Goal: Information Seeking & Learning: Check status

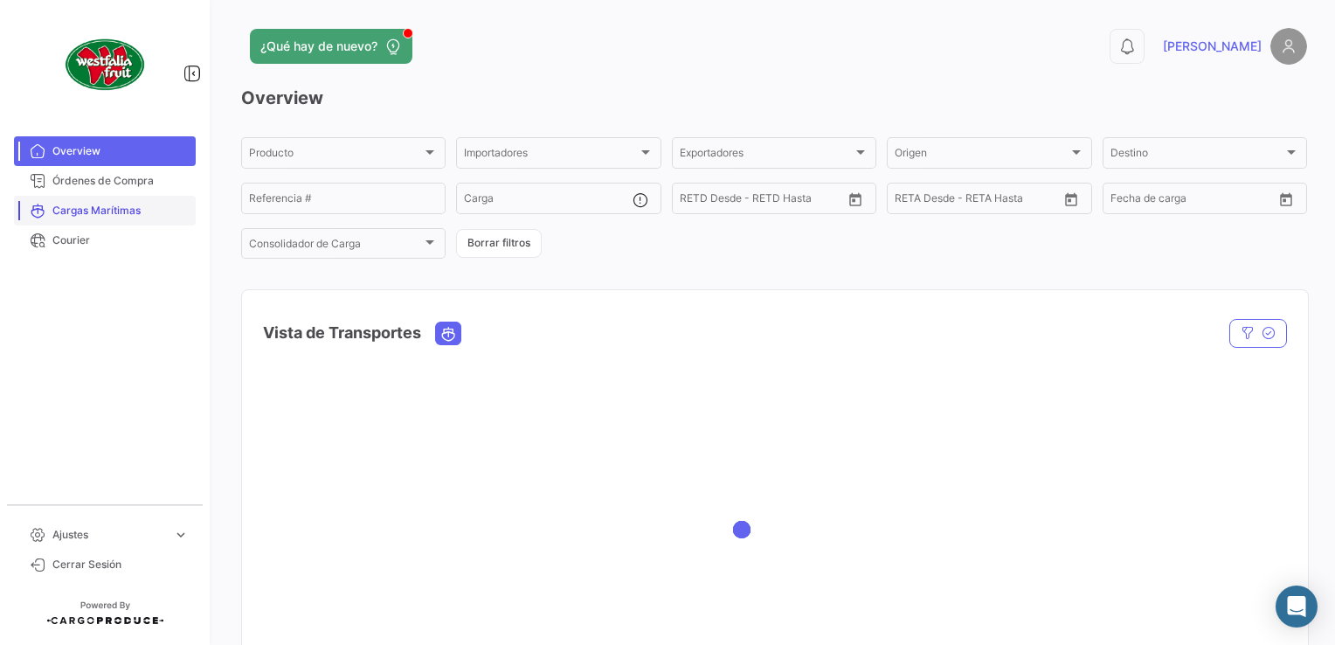
click at [102, 211] on span "Cargas Marítimas" at bounding box center [120, 211] width 136 height 16
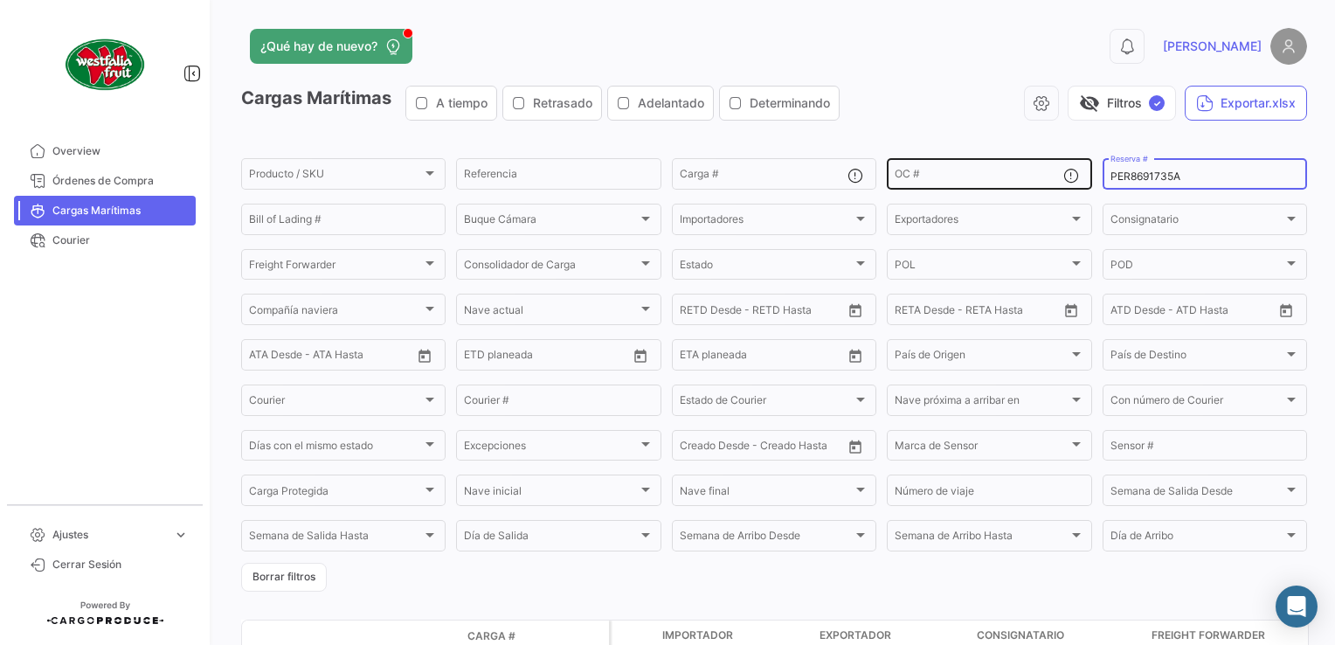
click at [1023, 191] on body "Overview Órdenes de Compra Cargas Marítimas Courier Ajustes expand_more Plantil…" at bounding box center [667, 322] width 1335 height 645
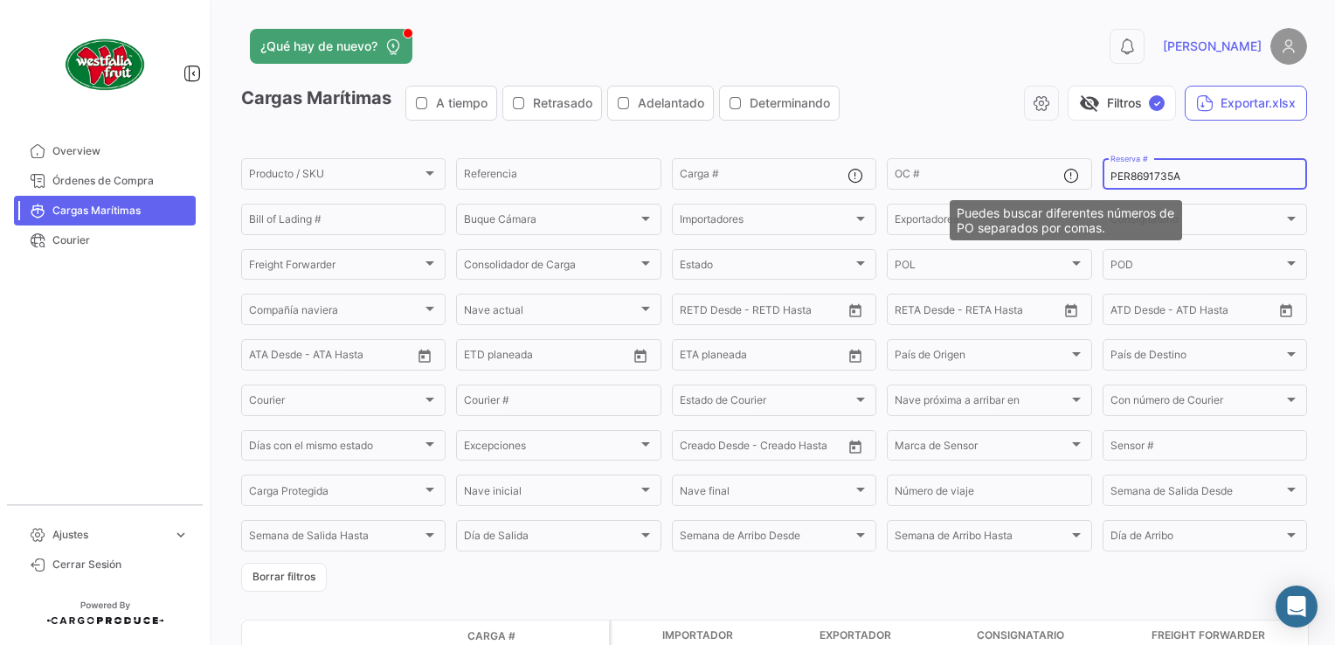
paste input "[URL][DOMAIN_NAME]"
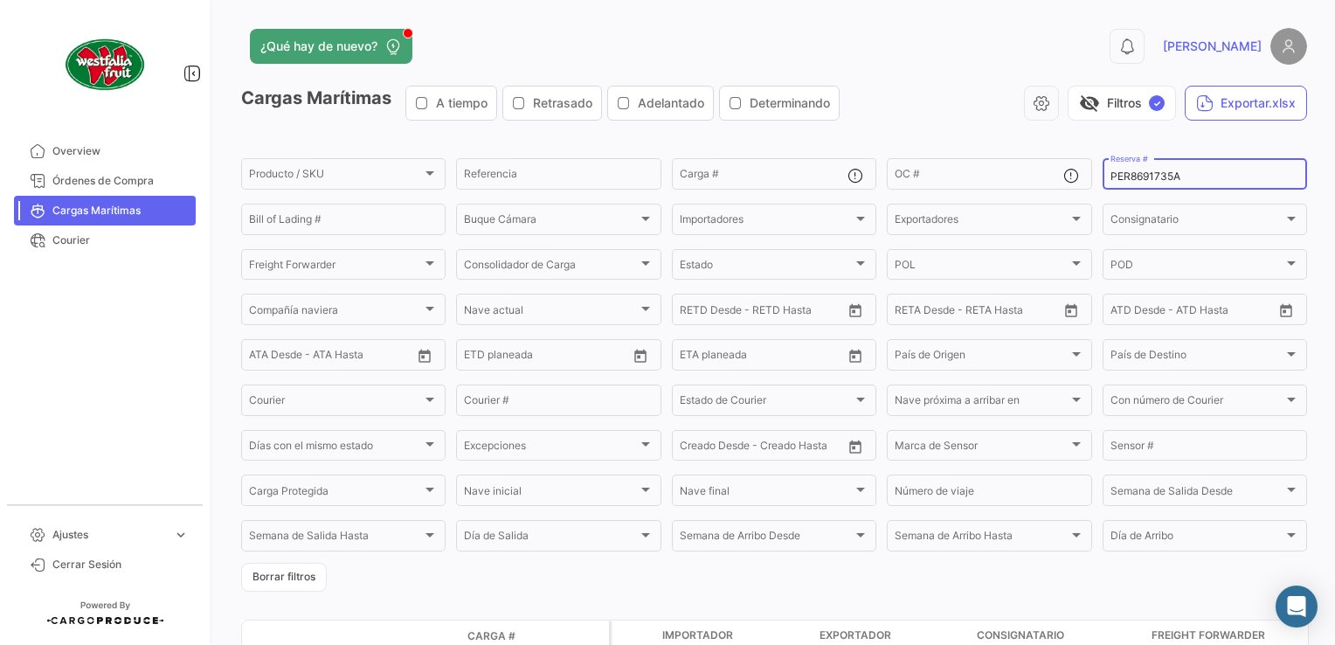
click at [1183, 176] on input "PER8691735A" at bounding box center [1204, 176] width 189 height 12
drag, startPoint x: 1190, startPoint y: 176, endPoint x: 1043, endPoint y: 165, distance: 147.2
click at [0, 0] on div "Producto / SKU Producto / SKU Referencia Carga # OC # PER8691735A Reserva # Bil…" at bounding box center [0, 0] width 0 height 0
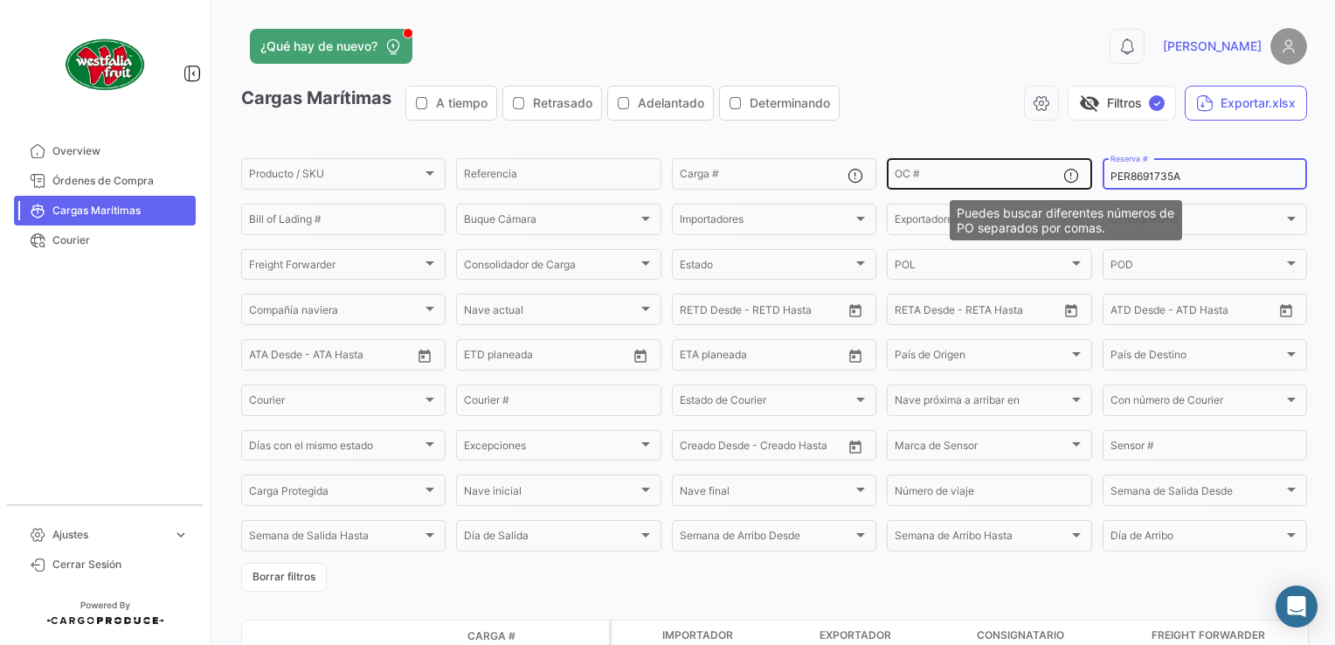
paste input "LMM0535257"
type input "LMM0535257"
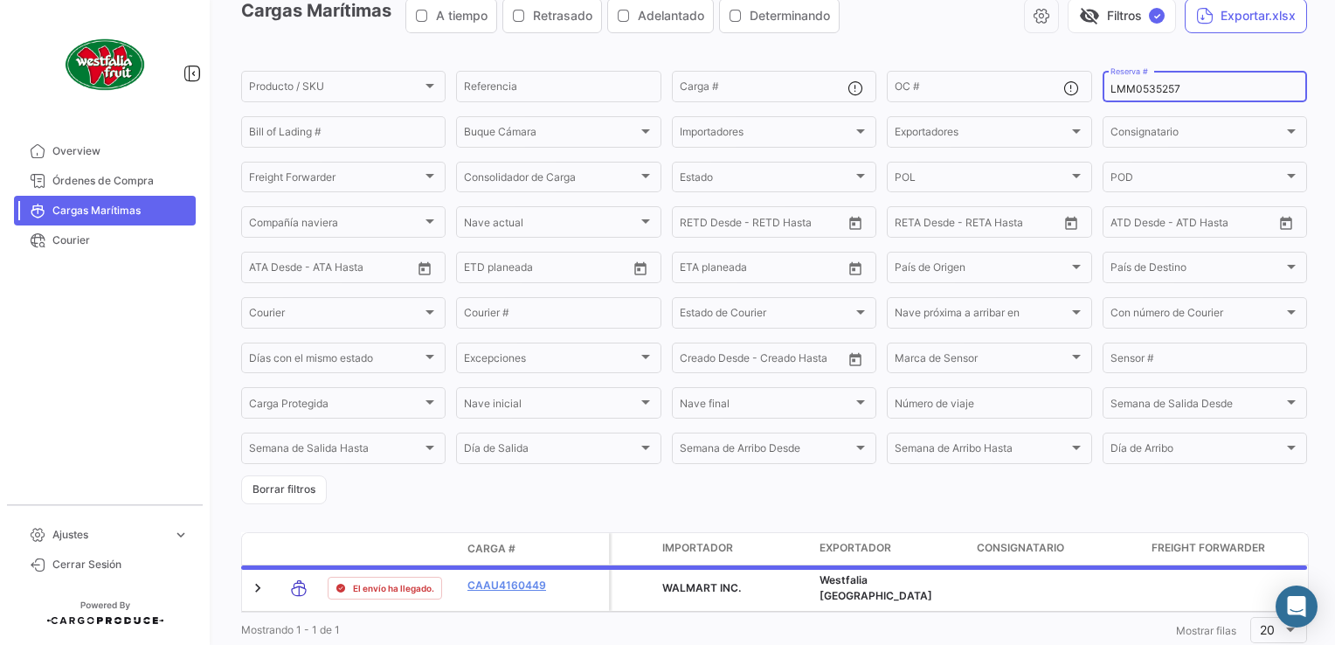
scroll to position [147, 0]
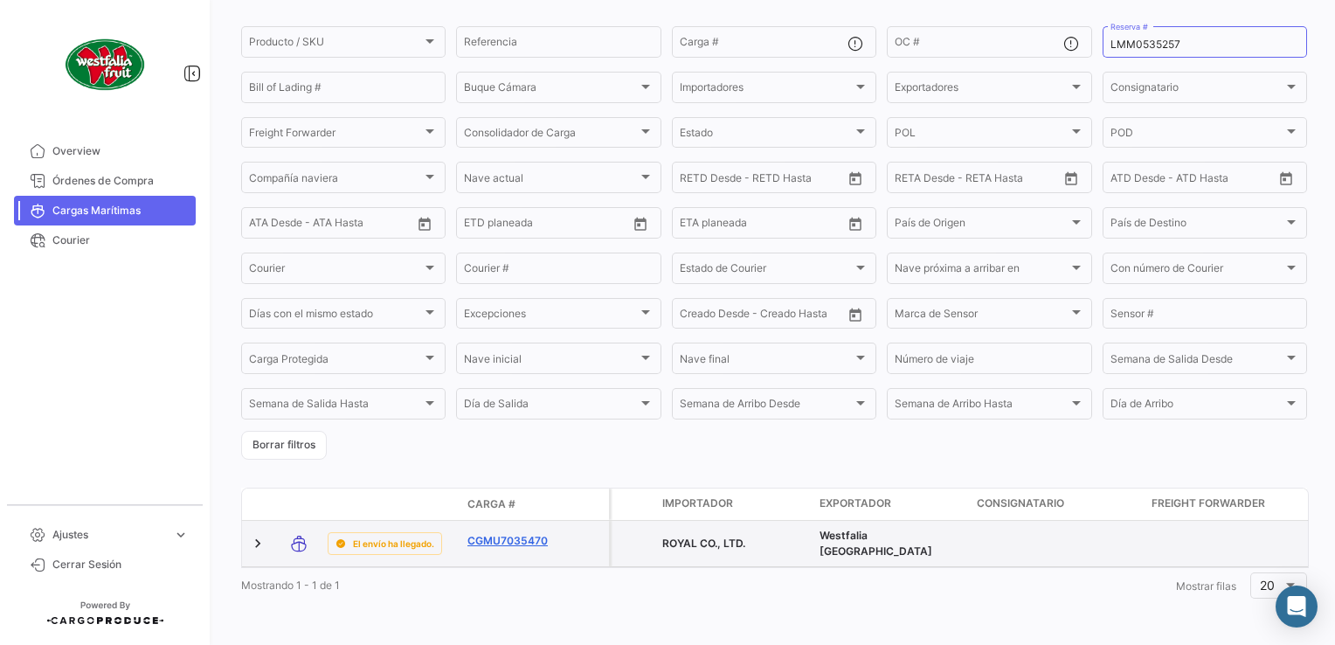
click at [508, 533] on link "CGMU7035470" at bounding box center [512, 541] width 91 height 16
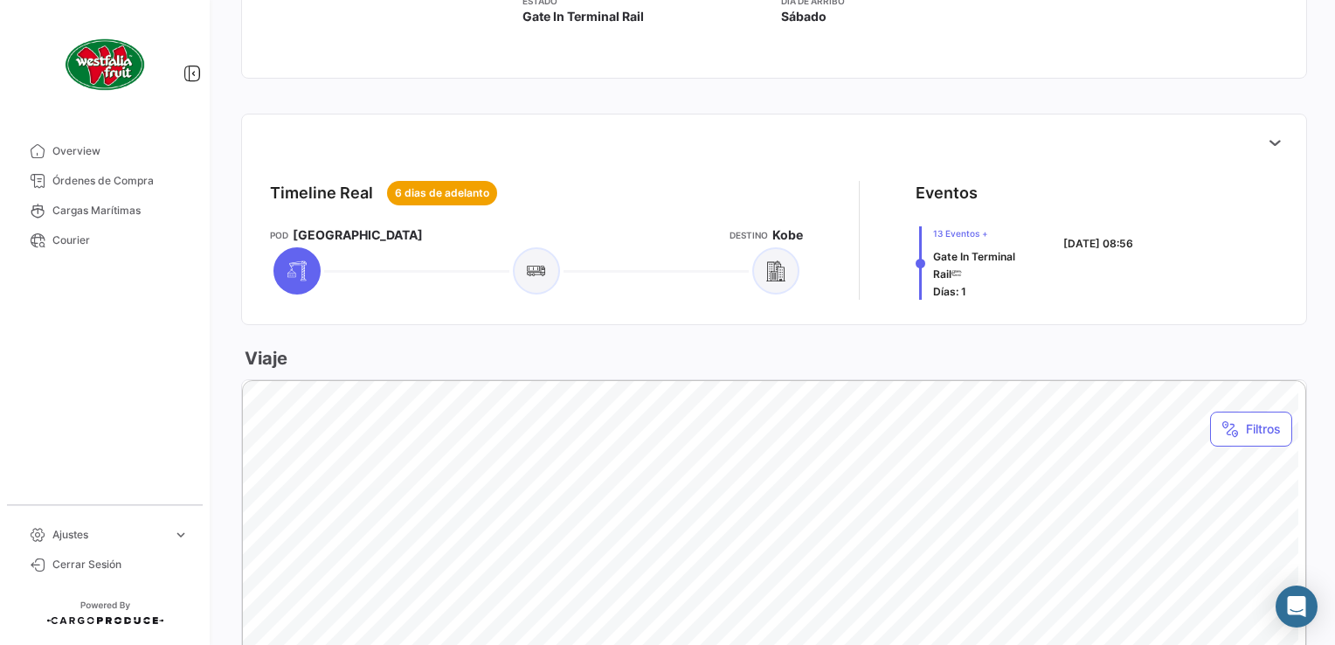
scroll to position [524, 0]
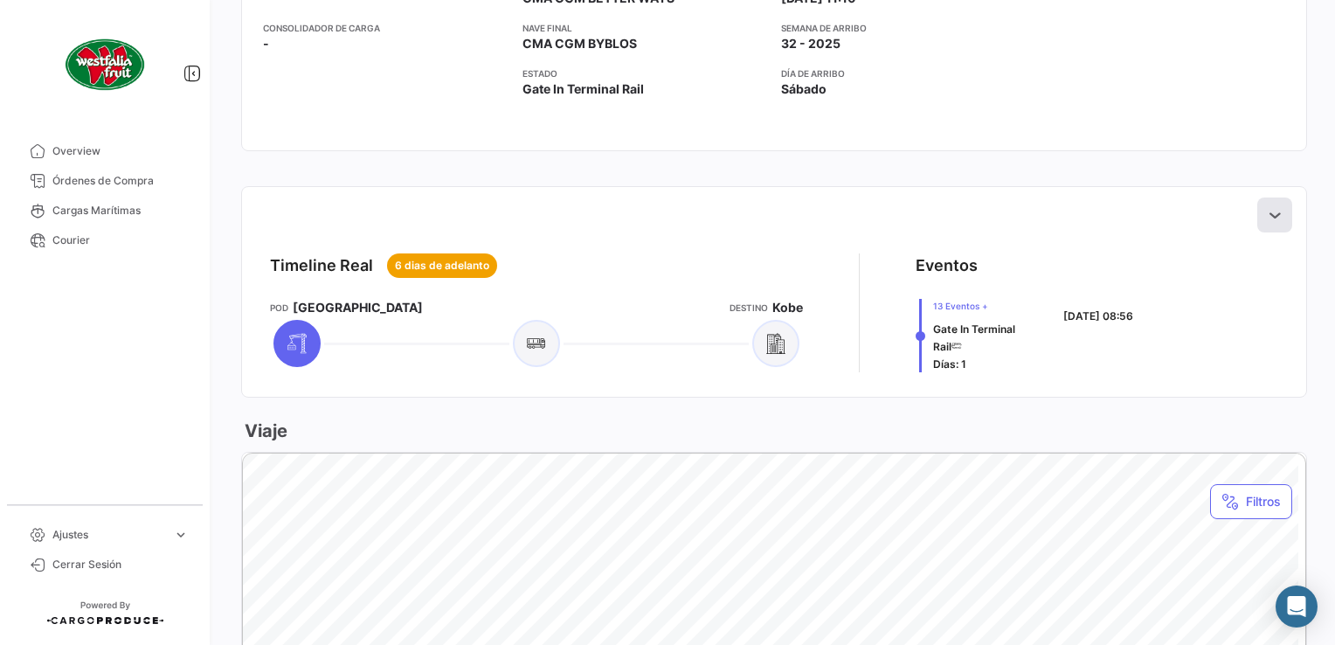
click at [1266, 211] on icon at bounding box center [1274, 214] width 17 height 17
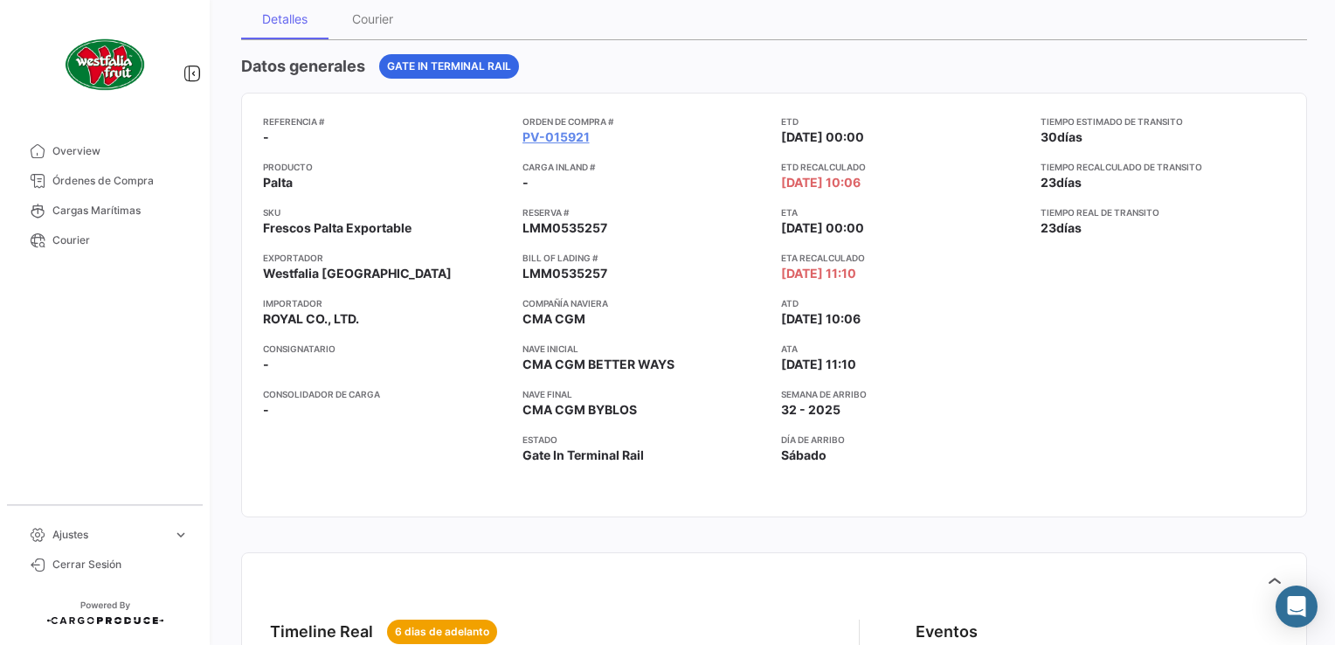
scroll to position [0, 0]
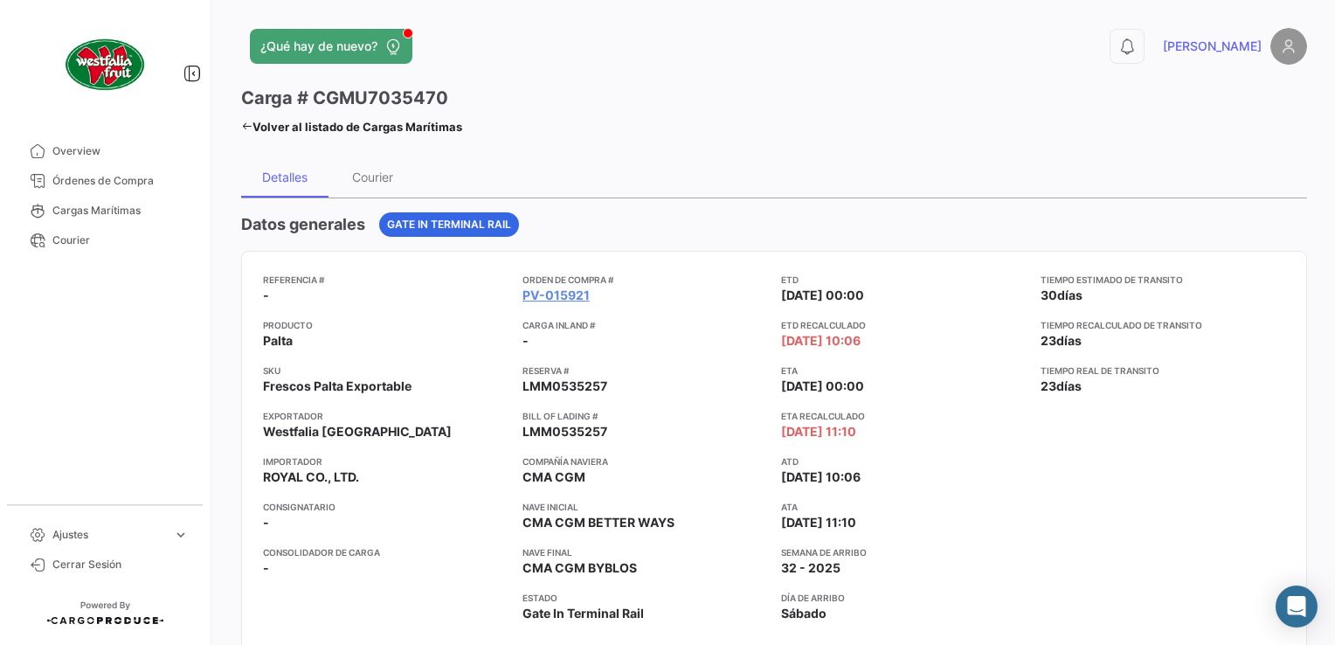
click at [245, 130] on icon at bounding box center [246, 126] width 11 height 11
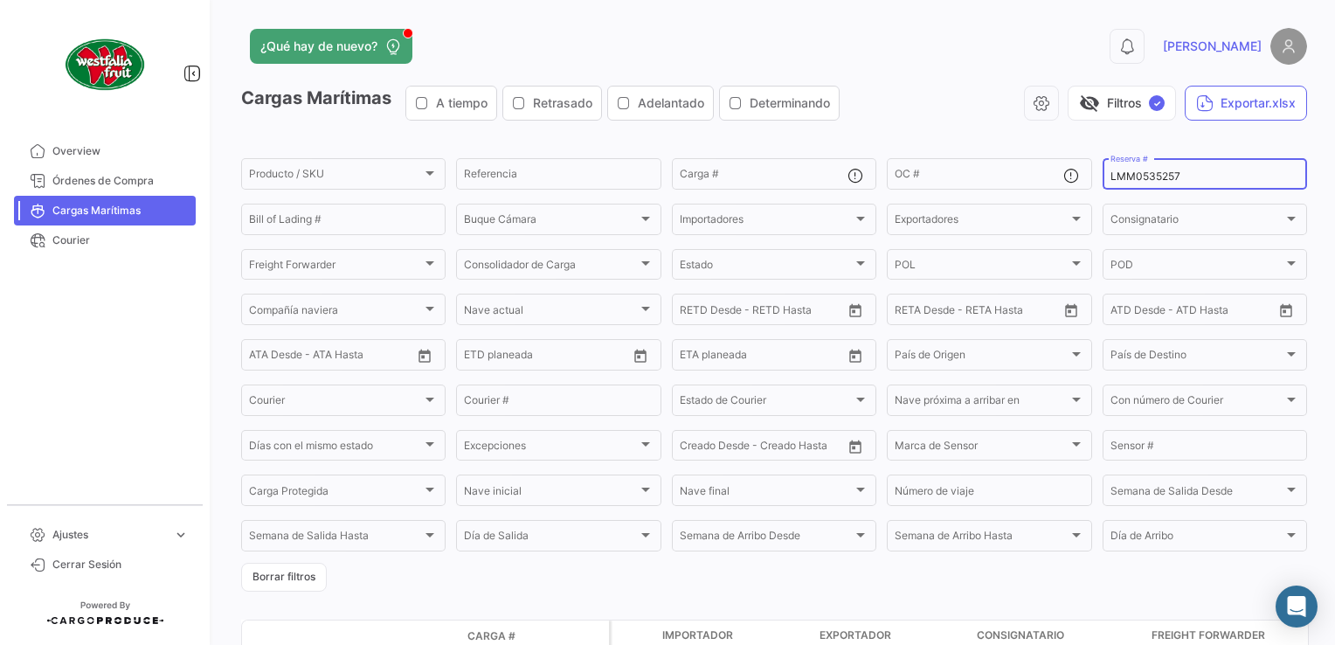
drag, startPoint x: 1191, startPoint y: 176, endPoint x: 1093, endPoint y: 190, distance: 98.8
click at [1090, 194] on form "Producto / SKU Producto / SKU Referencia Carga # OC # LMM0535257 Reserva # Bill…" at bounding box center [774, 373] width 1066 height 436
paste input "688"
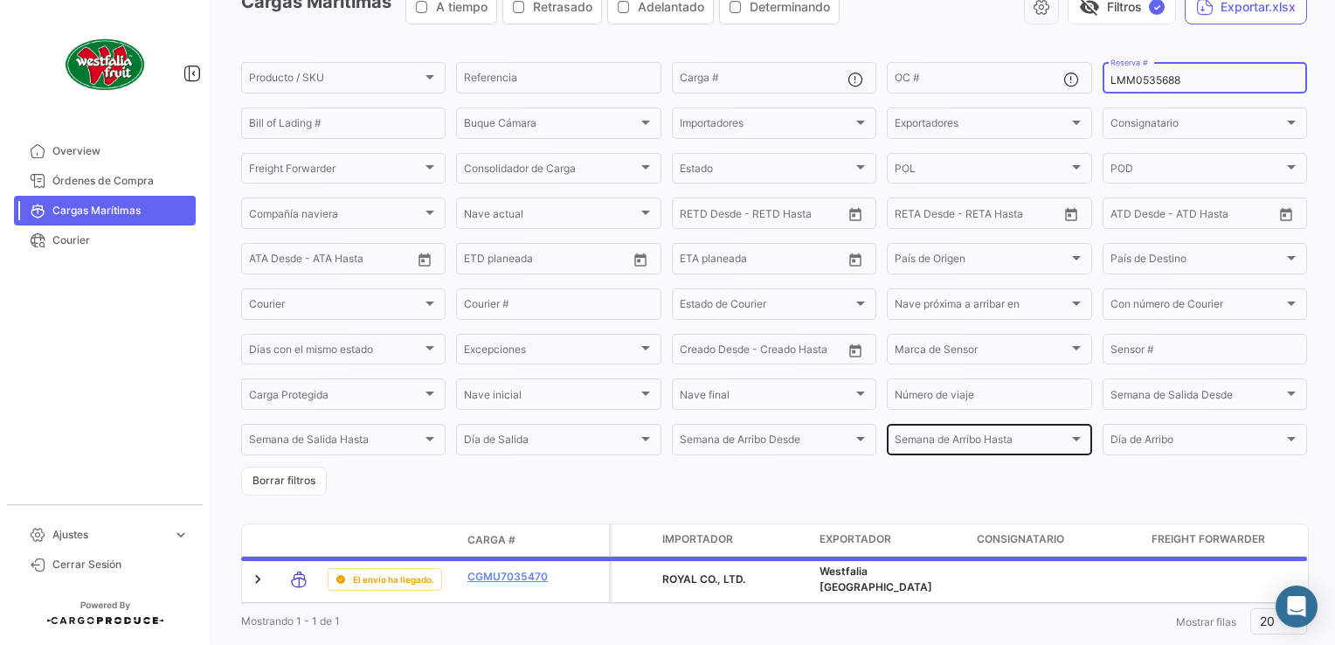
scroll to position [147, 0]
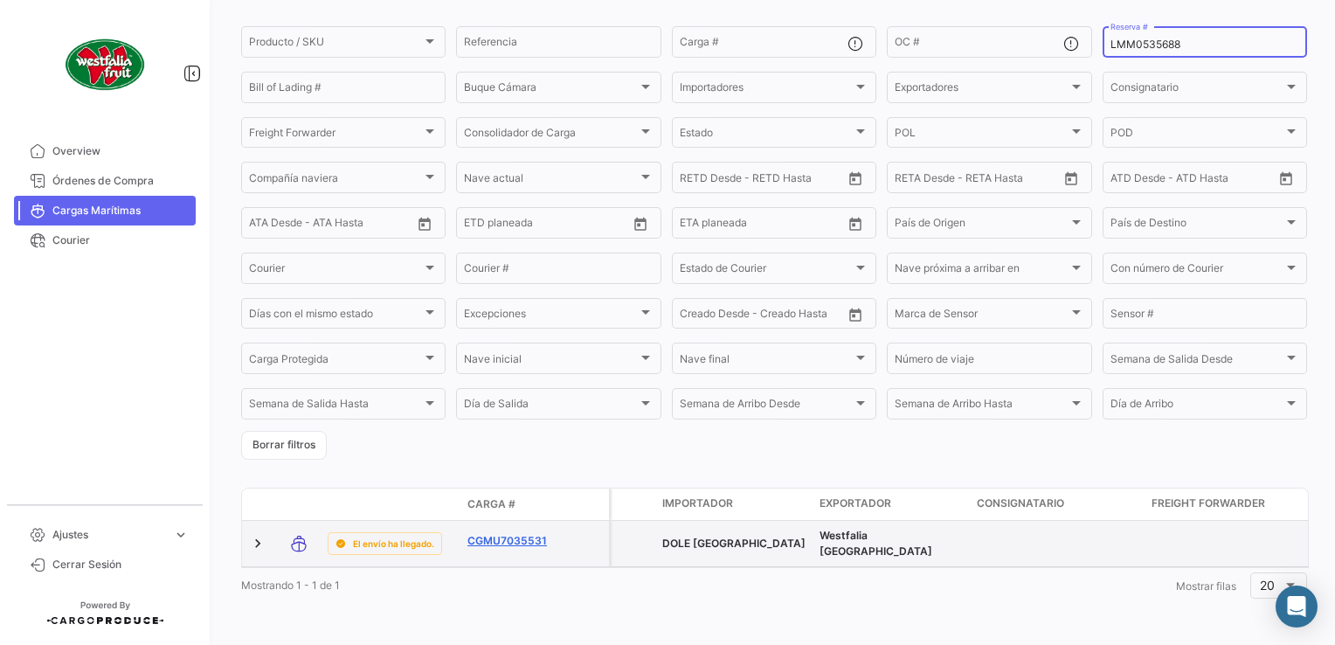
type input "LMM0535688"
click at [522, 533] on link "CGMU7035531" at bounding box center [512, 541] width 91 height 16
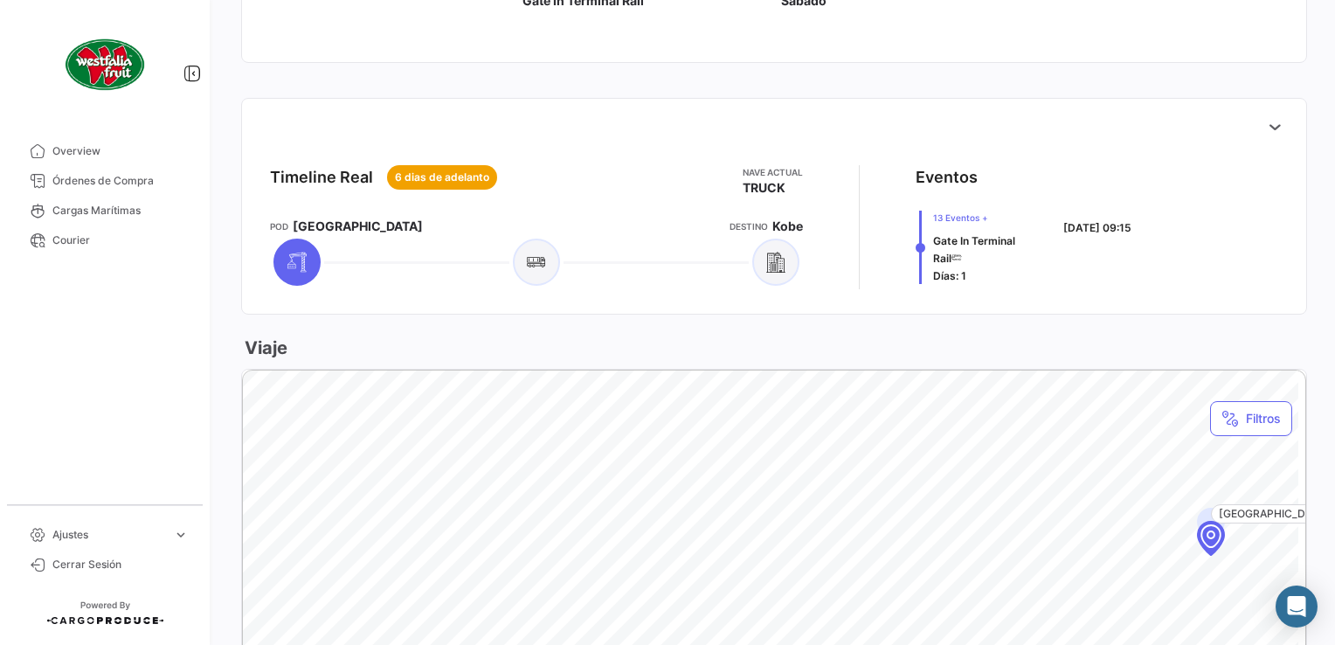
scroll to position [475, 0]
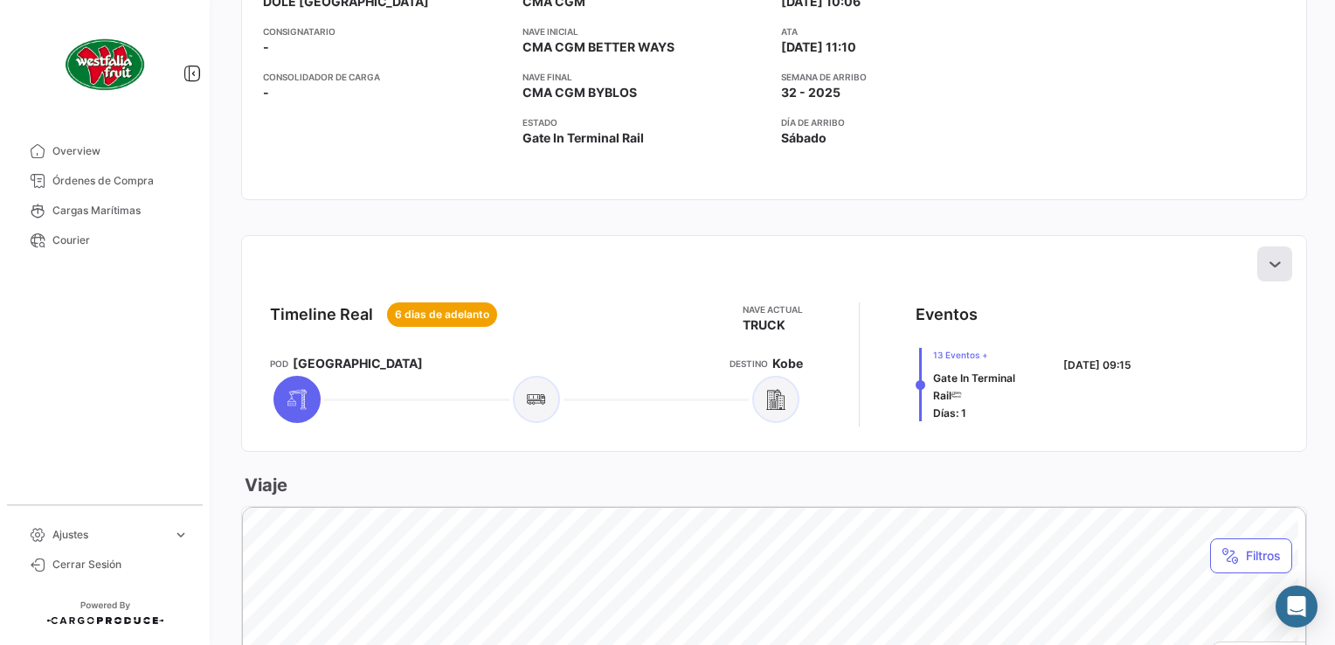
click at [1261, 278] on button at bounding box center [1274, 263] width 35 height 35
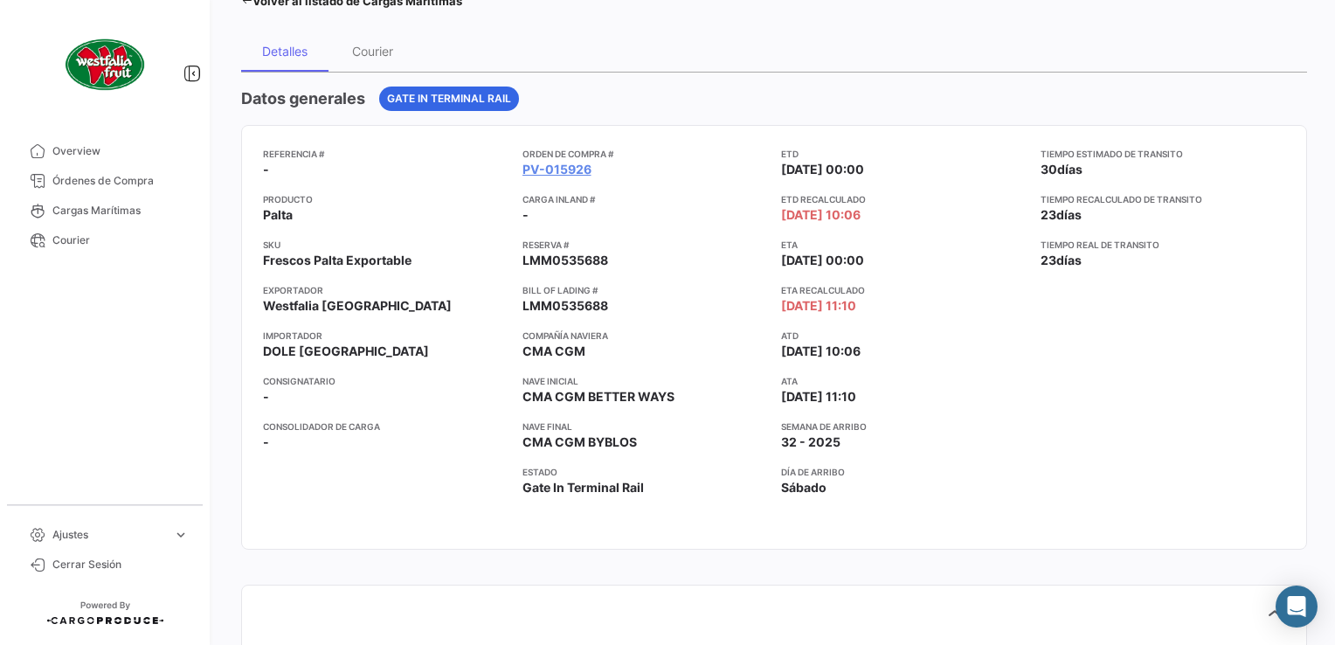
scroll to position [0, 0]
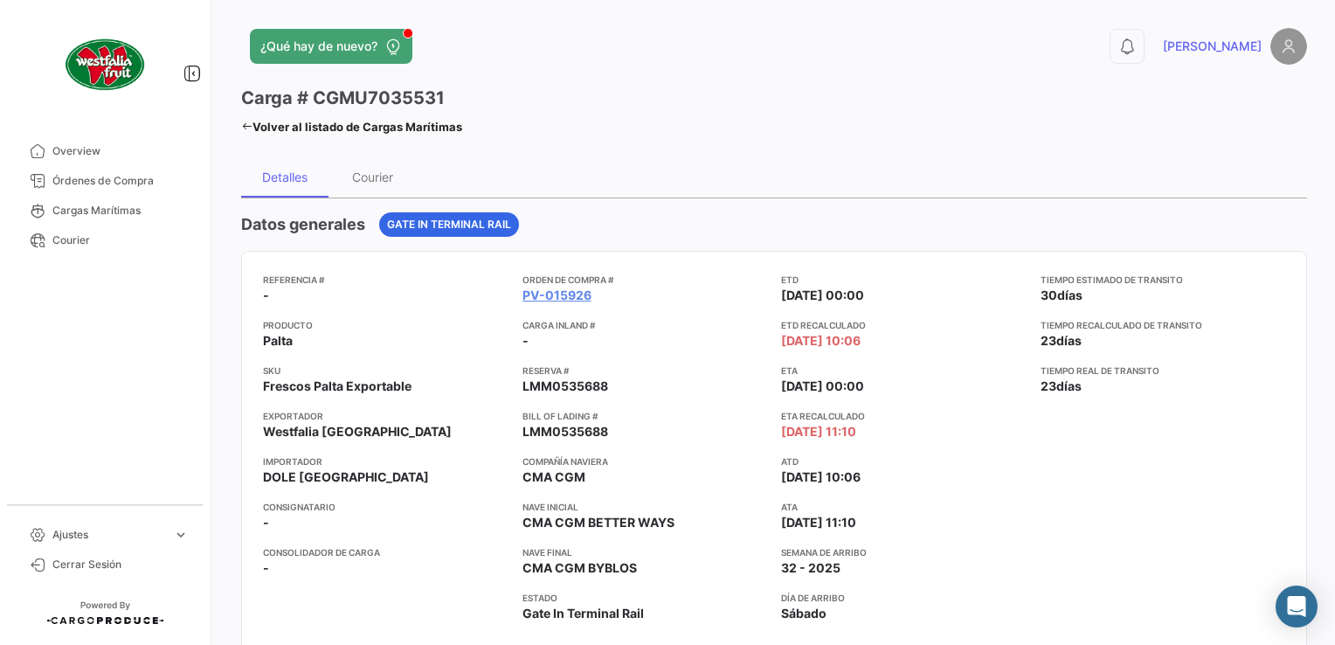
click at [244, 124] on icon at bounding box center [246, 126] width 11 height 11
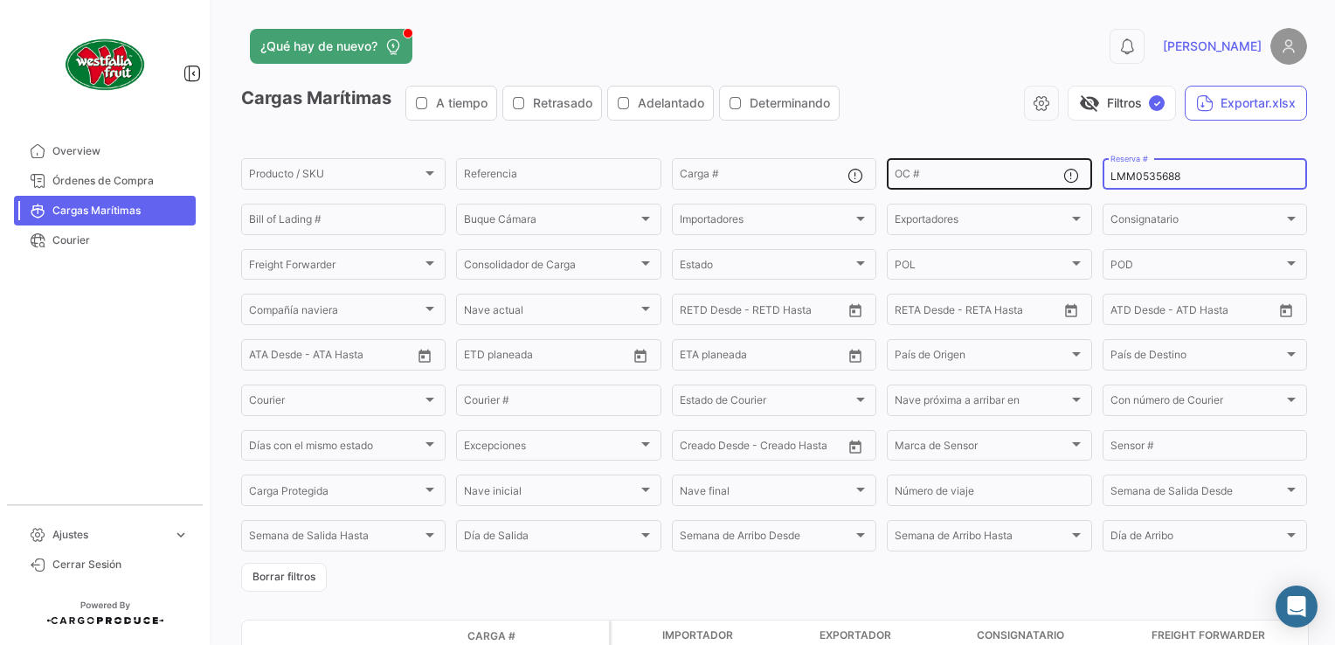
click at [1031, 188] on body "Overview Órdenes de Compra Cargas Marítimas Courier Ajustes expand_more Plantil…" at bounding box center [667, 322] width 1335 height 645
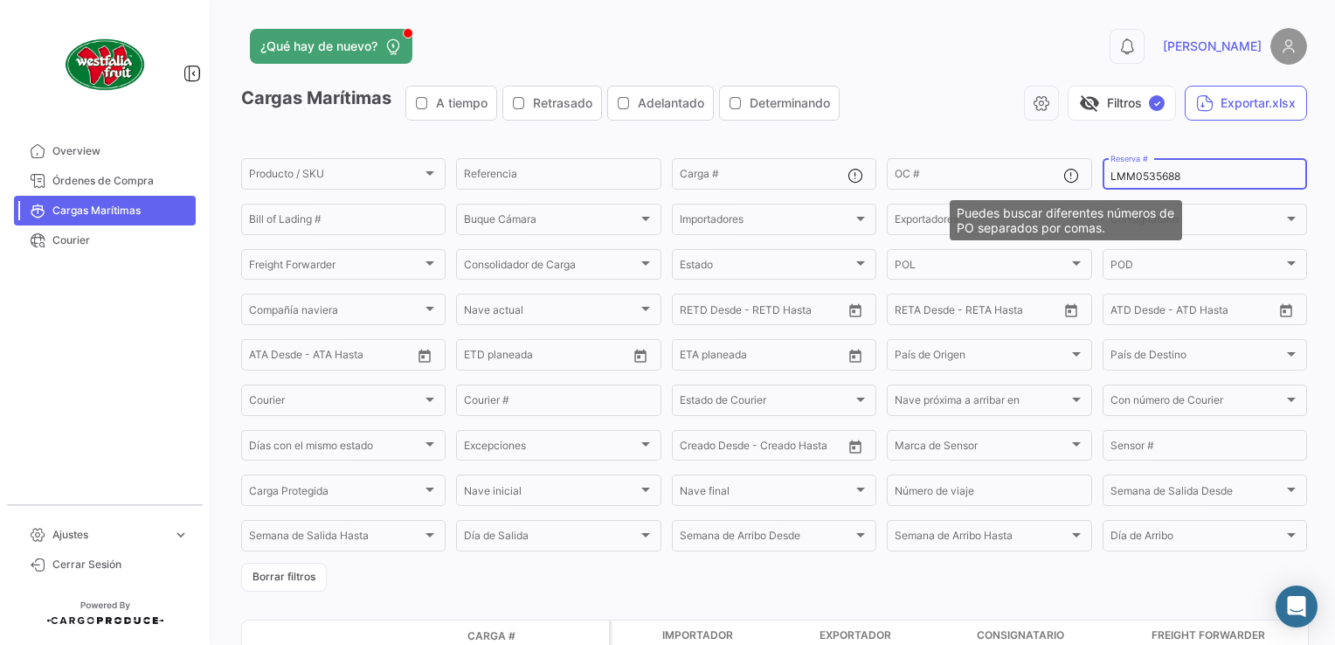
paste input "257"
type input "LMM0535257"
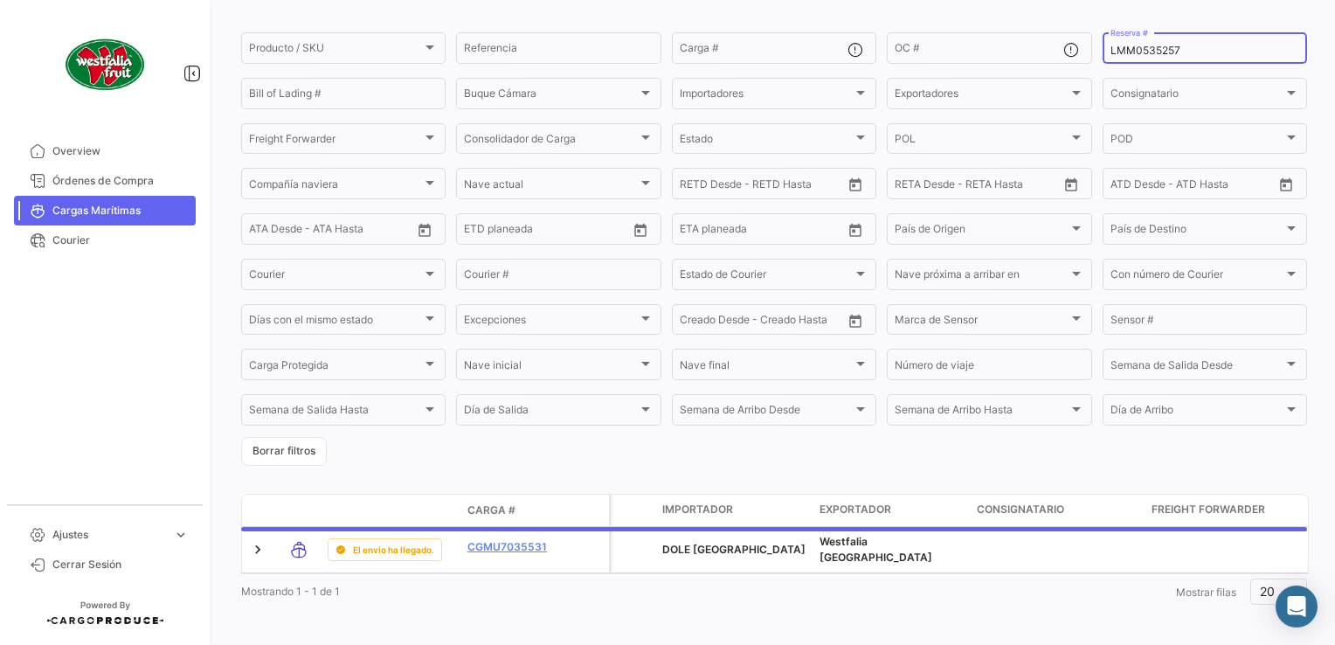
scroll to position [147, 0]
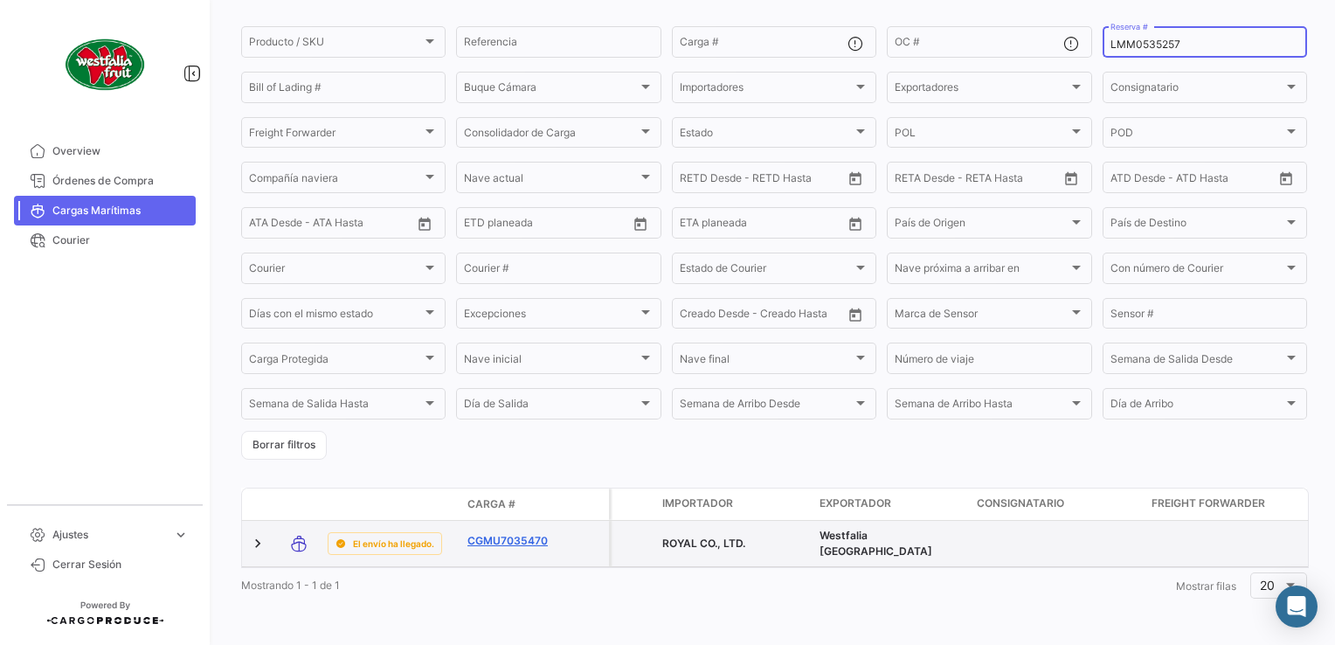
click at [508, 533] on link "CGMU7035470" at bounding box center [512, 541] width 91 height 16
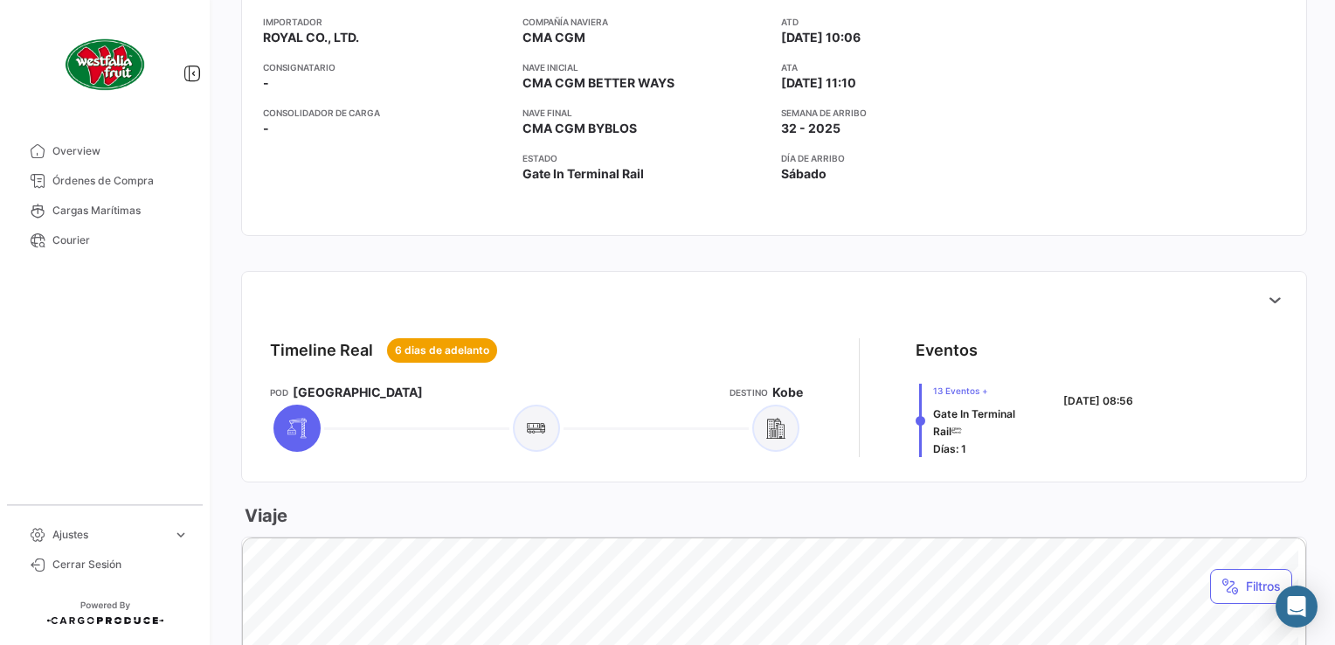
scroll to position [437, 0]
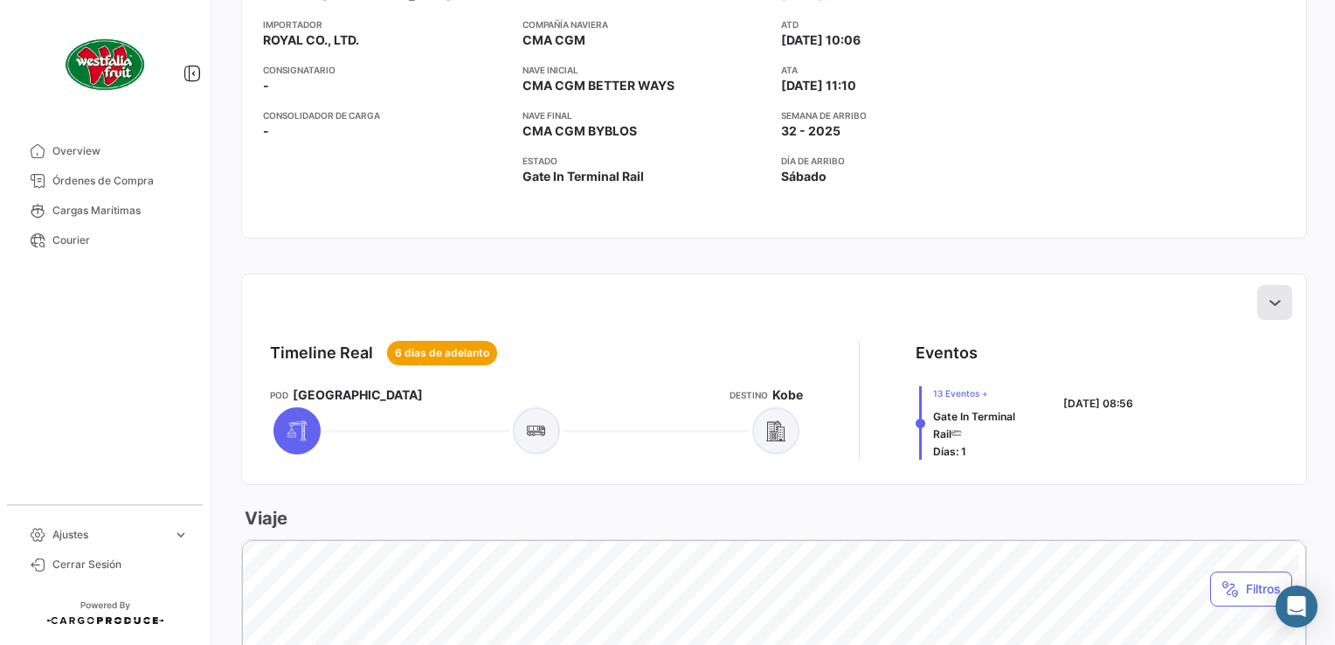
click at [1266, 303] on icon at bounding box center [1274, 301] width 17 height 17
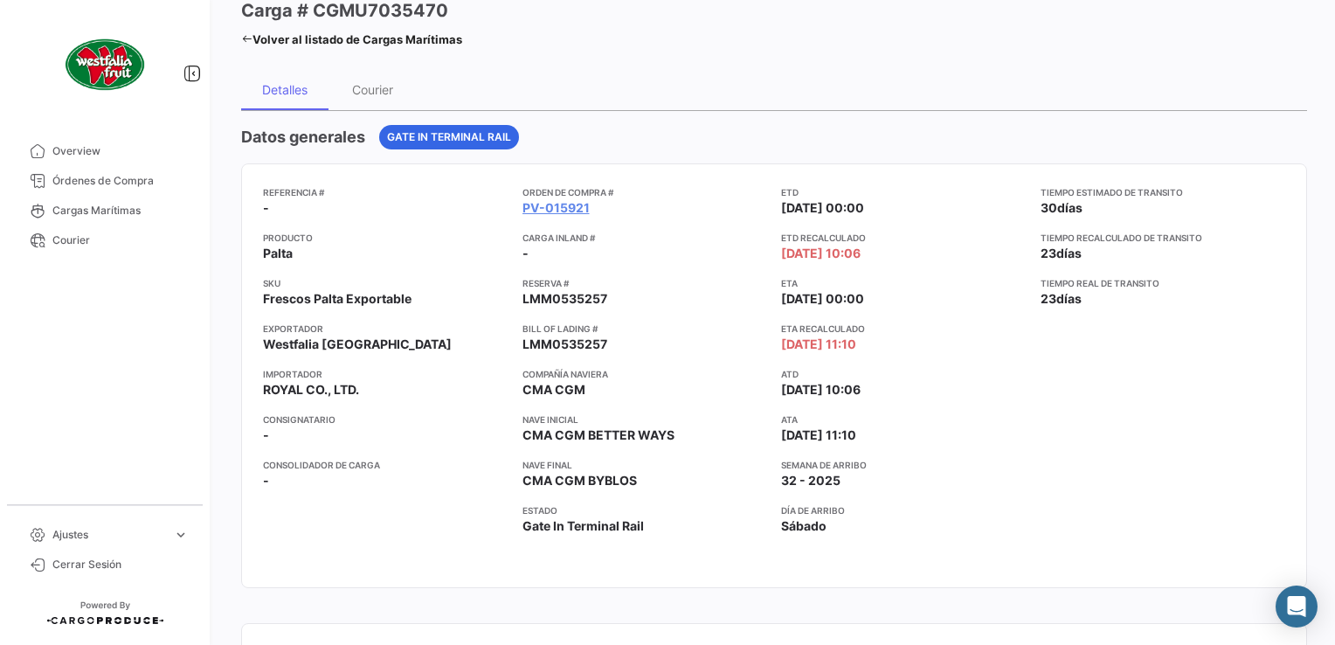
scroll to position [0, 0]
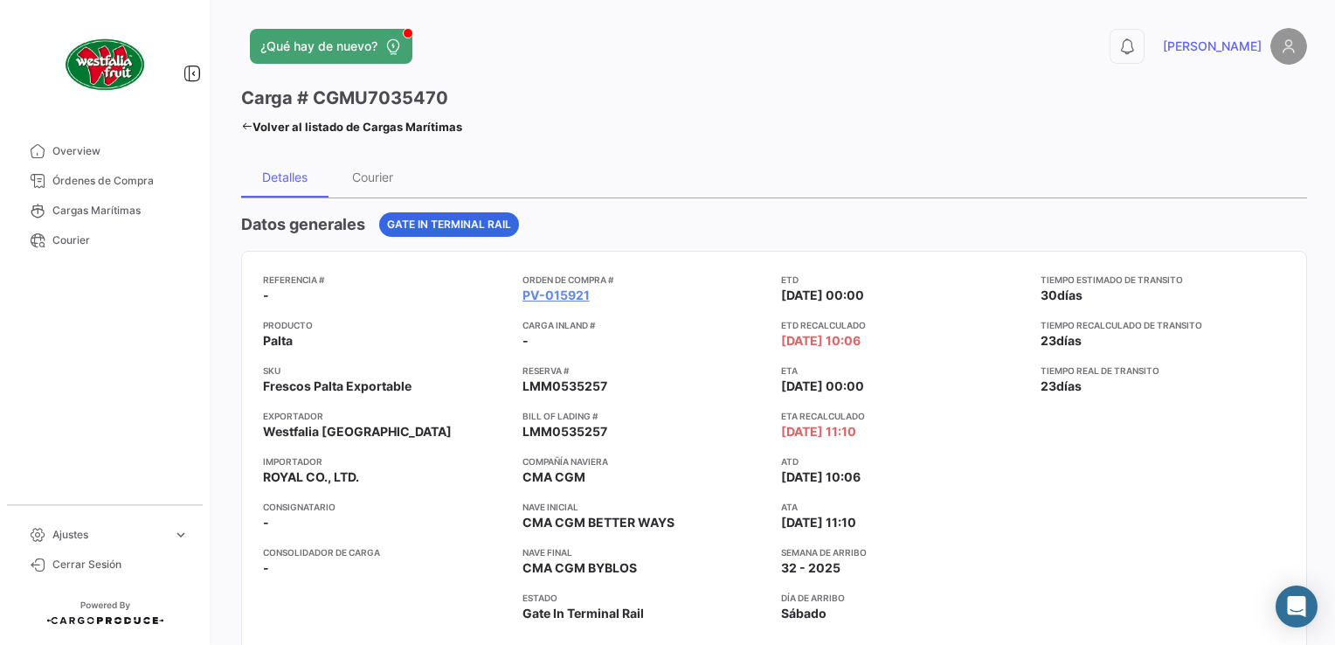
click at [244, 129] on icon at bounding box center [246, 126] width 11 height 11
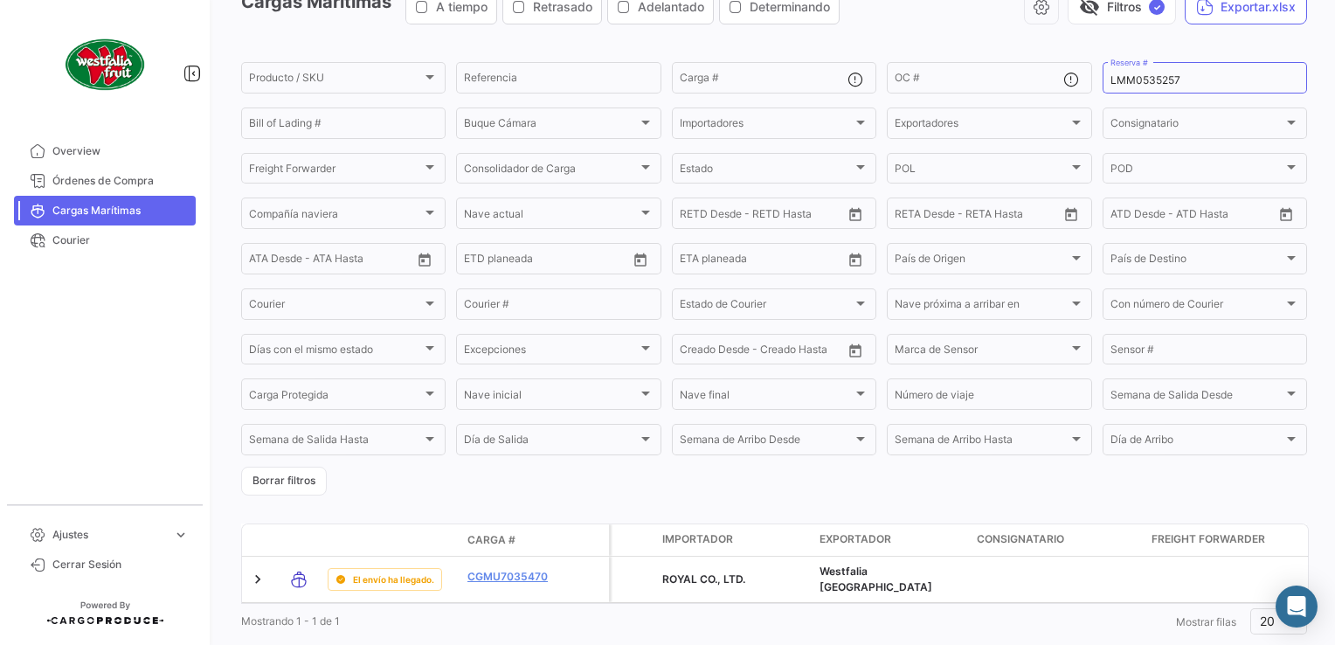
scroll to position [147, 0]
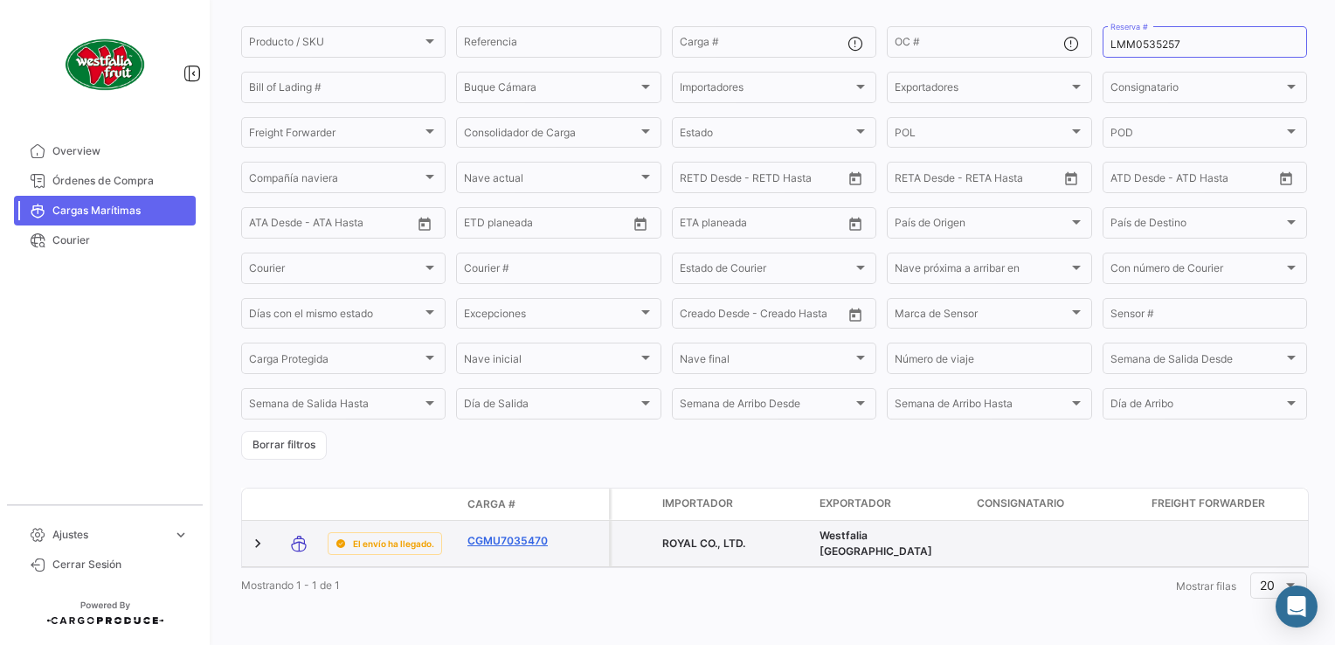
click at [527, 533] on link "CGMU7035470" at bounding box center [512, 541] width 91 height 16
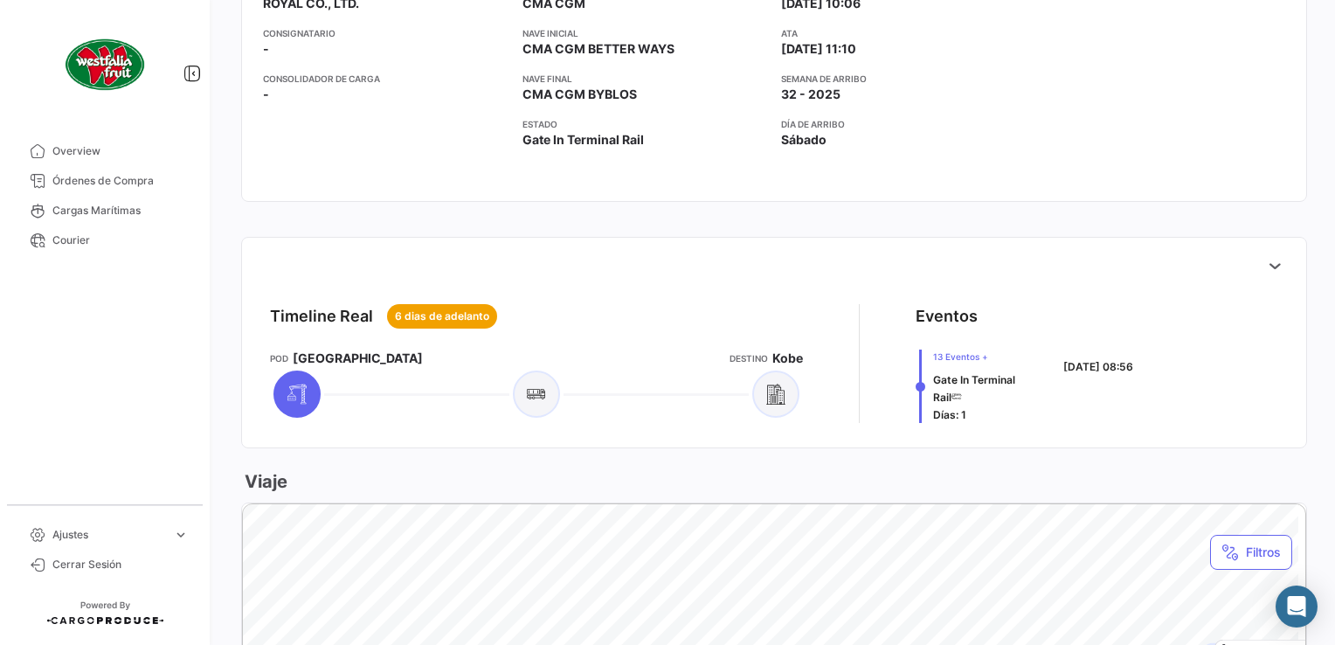
scroll to position [472, 0]
drag, startPoint x: 1273, startPoint y: 269, endPoint x: 1264, endPoint y: 268, distance: 9.6
click at [1272, 268] on icon at bounding box center [1274, 267] width 17 height 17
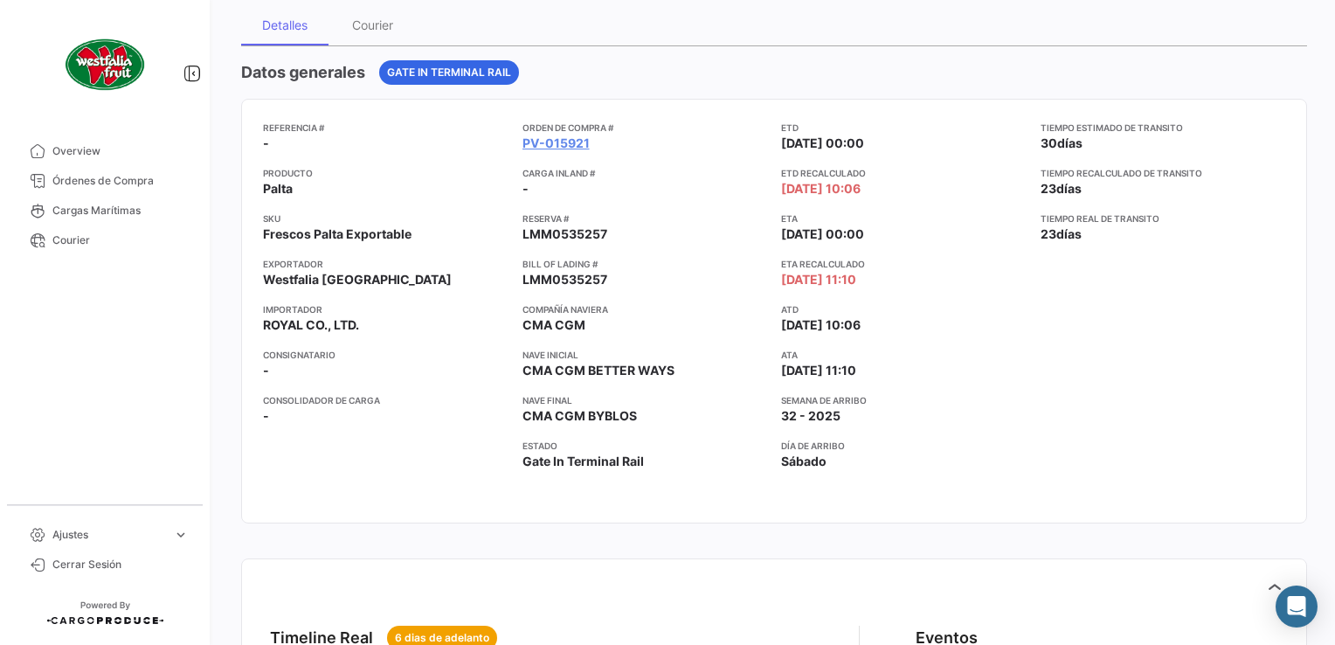
scroll to position [0, 0]
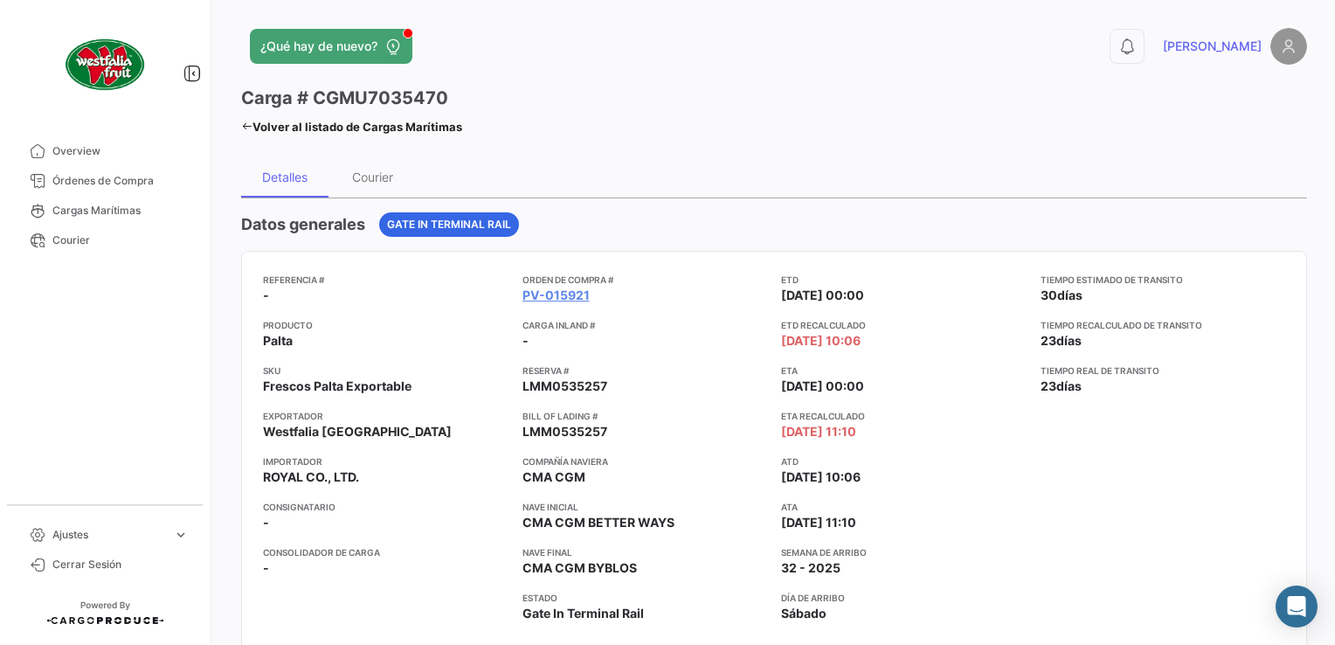
click at [255, 138] on link "Volver al listado de Cargas Marítimas" at bounding box center [351, 126] width 221 height 24
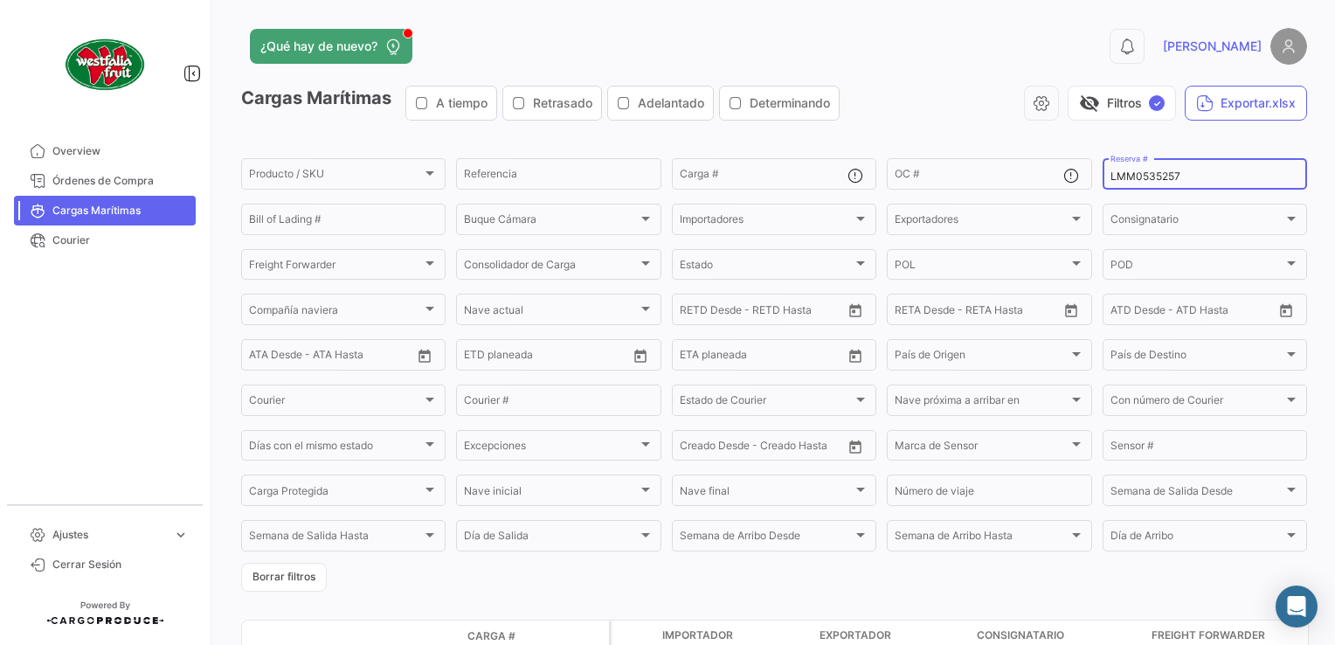
drag, startPoint x: 1195, startPoint y: 173, endPoint x: 1108, endPoint y: 169, distance: 86.5
click at [1110, 169] on div "LMM0535257 Reserva #" at bounding box center [1204, 172] width 189 height 34
type input "L"
paste input "LMM0535688"
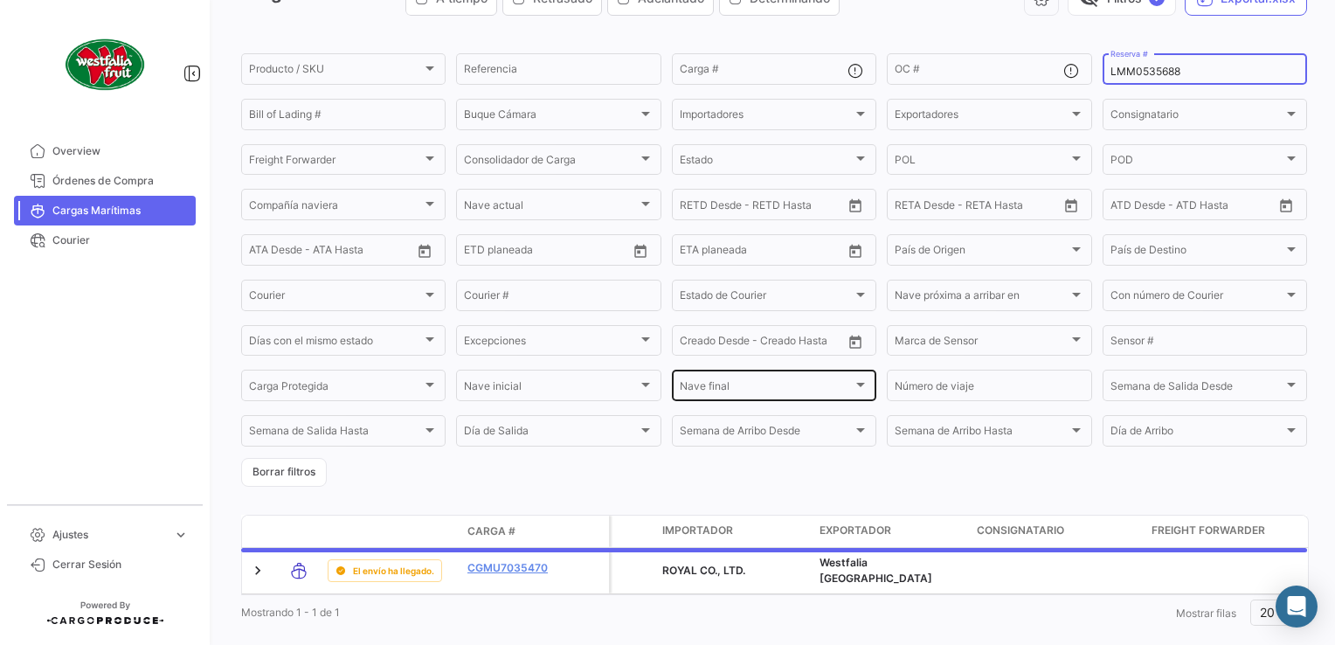
scroll to position [147, 0]
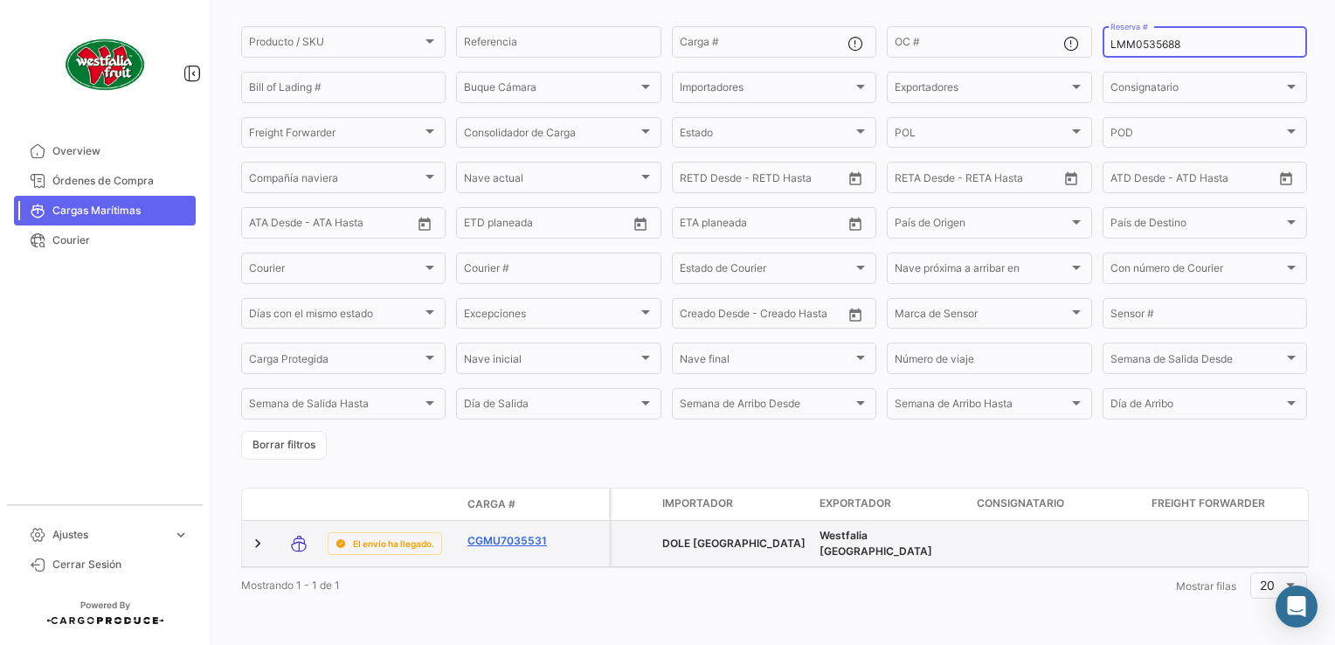
type input "LMM0535688"
click at [531, 533] on link "CGMU7035531" at bounding box center [512, 541] width 91 height 16
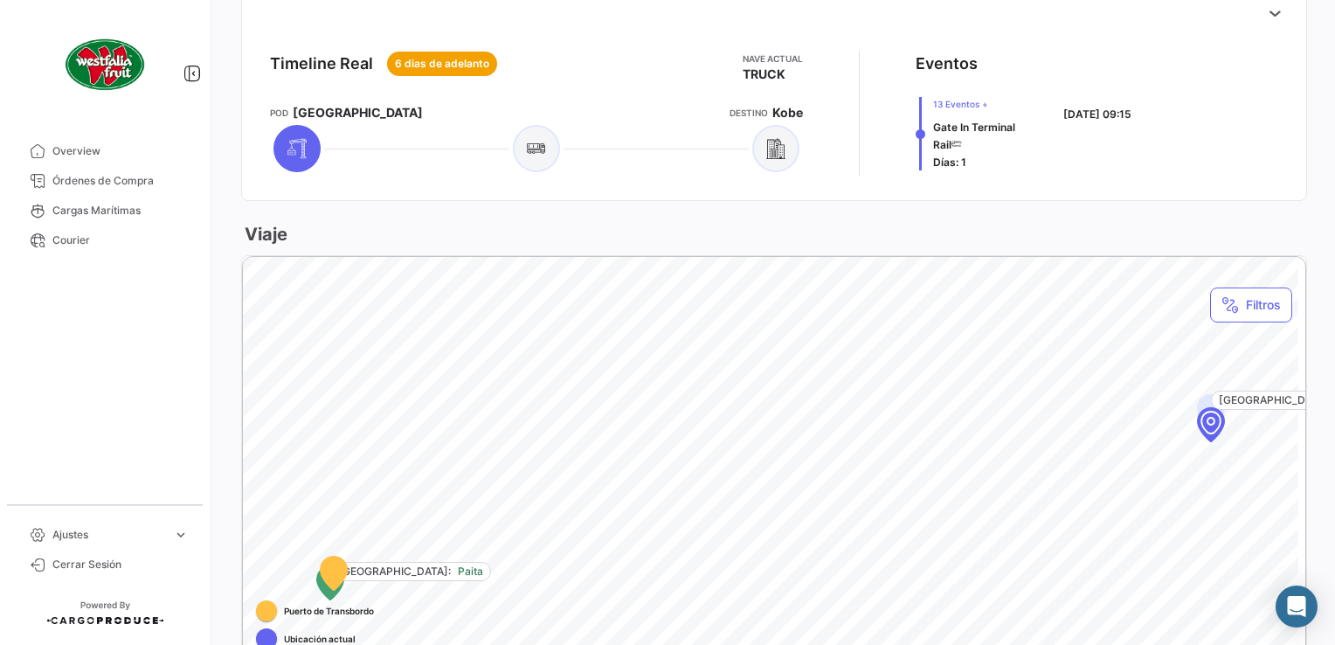
scroll to position [611, 0]
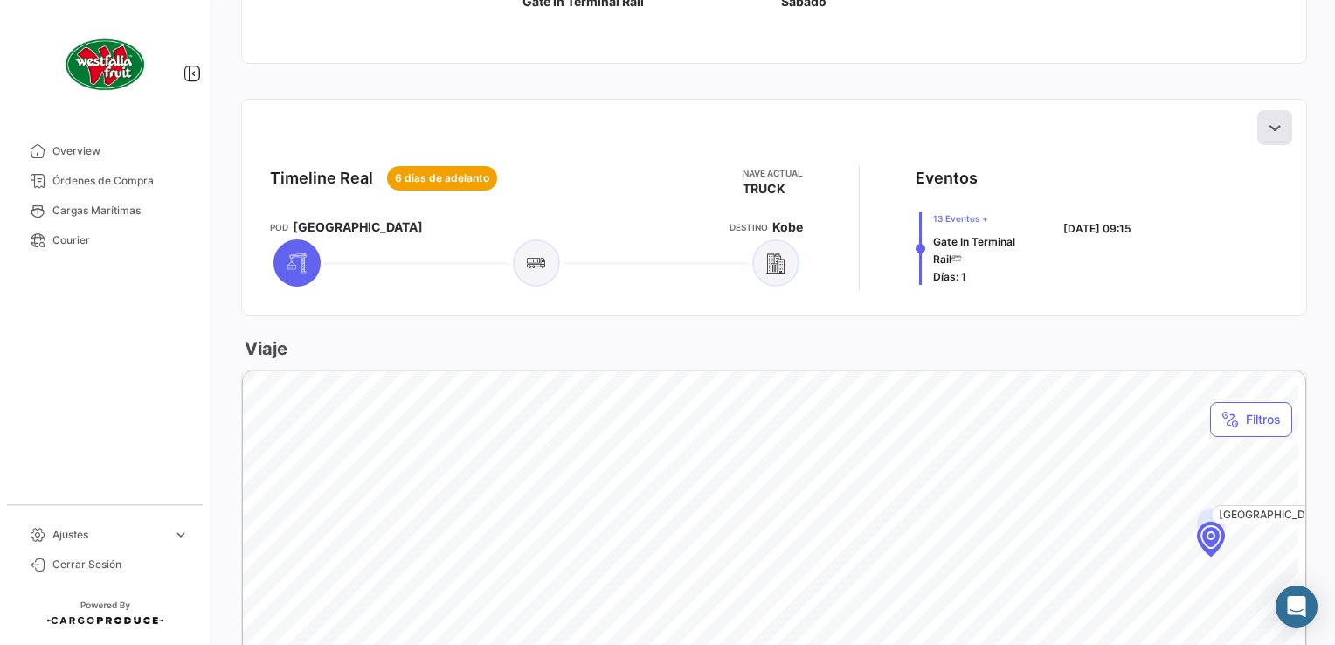
click at [1257, 135] on button at bounding box center [1274, 127] width 35 height 35
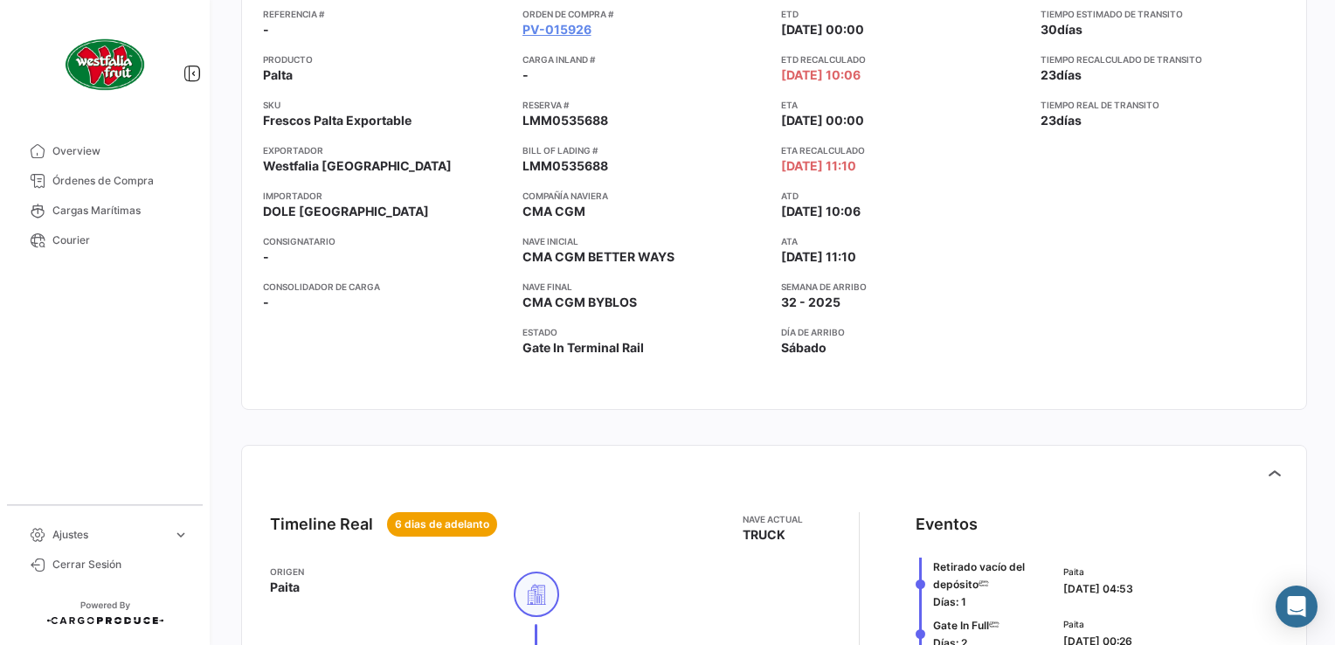
scroll to position [0, 0]
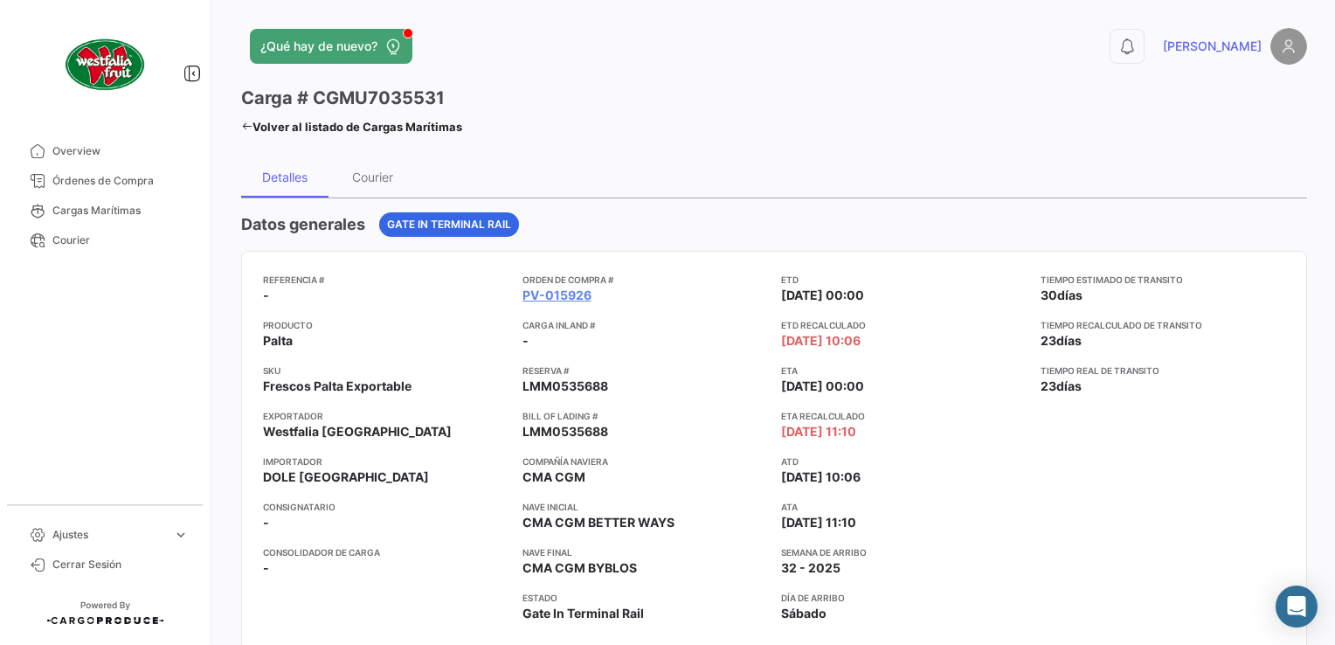
click at [248, 128] on icon at bounding box center [246, 126] width 11 height 11
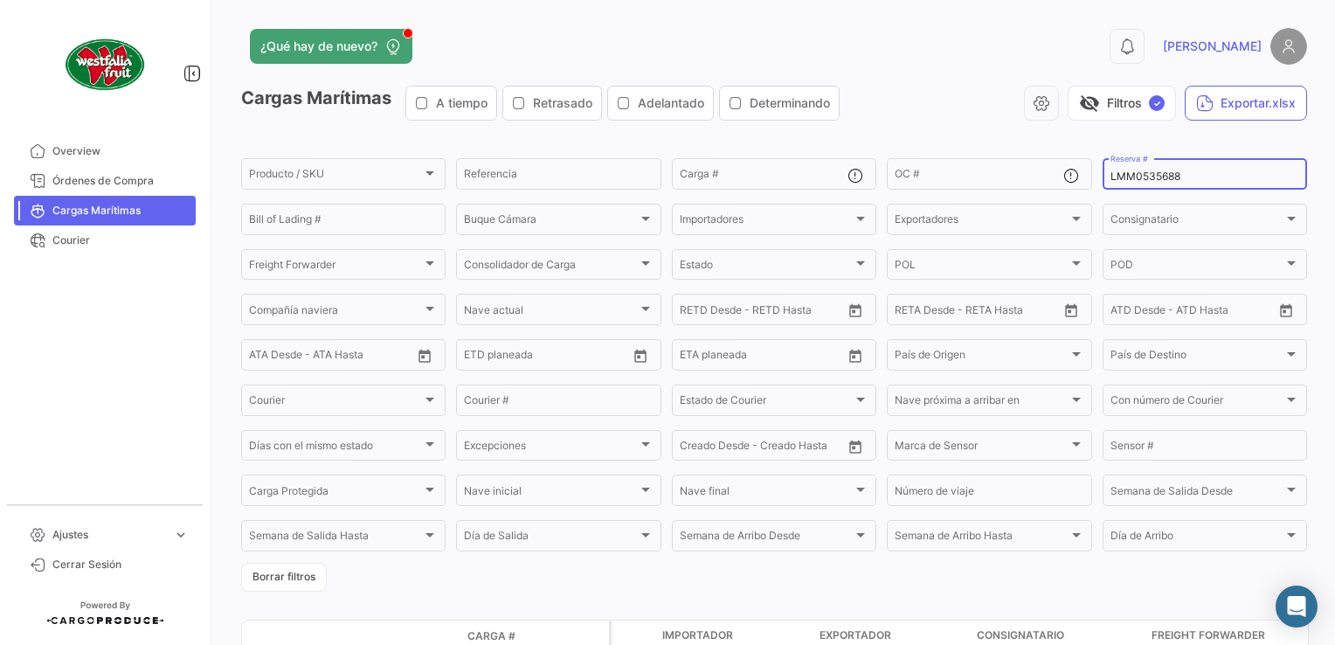
drag, startPoint x: 1182, startPoint y: 182, endPoint x: 1077, endPoint y: 190, distance: 105.2
click at [0, 0] on div "Producto / SKU Producto / SKU Referencia Carga # OC # LMM0535688 Reserva # Bill…" at bounding box center [0, 0] width 0 height 0
paste input "4925"
type input "LMM0534925"
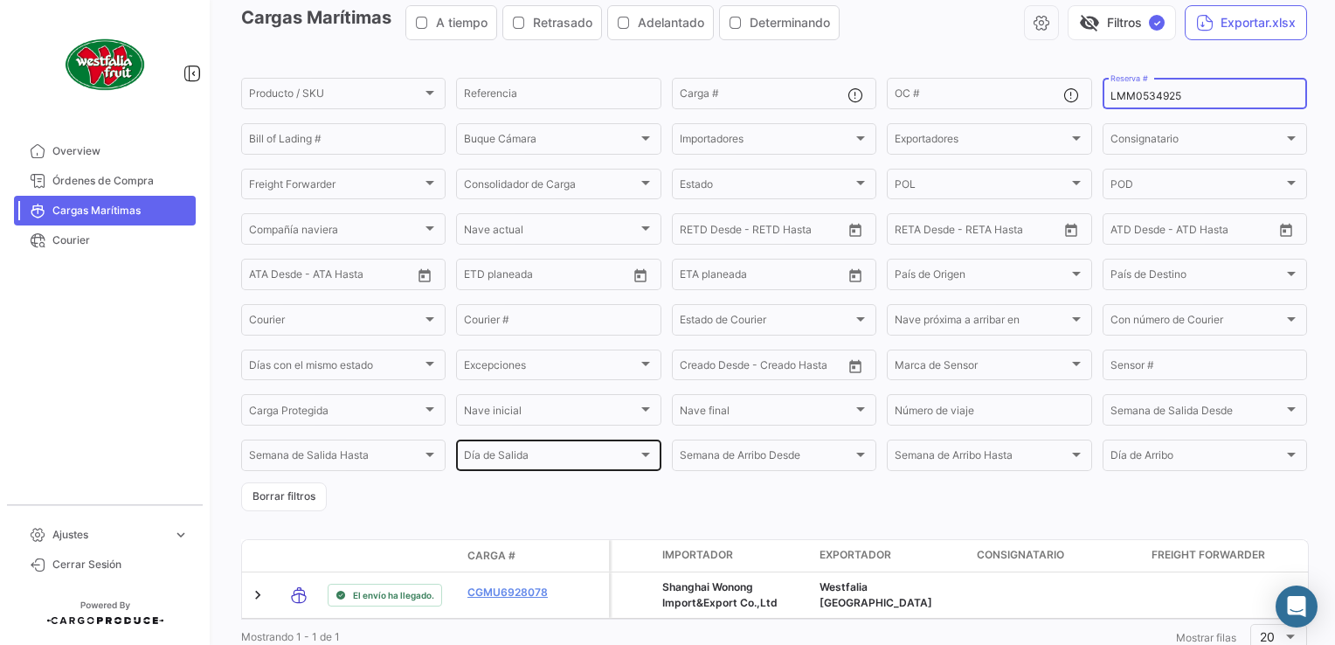
scroll to position [147, 0]
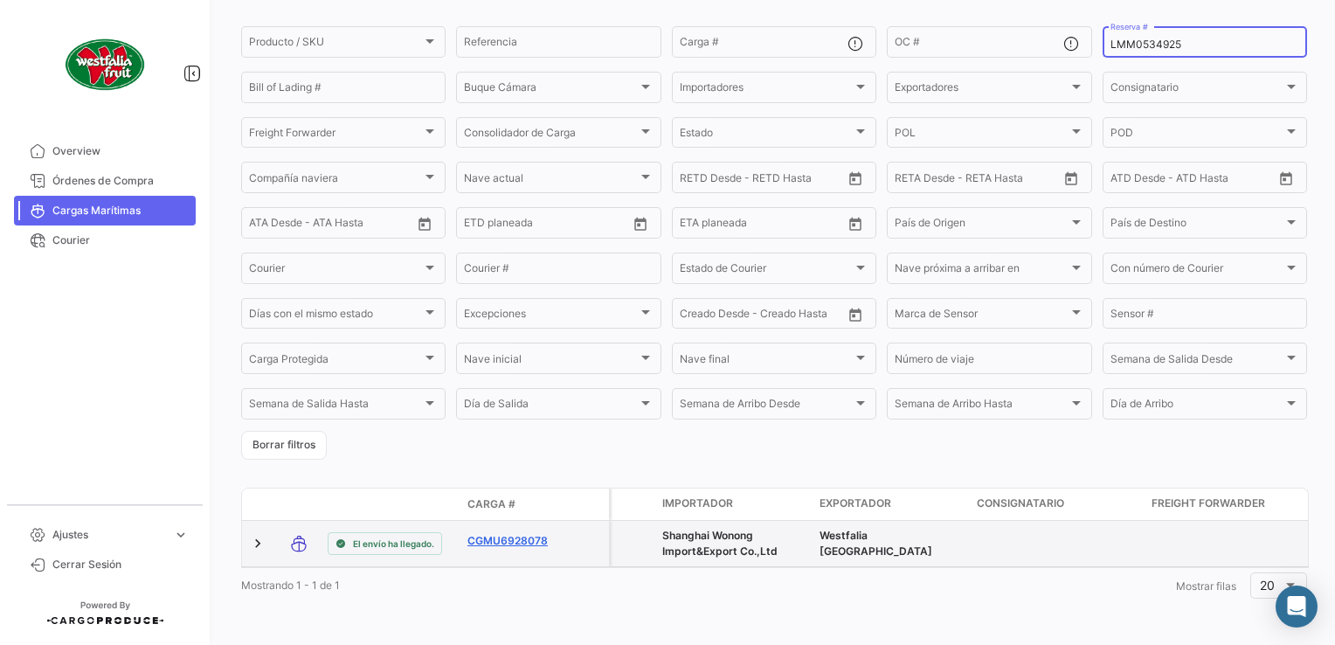
click at [514, 533] on link "CGMU6928078" at bounding box center [512, 541] width 91 height 16
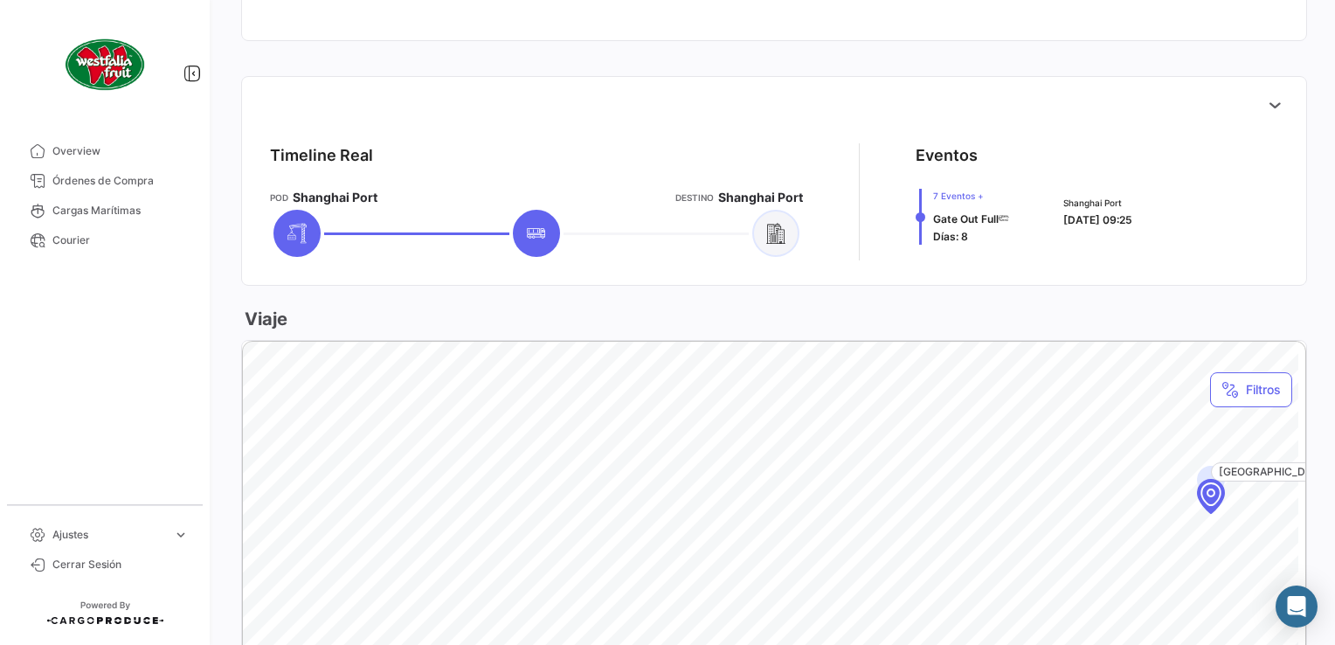
scroll to position [611, 0]
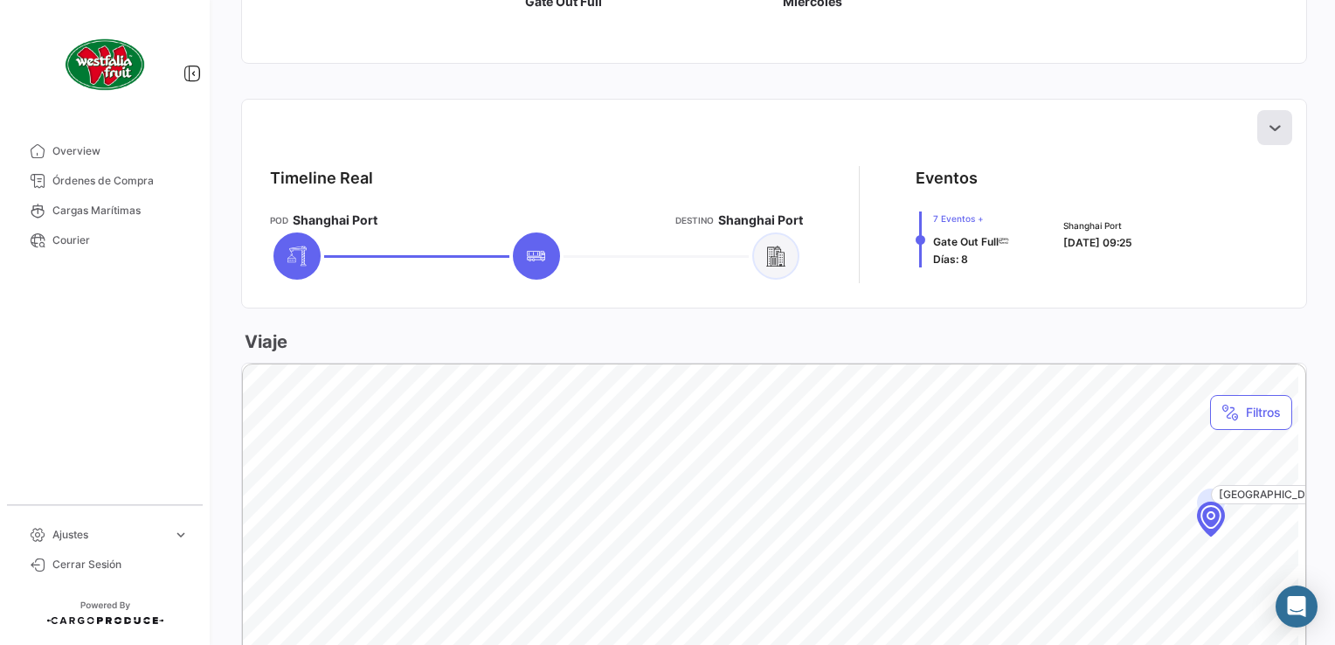
click at [1268, 130] on icon at bounding box center [1274, 127] width 17 height 17
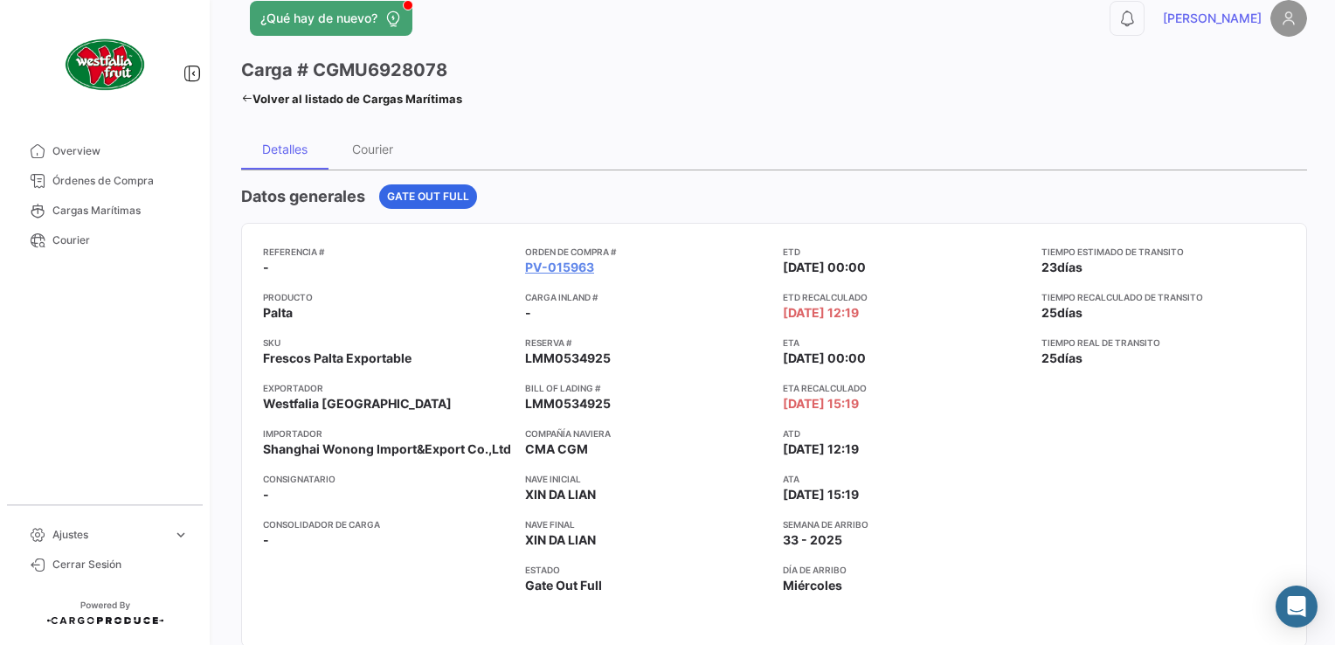
scroll to position [0, 0]
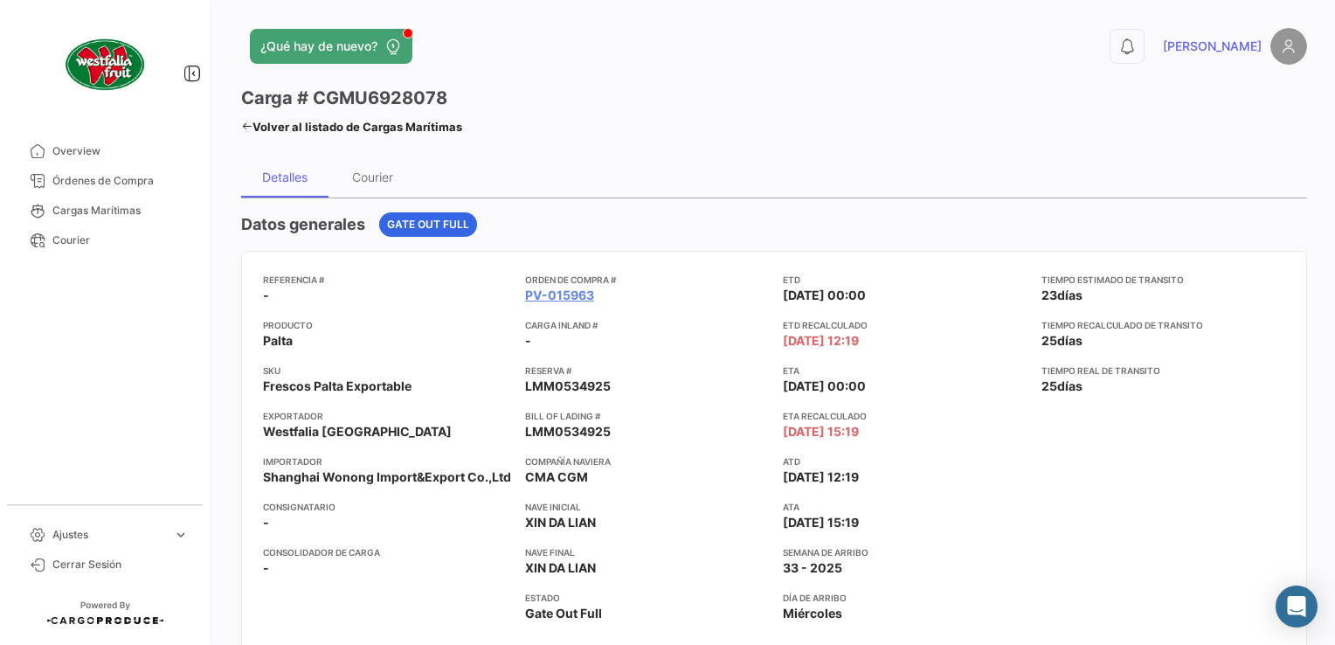
click at [246, 126] on icon at bounding box center [246, 126] width 11 height 11
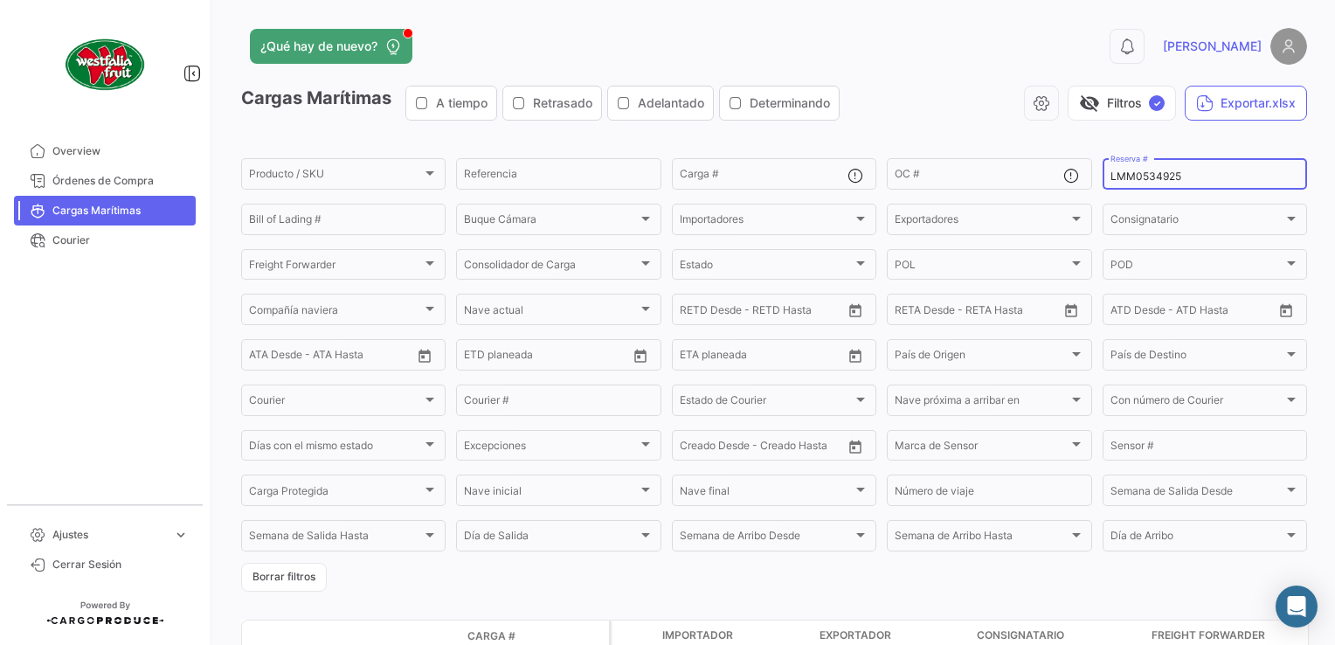
drag, startPoint x: 1147, startPoint y: 176, endPoint x: 1084, endPoint y: 176, distance: 62.9
click at [1084, 176] on form "Producto / SKU Producto / SKU Referencia Carga # OC # LMM0534925 Reserva # Bill…" at bounding box center [774, 373] width 1066 height 436
paste input "31"
type input "LMM0534931"
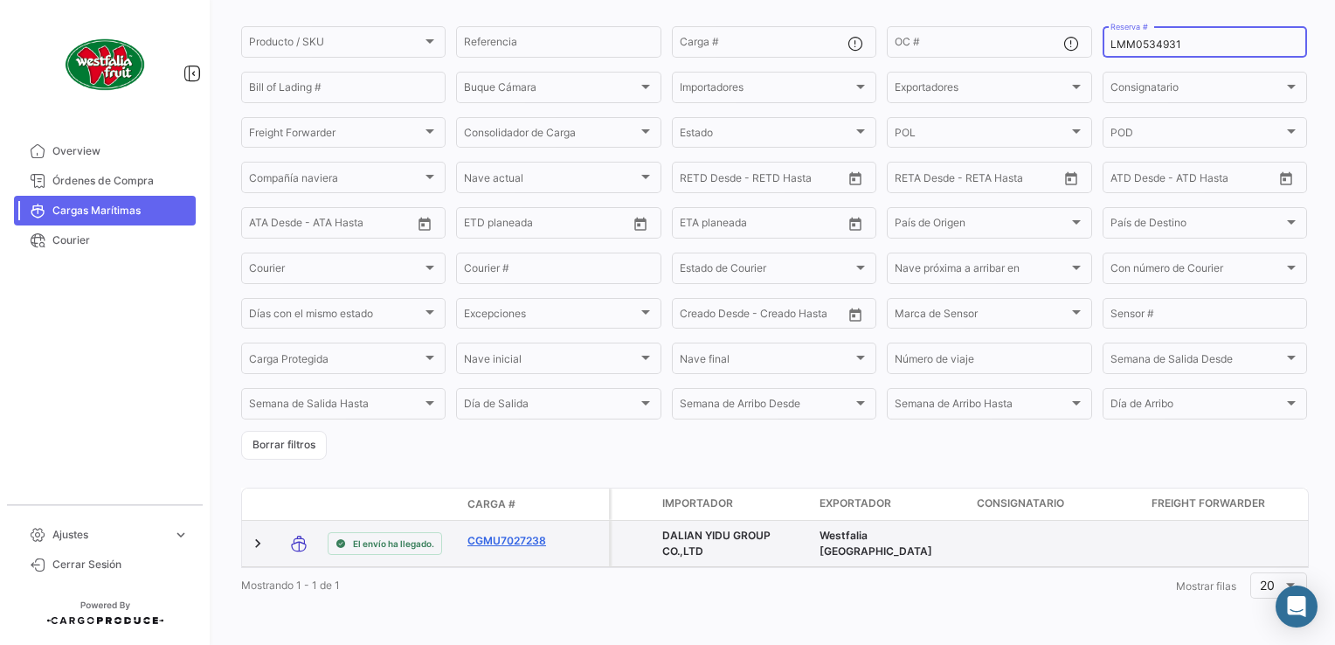
click at [522, 533] on link "CGMU7027238" at bounding box center [512, 541] width 91 height 16
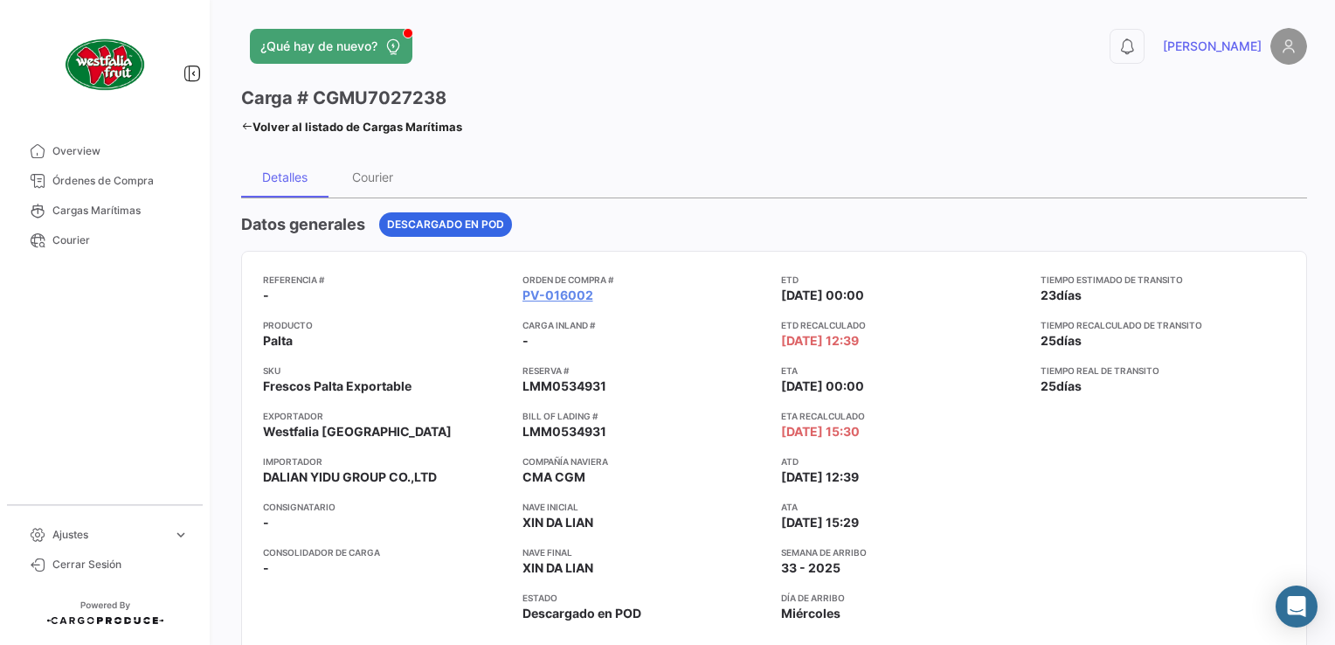
click at [235, 124] on div "¿Qué hay de nuevo? 0 [PERSON_NAME] # CGMU7027238 Volver al listado de Cargas Ma…" at bounding box center [773, 322] width 1121 height 645
click at [245, 122] on icon at bounding box center [246, 126] width 11 height 11
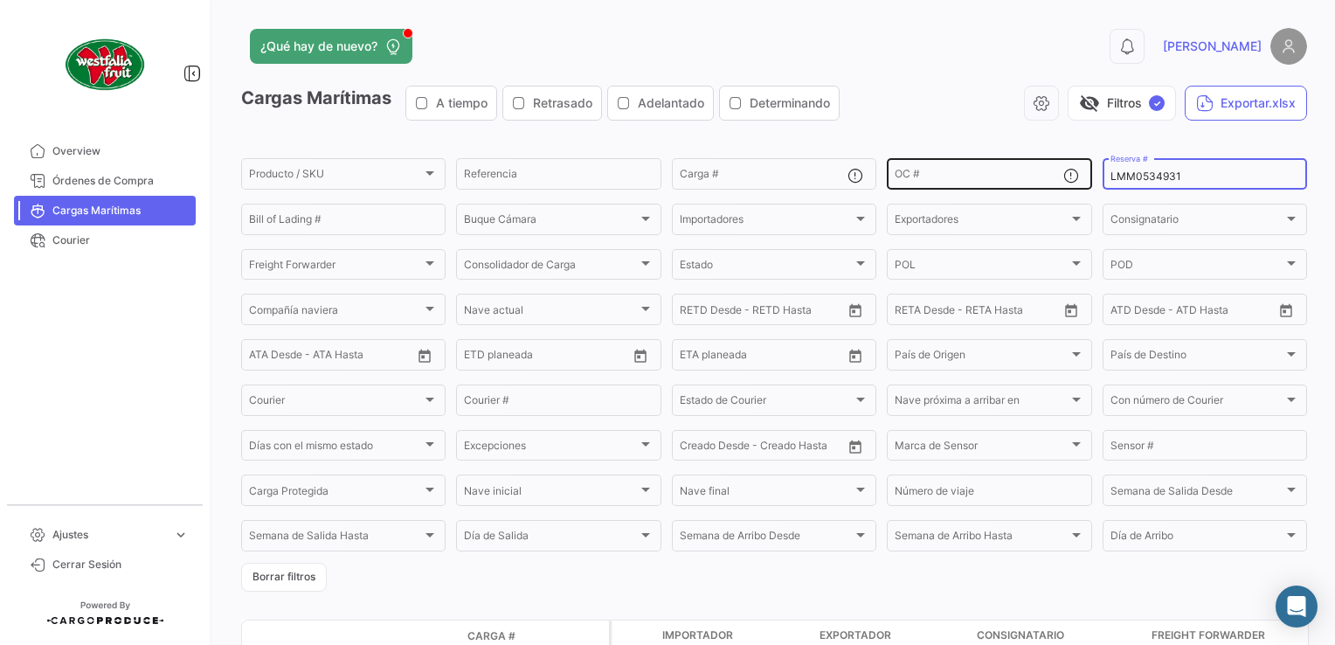
drag, startPoint x: 1186, startPoint y: 183, endPoint x: 1066, endPoint y: 159, distance: 122.8
click at [0, 0] on div "Producto / SKU Producto / SKU Referencia Carga # OC # LMM0534931 Reserva # Bill…" at bounding box center [0, 0] width 0 height 0
paste input "29"
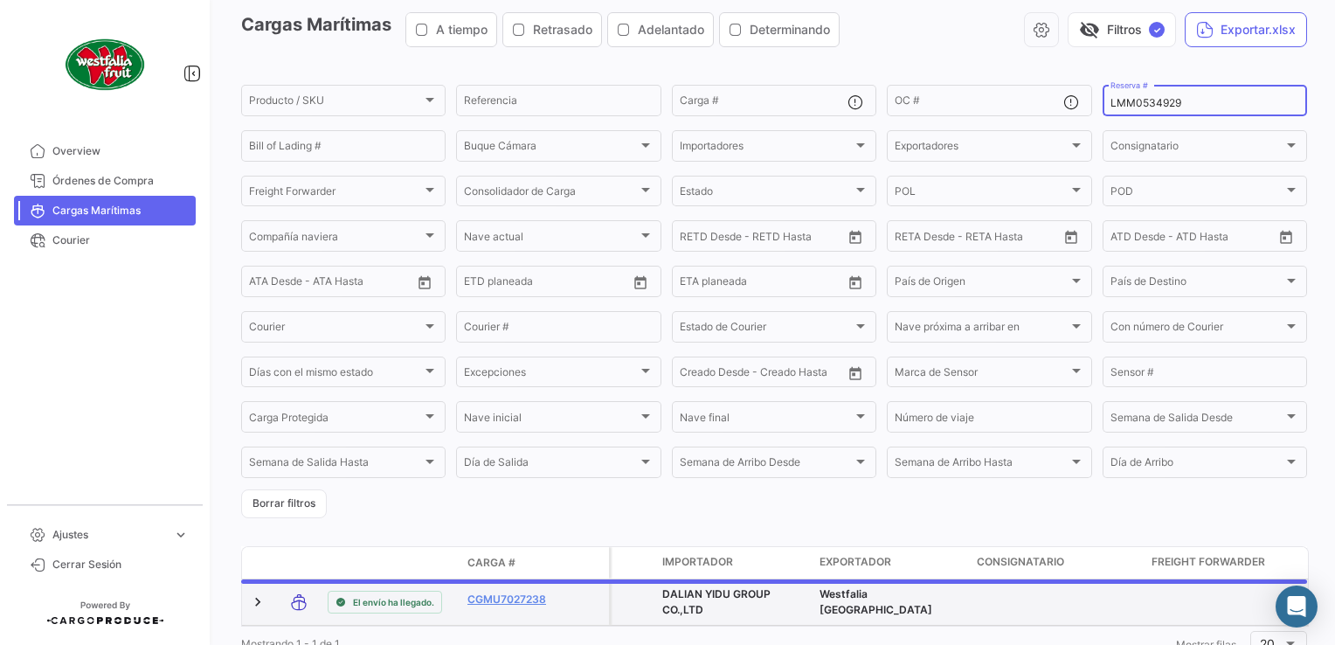
scroll to position [147, 0]
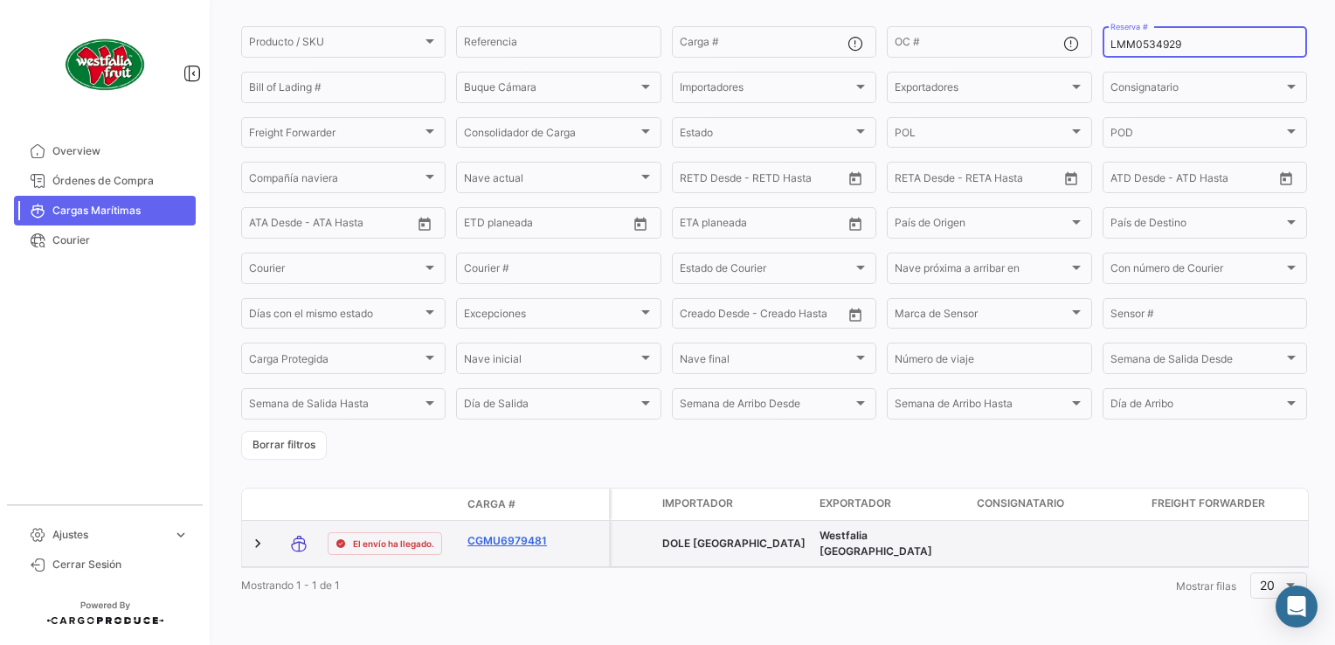
type input "LMM0534929"
click at [525, 533] on link "CGMU6979481" at bounding box center [512, 541] width 91 height 16
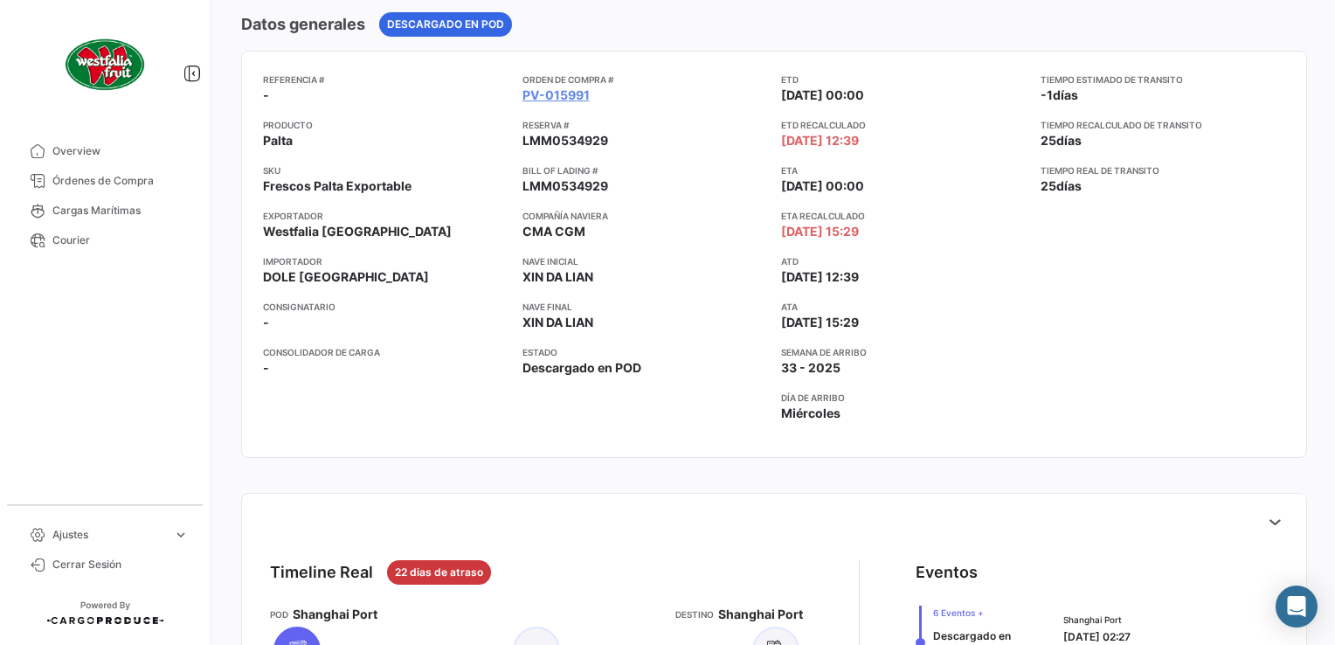
scroll to position [437, 0]
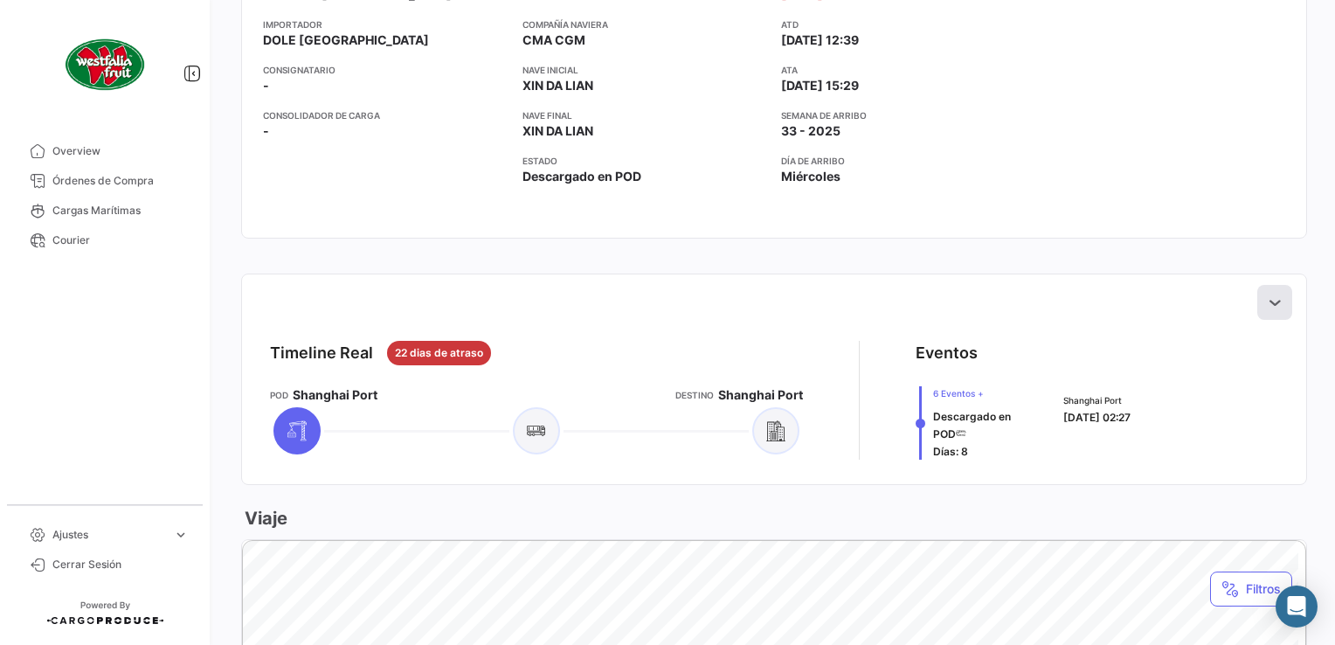
click at [1266, 304] on icon at bounding box center [1274, 301] width 17 height 17
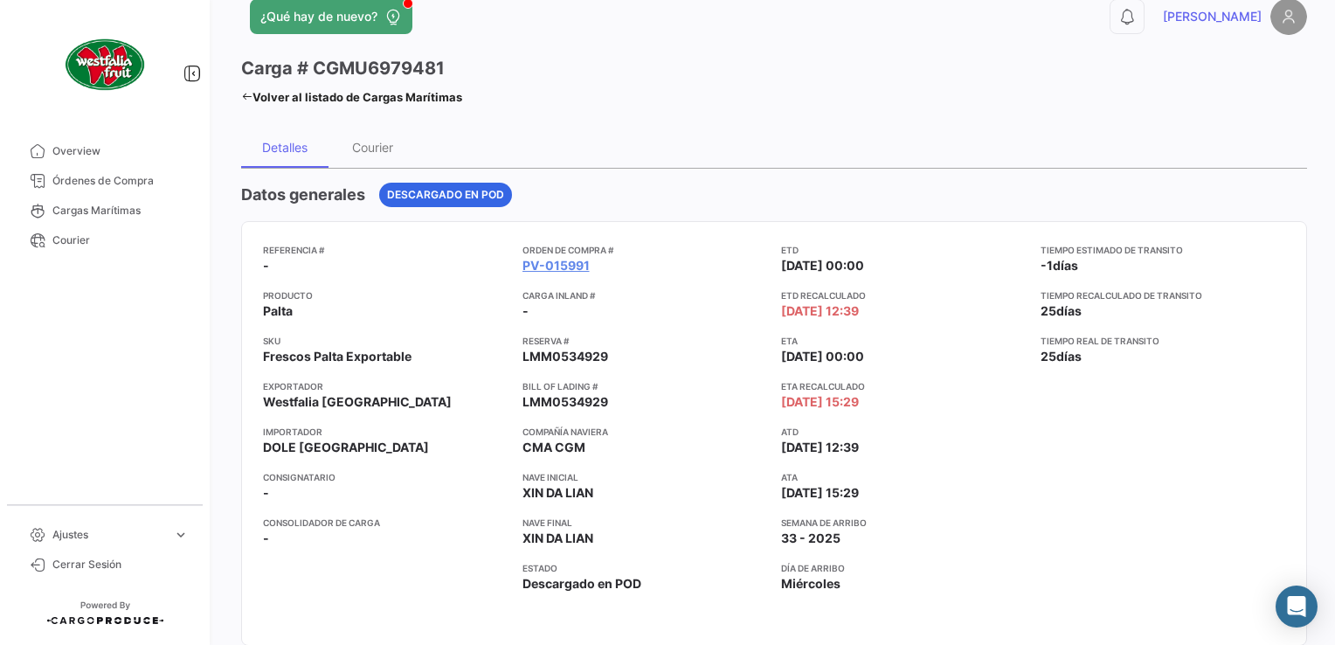
scroll to position [0, 0]
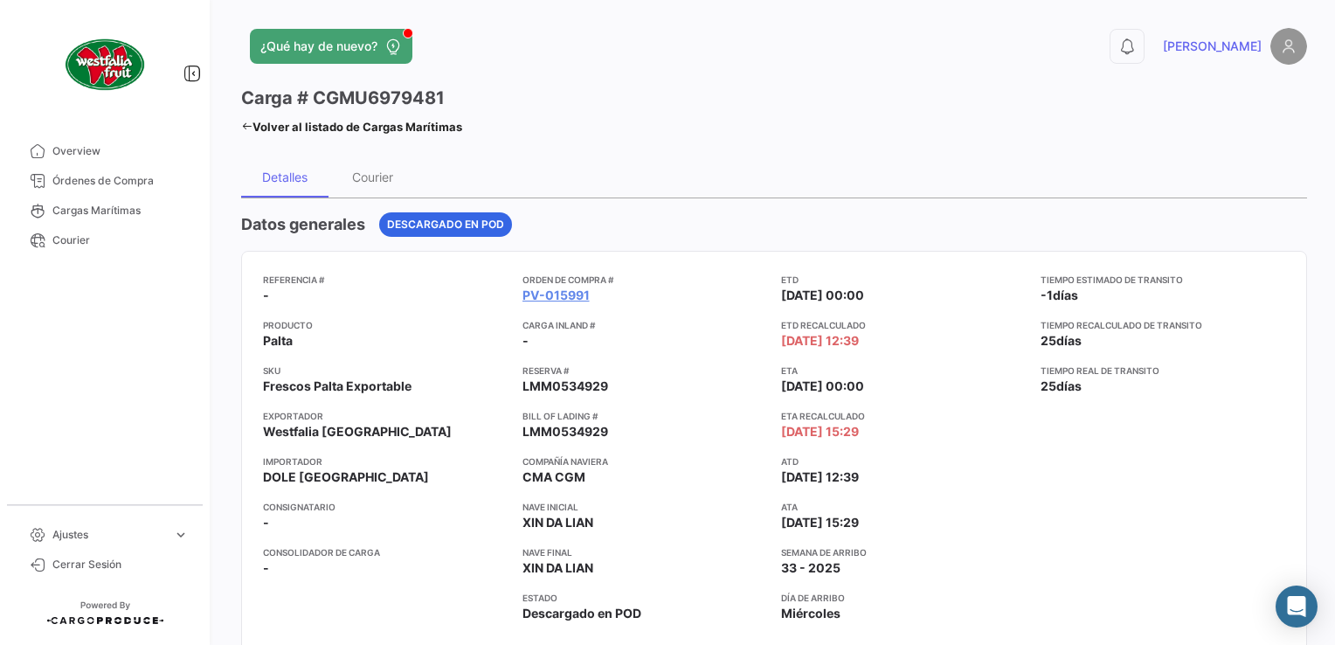
click at [245, 127] on icon at bounding box center [246, 126] width 11 height 11
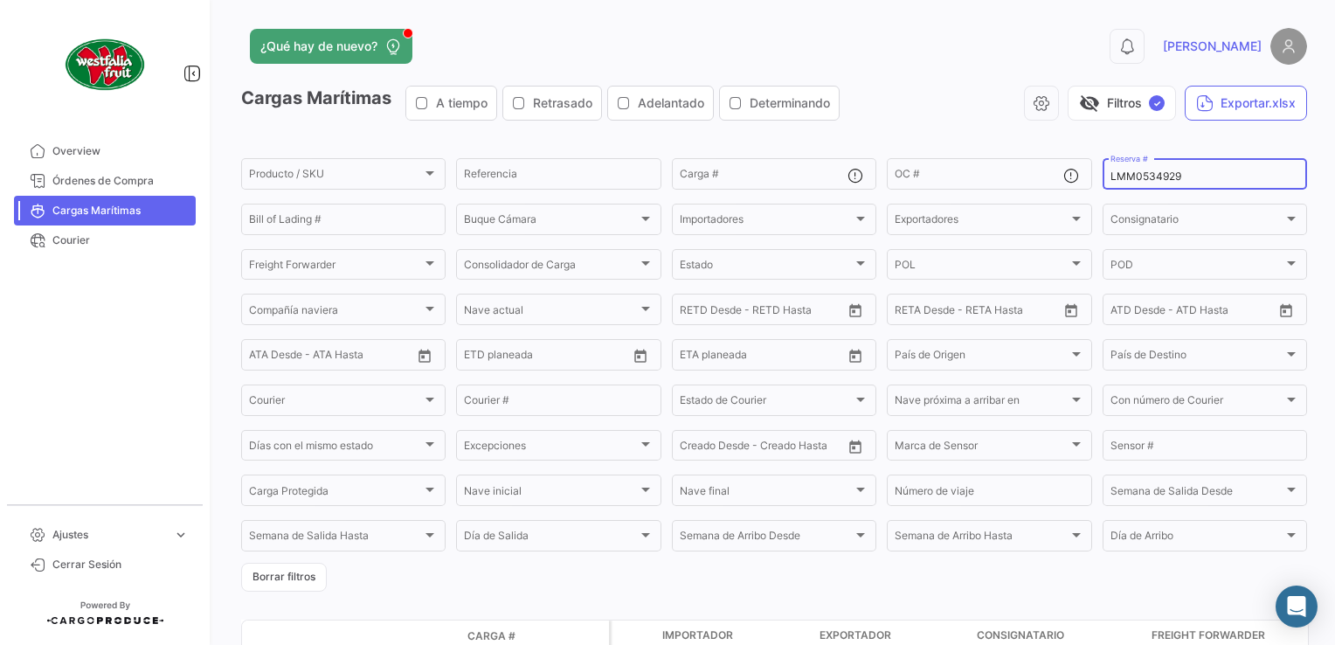
drag, startPoint x: 1184, startPoint y: 179, endPoint x: 1086, endPoint y: 186, distance: 98.1
click at [1086, 186] on form "Producto / SKU Producto / SKU Referencia Carga # OC # LMM0534929 Reserva # Bill…" at bounding box center [774, 373] width 1066 height 436
paste input "6"
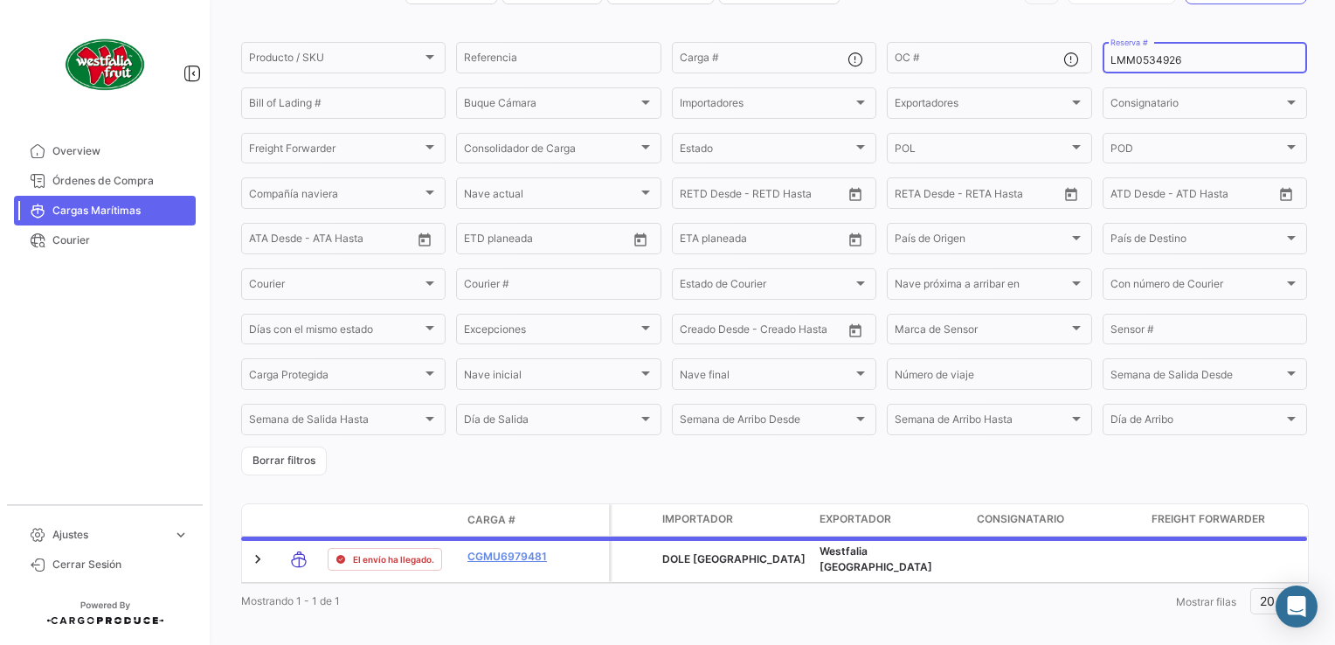
scroll to position [147, 0]
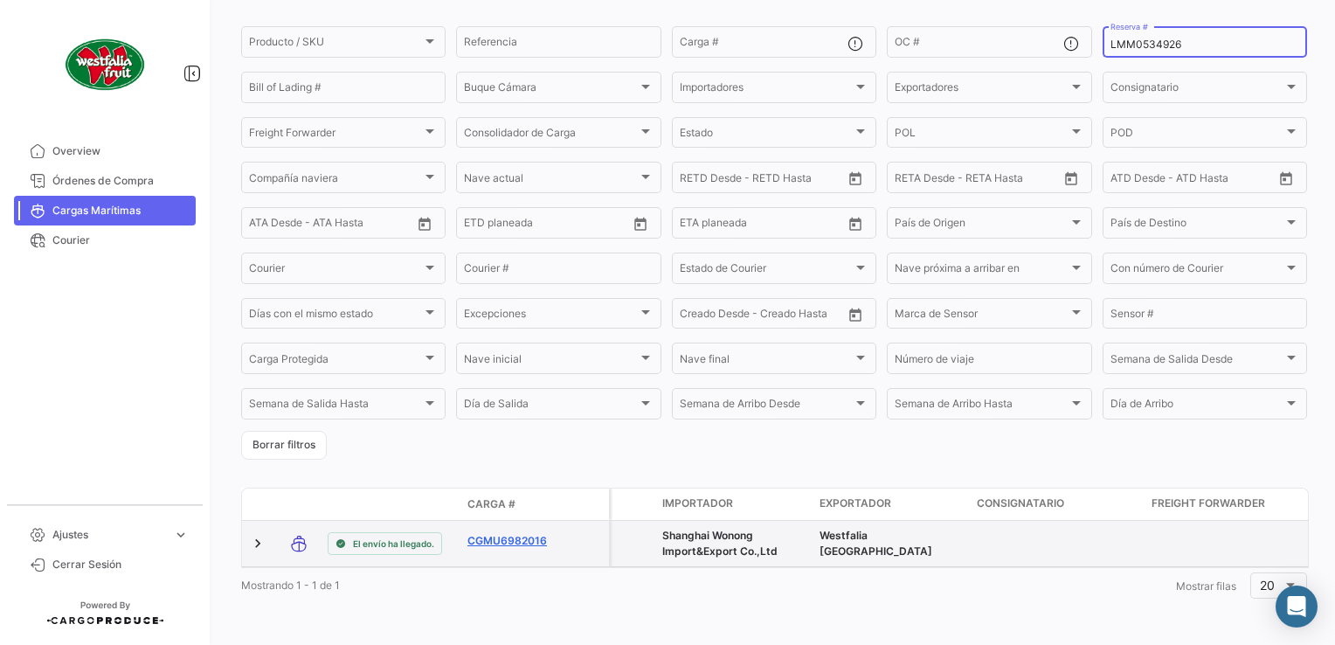
type input "LMM0534926"
click at [535, 533] on link "CGMU6982016" at bounding box center [512, 541] width 91 height 16
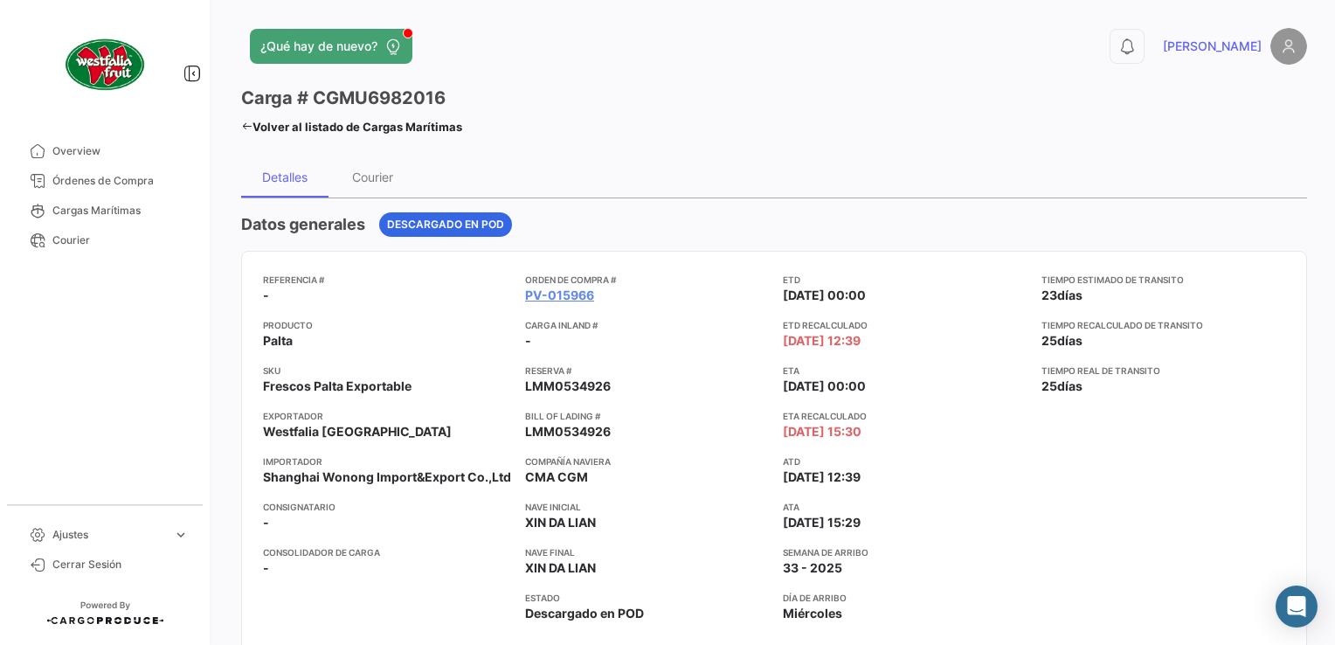
click at [249, 121] on icon at bounding box center [246, 126] width 11 height 11
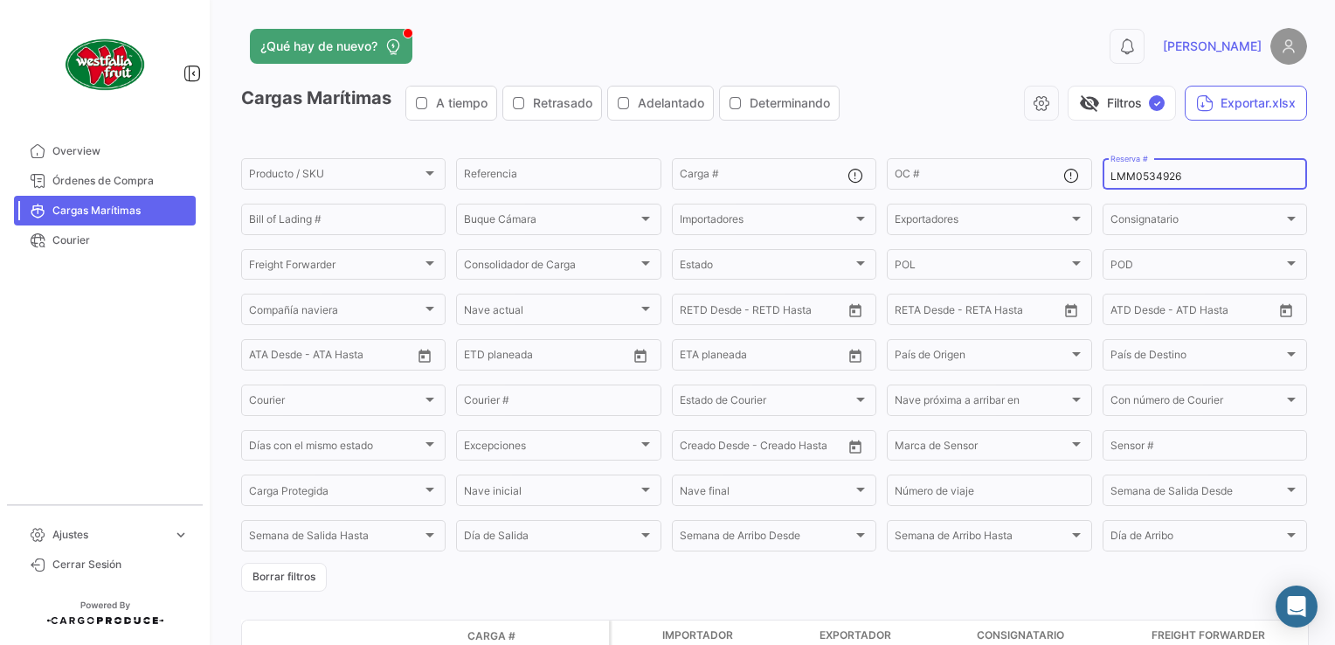
drag, startPoint x: 1188, startPoint y: 178, endPoint x: 1074, endPoint y: 190, distance: 114.2
click at [0, 0] on div "Producto / SKU Producto / SKU Referencia Carga # OC # LMM0534926 Reserva # Bill…" at bounding box center [0, 0] width 0 height 0
paste input "2309913370"
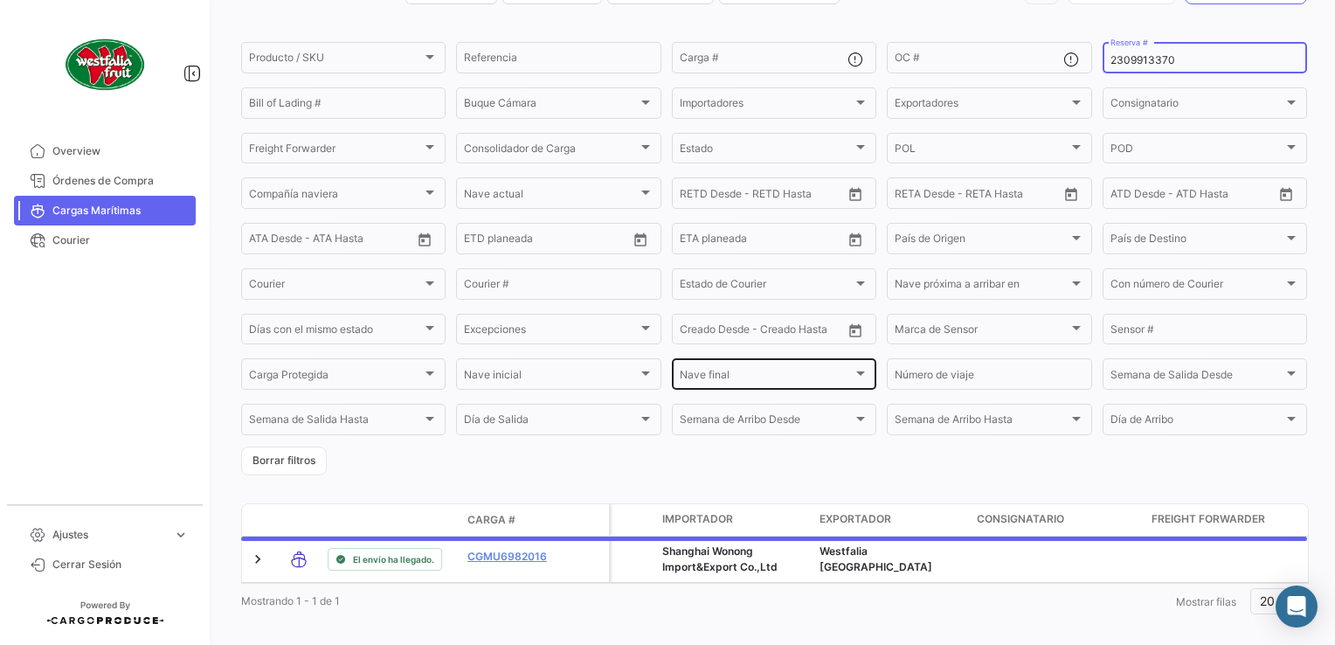
scroll to position [147, 0]
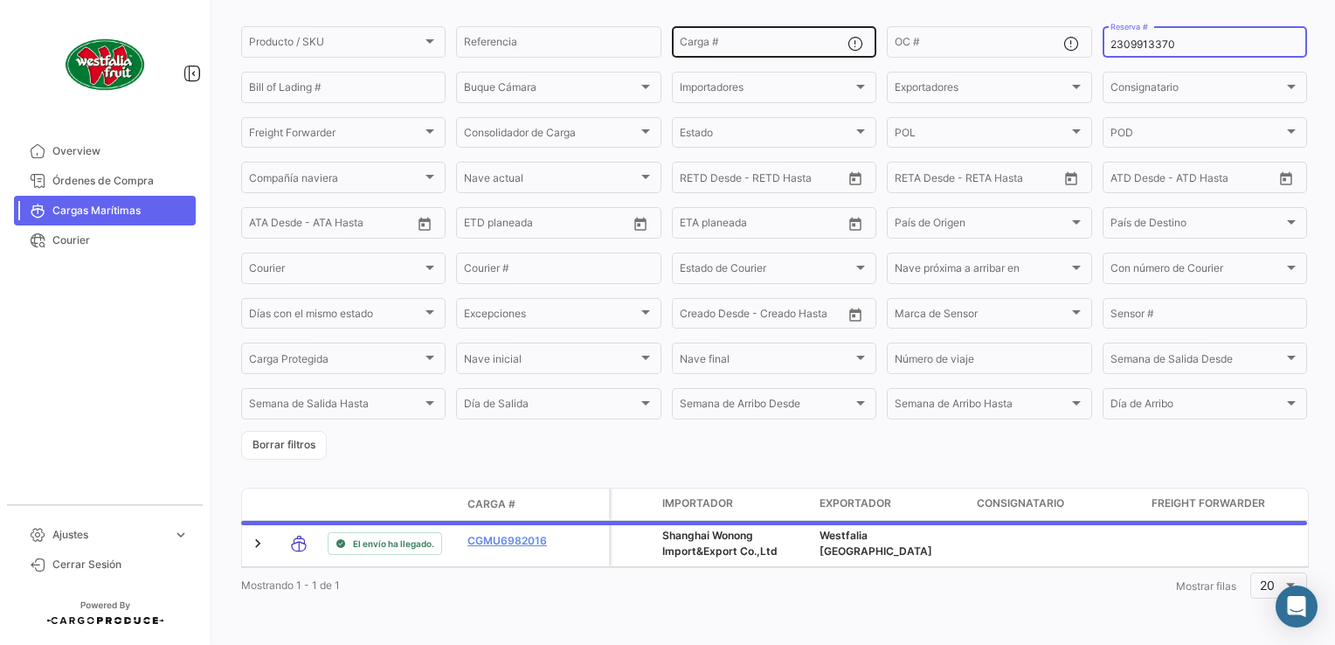
type input "2309913370"
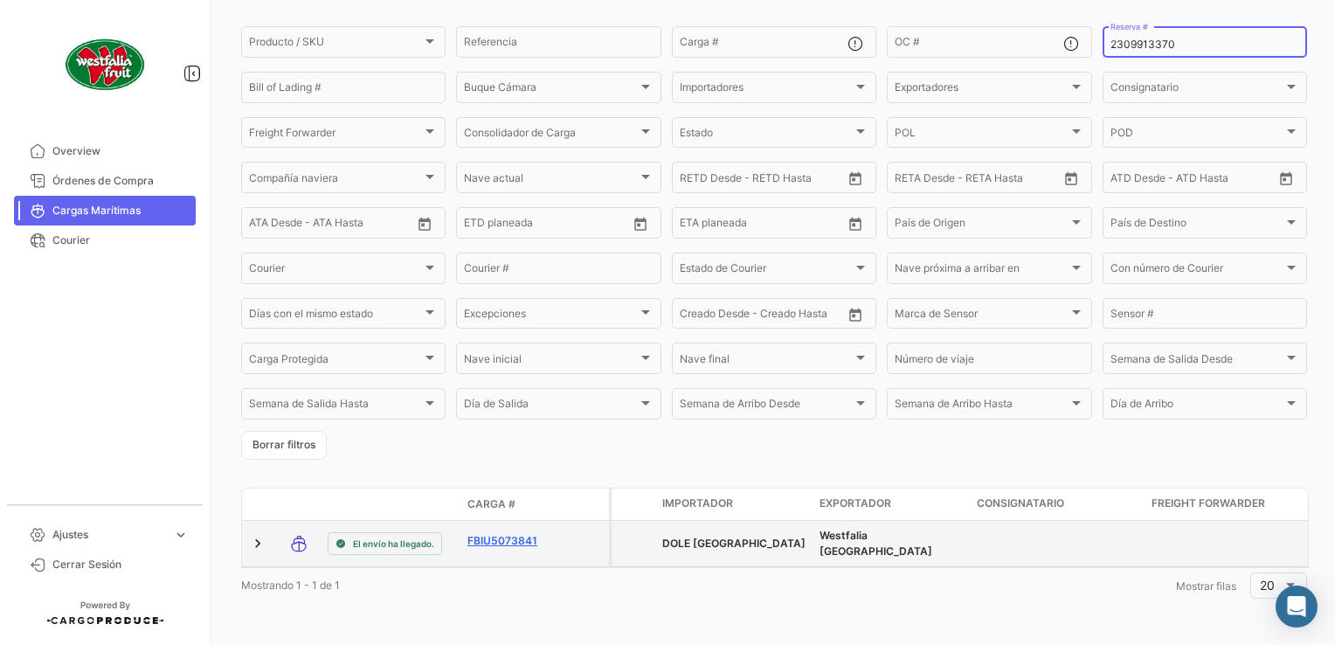
click at [521, 533] on link "FBIU5073841" at bounding box center [512, 541] width 91 height 16
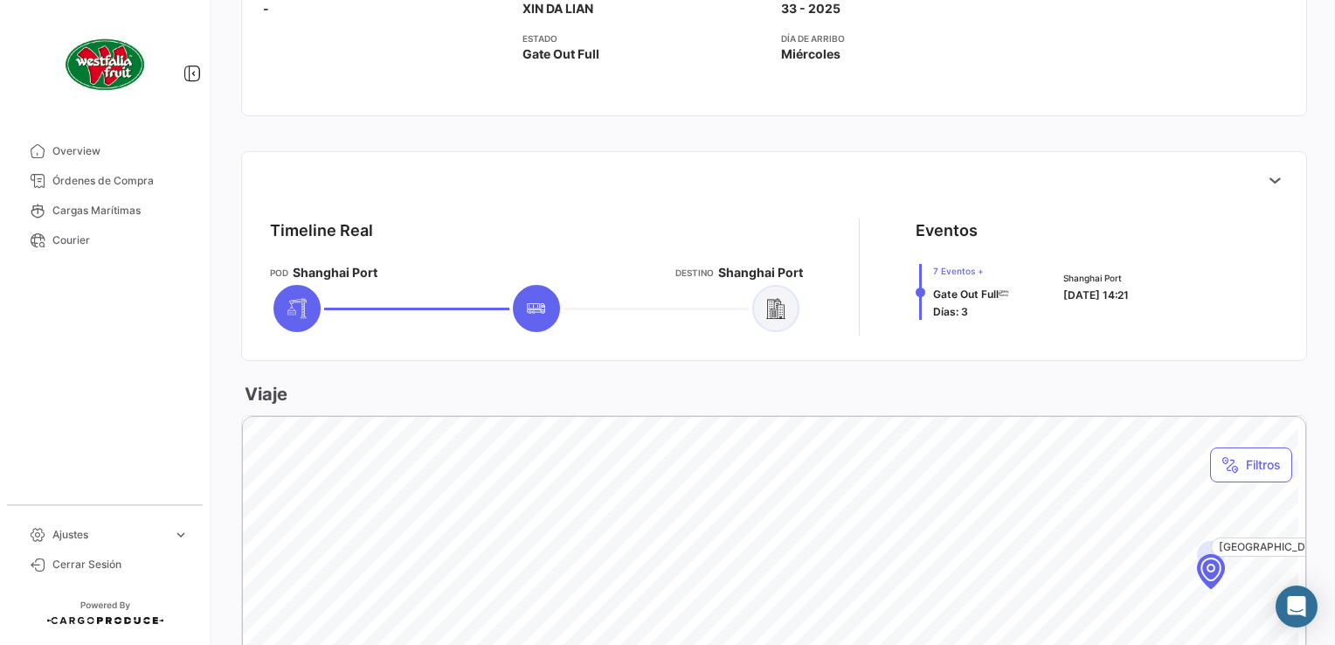
scroll to position [437, 0]
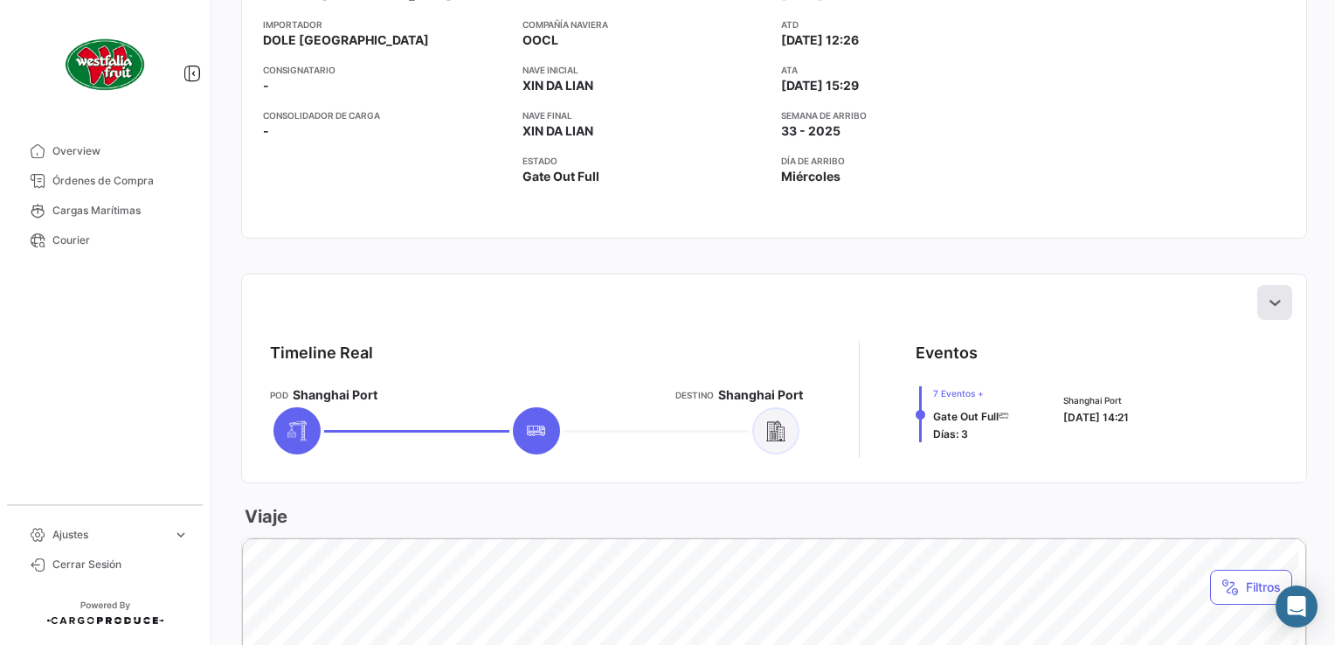
click at [1268, 297] on icon at bounding box center [1274, 301] width 17 height 17
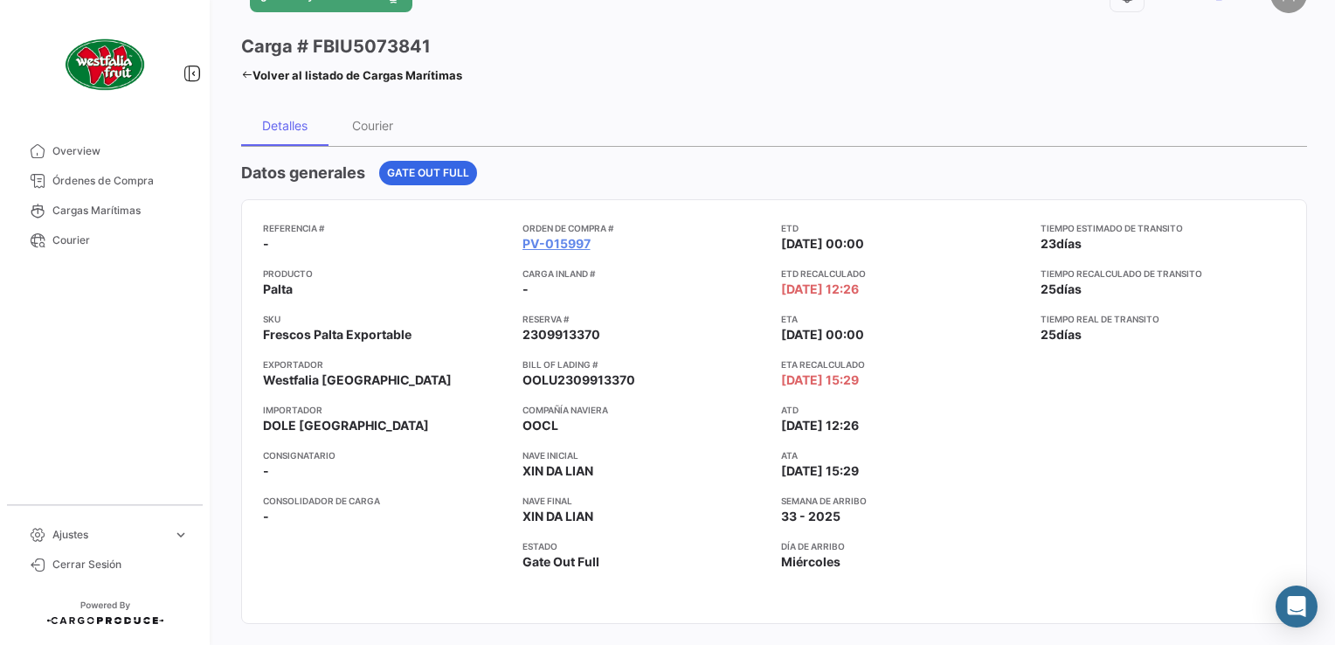
scroll to position [0, 0]
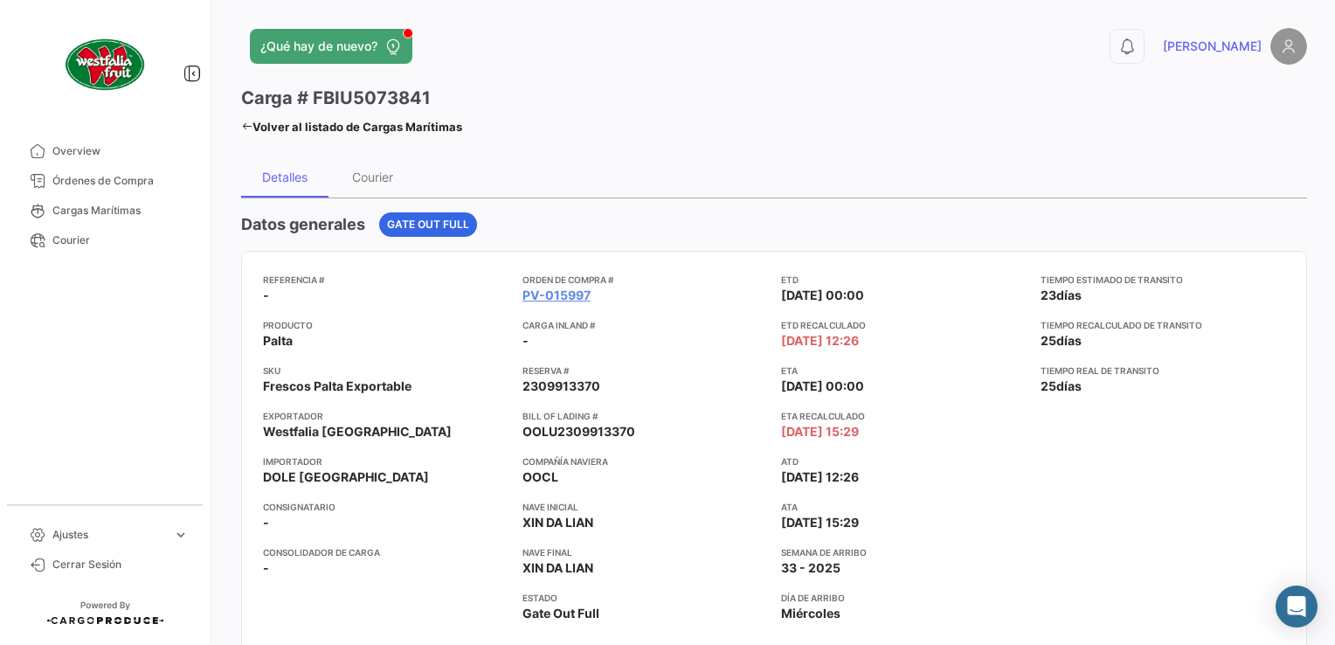
click at [246, 124] on icon at bounding box center [246, 126] width 11 height 11
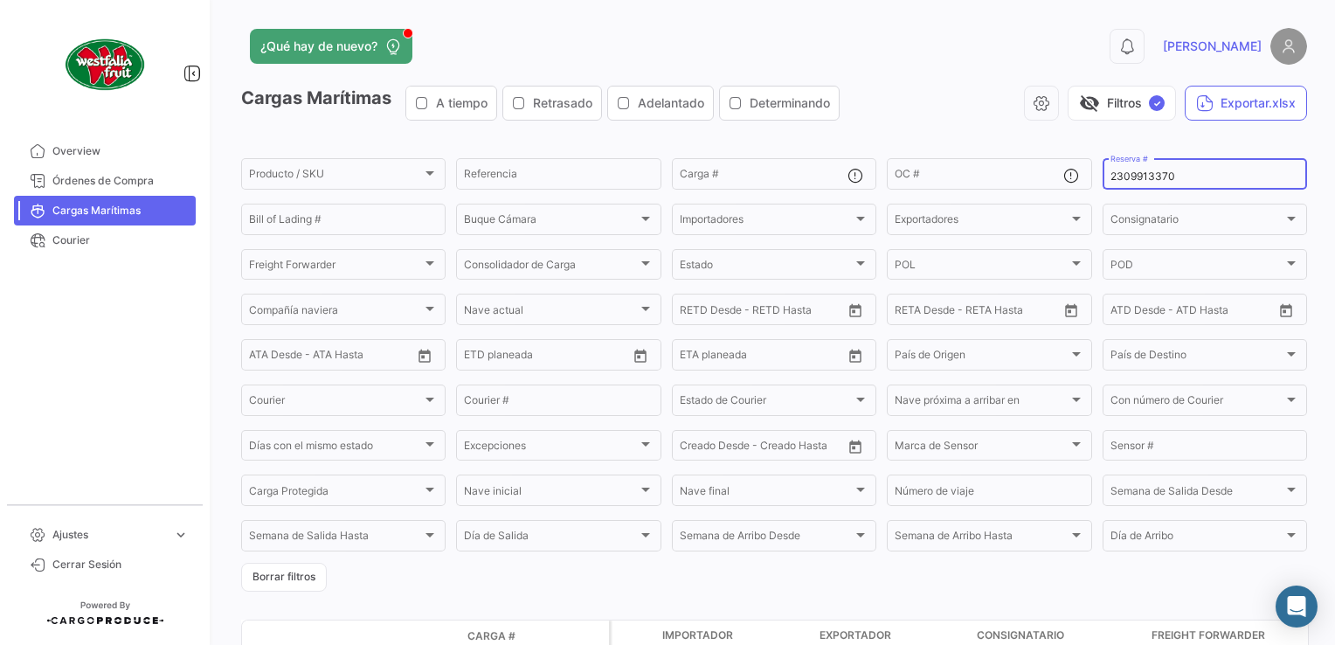
click at [1181, 170] on div "2309913370 Reserva #" at bounding box center [1204, 172] width 189 height 34
drag, startPoint x: 1178, startPoint y: 176, endPoint x: 1071, endPoint y: 177, distance: 107.4
click at [0, 0] on div "Producto / SKU Producto / SKU Referencia Carga # OC # 2309913370 Reserva # Bill…" at bounding box center [0, 0] width 0 height 0
paste input "76316822"
type input "2763168220"
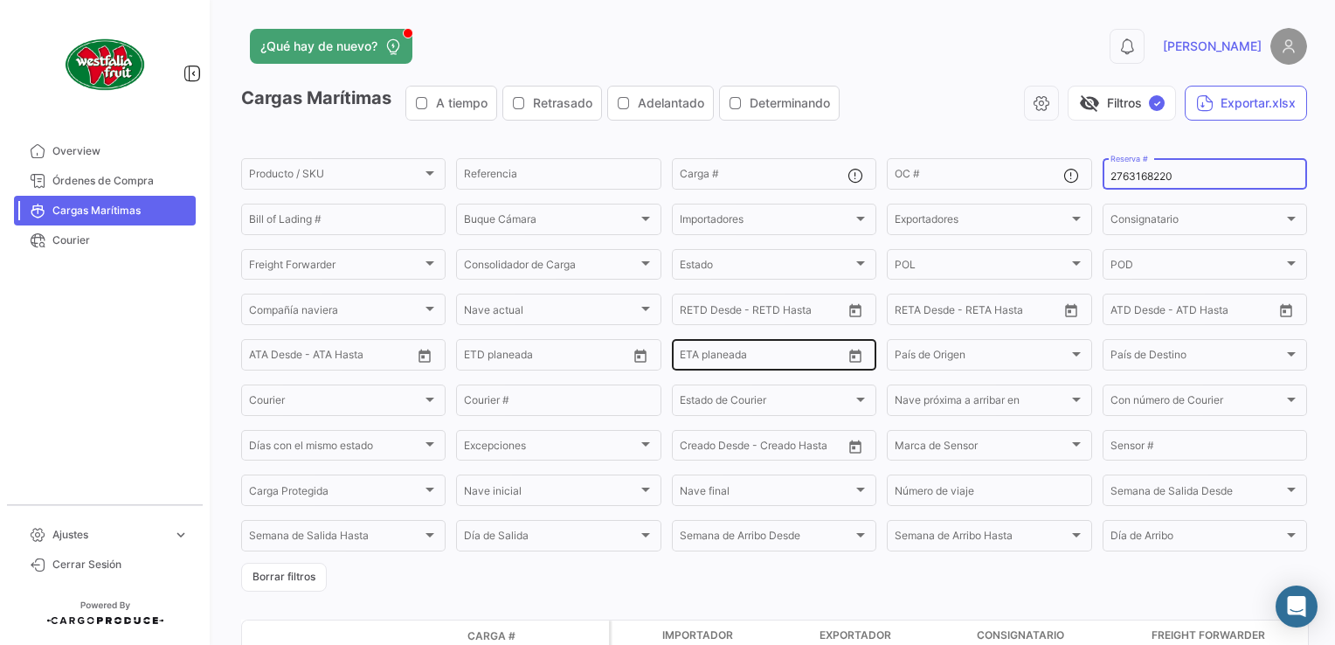
scroll to position [147, 0]
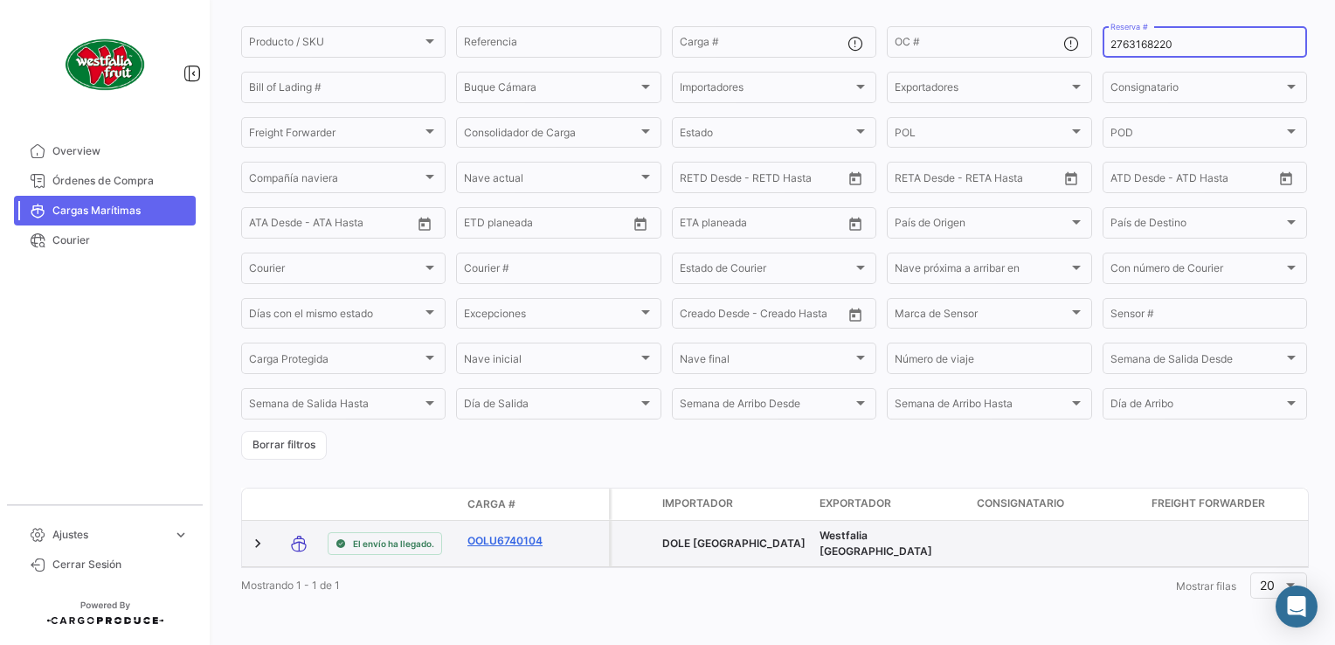
click at [507, 533] on link "OOLU6740104" at bounding box center [512, 541] width 91 height 16
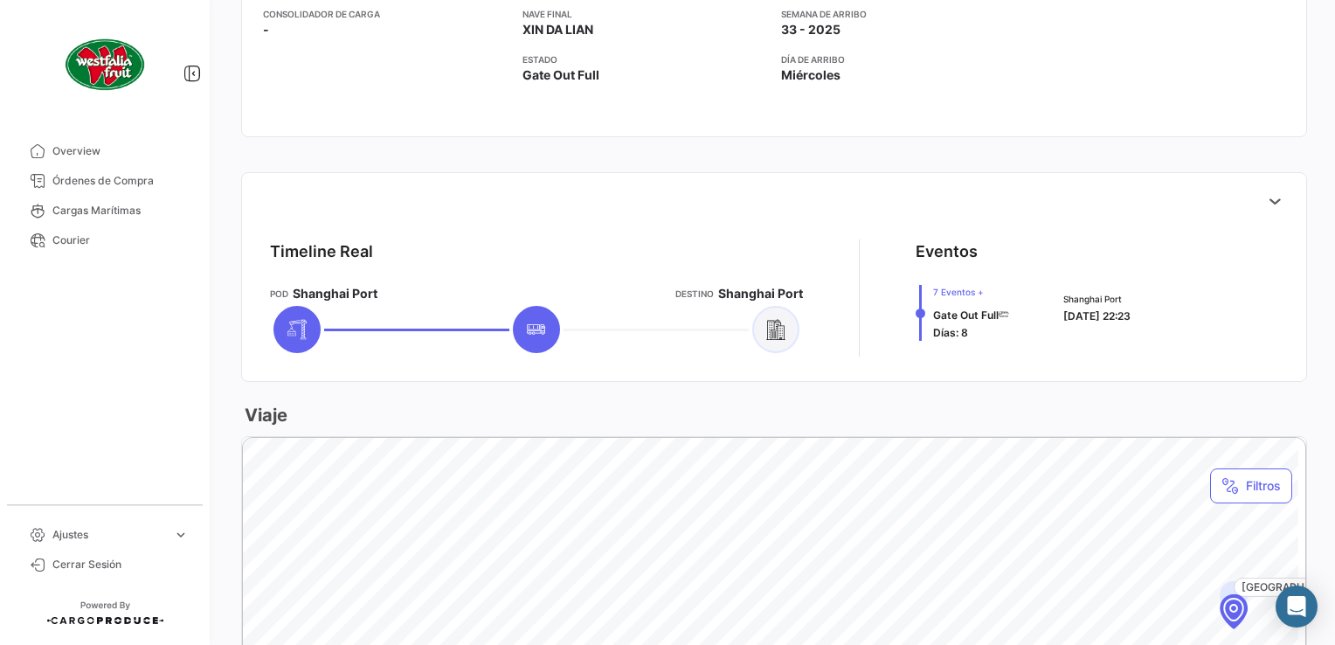
scroll to position [611, 0]
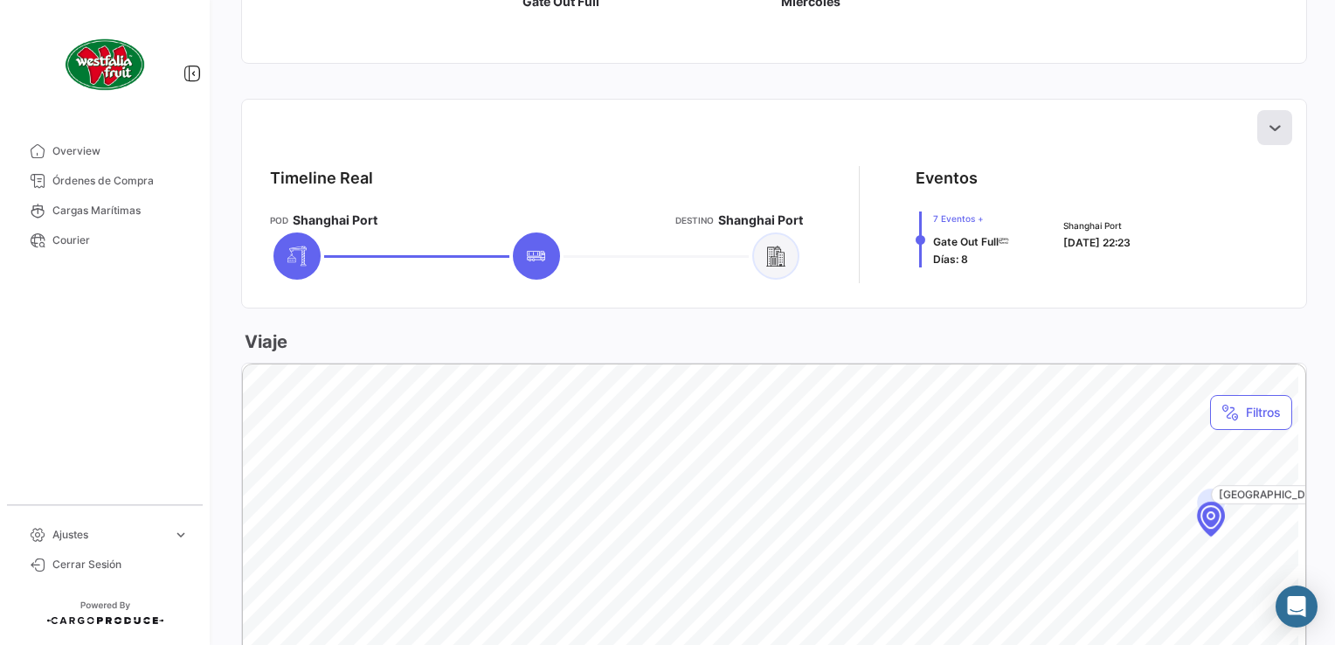
click at [1272, 132] on icon at bounding box center [1274, 127] width 17 height 17
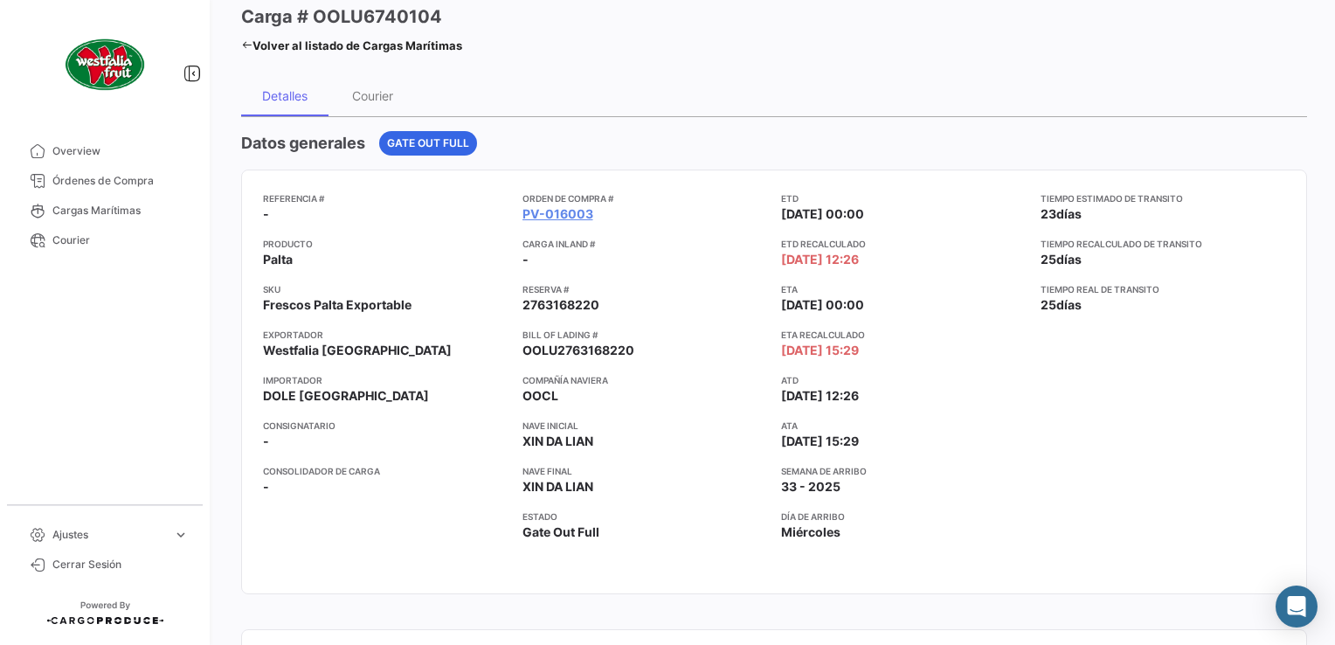
scroll to position [0, 0]
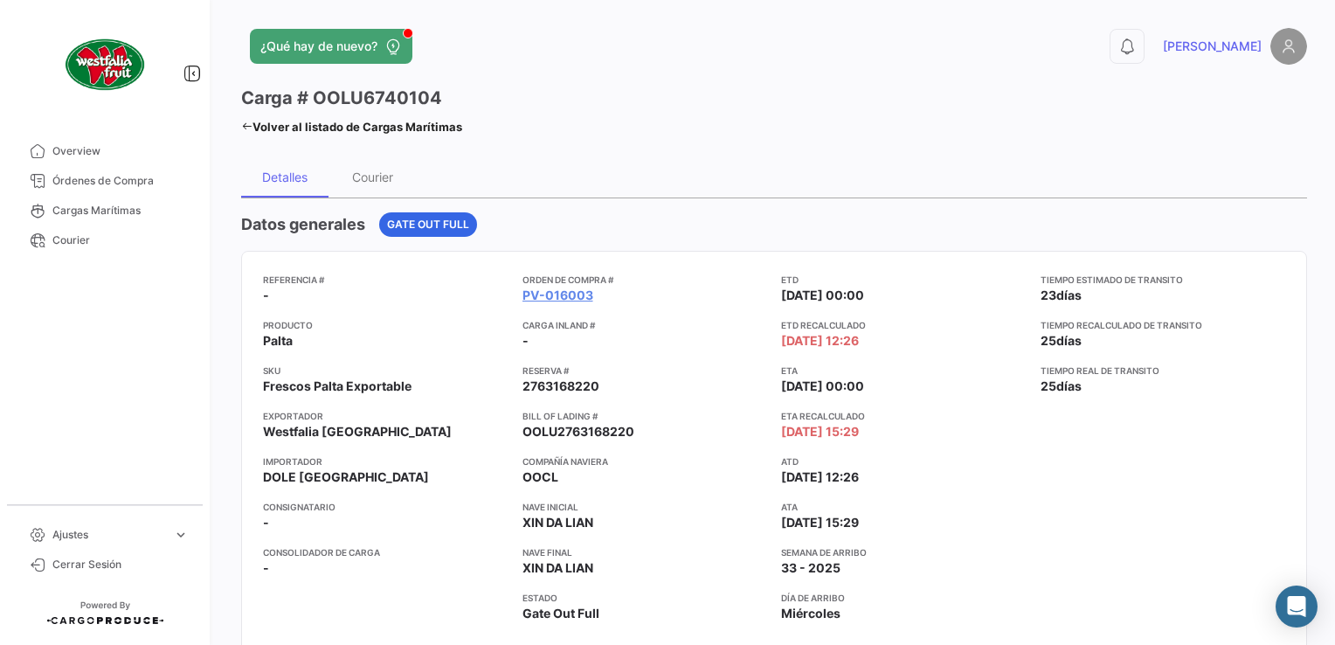
click at [244, 123] on icon at bounding box center [246, 126] width 11 height 11
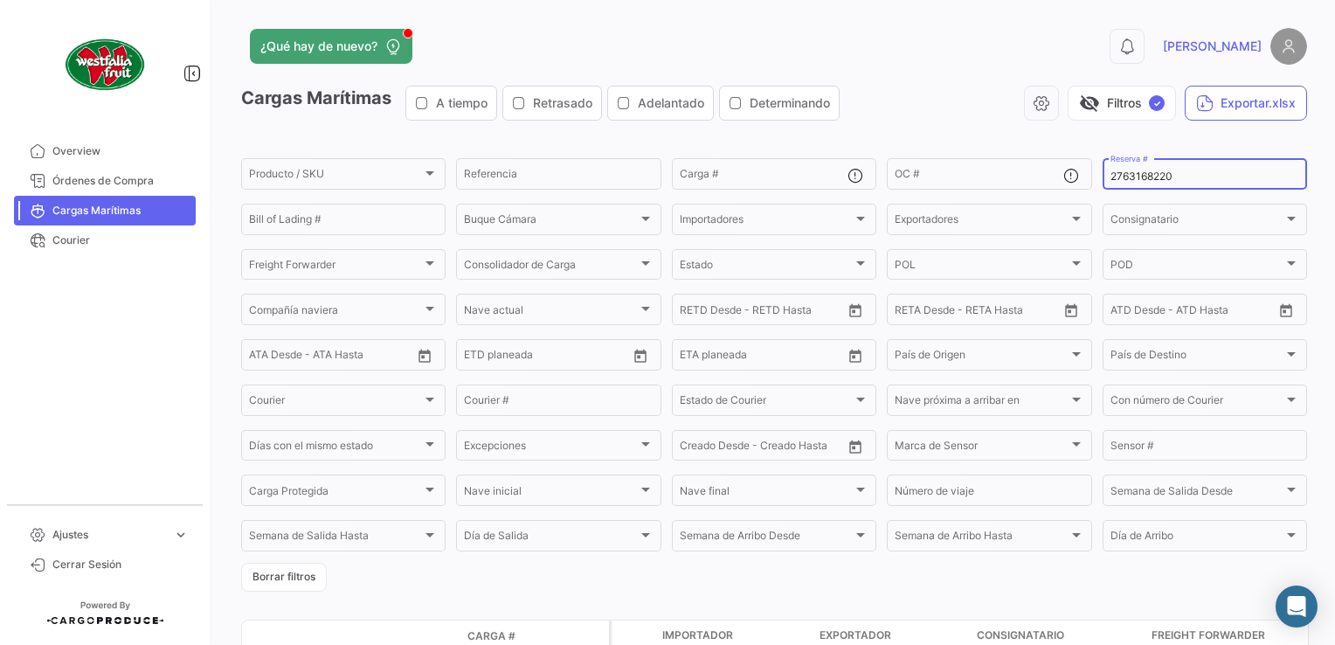
drag, startPoint x: 1167, startPoint y: 178, endPoint x: 1094, endPoint y: 183, distance: 72.6
click at [1102, 183] on div "2763168220 Reserva #" at bounding box center [1204, 172] width 204 height 34
paste input "LMM0536464"
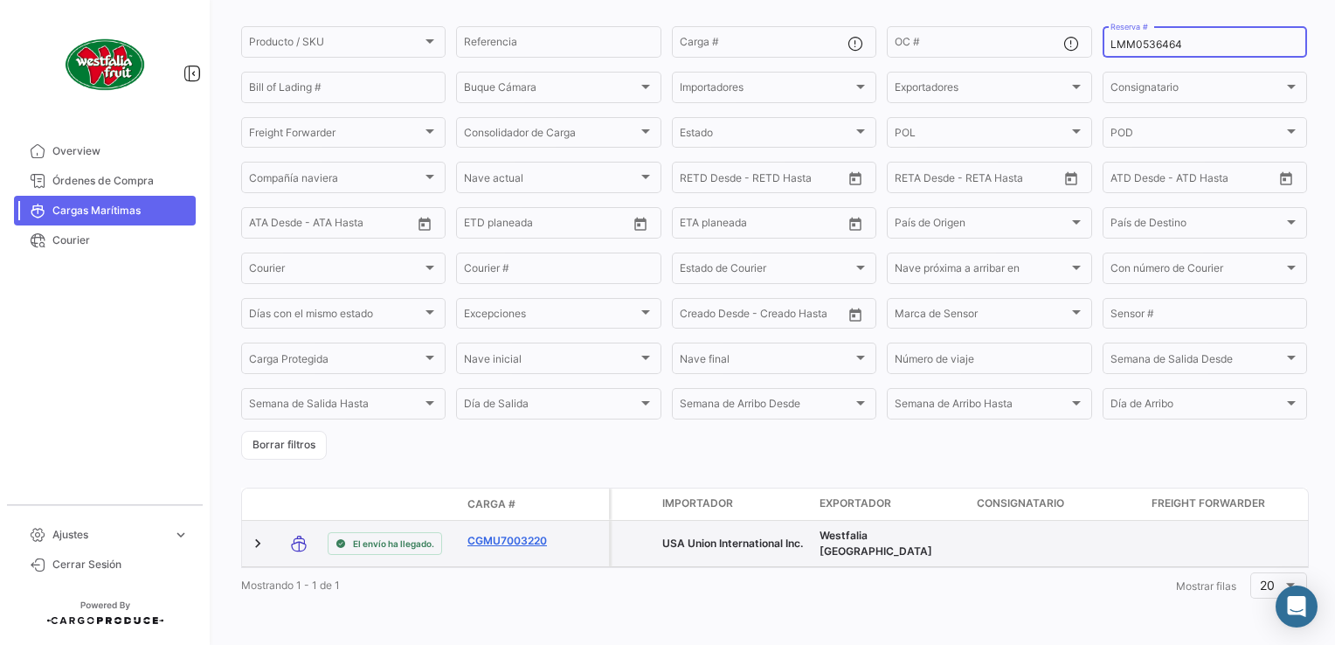
type input "LMM0536464"
click at [530, 533] on link "CGMU7003220" at bounding box center [512, 541] width 91 height 16
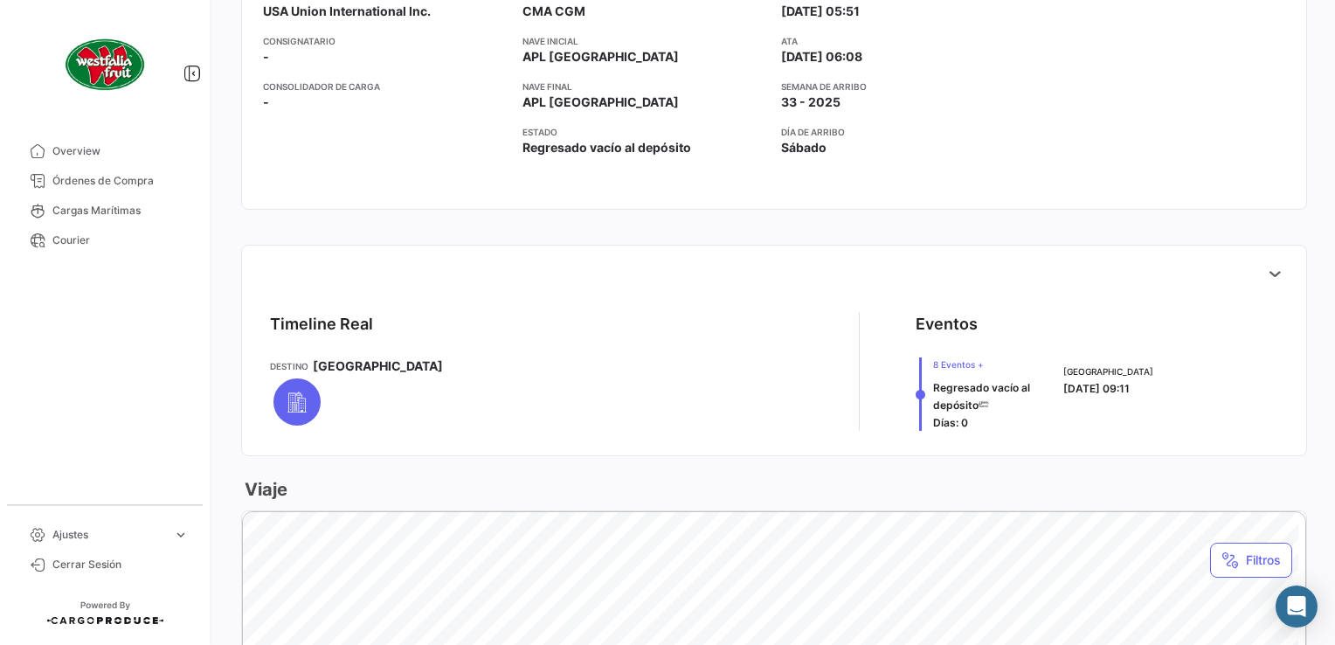
scroll to position [611, 0]
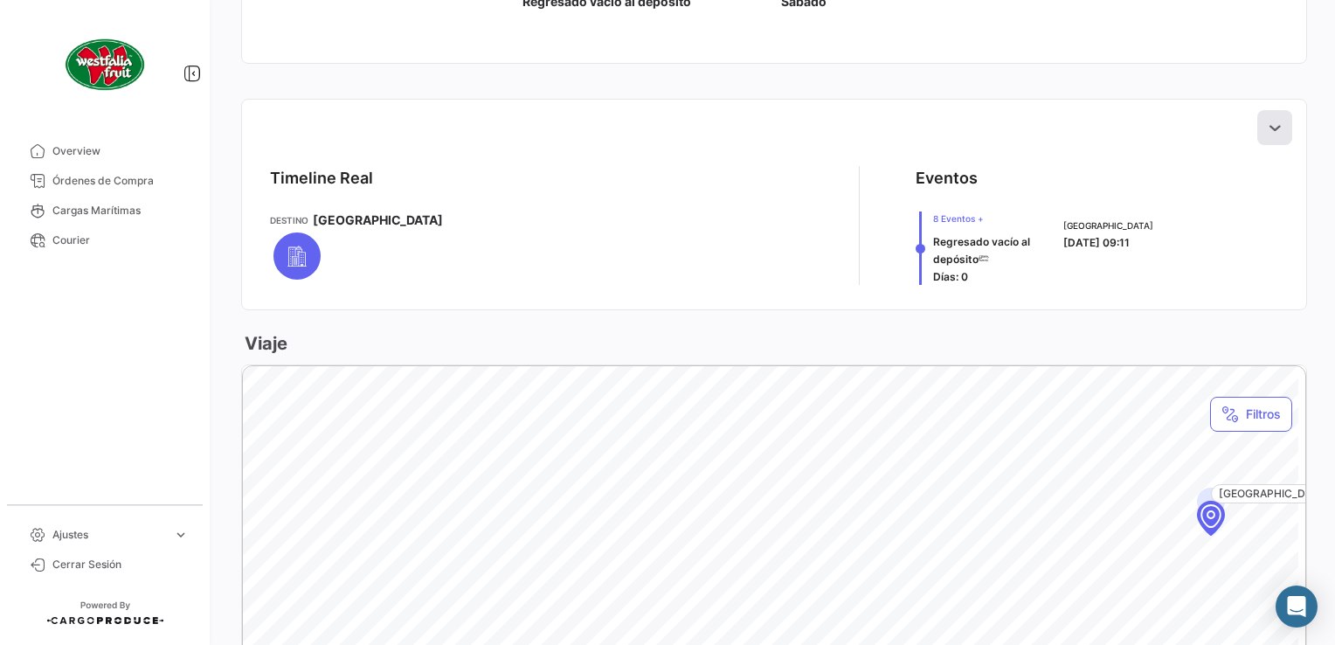
click at [1266, 135] on icon at bounding box center [1274, 127] width 17 height 17
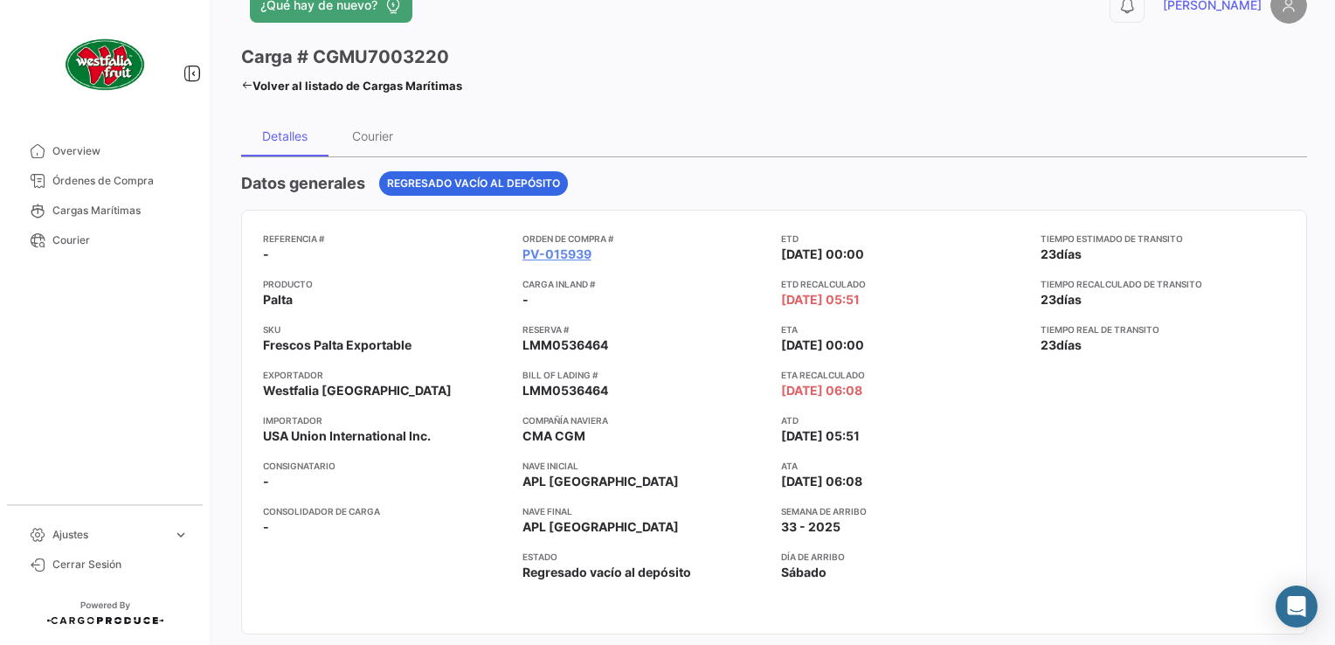
scroll to position [0, 0]
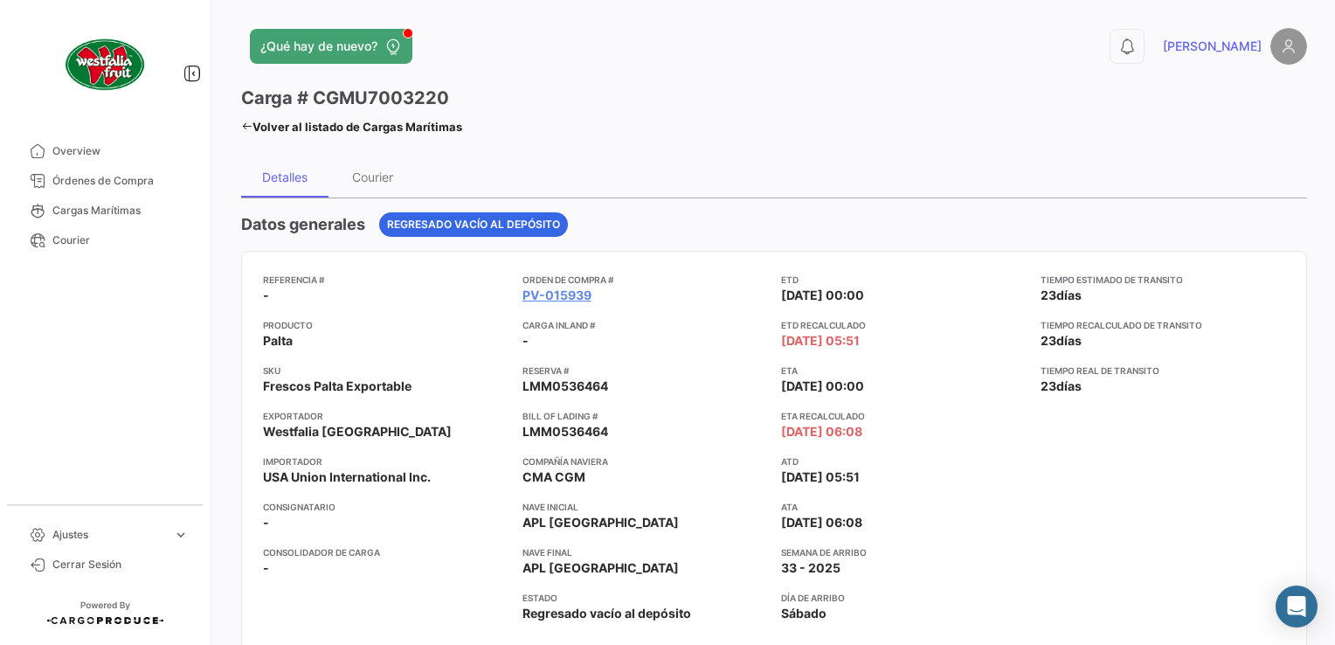
click at [246, 127] on icon at bounding box center [246, 126] width 11 height 11
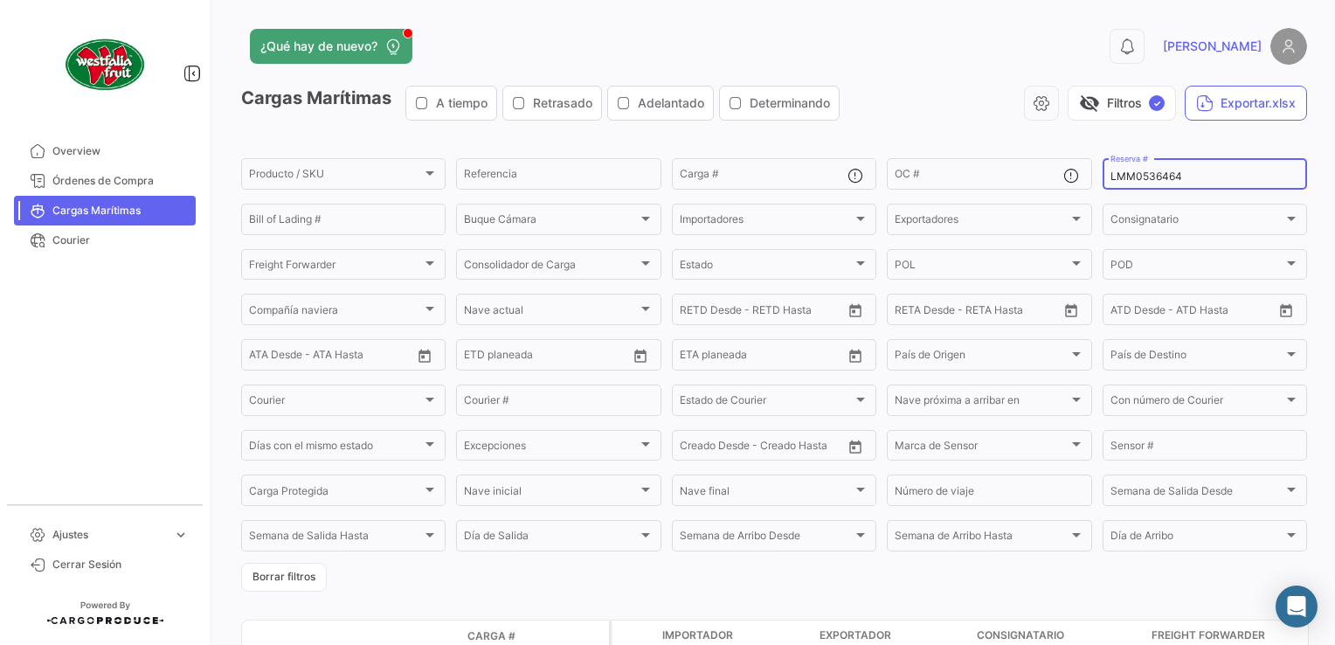
drag, startPoint x: 1199, startPoint y: 181, endPoint x: 1087, endPoint y: 179, distance: 111.8
click at [1087, 179] on form "Producto / SKU Producto / SKU Referencia Carga # OC # LMM0536464 Reserva # Bill…" at bounding box center [774, 373] width 1066 height 436
paste input "212"
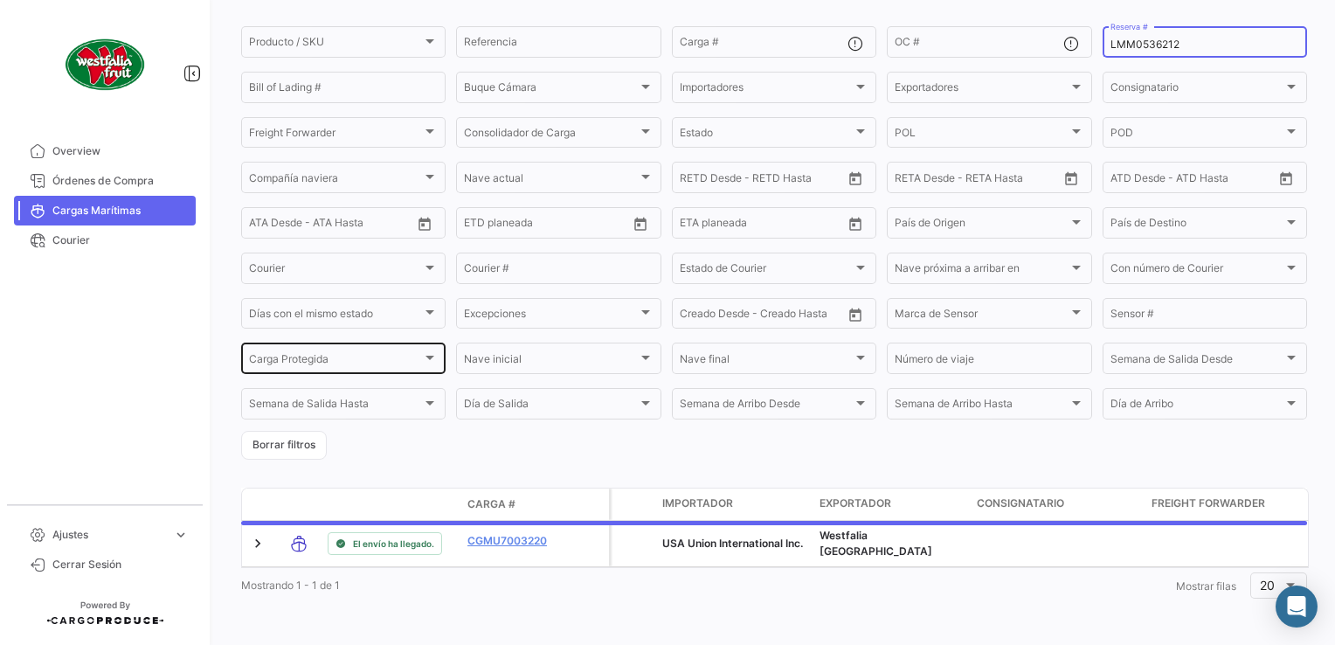
scroll to position [147, 0]
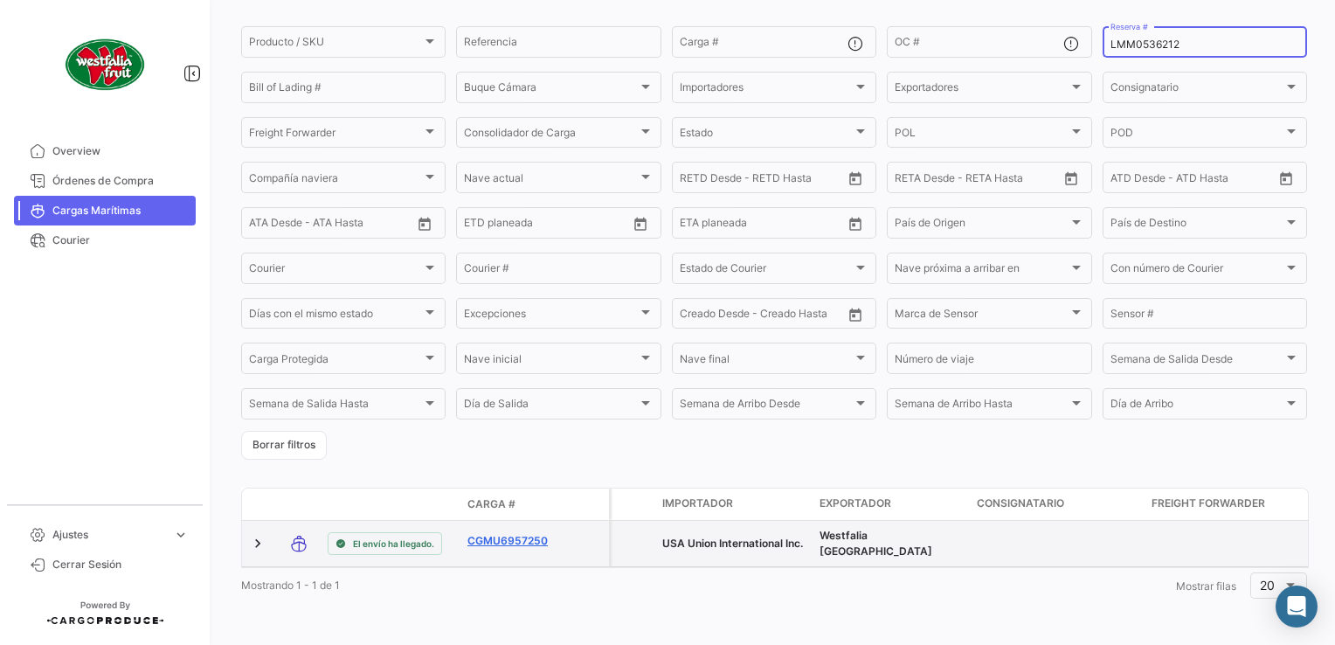
type input "LMM0536212"
click at [519, 533] on link "CGMU6957250" at bounding box center [512, 541] width 91 height 16
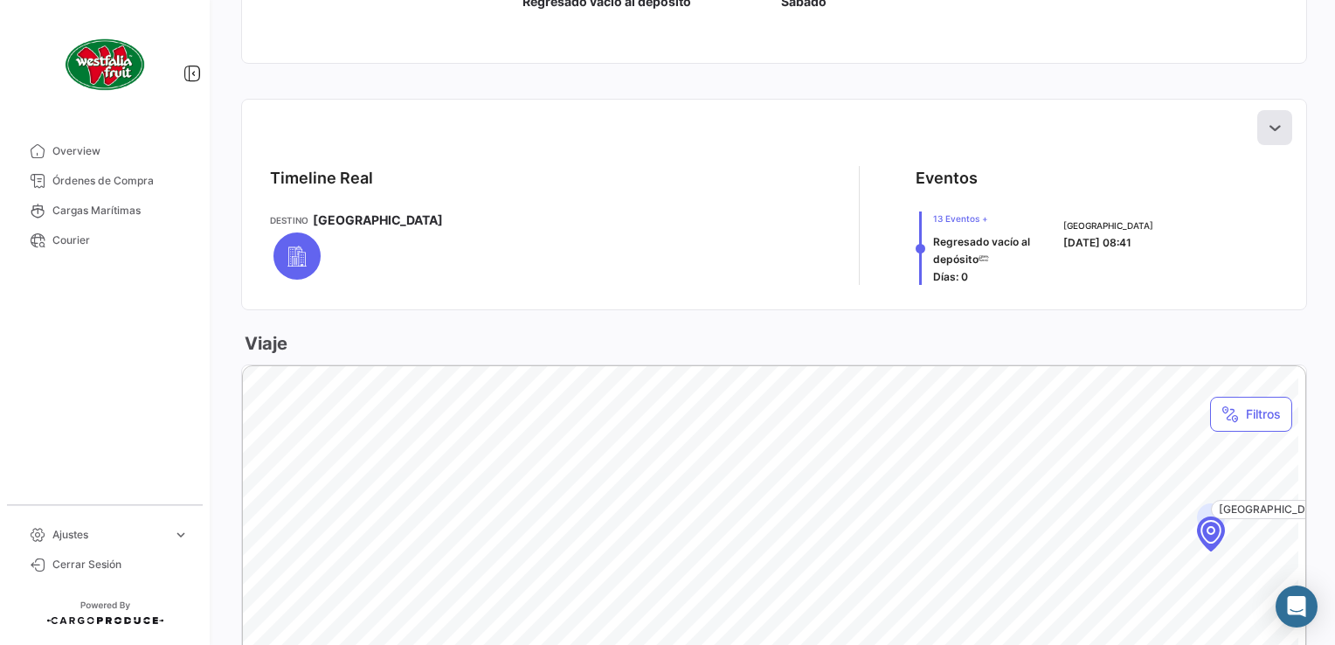
click at [1266, 128] on icon at bounding box center [1274, 127] width 17 height 17
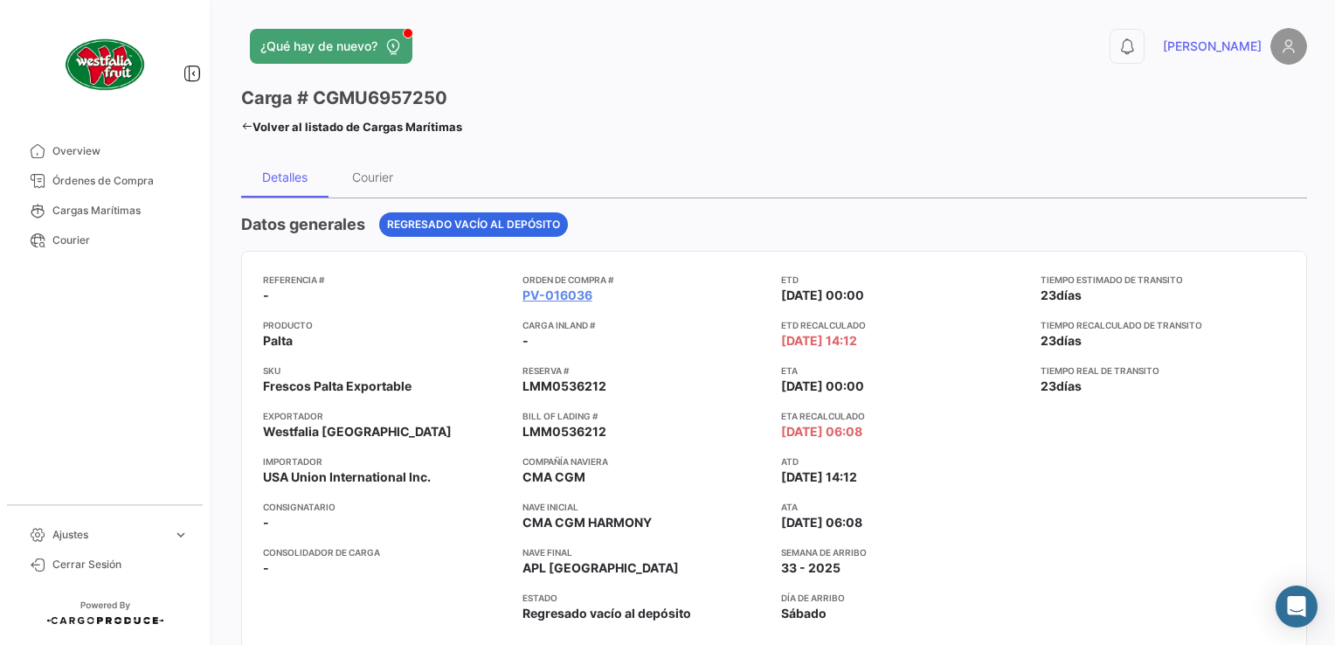
click at [244, 125] on icon at bounding box center [246, 126] width 11 height 11
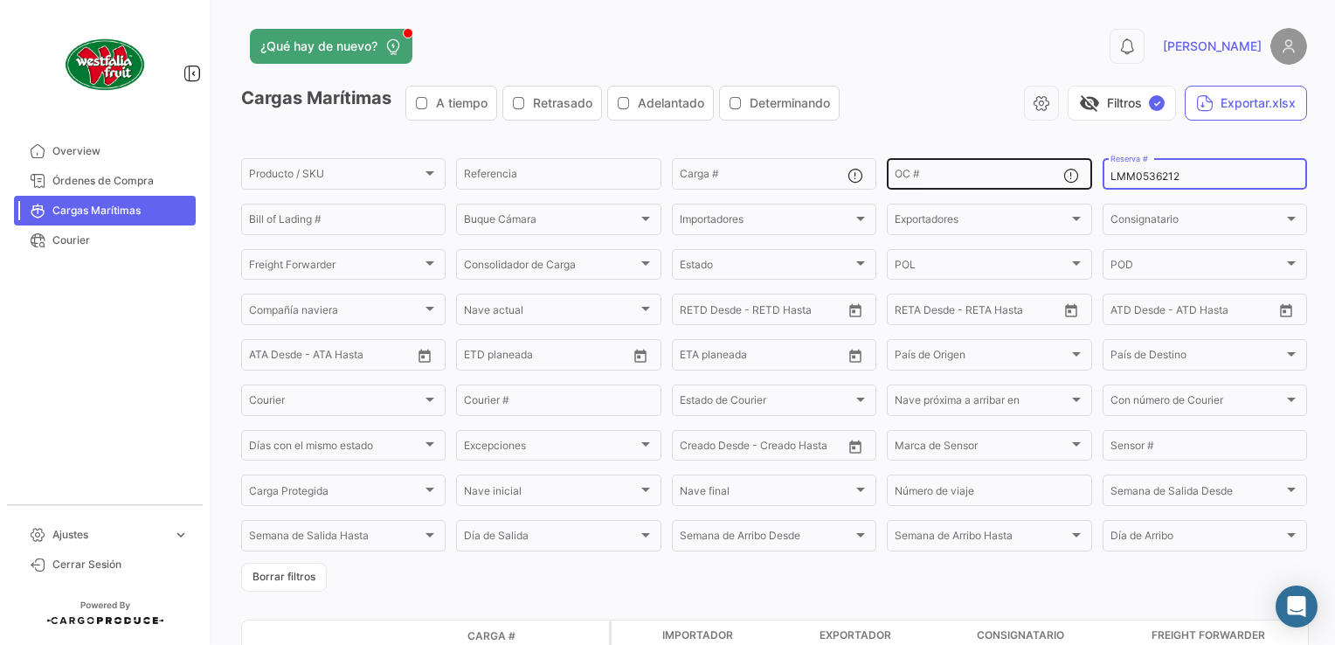
drag, startPoint x: 1219, startPoint y: 172, endPoint x: 1035, endPoint y: 176, distance: 184.3
click at [0, 0] on div "Producto / SKU Producto / SKU Referencia Carga # OC # LMM0536212 Reserva # Bill…" at bounding box center [0, 0] width 0 height 0
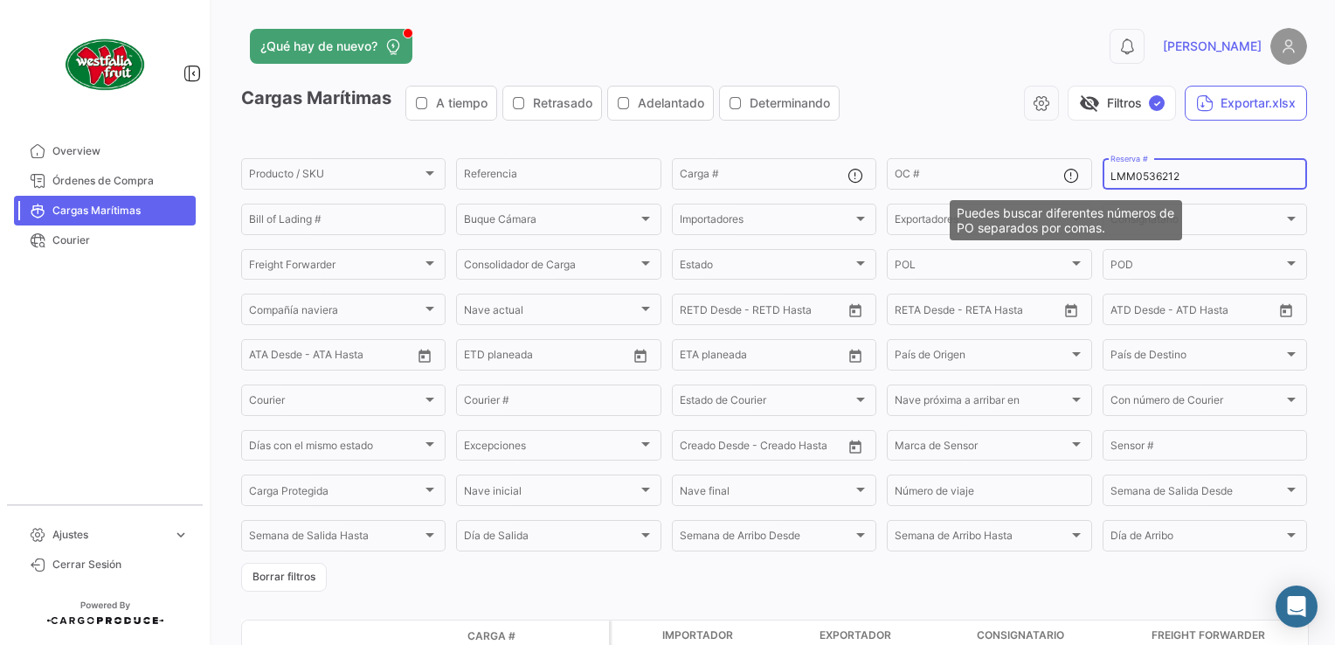
paste input "0"
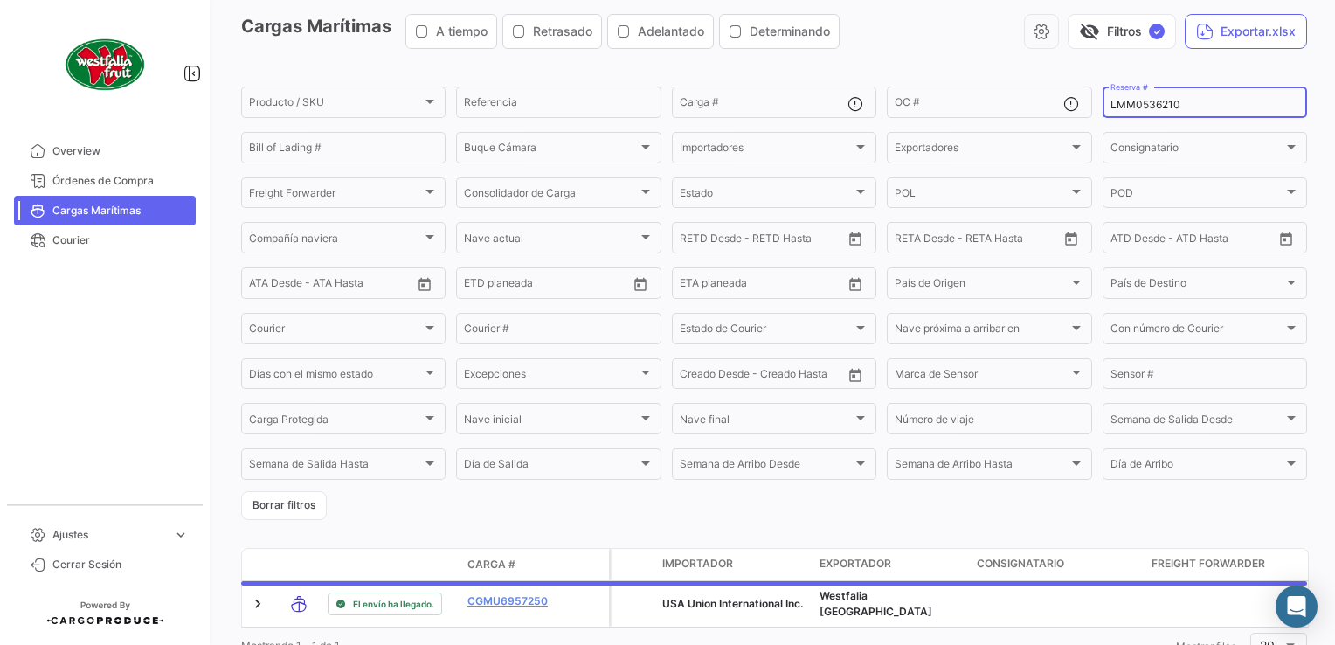
scroll to position [147, 0]
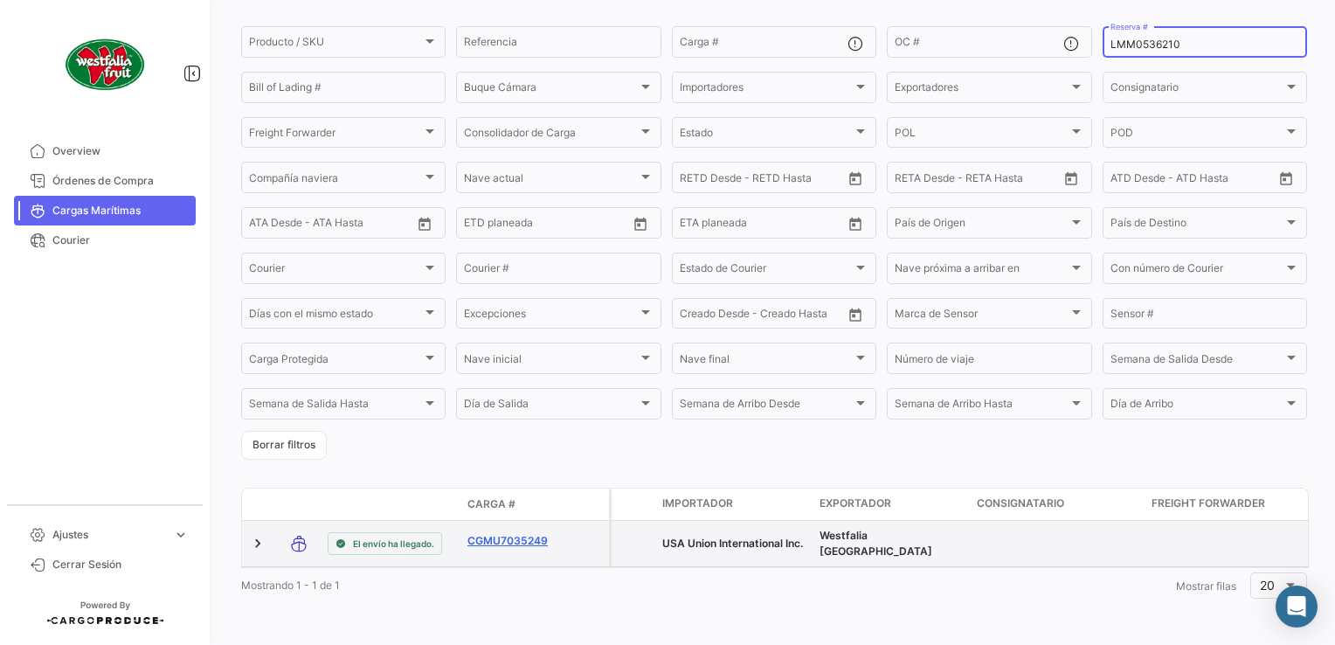
type input "LMM0536210"
click at [517, 533] on link "CGMU7035249" at bounding box center [512, 541] width 91 height 16
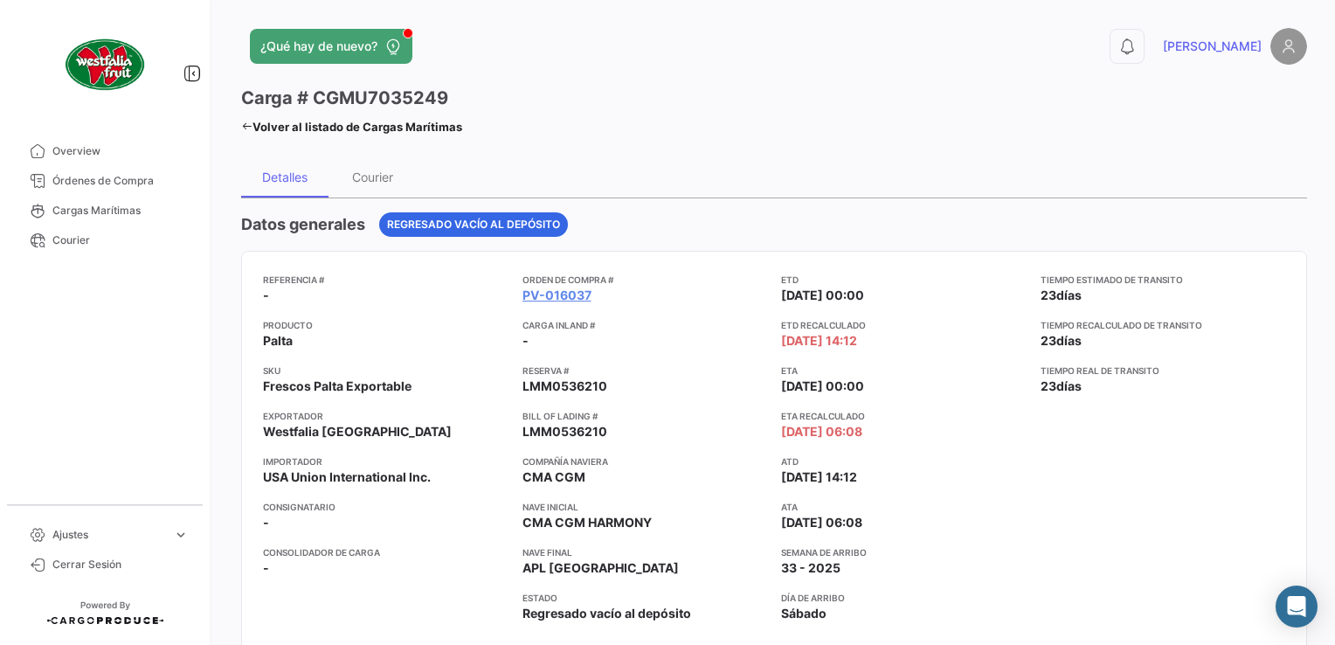
click at [246, 128] on icon at bounding box center [246, 126] width 11 height 11
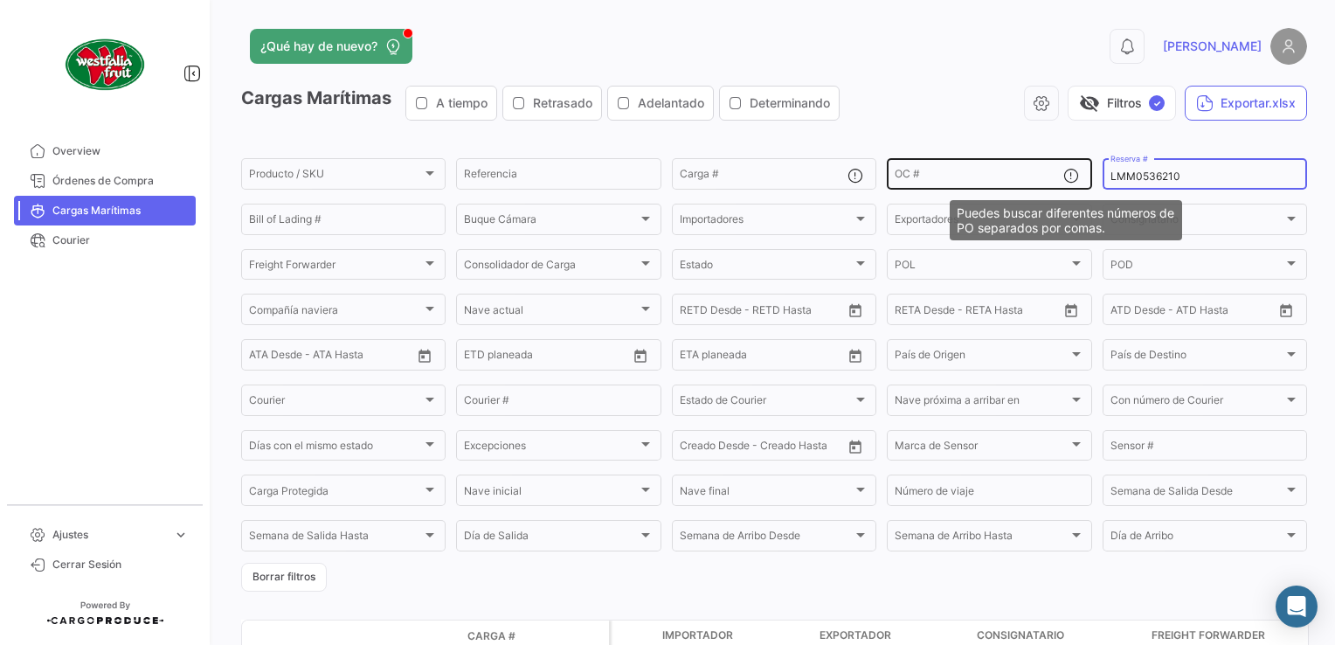
drag, startPoint x: 1114, startPoint y: 169, endPoint x: 1053, endPoint y: 174, distance: 61.4
click at [0, 0] on div "Producto / SKU Producto / SKU Referencia Carga # OC # LMM0536210 Reserva # Bill…" at bounding box center [0, 0] width 0 height 0
paste input "EBKG13508301"
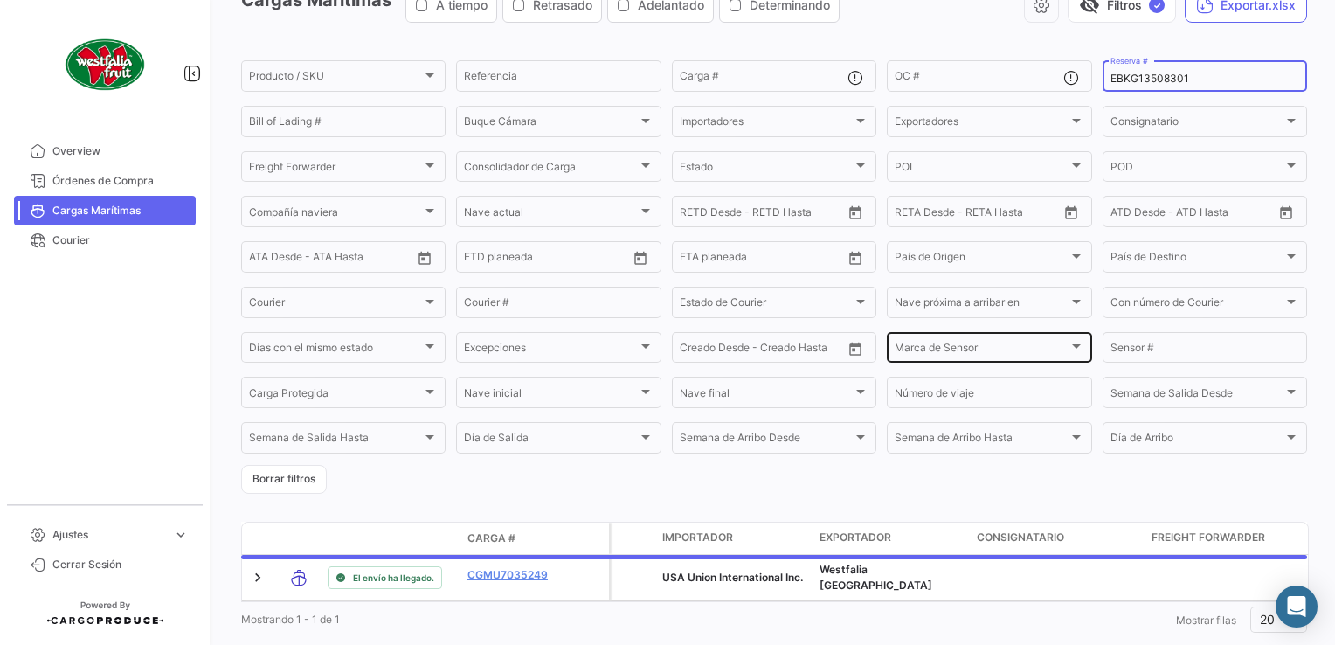
scroll to position [147, 0]
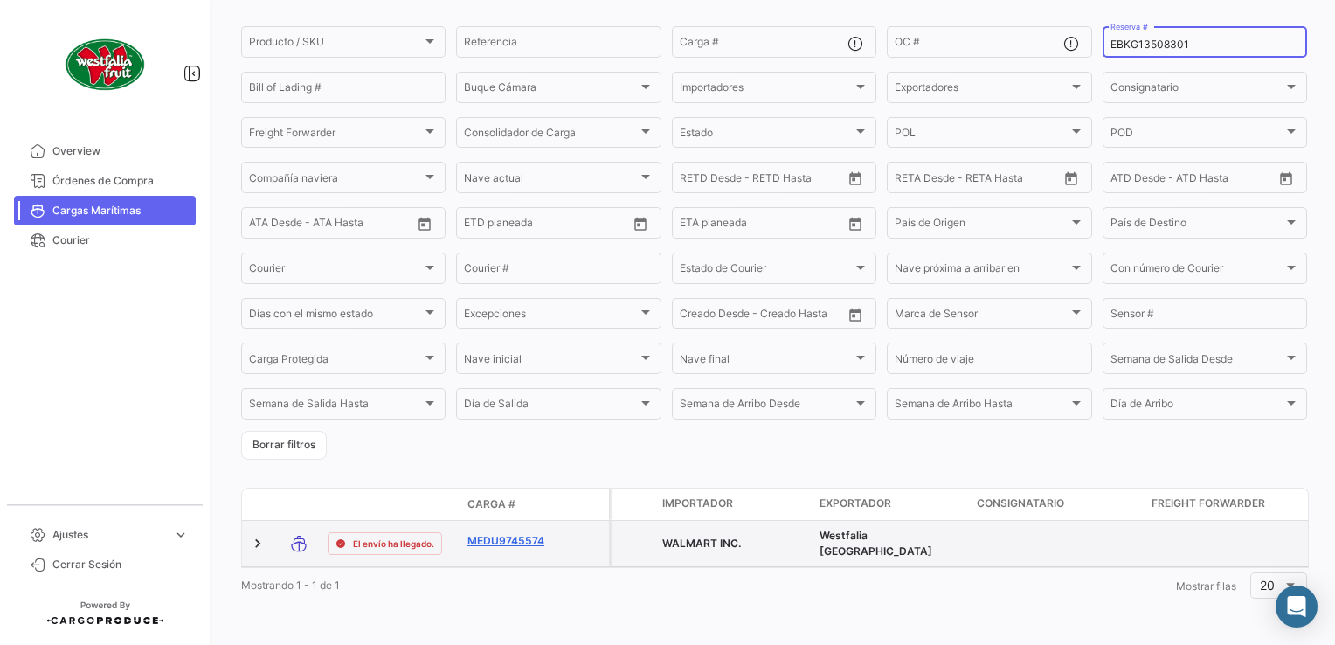
type input "EBKG13508301"
click at [526, 533] on link "MEDU9745574" at bounding box center [512, 541] width 91 height 16
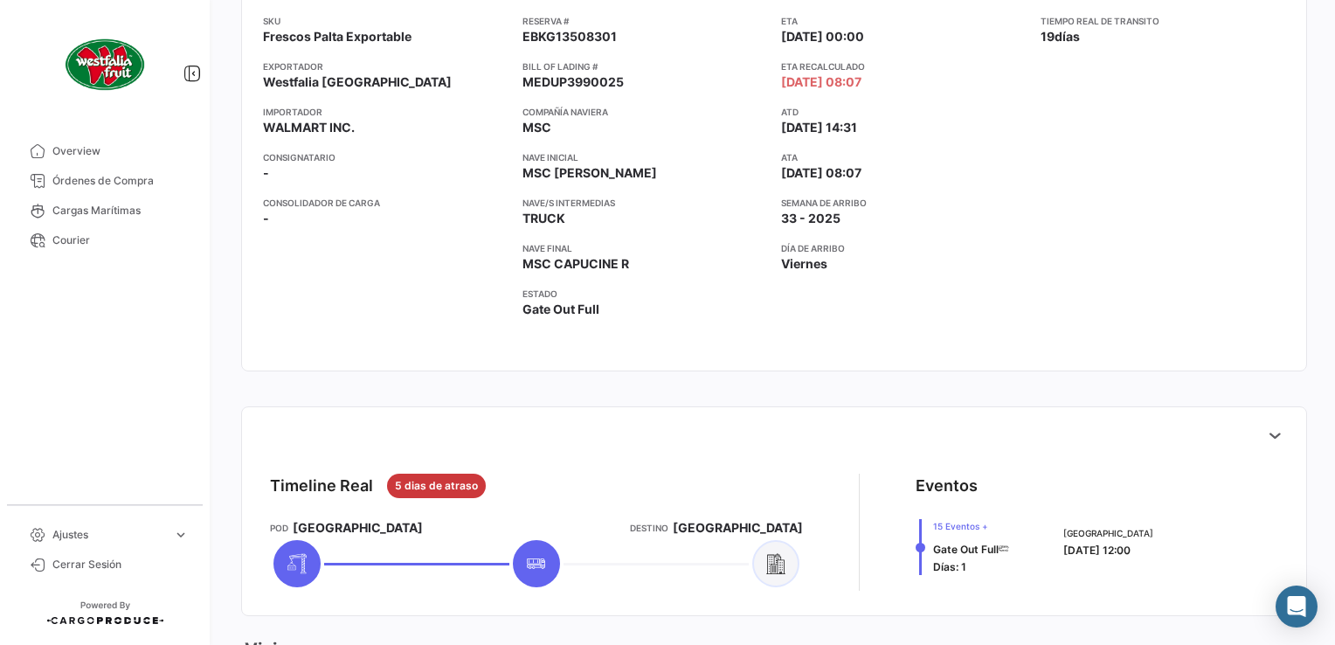
scroll to position [611, 0]
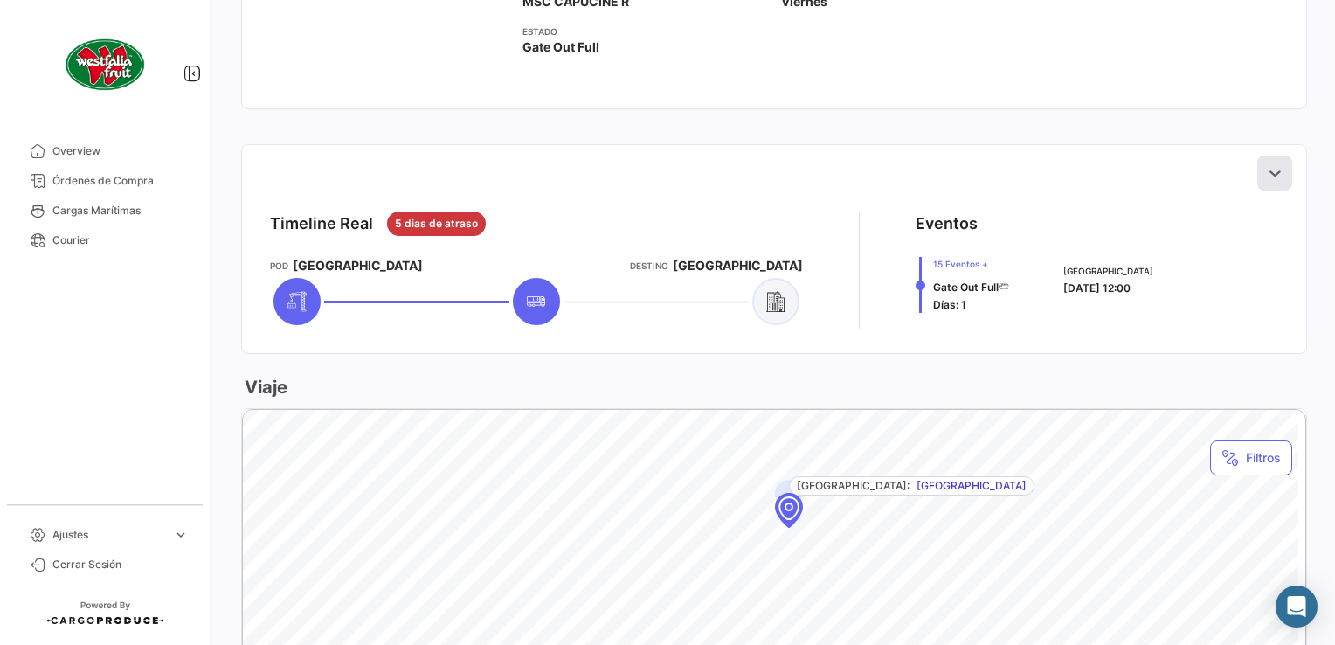
click at [1257, 172] on button at bounding box center [1274, 172] width 35 height 35
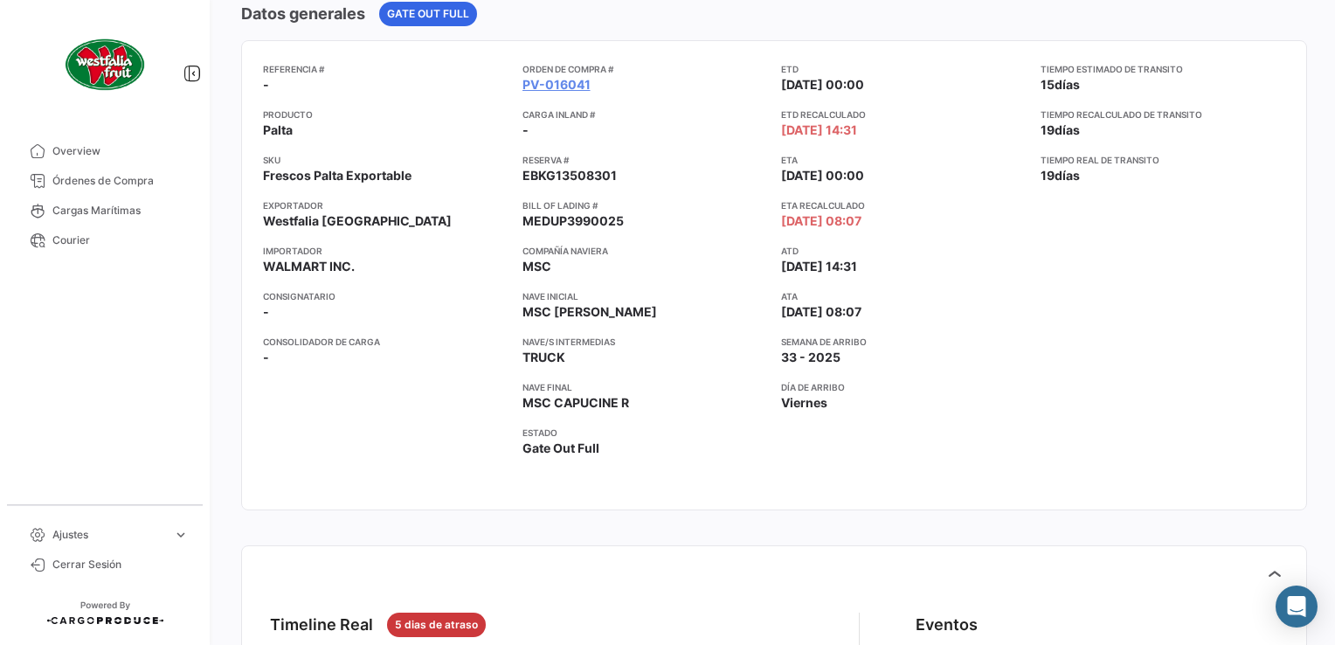
scroll to position [0, 0]
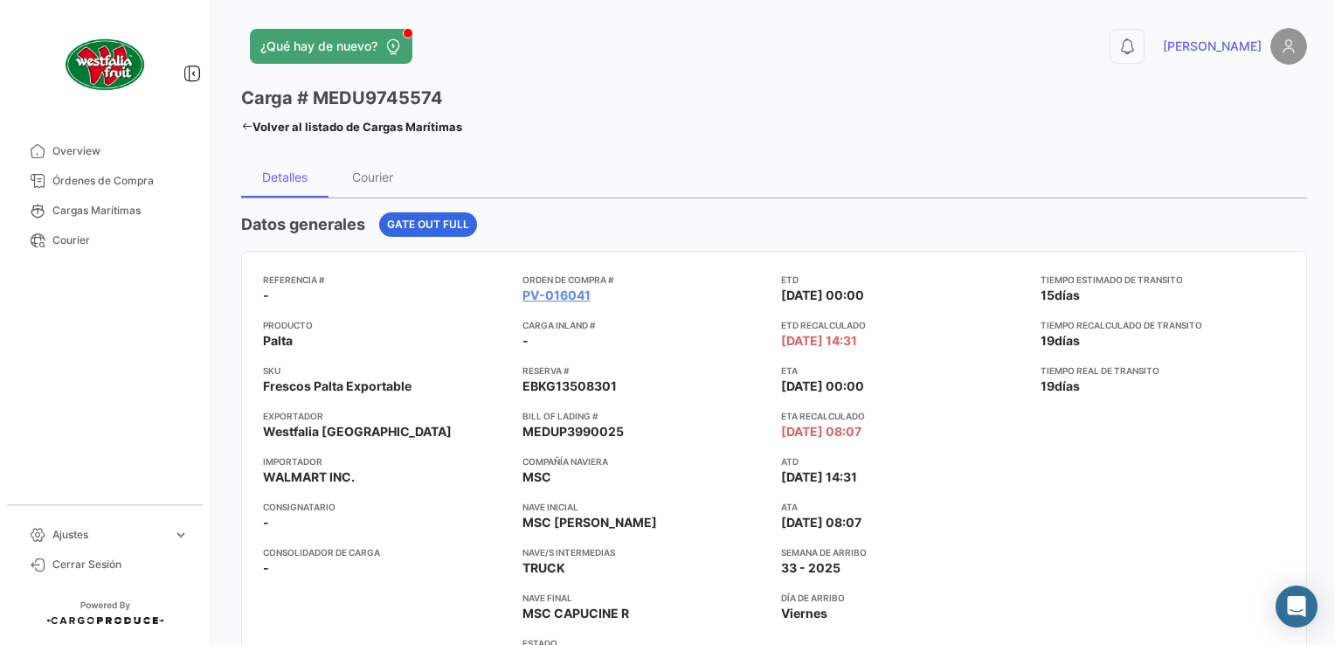
click at [247, 121] on icon at bounding box center [246, 126] width 11 height 11
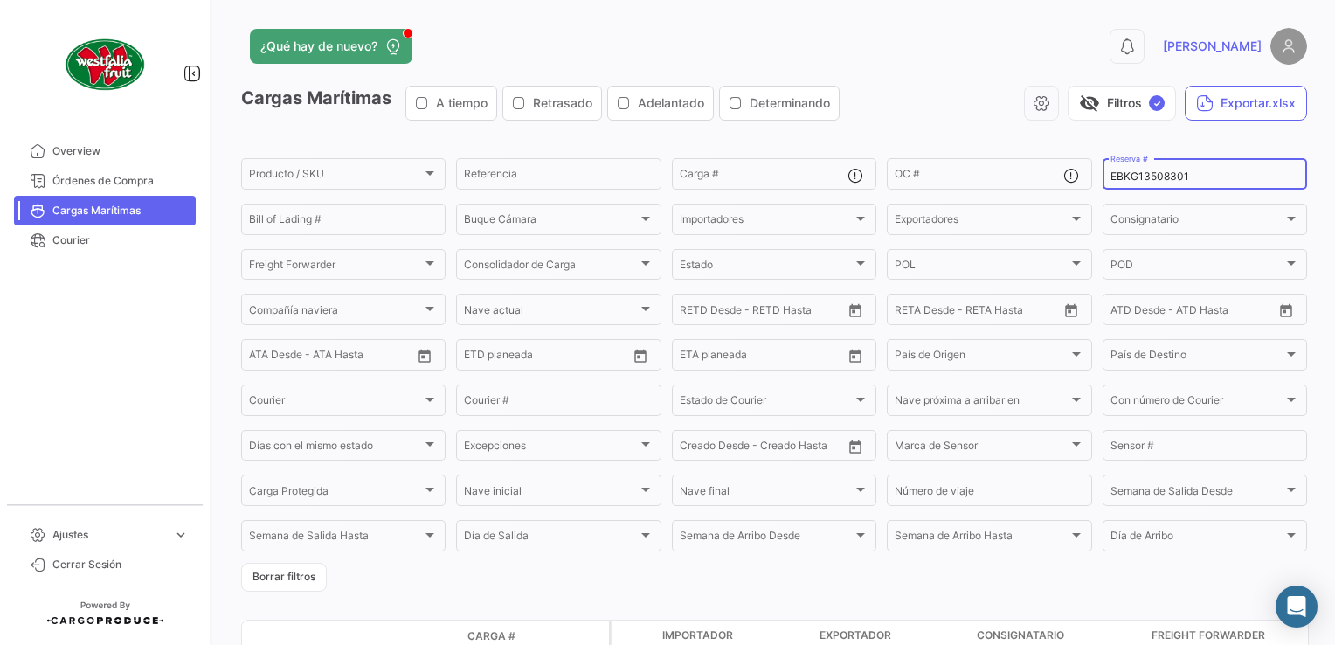
drag, startPoint x: 1191, startPoint y: 176, endPoint x: 1100, endPoint y: 172, distance: 91.8
click at [1102, 172] on div "EBKG13508301 Reserva #" at bounding box center [1204, 172] width 204 height 34
paste input "40810686"
type input "40810686"
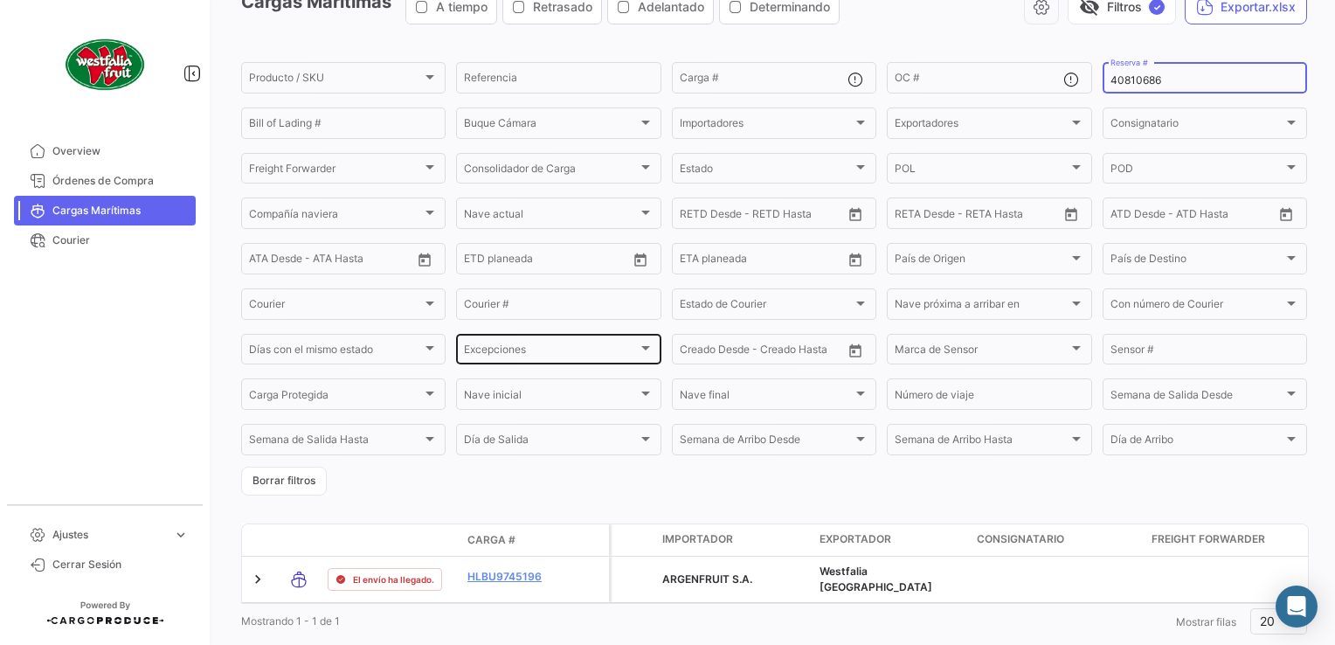
scroll to position [147, 0]
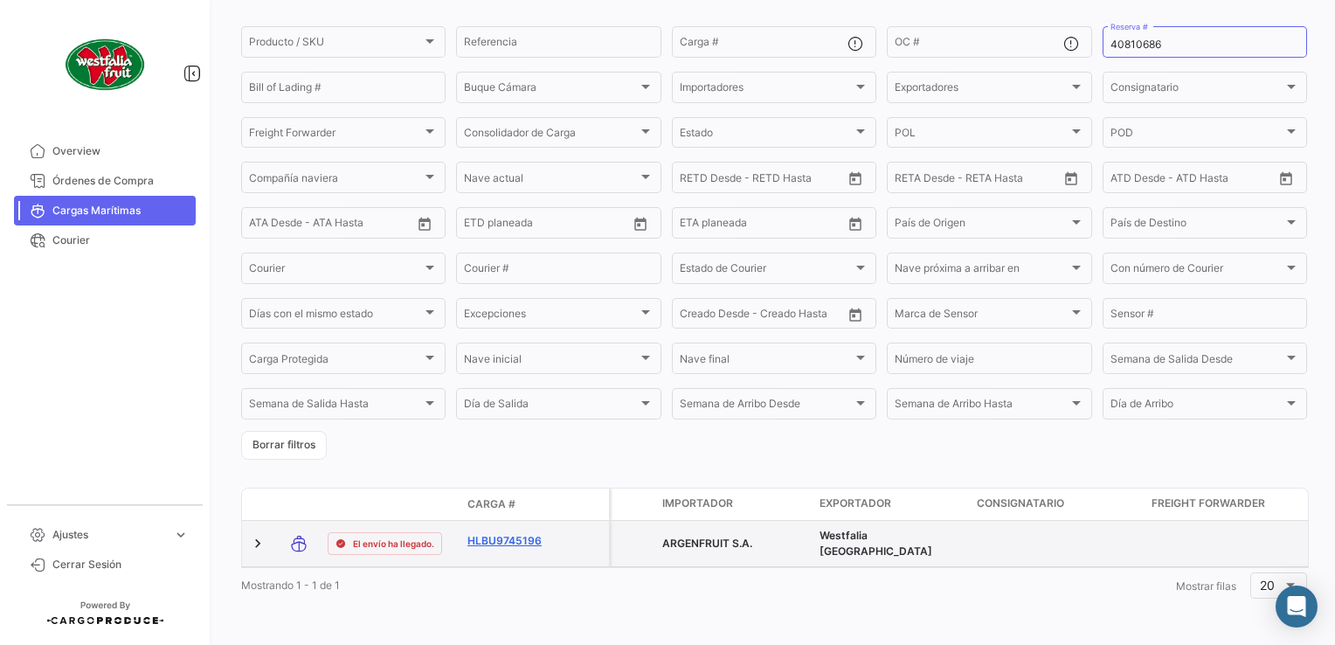
click at [493, 533] on link "HLBU9745196" at bounding box center [512, 541] width 91 height 16
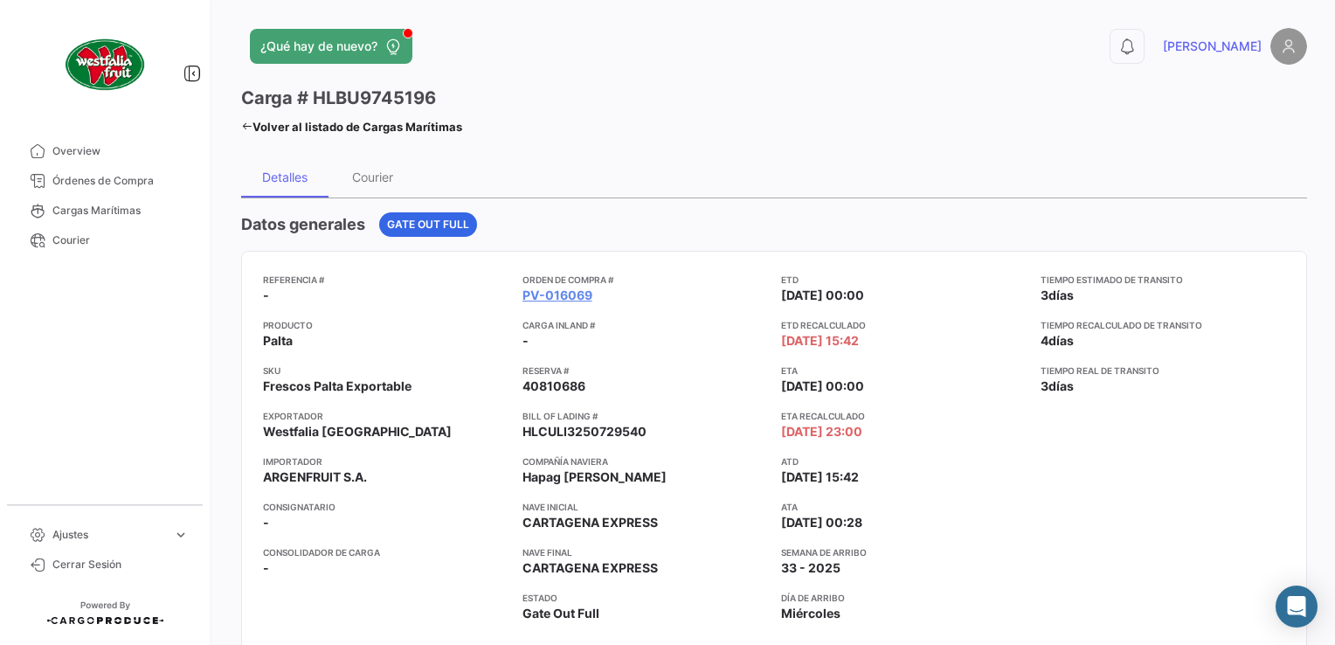
scroll to position [349, 0]
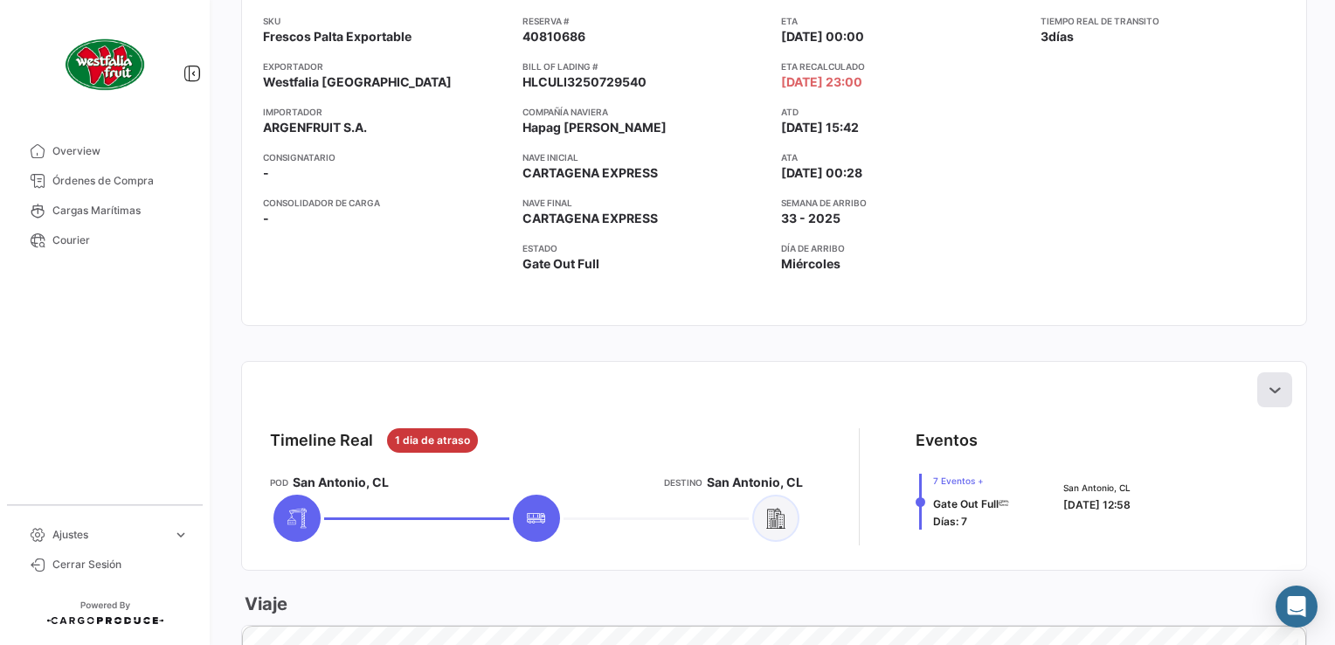
click at [1266, 384] on icon at bounding box center [1274, 389] width 17 height 17
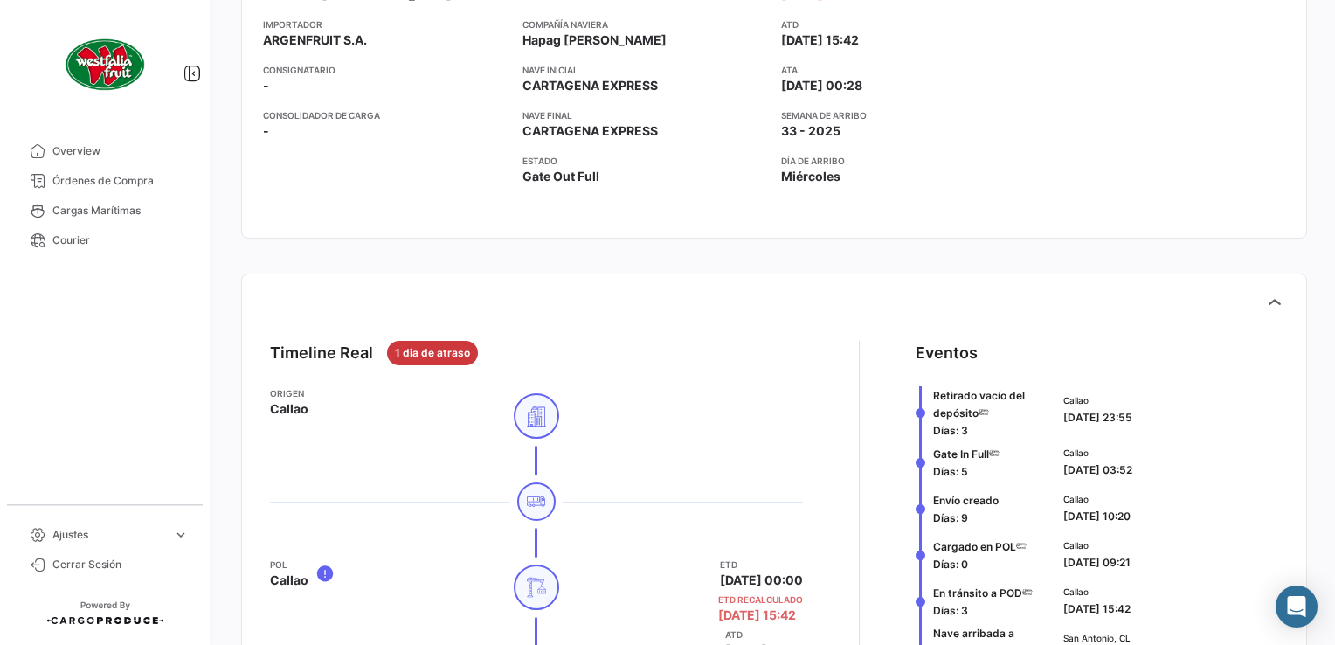
scroll to position [0, 0]
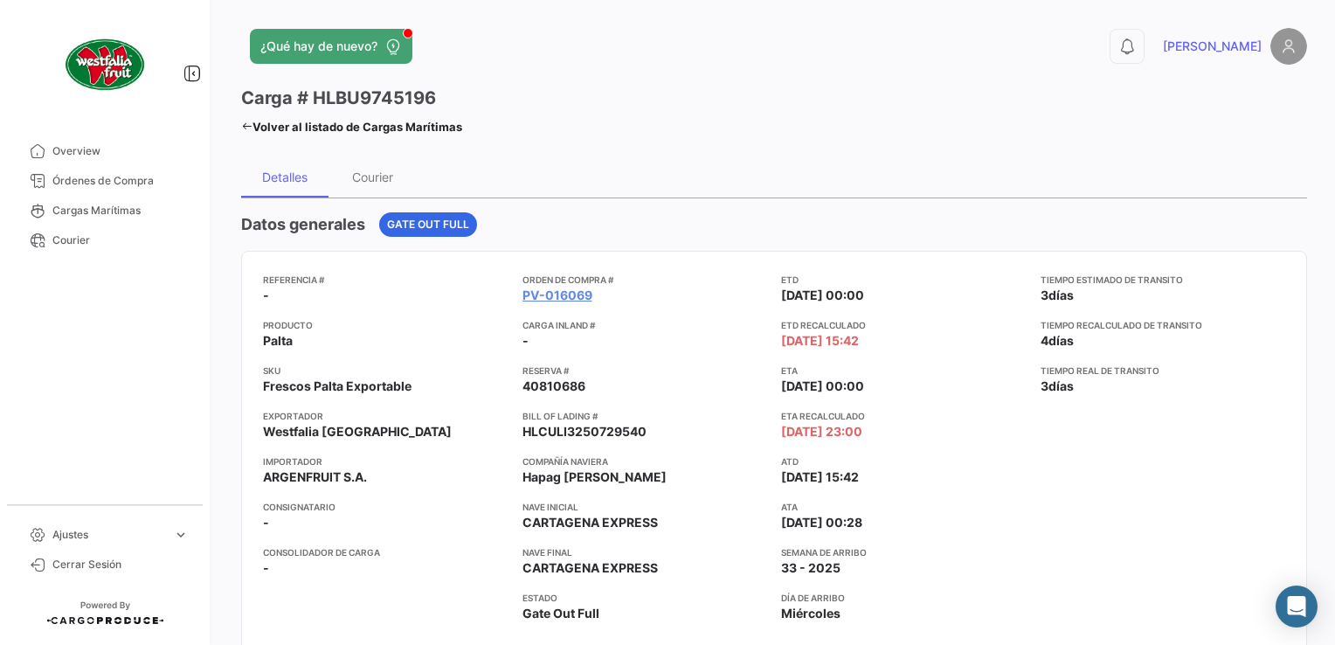
click at [248, 128] on icon at bounding box center [246, 126] width 11 height 11
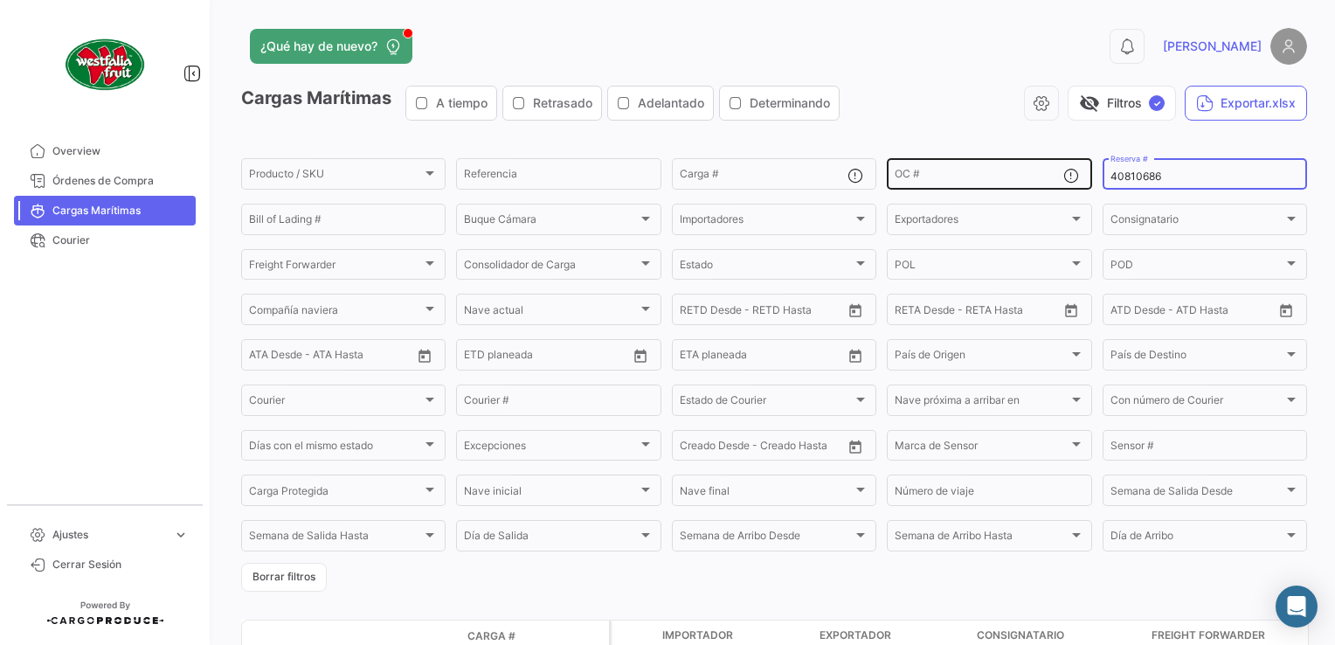
drag, startPoint x: 1181, startPoint y: 180, endPoint x: 1073, endPoint y: 159, distance: 110.3
click at [0, 0] on div "Producto / SKU Producto / SKU Referencia Carga # OC # 40810686 Reserva # Bill o…" at bounding box center [0, 0] width 0 height 0
paste input "257093765"
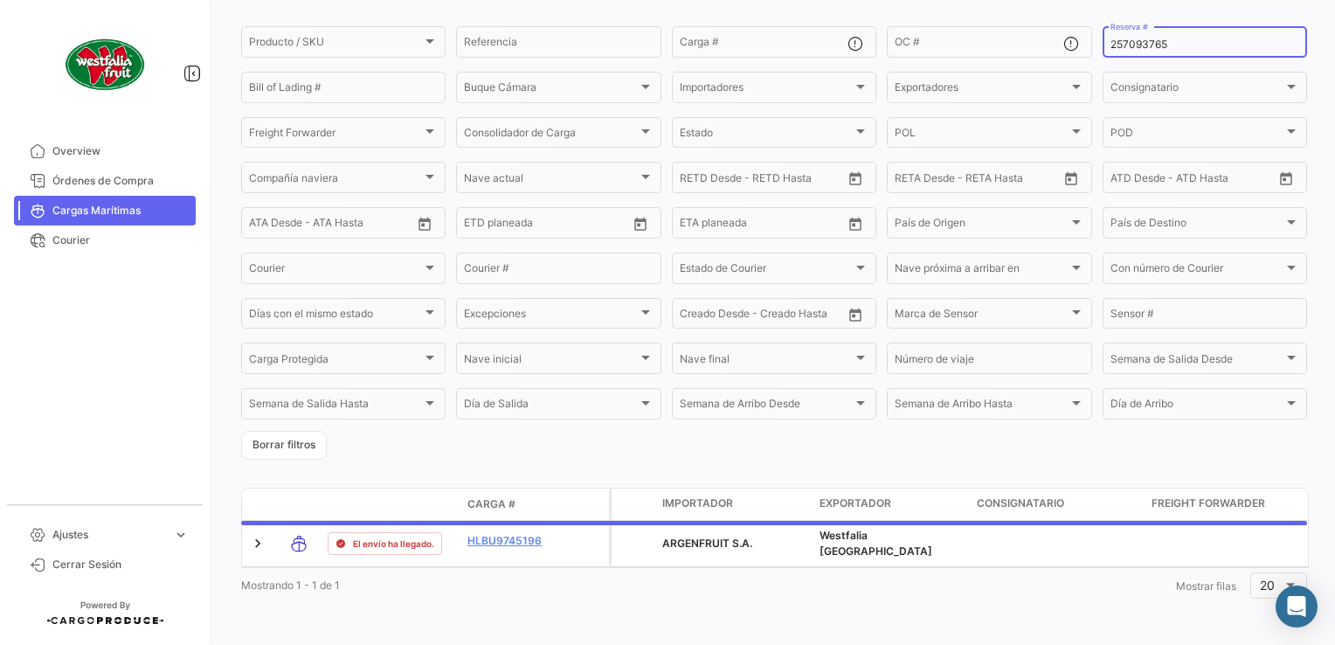
scroll to position [147, 0]
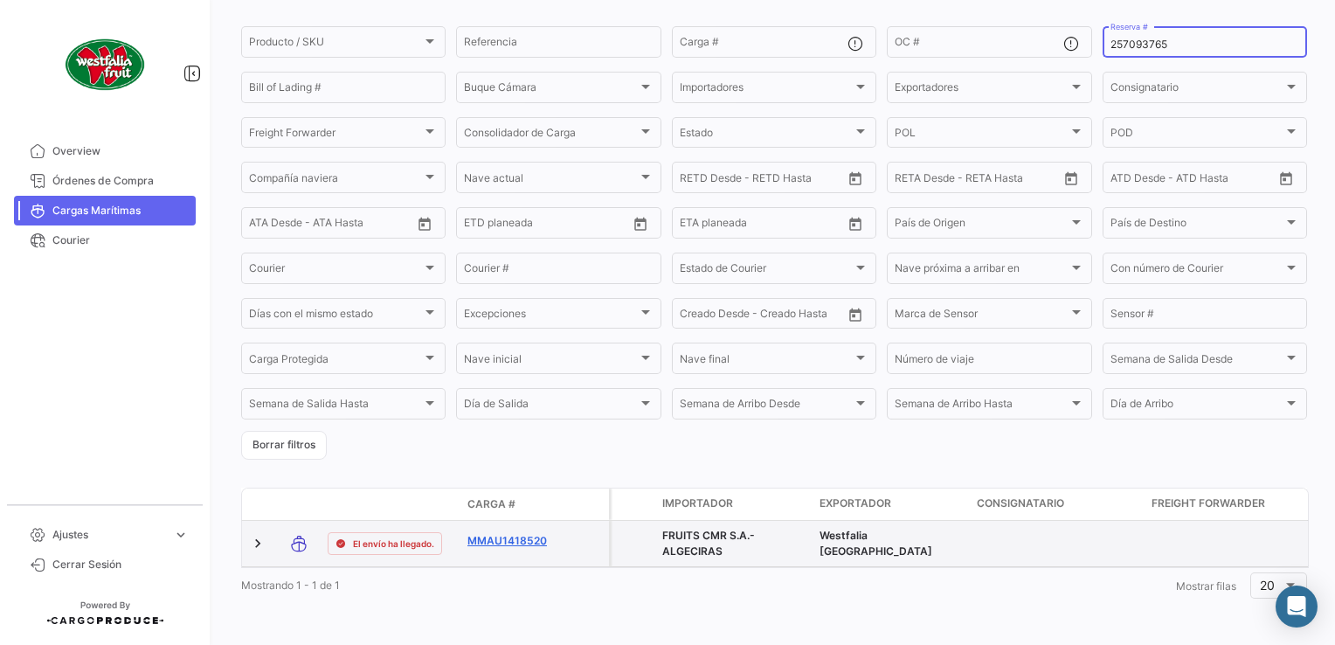
type input "257093765"
click at [501, 533] on link "MMAU1418520" at bounding box center [512, 541] width 91 height 16
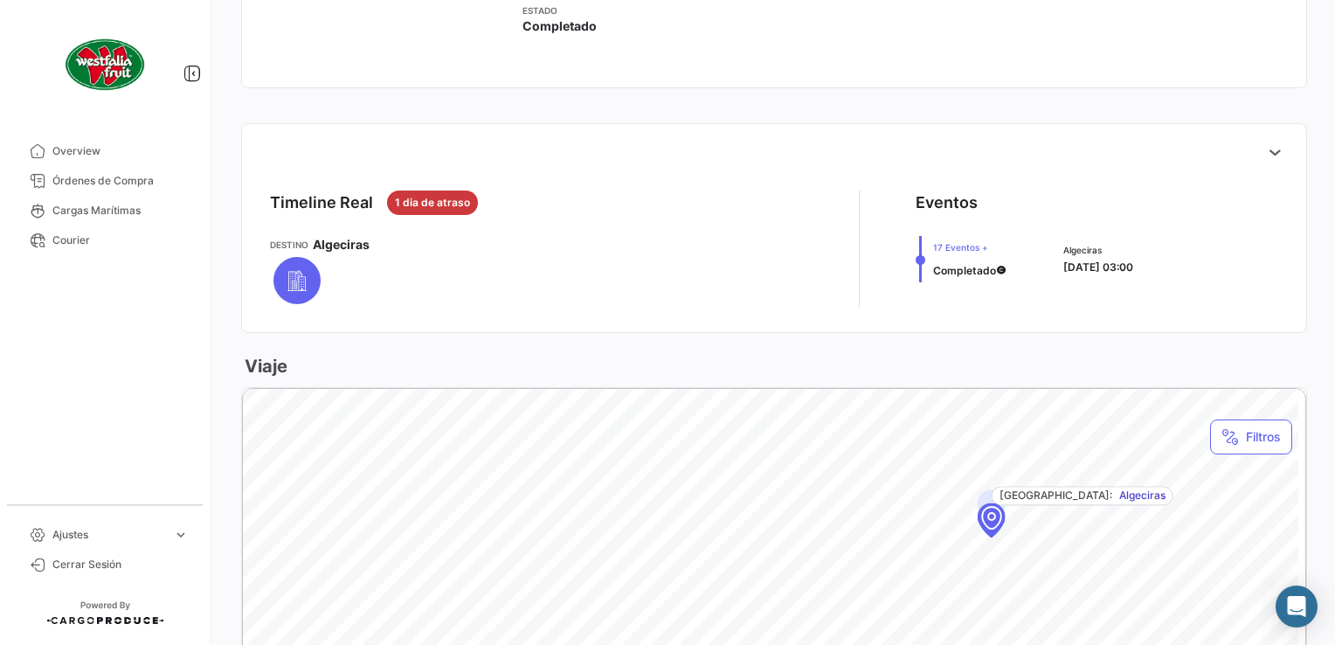
scroll to position [699, 0]
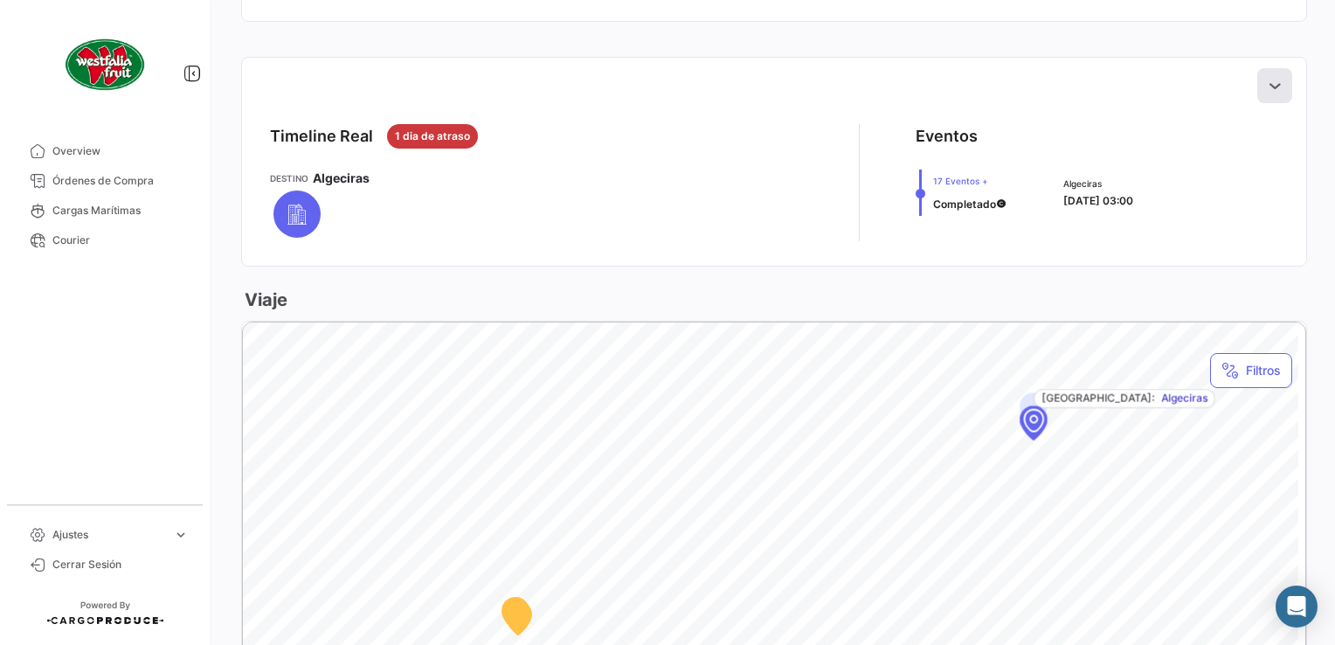
click at [1274, 85] on button at bounding box center [1274, 85] width 35 height 35
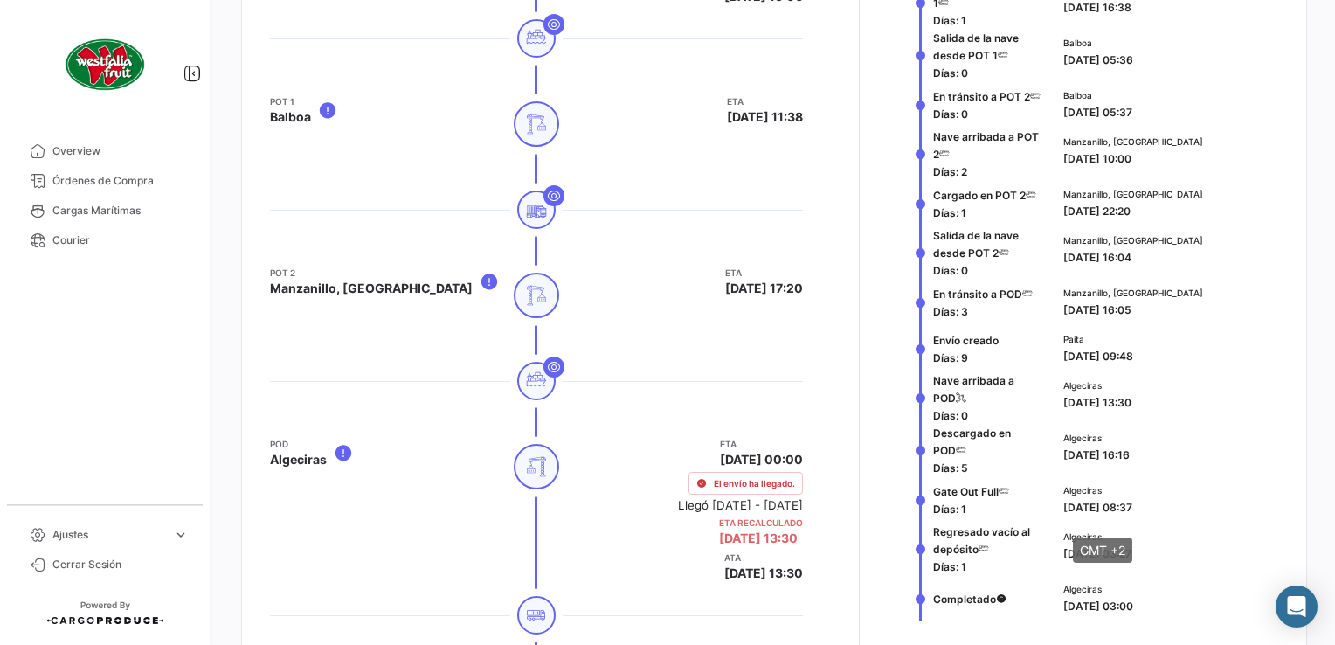
scroll to position [1223, 0]
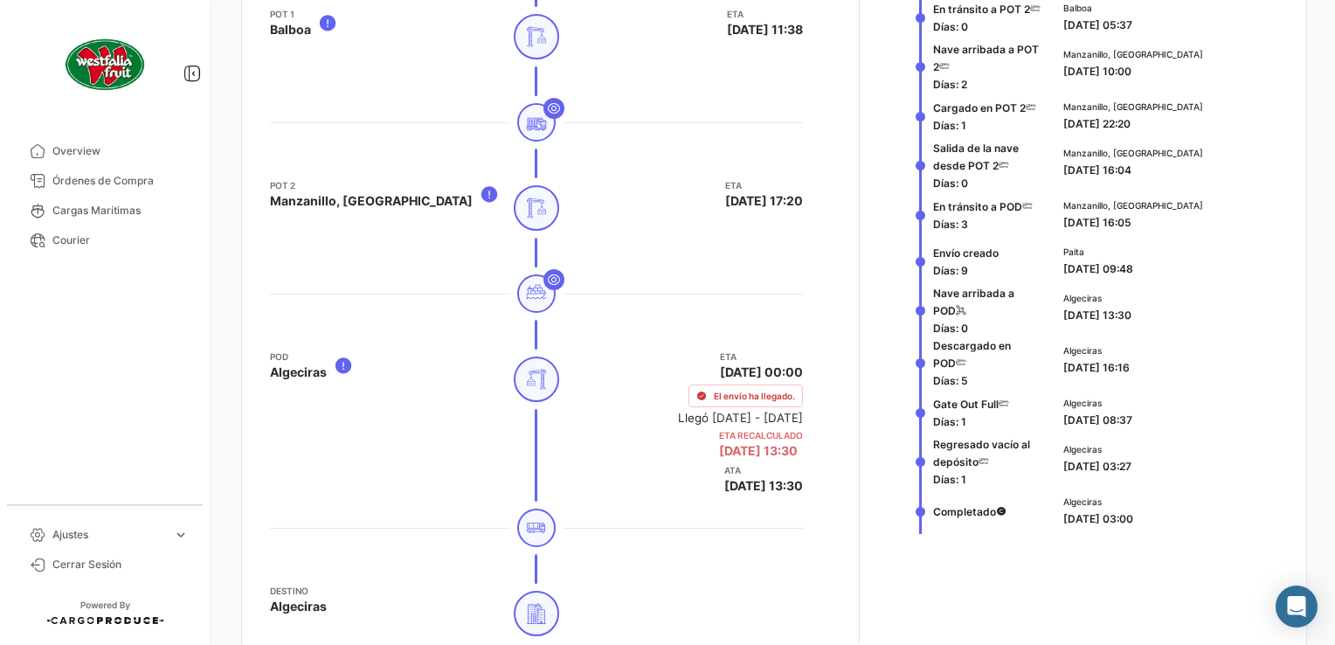
drag, startPoint x: 1045, startPoint y: 477, endPoint x: 1156, endPoint y: 471, distance: 111.1
click at [1156, 471] on div "Regresado vacío al depósito Días: 1 Algeciras [DATE] 03:27" at bounding box center [1096, 461] width 362 height 52
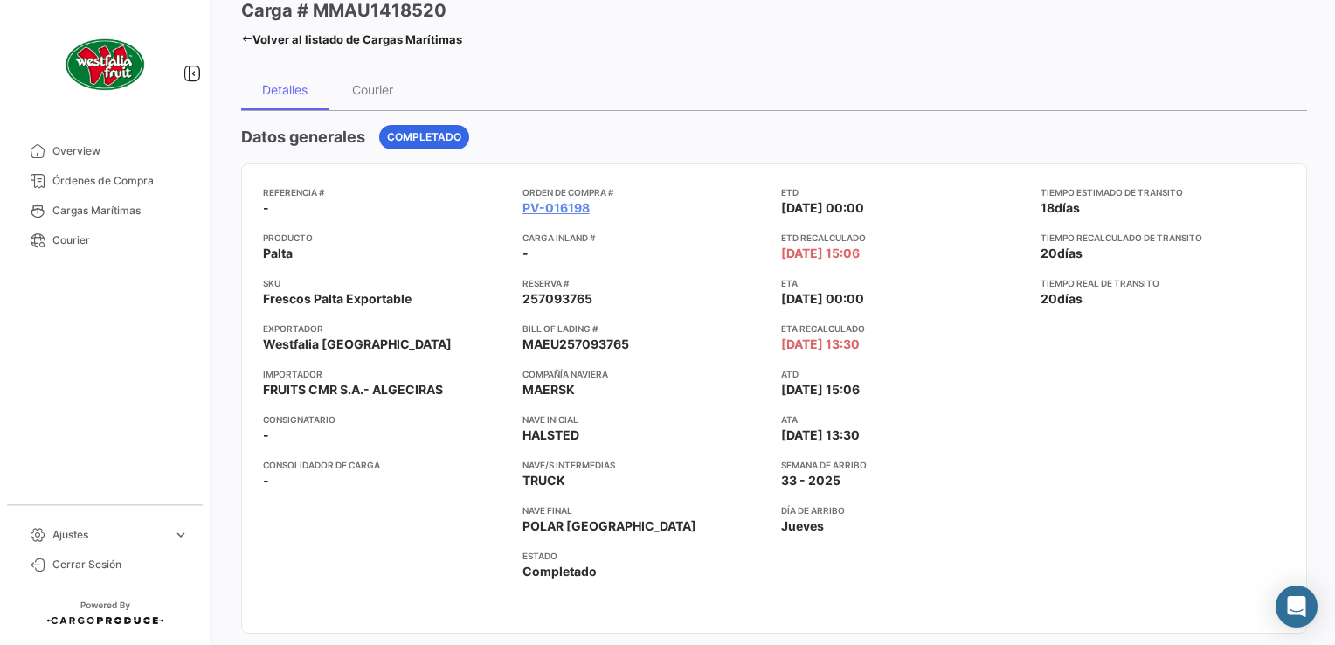
scroll to position [0, 0]
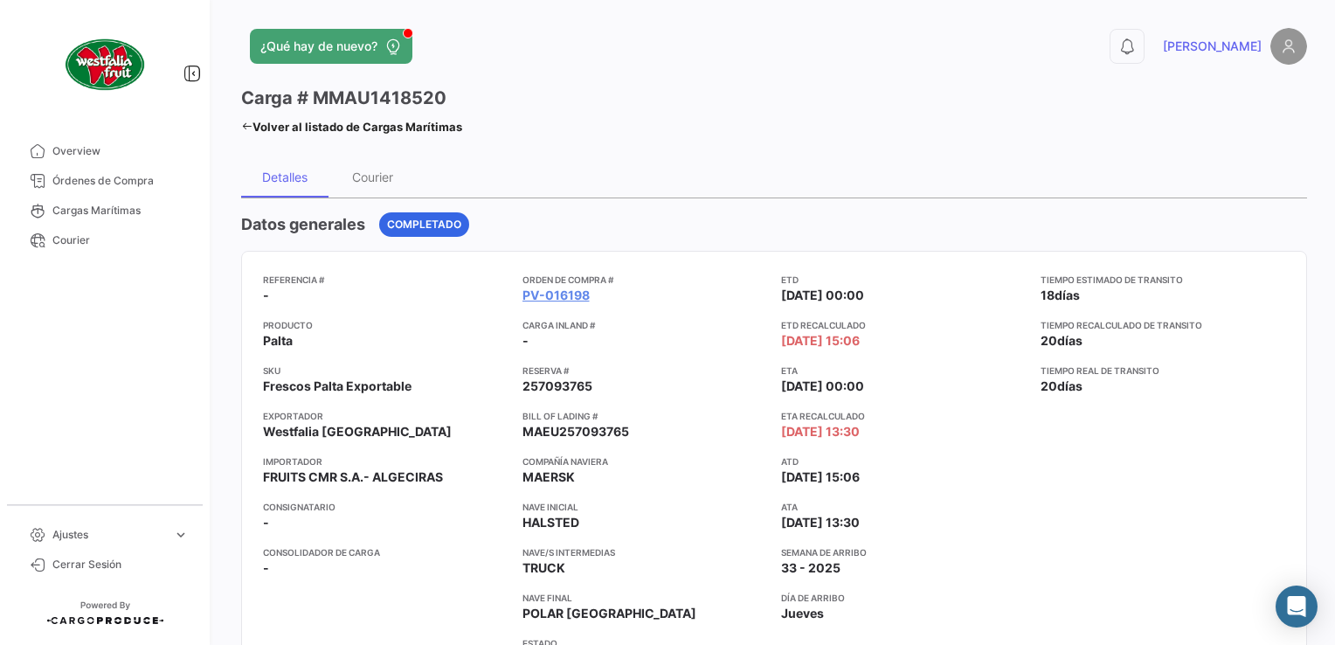
click at [244, 118] on link "Volver al listado de Cargas Marítimas" at bounding box center [351, 126] width 221 height 24
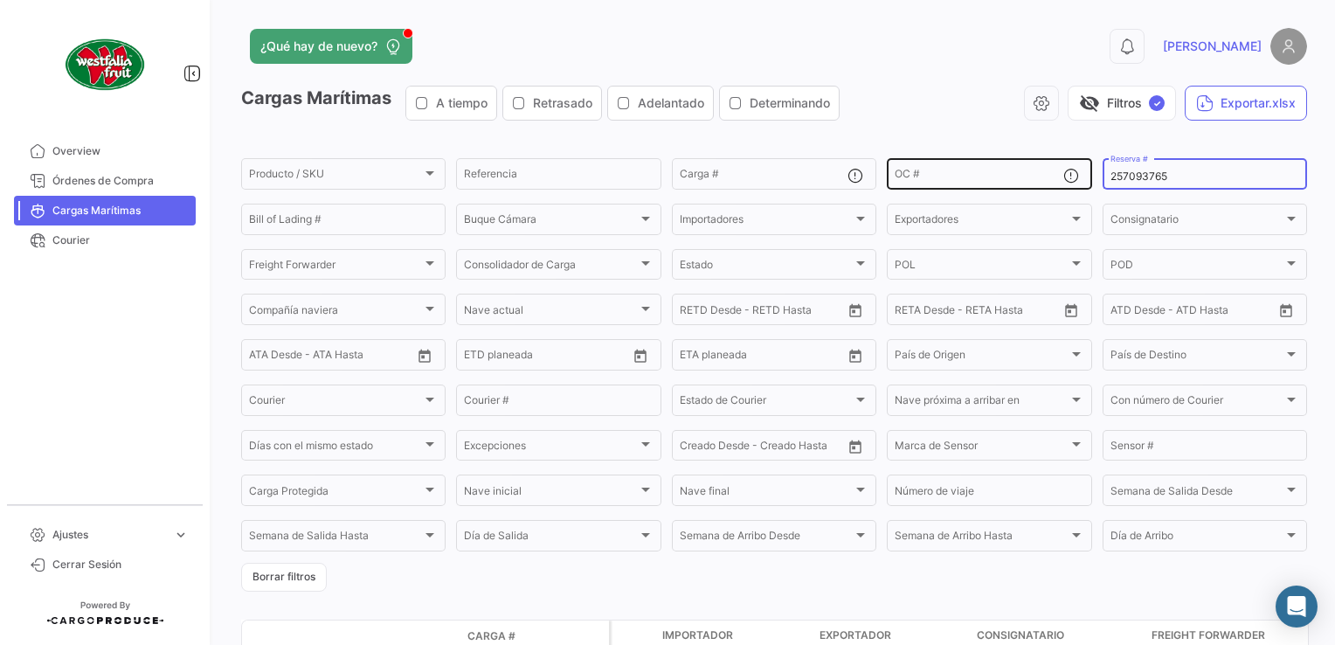
drag, startPoint x: 1162, startPoint y: 173, endPoint x: 1059, endPoint y: 171, distance: 102.2
click at [0, 0] on div "Producto / SKU Producto / SKU Referencia Carga # OC # 257093765 Reserva # Bill …" at bounding box center [0, 0] width 0 height 0
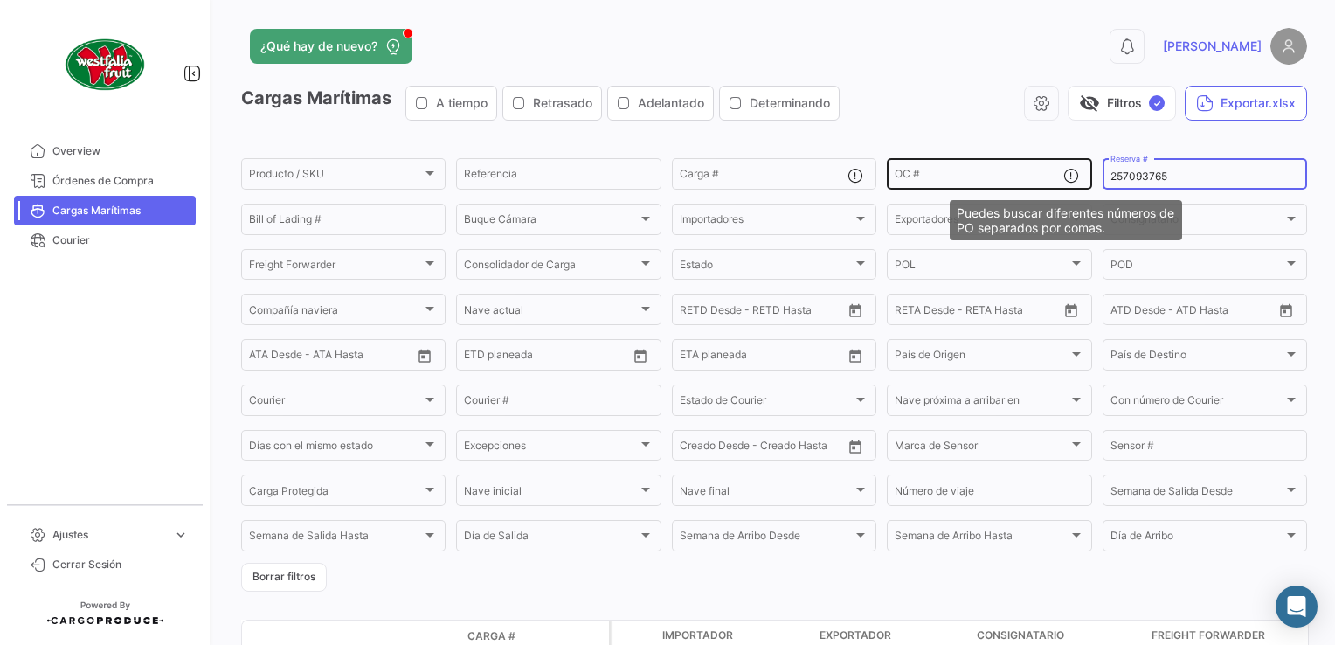
paste input "LMM0536417"
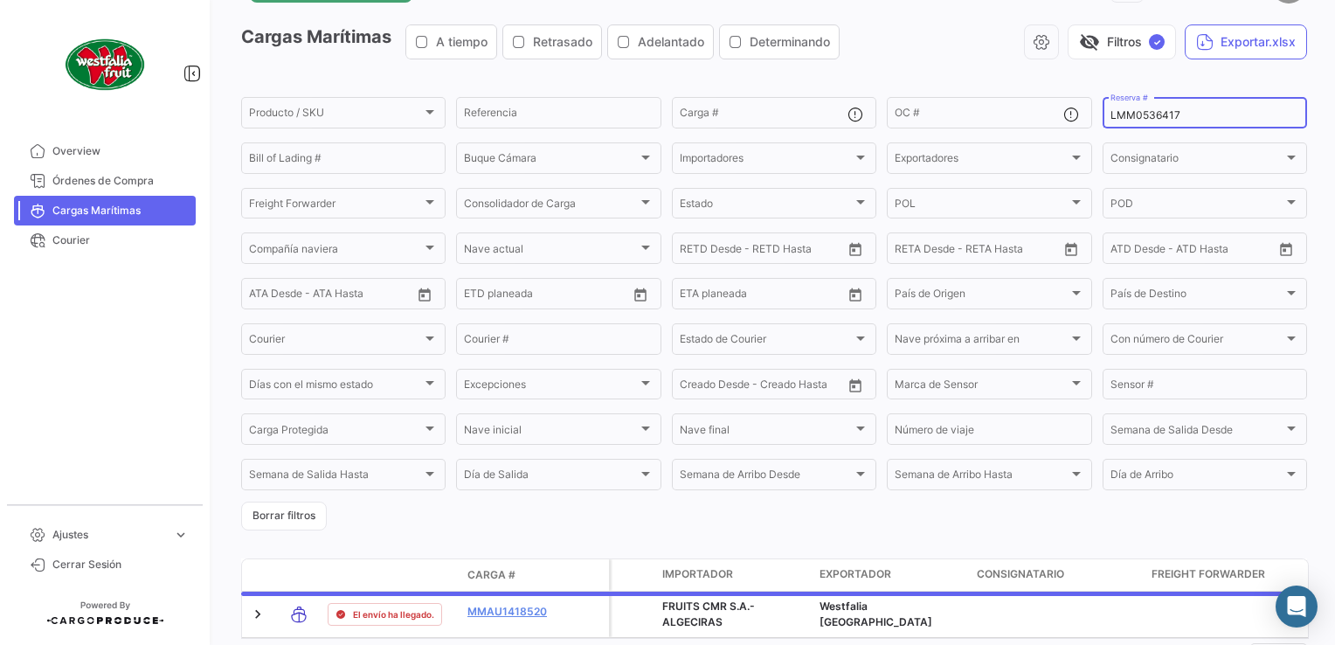
scroll to position [147, 0]
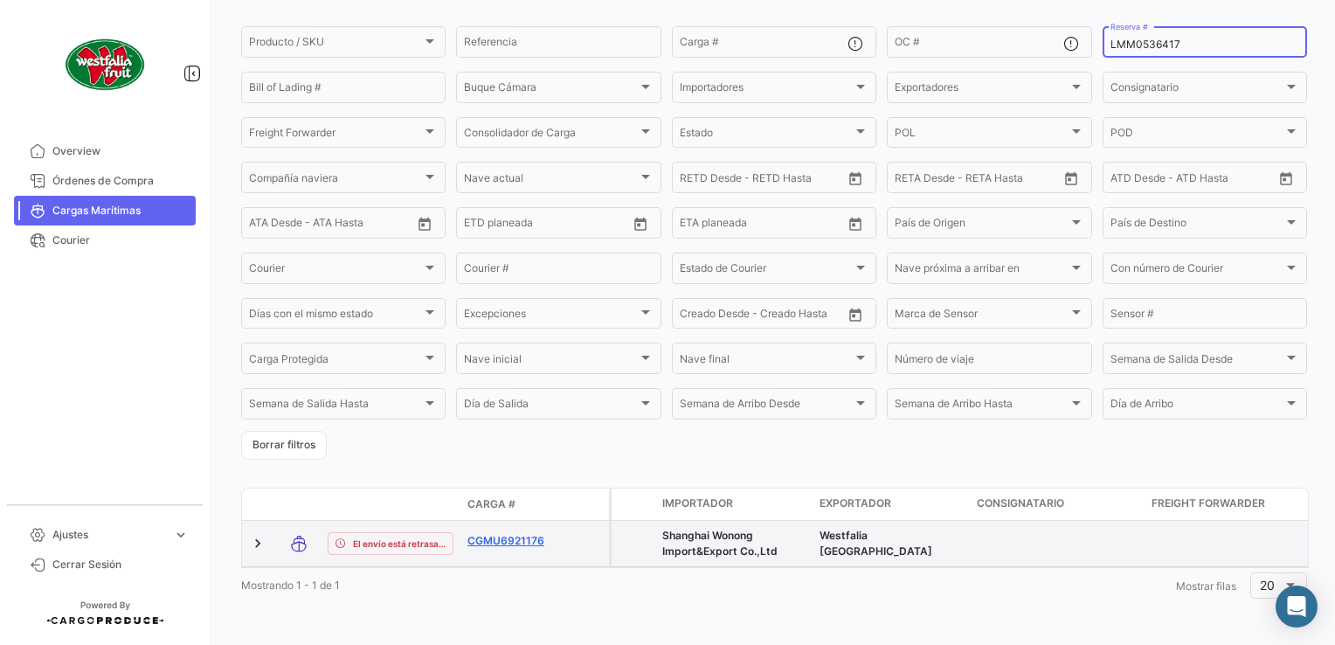
type input "LMM0536417"
click at [499, 533] on link "CGMU6921176" at bounding box center [512, 541] width 91 height 16
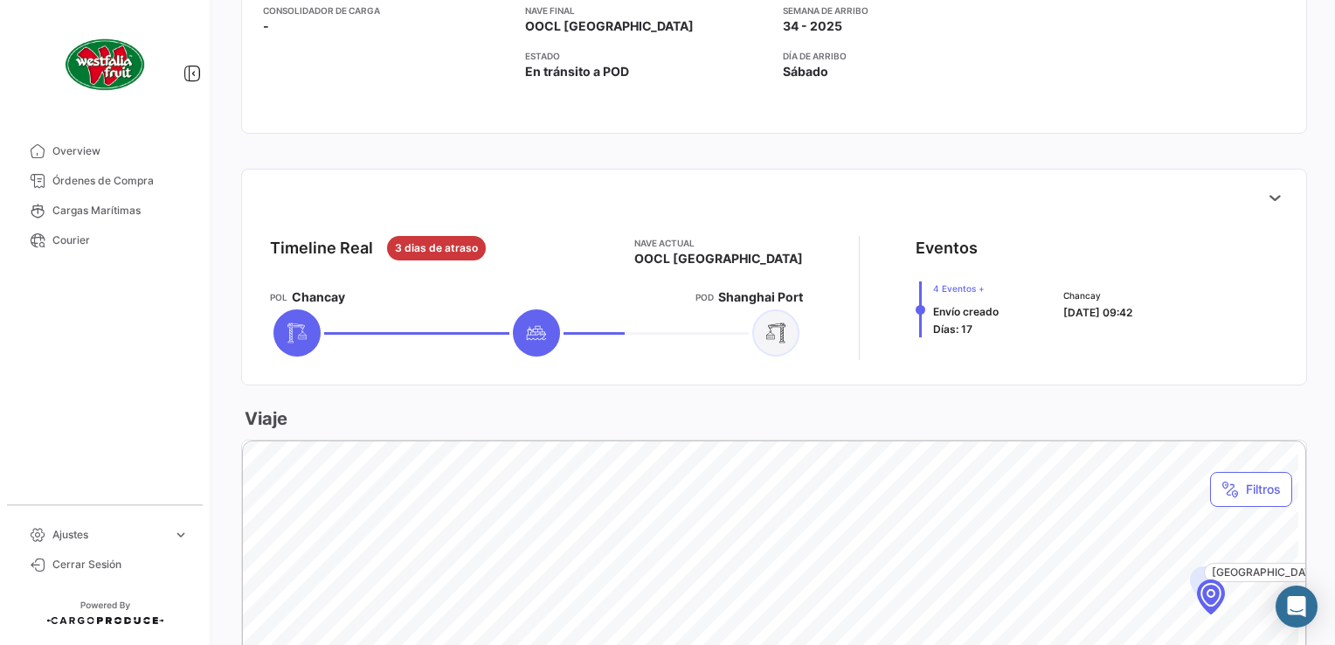
scroll to position [524, 0]
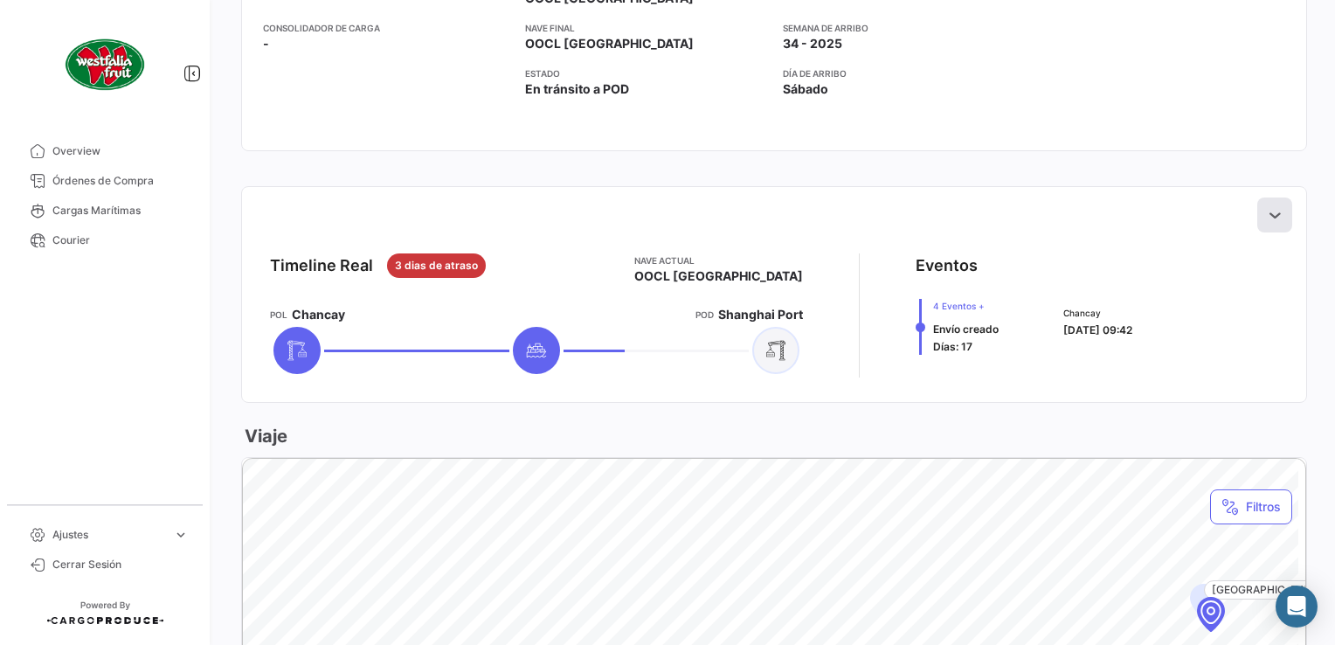
click at [1266, 217] on icon at bounding box center [1274, 214] width 17 height 17
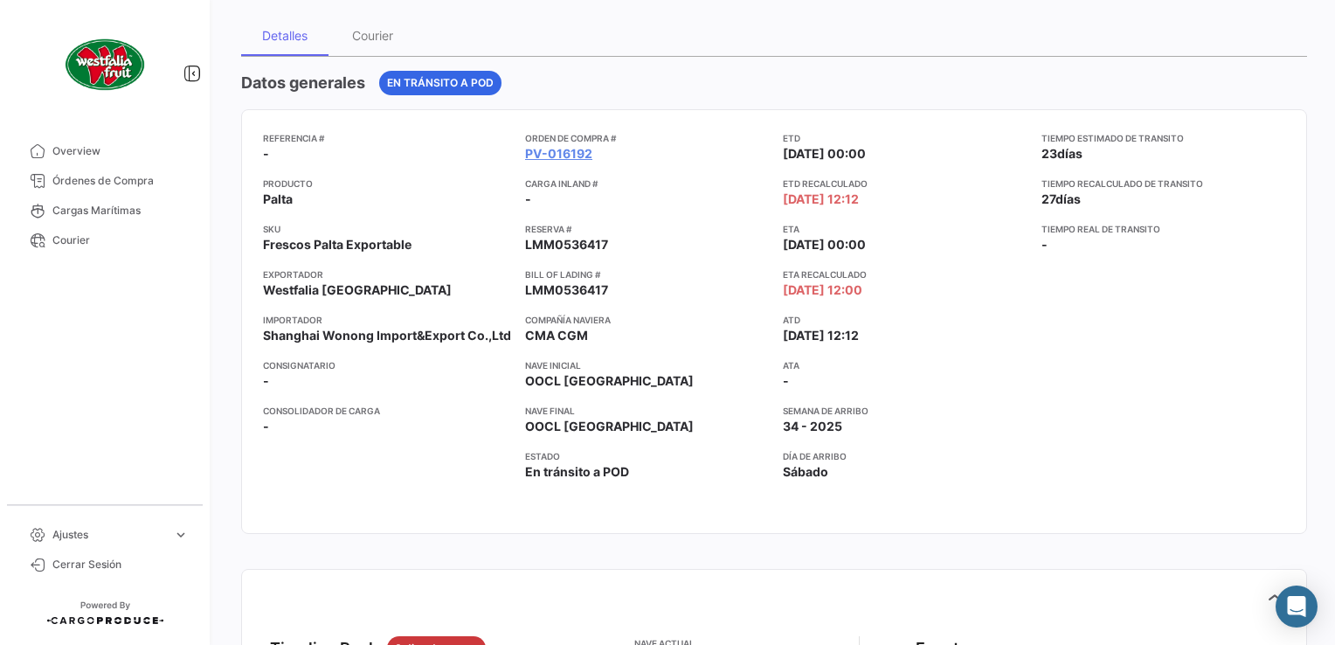
scroll to position [0, 0]
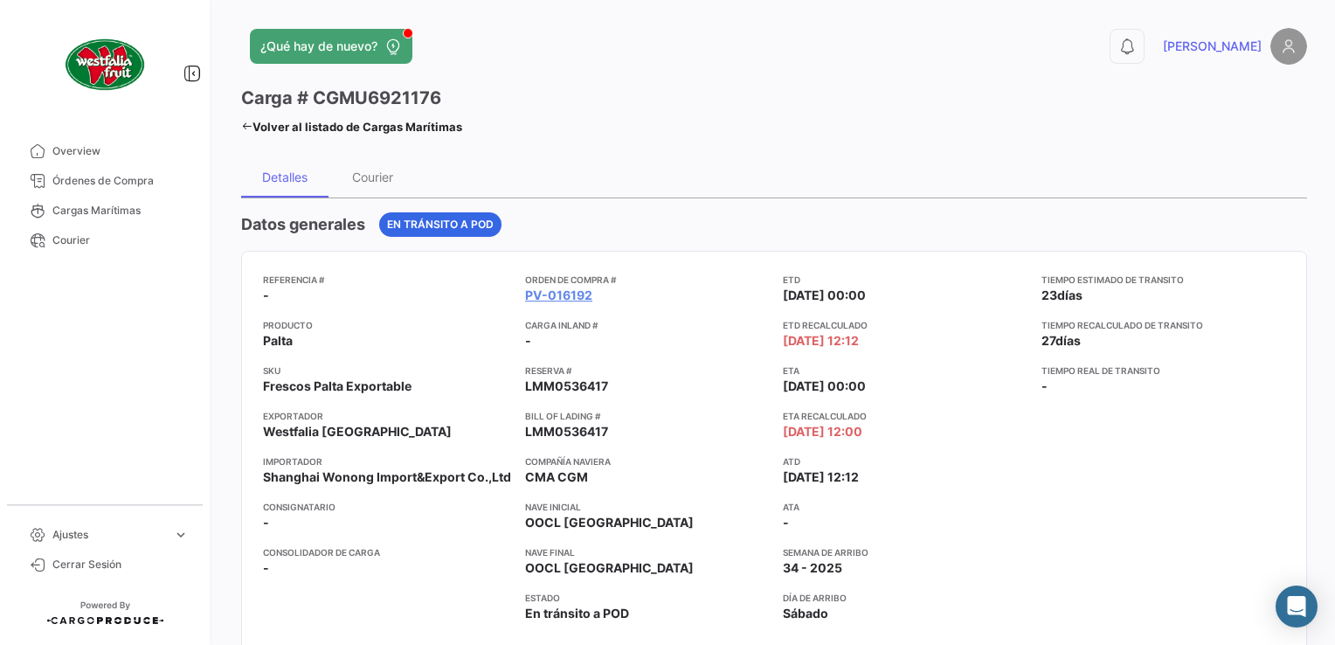
click at [242, 122] on icon at bounding box center [246, 126] width 11 height 11
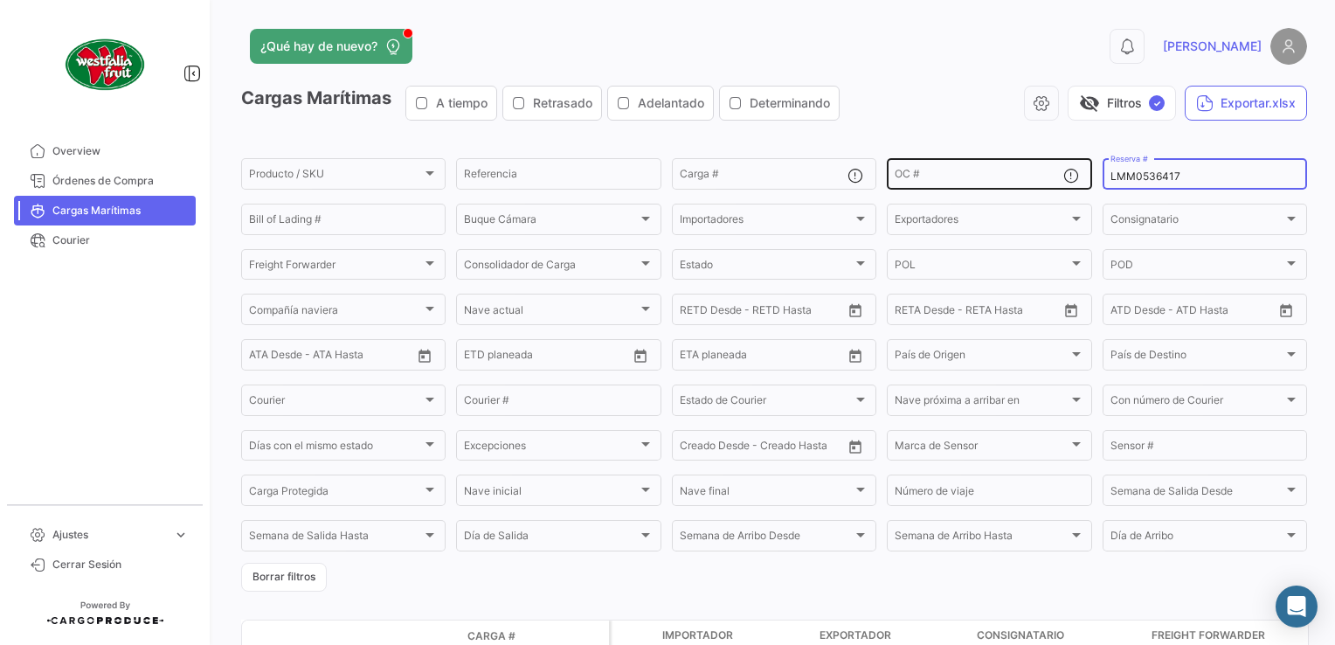
drag, startPoint x: 1186, startPoint y: 176, endPoint x: 1072, endPoint y: 160, distance: 115.6
click at [0, 0] on div "Producto / SKU Producto / SKU Referencia Carga # OC # LMM0536417 Reserva # Bill…" at bounding box center [0, 0] width 0 height 0
paste input "20"
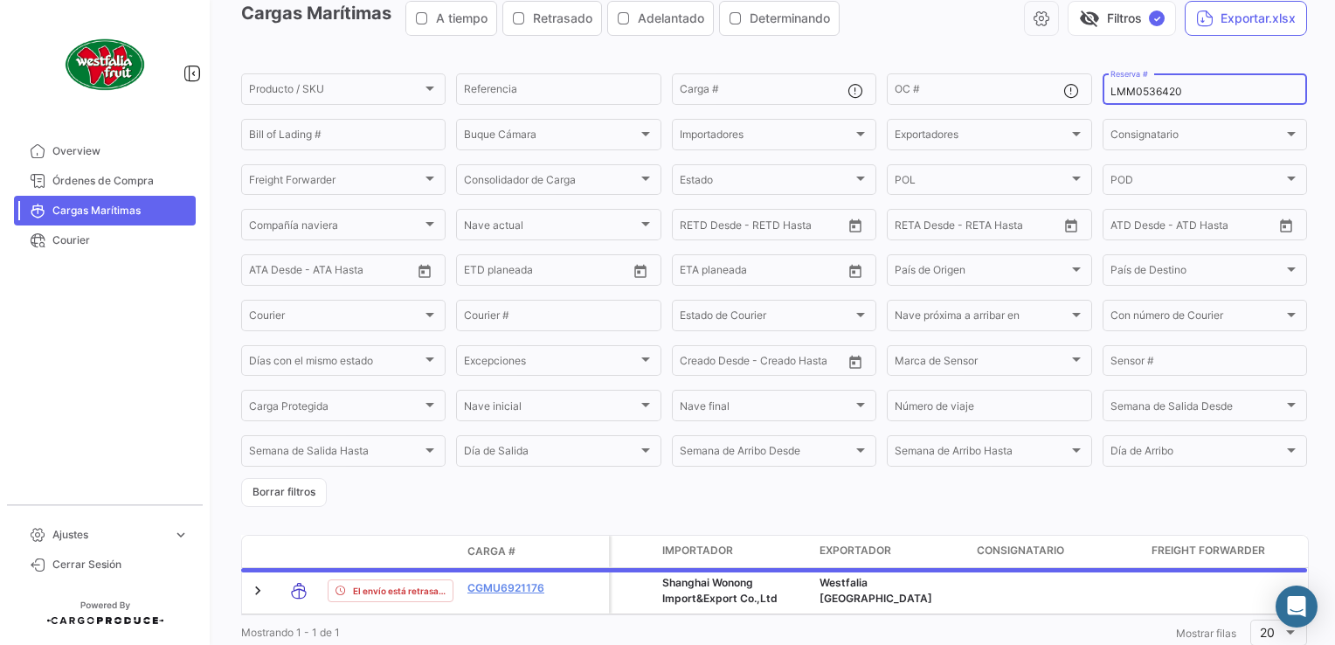
scroll to position [147, 0]
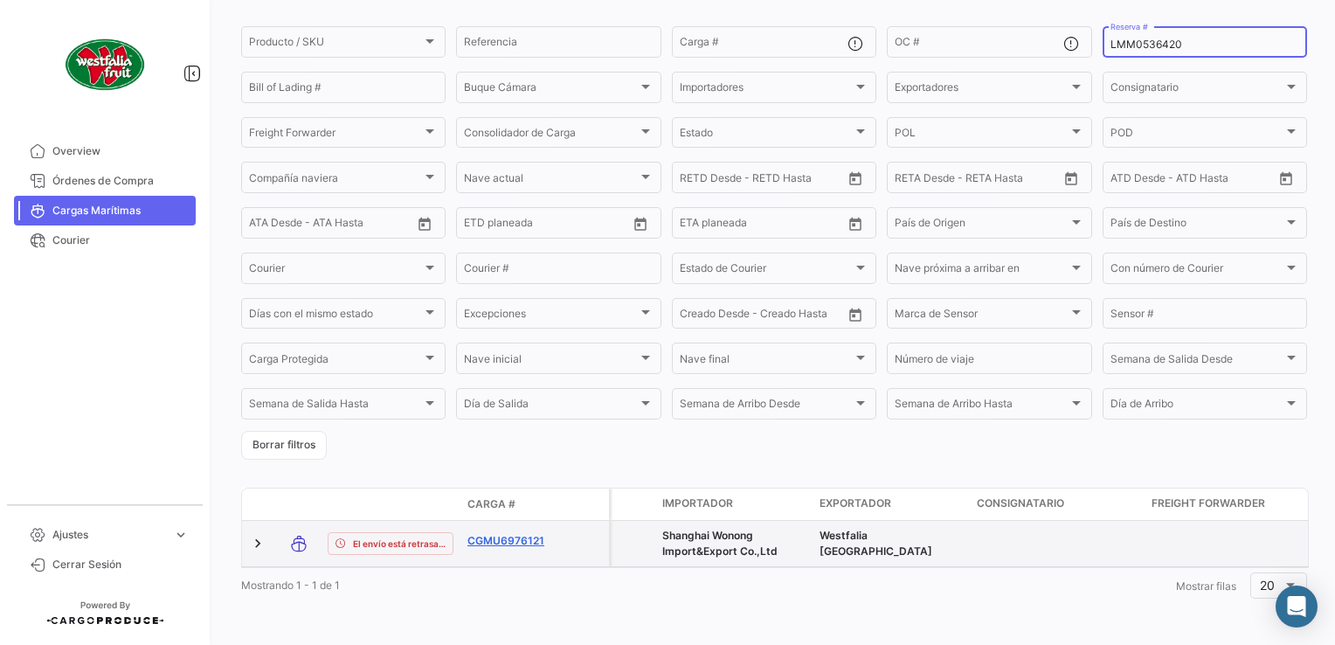
type input "LMM0536420"
click at [507, 533] on link "CGMU6976121" at bounding box center [512, 541] width 91 height 16
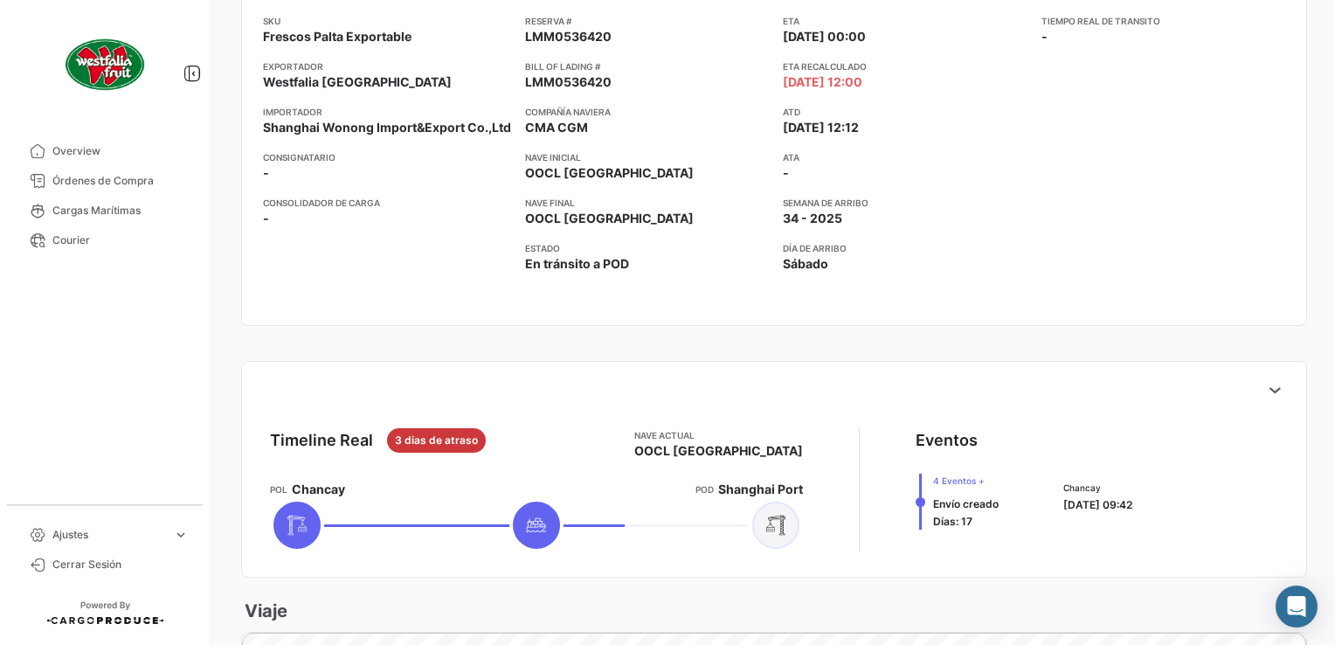
scroll to position [524, 0]
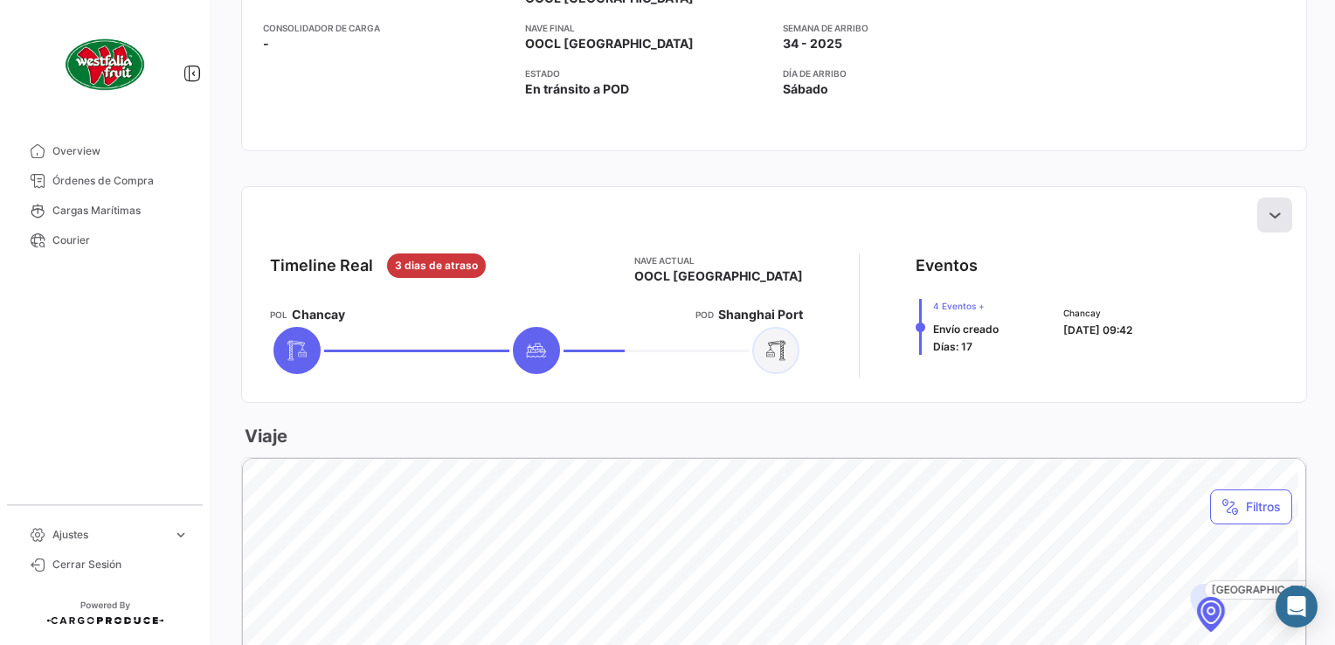
click at [1266, 215] on icon at bounding box center [1274, 214] width 17 height 17
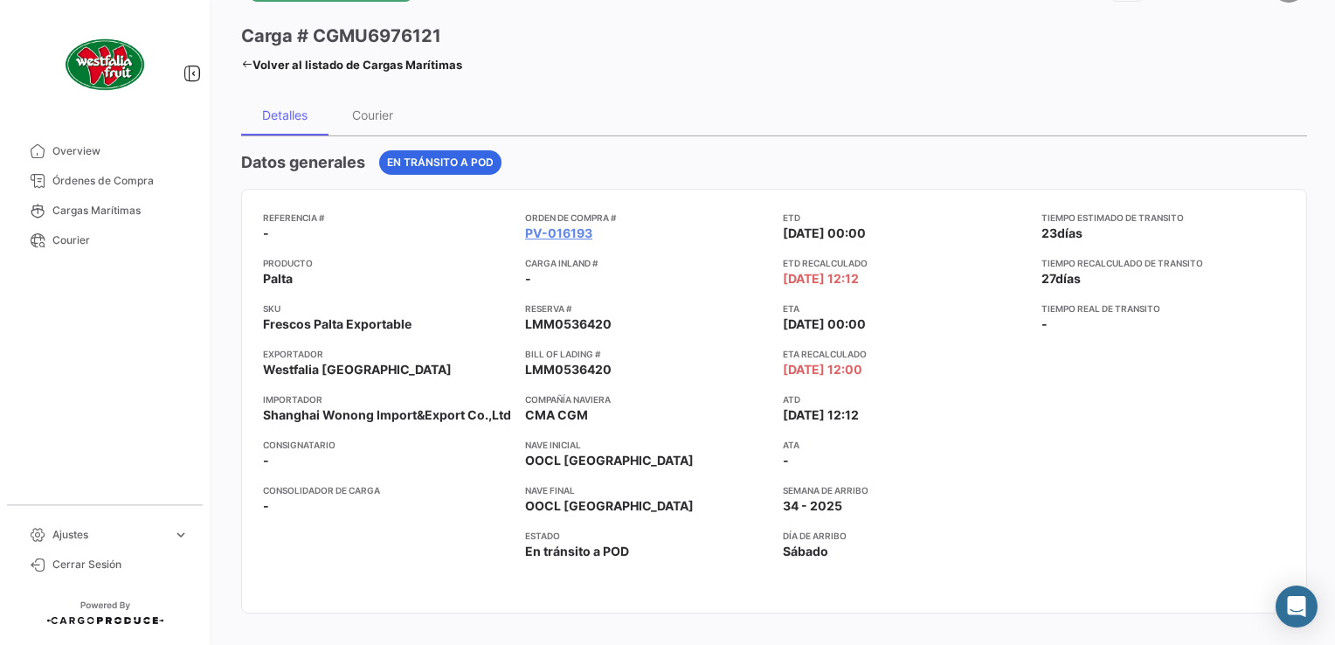
scroll to position [0, 0]
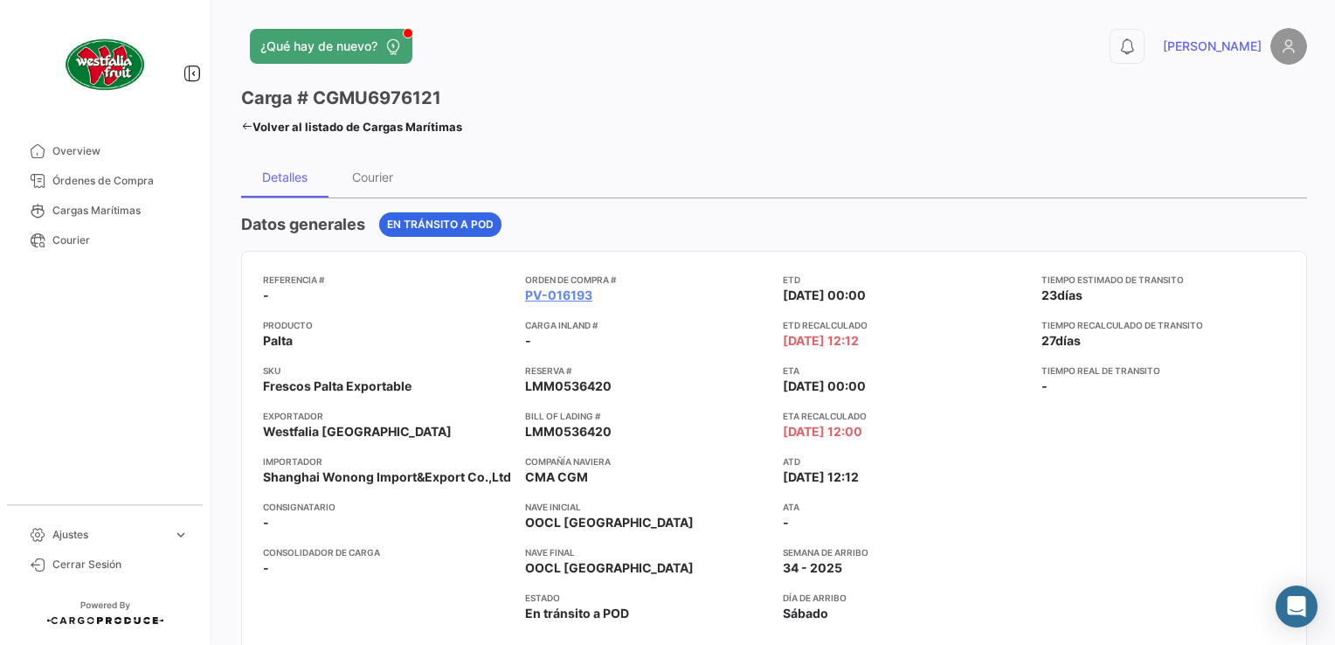
click at [245, 123] on icon at bounding box center [246, 126] width 11 height 11
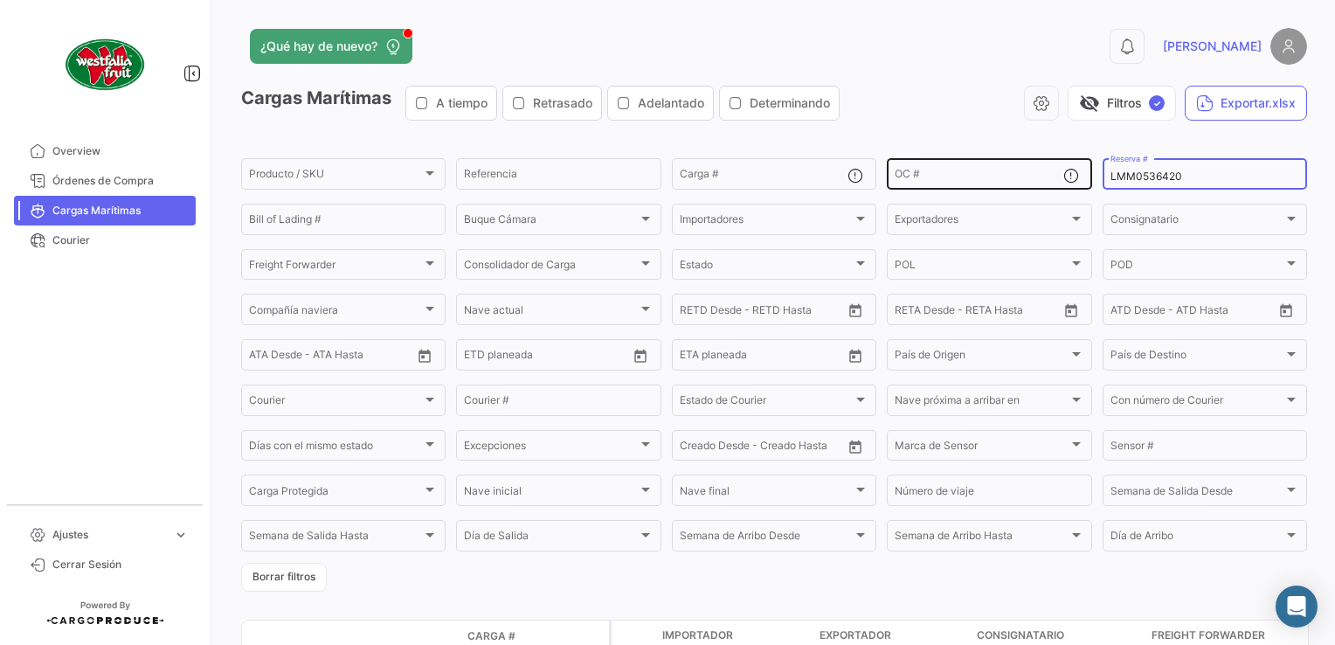
drag, startPoint x: 1199, startPoint y: 179, endPoint x: 1047, endPoint y: 165, distance: 152.6
click at [0, 0] on div "Producto / SKU Producto / SKU Referencia Carga # OC # LMM0536420 Reserva # Bill…" at bounding box center [0, 0] width 0 height 0
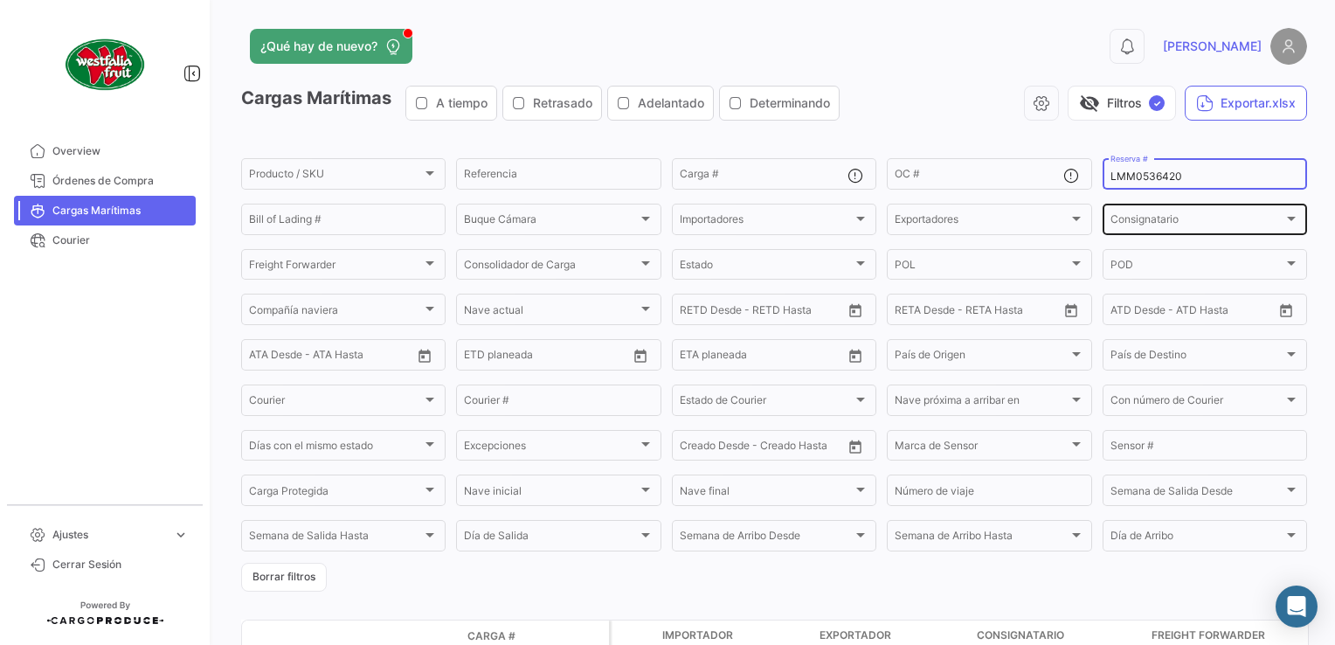
paste input "18"
type input "LMM0536418"
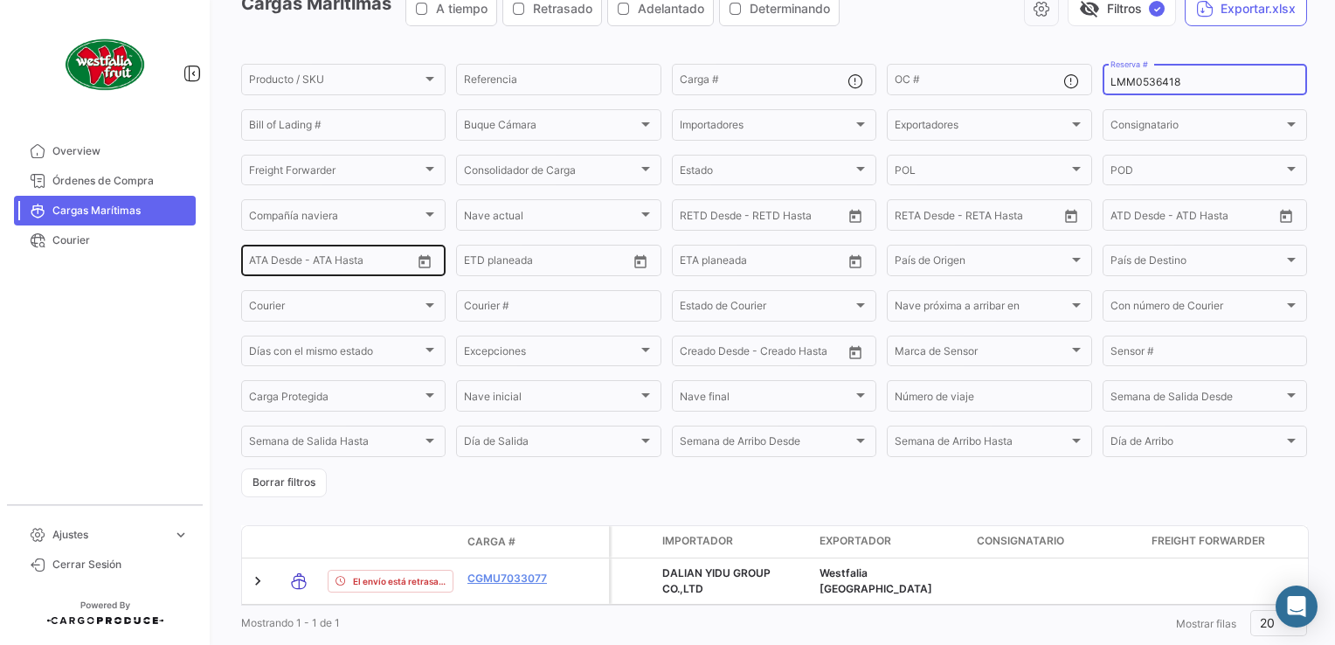
scroll to position [147, 0]
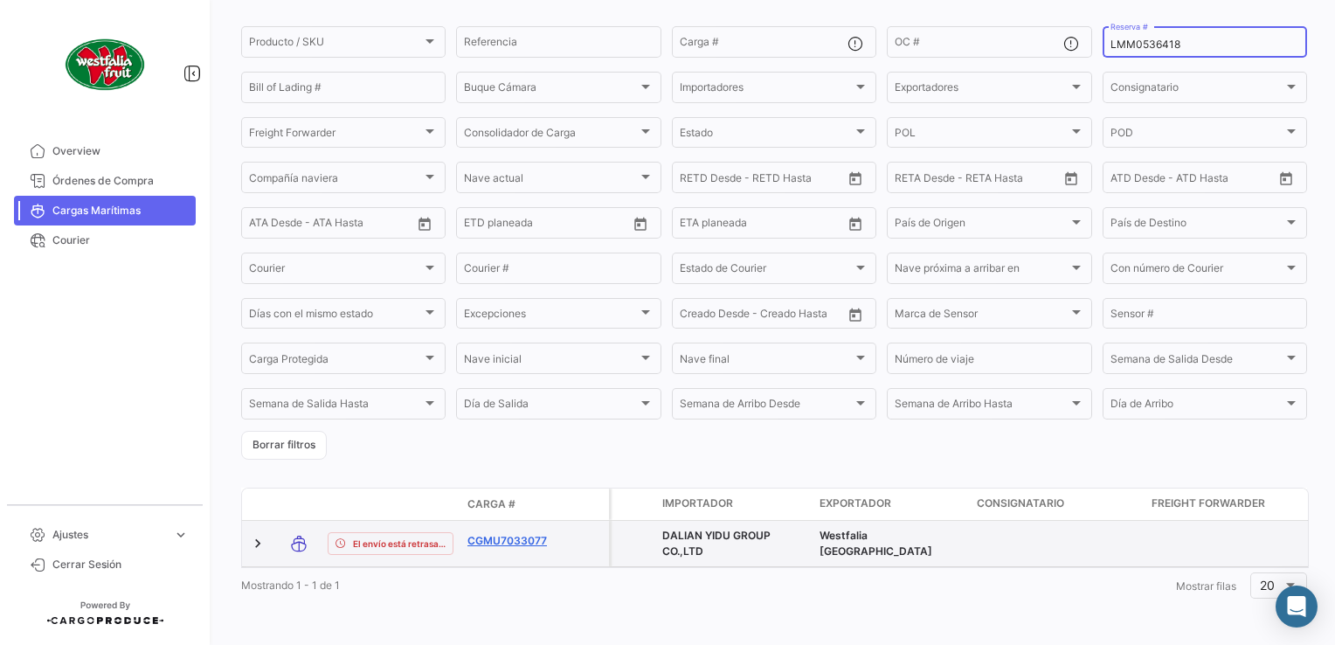
click at [500, 533] on link "CGMU7033077" at bounding box center [512, 541] width 91 height 16
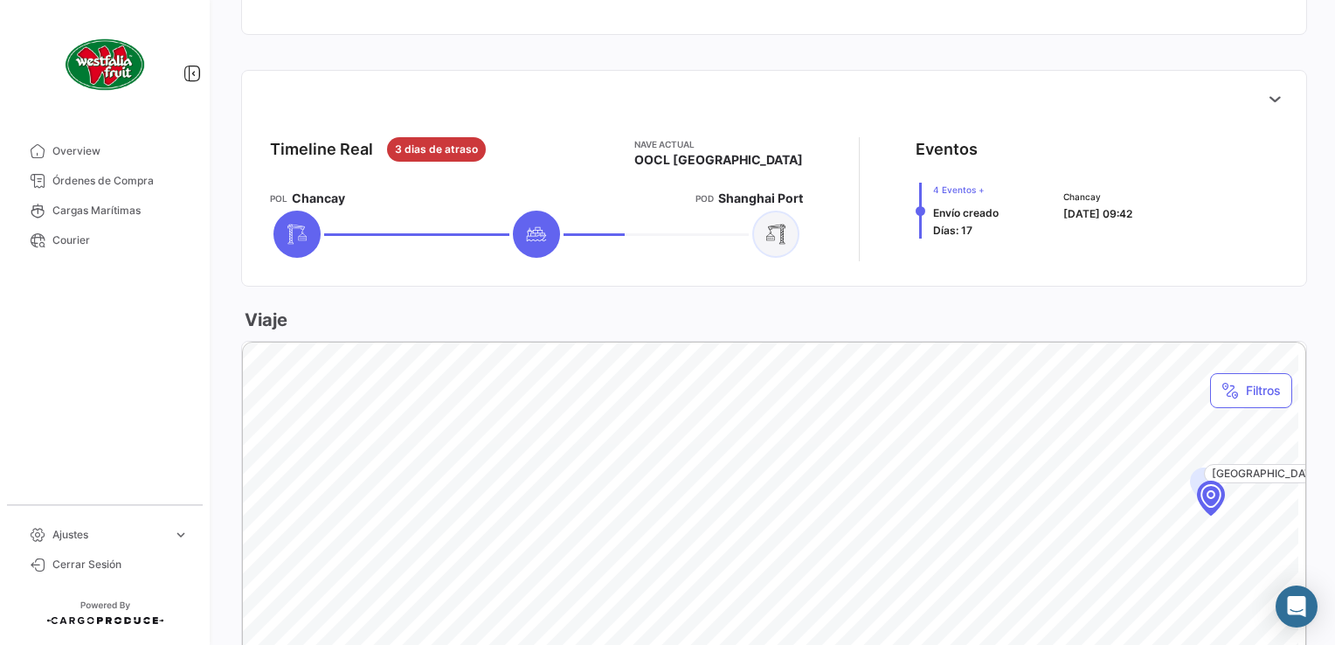
scroll to position [611, 0]
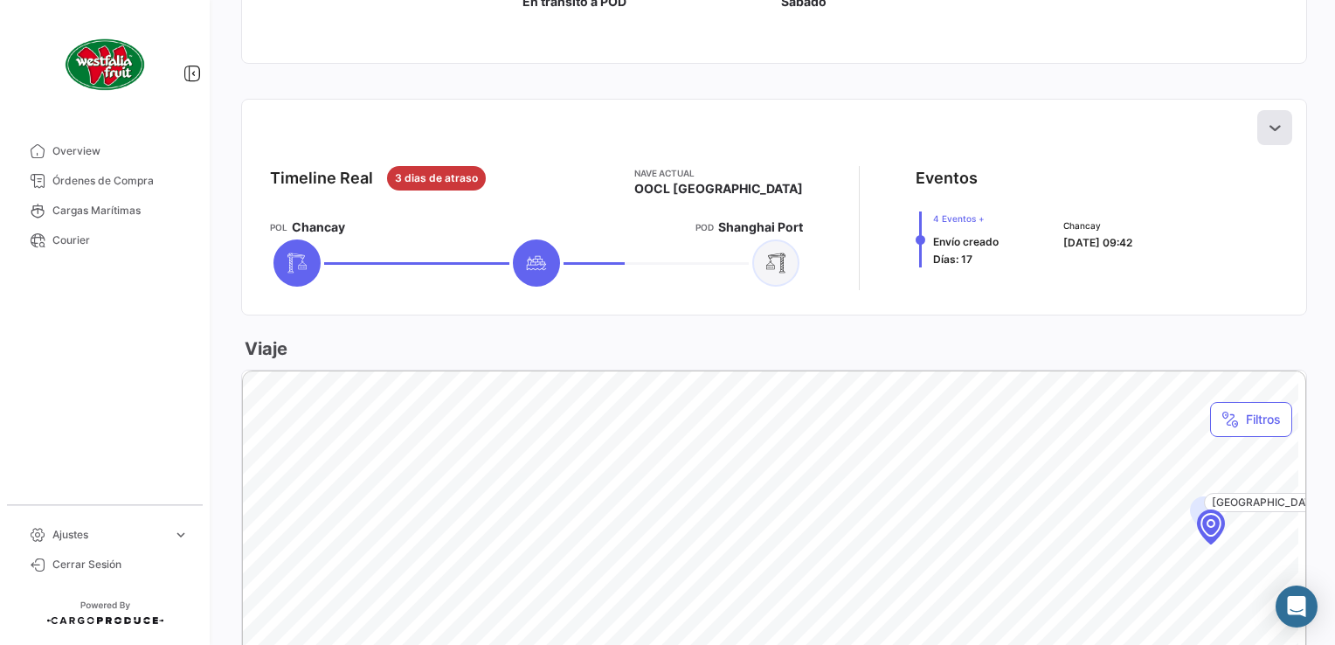
click at [1266, 129] on icon at bounding box center [1274, 127] width 17 height 17
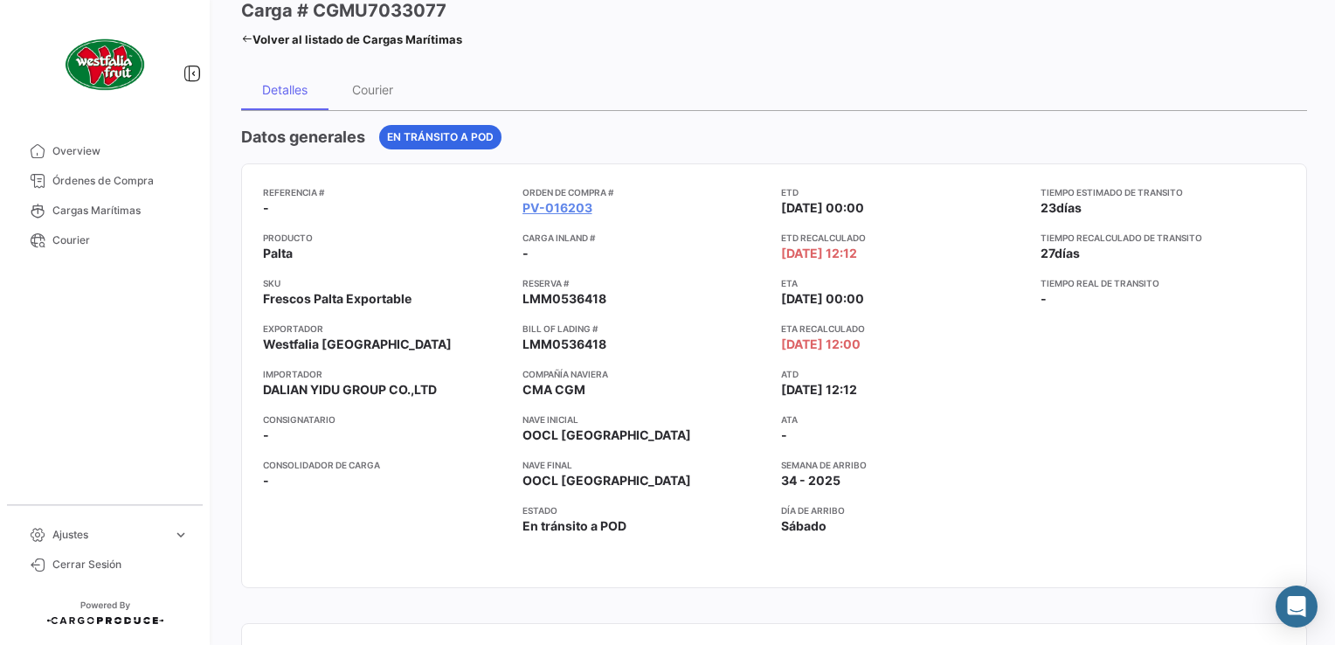
scroll to position [0, 0]
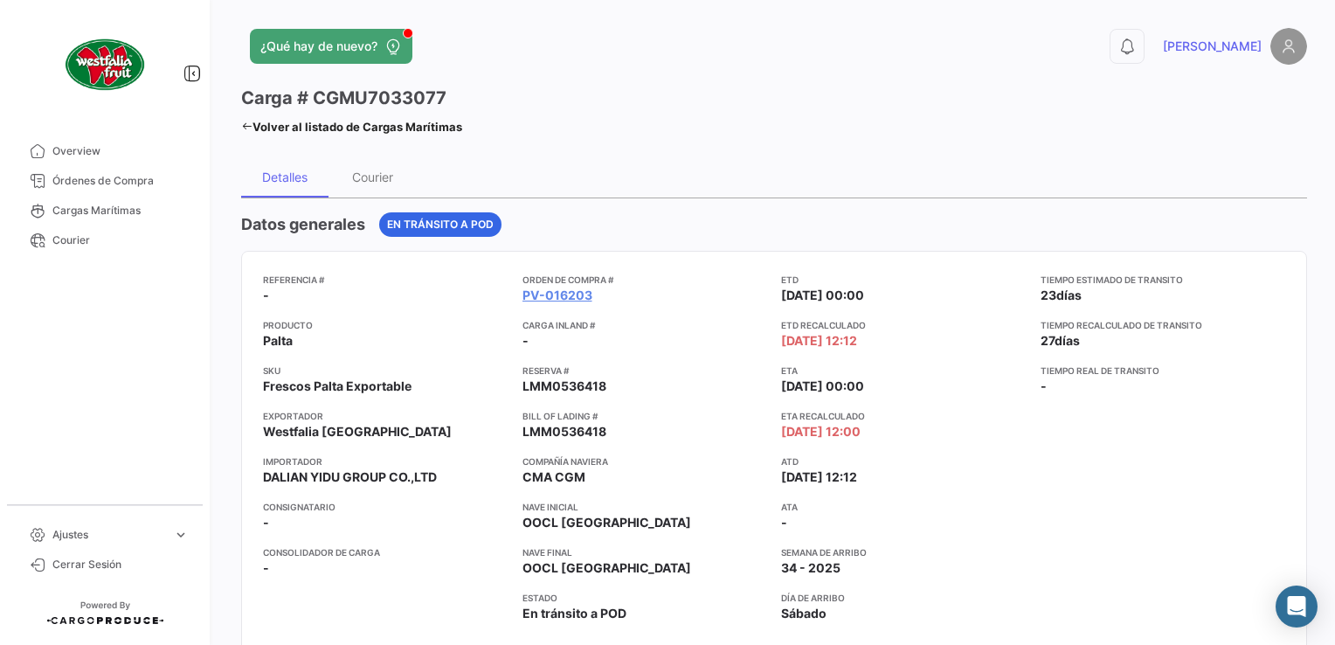
click at [245, 128] on icon at bounding box center [246, 126] width 11 height 11
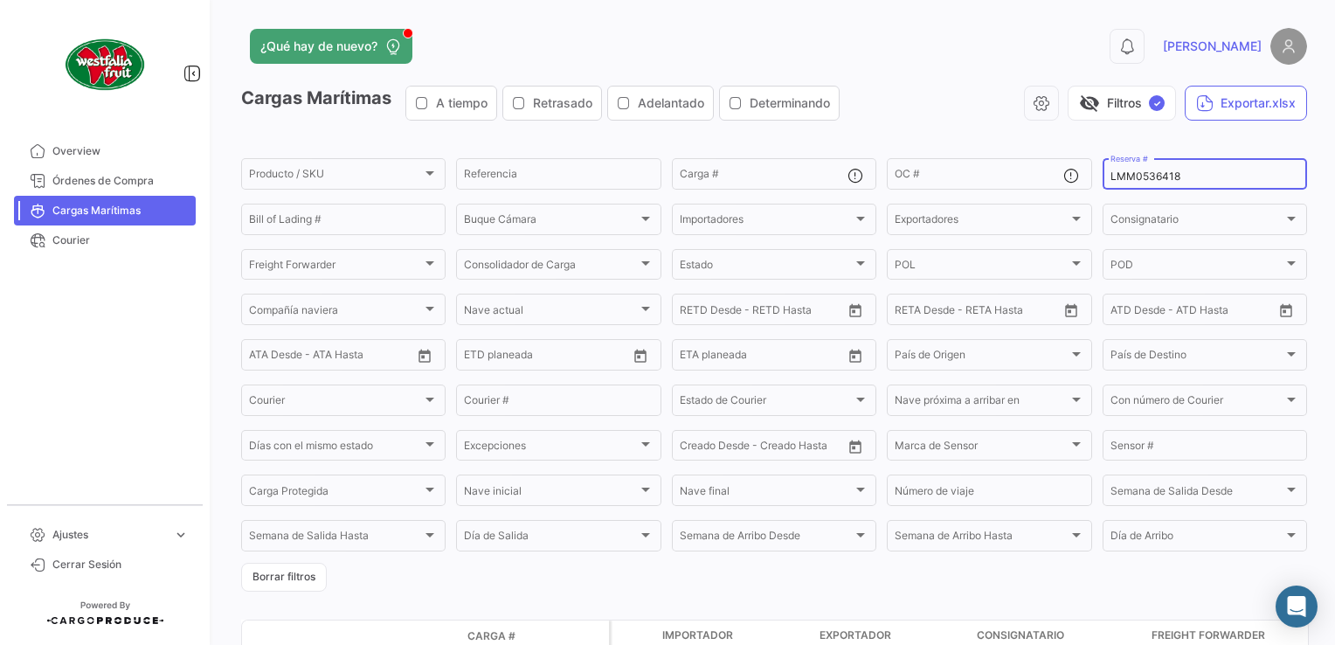
drag, startPoint x: 1196, startPoint y: 176, endPoint x: 1090, endPoint y: 170, distance: 105.9
click at [1090, 170] on form "Producto / SKU Producto / SKU Referencia Carga # OC # LMM0536418 Reserva # Bill…" at bounding box center [774, 373] width 1066 height 436
paste input "9"
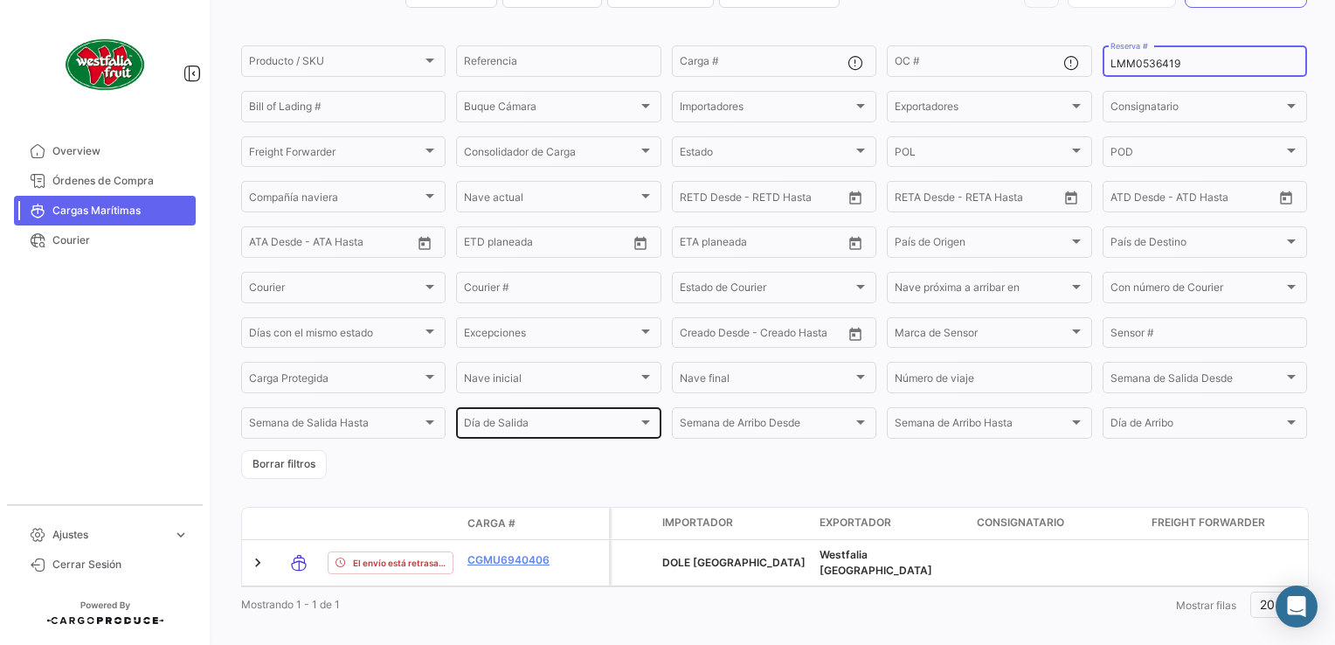
scroll to position [147, 0]
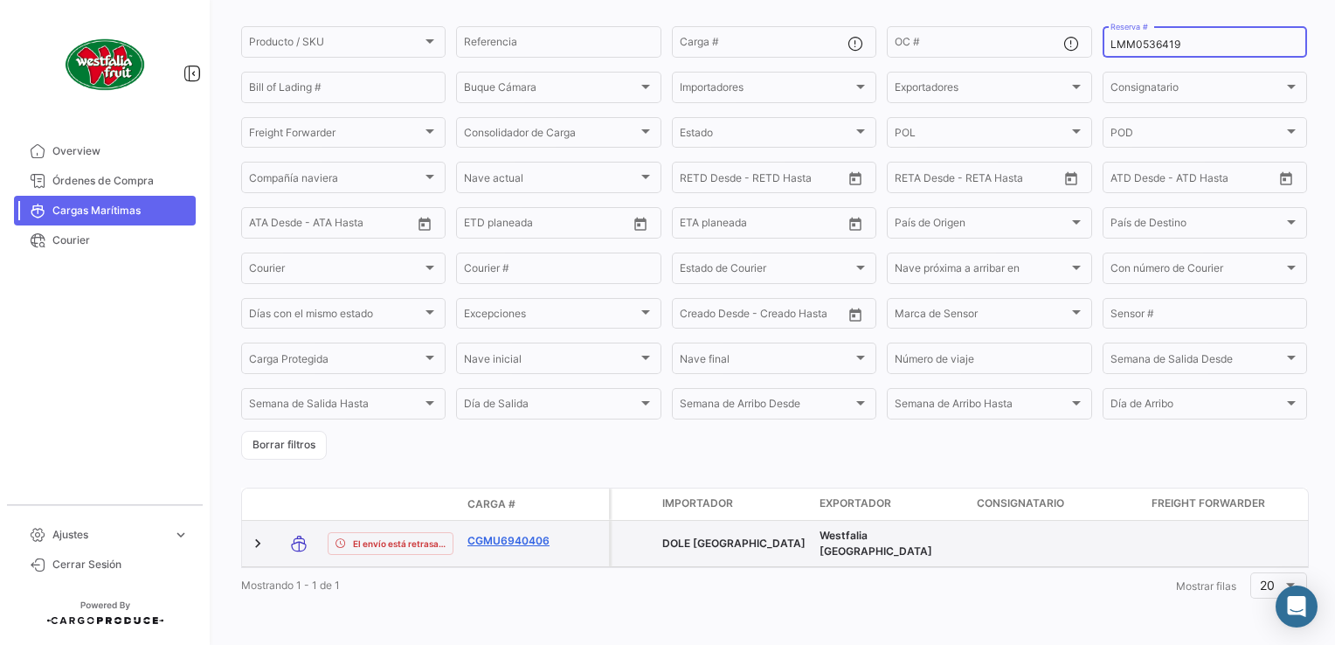
type input "LMM0536419"
click at [521, 533] on link "CGMU6940406" at bounding box center [512, 541] width 91 height 16
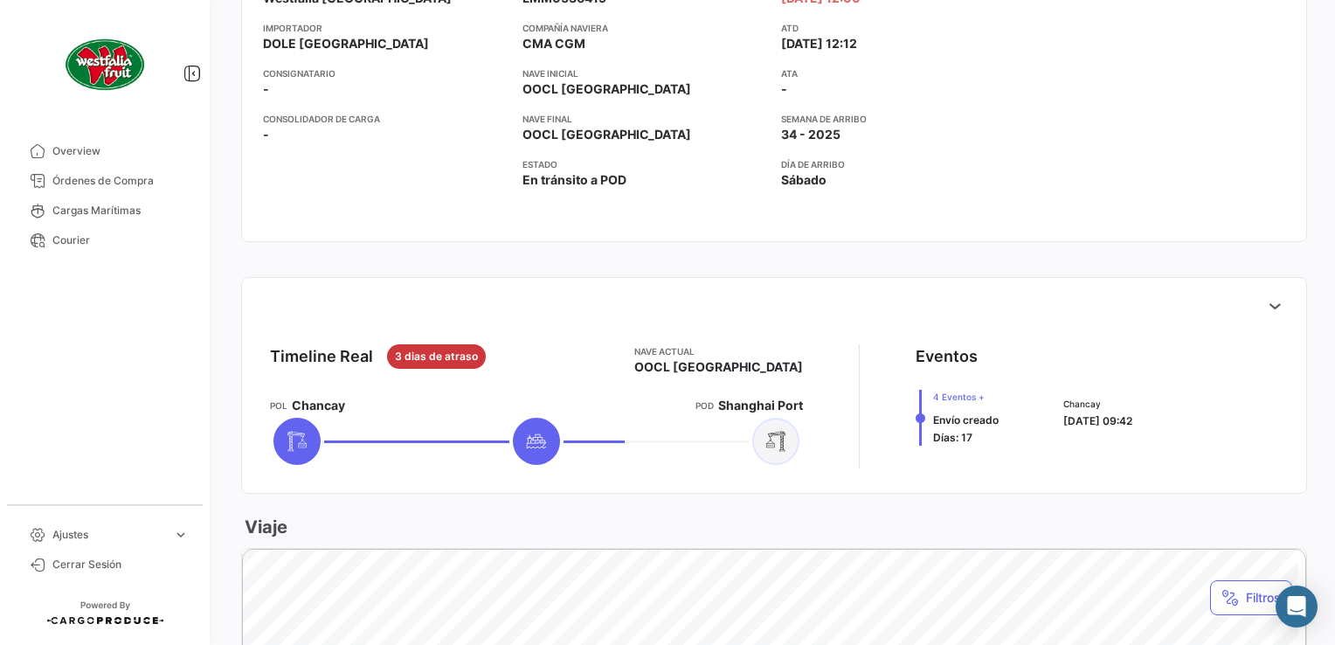
scroll to position [524, 0]
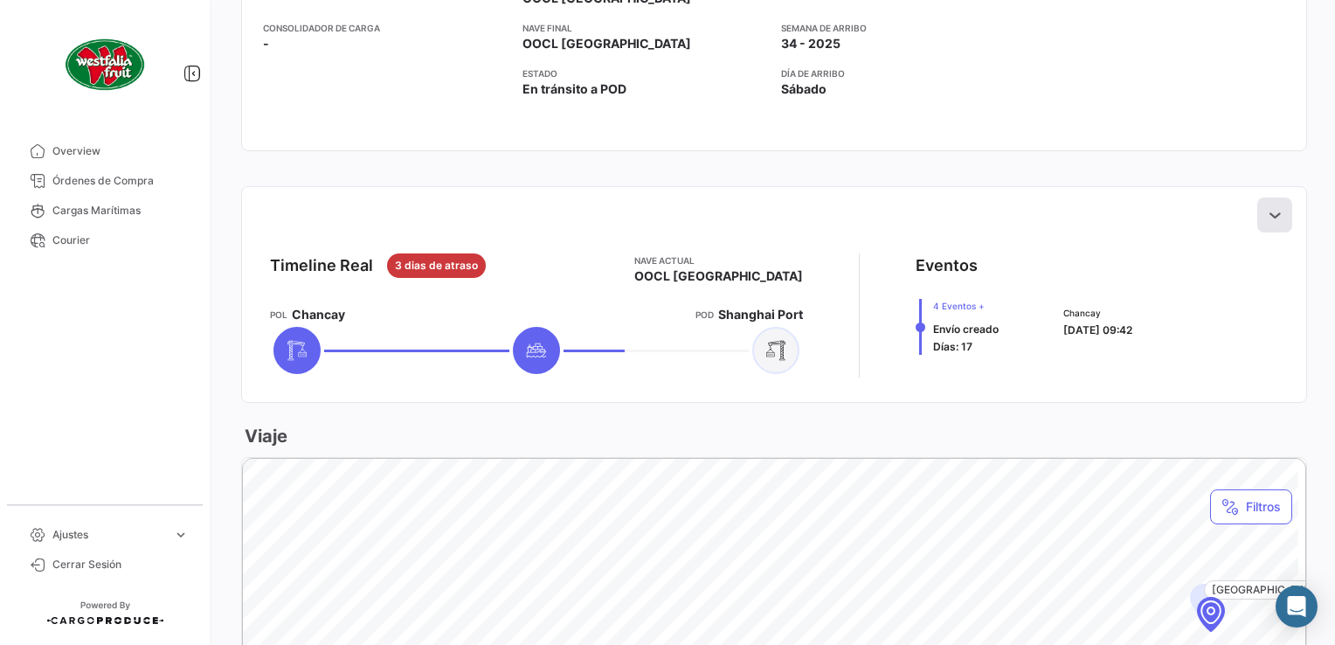
click at [1275, 217] on button at bounding box center [1274, 214] width 35 height 35
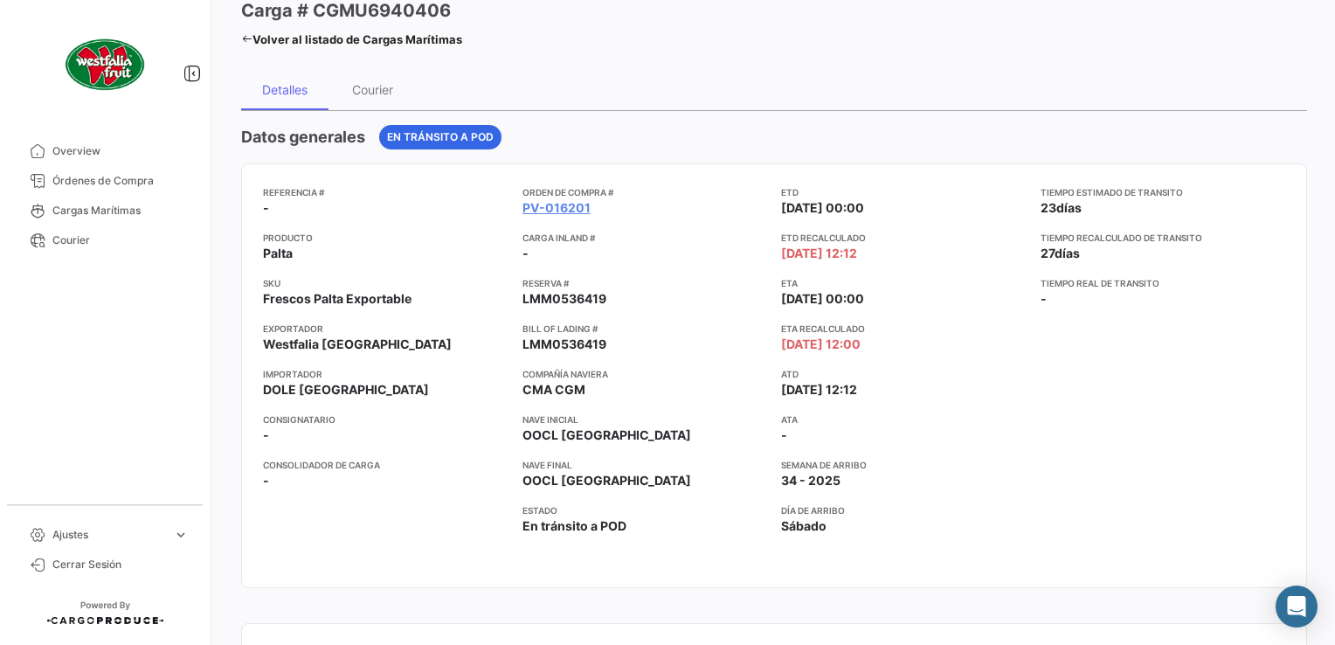
scroll to position [0, 0]
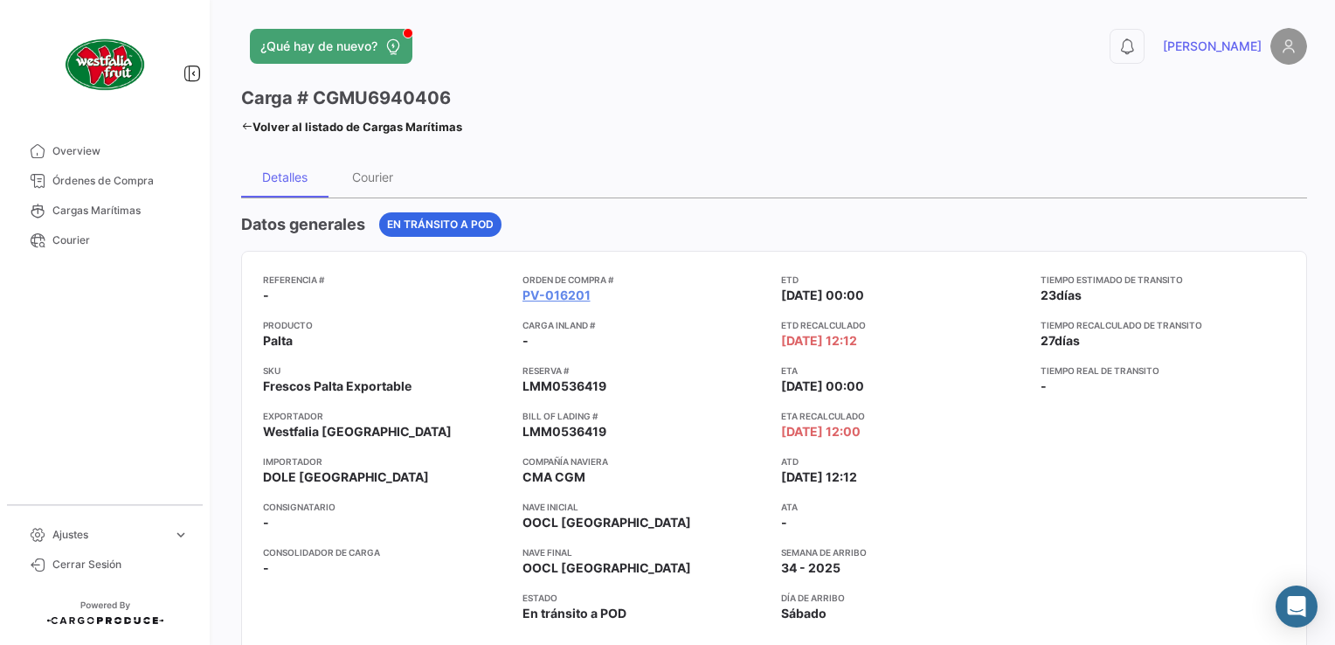
click at [241, 128] on icon at bounding box center [246, 126] width 11 height 11
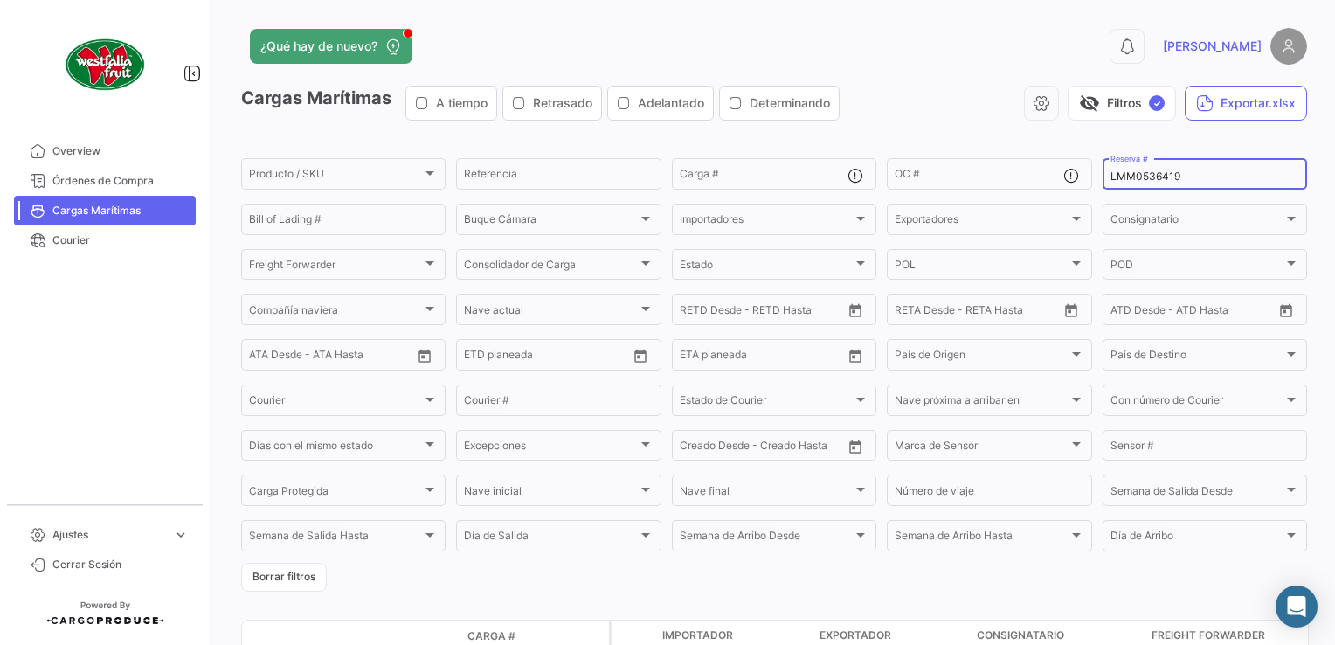
drag, startPoint x: 1199, startPoint y: 176, endPoint x: 1086, endPoint y: 169, distance: 112.9
click at [1102, 176] on div "LMM0536419 Reserva #" at bounding box center [1204, 172] width 204 height 34
paste input "2310133680"
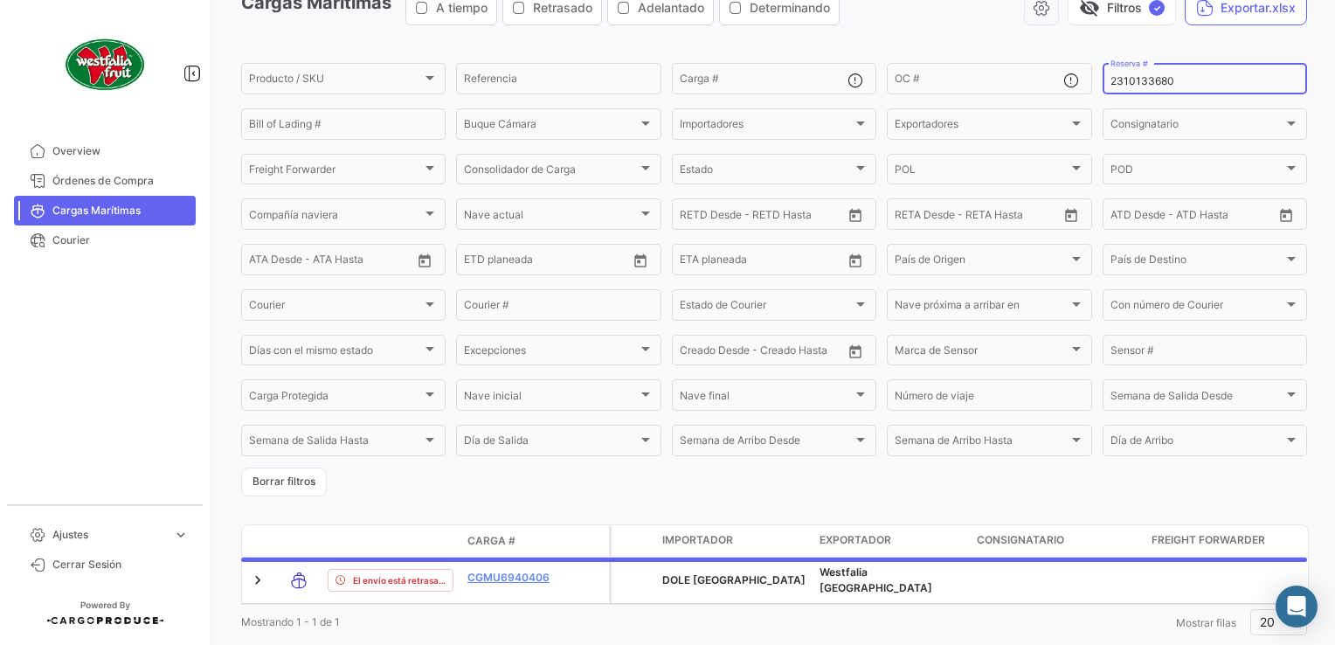
scroll to position [147, 0]
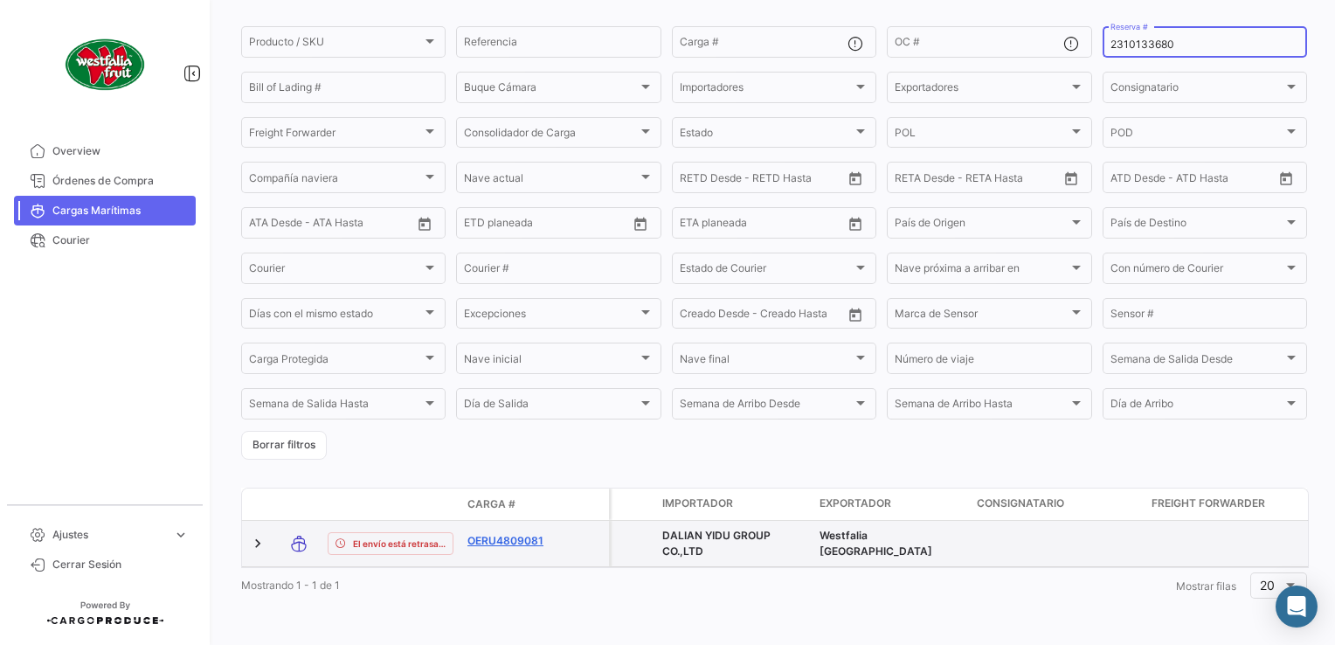
type input "2310133680"
click at [507, 533] on link "OERU4809081" at bounding box center [512, 541] width 91 height 16
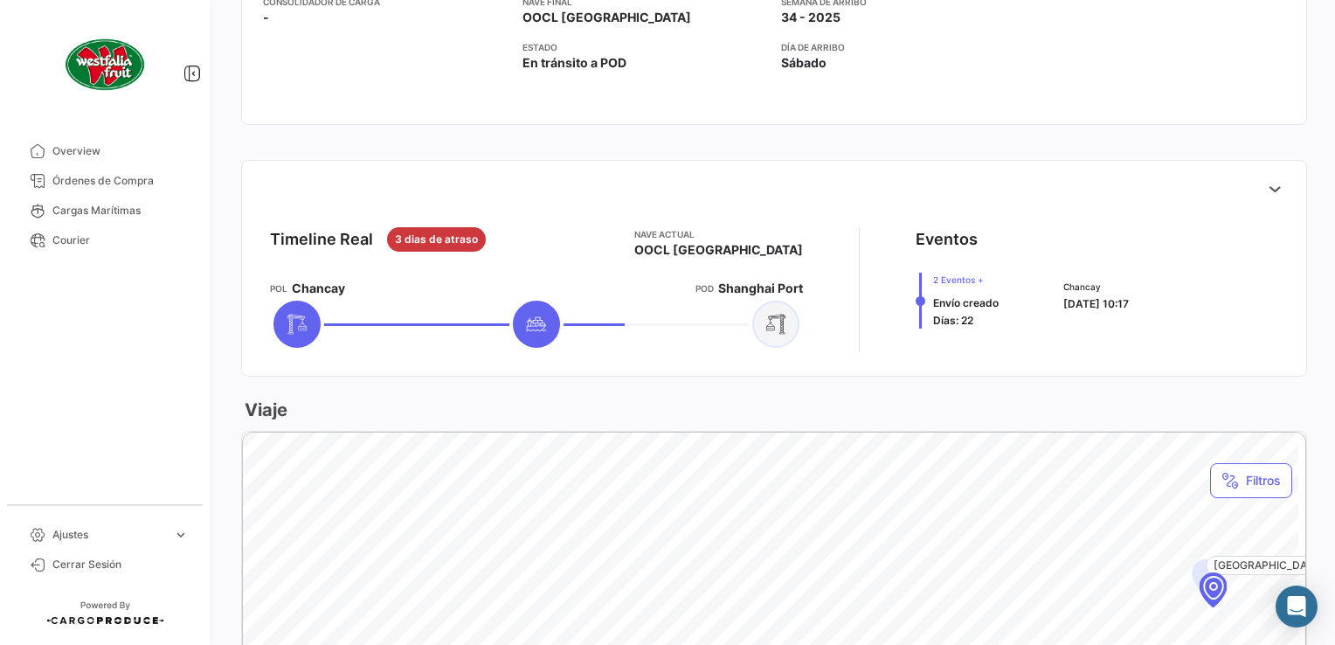
scroll to position [611, 0]
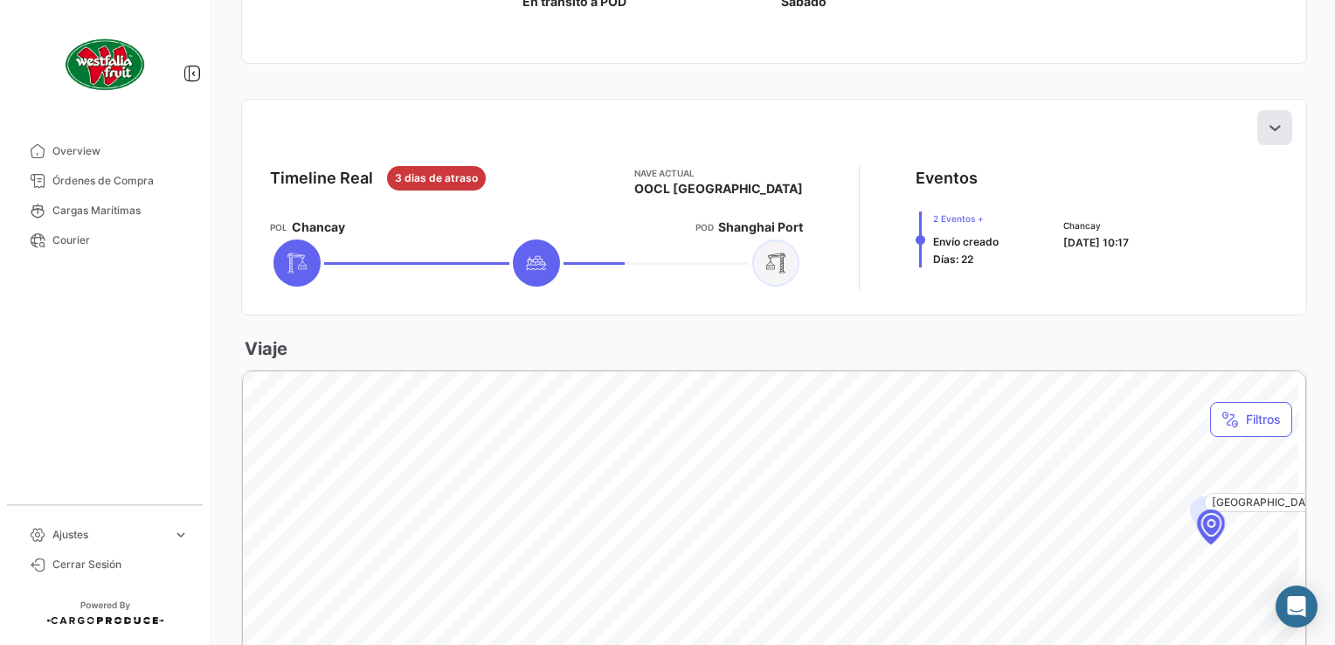
click at [1266, 123] on icon at bounding box center [1274, 127] width 17 height 17
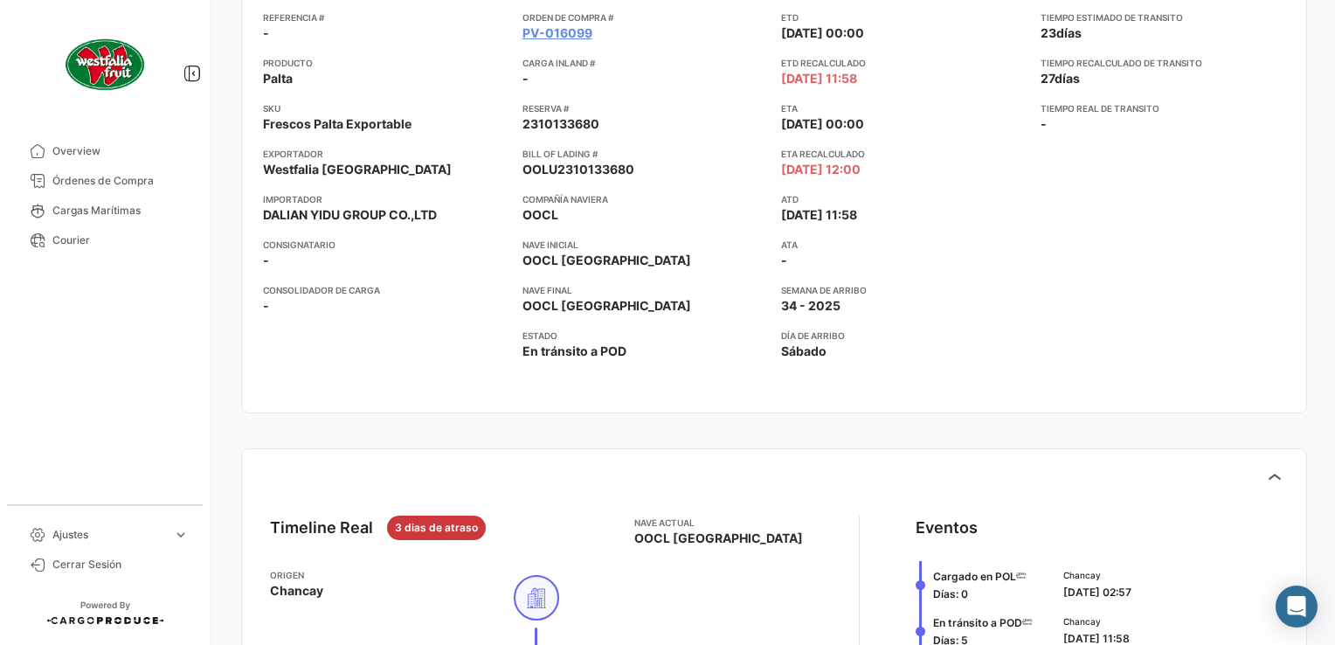
scroll to position [0, 0]
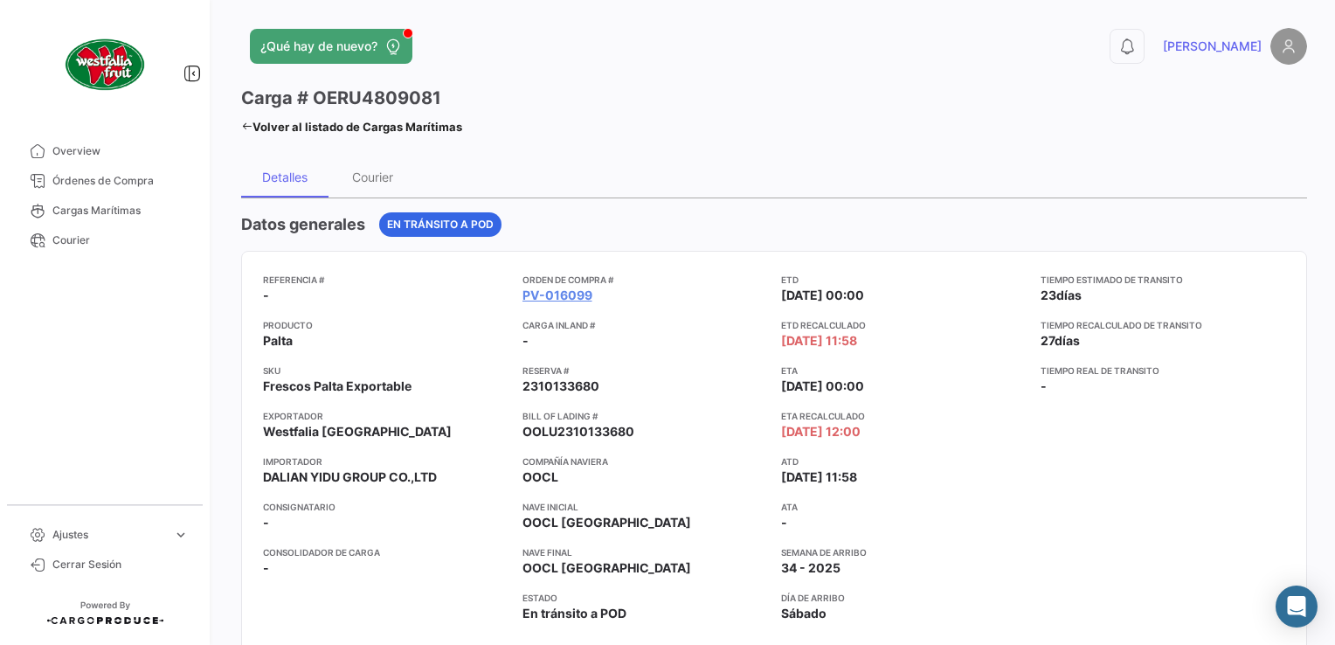
click at [249, 125] on icon at bounding box center [246, 126] width 11 height 11
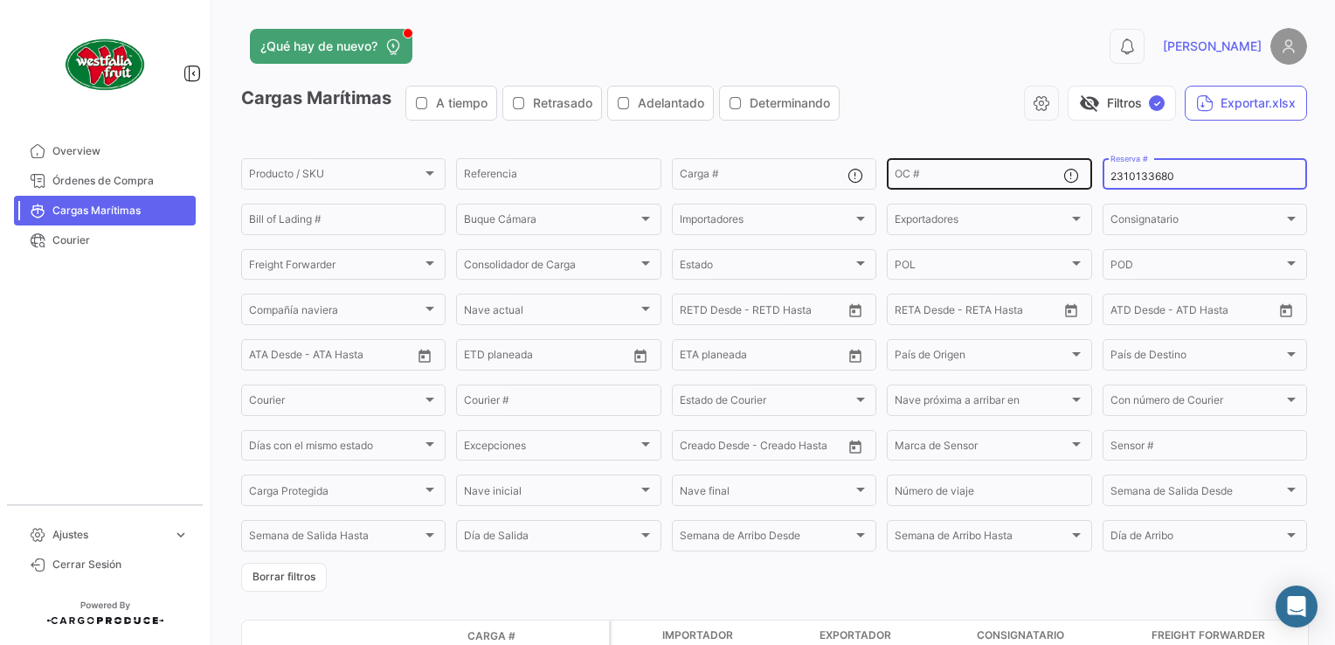
drag, startPoint x: 1170, startPoint y: 175, endPoint x: 1055, endPoint y: 181, distance: 115.4
click at [0, 0] on div "Producto / SKU Producto / SKU Referencia Carga # OC # 2310133680 Reserva # Bill…" at bounding box center [0, 0] width 0 height 0
paste input "49"
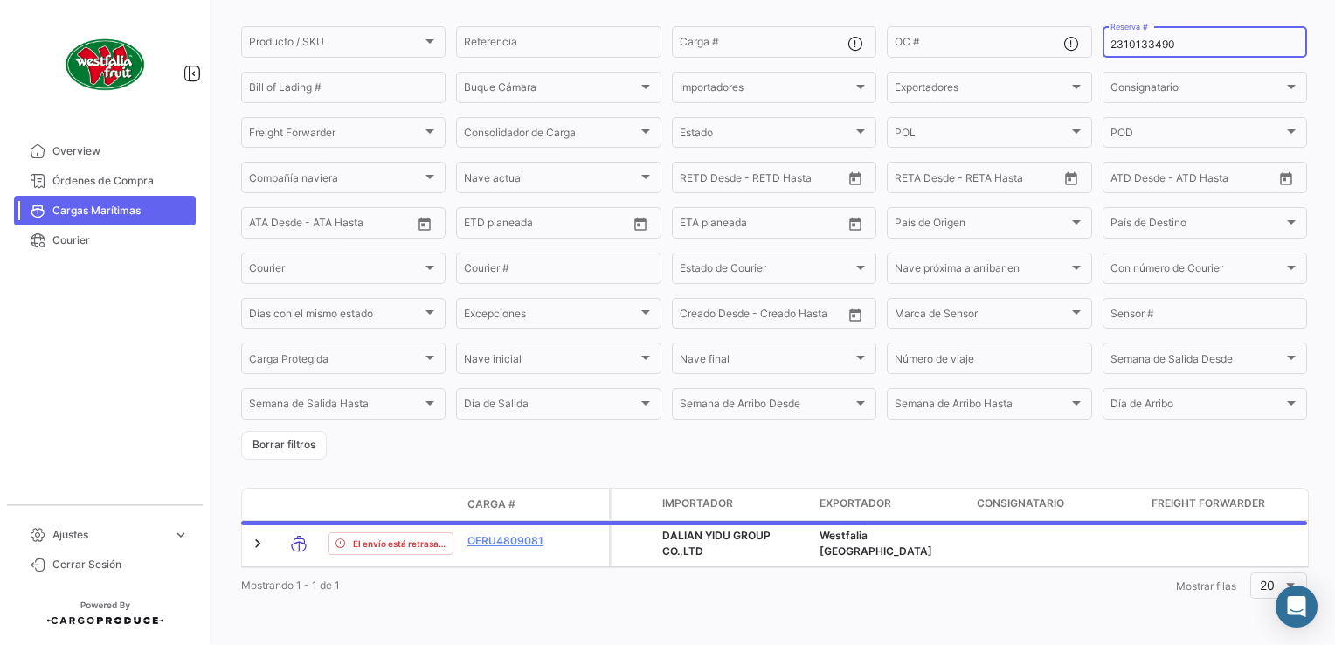
scroll to position [140, 0]
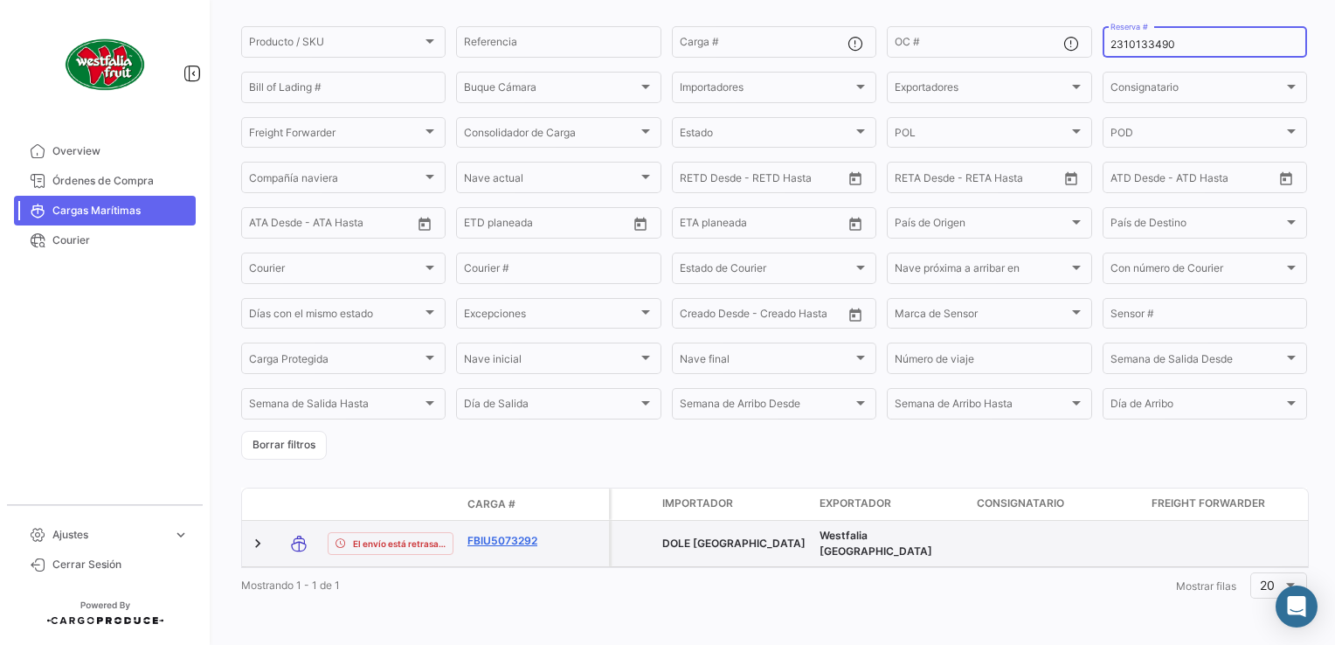
type input "2310133490"
click at [498, 533] on link "FBIU5073292" at bounding box center [512, 541] width 91 height 16
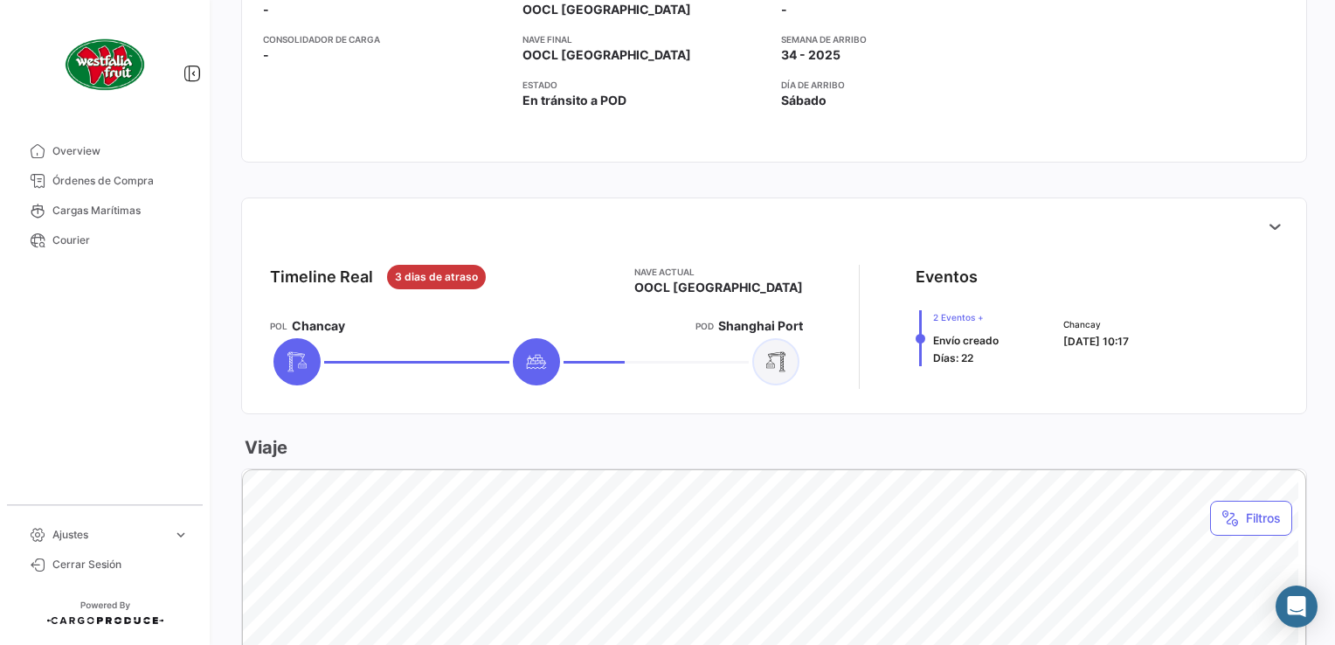
scroll to position [611, 0]
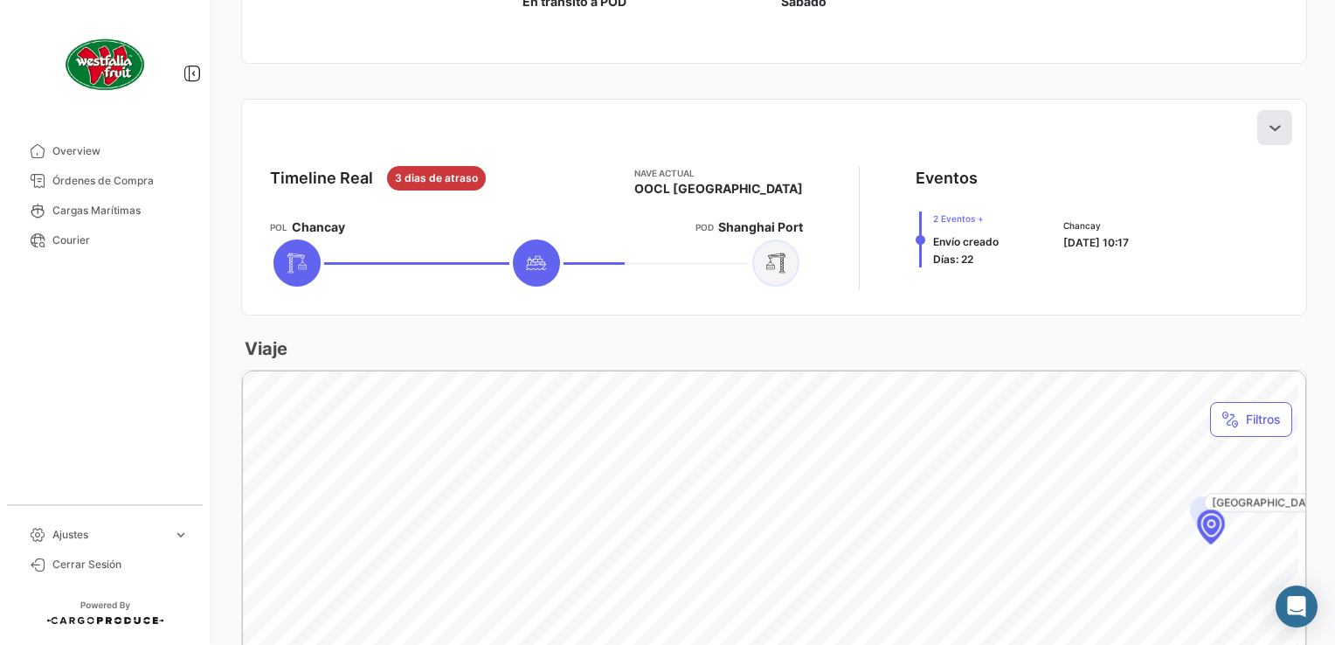
click at [1267, 122] on icon at bounding box center [1274, 127] width 17 height 17
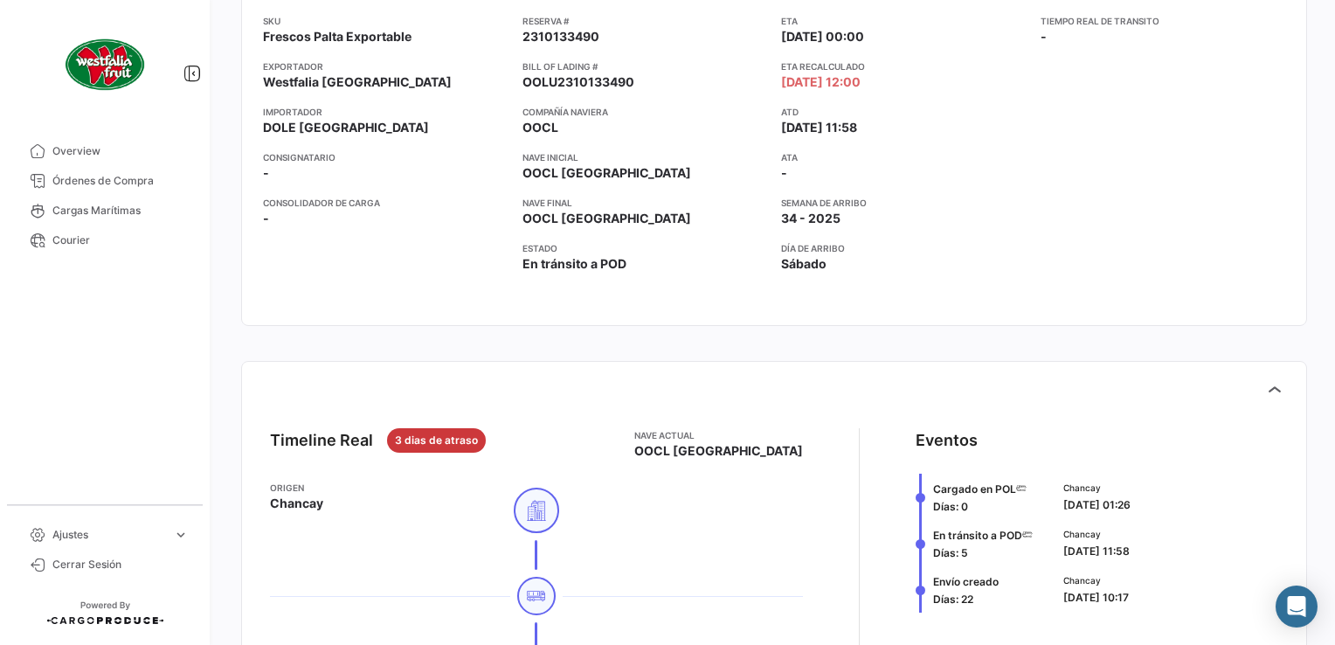
scroll to position [0, 0]
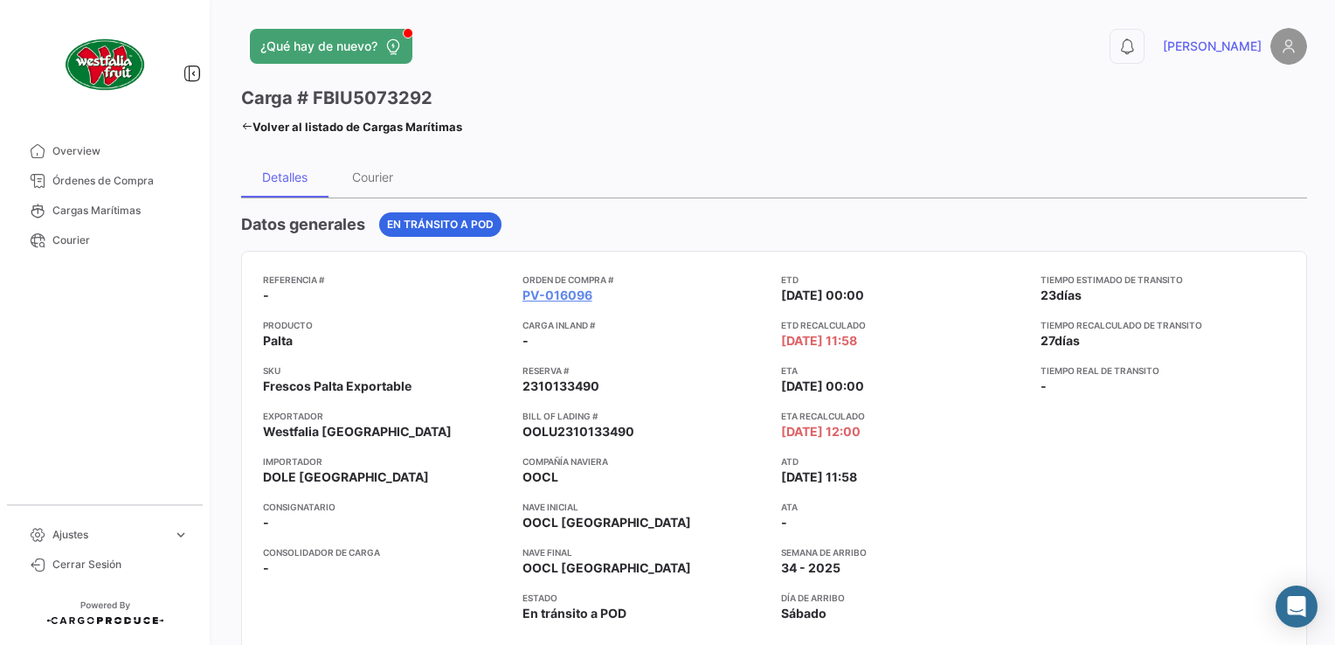
click at [249, 127] on icon at bounding box center [246, 126] width 11 height 11
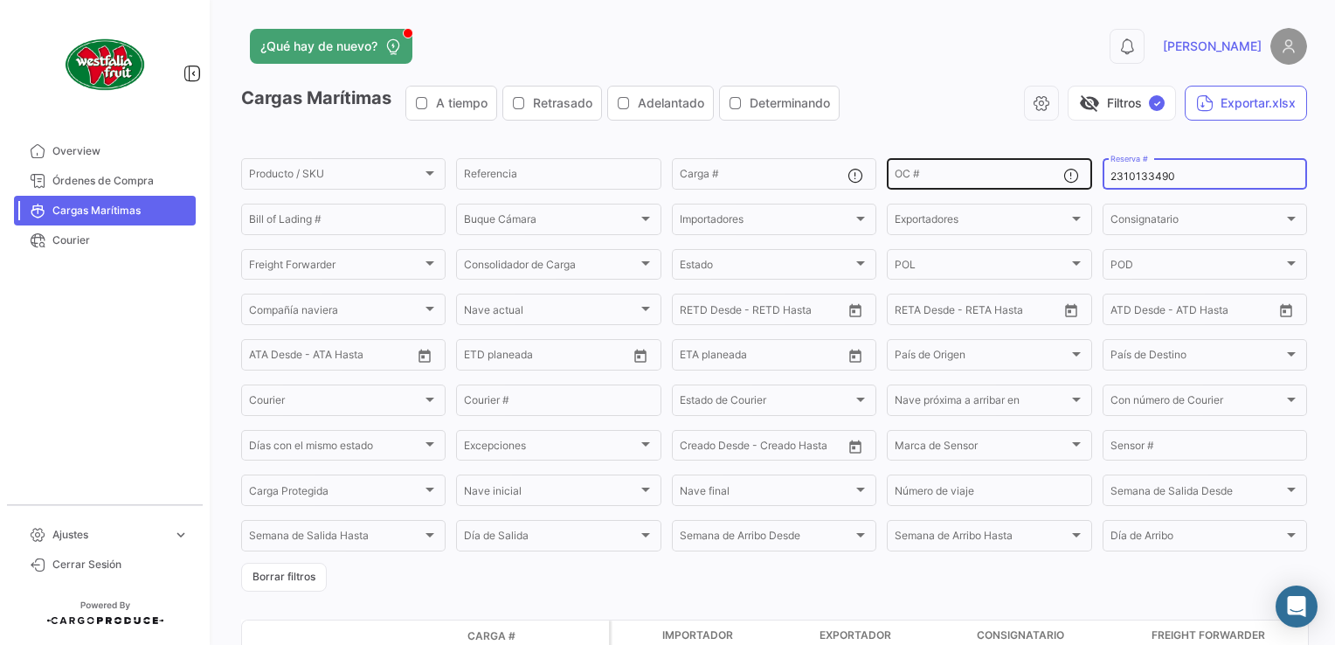
drag, startPoint x: 1118, startPoint y: 172, endPoint x: 1075, endPoint y: 158, distance: 45.0
click at [0, 0] on div "Producto / SKU Producto / SKU Referencia Carga # OC # 2310133490 Reserva # Bill…" at bounding box center [0, 0] width 0 height 0
paste input "81"
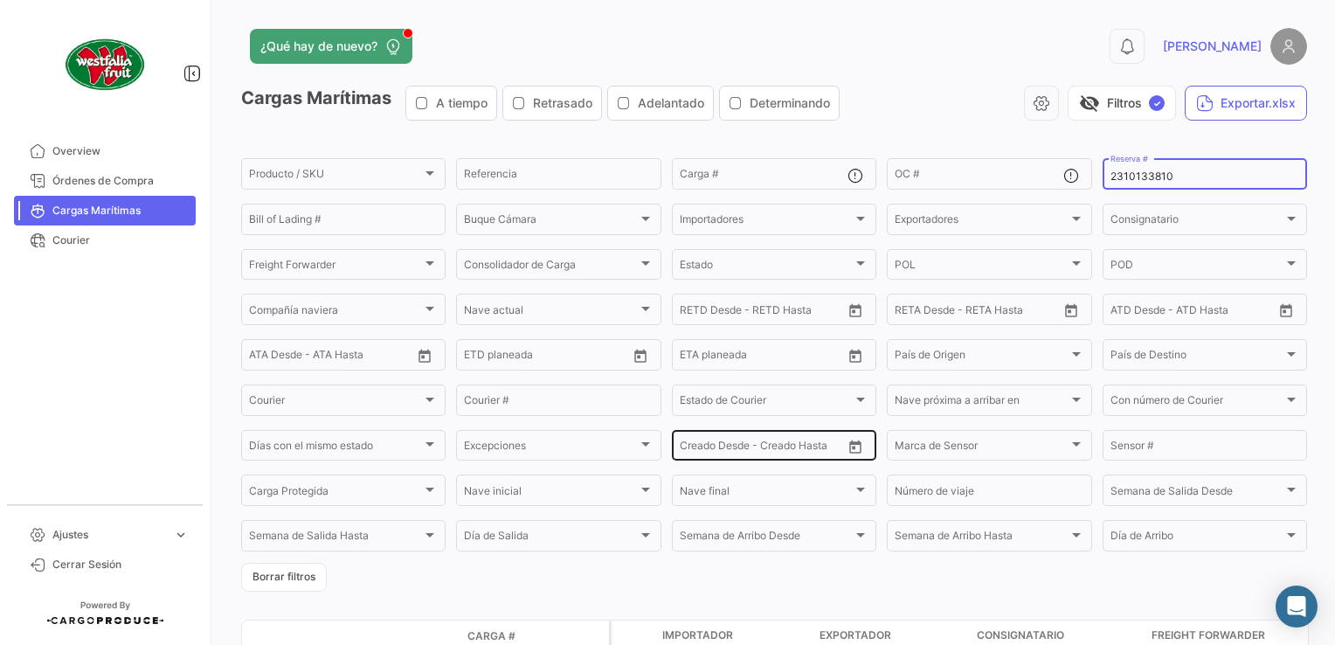
scroll to position [140, 0]
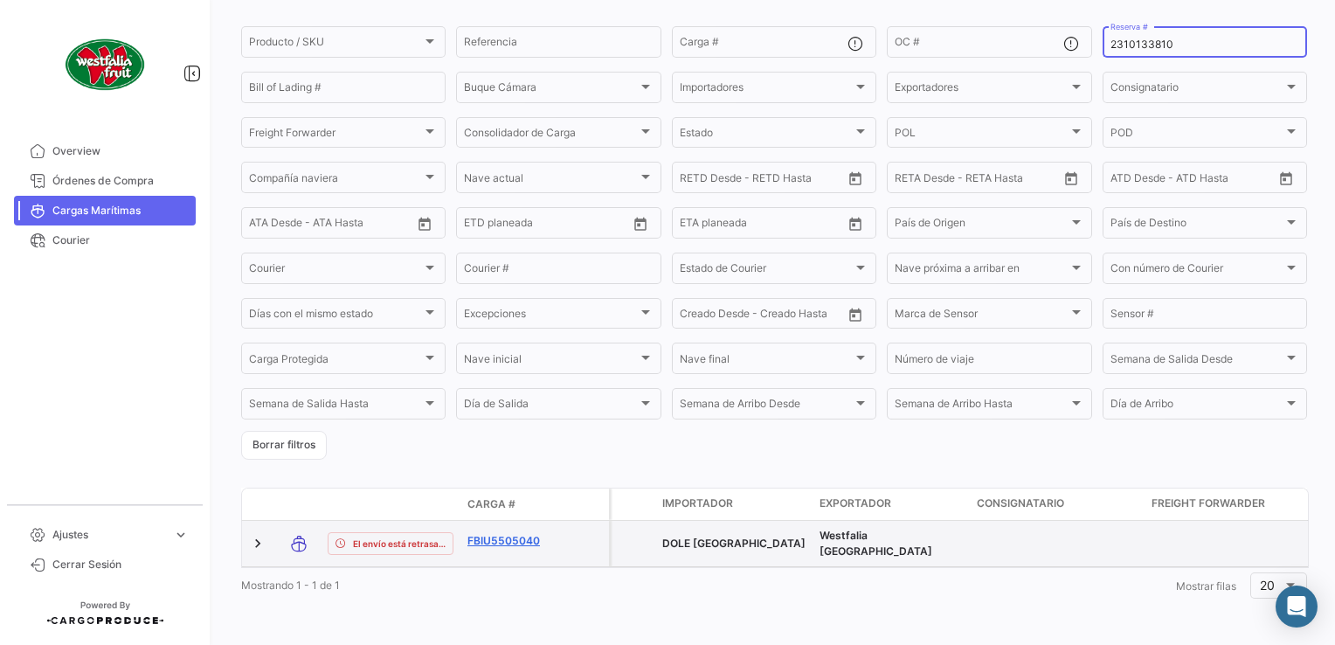
type input "2310133810"
click at [514, 533] on link "FBIU5505040" at bounding box center [512, 541] width 91 height 16
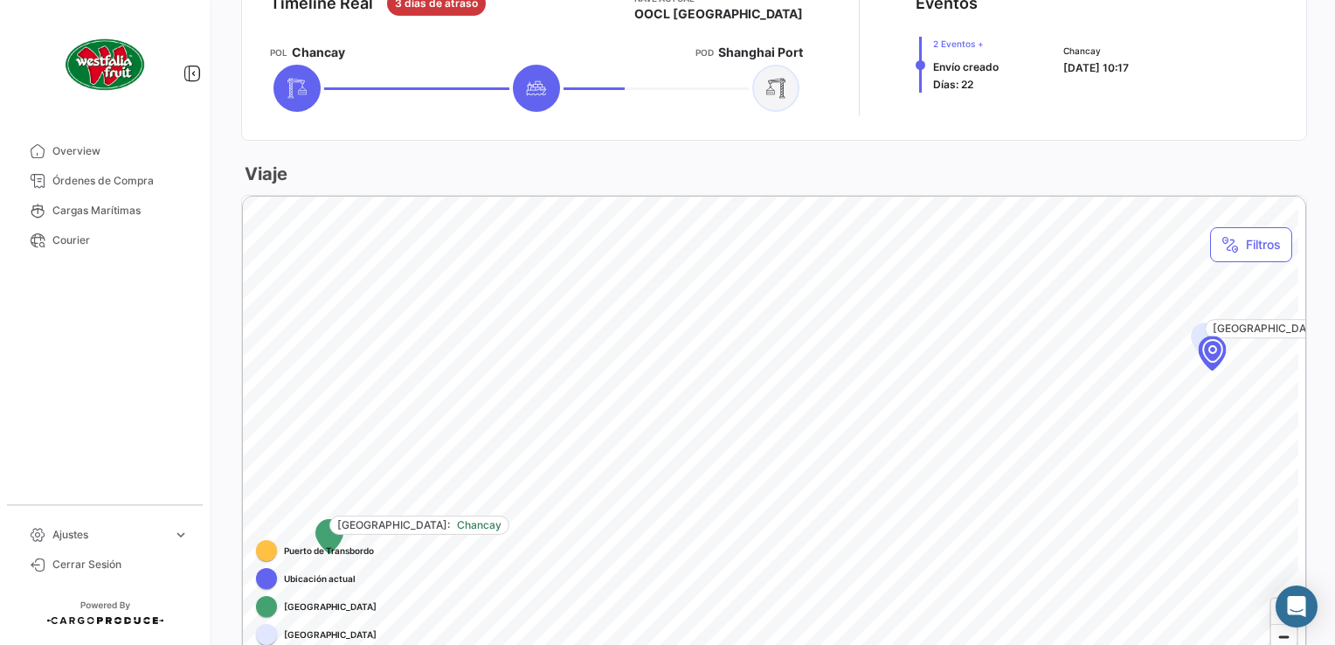
scroll to position [437, 0]
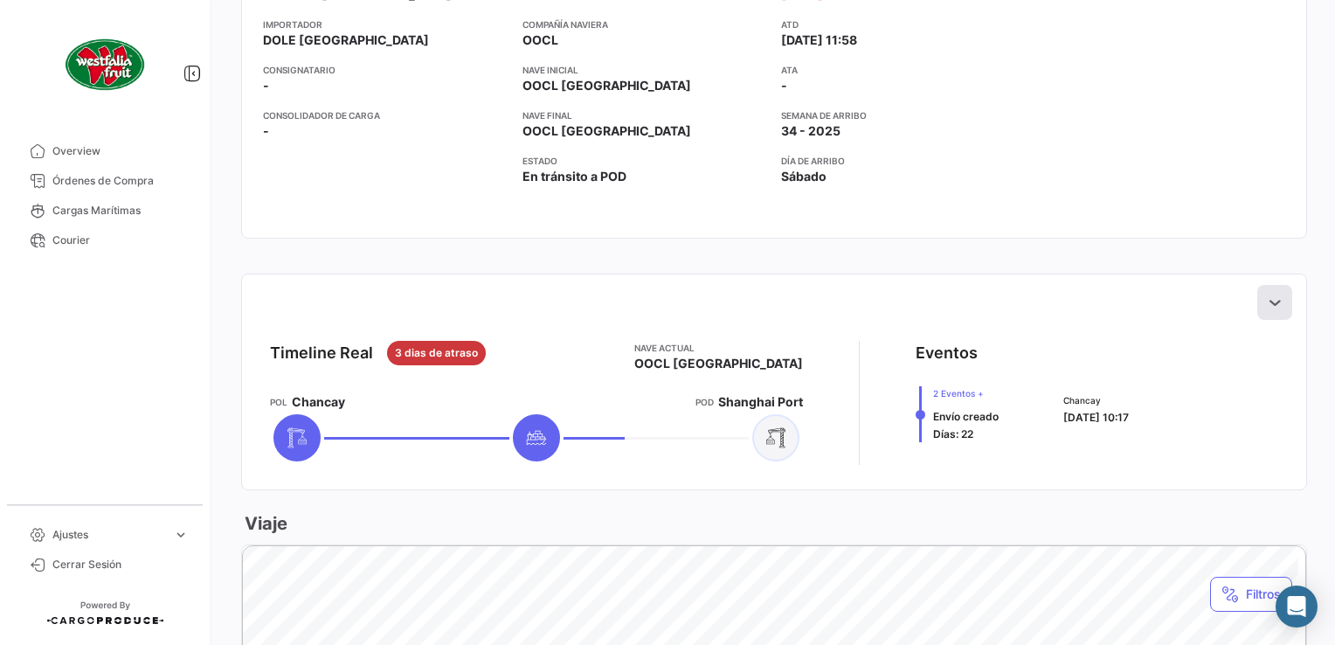
click at [1266, 297] on icon at bounding box center [1274, 301] width 17 height 17
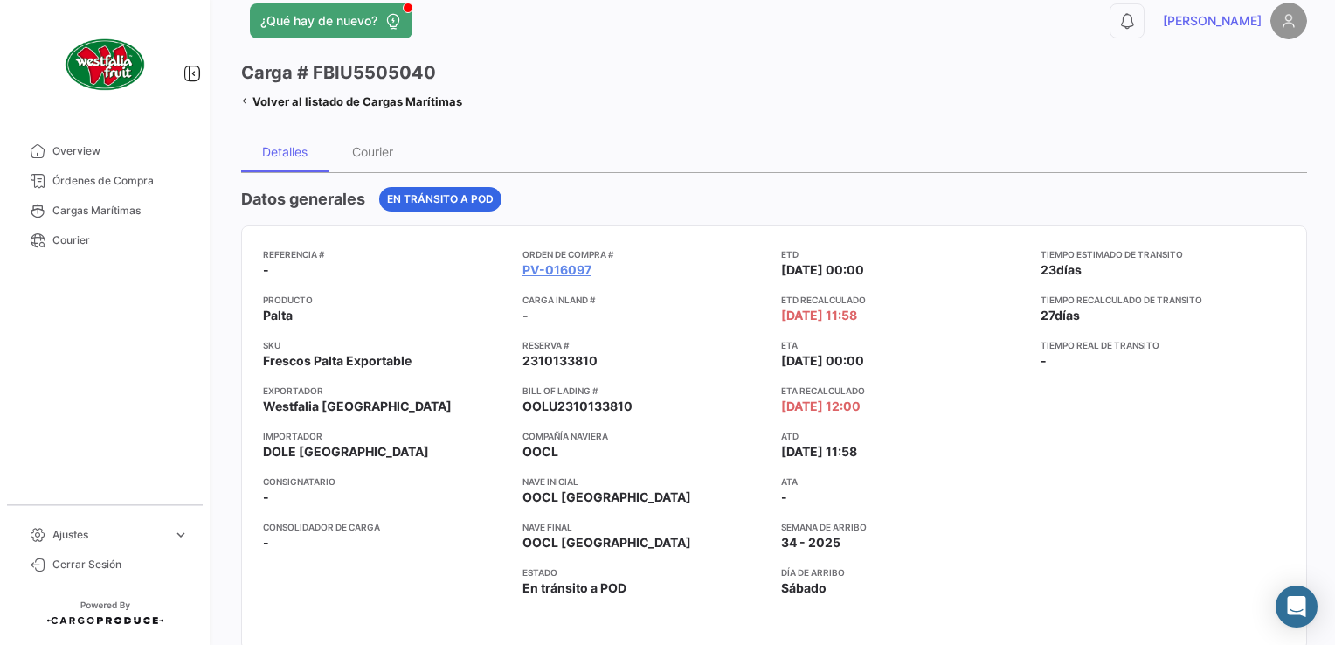
scroll to position [0, 0]
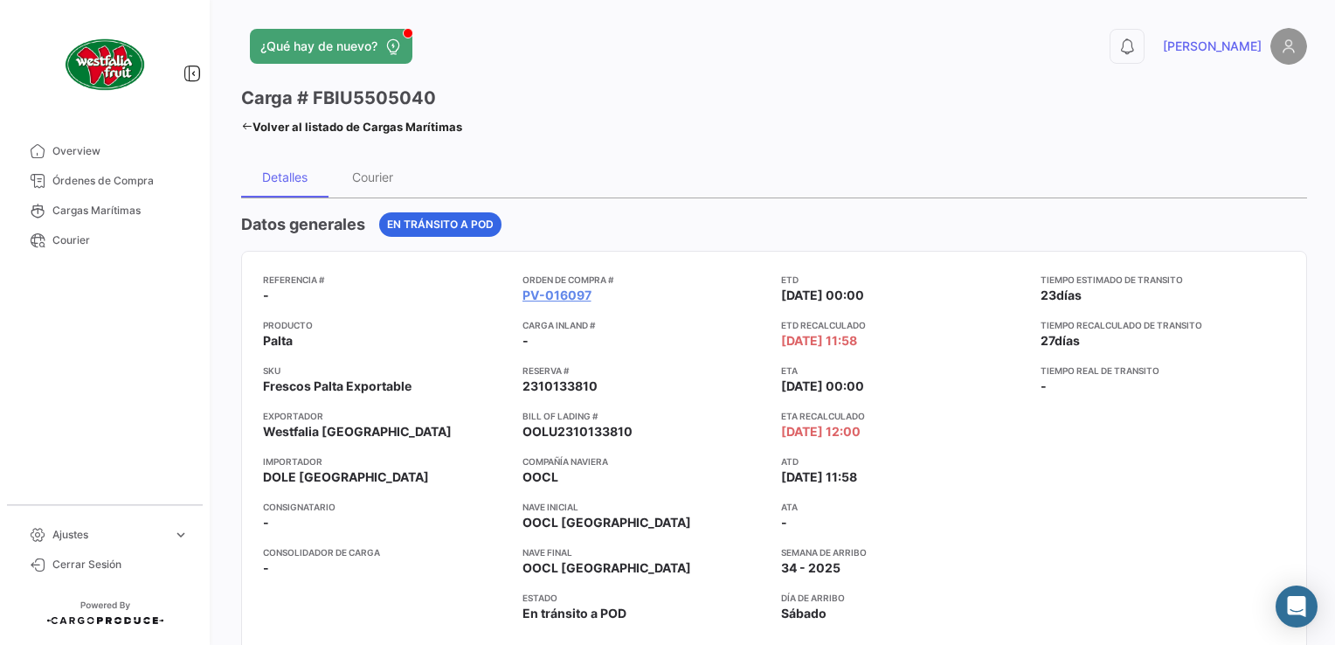
click at [245, 127] on icon at bounding box center [246, 126] width 11 height 11
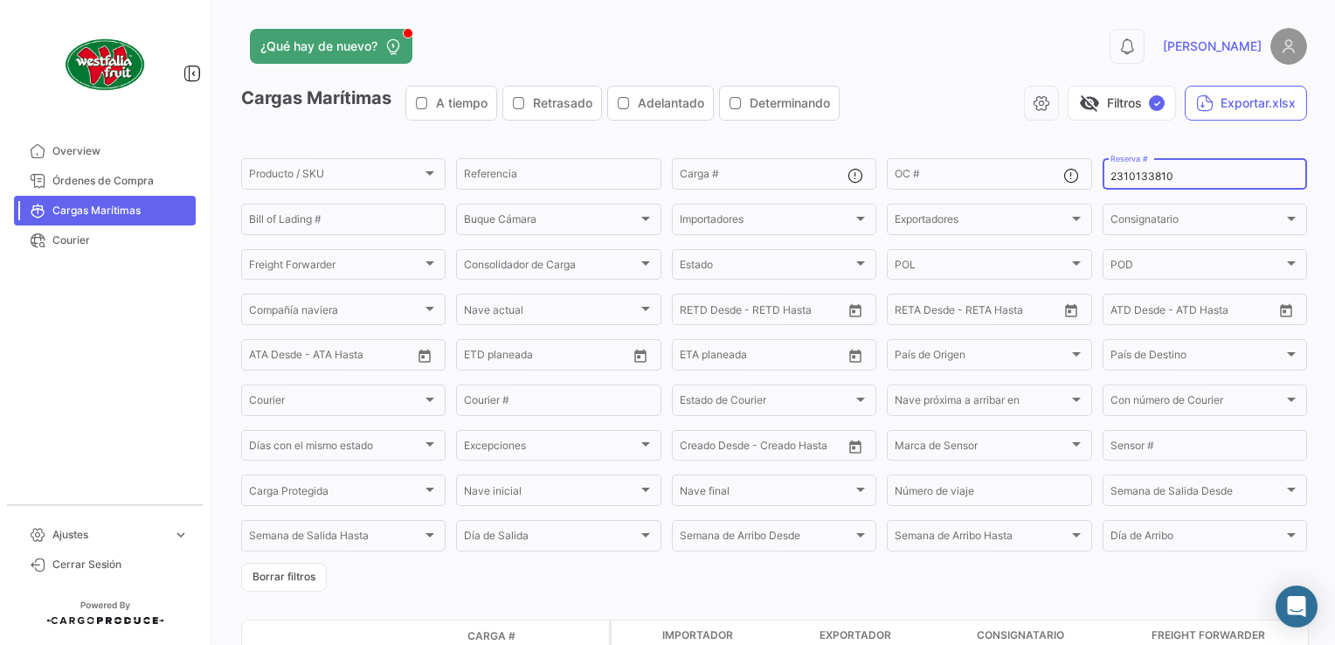
drag, startPoint x: 1170, startPoint y: 179, endPoint x: 1088, endPoint y: 173, distance: 82.3
click at [1086, 173] on form "Producto / SKU Producto / SKU Referencia Carga # OC # 2310133810 Reserva # Bill…" at bounding box center [774, 373] width 1066 height 436
paste input "55142976"
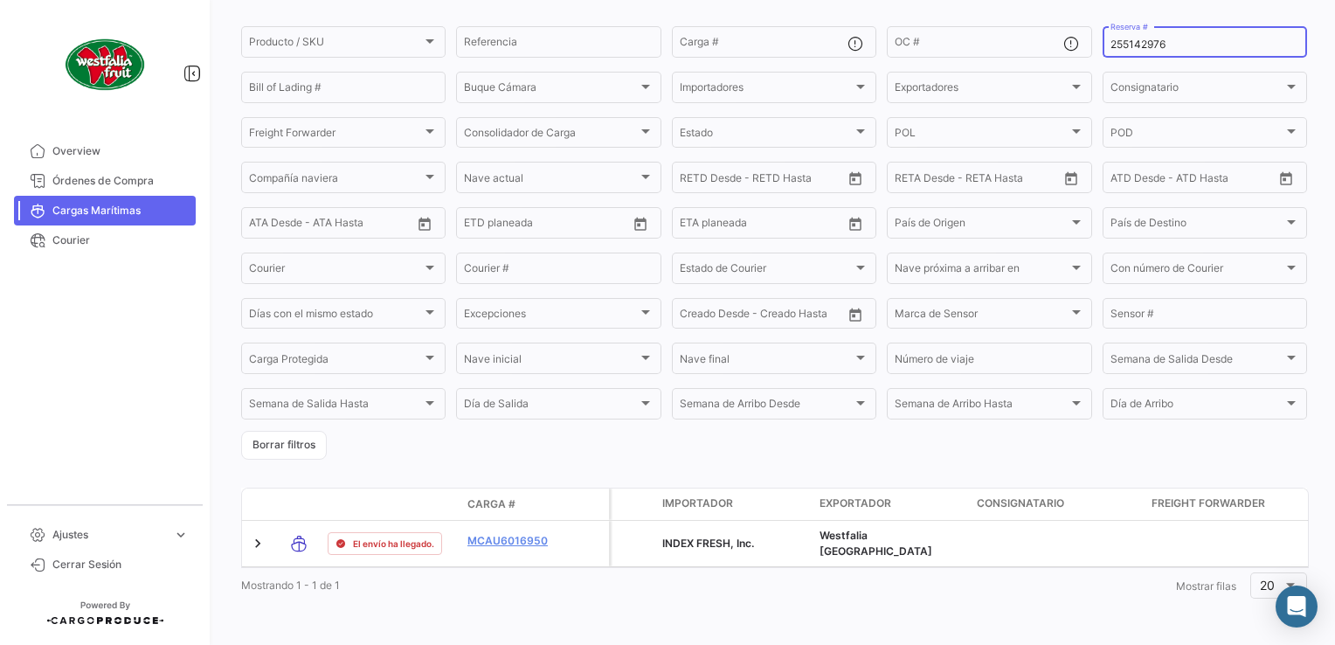
type input "255142976"
click at [699, 445] on form "Producto / SKU Producto / SKU Referencia Carga # OC # 255142976 Reserva # Bill …" at bounding box center [774, 242] width 1066 height 436
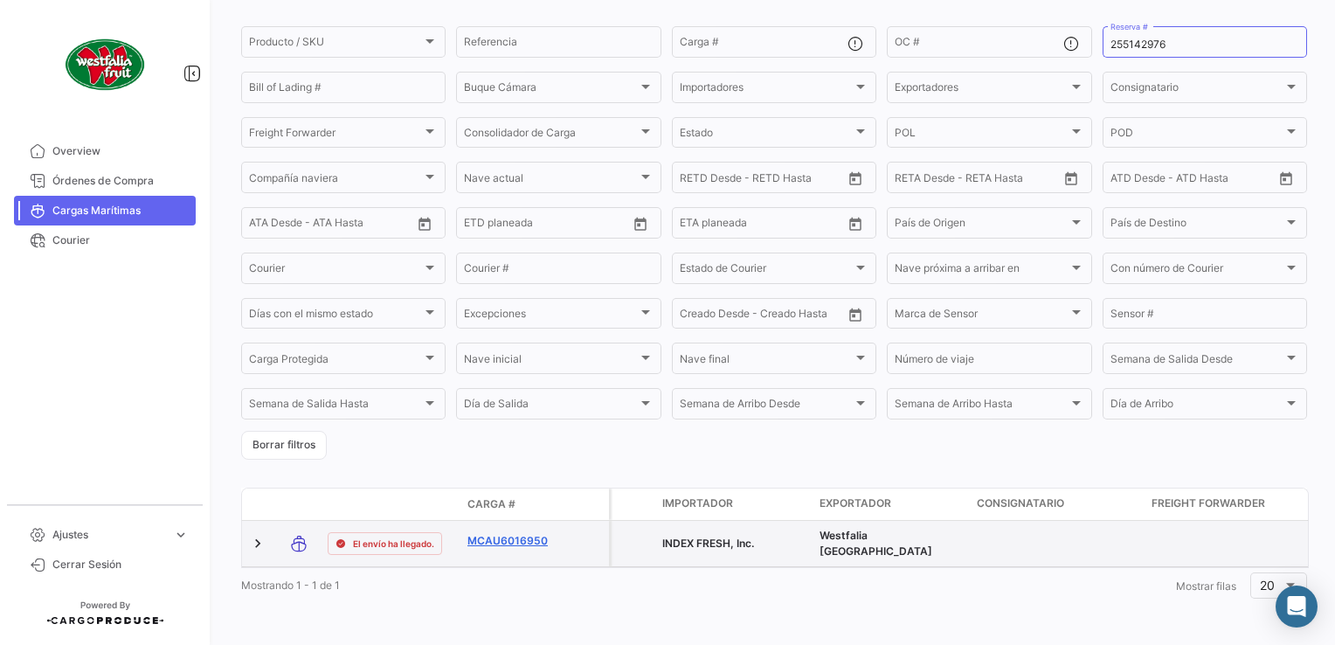
click at [528, 533] on link "MCAU6016950" at bounding box center [512, 541] width 91 height 16
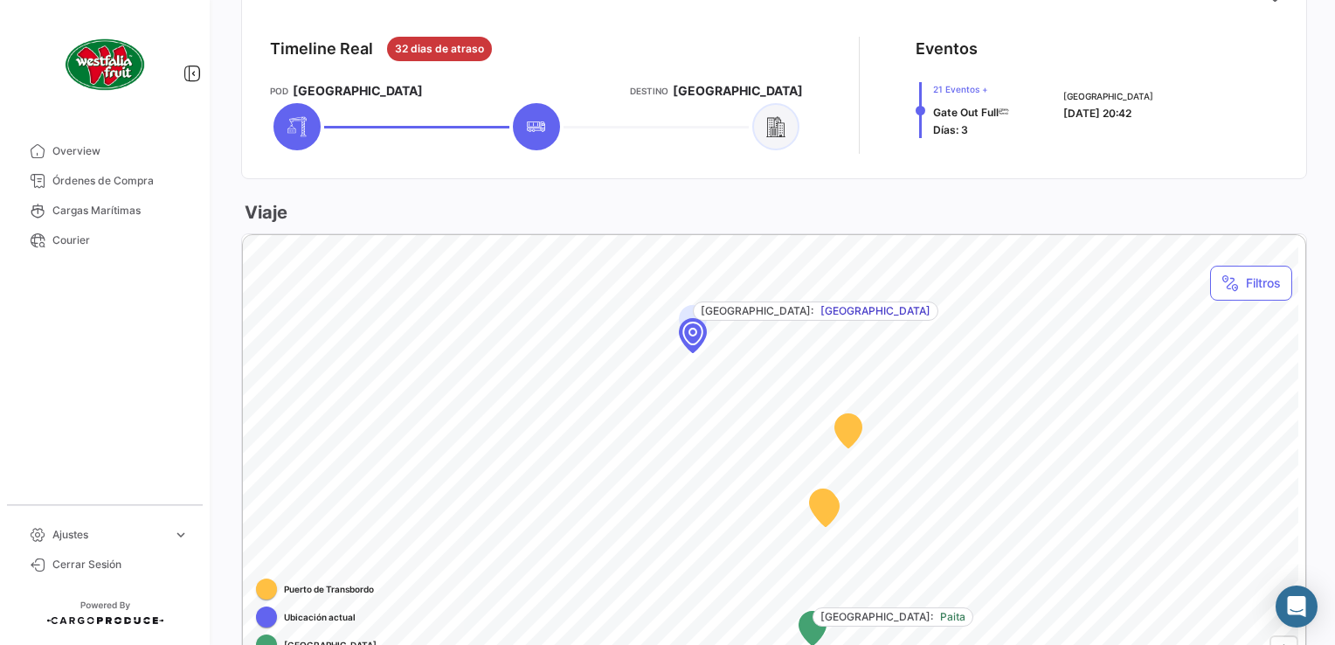
scroll to position [611, 0]
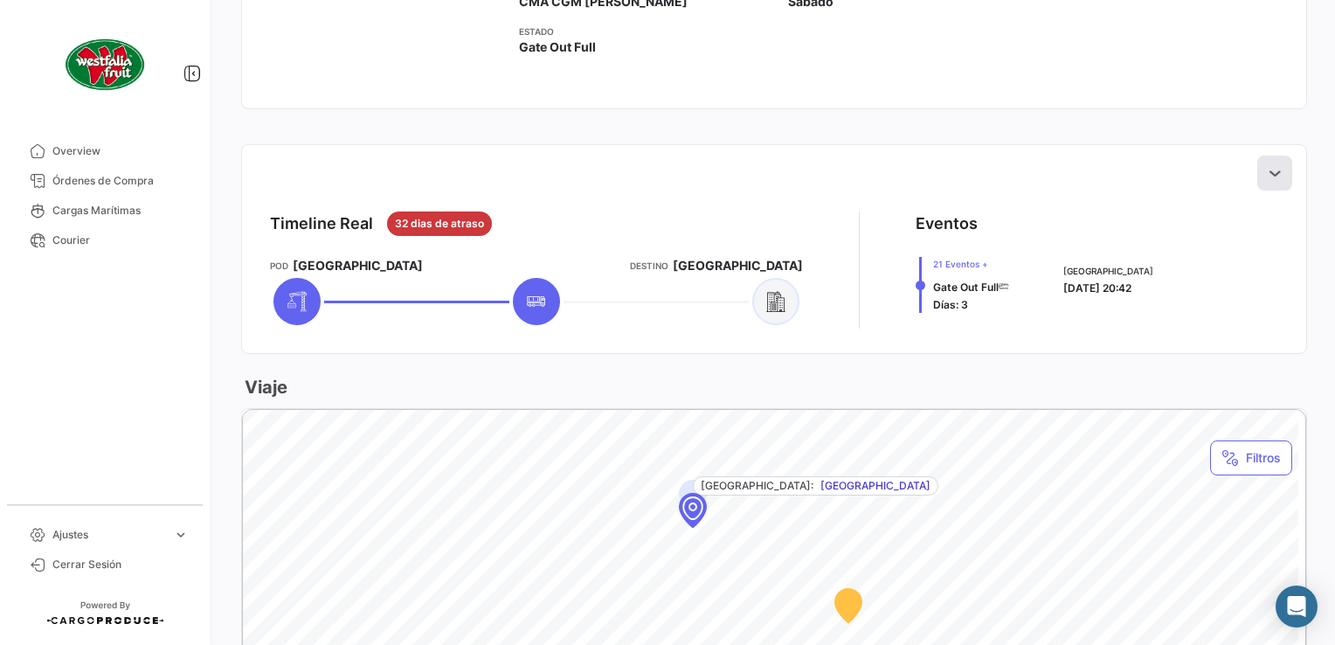
click at [1268, 169] on icon at bounding box center [1274, 172] width 17 height 17
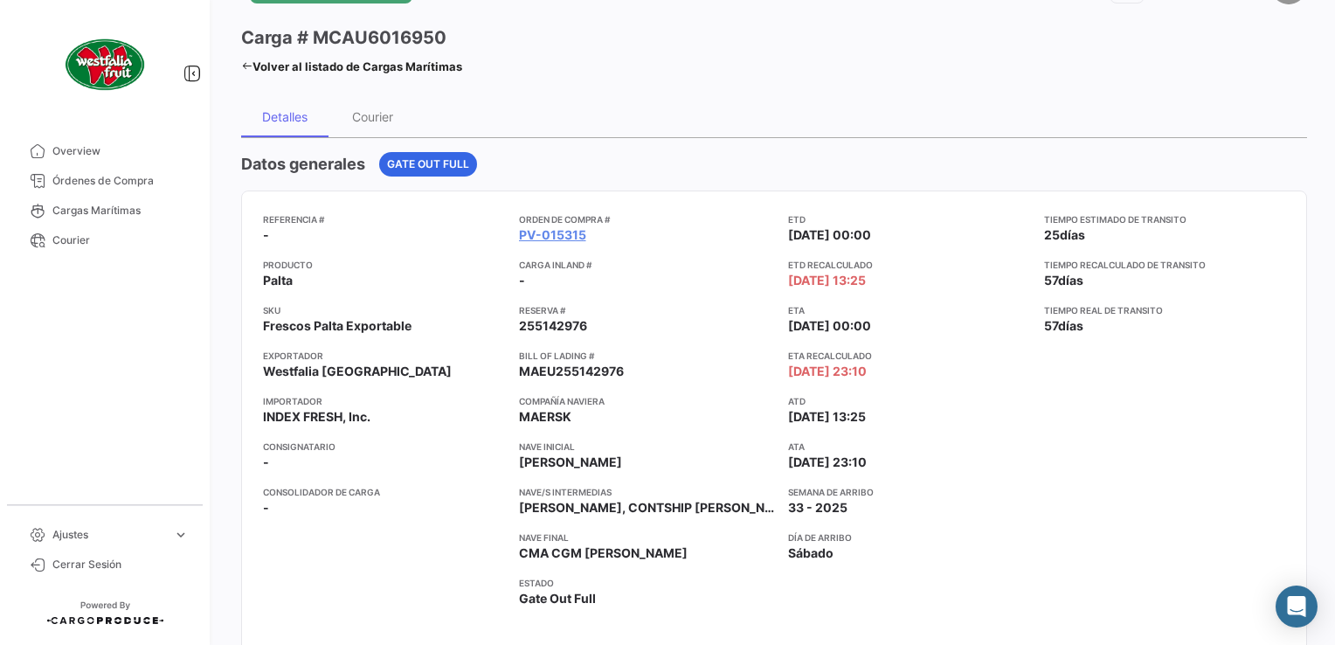
scroll to position [0, 0]
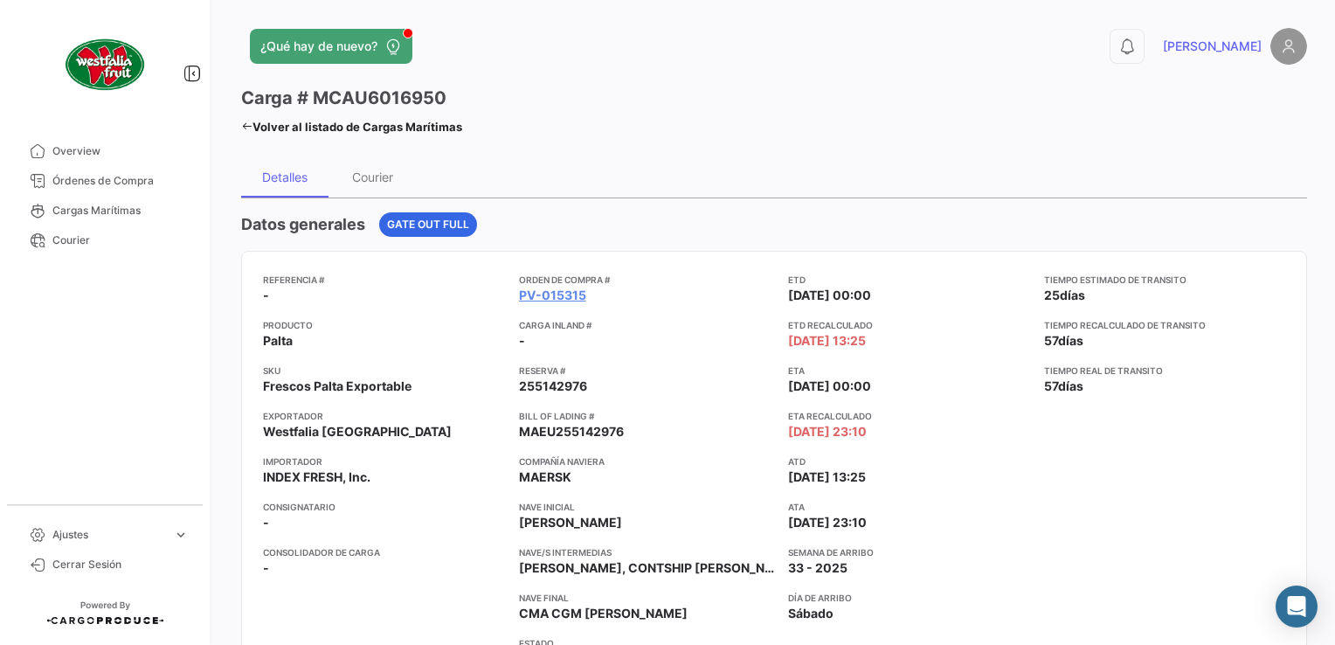
click at [247, 114] on link "Volver al listado de Cargas Marítimas" at bounding box center [351, 126] width 221 height 24
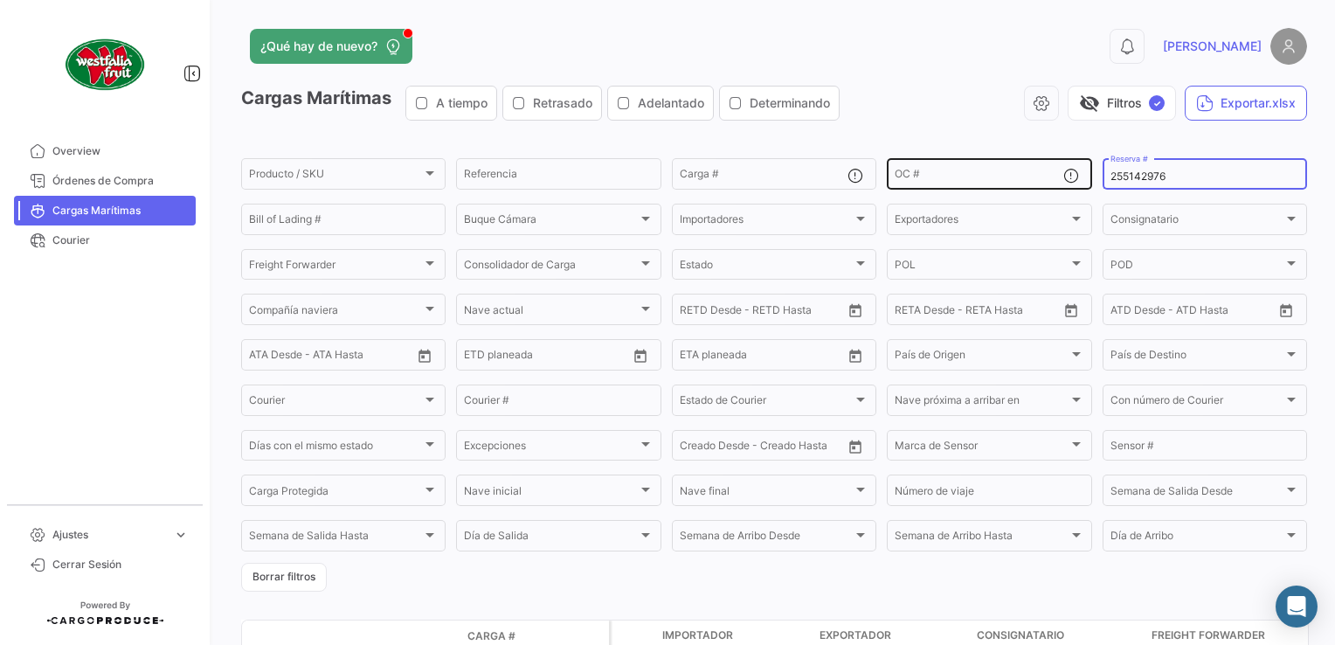
drag, startPoint x: 1169, startPoint y: 176, endPoint x: 1055, endPoint y: 158, distance: 115.7
click at [0, 0] on div "Producto / SKU Producto / SKU Referencia Carga # OC # 255142976 Reserva # Bill …" at bounding box center [0, 0] width 0 height 0
paste input "LMM0536221"
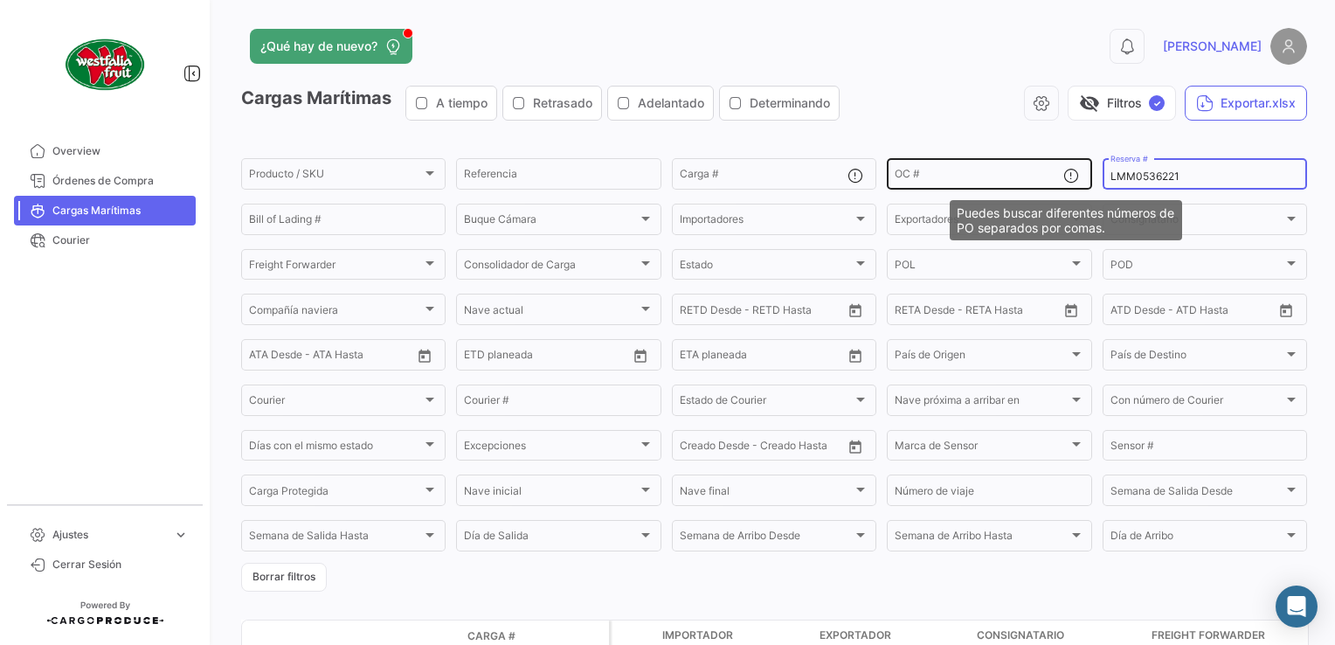
type input "LMM0536221"
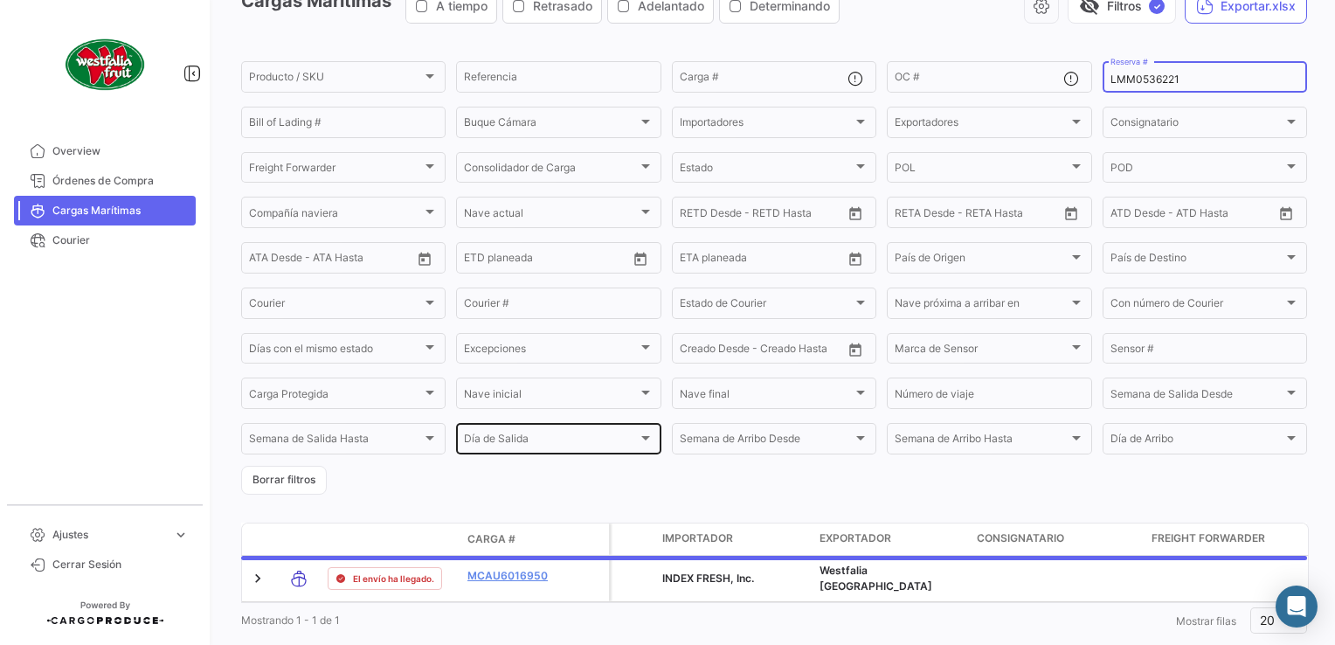
scroll to position [147, 0]
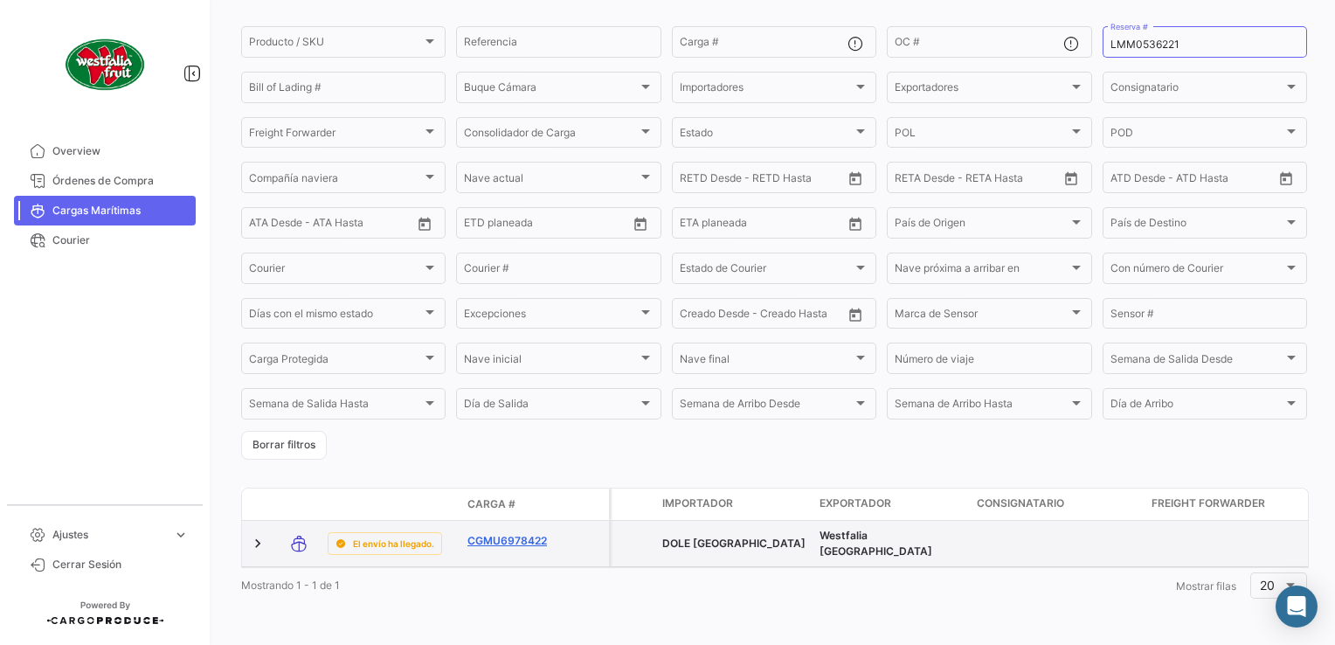
click at [521, 533] on link "CGMU6978422" at bounding box center [512, 541] width 91 height 16
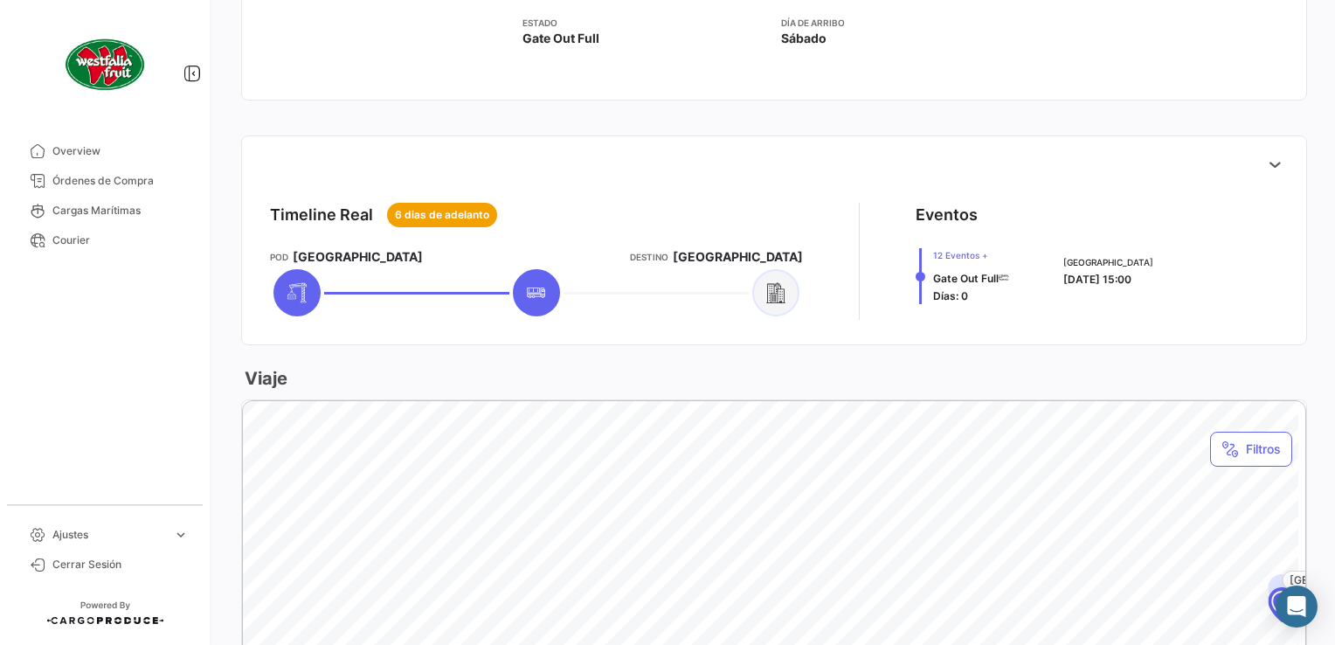
scroll to position [699, 0]
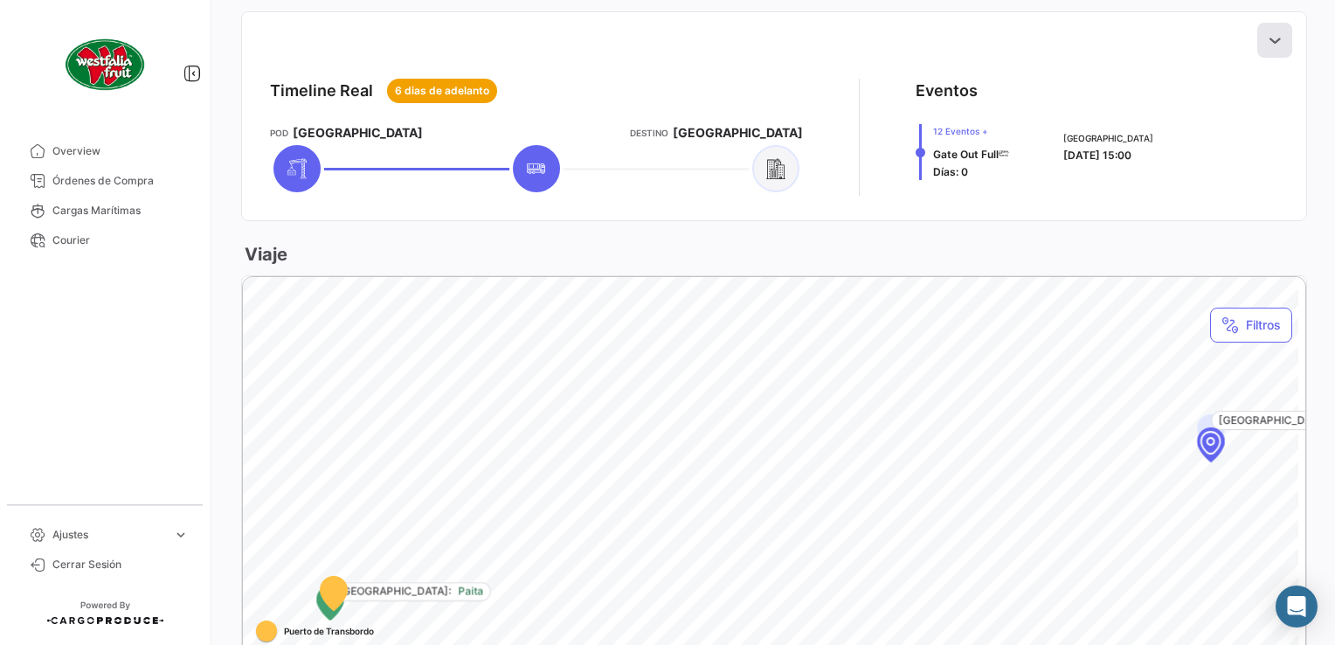
click at [1266, 38] on icon at bounding box center [1274, 39] width 17 height 17
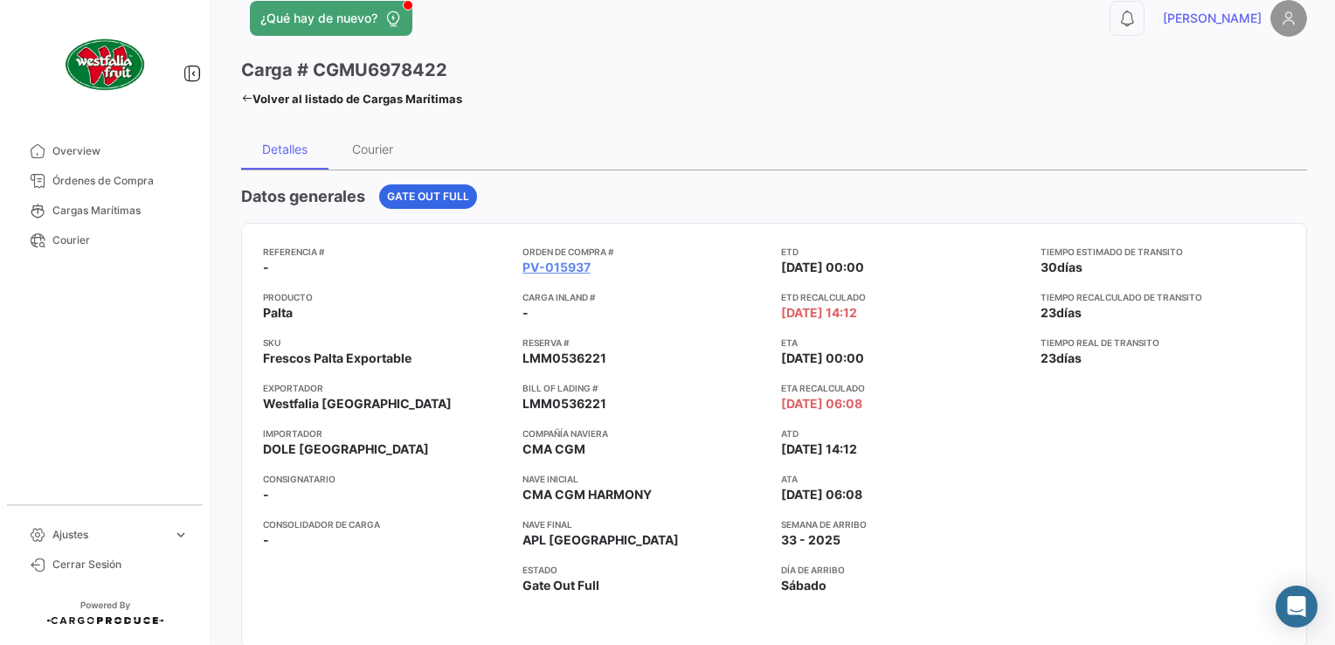
scroll to position [0, 0]
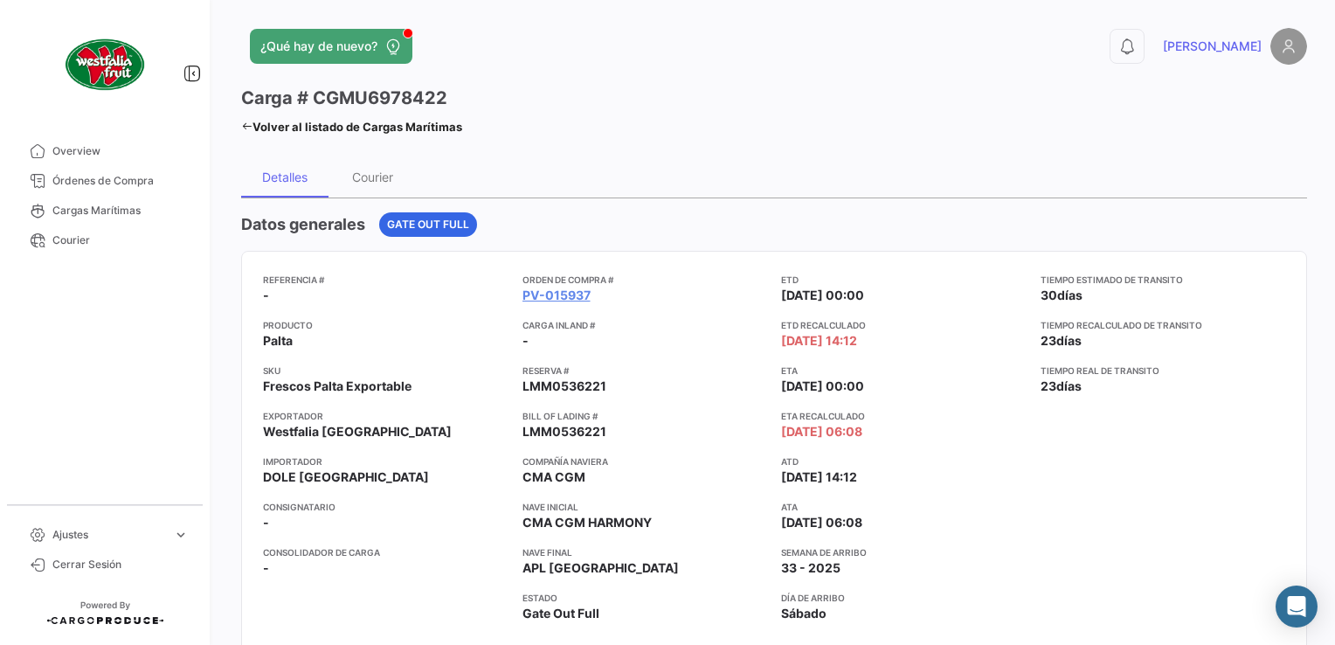
click at [245, 123] on icon at bounding box center [246, 126] width 11 height 11
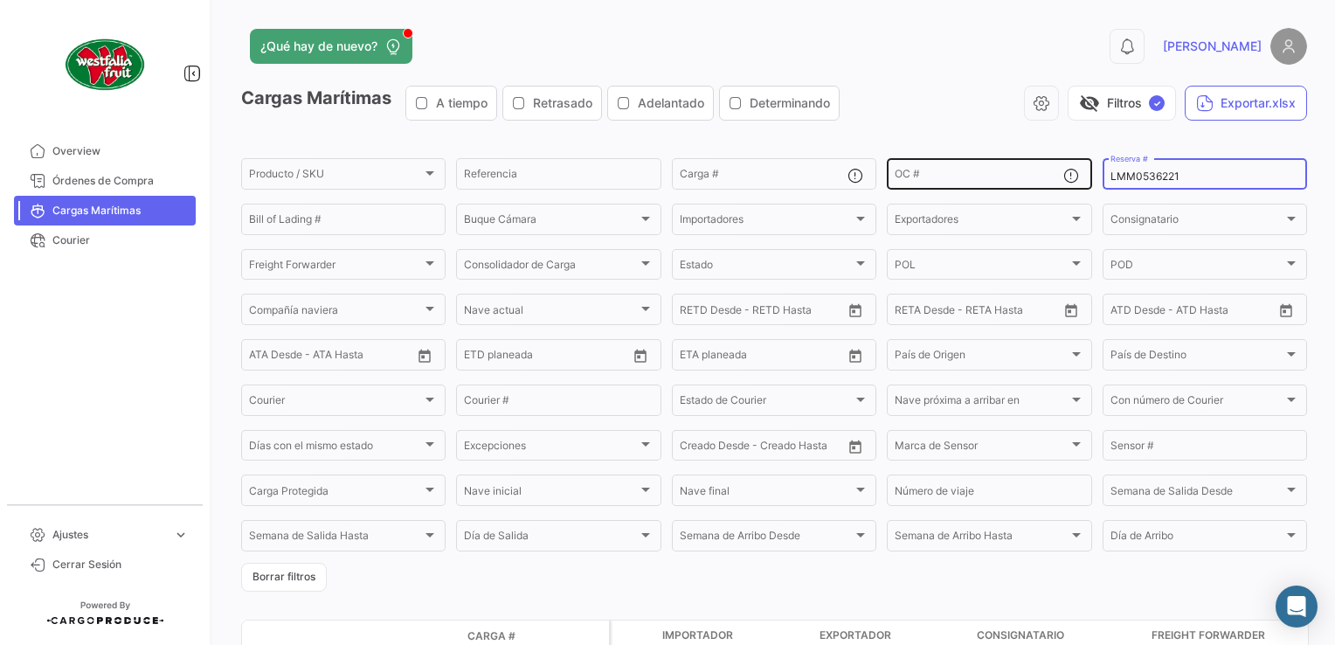
drag, startPoint x: 1188, startPoint y: 173, endPoint x: 1045, endPoint y: 182, distance: 143.5
click at [0, 0] on div "Producto / SKU Producto / SKU Referencia Carga # OC # LMM0536221 Reserva # Bill…" at bounding box center [0, 0] width 0 height 0
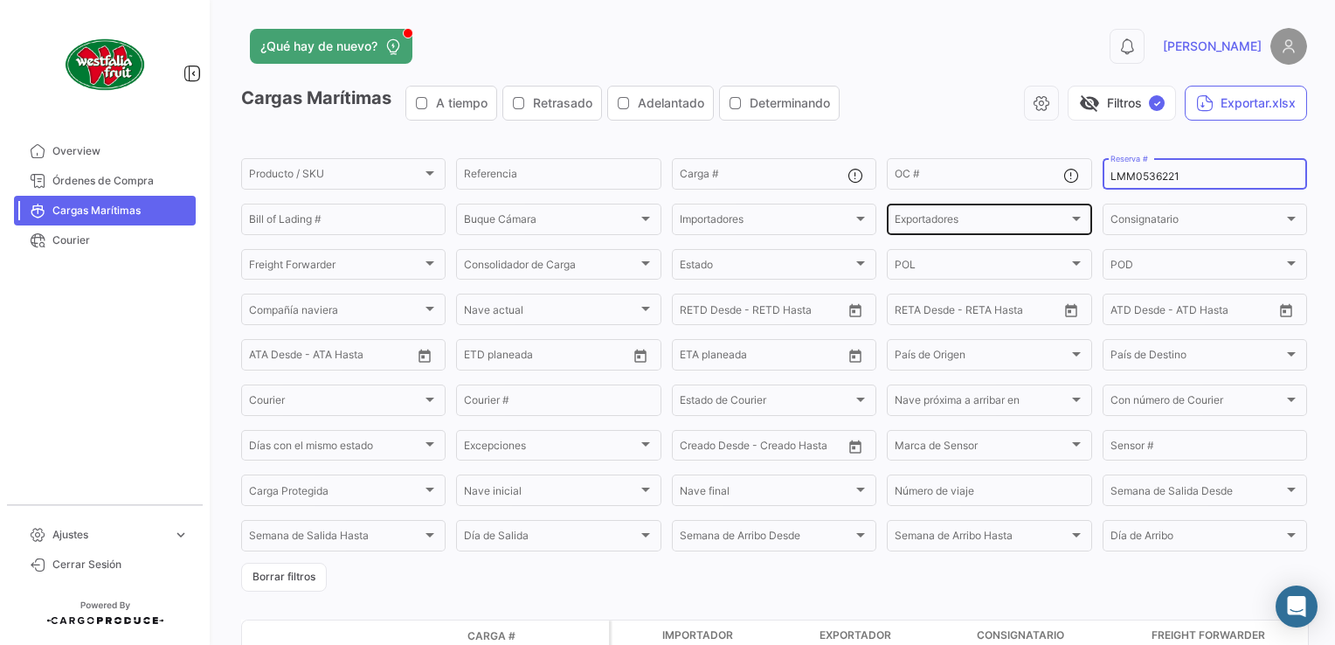
paste input "2"
type input "LMM0536222"
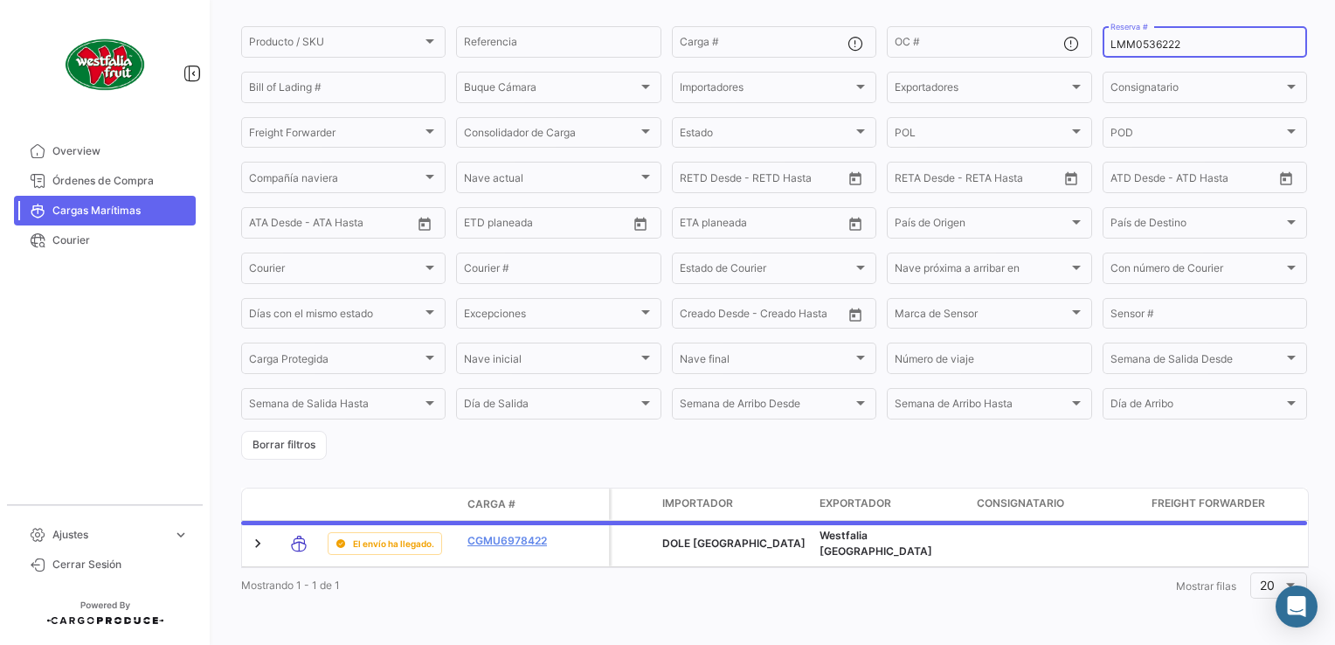
scroll to position [147, 0]
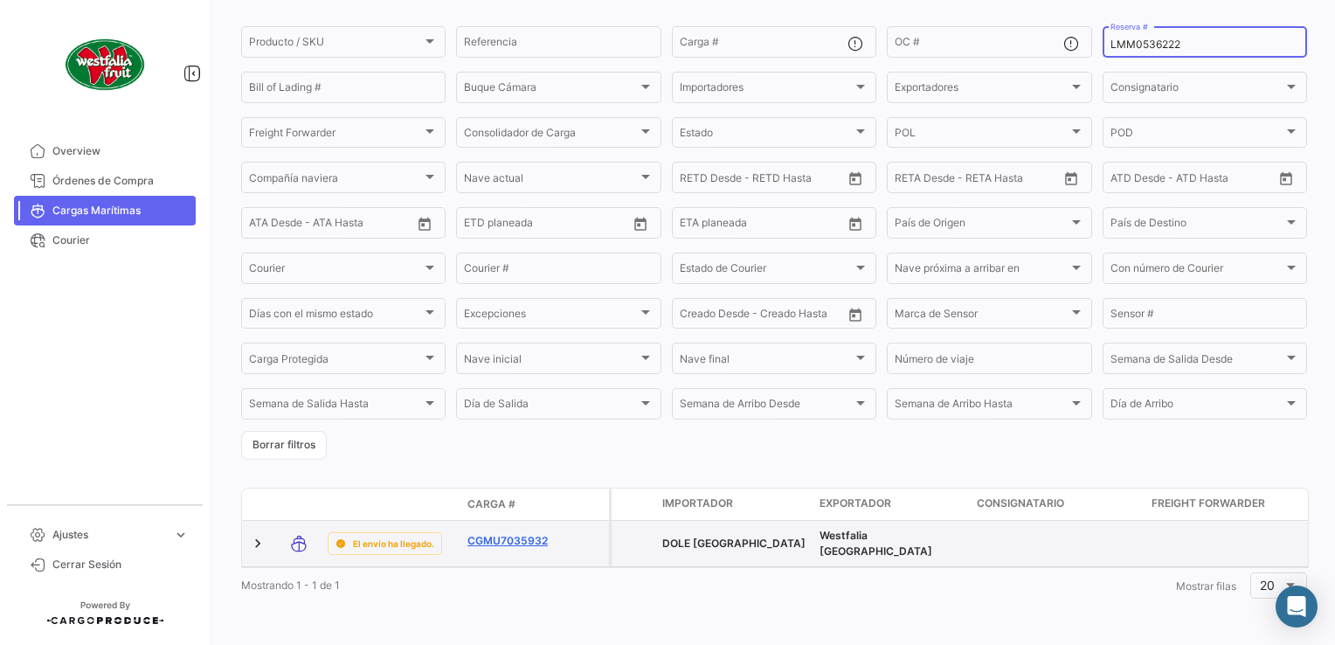
click at [511, 533] on link "CGMU7035932" at bounding box center [512, 541] width 91 height 16
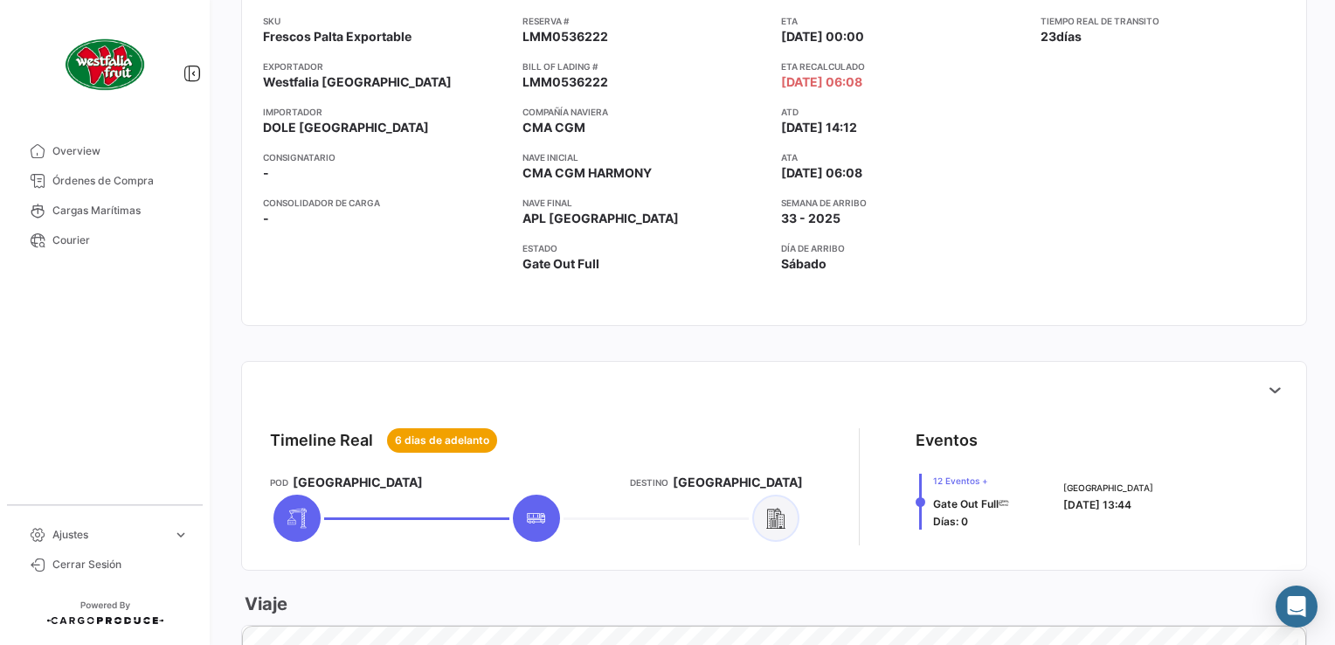
scroll to position [699, 0]
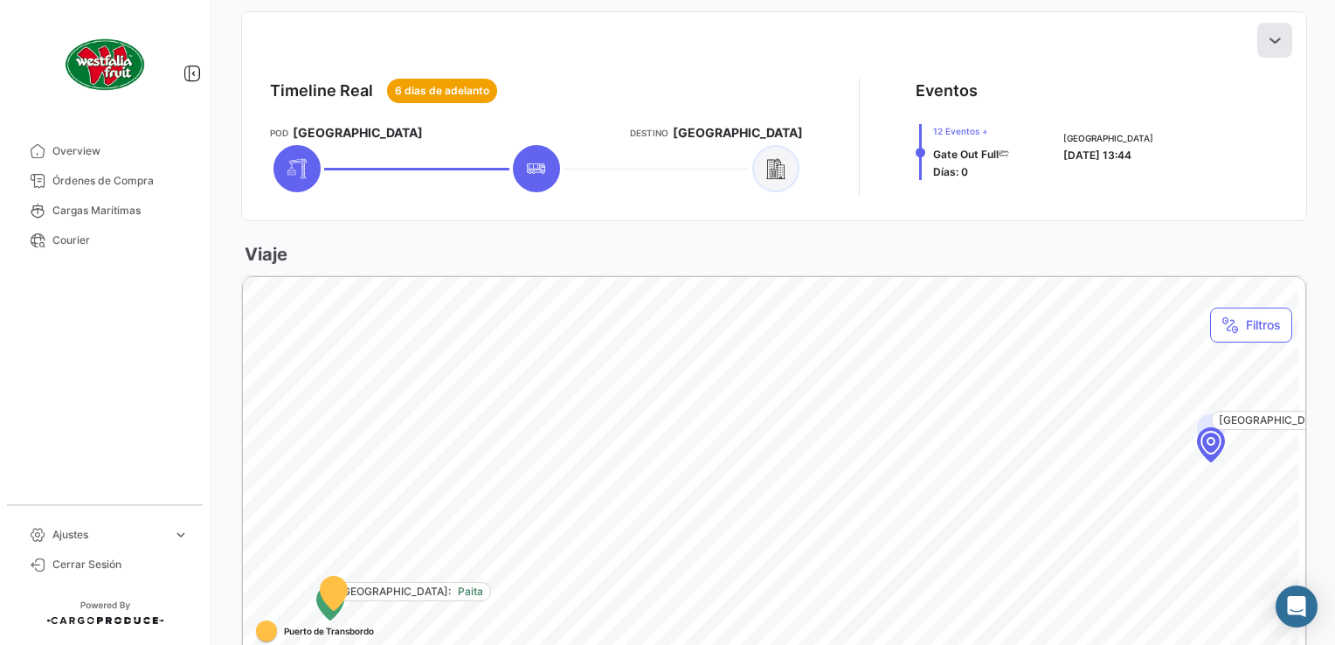
click at [1266, 42] on icon at bounding box center [1274, 39] width 17 height 17
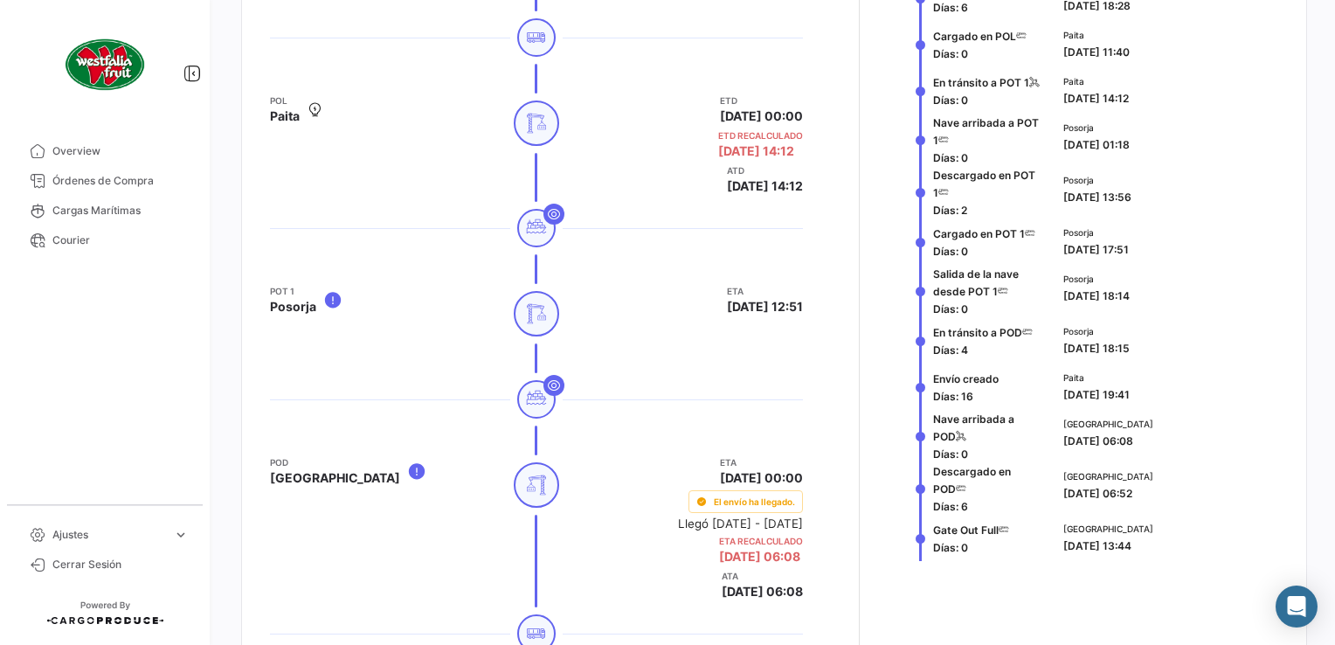
scroll to position [1048, 0]
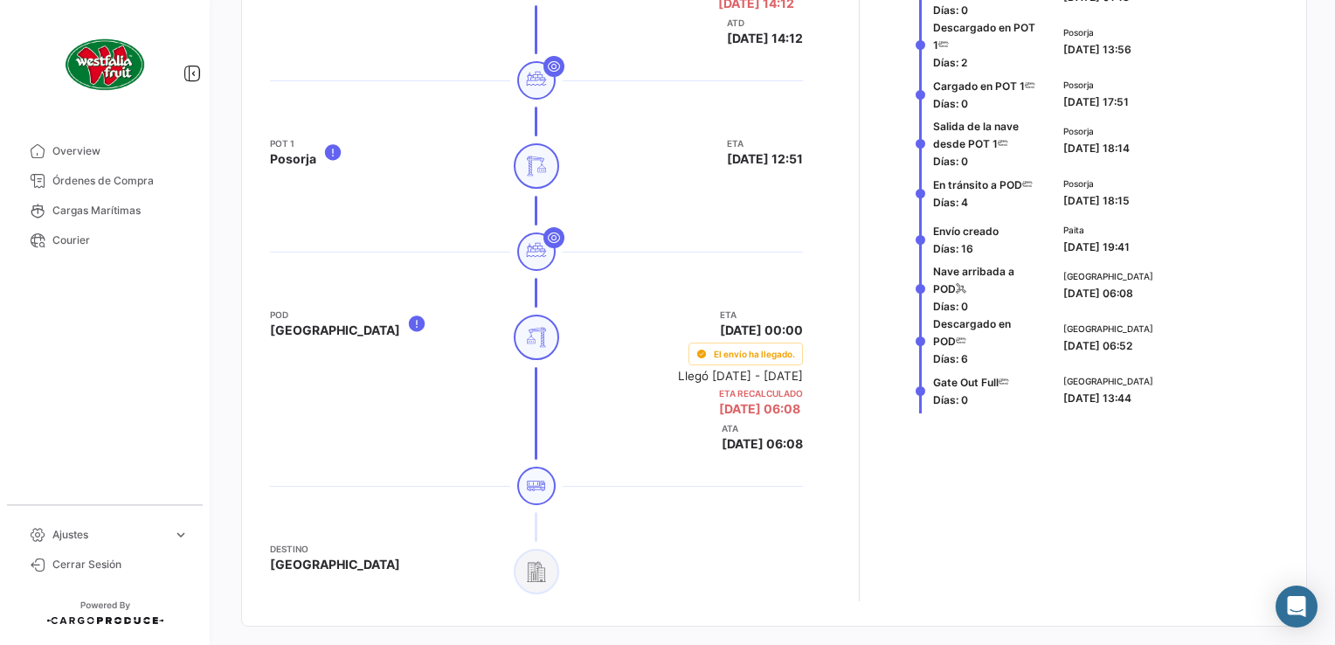
drag, startPoint x: 1035, startPoint y: 395, endPoint x: 1174, endPoint y: 383, distance: 139.3
click at [1174, 383] on div "Gate Out Full Días: 0 Yokohama [DATE] 13:44" at bounding box center [1096, 390] width 362 height 46
drag, startPoint x: 994, startPoint y: 383, endPoint x: 922, endPoint y: 386, distance: 71.7
click at [922, 386] on div "Gate Out Full Días: 0" at bounding box center [979, 390] width 128 height 46
click at [1018, 408] on span "Puerta de salida llena Días: 0" at bounding box center [988, 393] width 110 height 52
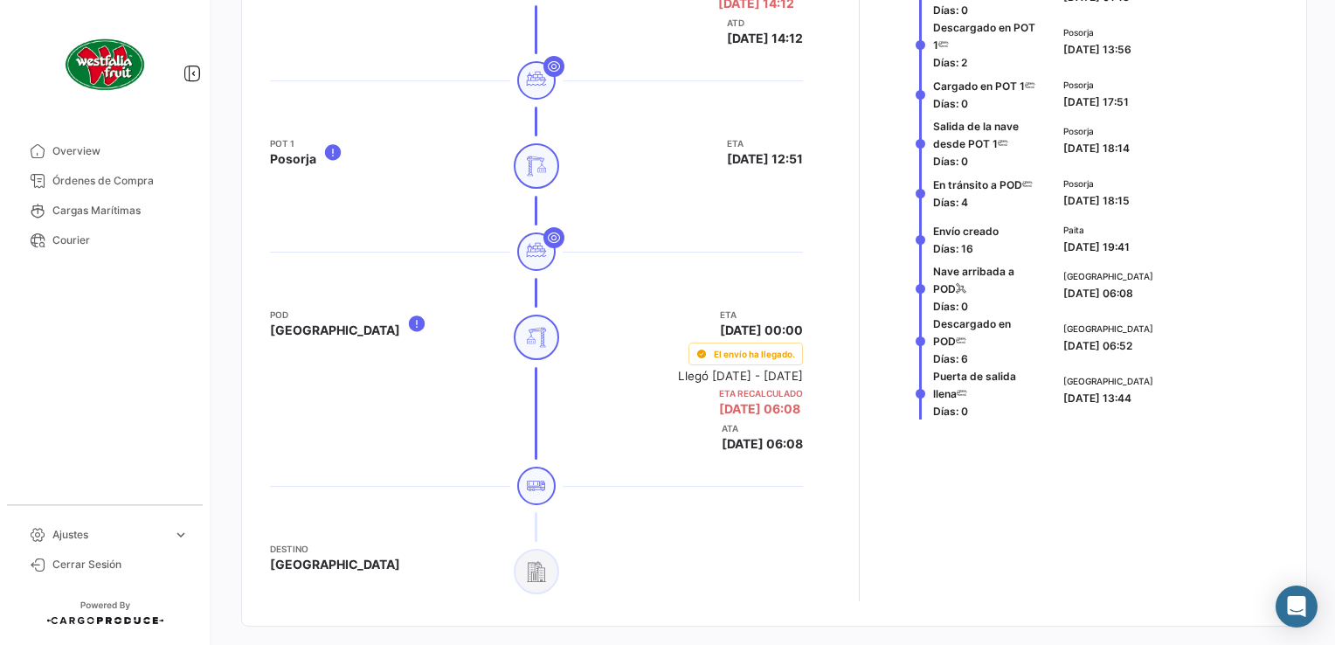
click at [994, 417] on span "Puerta de salida llena Días: 0" at bounding box center [988, 393] width 110 height 52
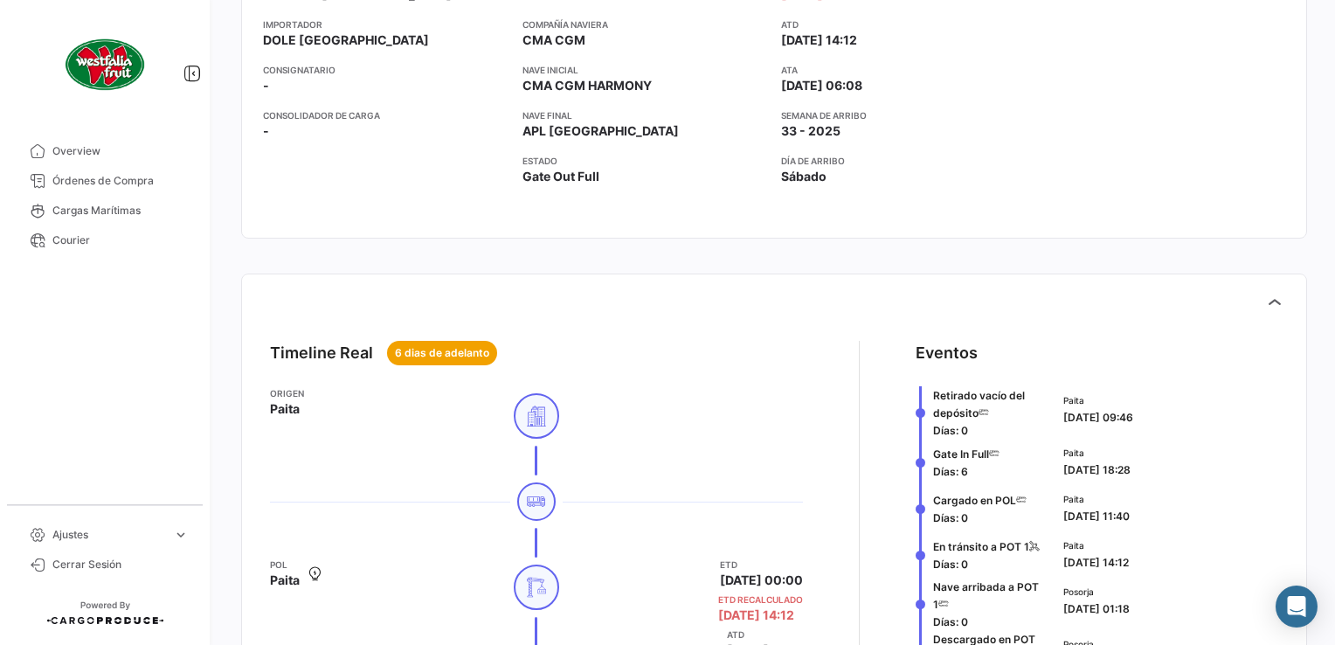
scroll to position [0, 0]
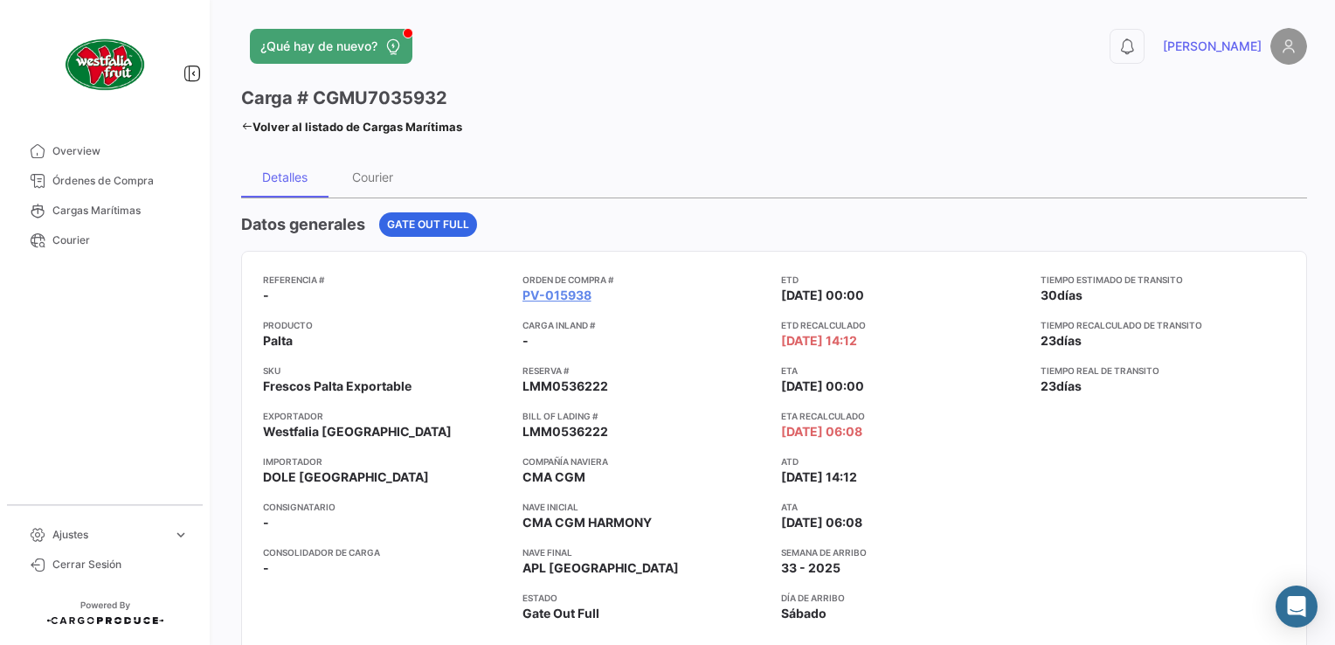
click at [245, 134] on link "Volver al listado de Cargas Marítimas" at bounding box center [351, 126] width 221 height 24
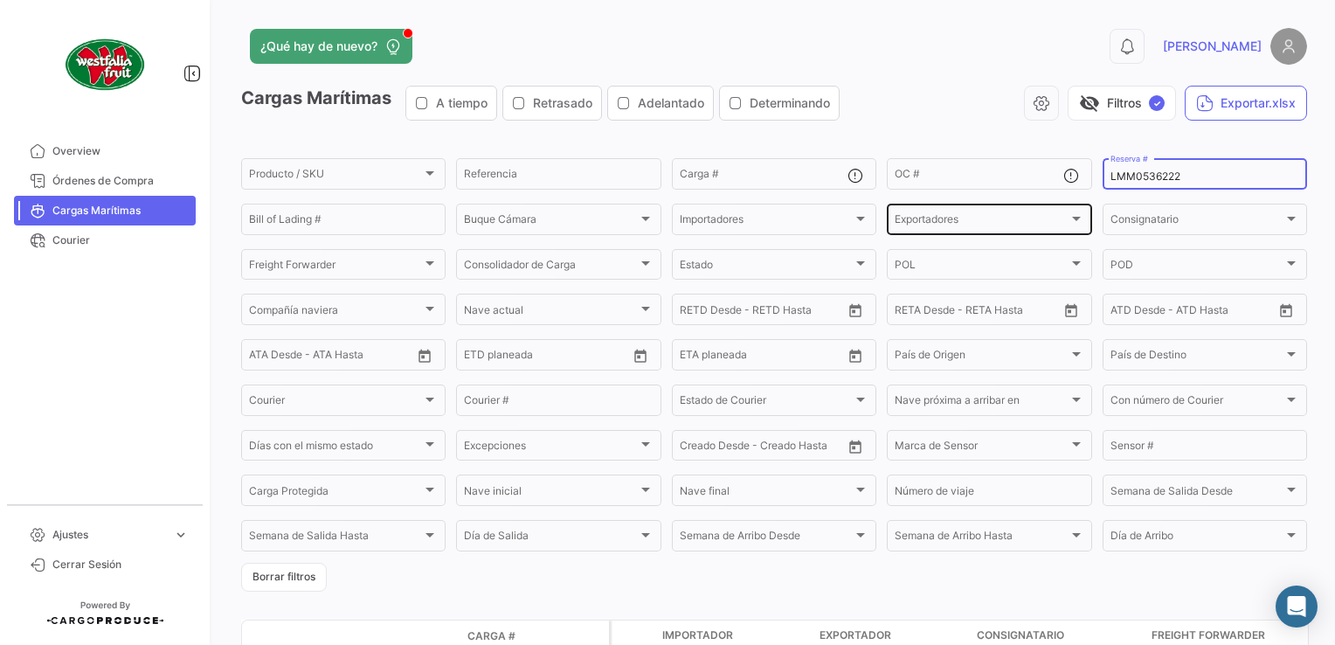
drag, startPoint x: 1194, startPoint y: 182, endPoint x: 1045, endPoint y: 212, distance: 152.4
click at [0, 0] on div "Producto / SKU Producto / SKU Referencia Carga # OC # LMM0536222 Reserva # Bill…" at bounding box center [0, 0] width 0 height 0
paste input "11208725"
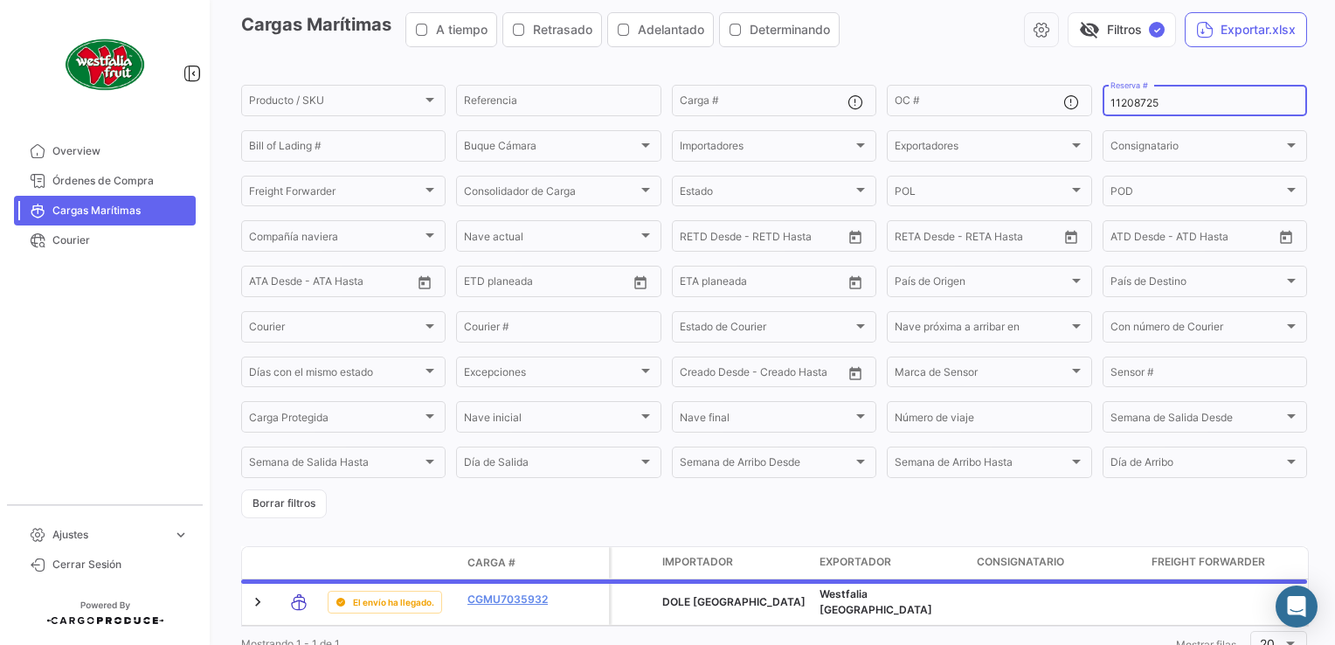
scroll to position [147, 0]
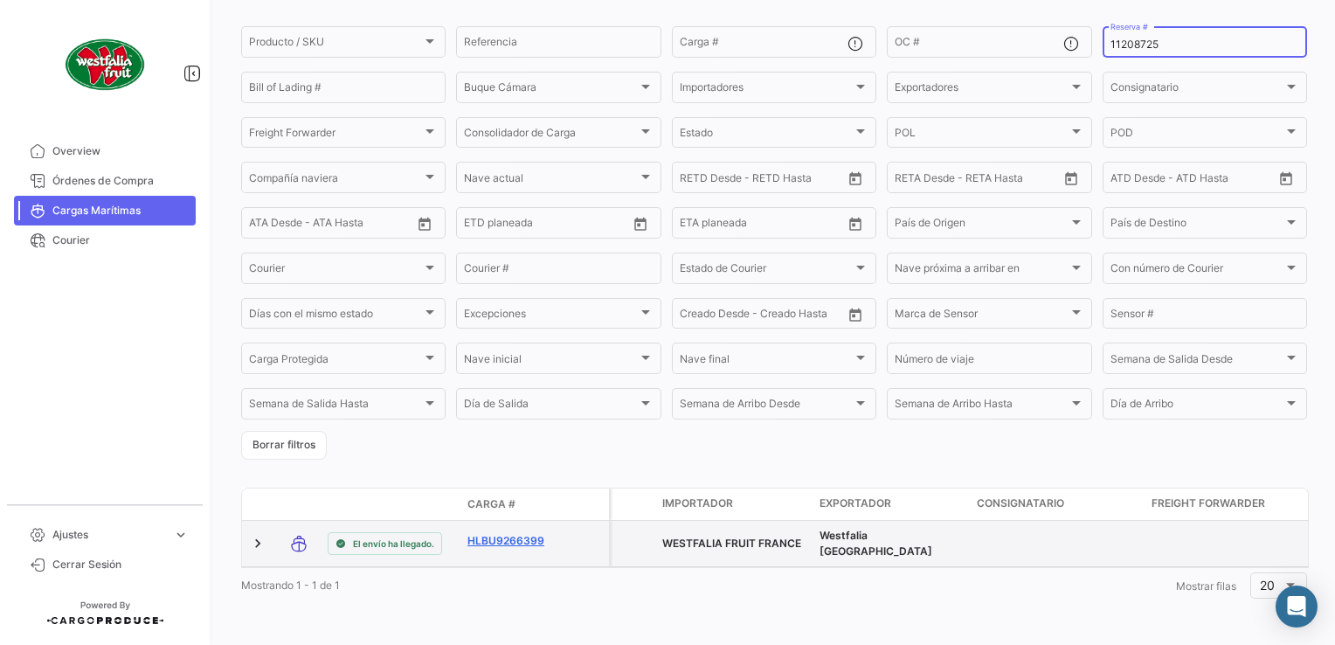
type input "11208725"
click at [501, 533] on link "HLBU9266399" at bounding box center [512, 541] width 91 height 16
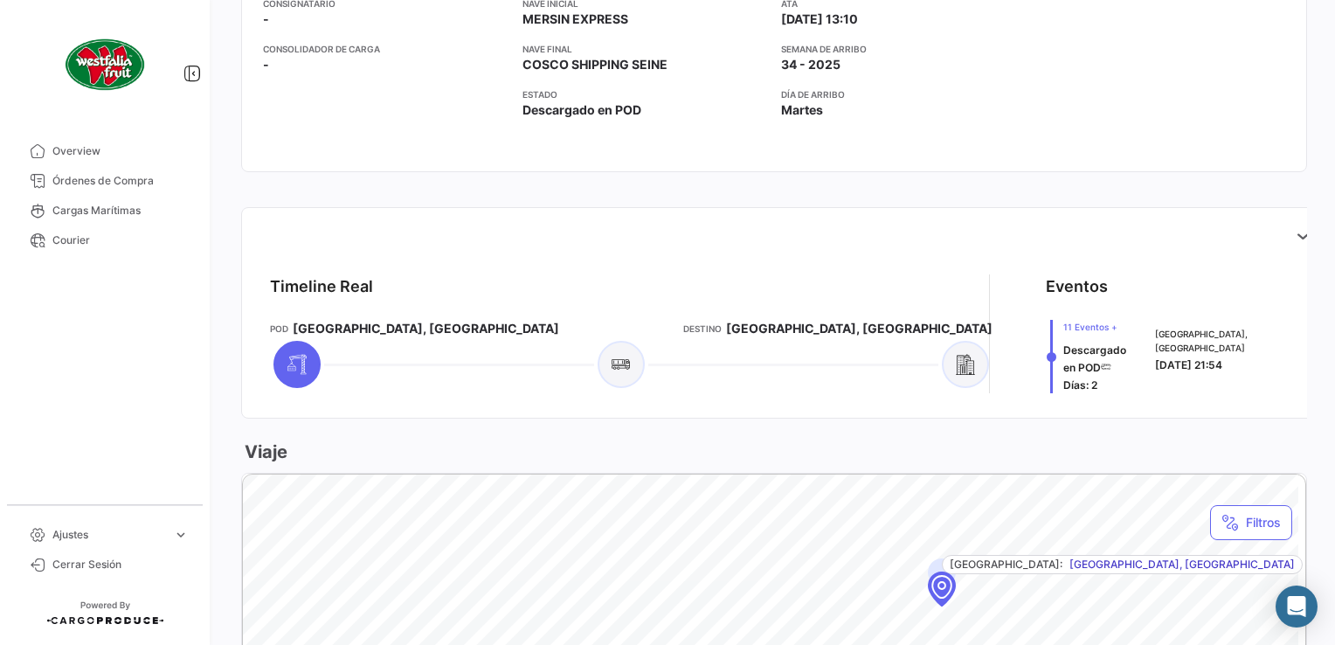
scroll to position [524, 0]
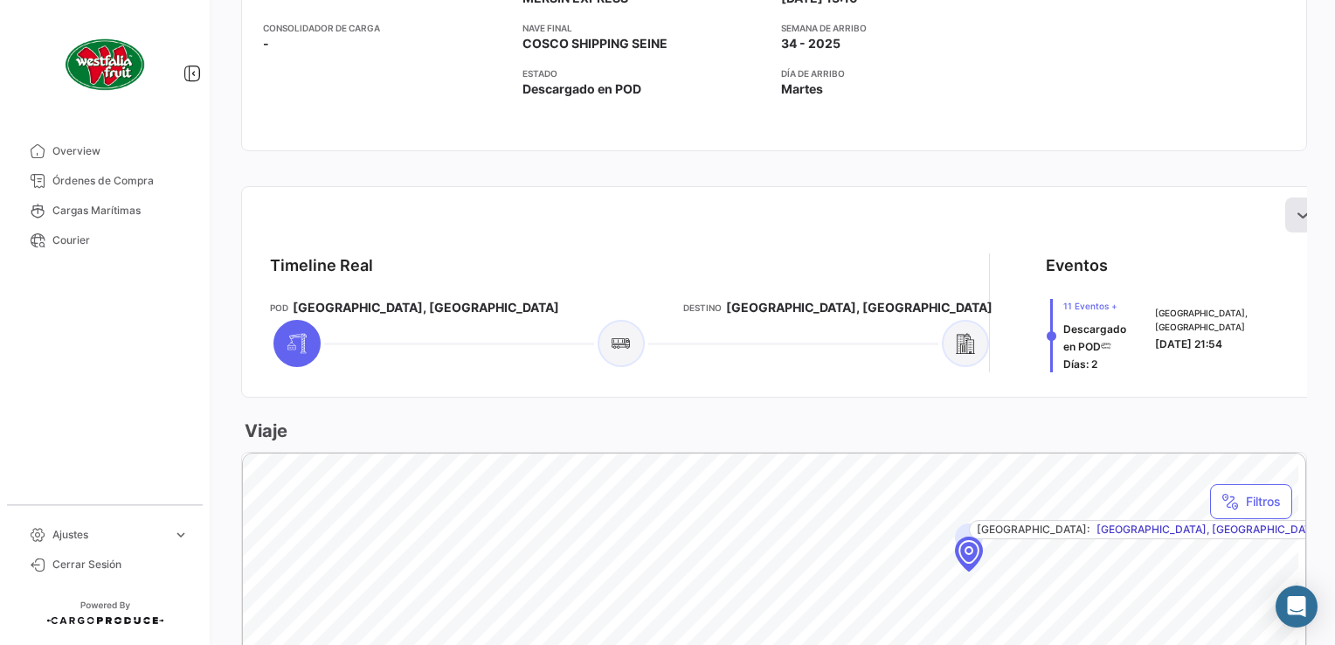
click at [1293, 215] on icon at bounding box center [1301, 214] width 17 height 17
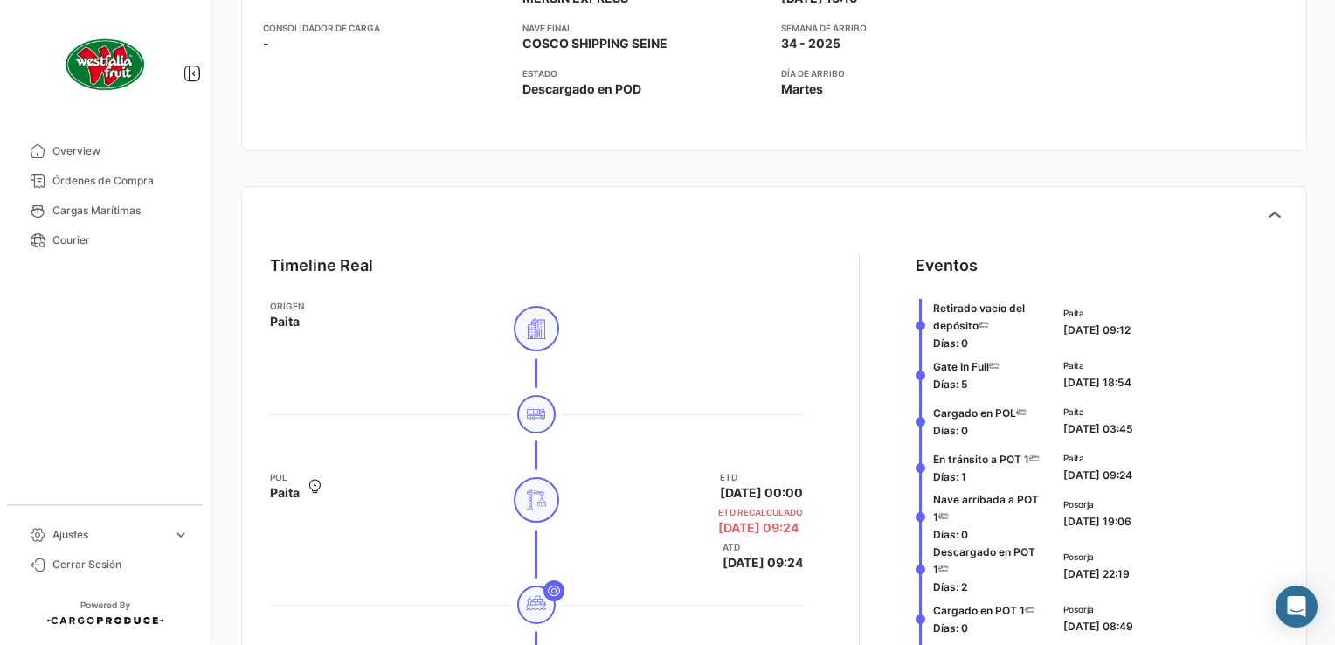
scroll to position [87, 0]
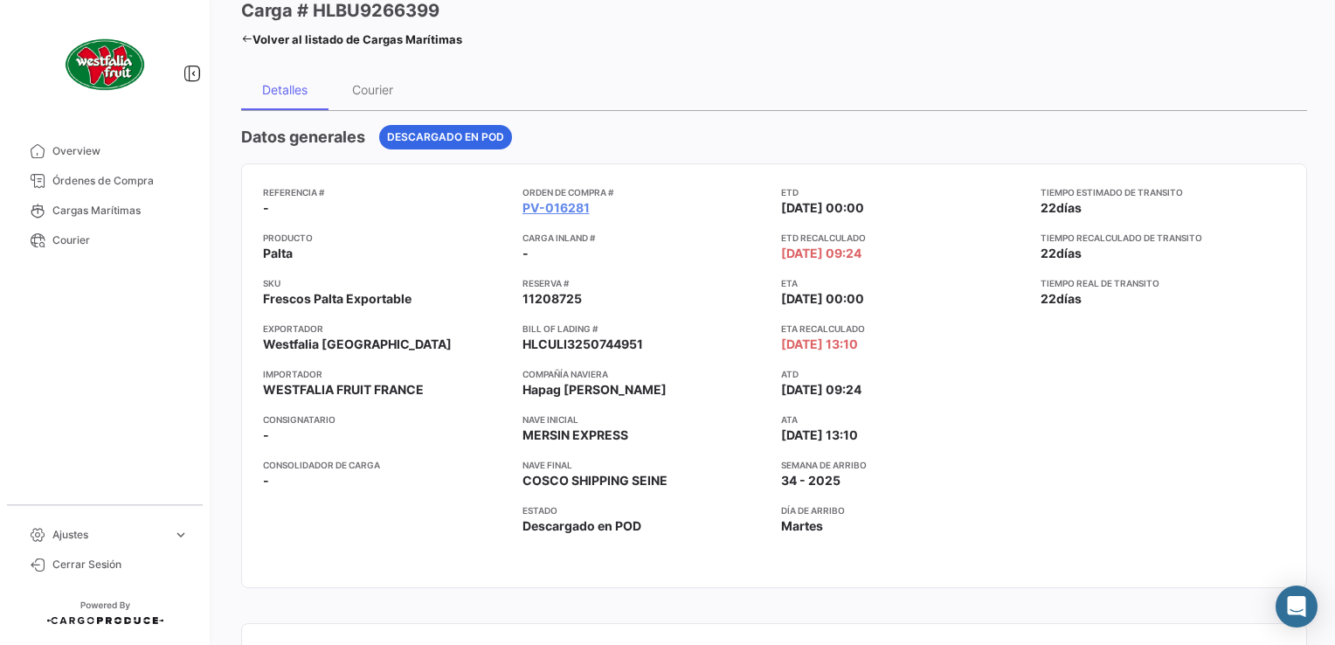
drag, startPoint x: 249, startPoint y: 37, endPoint x: 265, endPoint y: 49, distance: 19.9
click at [249, 37] on icon at bounding box center [246, 38] width 11 height 11
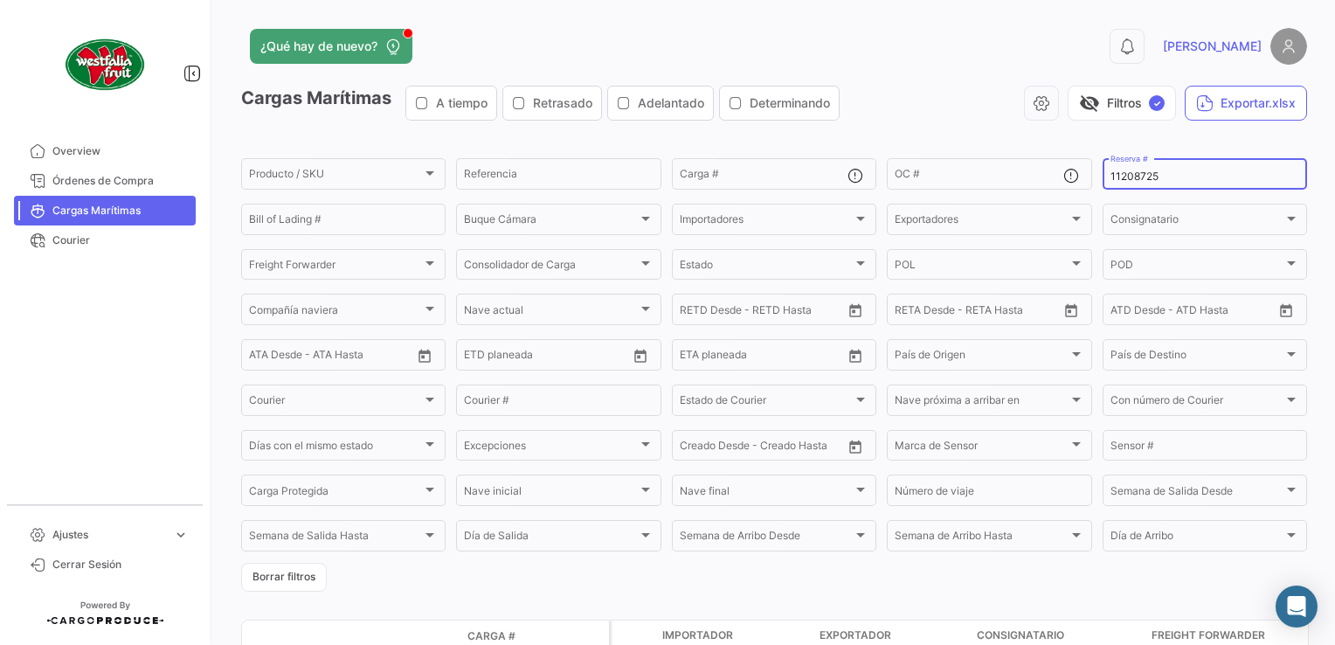
drag, startPoint x: 1162, startPoint y: 176, endPoint x: 1087, endPoint y: 183, distance: 74.6
click at [1102, 176] on div "11208725 Reserva #" at bounding box center [1204, 172] width 204 height 34
paste input "35530334"
drag, startPoint x: 1149, startPoint y: 179, endPoint x: 943, endPoint y: 180, distance: 206.1
click at [0, 0] on div "Producto / SKU Producto / SKU Referencia Carga # OC # 35530334 Reserva # Bill o…" at bounding box center [0, 0] width 0 height 0
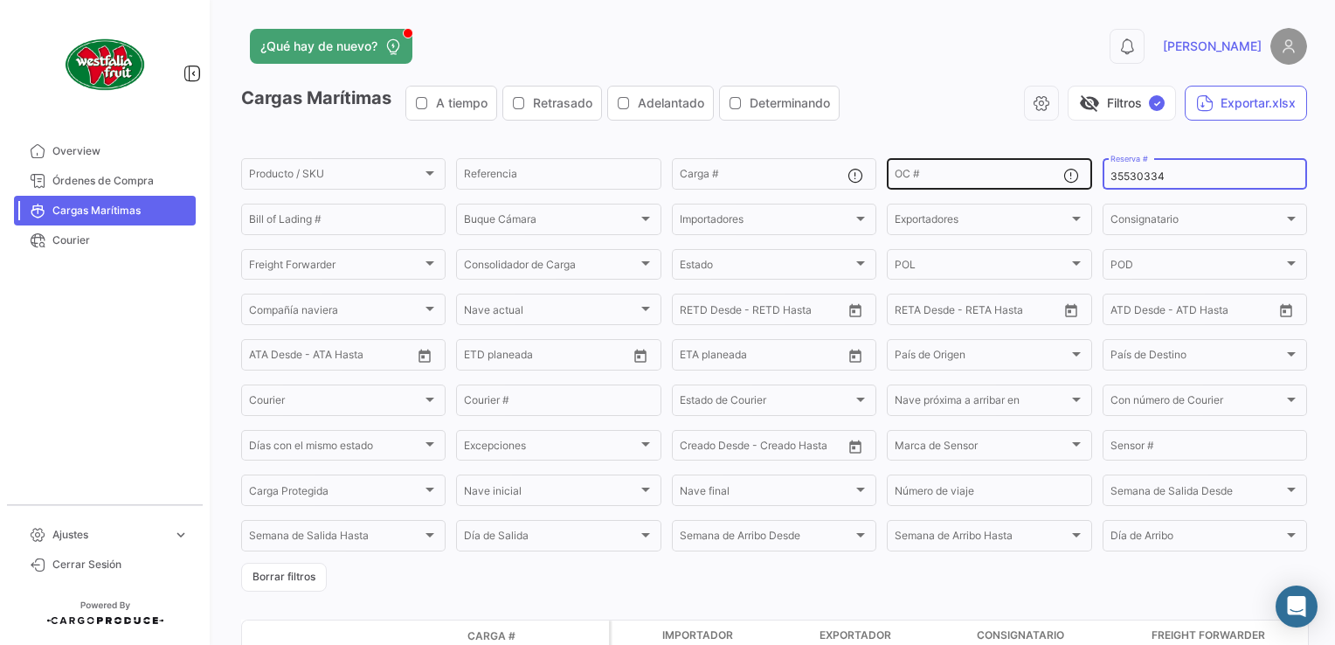
paste input "1395265"
type input "31395265"
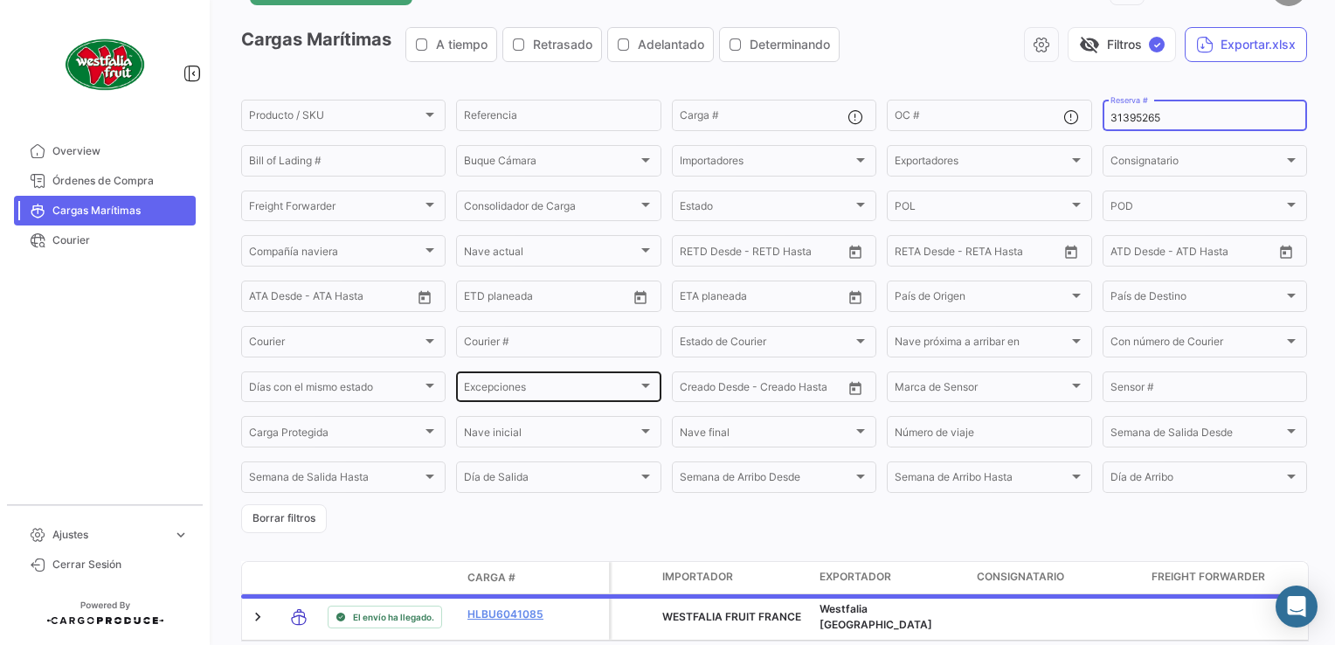
scroll to position [147, 0]
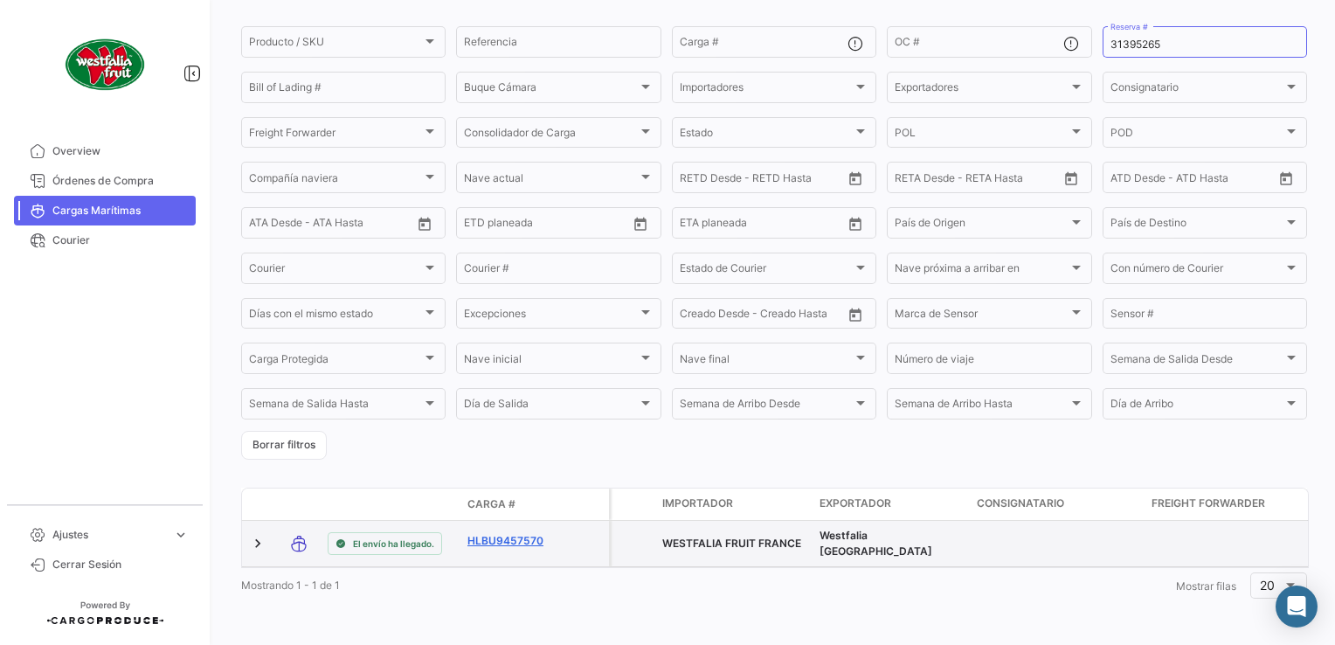
click at [507, 533] on link "HLBU9457570" at bounding box center [512, 541] width 91 height 16
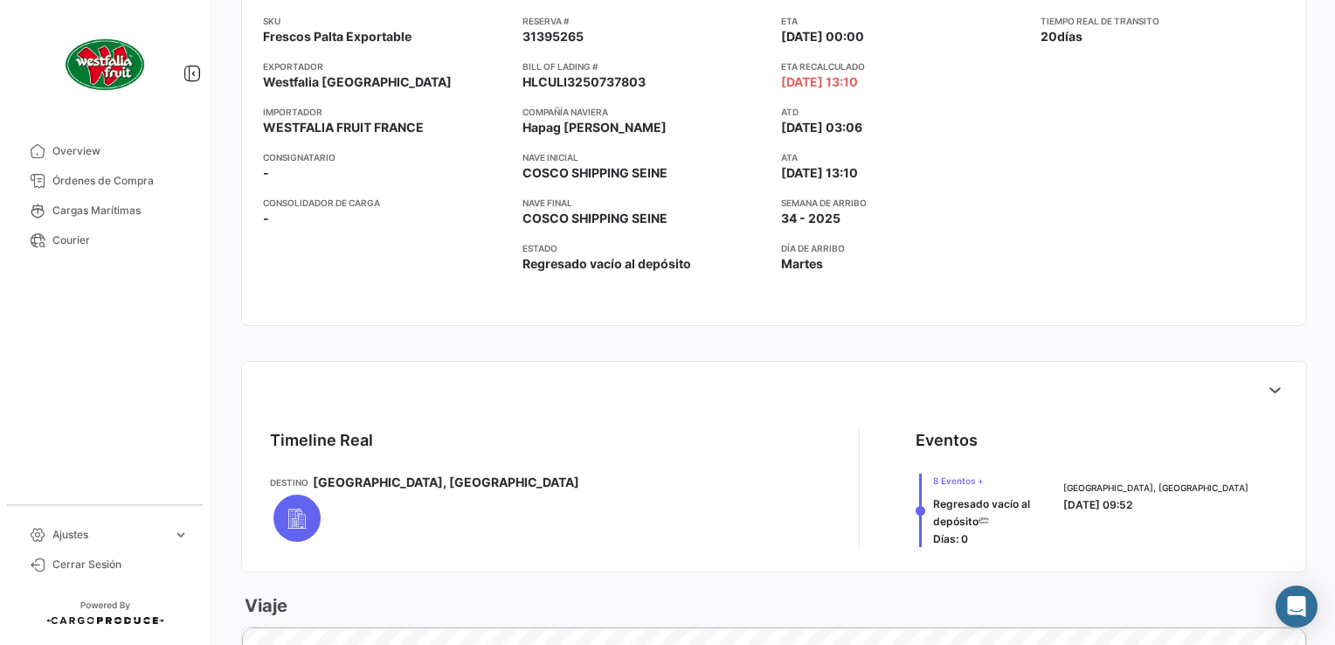
scroll to position [611, 0]
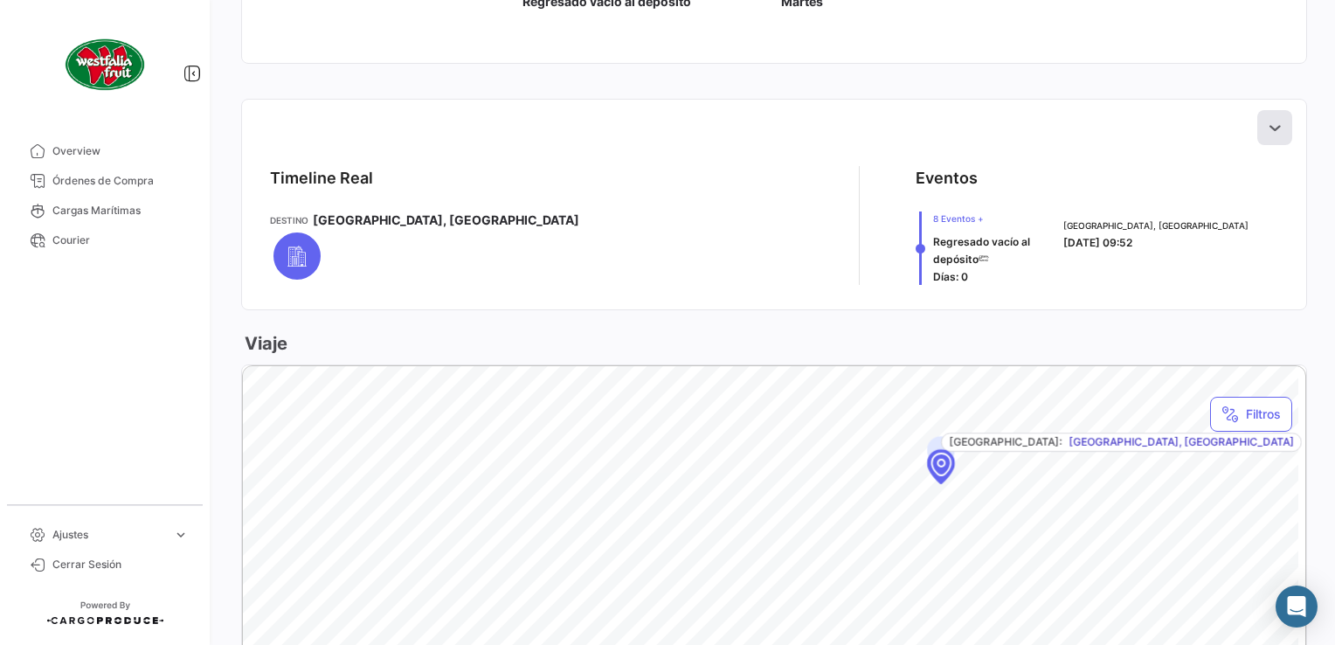
click at [1269, 120] on icon at bounding box center [1274, 127] width 17 height 17
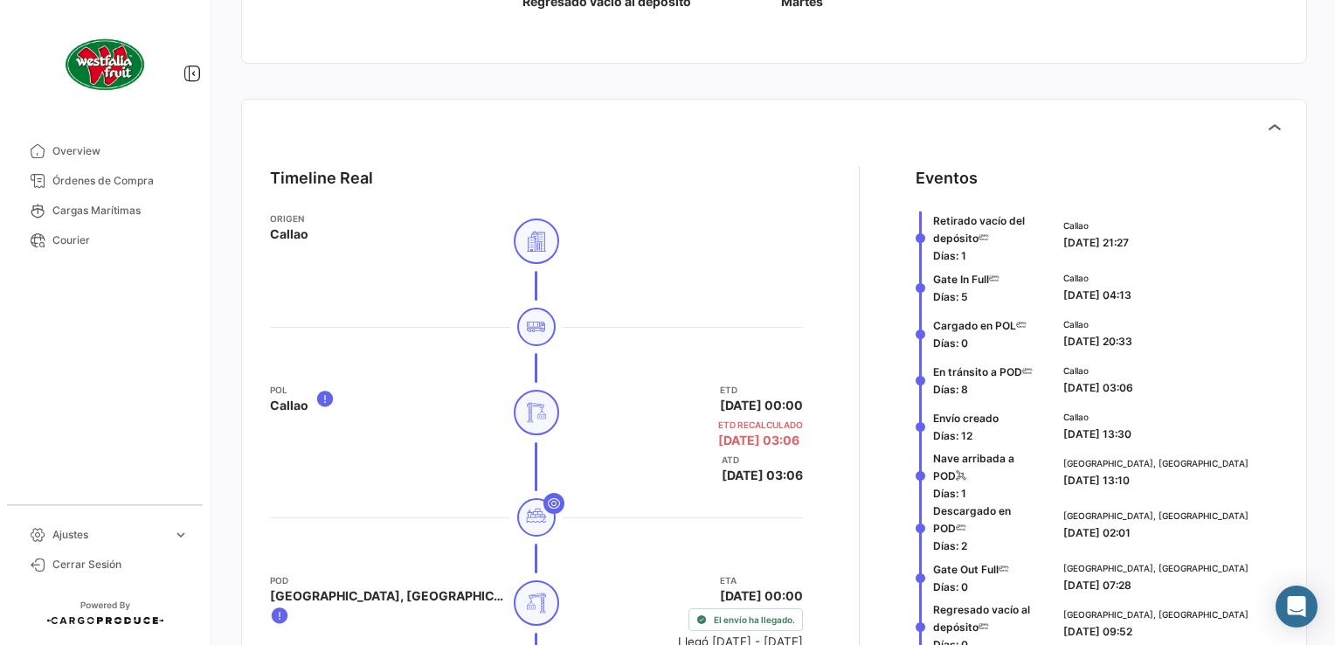
scroll to position [961, 0]
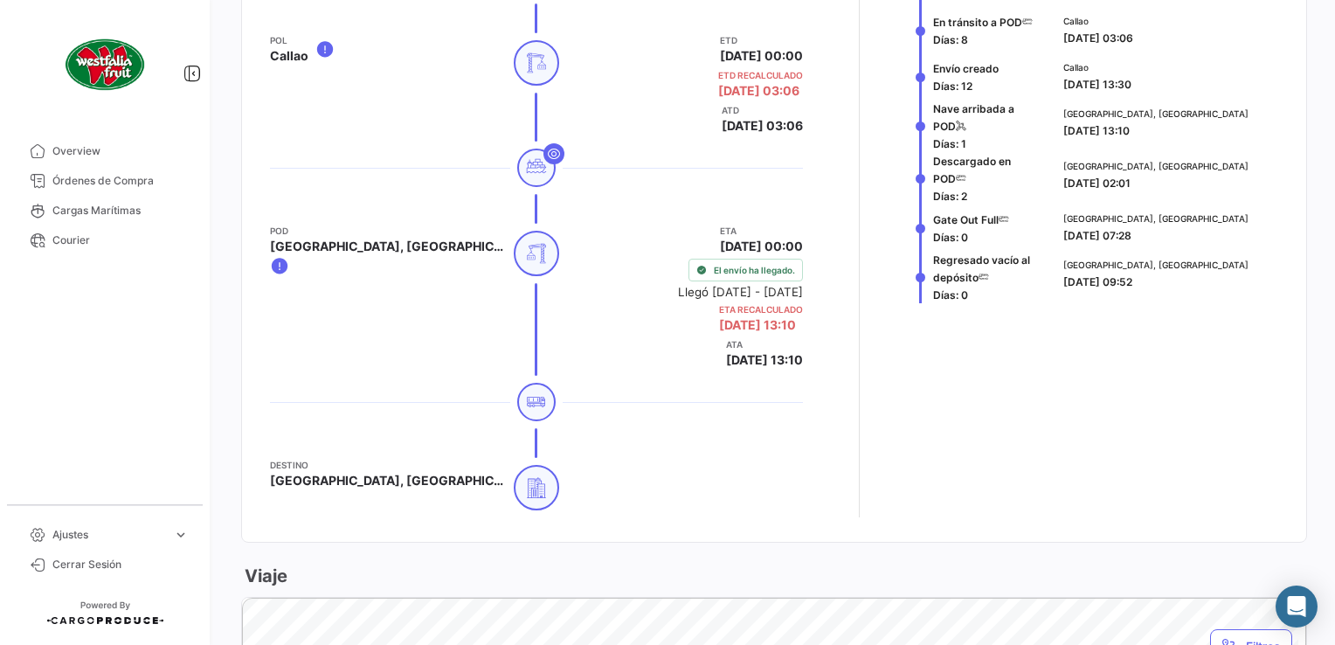
drag, startPoint x: 1051, startPoint y: 285, endPoint x: 1164, endPoint y: 291, distance: 113.7
click at [1164, 291] on div "[GEOGRAPHIC_DATA], [GEOGRAPHIC_DATA] [DATE] 09:52" at bounding box center [1167, 277] width 222 height 52
click at [1162, 290] on div "[GEOGRAPHIC_DATA], [GEOGRAPHIC_DATA] [DATE] 09:52" at bounding box center [1167, 277] width 222 height 52
click at [1158, 282] on div "[GEOGRAPHIC_DATA], [GEOGRAPHIC_DATA] [DATE] 09:52" at bounding box center [1167, 274] width 208 height 32
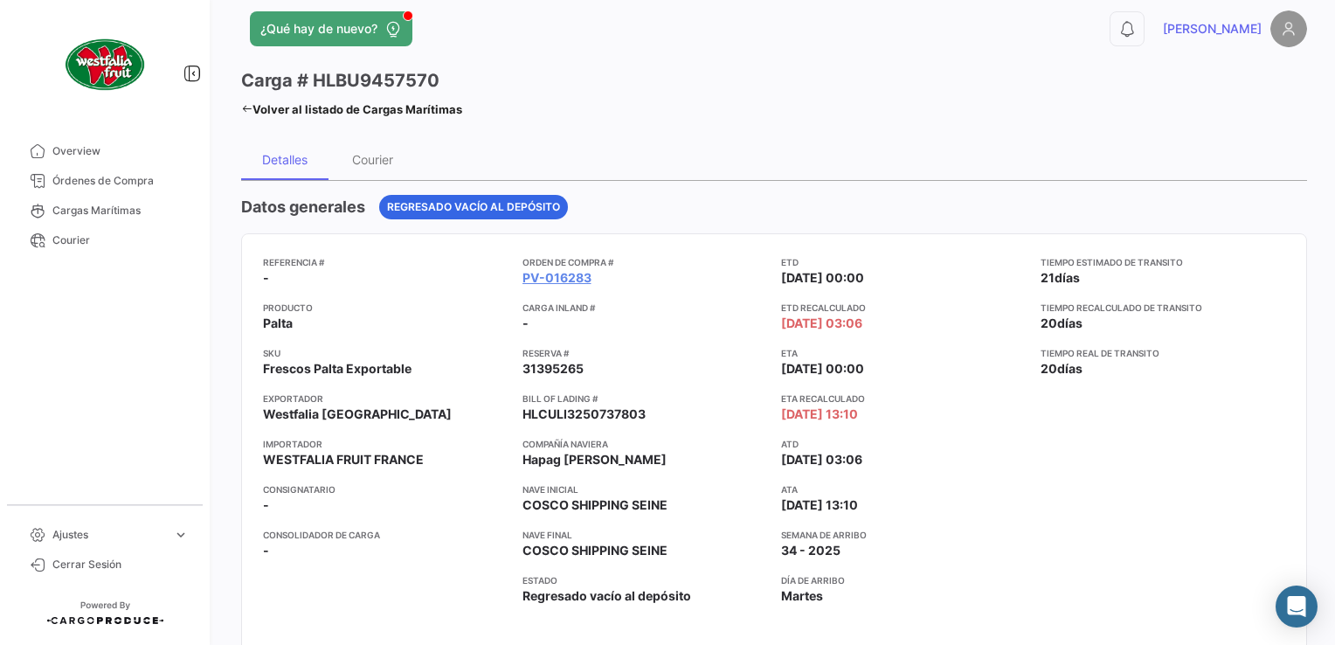
scroll to position [0, 0]
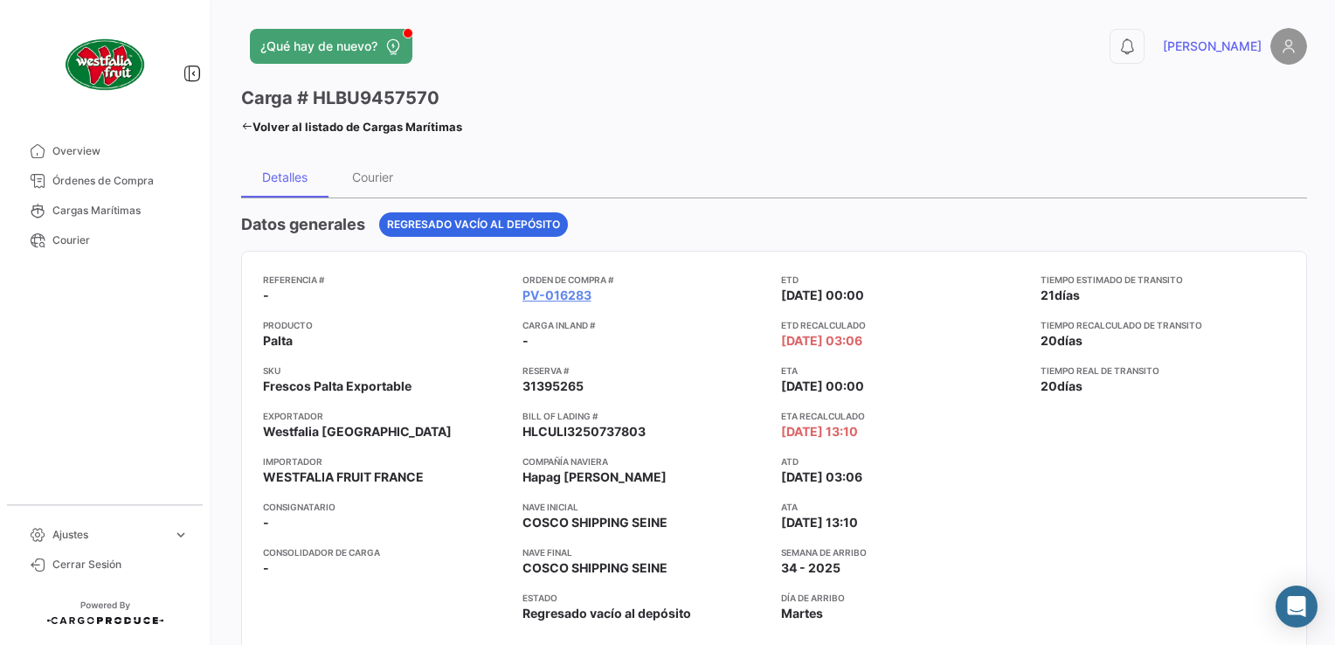
click at [249, 122] on icon at bounding box center [246, 126] width 11 height 11
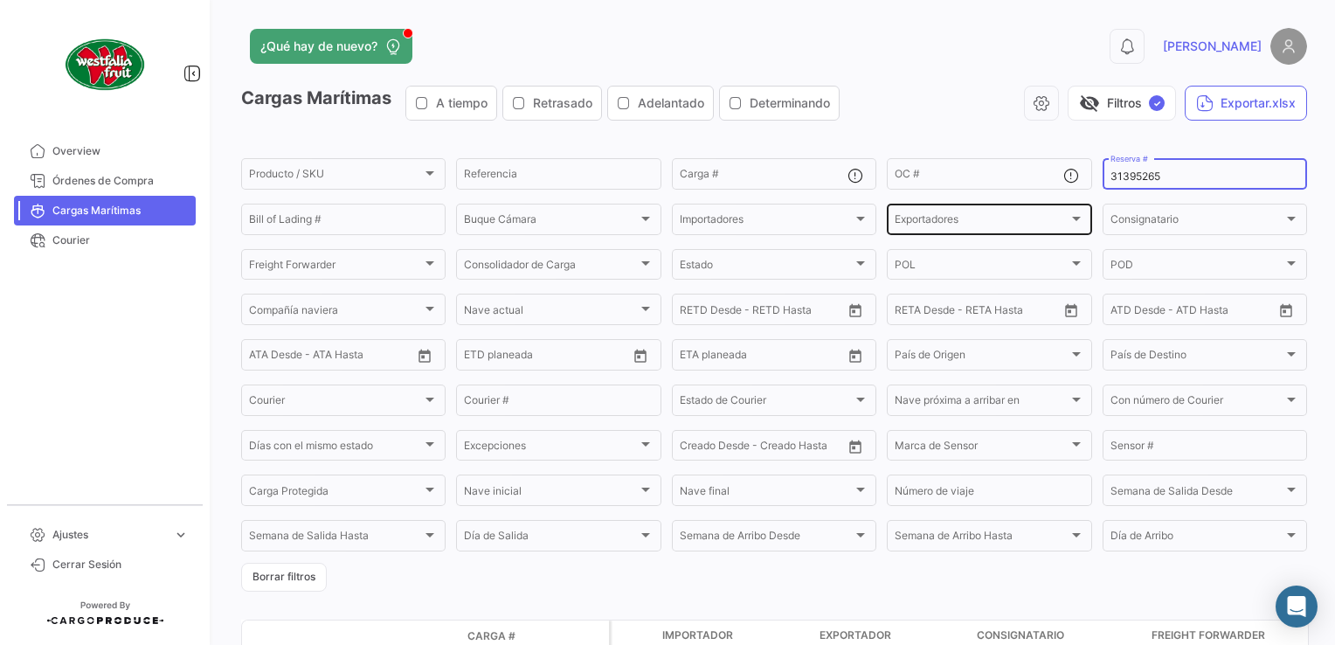
drag, startPoint x: 1090, startPoint y: 187, endPoint x: 1027, endPoint y: 210, distance: 66.9
click at [0, 0] on div "Producto / SKU Producto / SKU Referencia Carga # OC # 31395265 Reserva # Bill o…" at bounding box center [0, 0] width 0 height 0
paste input "4387034"
type input "34387034"
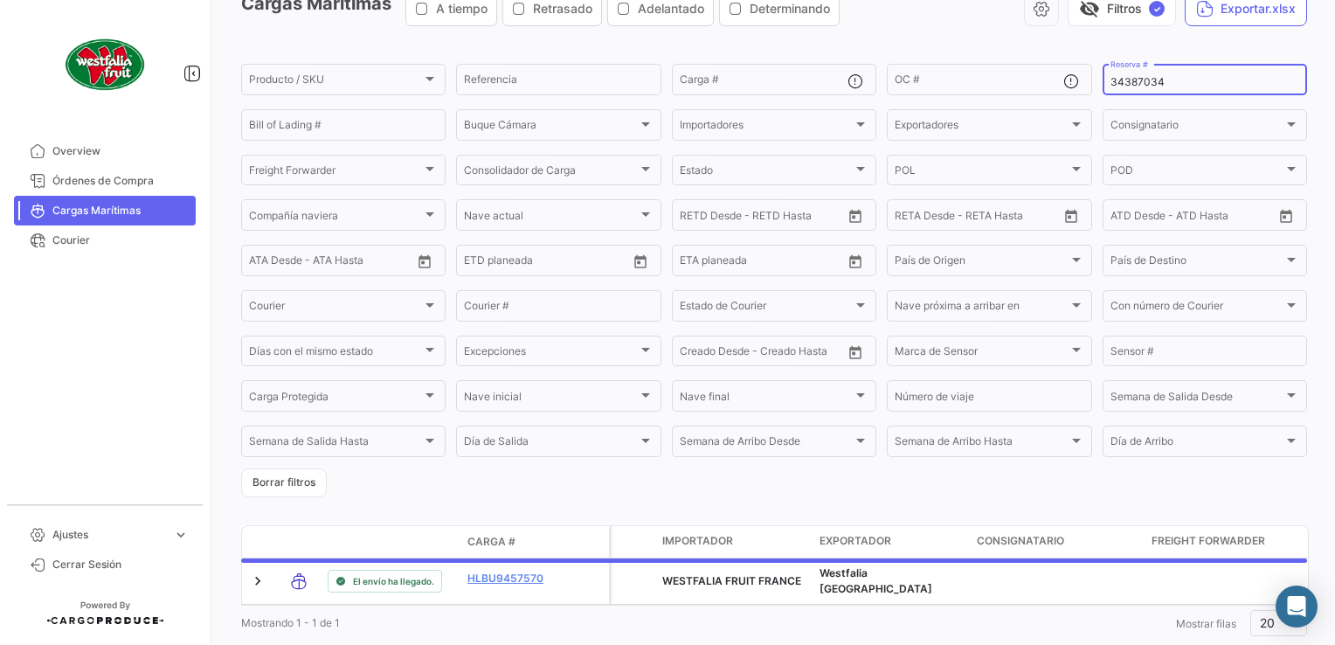
scroll to position [147, 0]
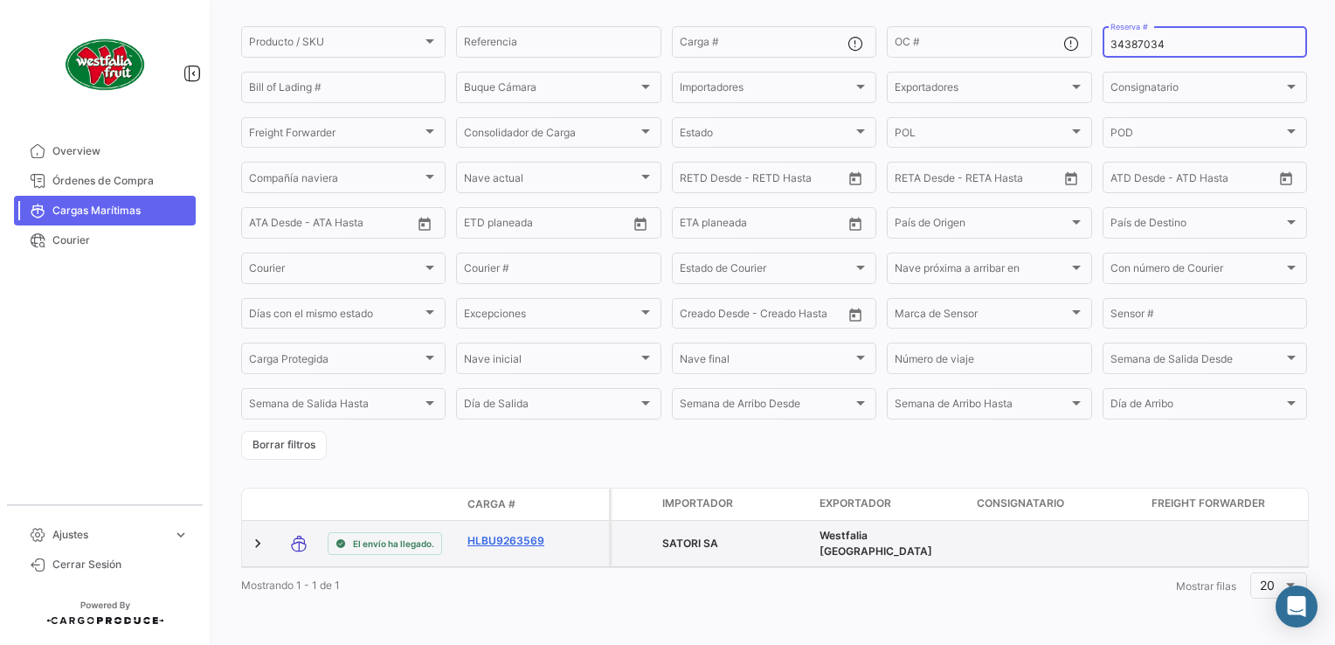
click at [511, 533] on link "HLBU9263569" at bounding box center [512, 541] width 91 height 16
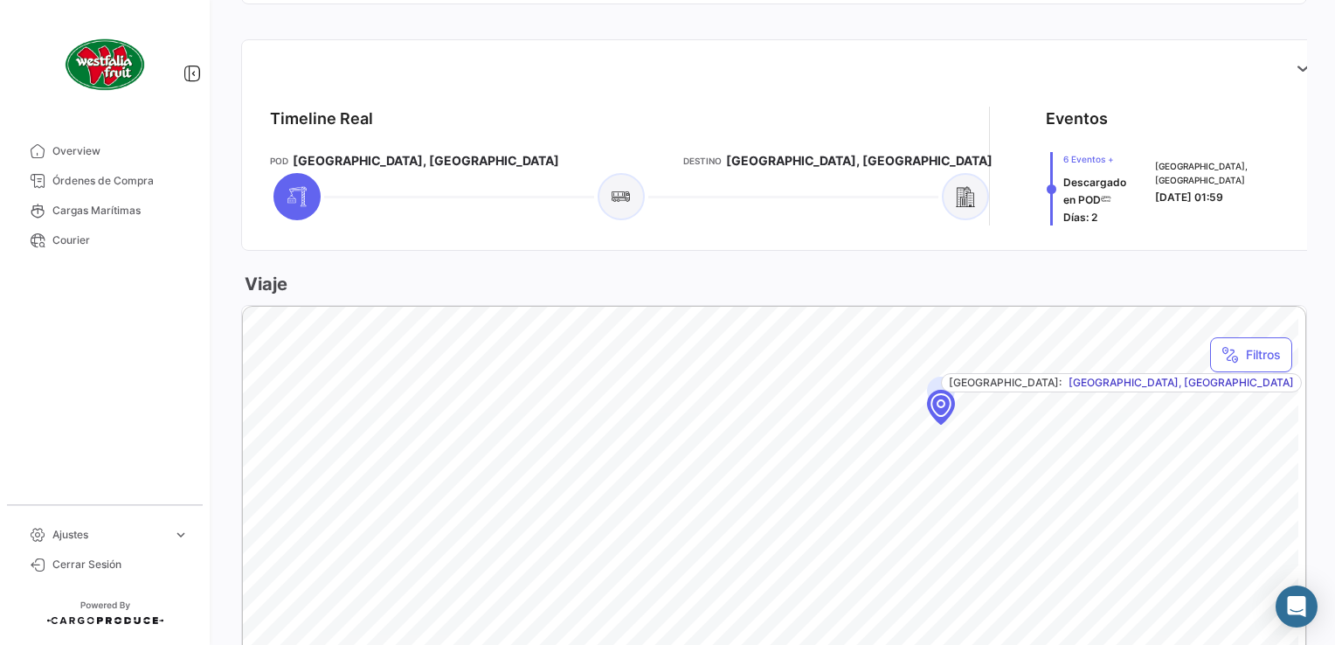
scroll to position [472, 0]
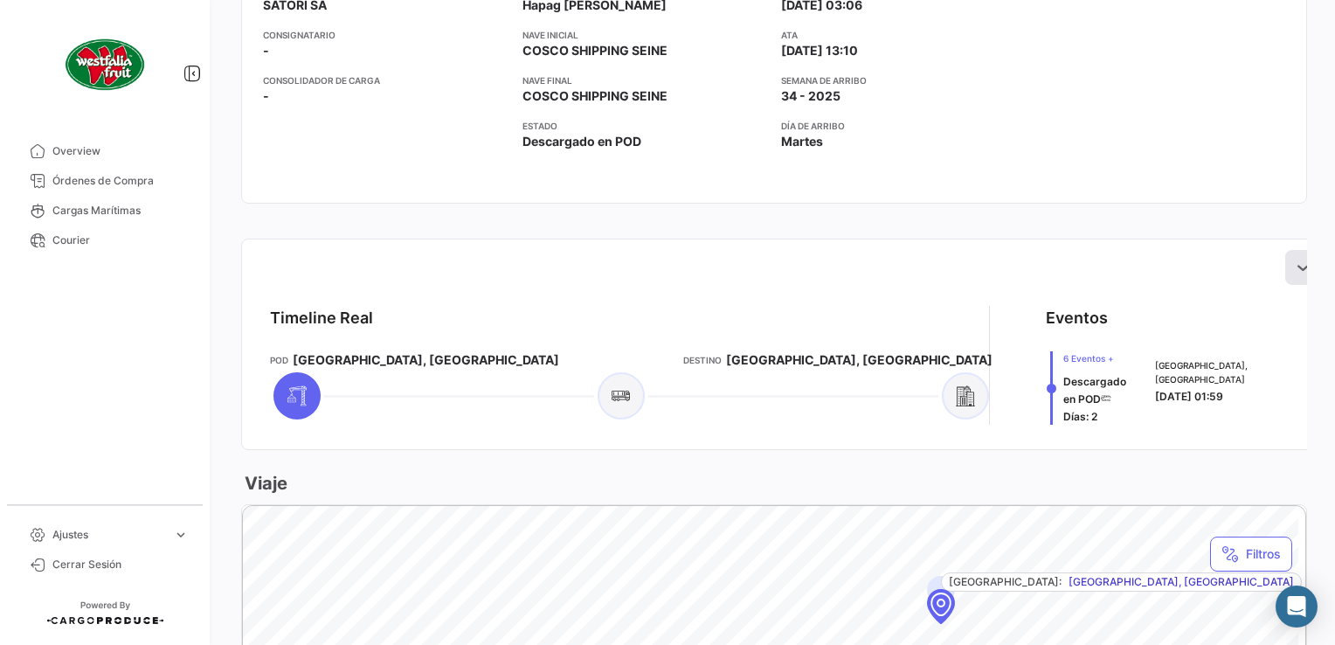
click at [1293, 264] on icon at bounding box center [1301, 267] width 17 height 17
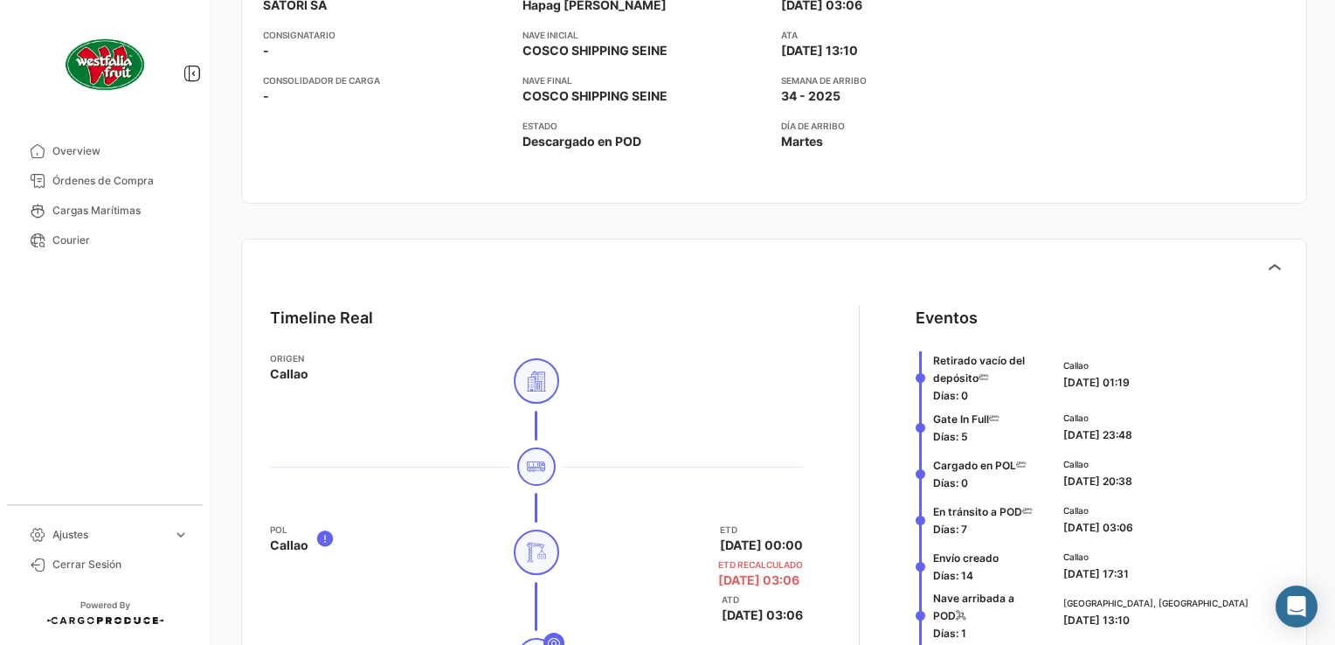
scroll to position [908, 0]
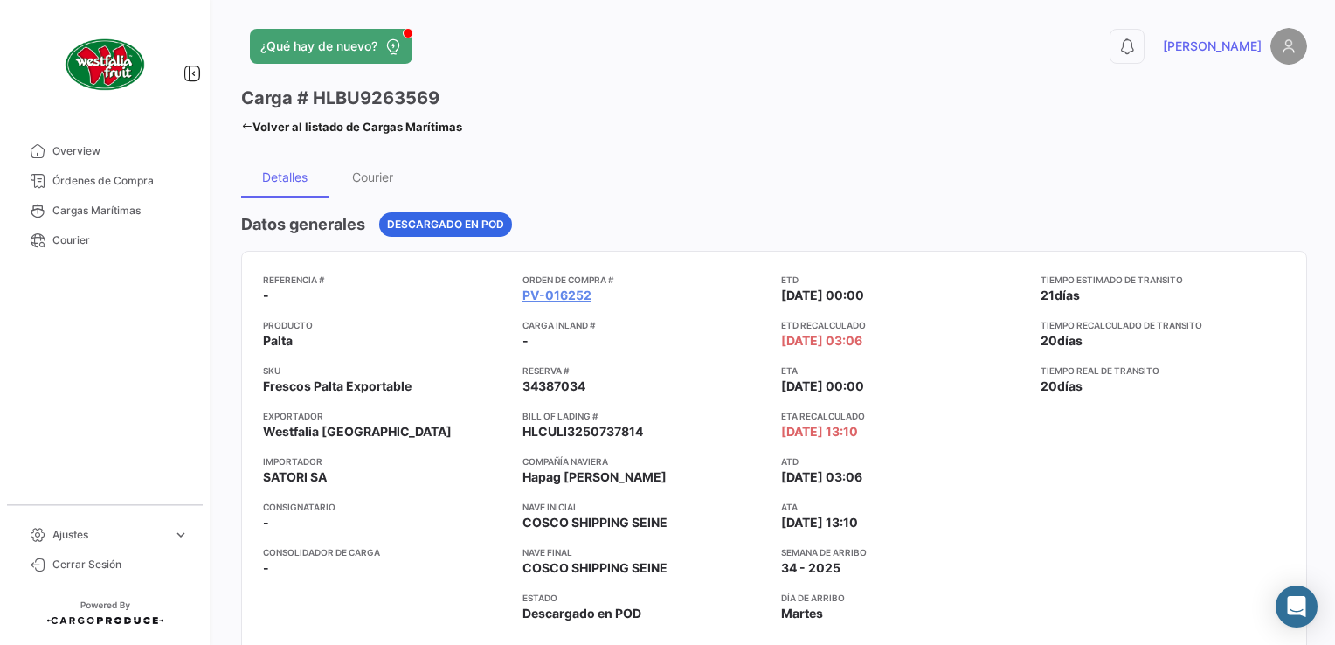
click at [245, 127] on icon at bounding box center [246, 126] width 11 height 11
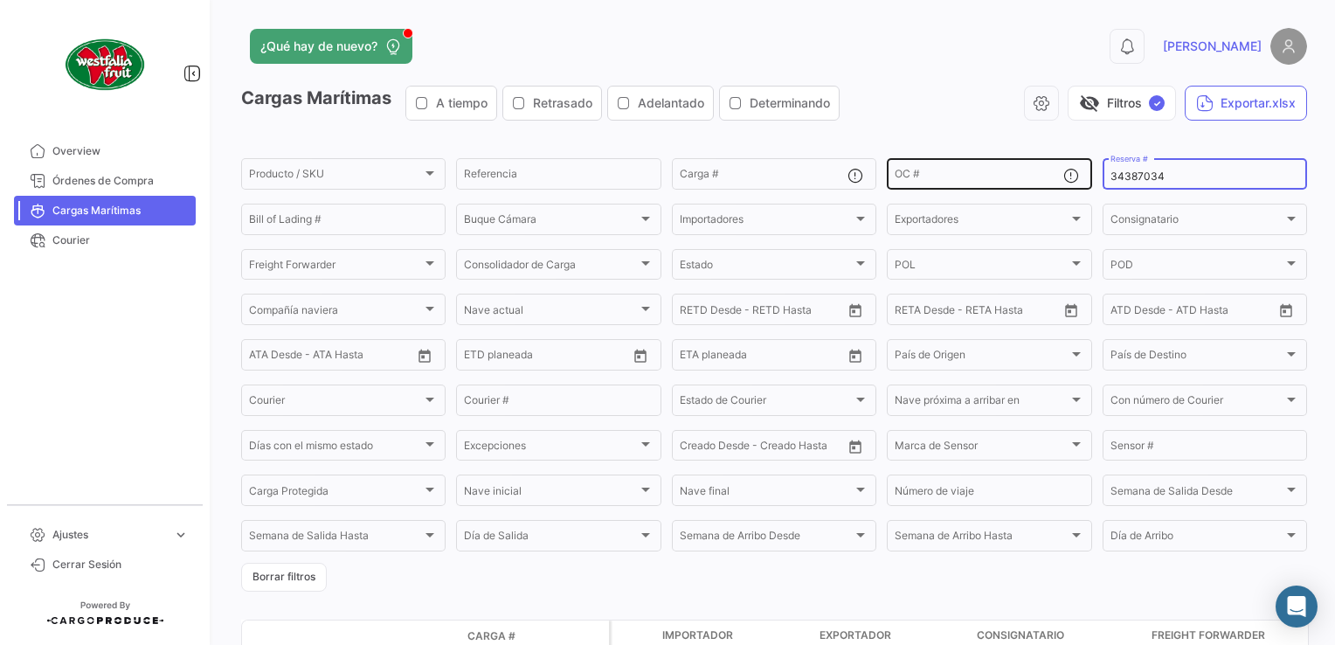
drag, startPoint x: 1142, startPoint y: 171, endPoint x: 1059, endPoint y: 184, distance: 84.9
click at [0, 0] on div "Producto / SKU Producto / SKU Referencia Carga # OC # 34387034 Reserva # Bill o…" at bounding box center [0, 0] width 0 height 0
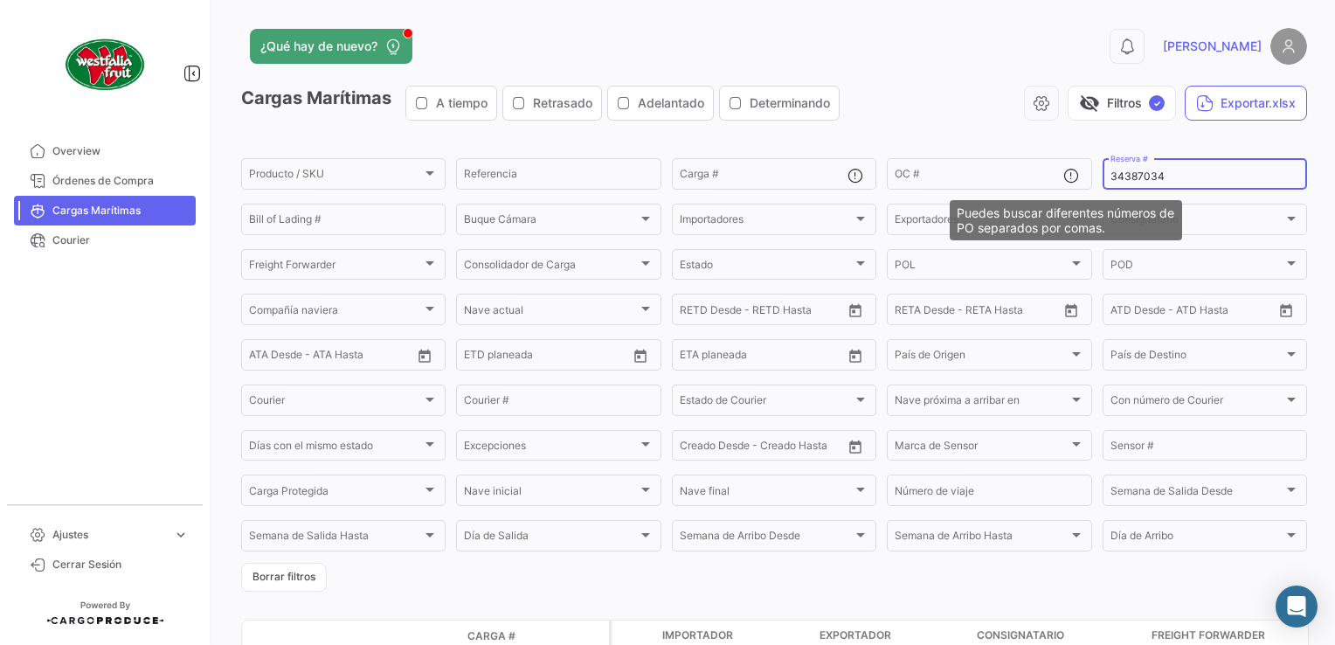
paste input "LMM0538118"
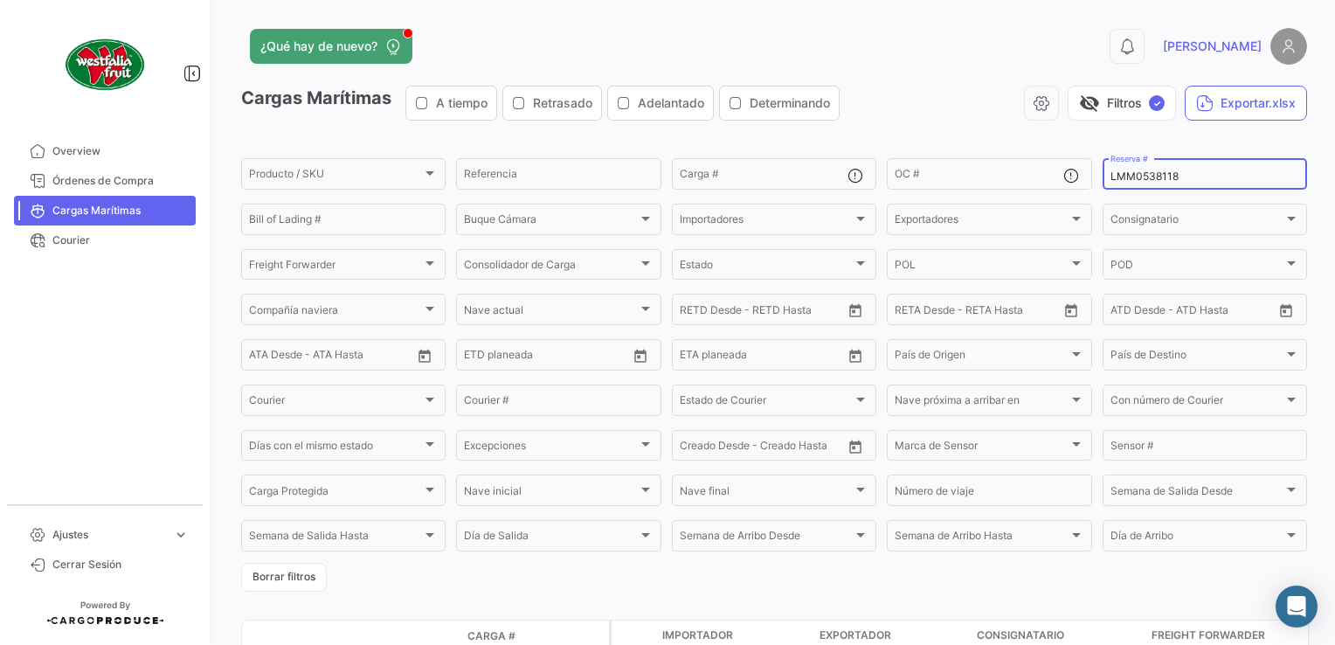
drag, startPoint x: 1191, startPoint y: 178, endPoint x: 1114, endPoint y: 171, distance: 77.2
click at [1110, 173] on input "LMM0538118" at bounding box center [1204, 176] width 189 height 12
type input "L"
paste input "LMM0537523"
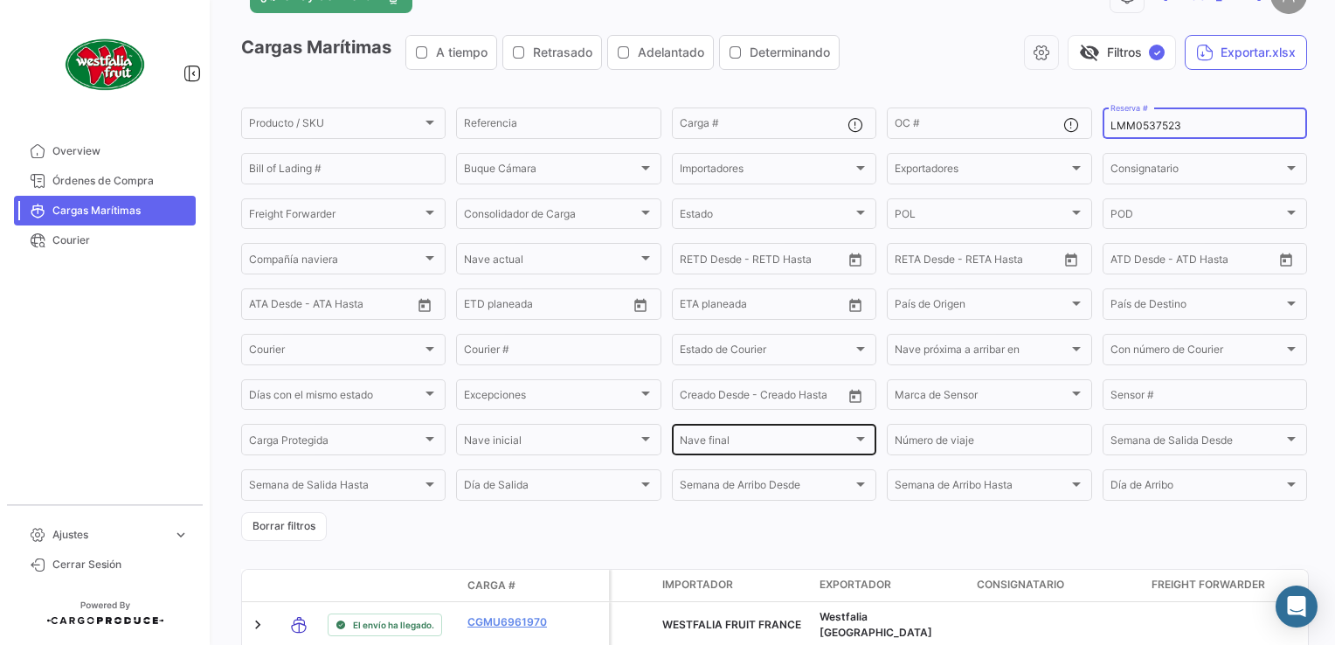
scroll to position [147, 0]
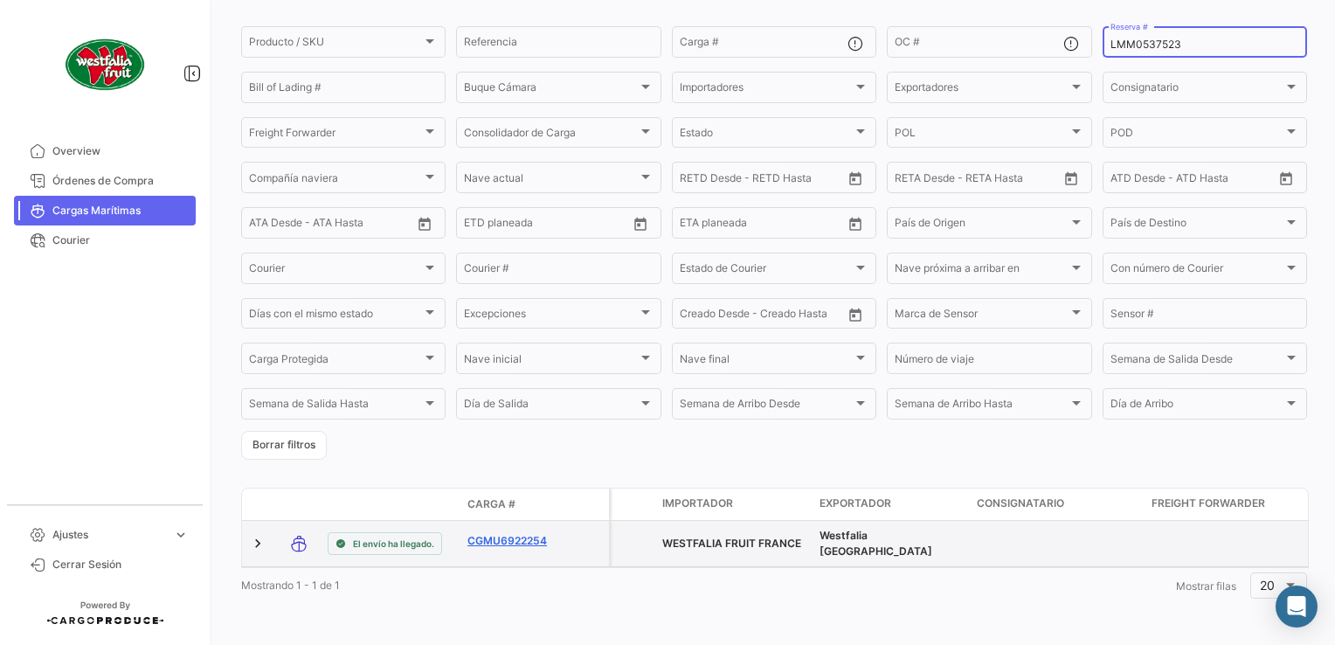
type input "LMM0537523"
click at [517, 533] on link "CGMU6922254" at bounding box center [512, 541] width 91 height 16
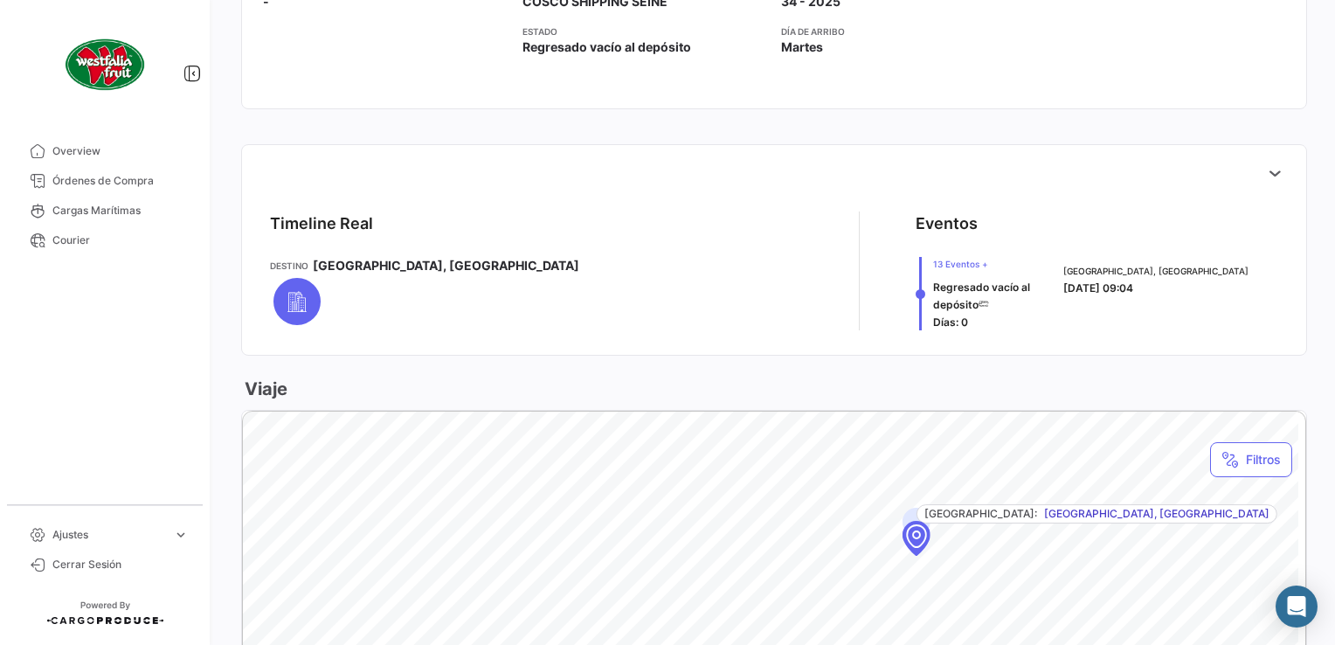
scroll to position [699, 0]
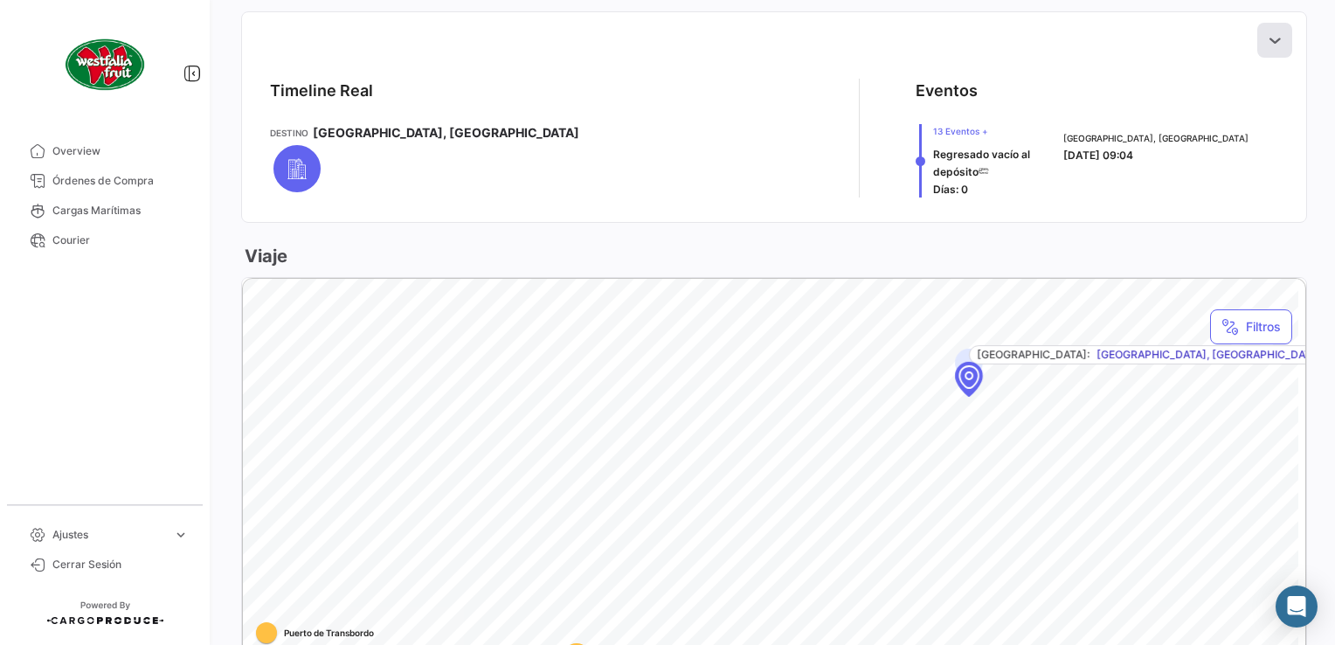
click at [1267, 42] on icon at bounding box center [1274, 39] width 17 height 17
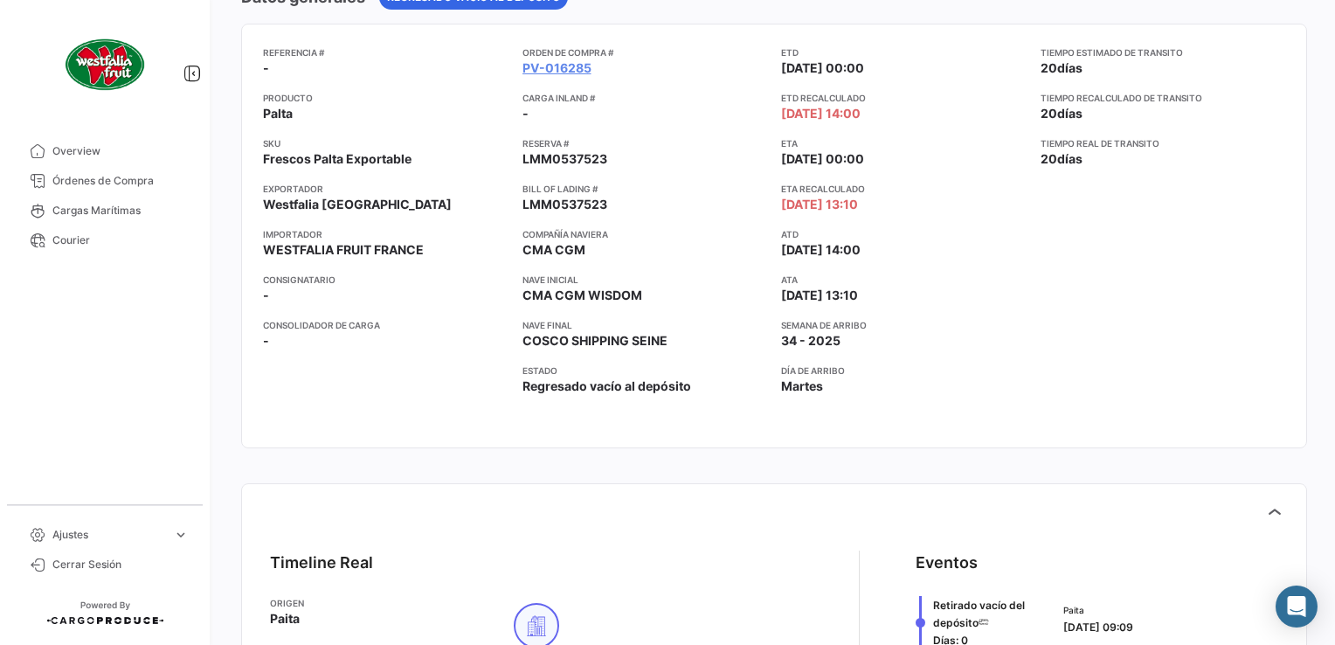
scroll to position [0, 0]
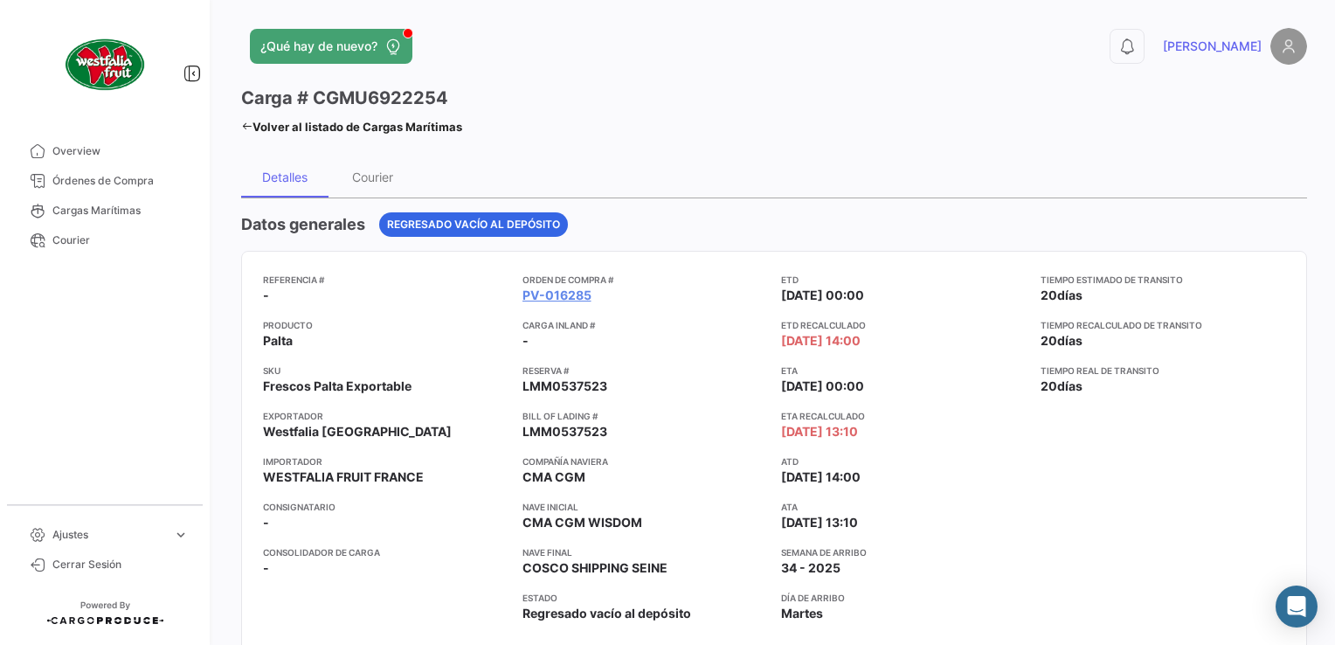
click at [245, 121] on icon at bounding box center [246, 126] width 11 height 11
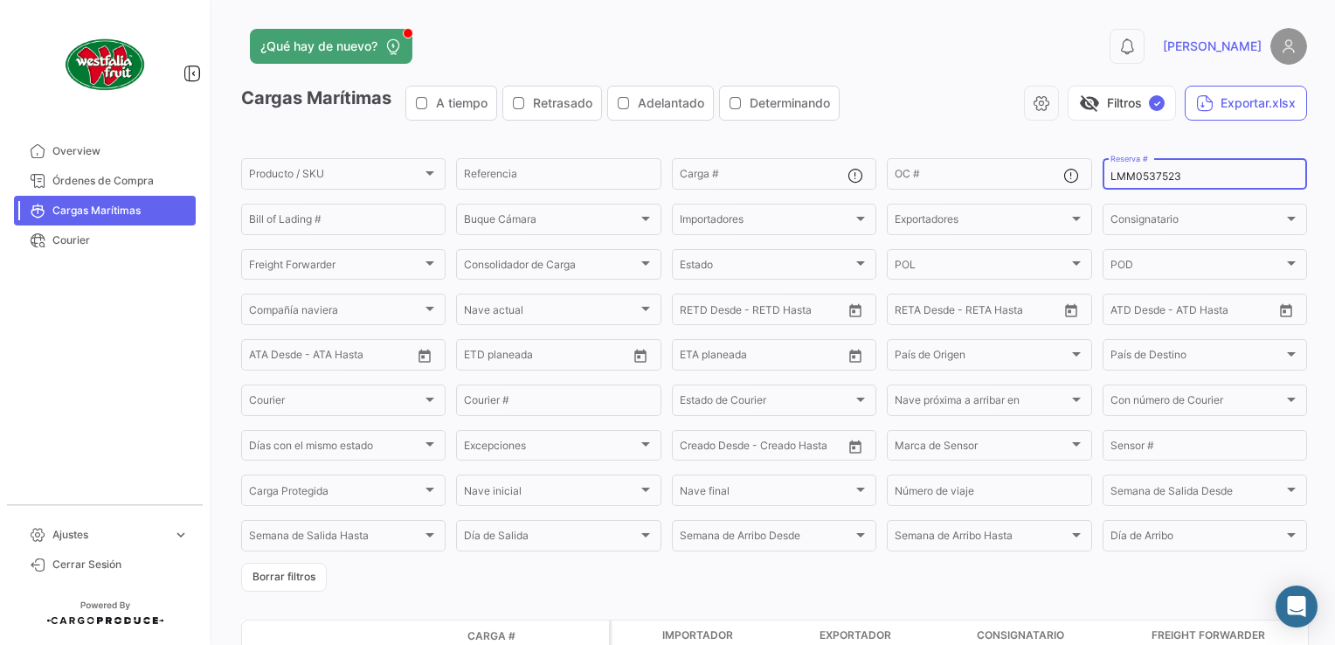
drag, startPoint x: 1176, startPoint y: 174, endPoint x: 1105, endPoint y: 175, distance: 71.6
click at [1110, 175] on input "LMM0537523" at bounding box center [1204, 176] width 189 height 12
paste input "42"
drag, startPoint x: 1191, startPoint y: 176, endPoint x: 1071, endPoint y: 166, distance: 121.0
click at [0, 0] on div "Producto / SKU Producto / SKU Referencia Carga # OC # LMM0537542 Reserva # Bill…" at bounding box center [0, 0] width 0 height 0
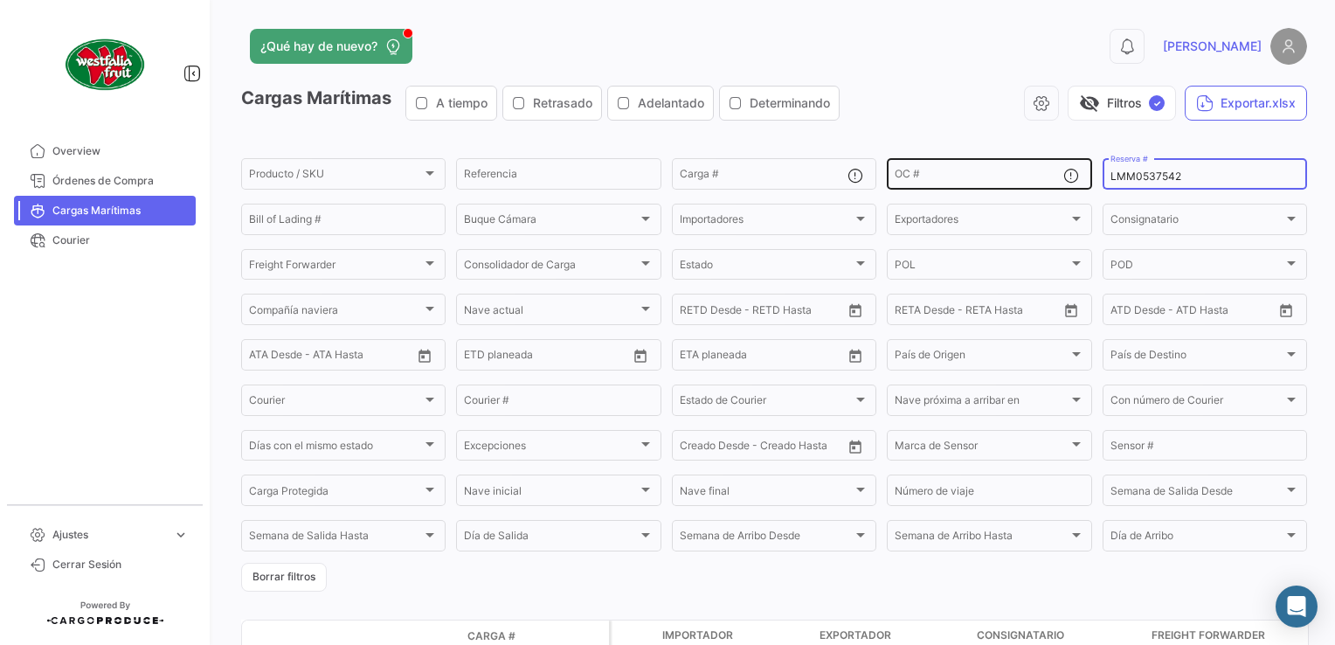
paste input "257480520"
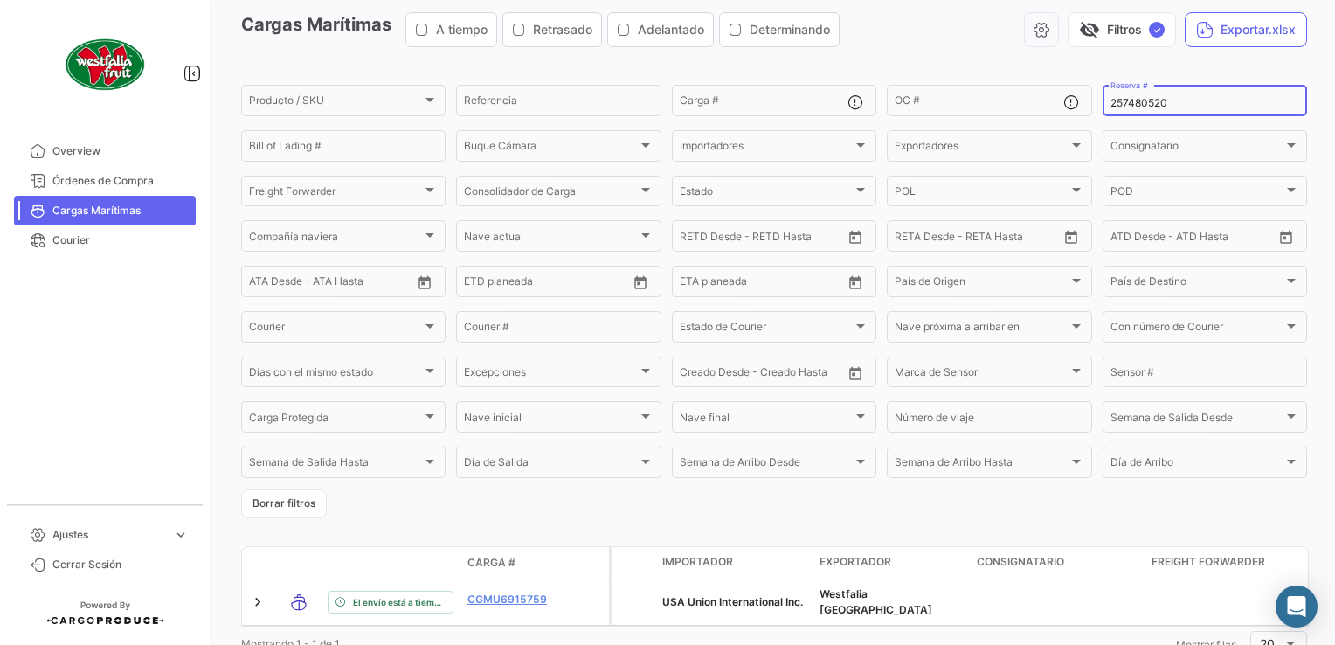
scroll to position [147, 0]
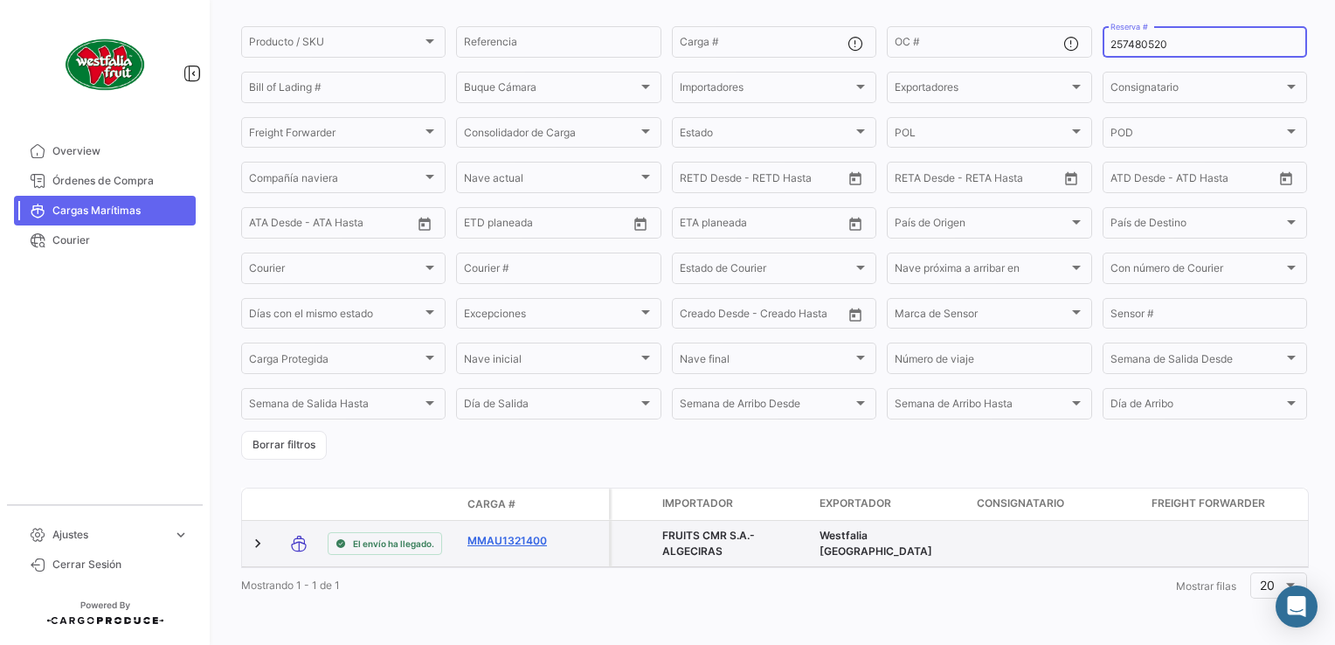
type input "257480520"
click at [524, 533] on link "MMAU1321400" at bounding box center [512, 541] width 91 height 16
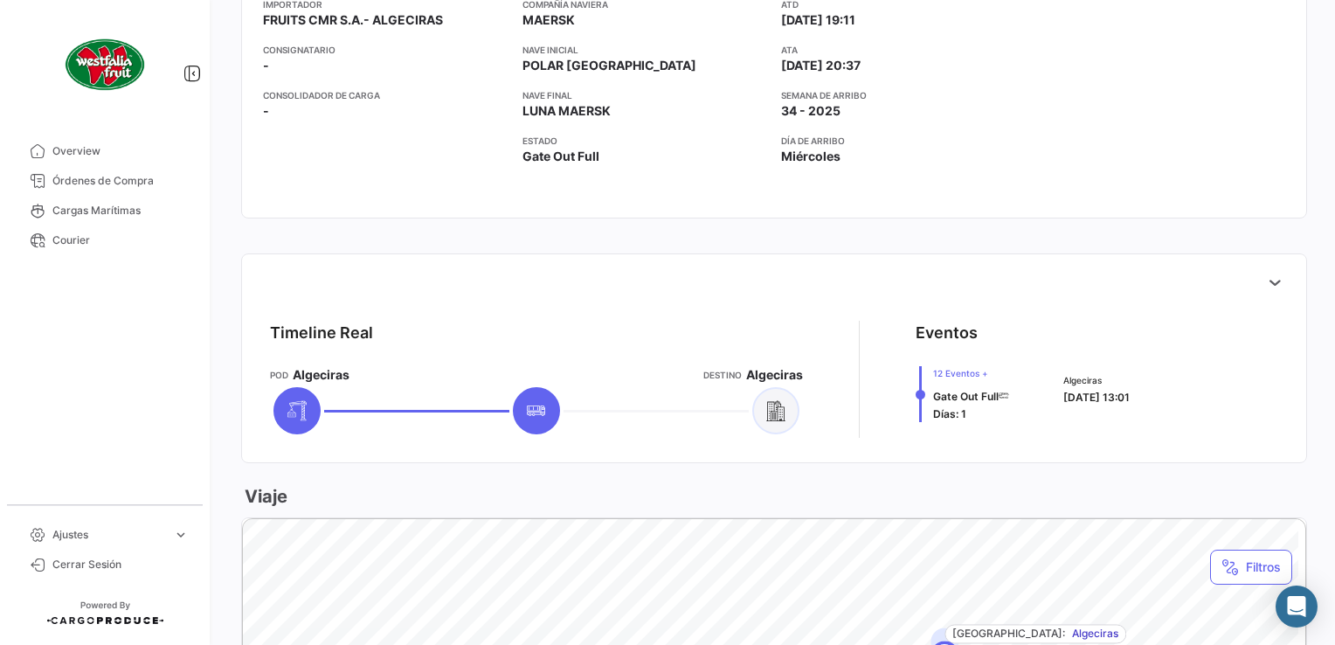
scroll to position [611, 0]
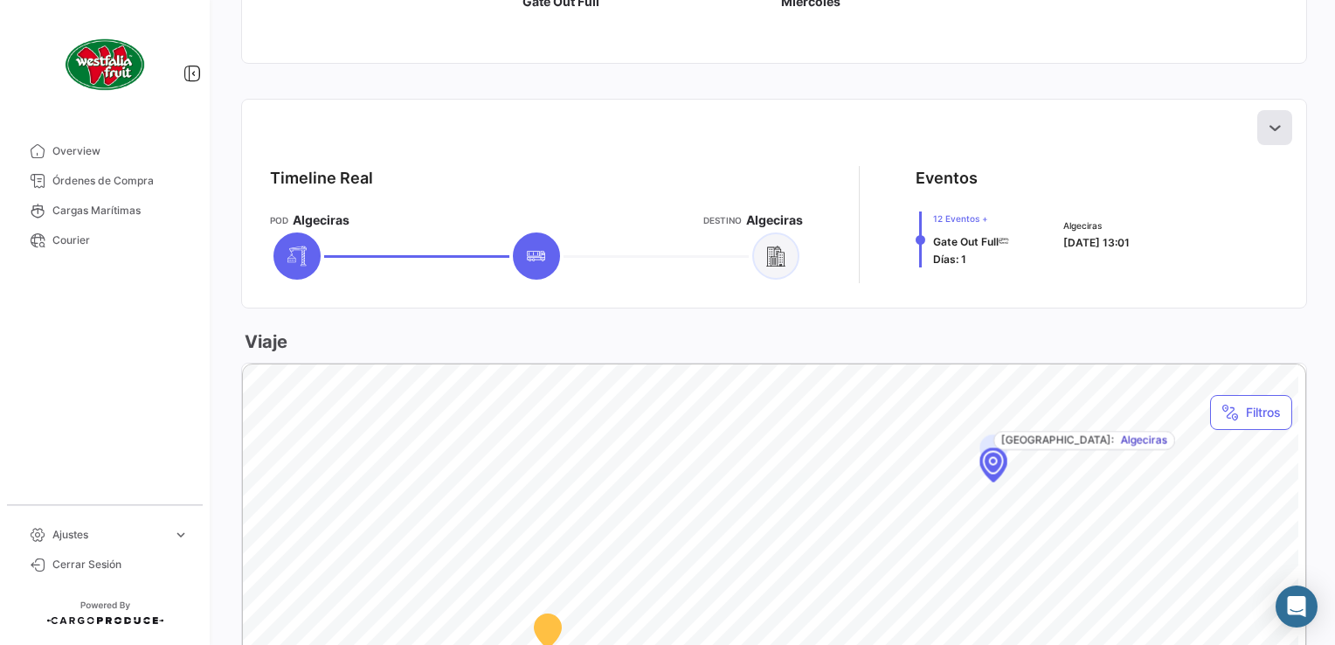
click at [1267, 132] on icon at bounding box center [1274, 127] width 17 height 17
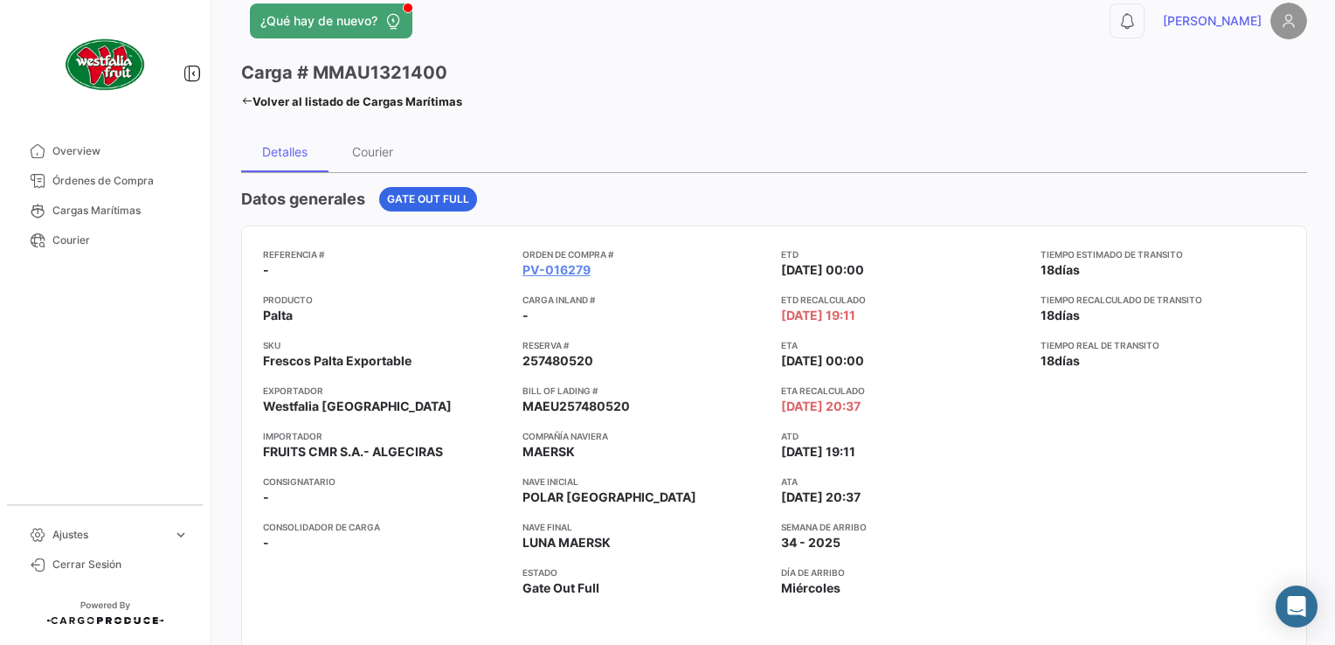
scroll to position [0, 0]
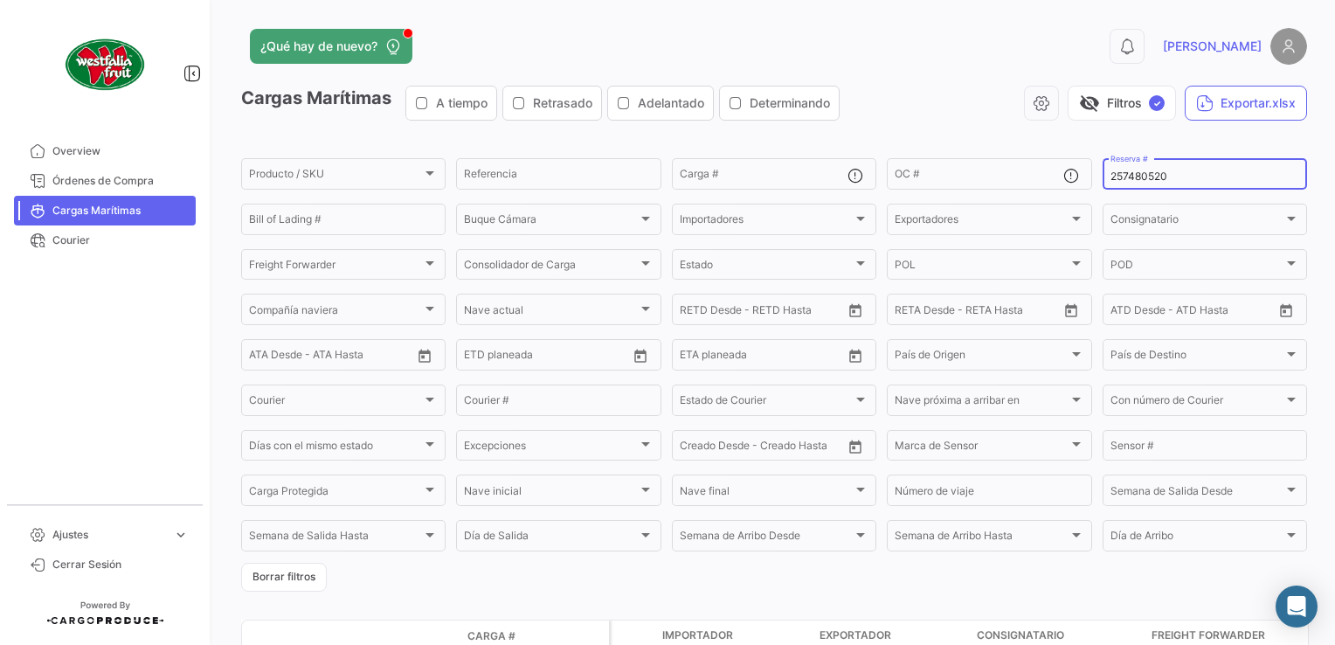
click at [1157, 170] on input "257480520" at bounding box center [1204, 176] width 189 height 12
drag, startPoint x: 1181, startPoint y: 176, endPoint x: 1070, endPoint y: 173, distance: 110.9
click at [0, 0] on div "Producto / SKU Producto / SKU Referencia Carga # OC # 257480520 Reserva # Bill …" at bounding box center [0, 0] width 0 height 0
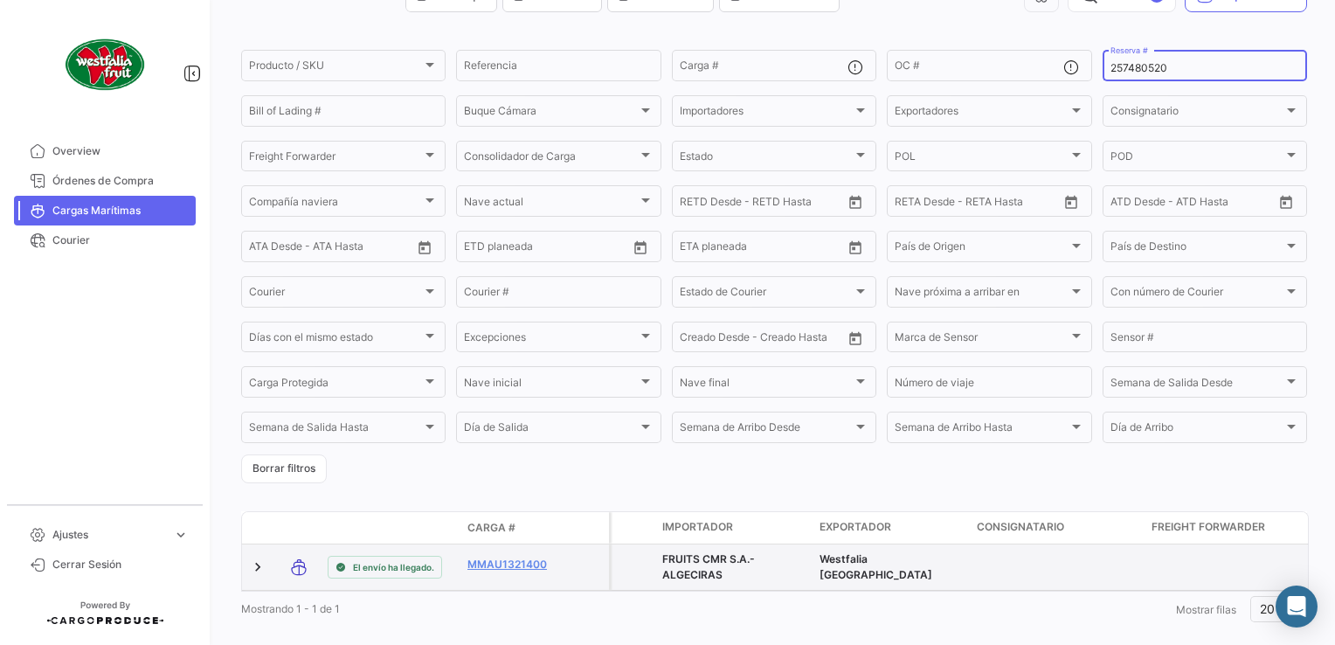
scroll to position [147, 0]
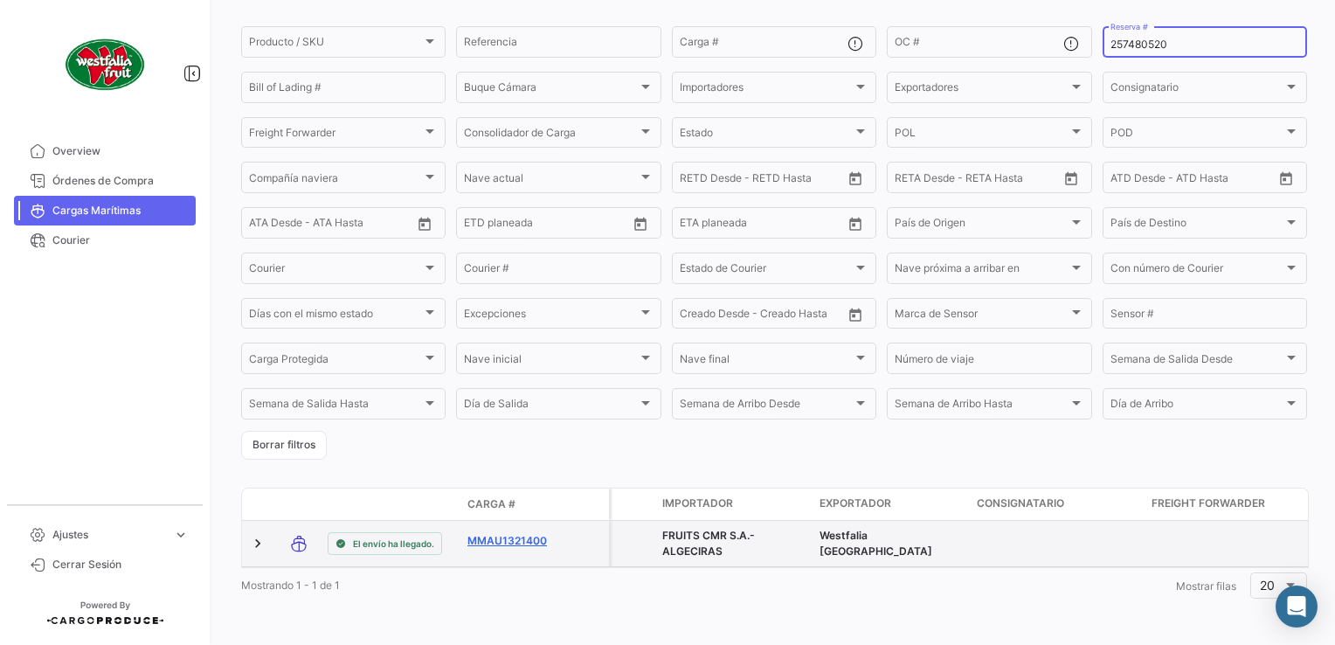
click at [503, 533] on link "MMAU1321400" at bounding box center [512, 541] width 91 height 16
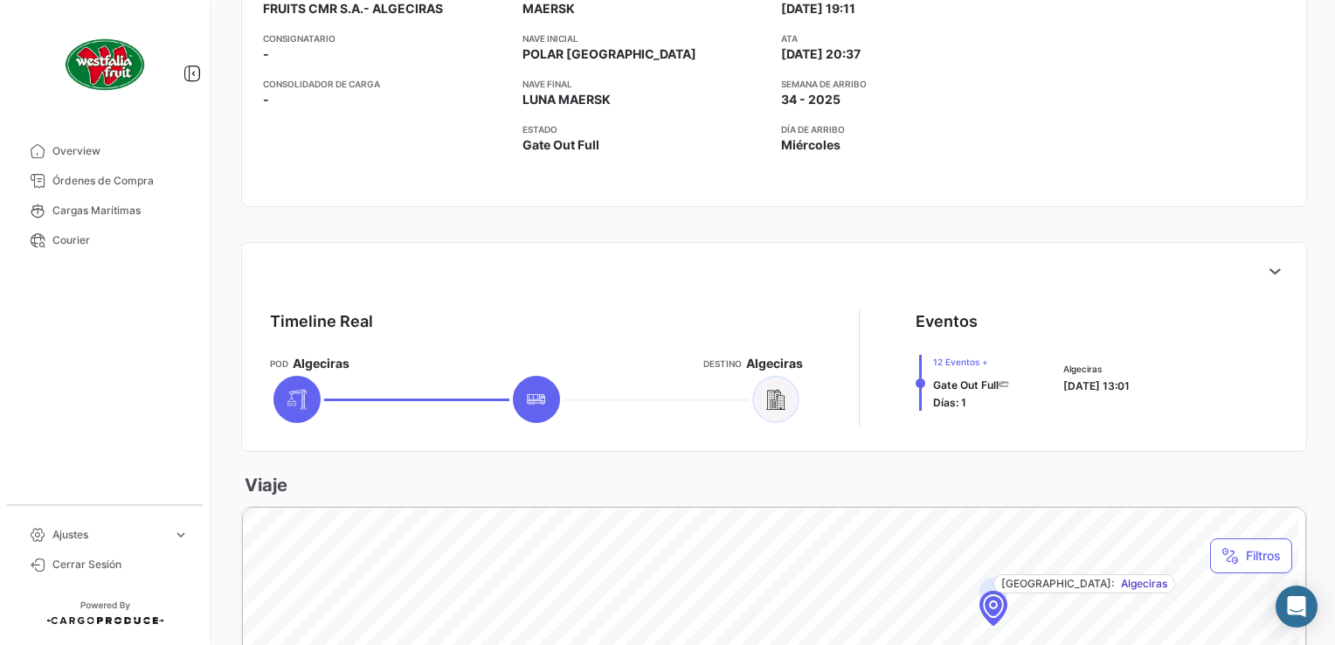
scroll to position [468, 0]
click at [1268, 259] on button at bounding box center [1274, 270] width 35 height 35
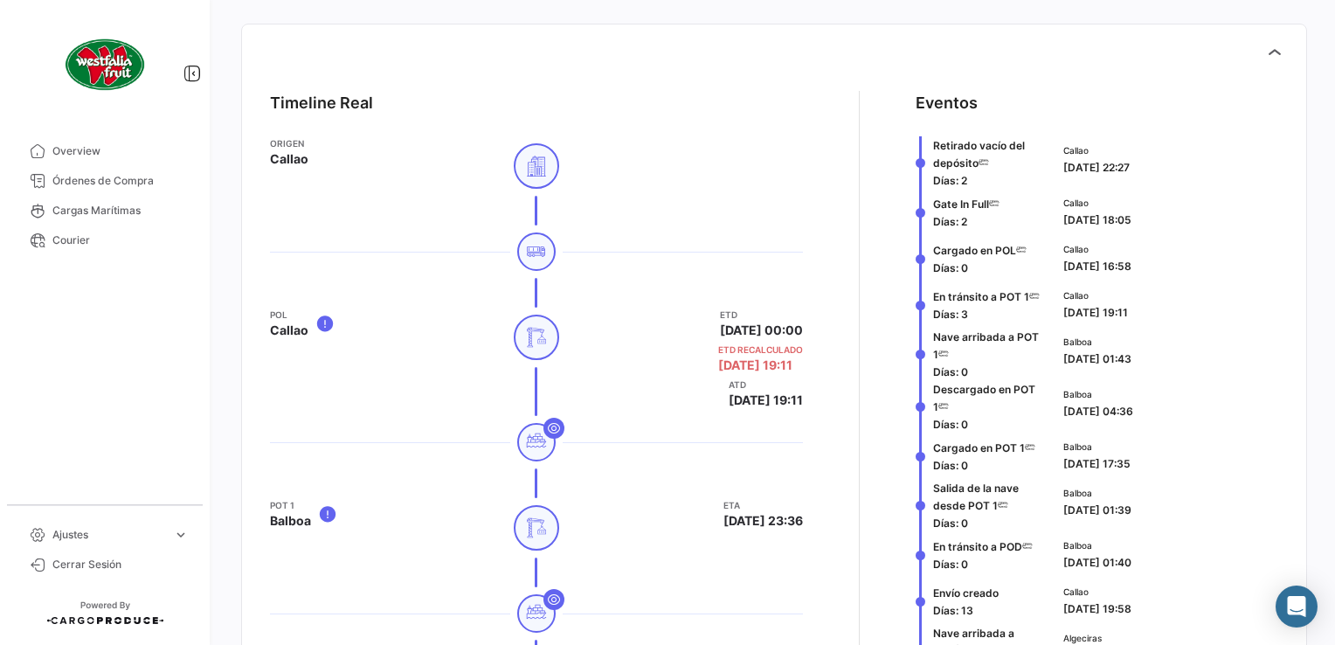
scroll to position [905, 0]
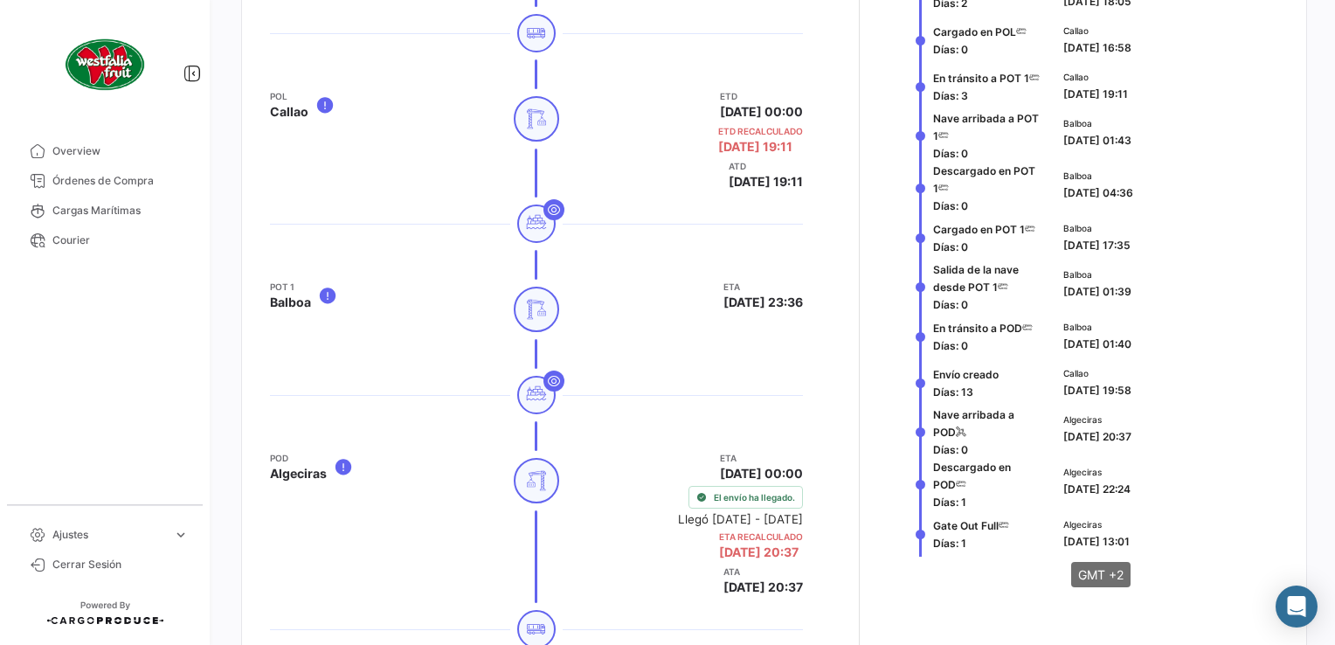
drag, startPoint x: 1042, startPoint y: 535, endPoint x: 1169, endPoint y: 547, distance: 127.2
click at [1169, 547] on div "Gate Out Full Días: 1 Algeciras 21/08/2025 13:01" at bounding box center [1096, 533] width 362 height 46
click at [1163, 545] on div "Algeciras 21/08/2025 13:01" at bounding box center [1167, 533] width 208 height 32
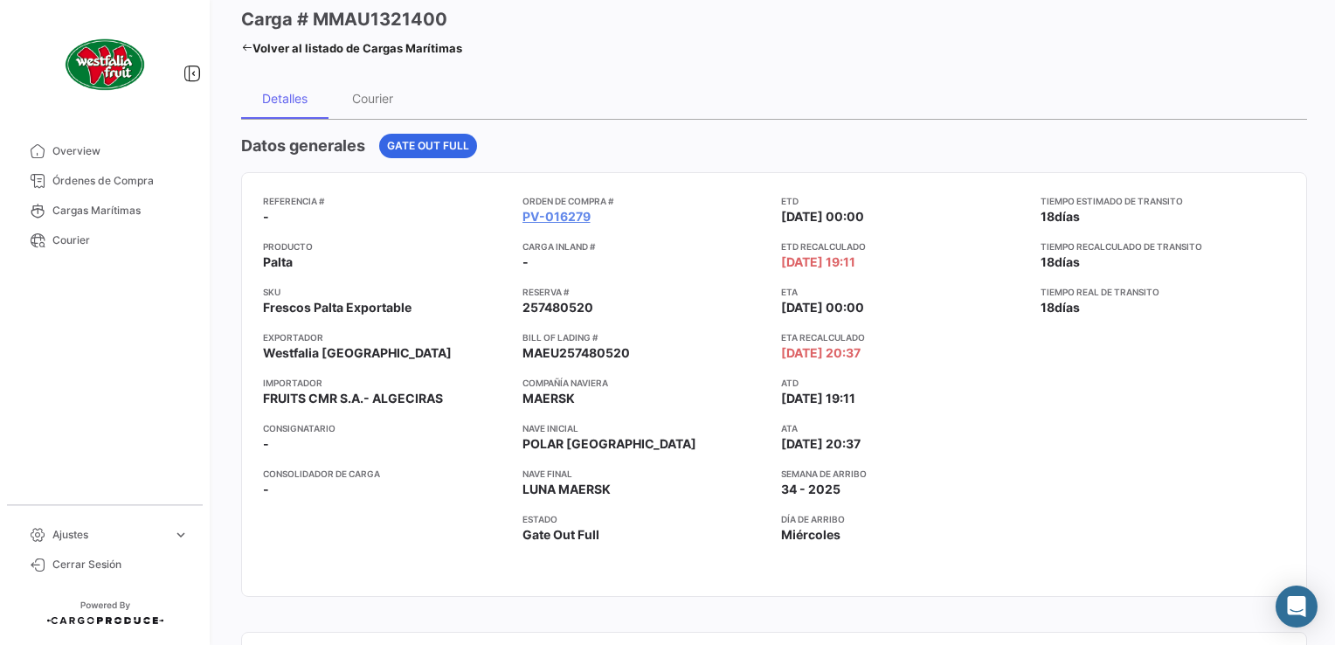
scroll to position [0, 0]
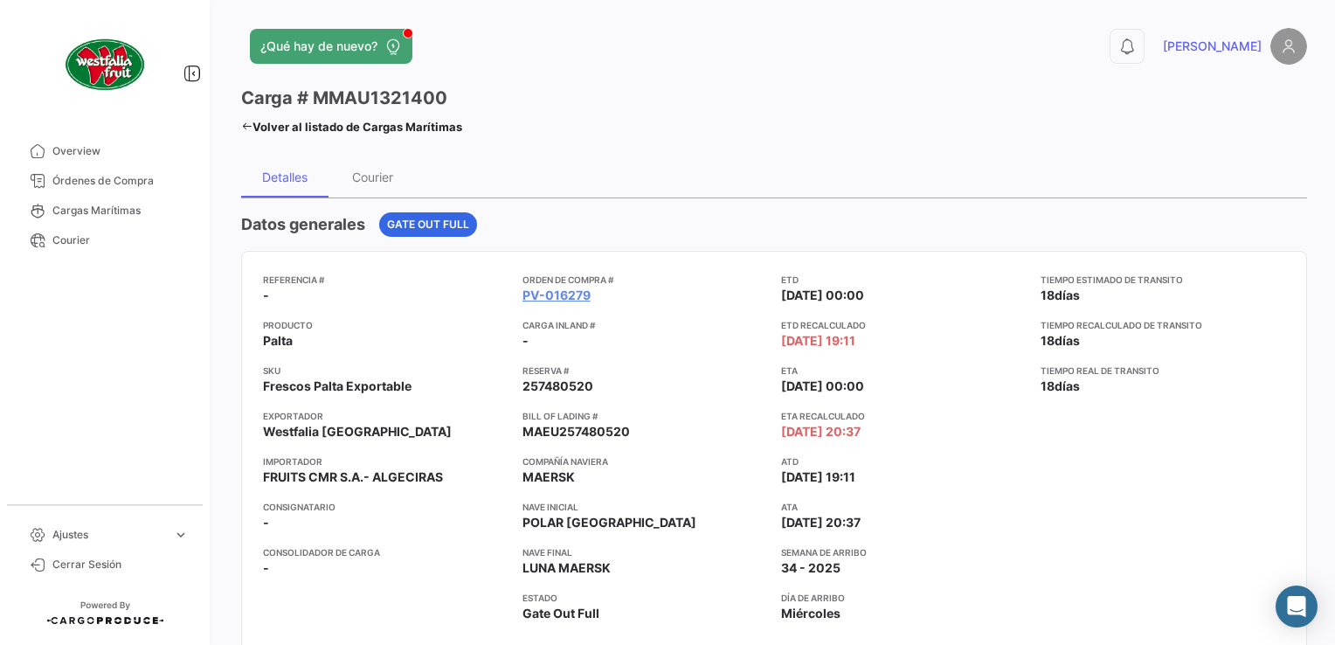
click at [245, 121] on icon at bounding box center [246, 126] width 11 height 11
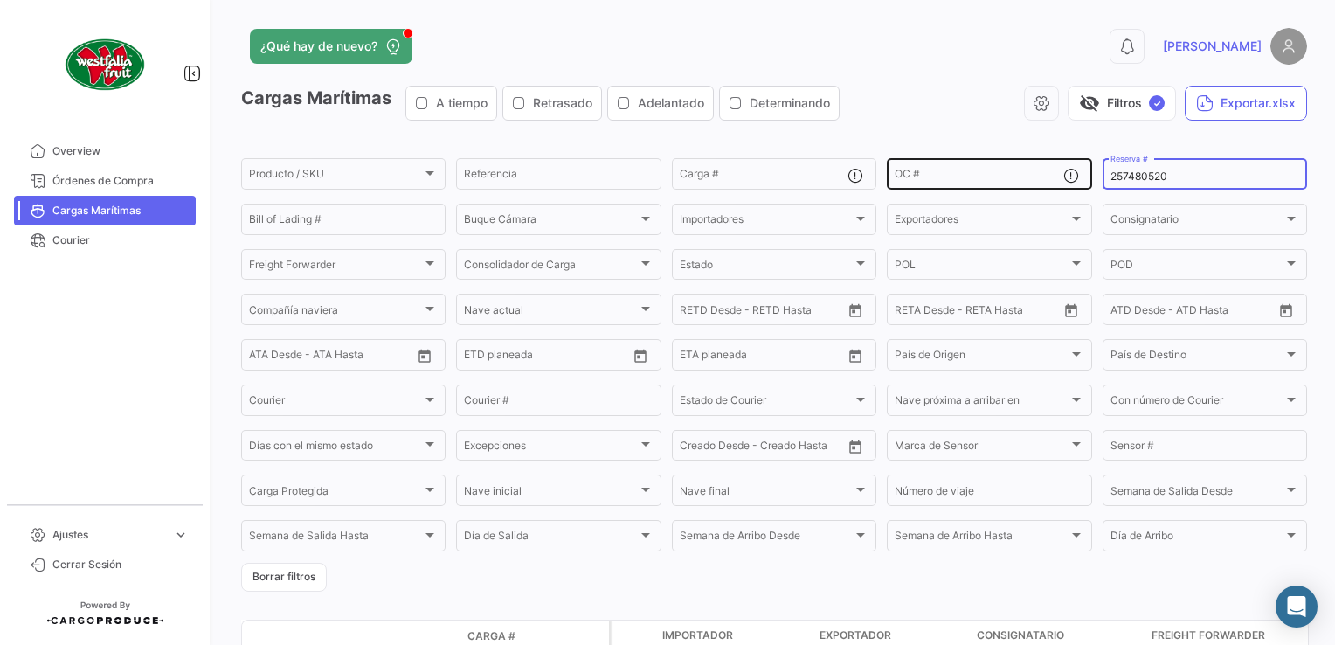
drag, startPoint x: 1176, startPoint y: 175, endPoint x: 1073, endPoint y: 183, distance: 104.3
click at [0, 0] on div "Producto / SKU Producto / SKU Referencia Carga # OC # 257480520 Reserva # Bill …" at bounding box center [0, 0] width 0 height 0
paste input "MBM230046422"
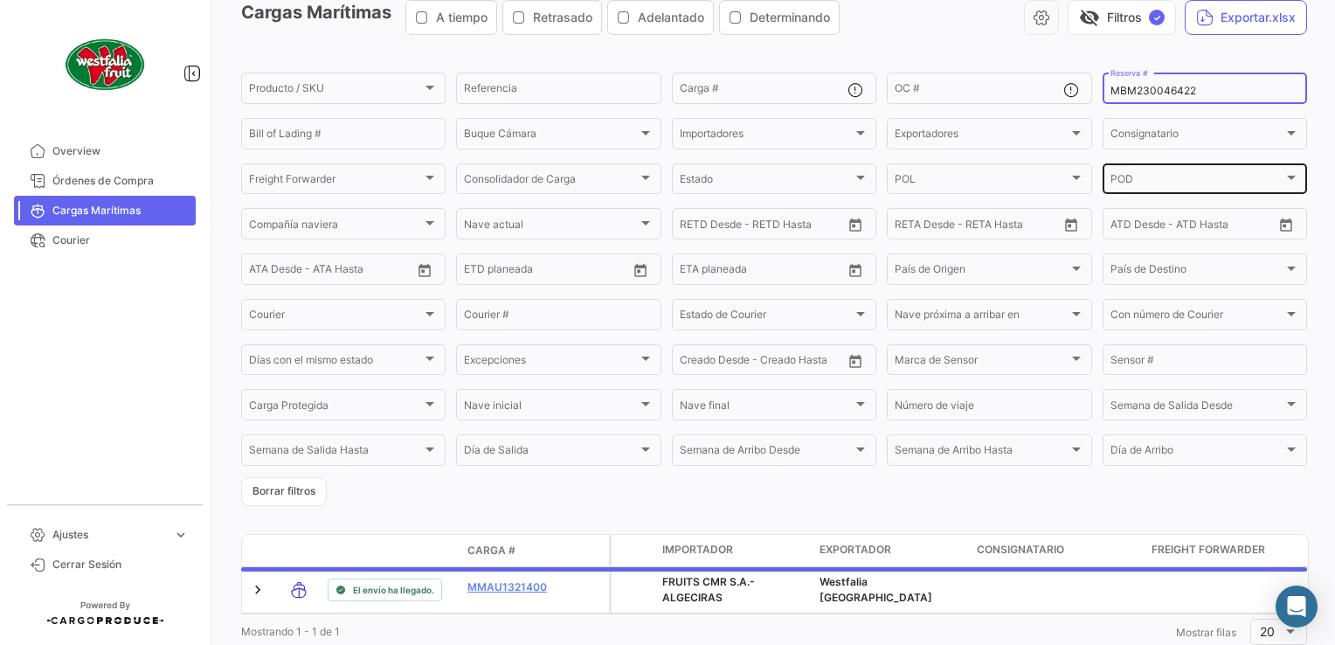
scroll to position [147, 0]
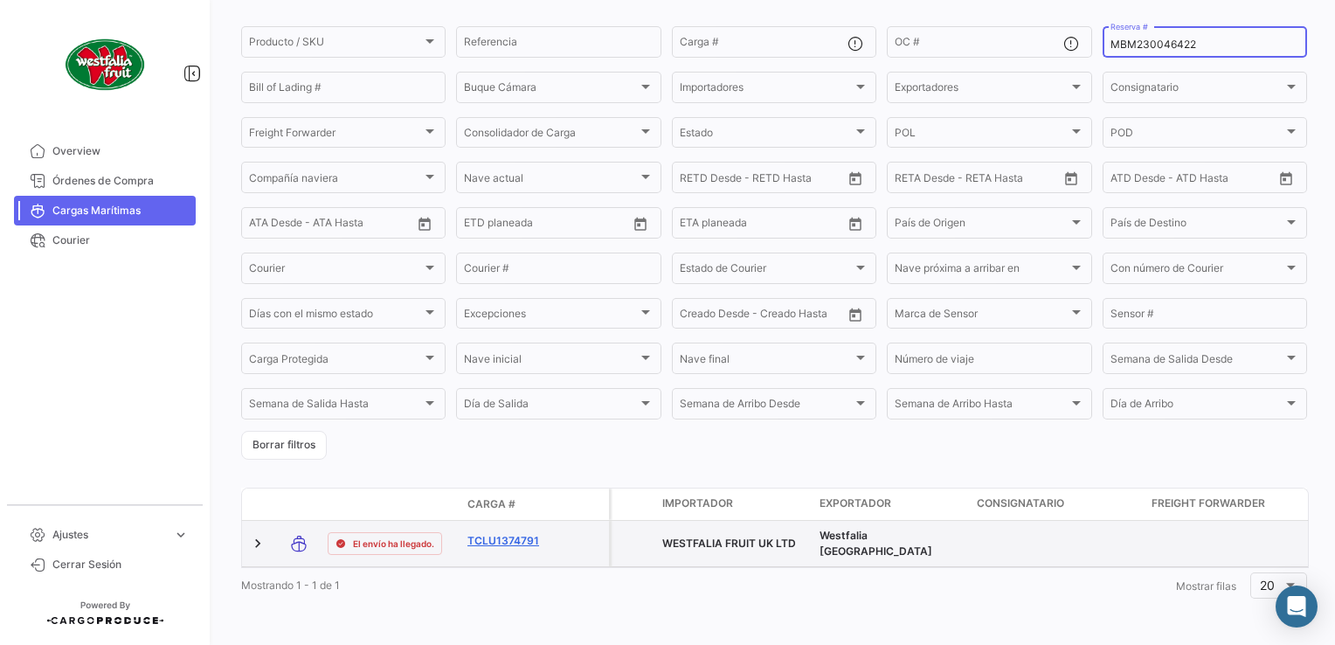
type input "MBM230046422"
click at [500, 533] on link "TCLU1374791" at bounding box center [512, 541] width 91 height 16
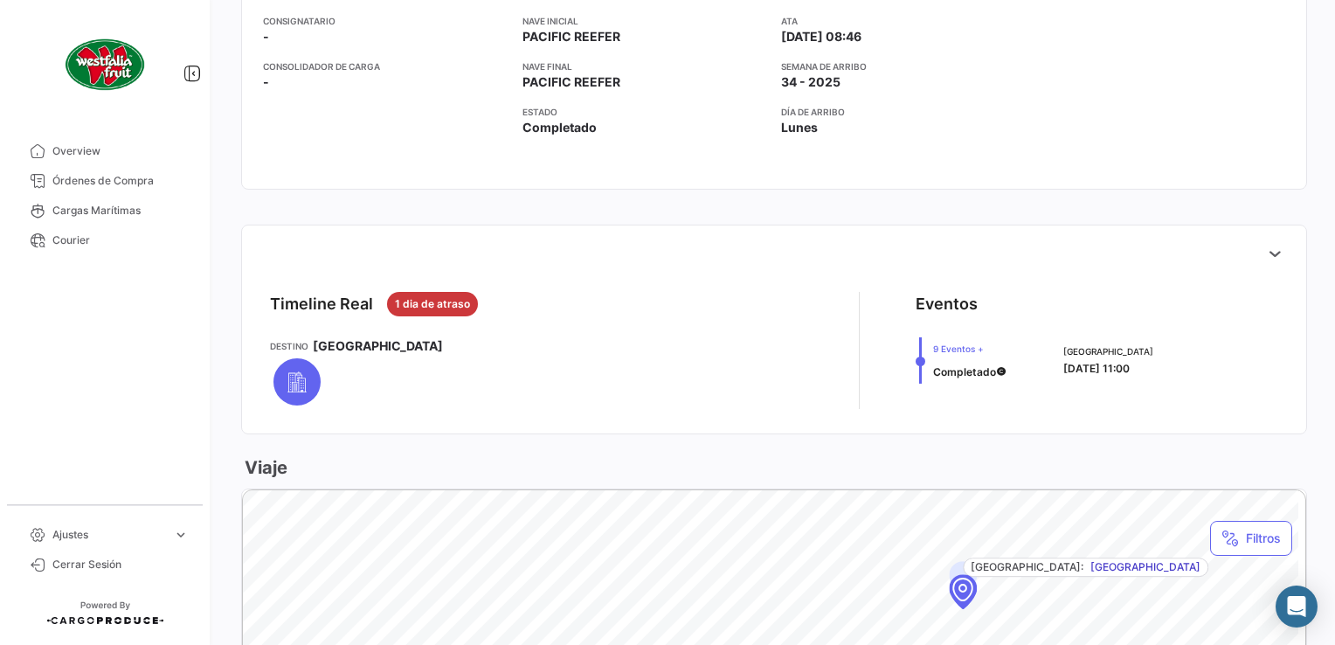
scroll to position [699, 0]
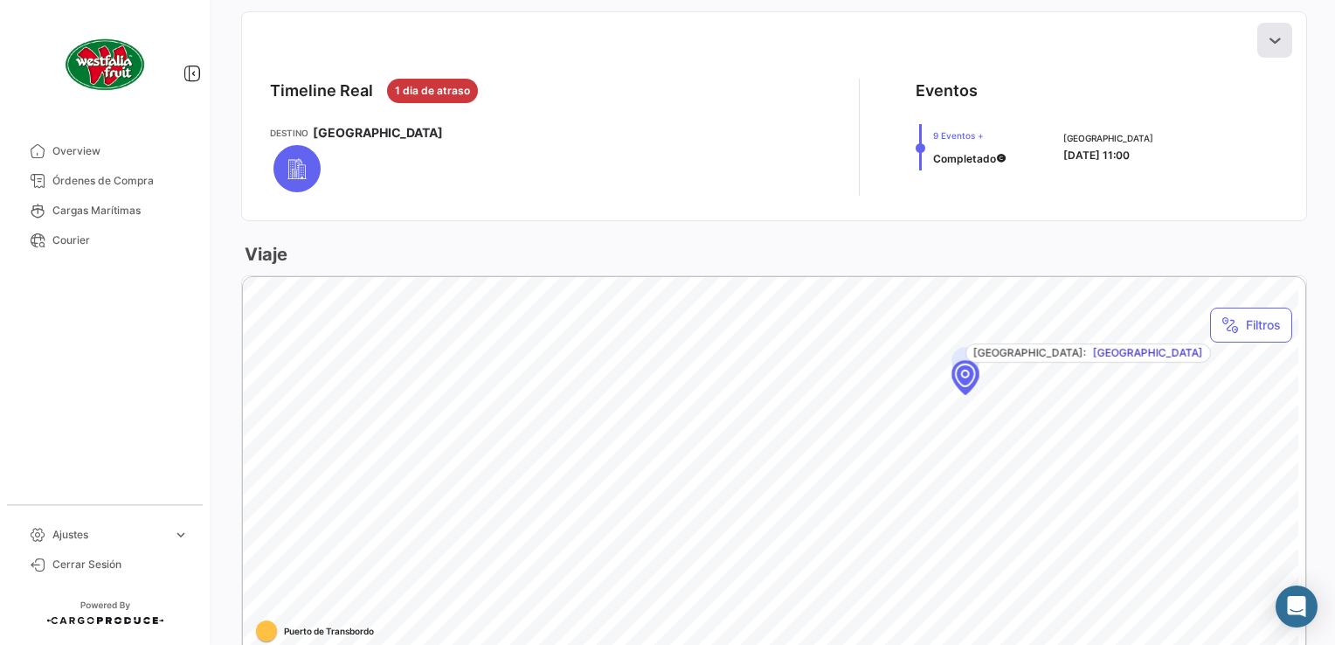
click at [1266, 42] on icon at bounding box center [1274, 39] width 17 height 17
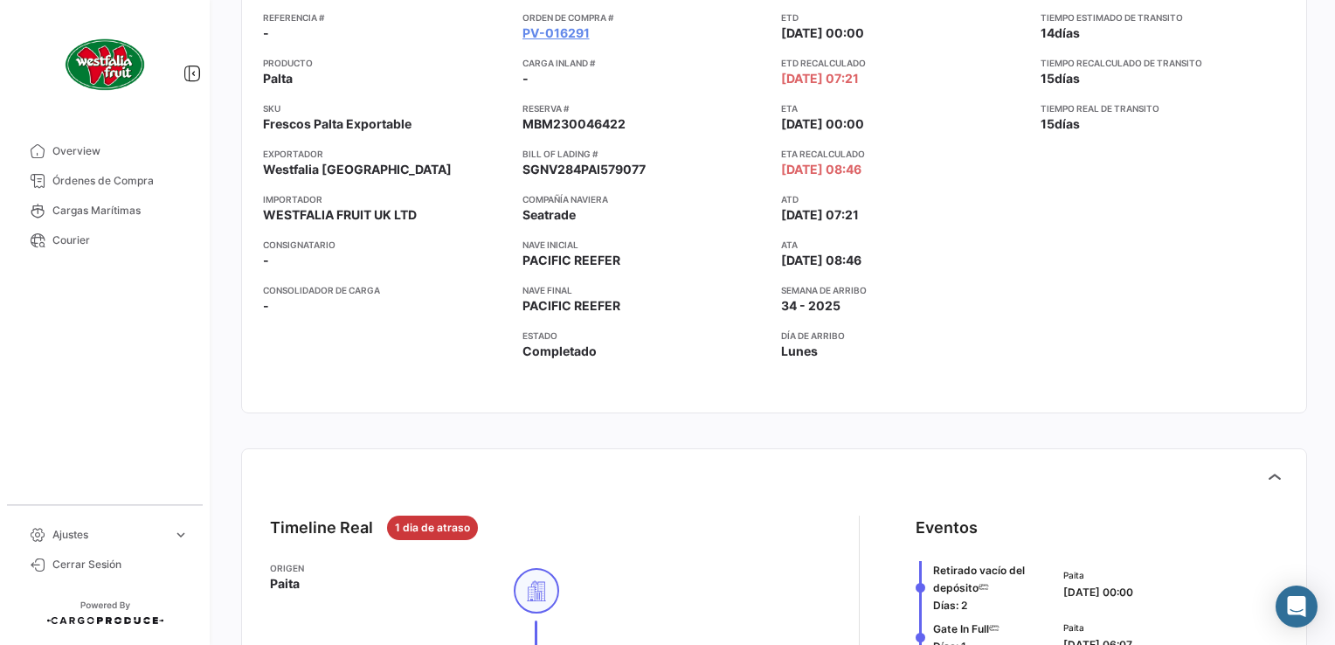
scroll to position [0, 0]
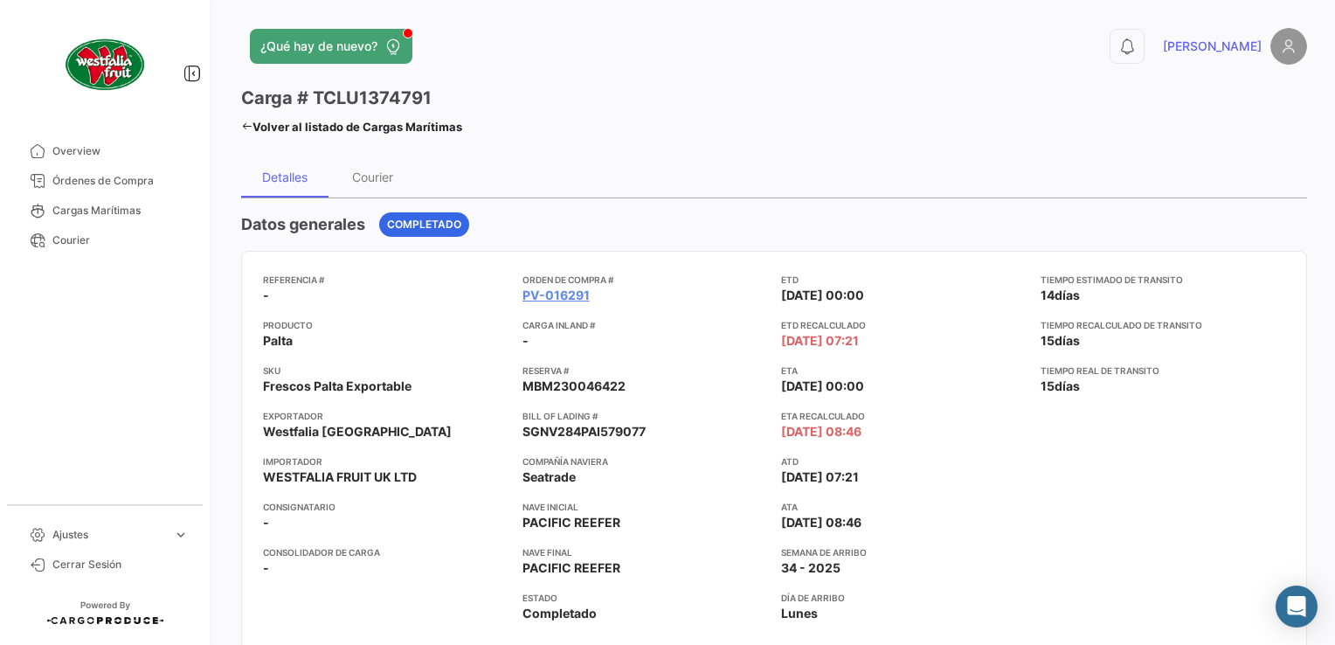
click at [246, 121] on icon at bounding box center [246, 126] width 11 height 11
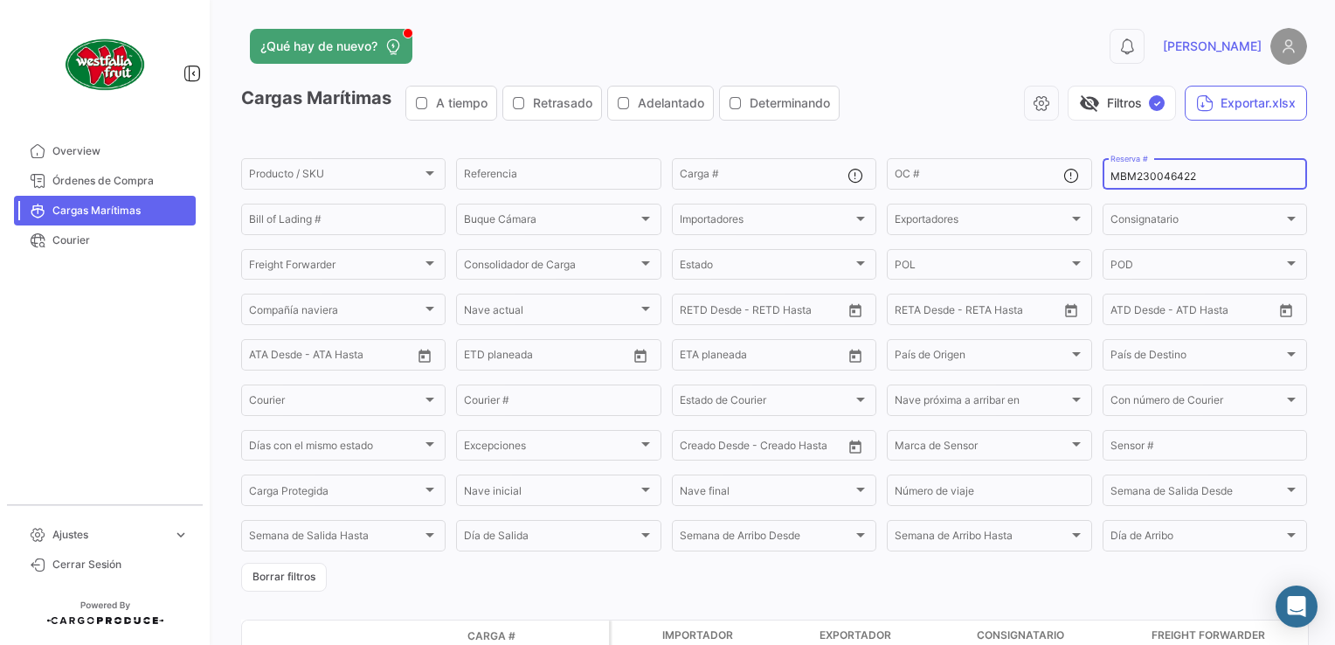
drag, startPoint x: 1199, startPoint y: 173, endPoint x: 1103, endPoint y: 181, distance: 96.4
click at [1110, 181] on input "MBM230046422" at bounding box center [1204, 176] width 189 height 12
paste input "4"
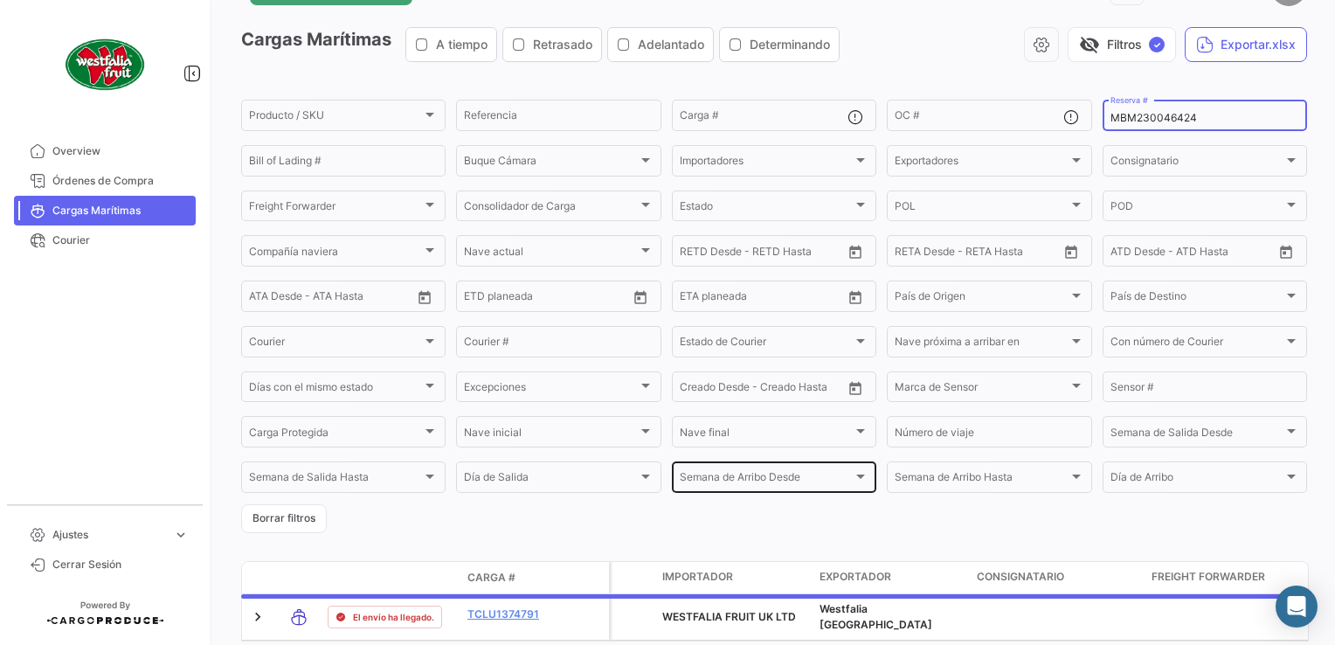
scroll to position [147, 0]
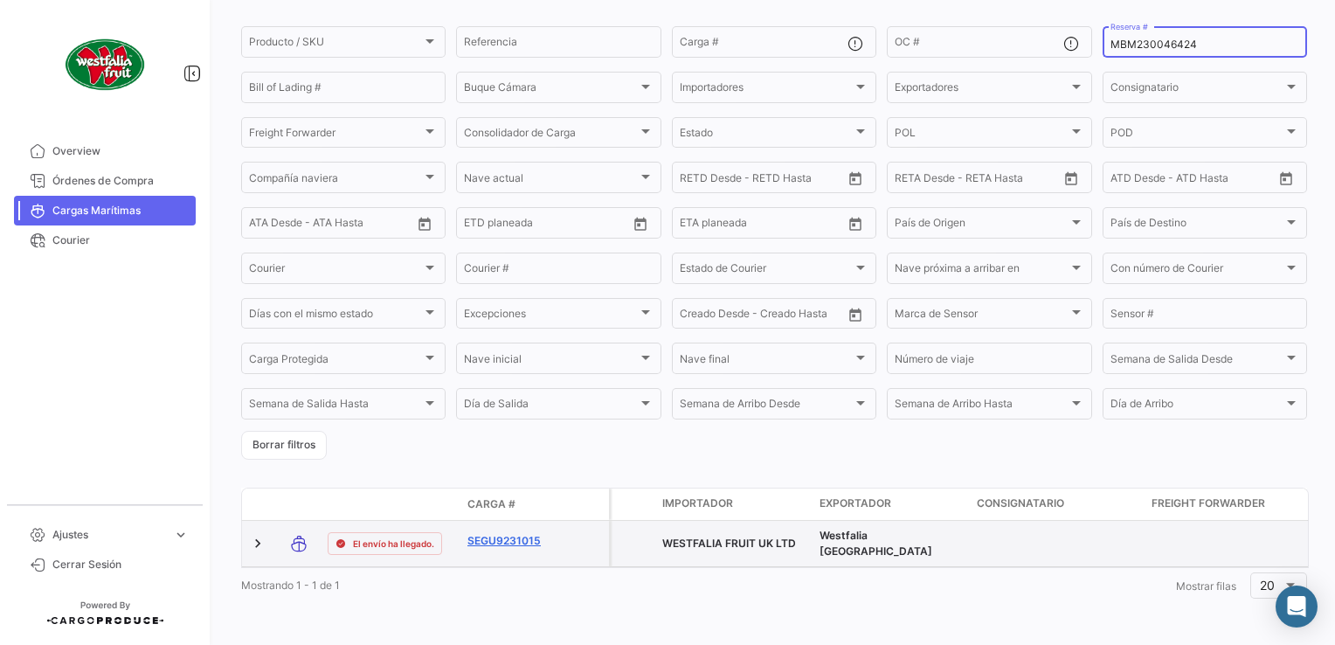
type input "MBM230046424"
click at [506, 533] on link "SEGU9231015" at bounding box center [512, 541] width 91 height 16
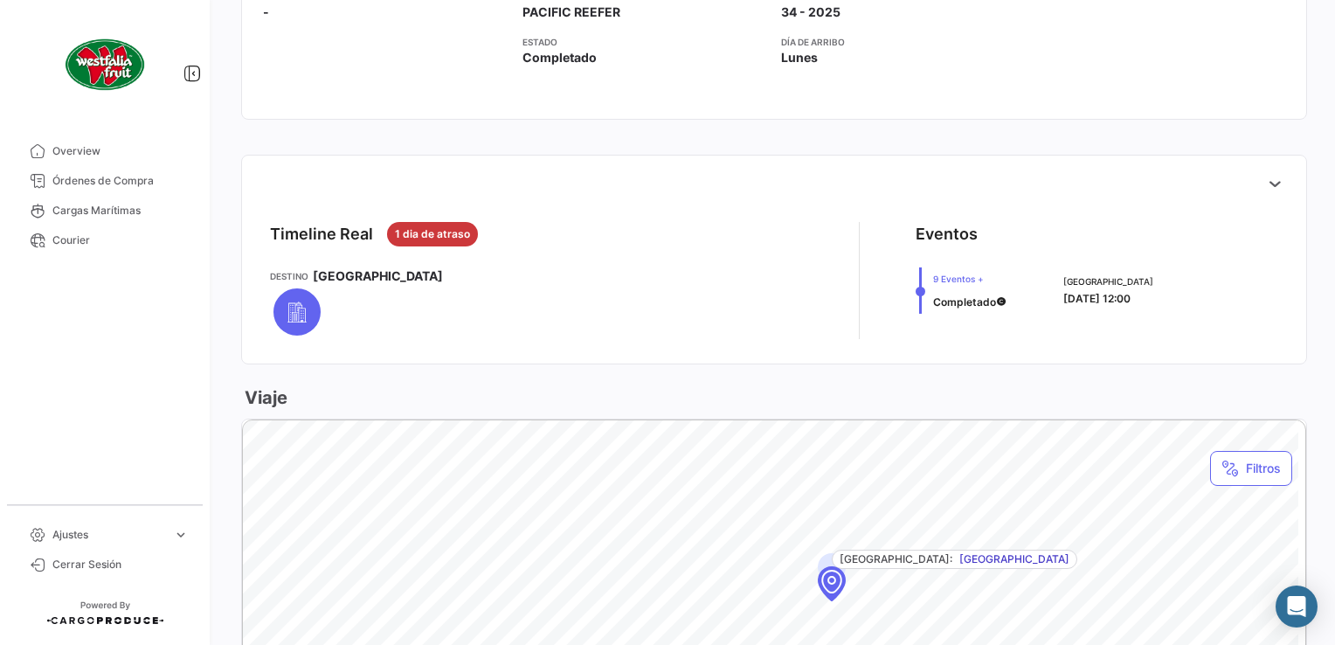
scroll to position [699, 0]
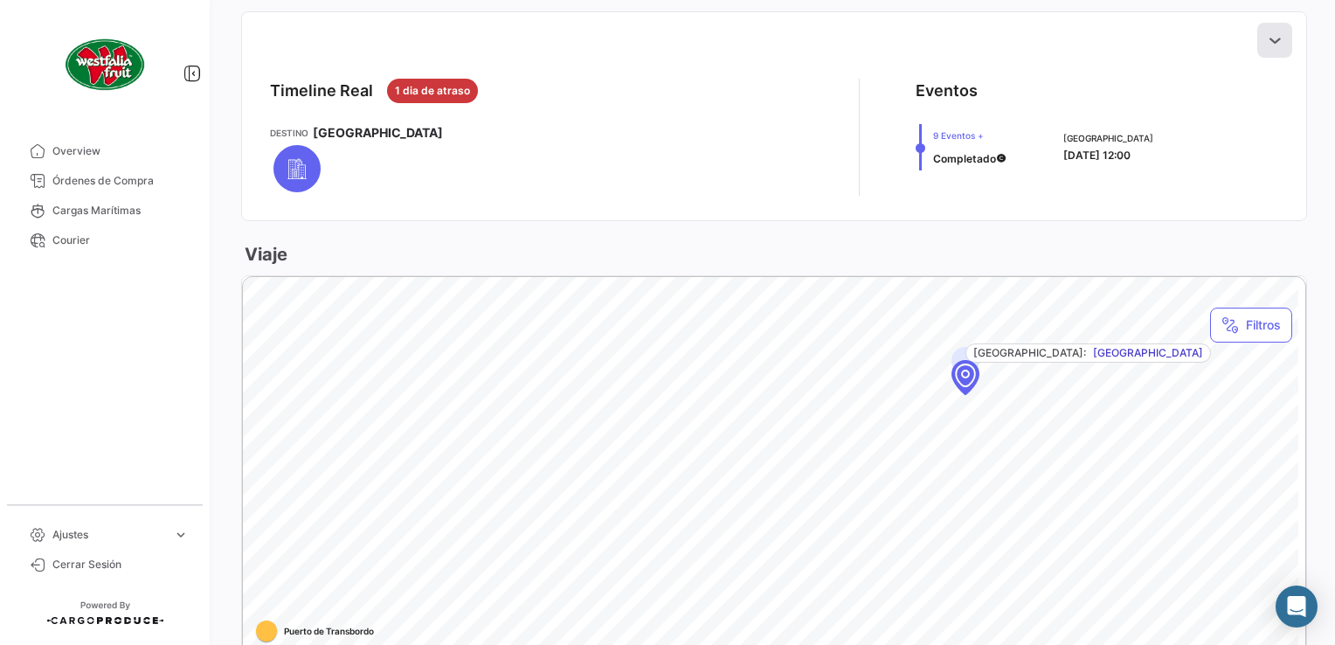
click at [1266, 45] on icon at bounding box center [1274, 39] width 17 height 17
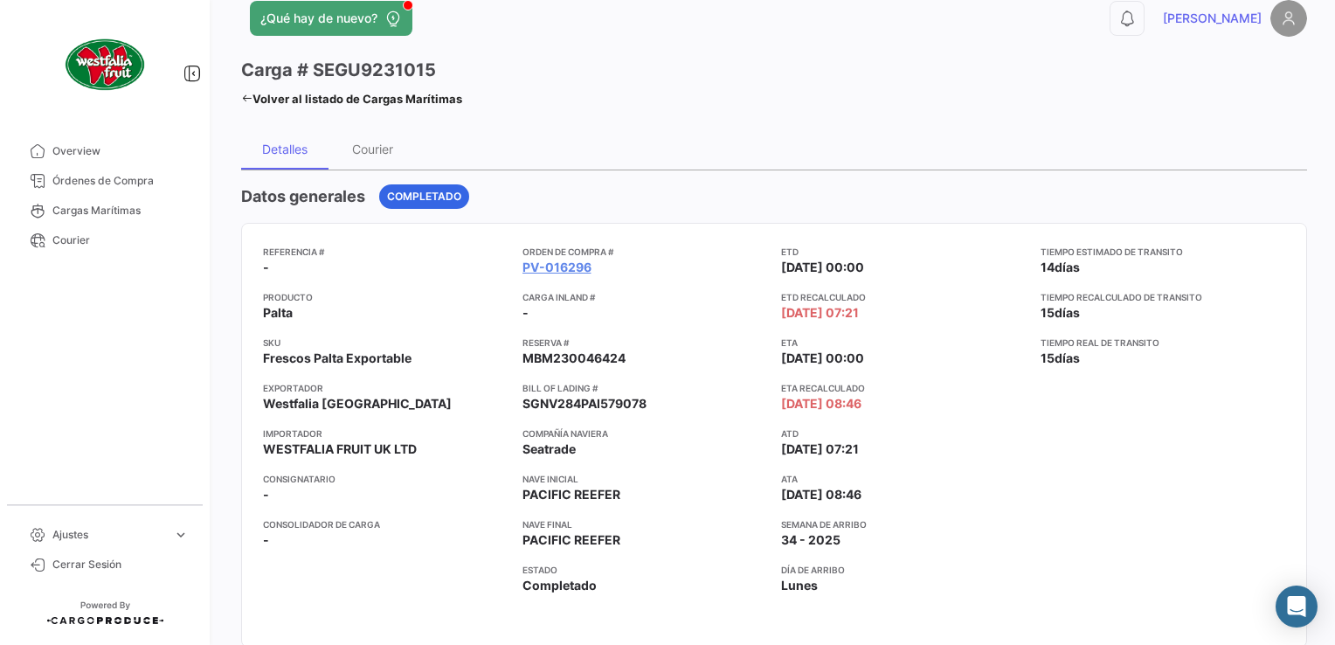
scroll to position [0, 0]
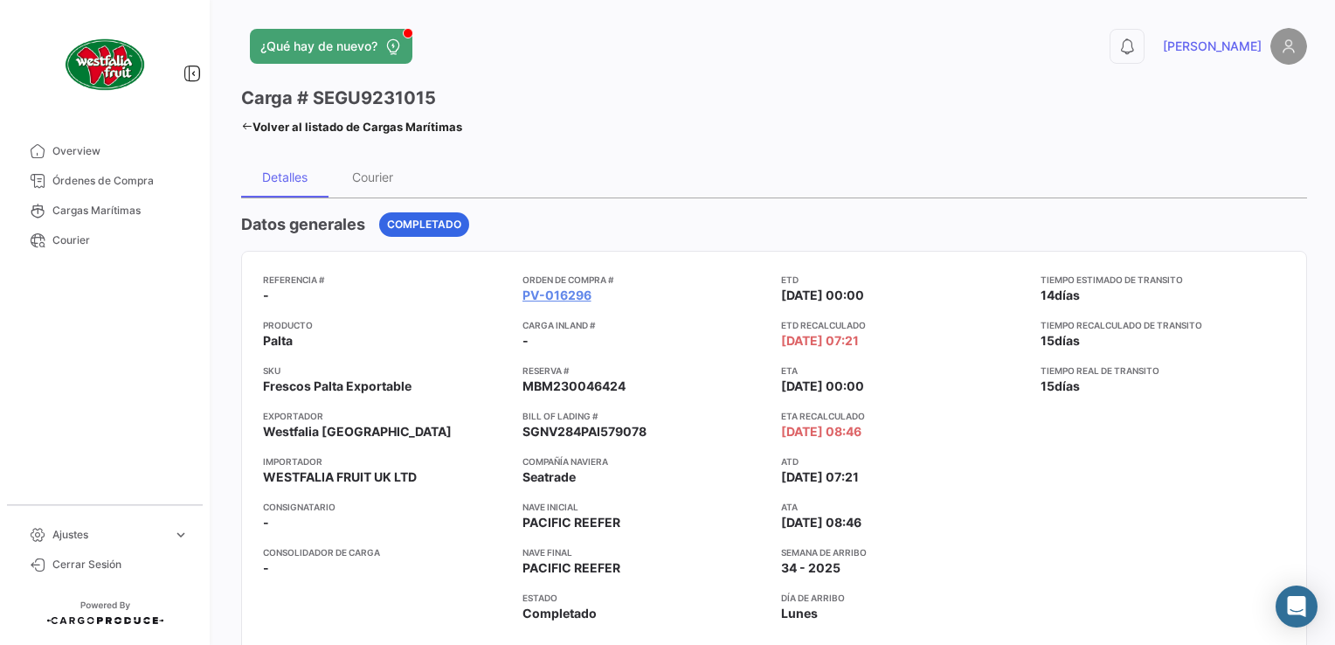
click at [245, 122] on icon at bounding box center [246, 126] width 11 height 11
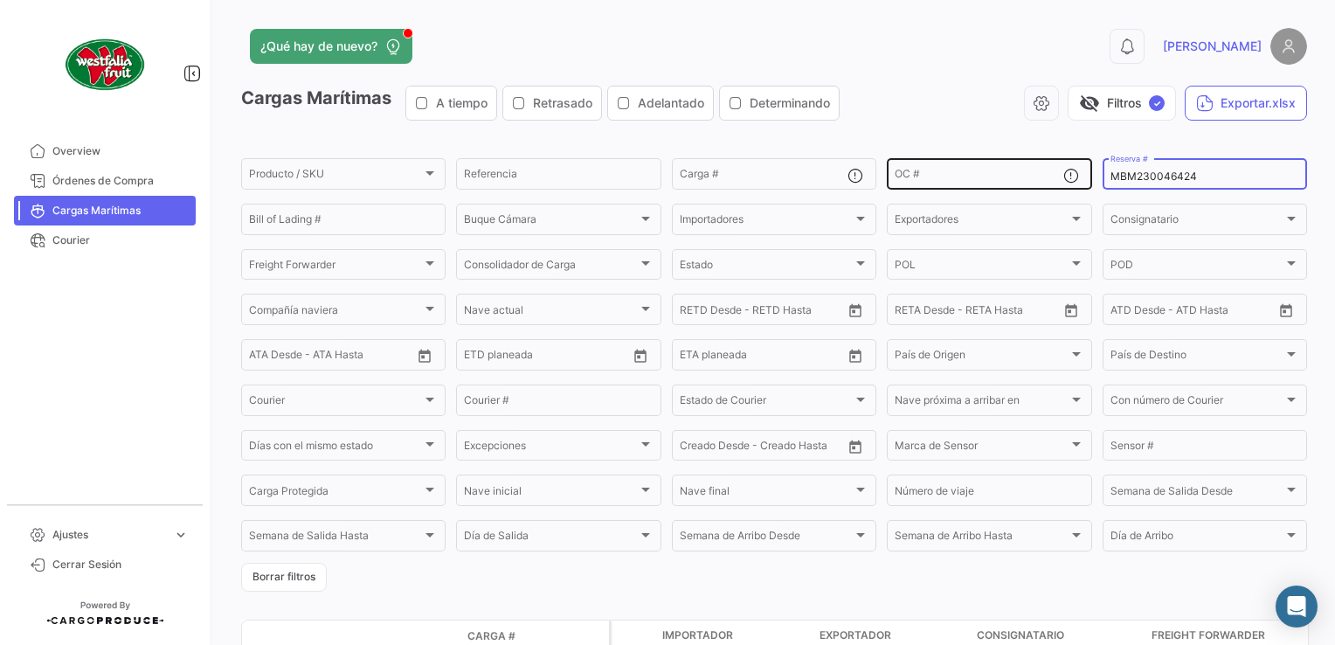
drag, startPoint x: 1202, startPoint y: 176, endPoint x: 1083, endPoint y: 185, distance: 119.1
click at [0, 0] on div "Producto / SKU Producto / SKU Referencia Carga # OC # MBM230046424 Reserva # Bi…" at bounding box center [0, 0] width 0 height 0
paste input "PER8691735A"
type input "PER8691735A"
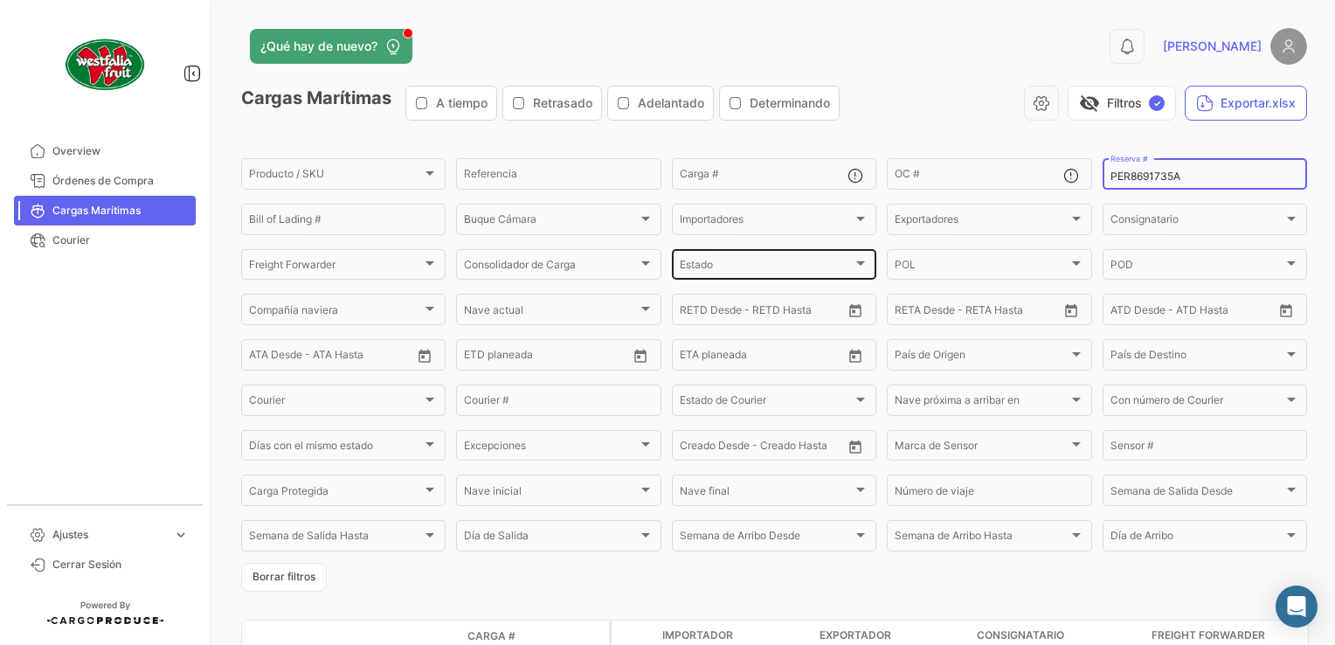
scroll to position [147, 0]
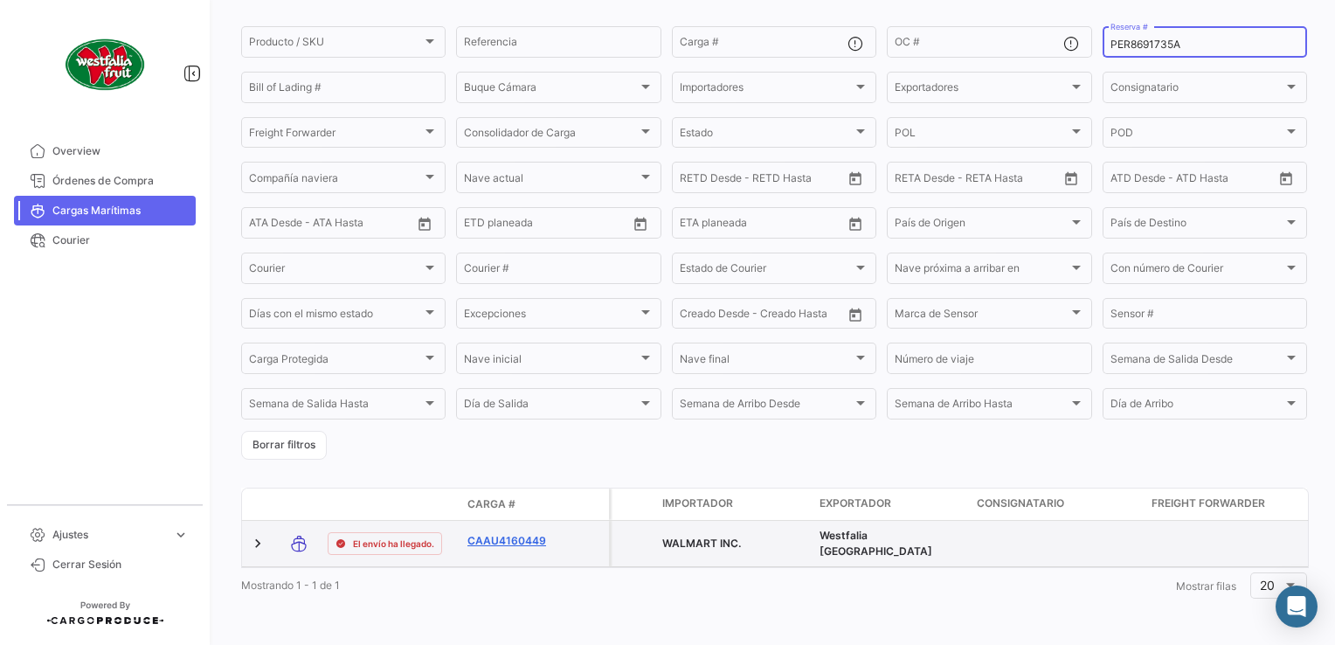
click at [513, 533] on link "CAAU4160449" at bounding box center [512, 541] width 91 height 16
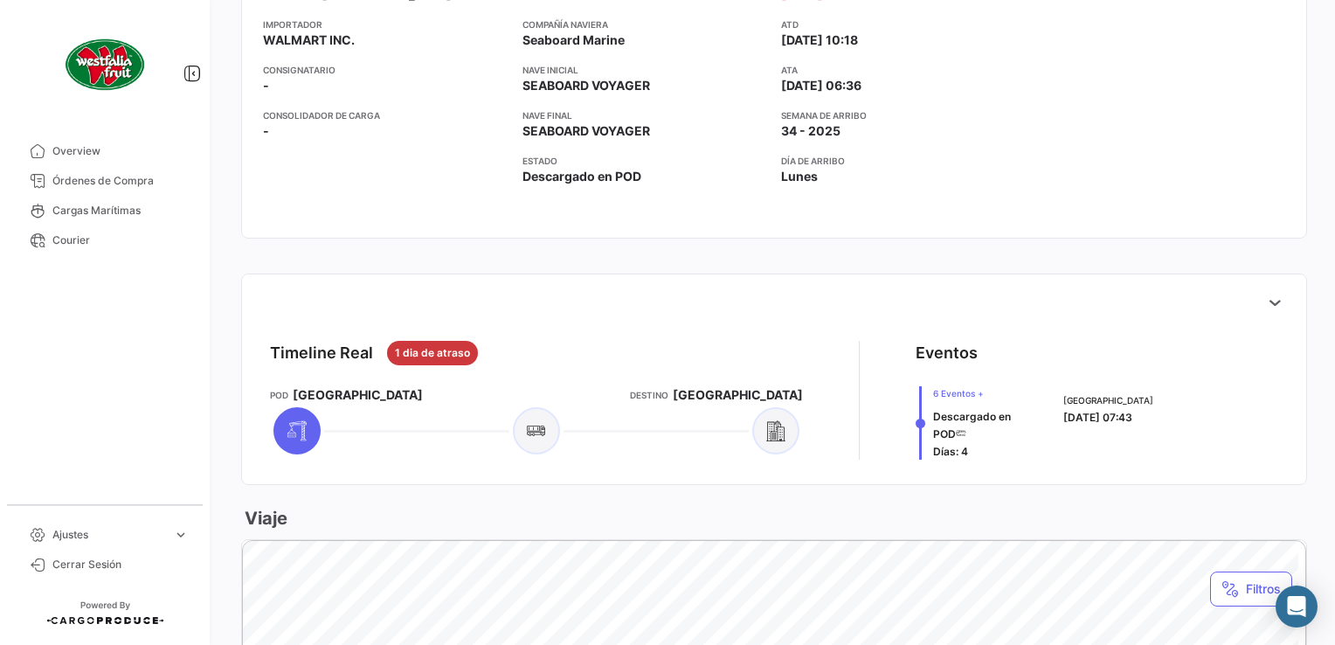
scroll to position [699, 0]
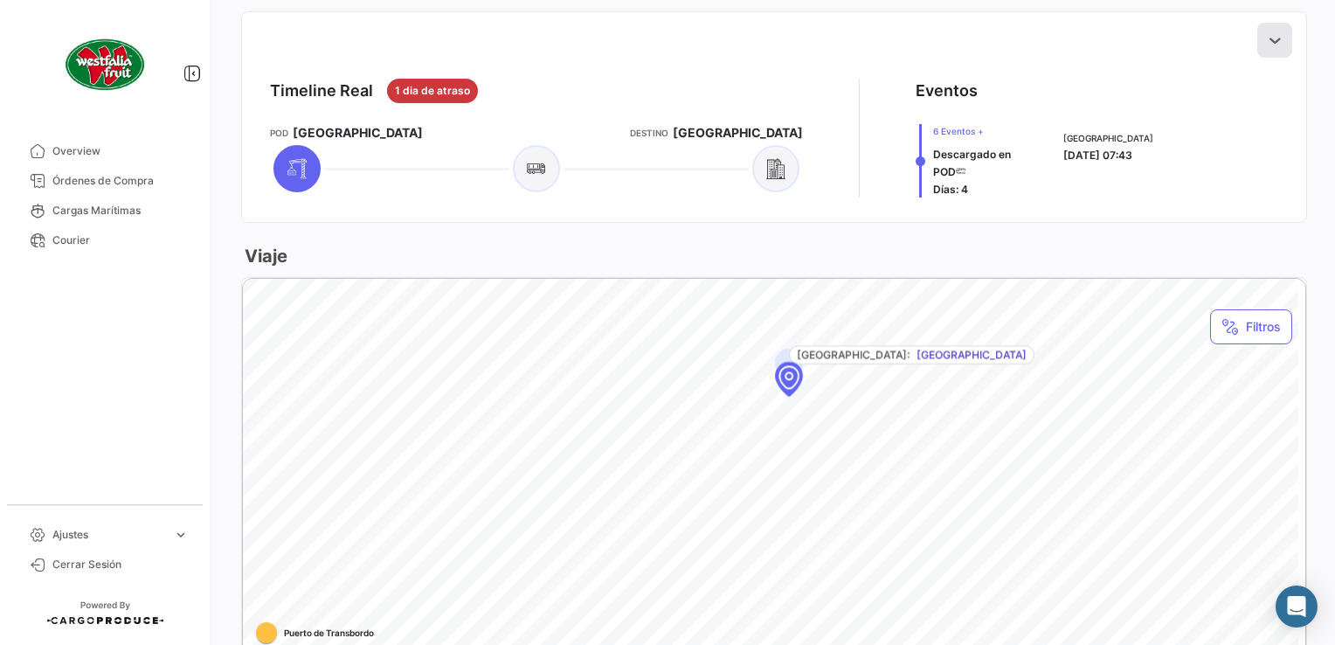
click at [1266, 43] on icon at bounding box center [1274, 39] width 17 height 17
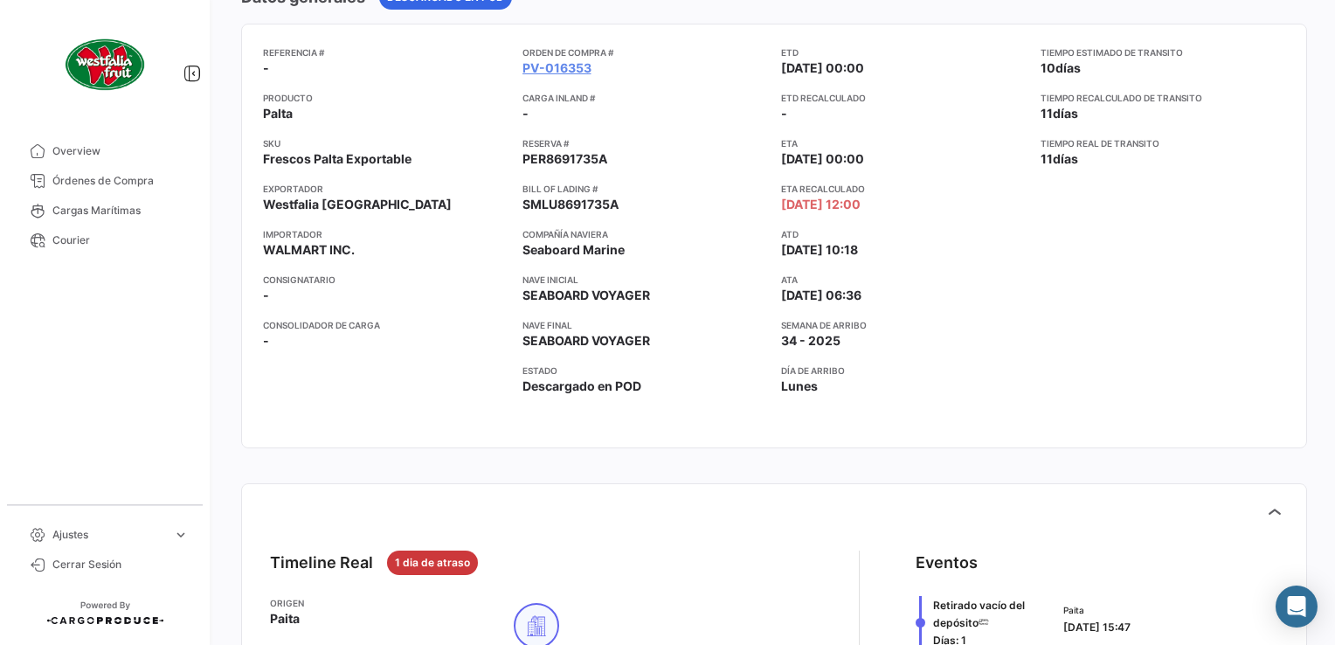
scroll to position [0, 0]
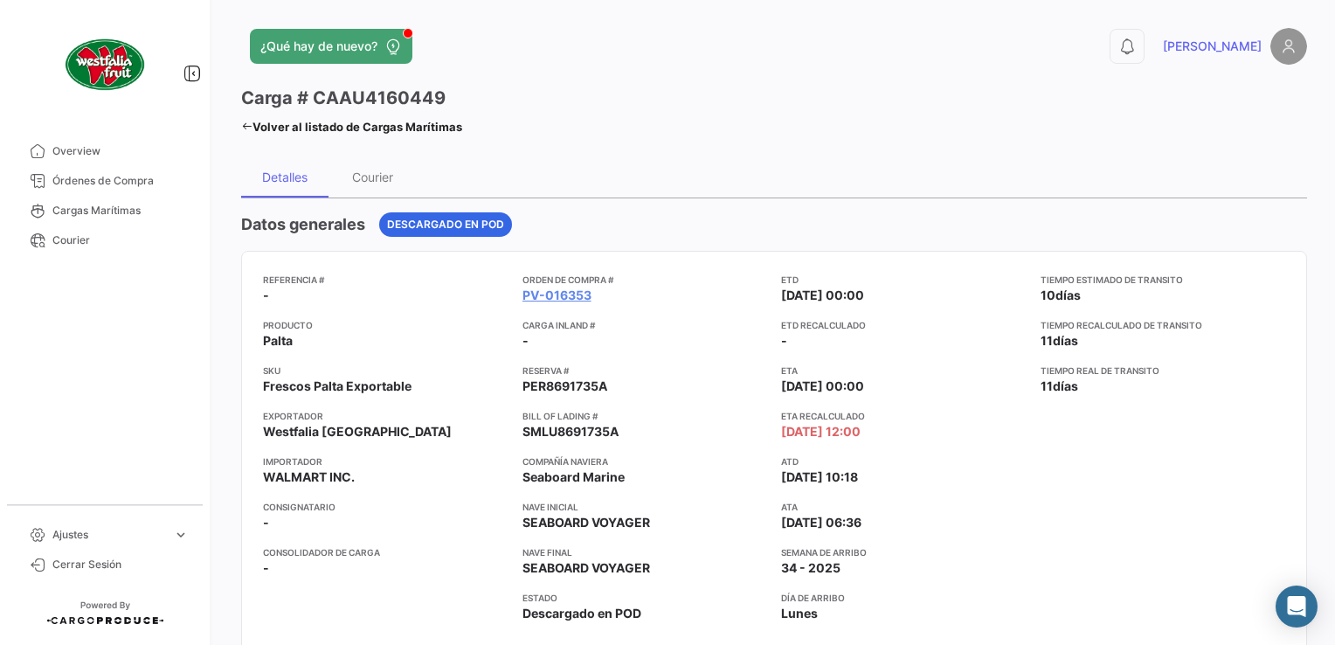
click at [253, 121] on link "Volver al listado de Cargas Marítimas" at bounding box center [351, 126] width 221 height 24
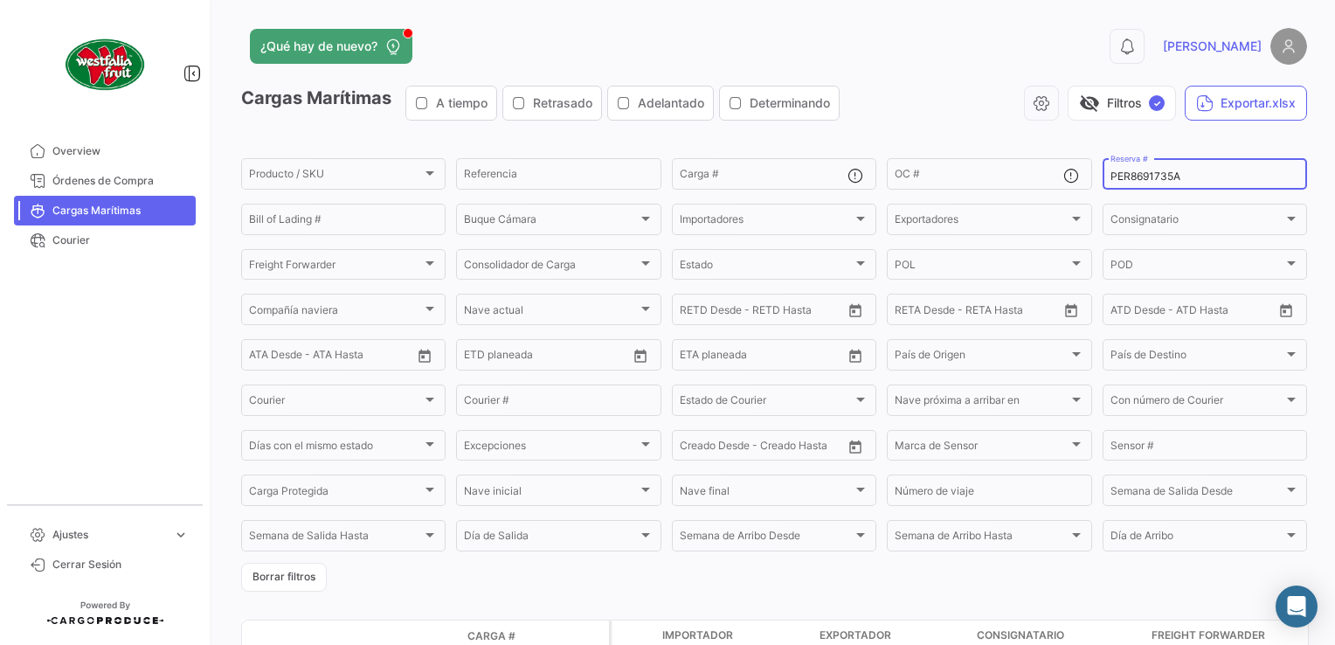
drag, startPoint x: 1193, startPoint y: 176, endPoint x: 1093, endPoint y: 179, distance: 99.6
click at [1102, 179] on div "PER8691735A Reserva #" at bounding box center [1204, 172] width 204 height 34
paste input "ZIMULMA00012435"
type input "ZIMULMA00012435"
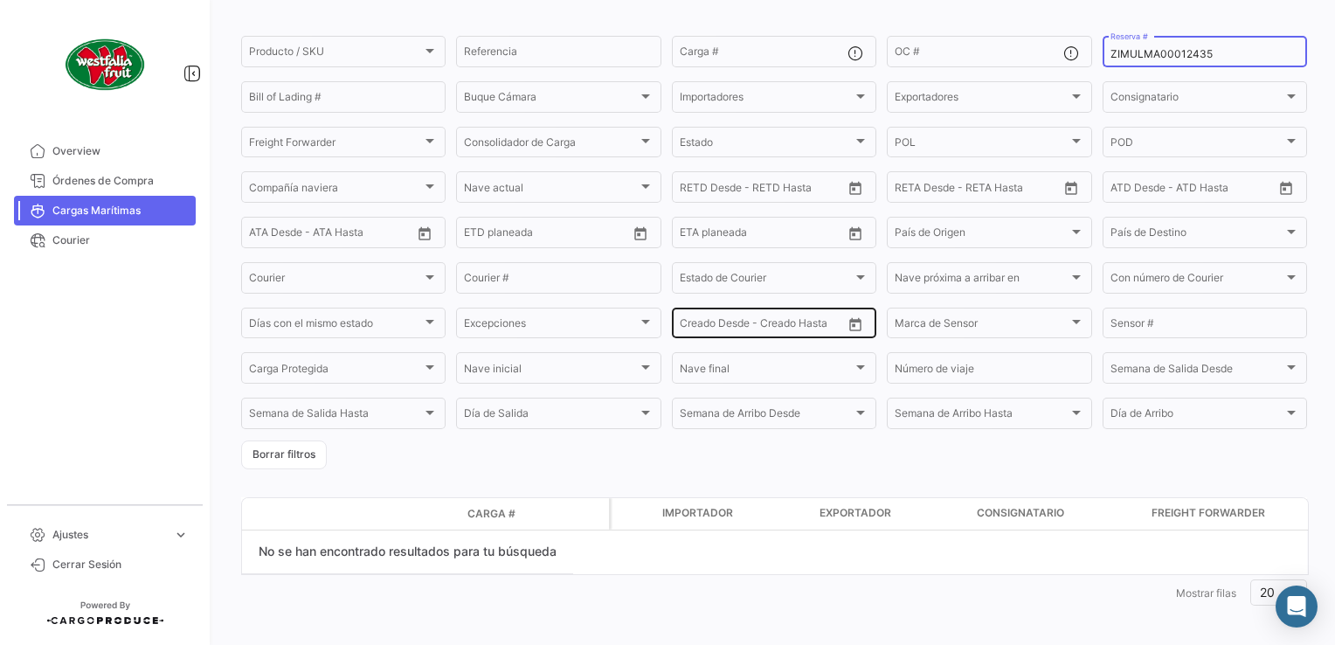
scroll to position [132, 0]
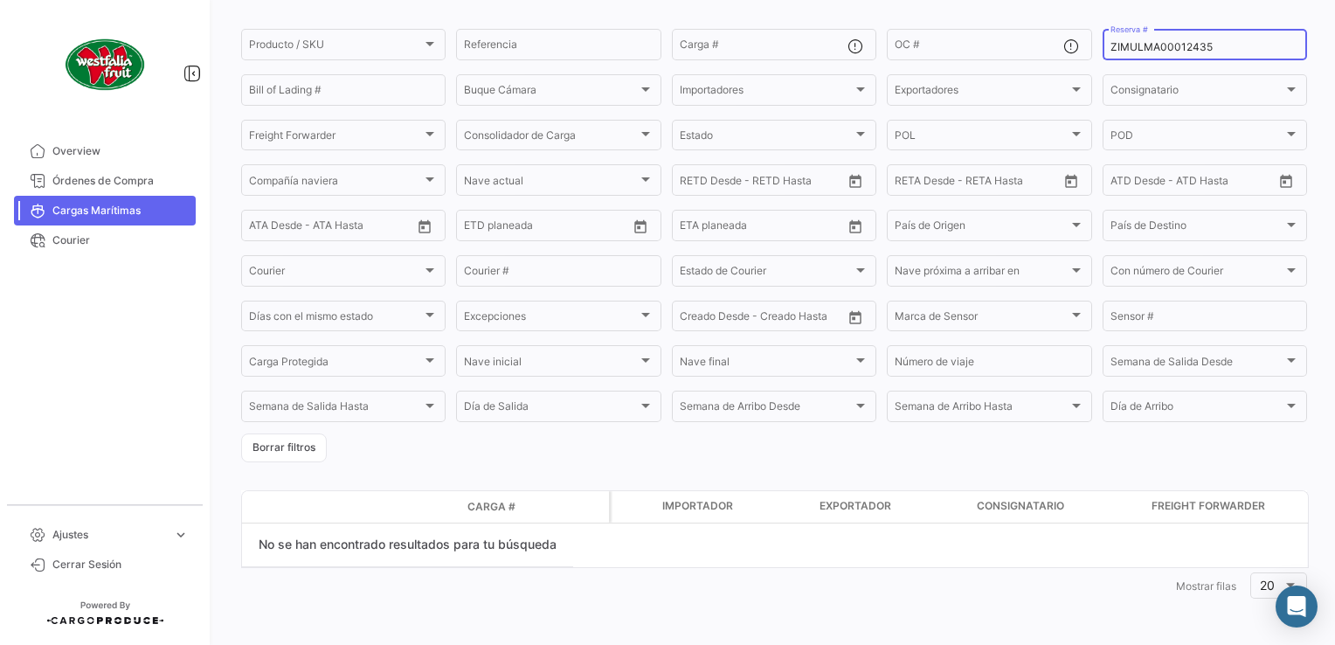
click at [667, 553] on datatable-selection "No se han encontrado resultados para tu búsqueda" at bounding box center [775, 545] width 1066 height 44
click at [646, 452] on form "Producto / SKU Producto / SKU Referencia Carga # OC # ZIMULMA00012435 Reserva #…" at bounding box center [774, 244] width 1066 height 436
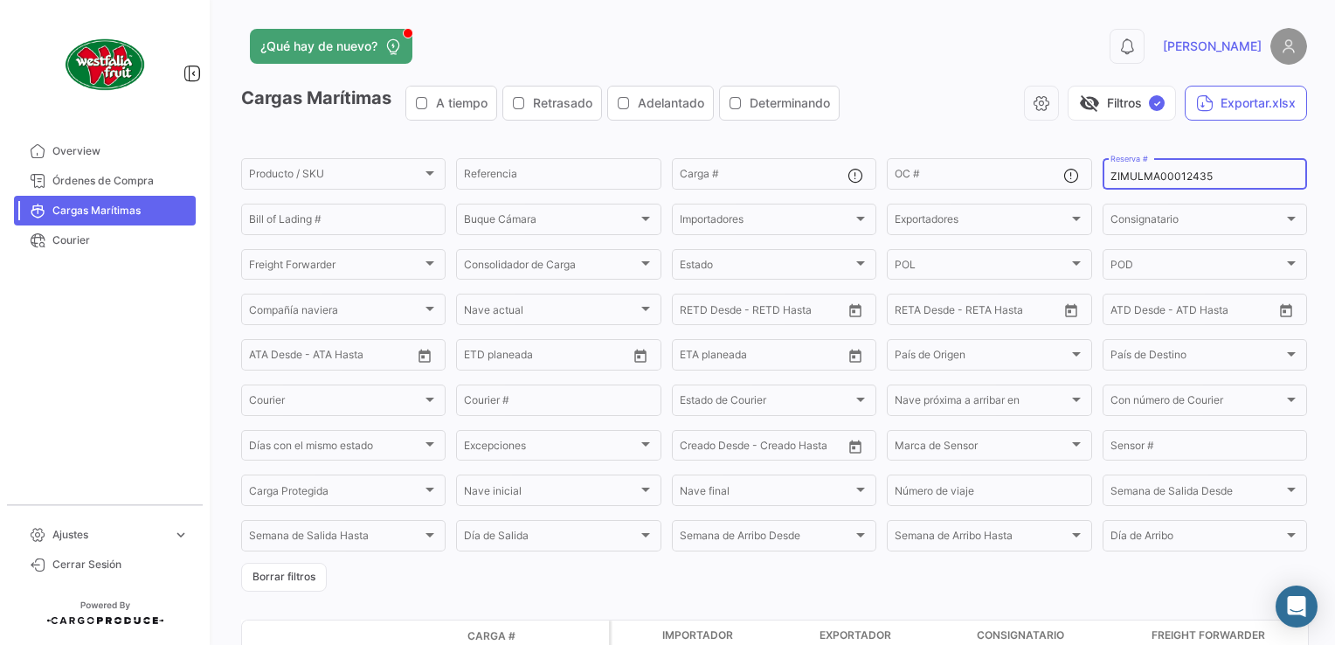
drag, startPoint x: 1217, startPoint y: 180, endPoint x: 1093, endPoint y: 183, distance: 123.2
click at [1102, 183] on div "ZIMULMA00012435 Reserva #" at bounding box center [1204, 172] width 204 height 34
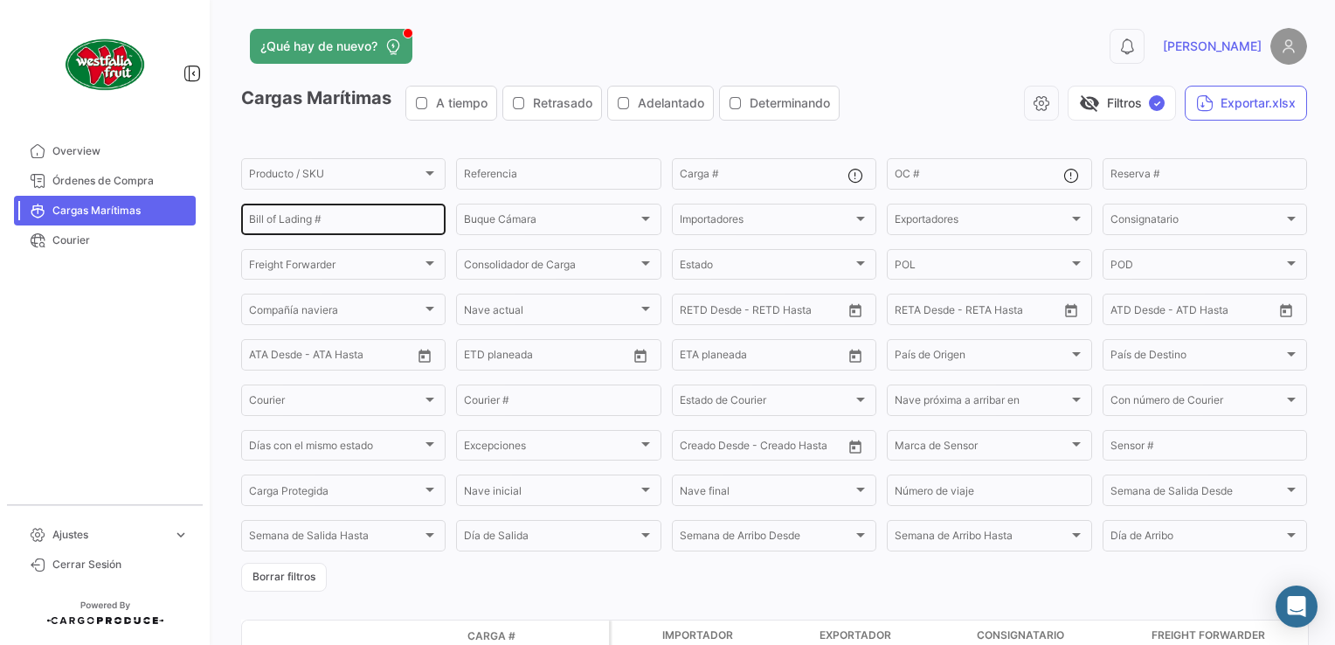
click at [307, 212] on div "Bill of Lading #" at bounding box center [343, 218] width 189 height 34
paste input "ZIMULMA00012435"
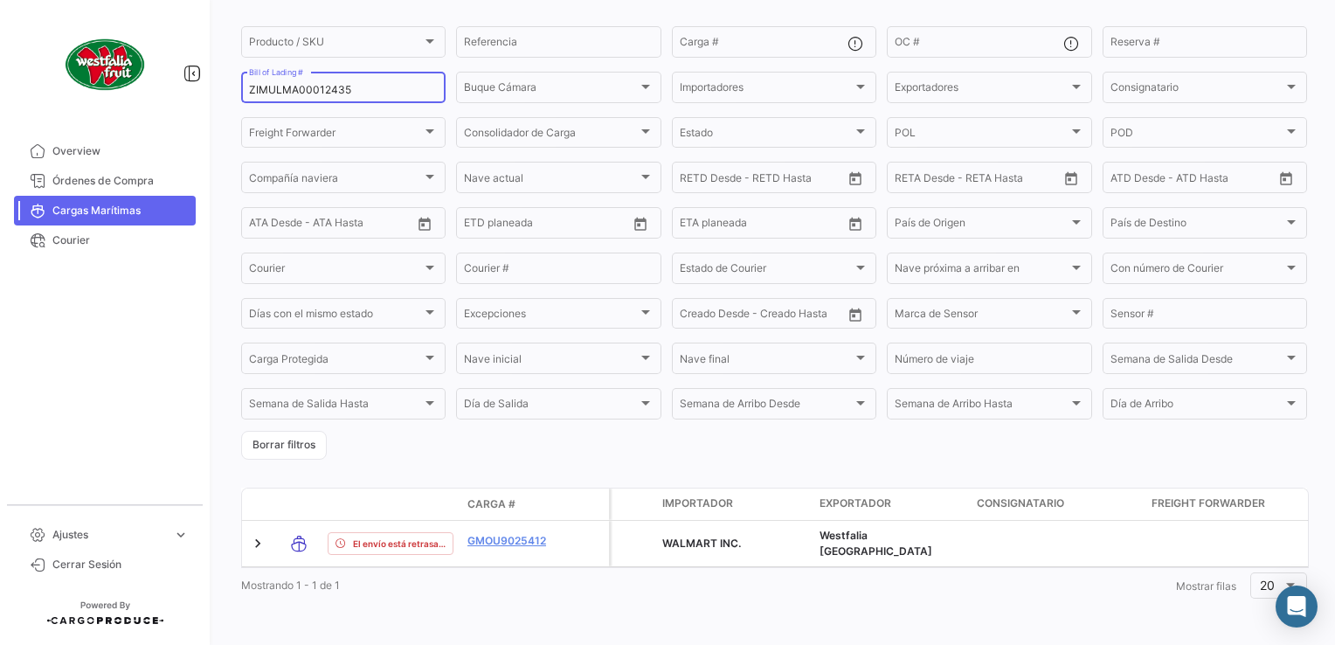
scroll to position [147, 0]
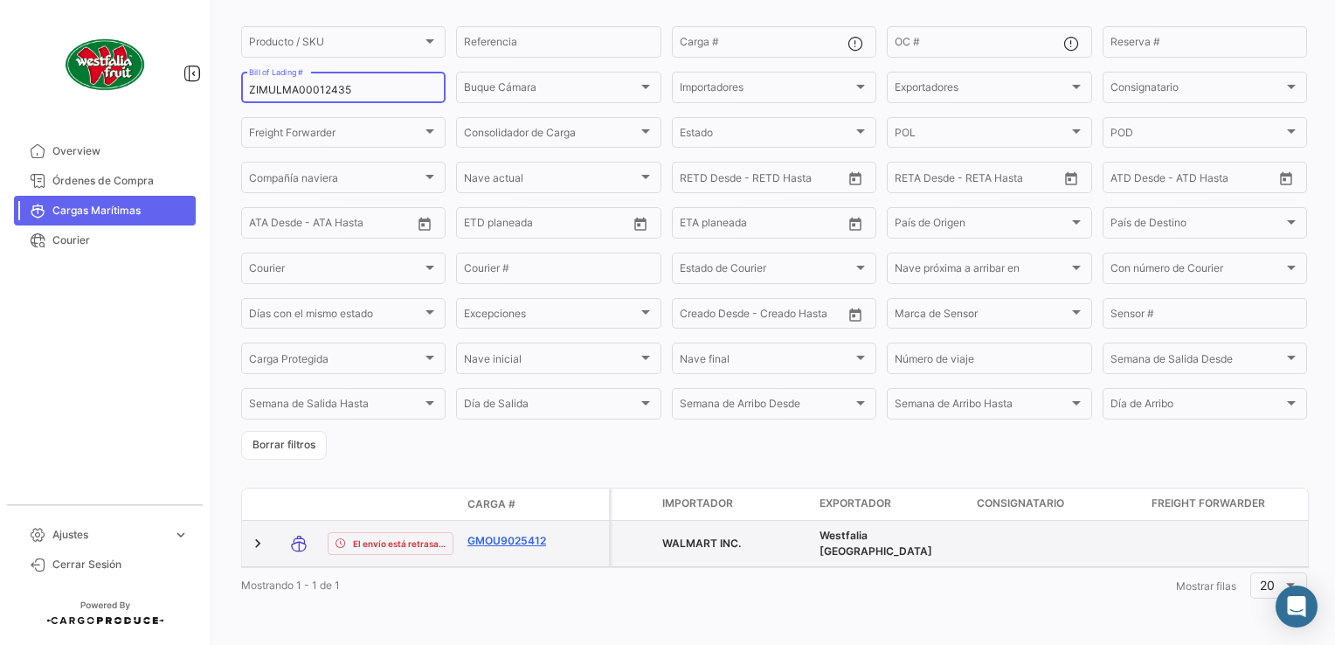
type input "ZIMULMA00012435"
click at [508, 533] on link "GMOU9025412" at bounding box center [512, 541] width 91 height 16
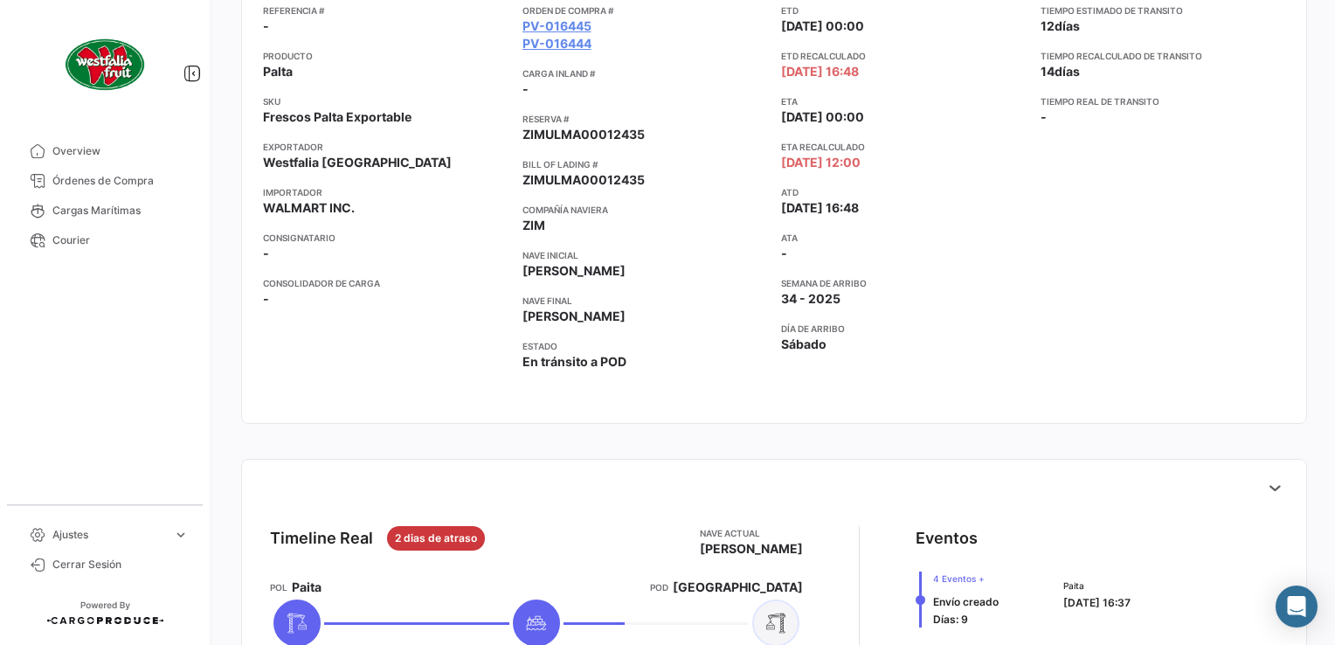
scroll to position [611, 0]
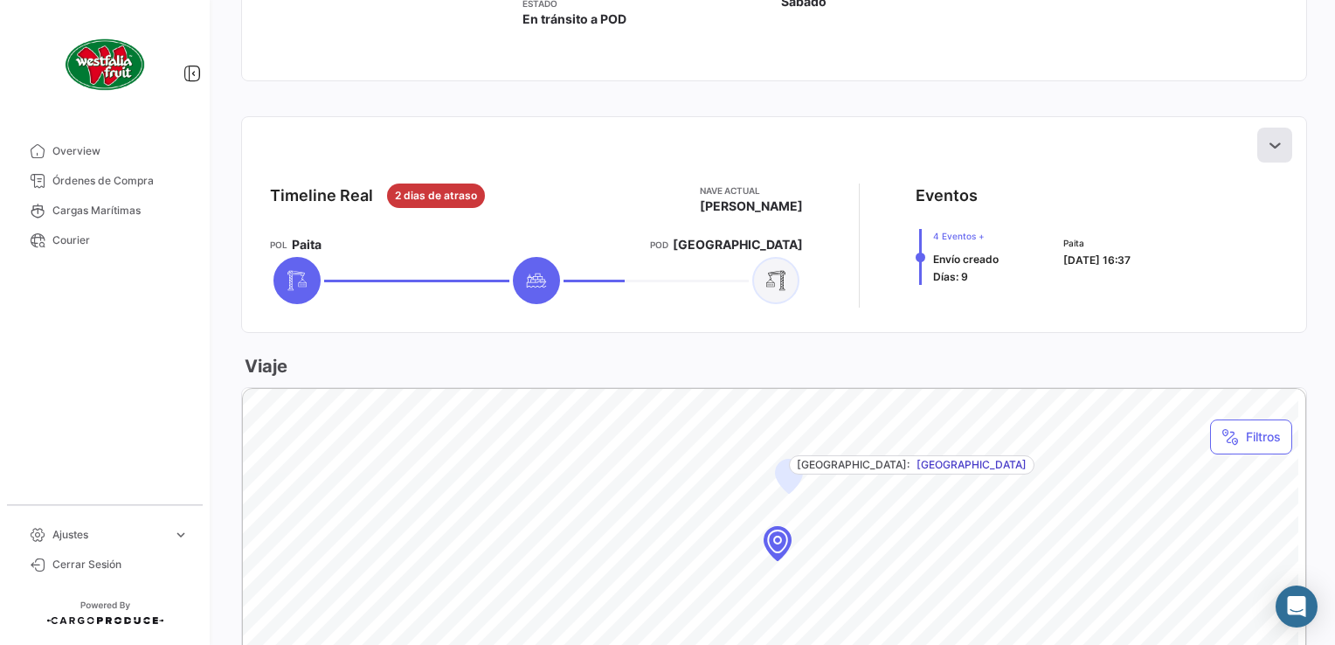
click at [1261, 135] on button at bounding box center [1274, 145] width 35 height 35
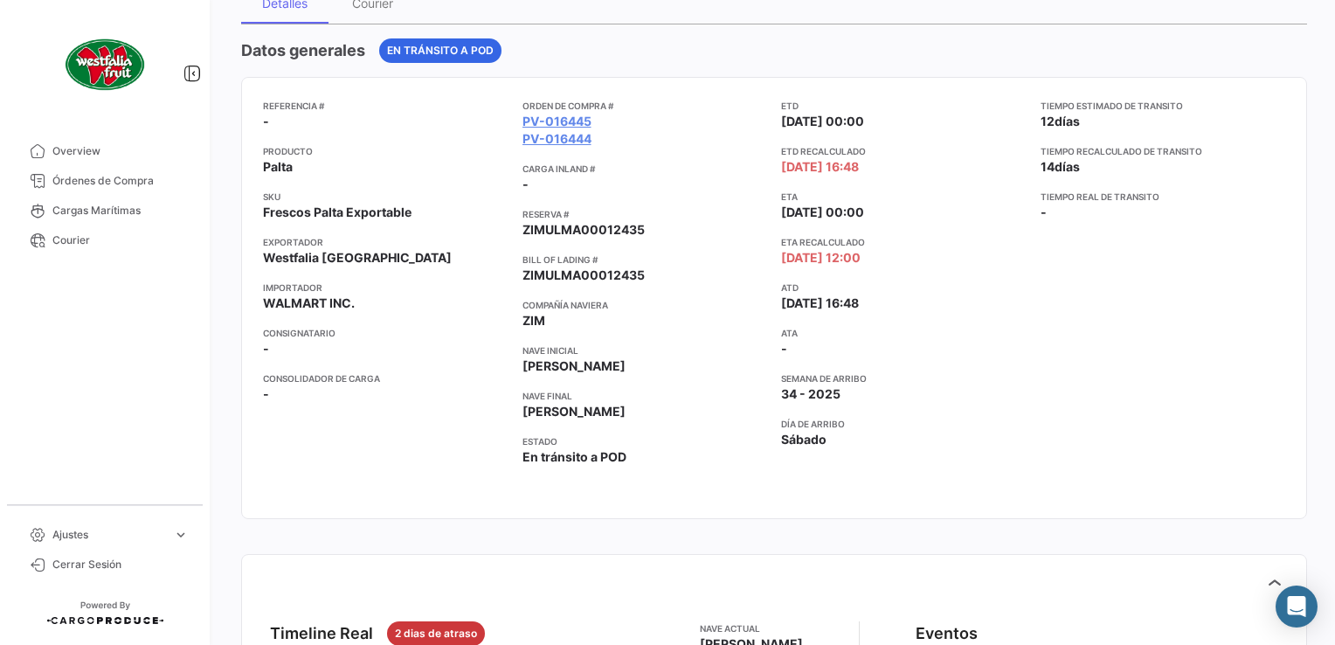
scroll to position [0, 0]
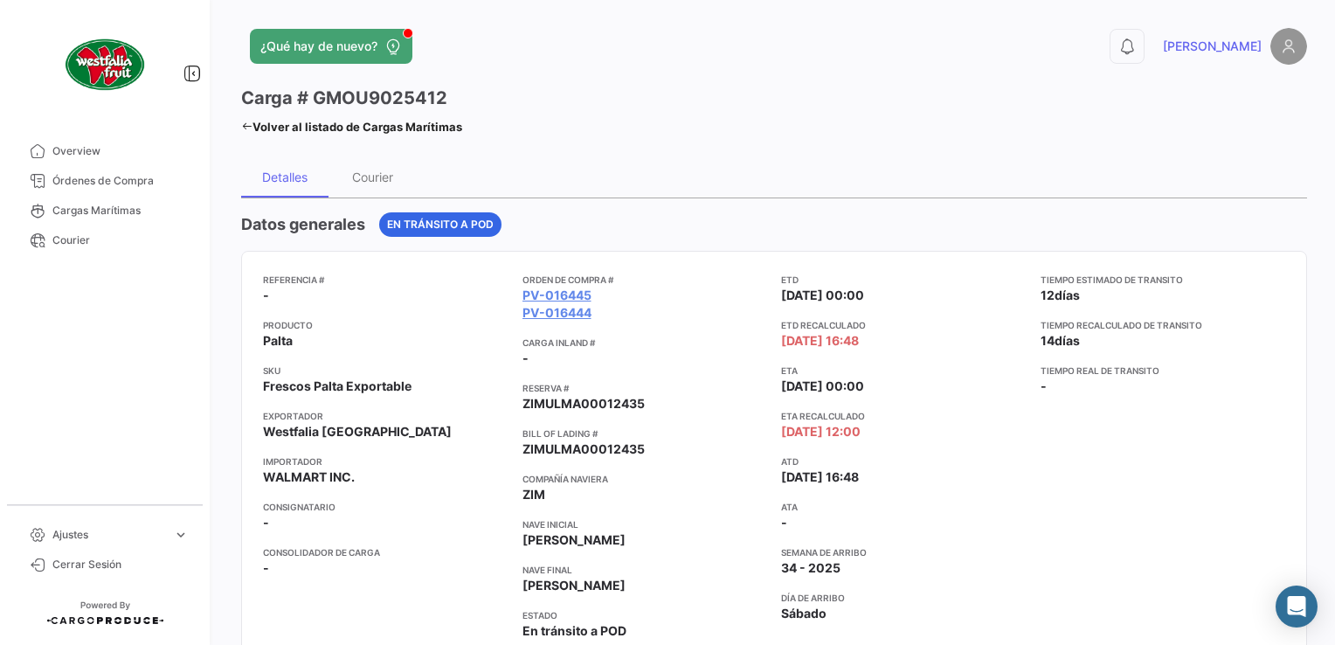
click at [248, 124] on icon at bounding box center [246, 126] width 11 height 11
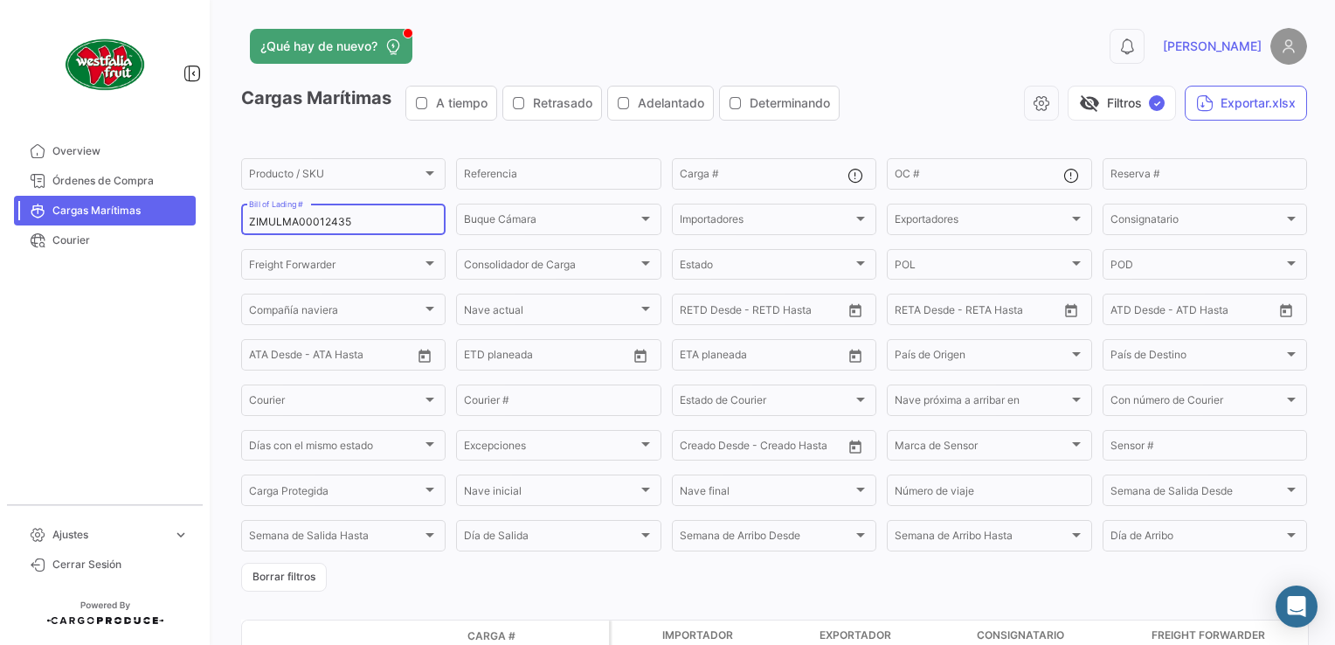
drag, startPoint x: 362, startPoint y: 224, endPoint x: 179, endPoint y: 221, distance: 183.4
click at [179, 221] on mat-sidenav-container "Overview Órdenes de Compra Cargas Marítimas Courier Ajustes expand_more Plantil…" at bounding box center [667, 322] width 1335 height 645
paste input "4"
type input "ZIMULMA00012434"
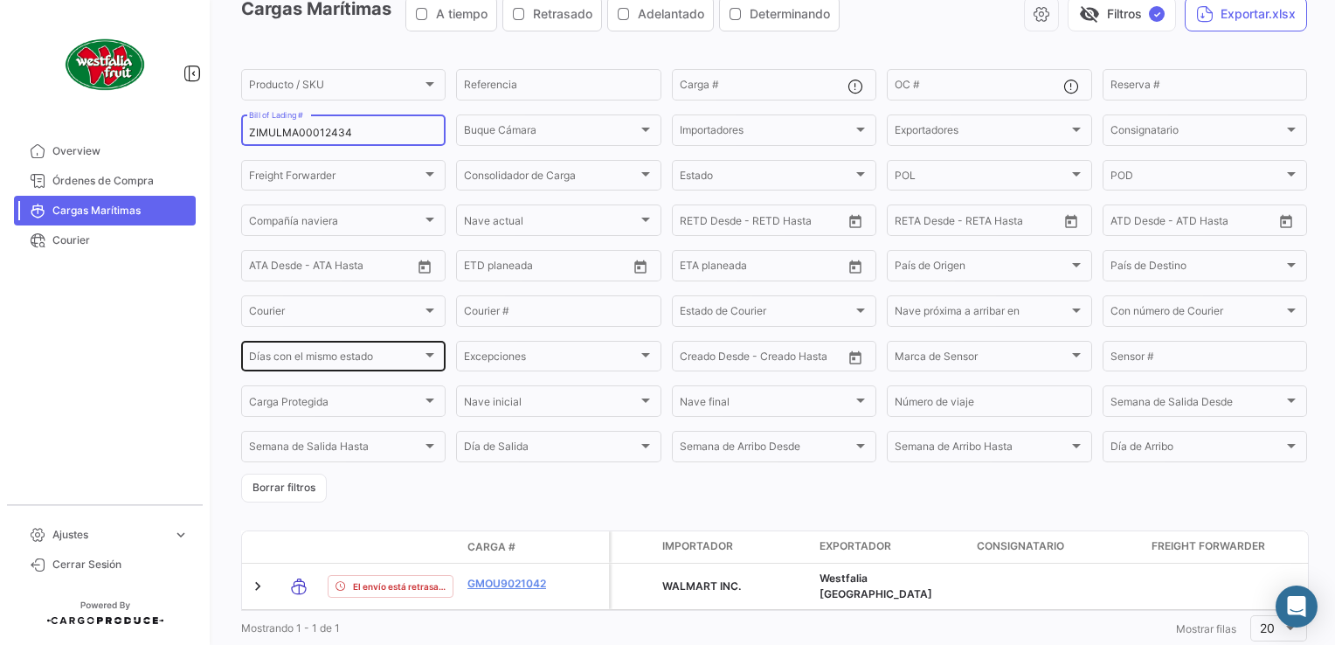
scroll to position [140, 0]
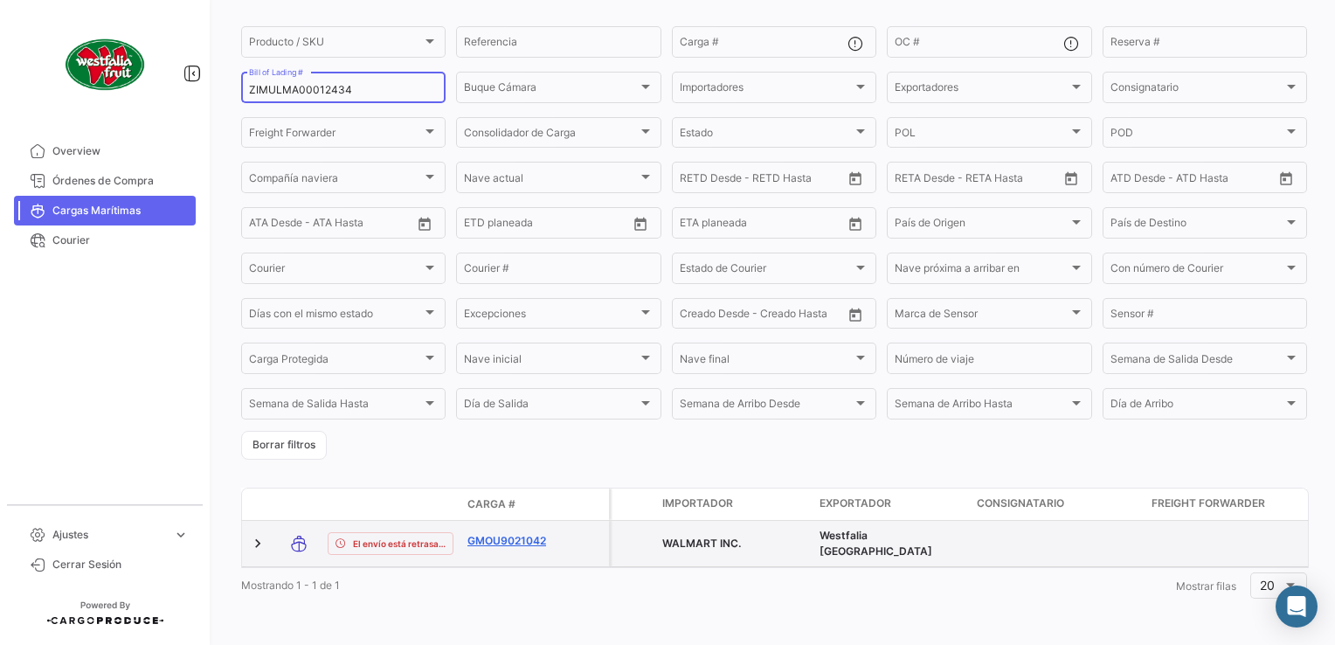
click at [499, 533] on link "GMOU9021042" at bounding box center [512, 541] width 91 height 16
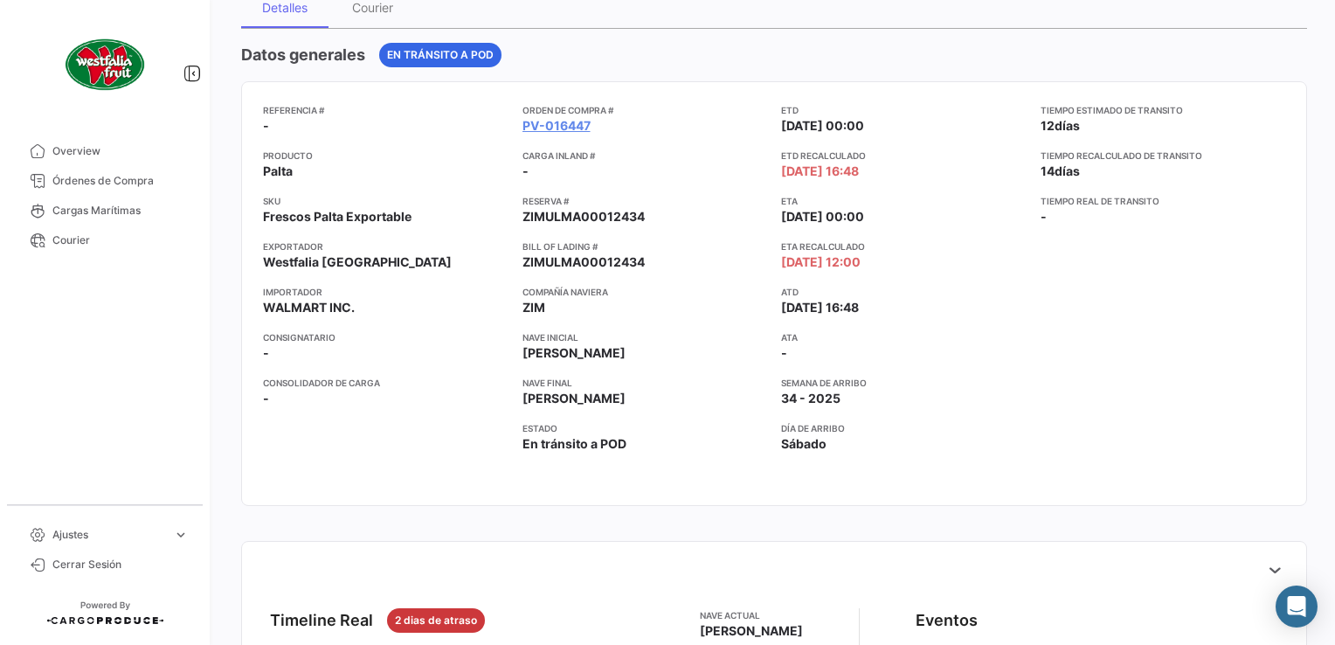
scroll to position [437, 0]
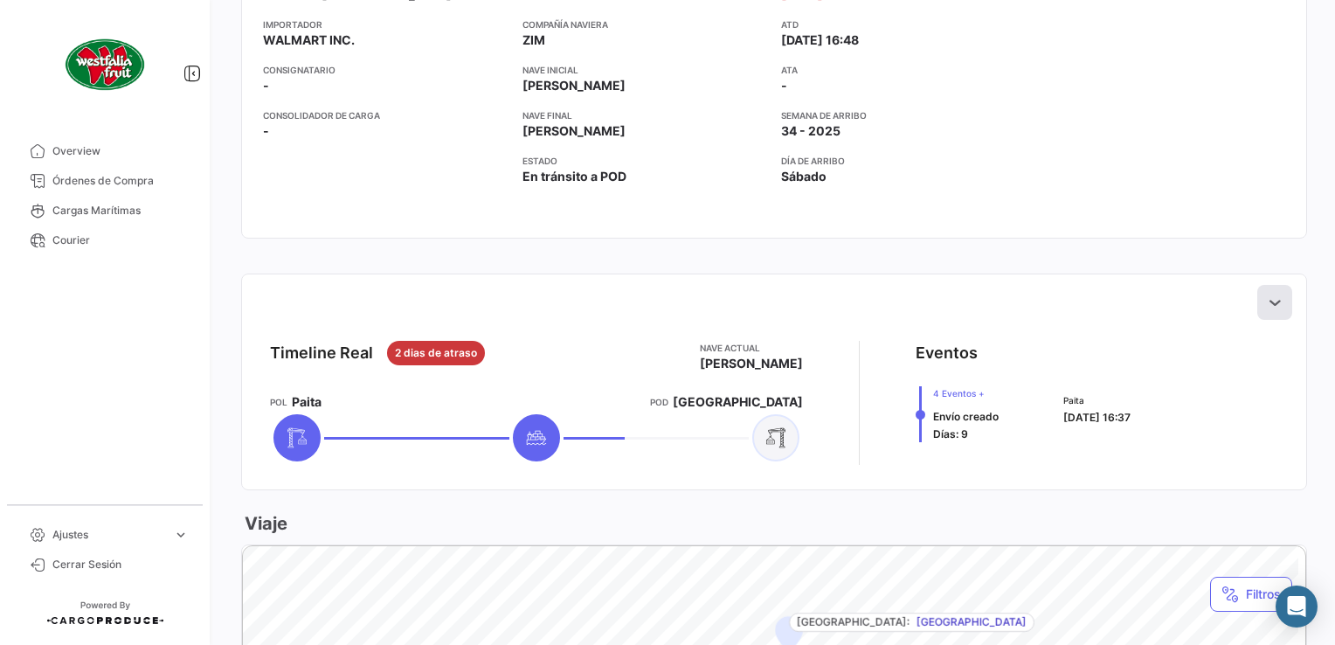
click at [1266, 306] on icon at bounding box center [1274, 301] width 17 height 17
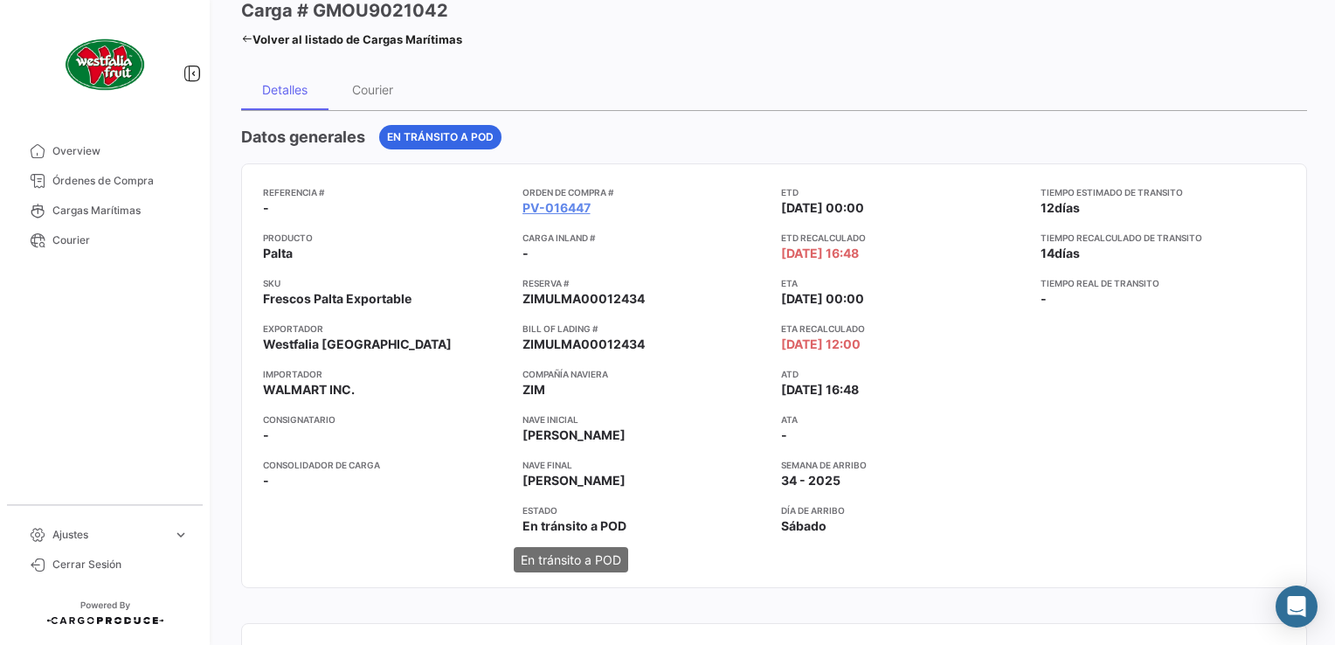
scroll to position [0, 0]
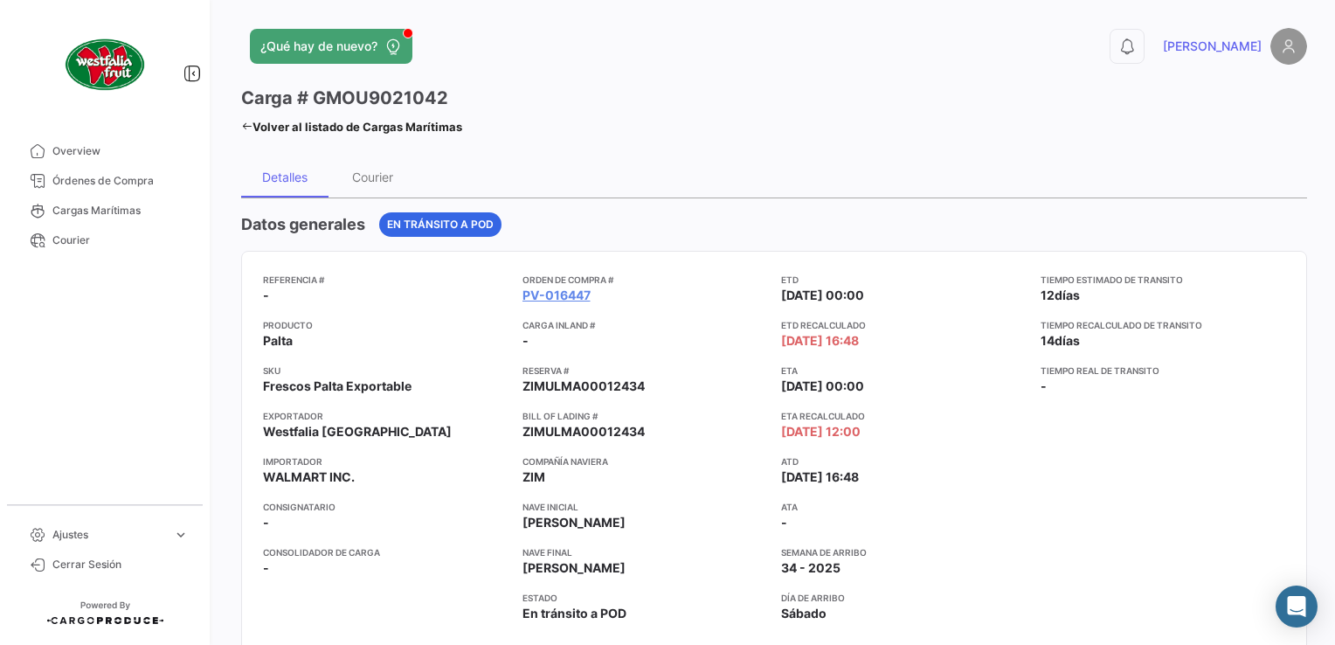
click at [241, 126] on icon at bounding box center [246, 126] width 11 height 11
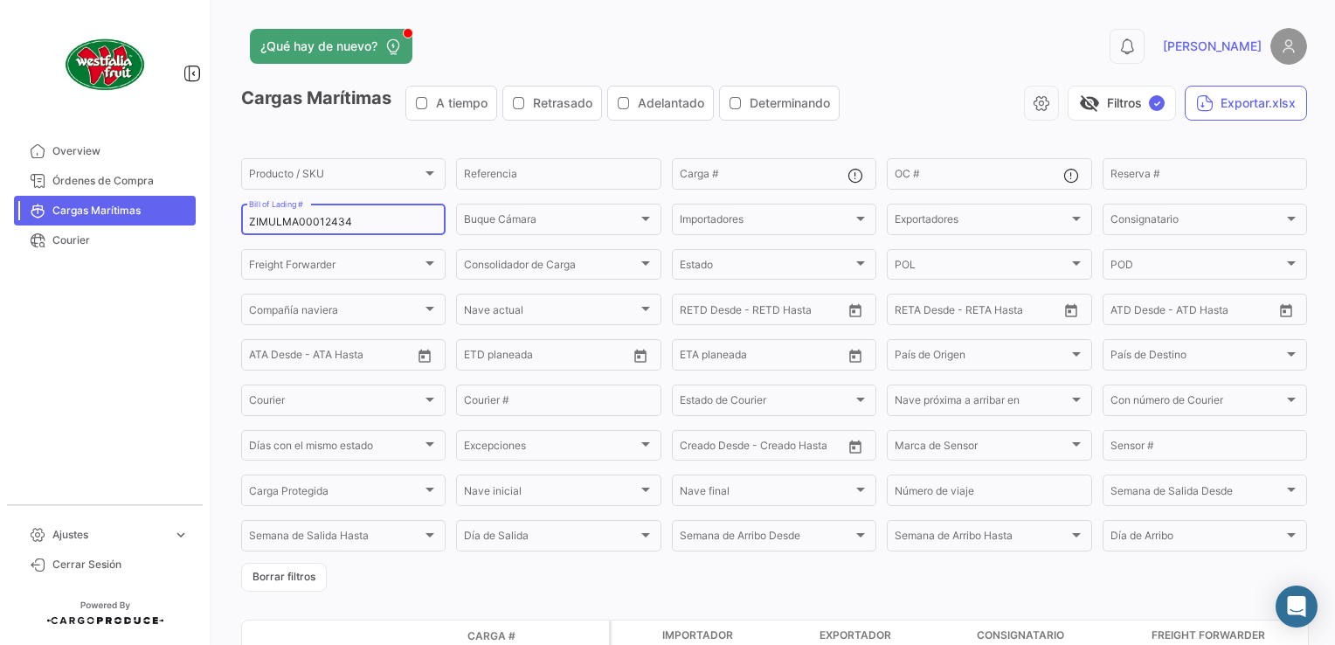
drag, startPoint x: 365, startPoint y: 222, endPoint x: 234, endPoint y: 230, distance: 131.2
click at [234, 230] on div "¿Qué hay de nuevo? 0 Nicole Cargas Marítimas A tiempo Retrasado Adelantado Dete…" at bounding box center [773, 322] width 1121 height 645
paste input "816890"
type input "ZIMULMA816890"
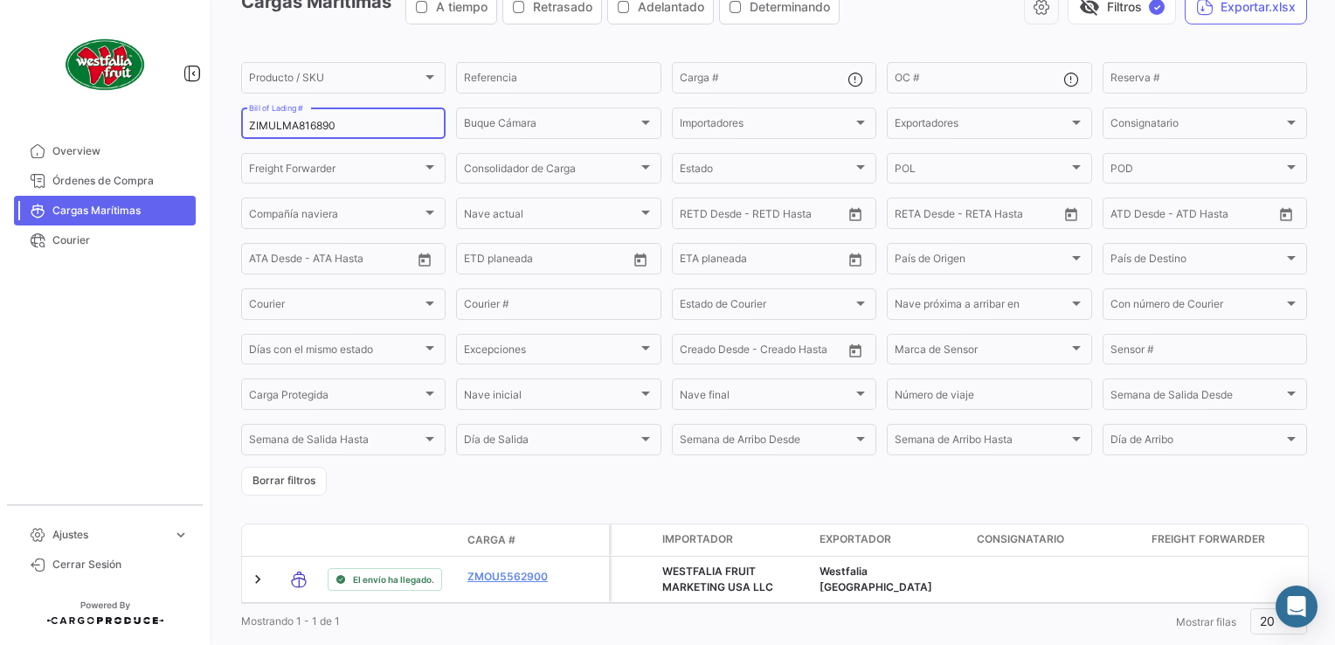
scroll to position [147, 0]
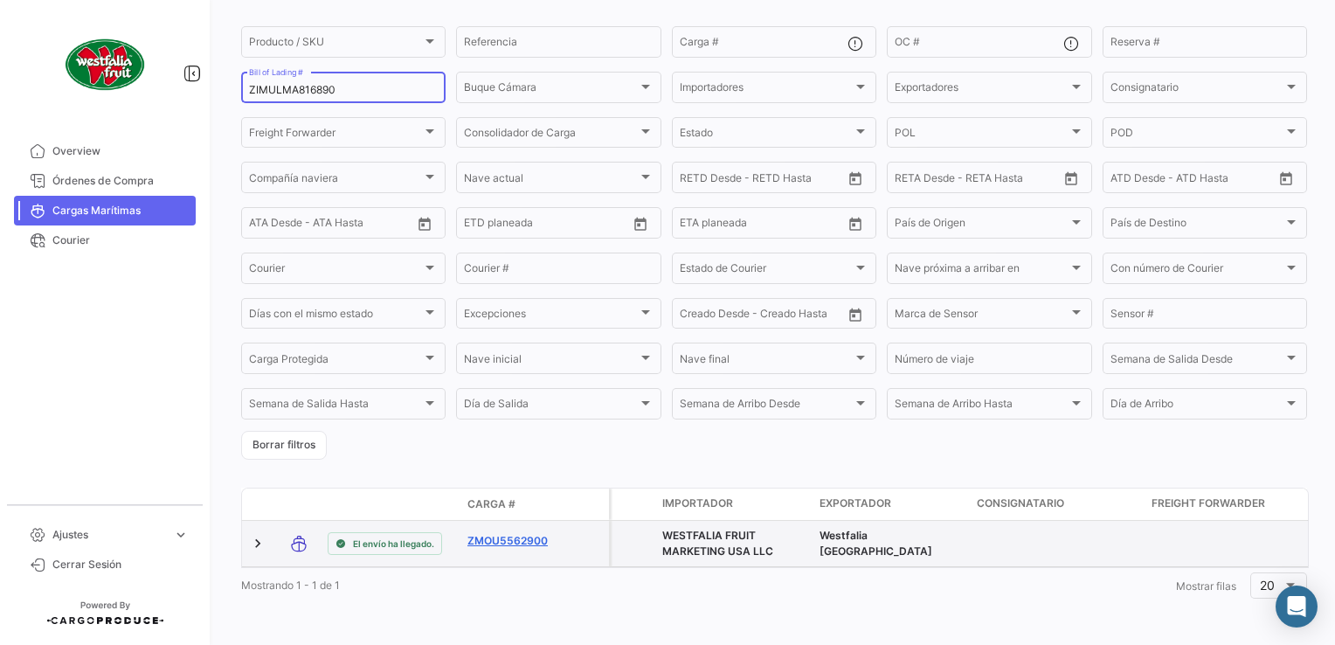
click at [518, 533] on link "ZMOU5562900" at bounding box center [512, 541] width 91 height 16
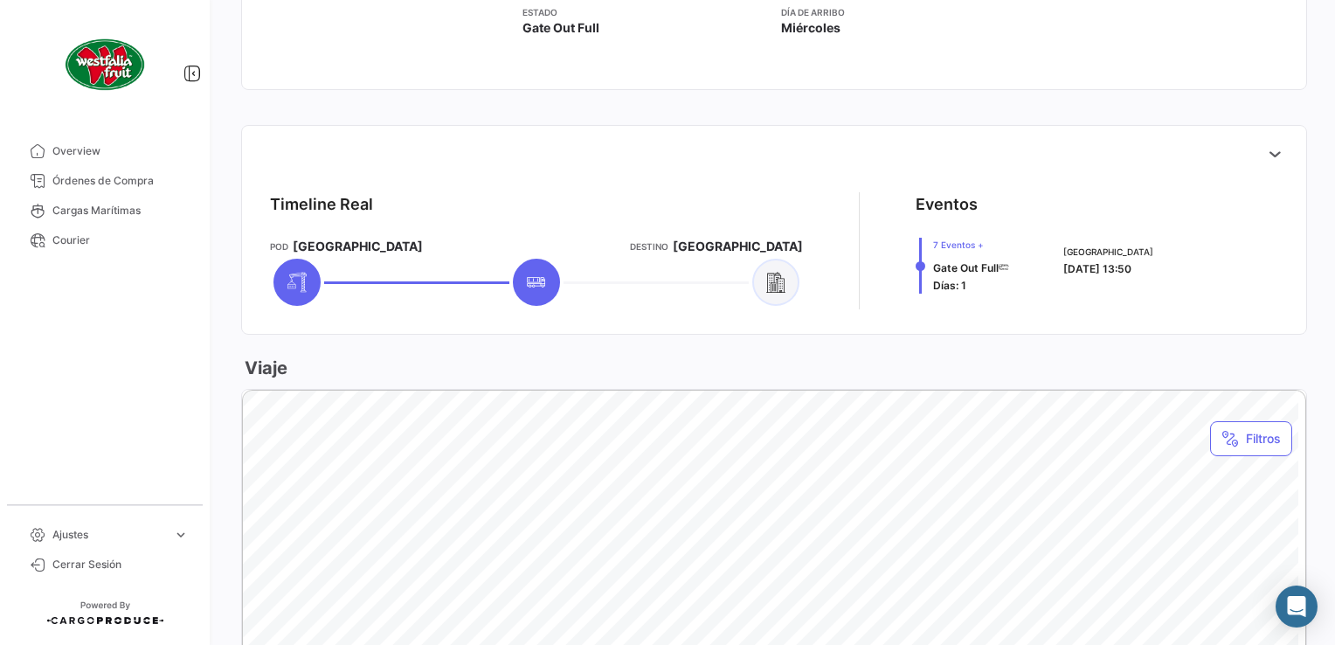
scroll to position [699, 0]
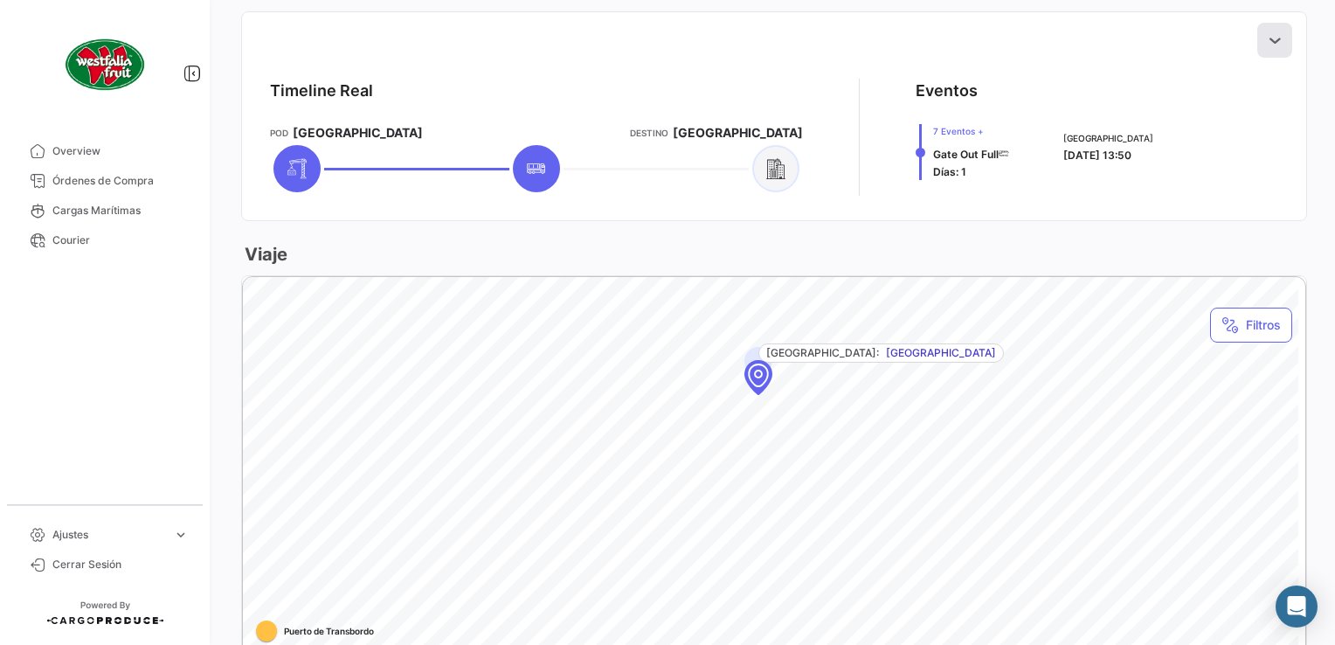
click at [1268, 47] on icon at bounding box center [1274, 39] width 17 height 17
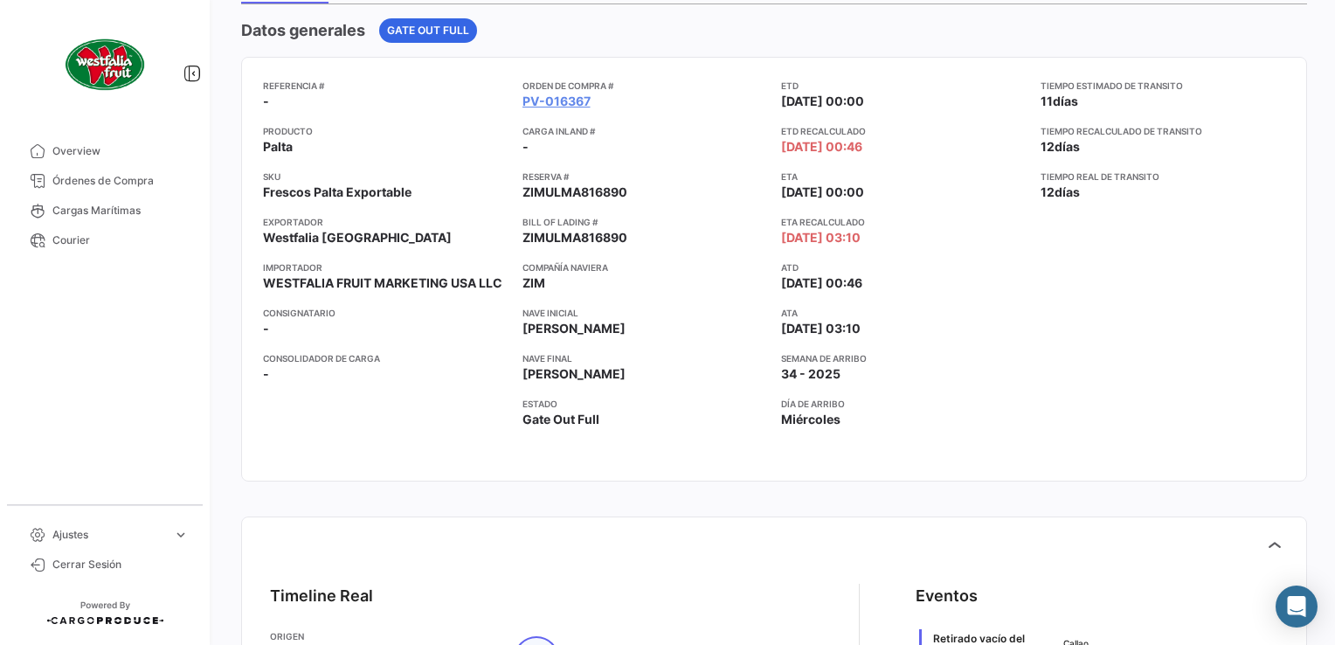
scroll to position [0, 0]
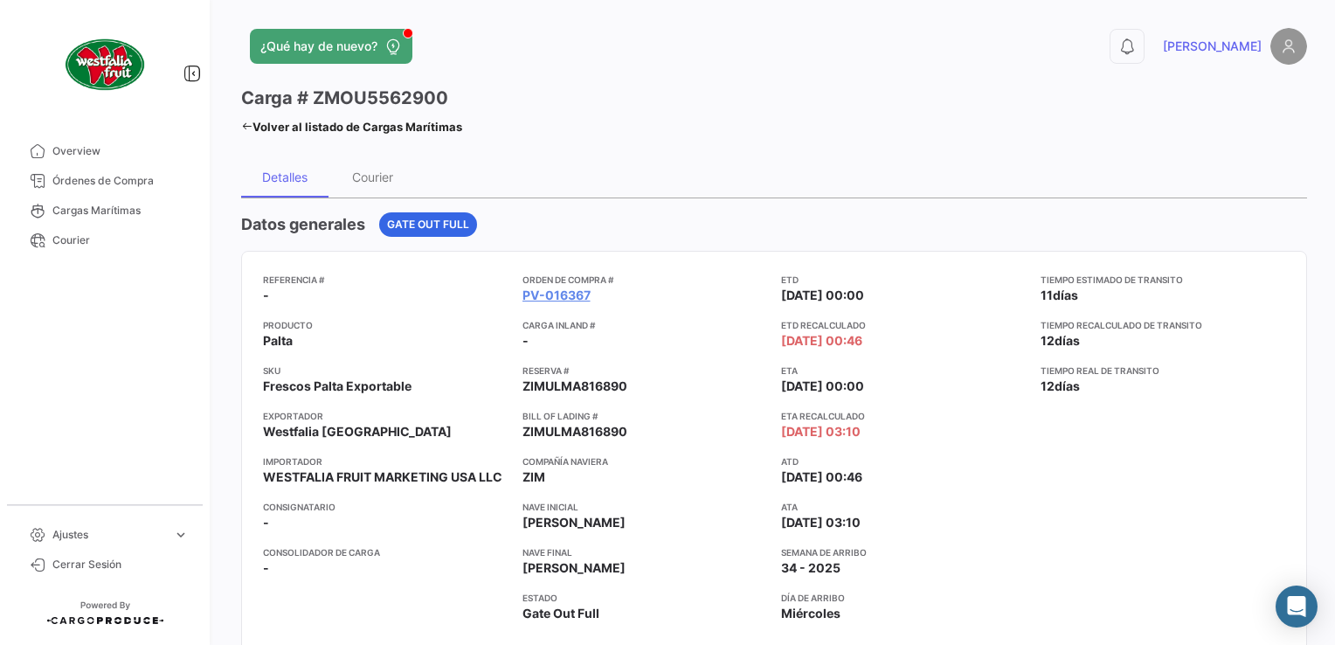
click at [245, 126] on icon at bounding box center [246, 126] width 11 height 11
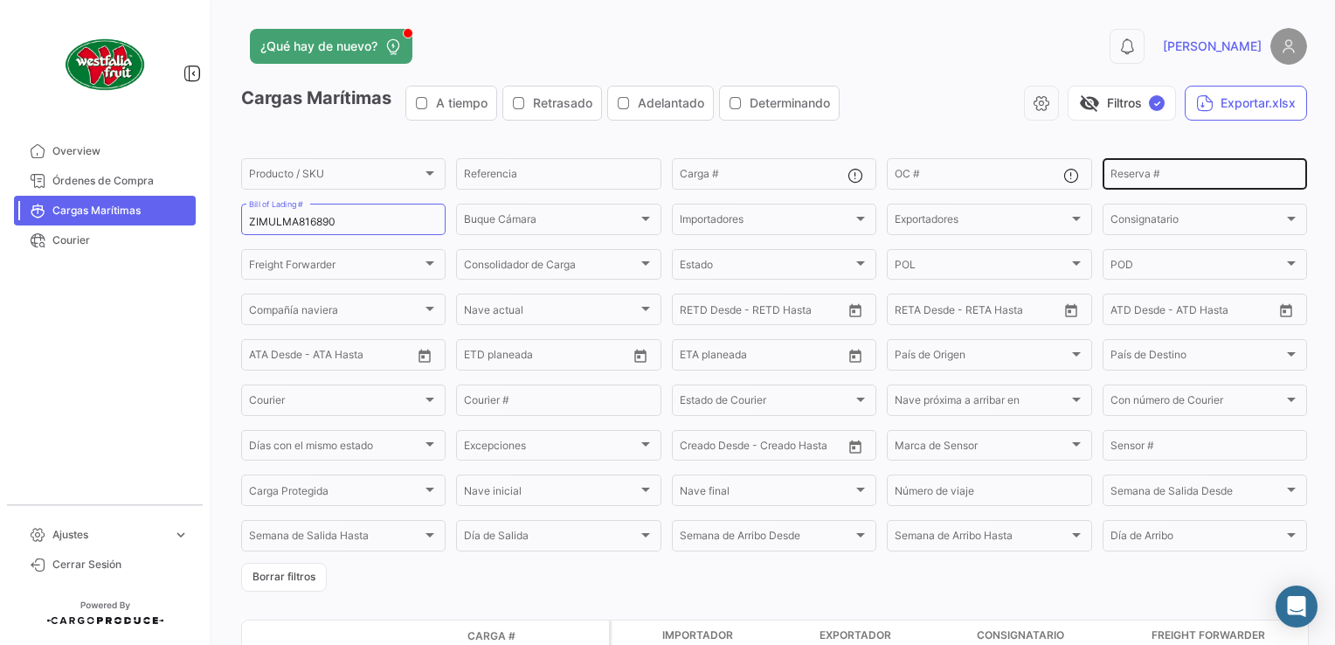
click at [1165, 166] on div "Reserva #" at bounding box center [1204, 172] width 189 height 34
paste input "BN56356"
type input "BN56356"
drag, startPoint x: 362, startPoint y: 229, endPoint x: 141, endPoint y: 229, distance: 221.0
click at [138, 229] on mat-sidenav-container "Overview Órdenes de Compra Cargas Marítimas Courier Ajustes expand_more Plantil…" at bounding box center [667, 322] width 1335 height 645
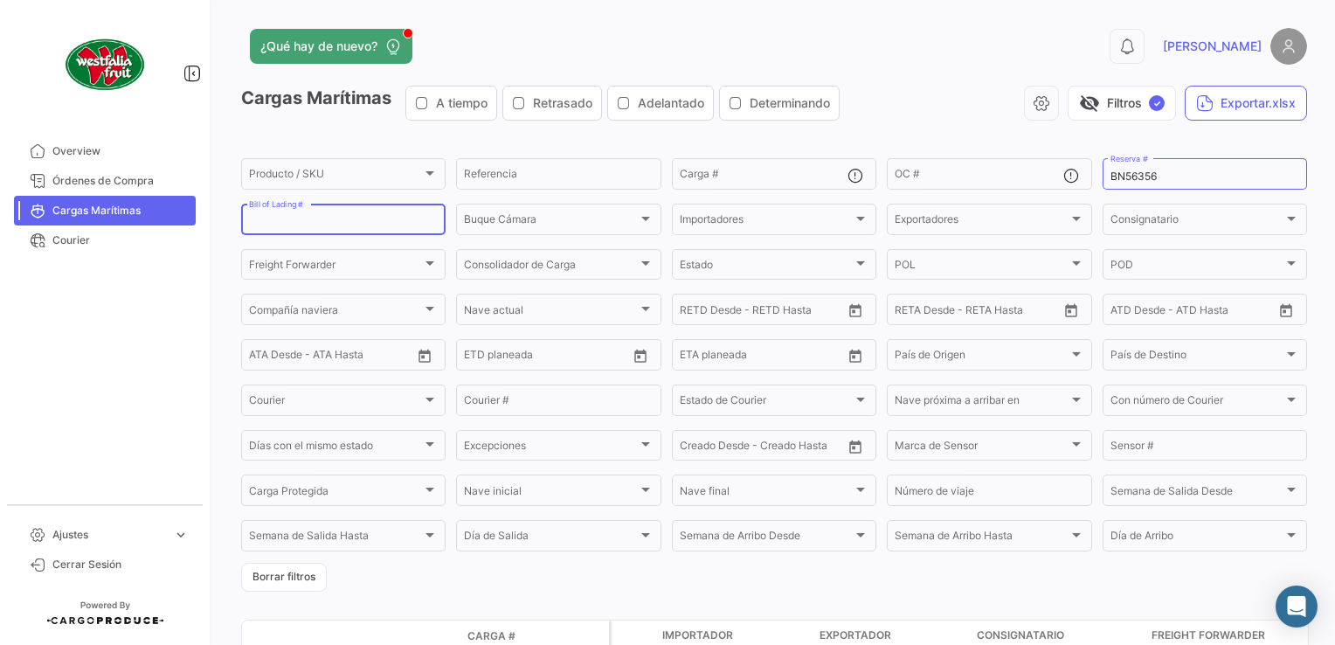
click at [949, 107] on div "visibility_off Filtros ✓ Exportar.xlsx" at bounding box center [1079, 103] width 453 height 35
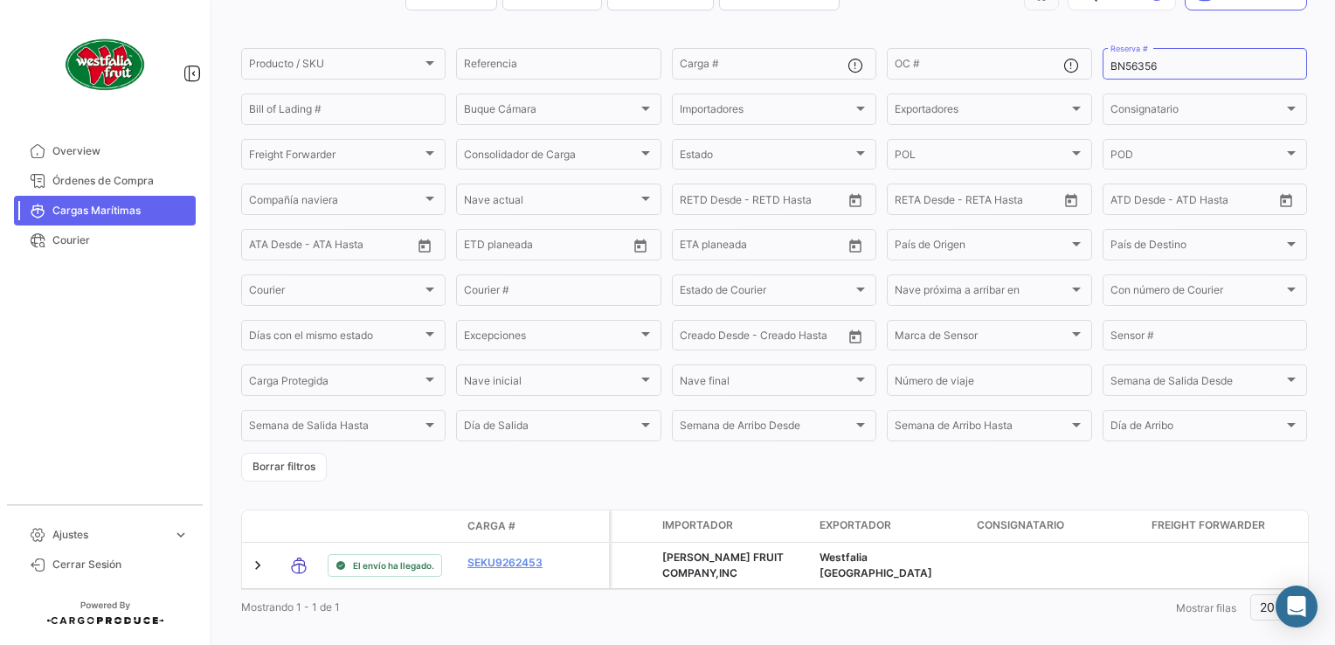
scroll to position [147, 0]
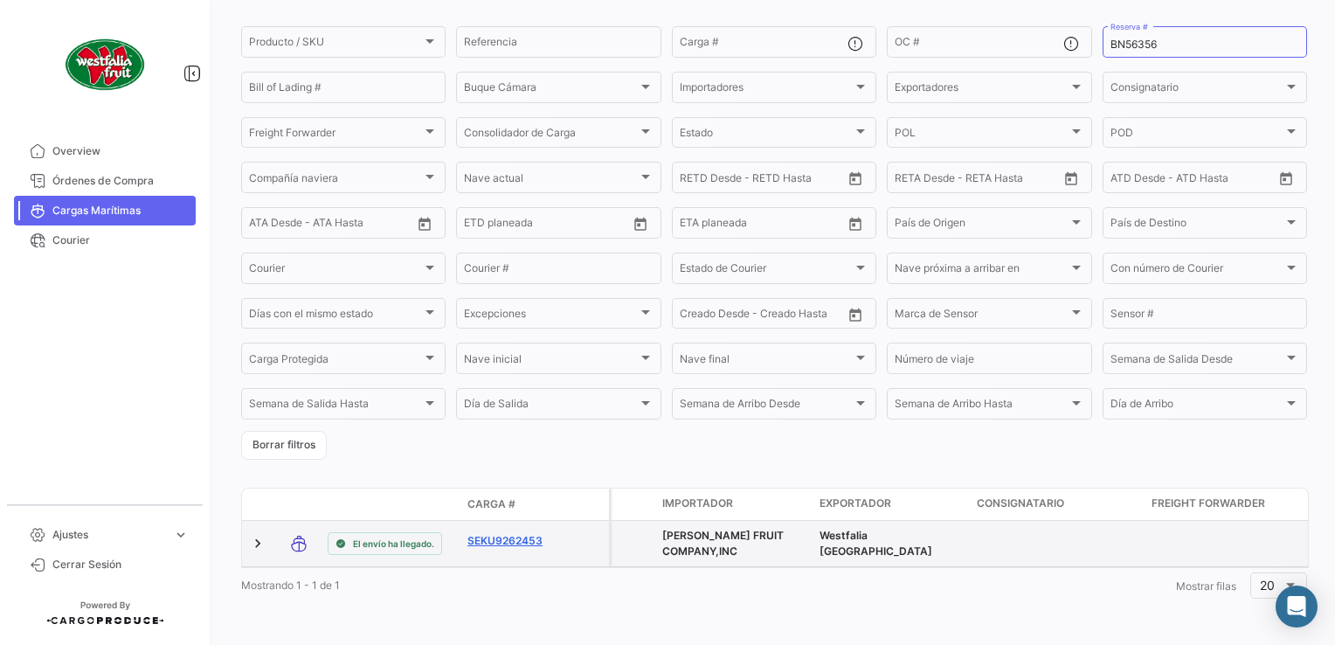
click at [507, 533] on link "SEKU9262453" at bounding box center [512, 541] width 91 height 16
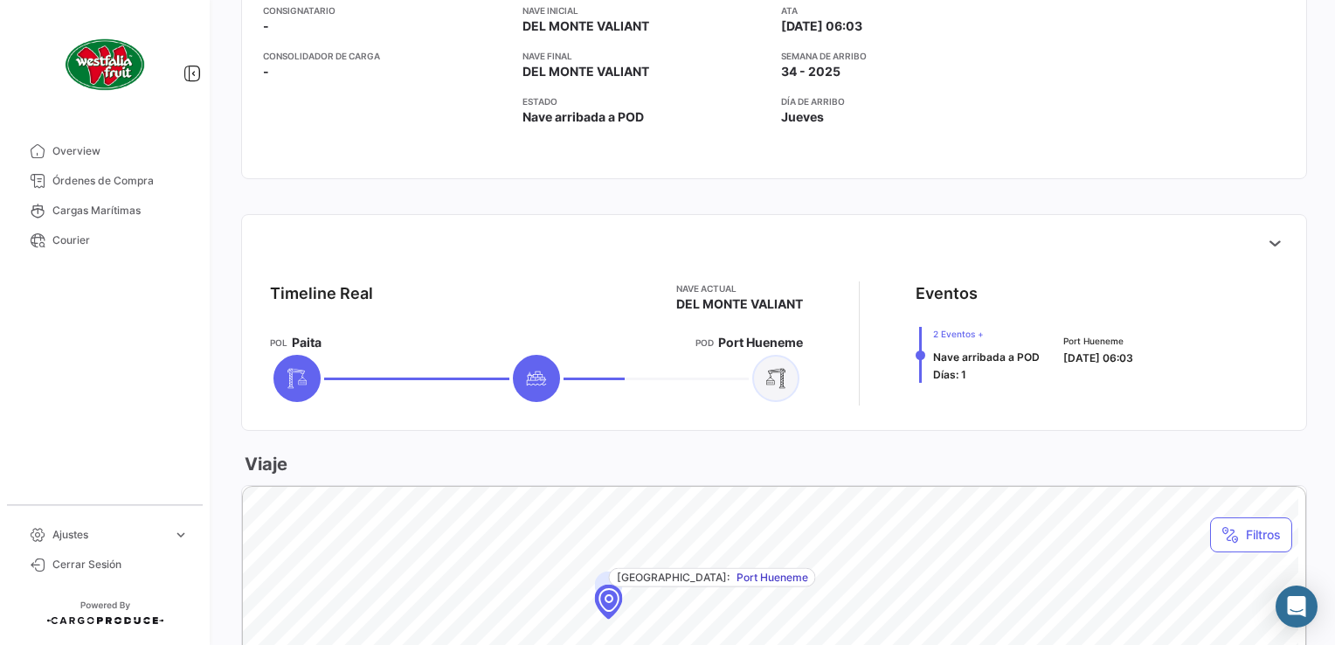
scroll to position [524, 0]
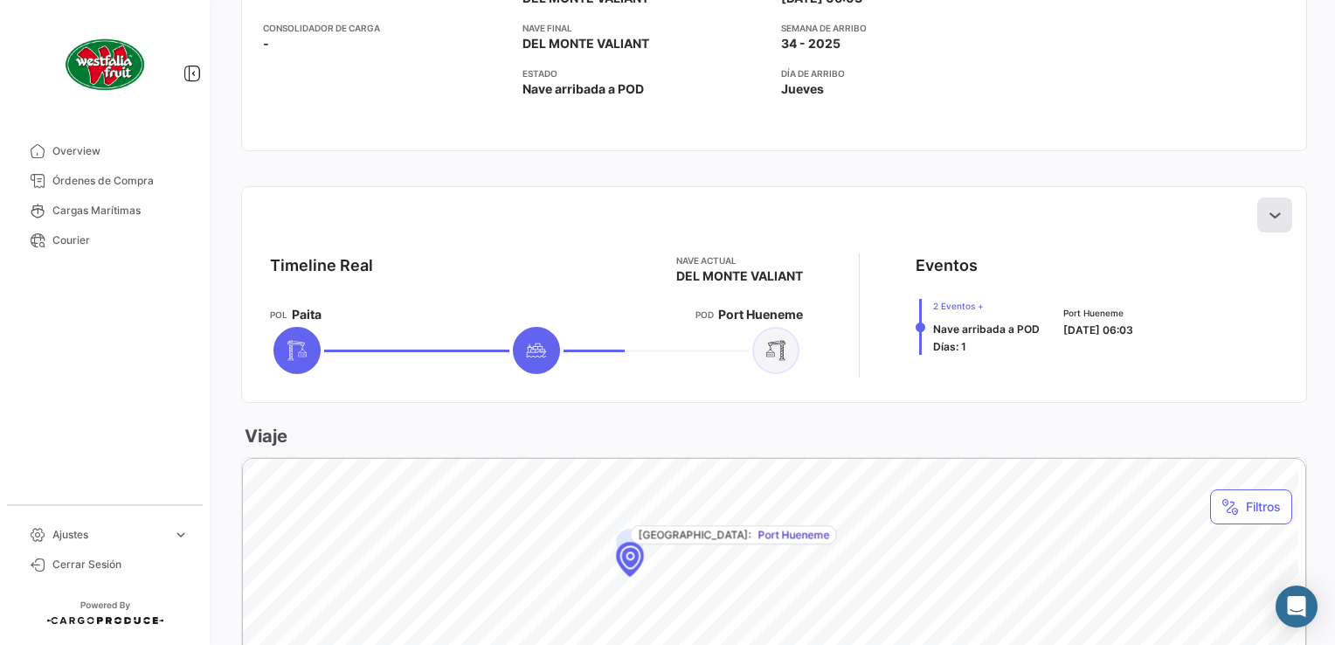
click at [1257, 222] on button at bounding box center [1274, 214] width 35 height 35
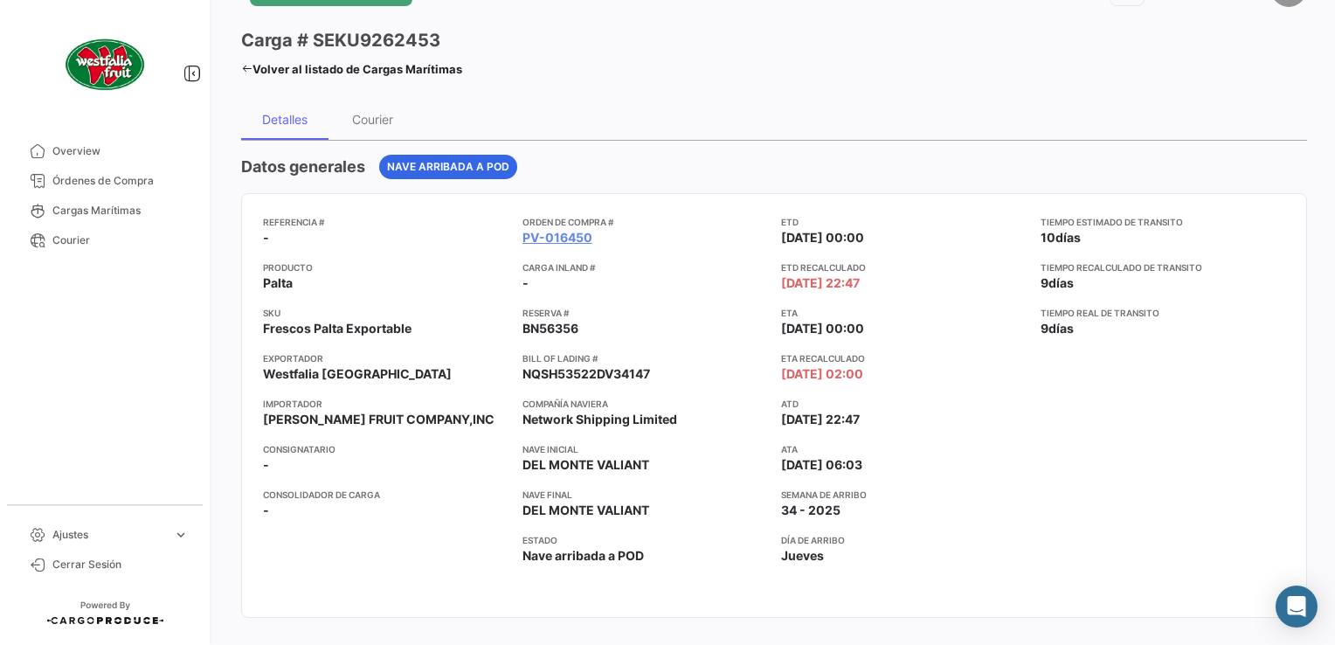
scroll to position [0, 0]
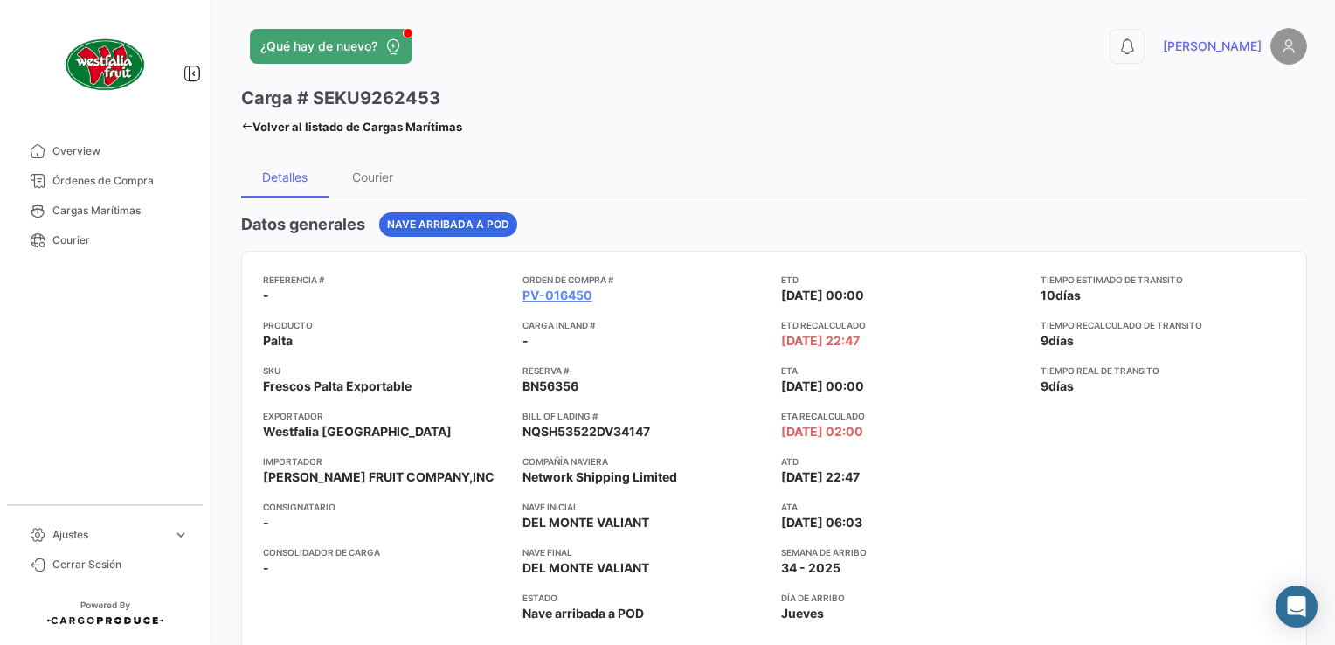
click at [252, 128] on icon at bounding box center [246, 126] width 11 height 11
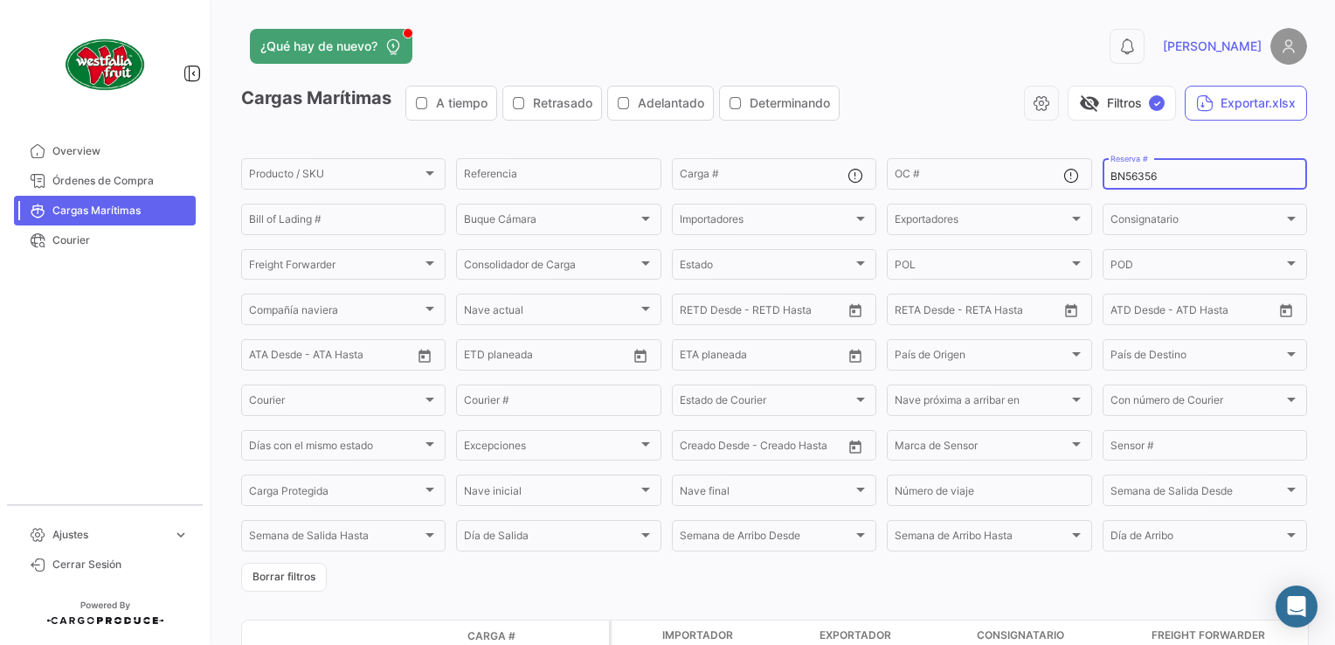
drag, startPoint x: 1155, startPoint y: 173, endPoint x: 1096, endPoint y: 183, distance: 60.2
click at [1102, 180] on div "BN56356 Reserva #" at bounding box center [1204, 172] width 204 height 34
paste input "EBKG13601062"
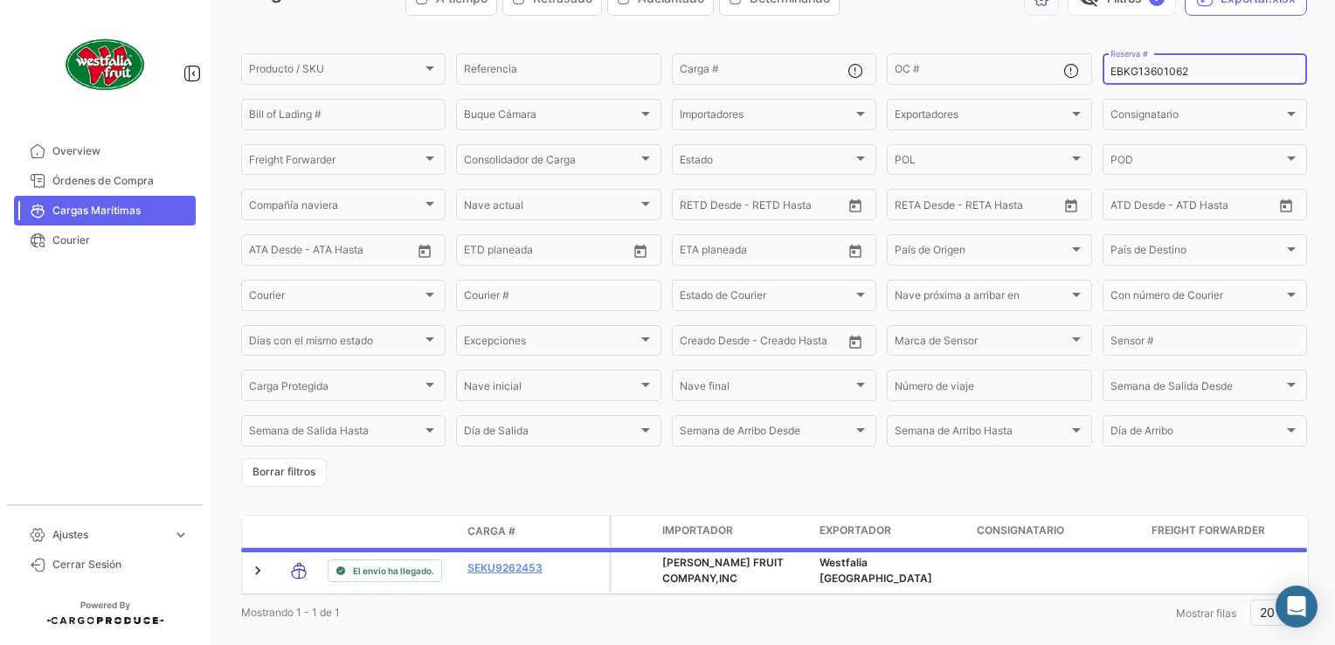
scroll to position [147, 0]
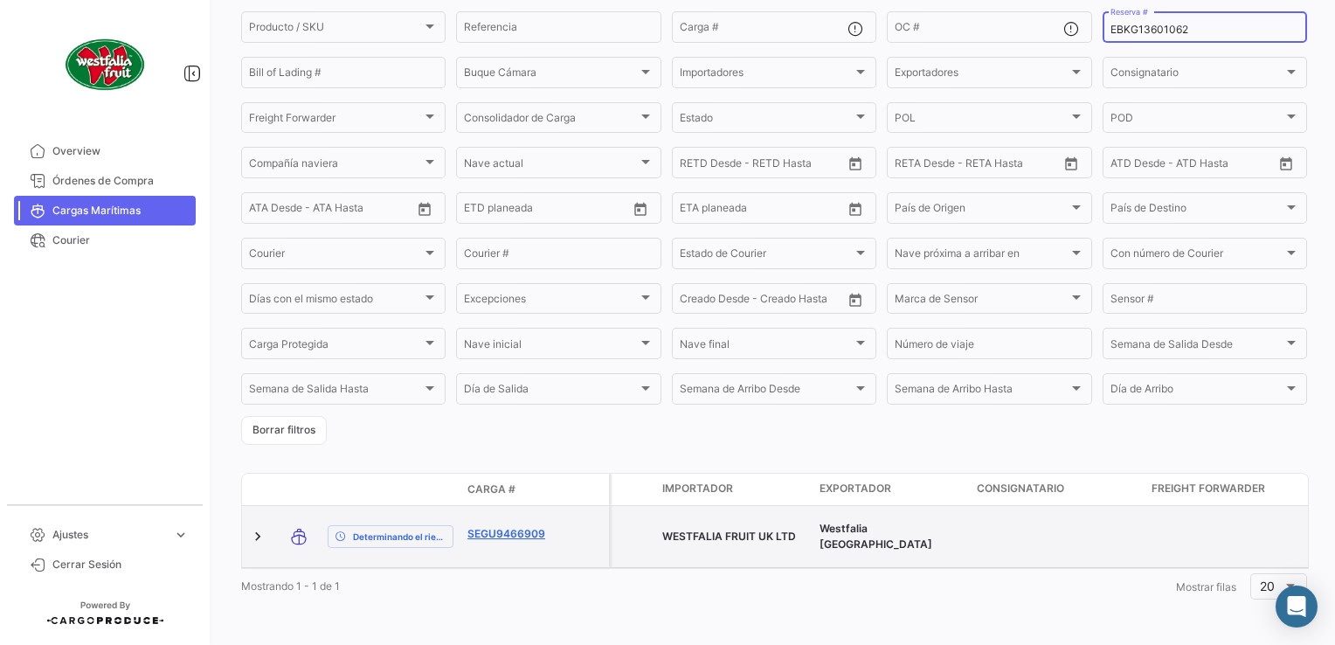
type input "EBKG13601062"
click at [512, 526] on link "SEGU9466909" at bounding box center [512, 534] width 91 height 16
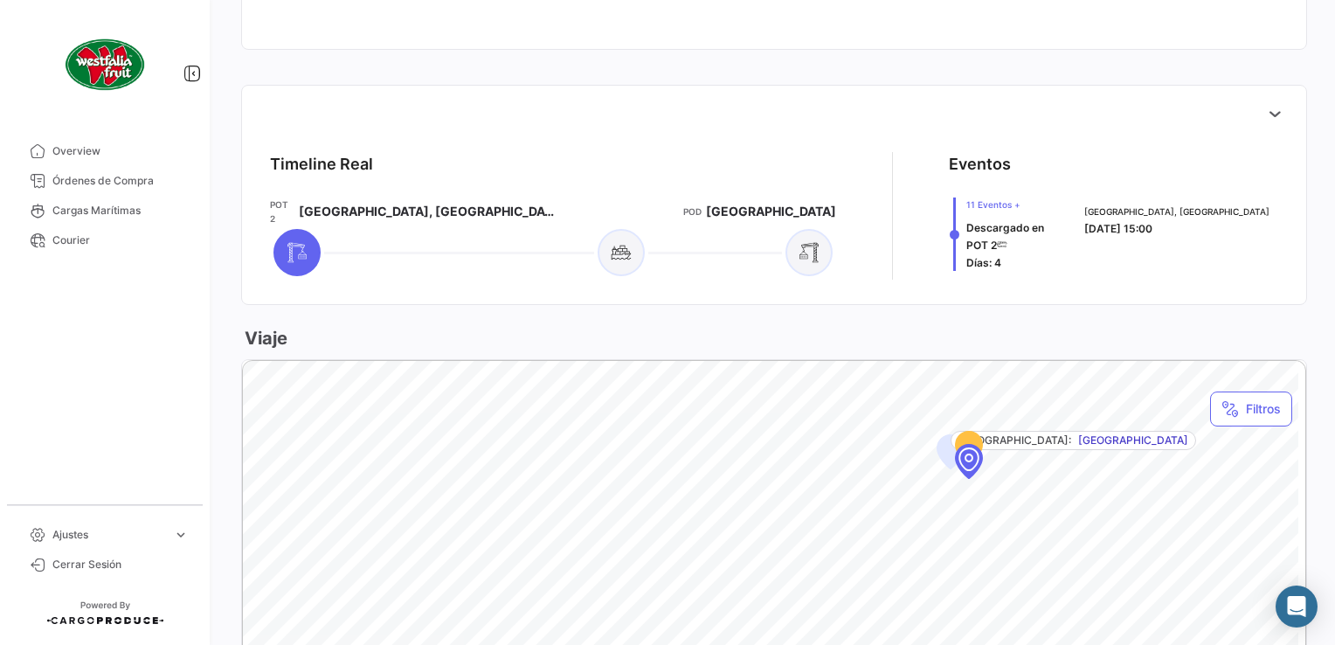
scroll to position [611, 0]
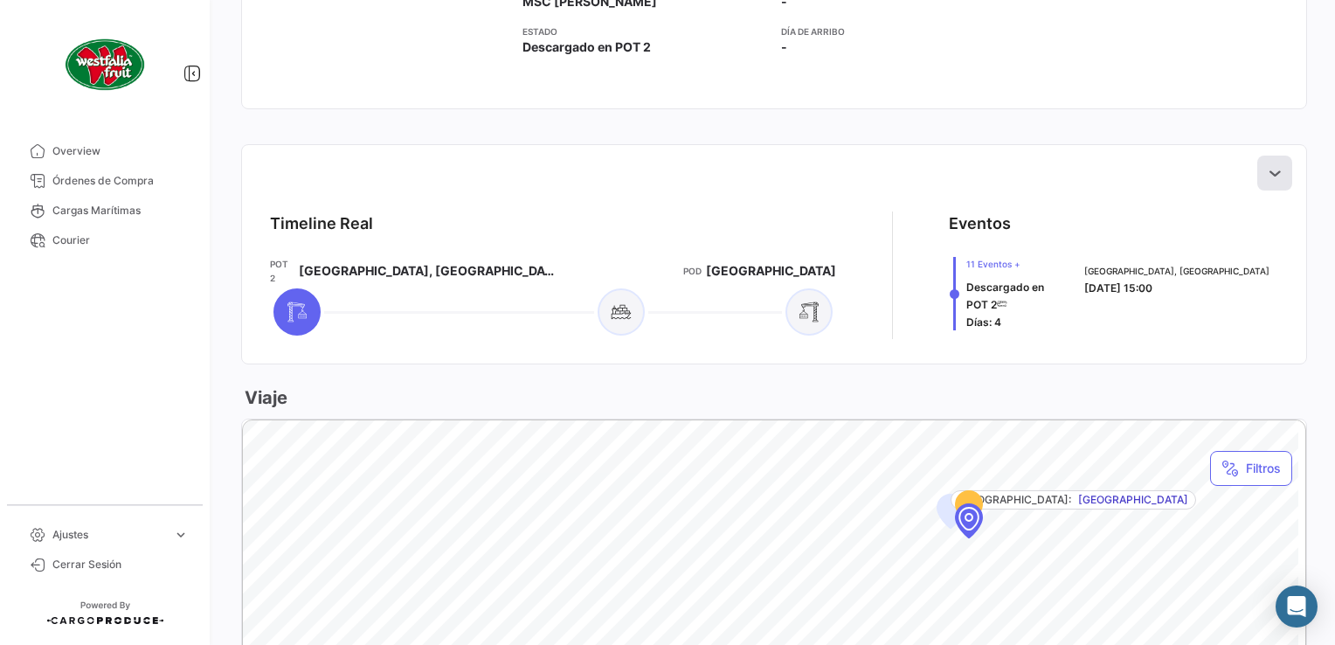
click at [1268, 178] on icon at bounding box center [1274, 172] width 17 height 17
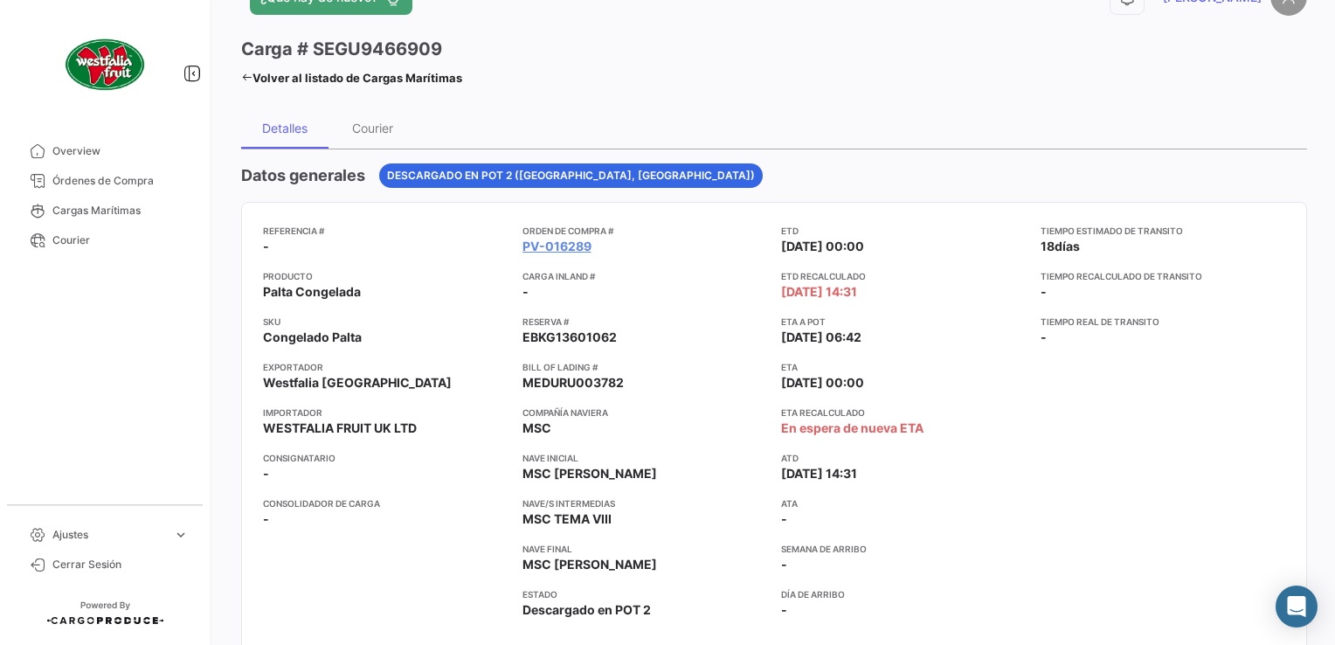
scroll to position [0, 0]
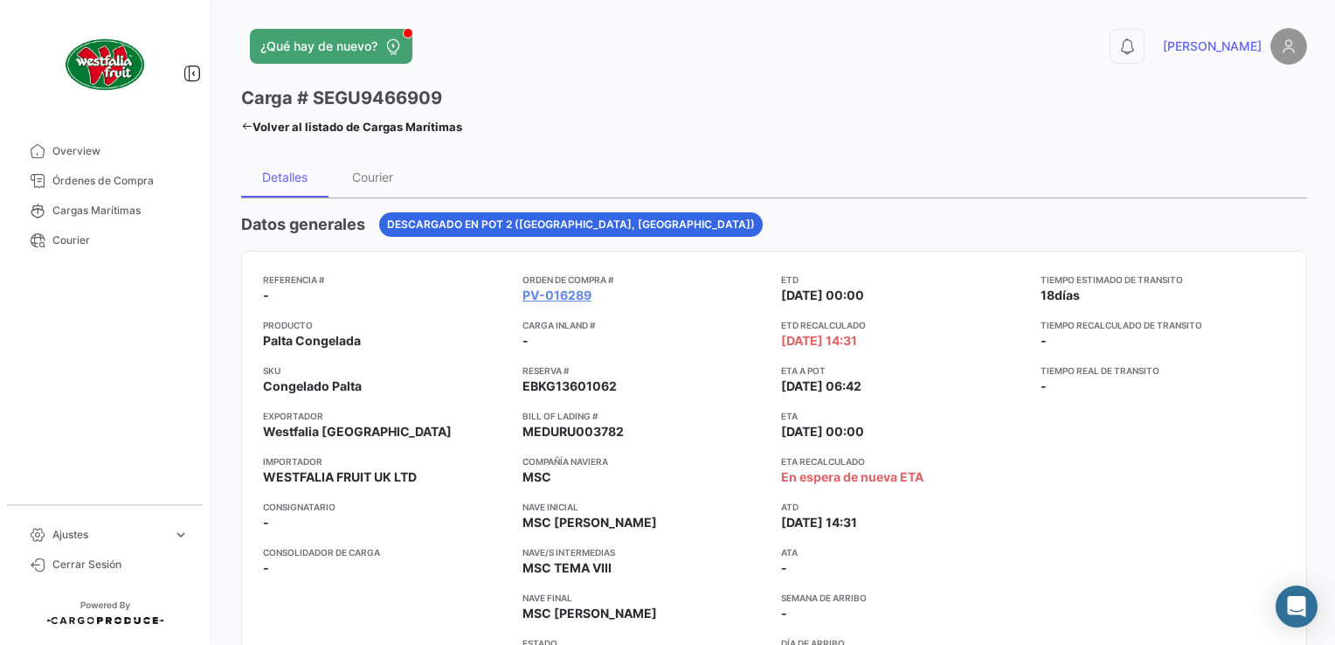
click at [248, 135] on link "Volver al listado de Cargas Marítimas" at bounding box center [351, 126] width 221 height 24
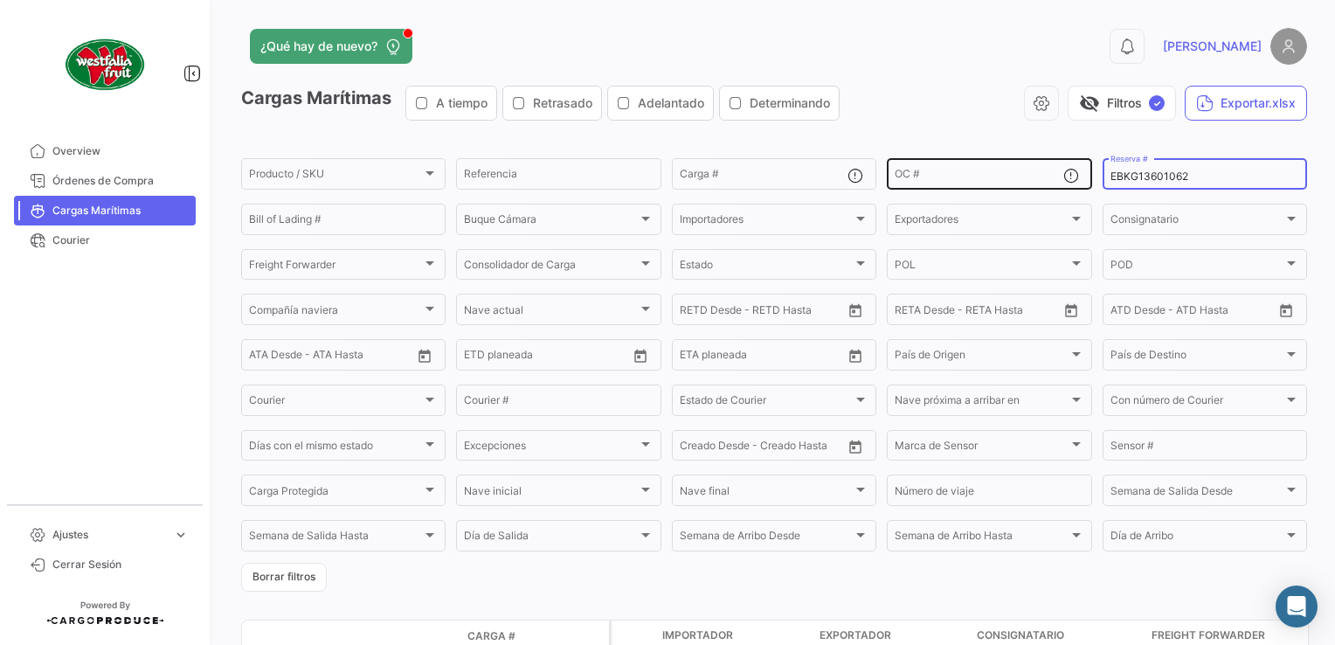
drag, startPoint x: 1188, startPoint y: 173, endPoint x: 1079, endPoint y: 170, distance: 109.2
click at [0, 0] on div "Producto / SKU Producto / SKU Referencia Carga # OC # EBKG13601062 Reserva # Bi…" at bounding box center [0, 0] width 0 height 0
paste input "947461"
type input "EBKG13947461"
click at [1105, 181] on div "EBKG13947461 Reserva #" at bounding box center [1204, 172] width 204 height 34
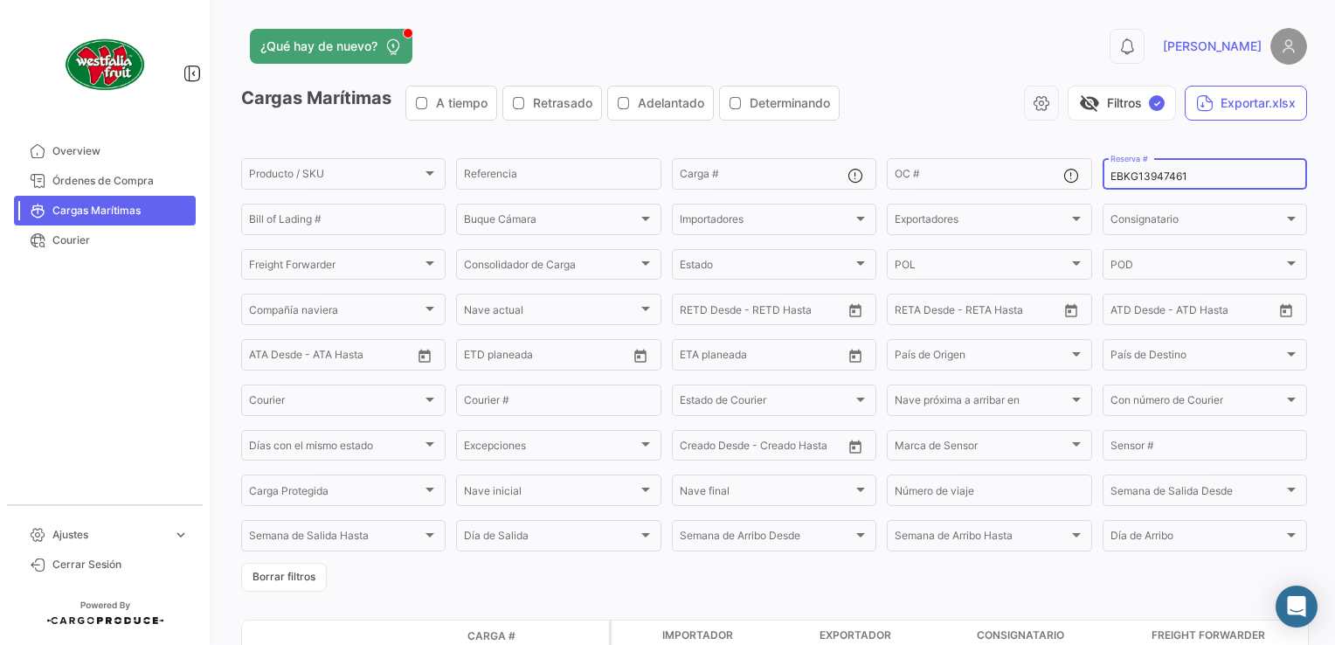
click at [1110, 179] on input "EBKG13947461" at bounding box center [1204, 176] width 189 height 12
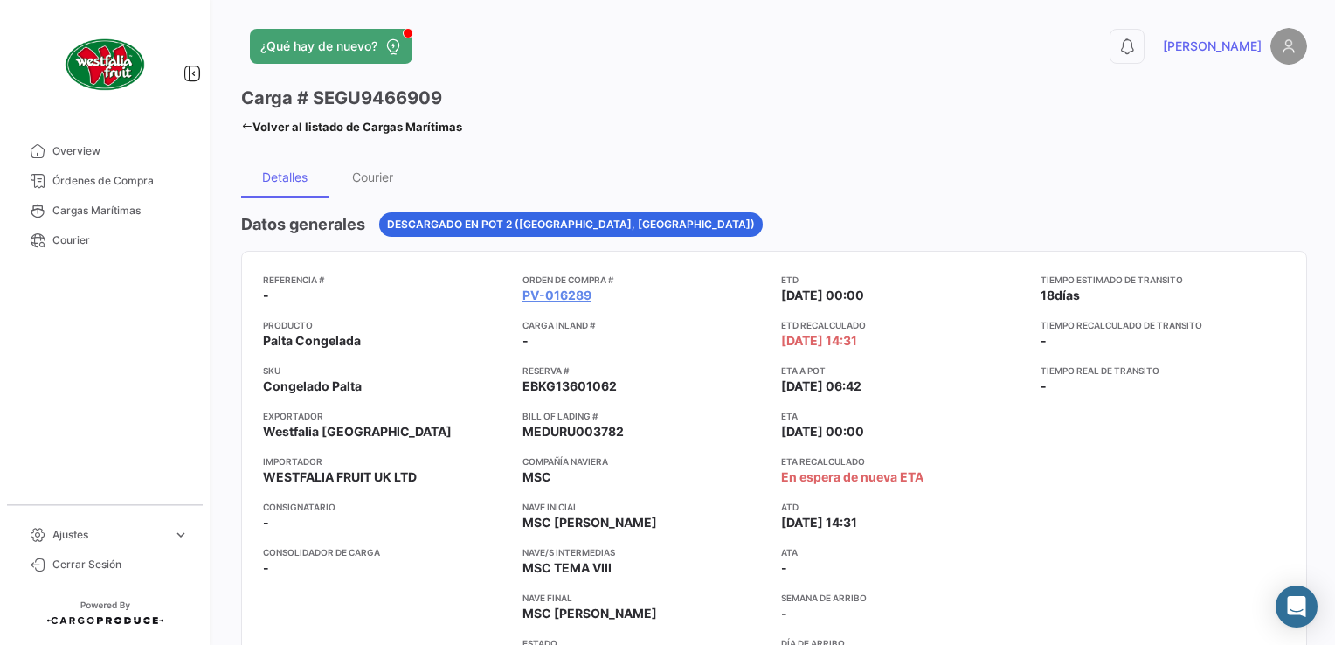
click at [245, 121] on icon at bounding box center [246, 126] width 11 height 11
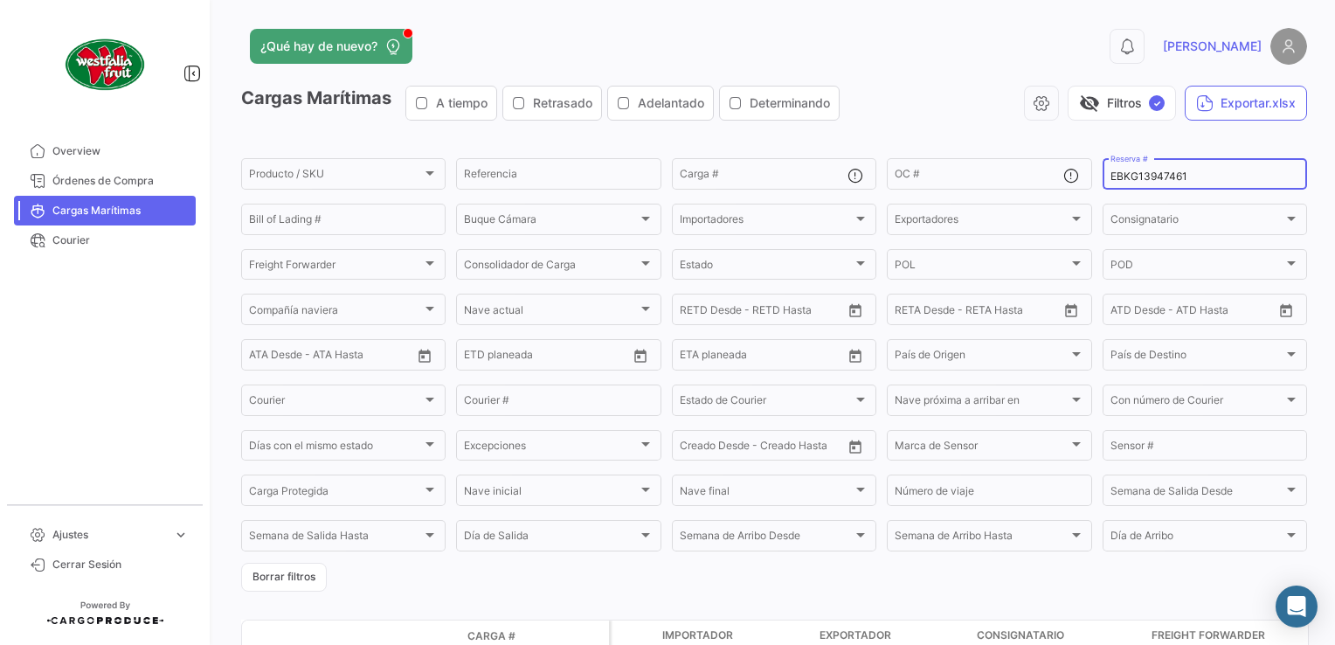
drag, startPoint x: 1177, startPoint y: 172, endPoint x: 1094, endPoint y: 179, distance: 83.3
click at [1102, 179] on div "EBKG13947461 Reserva #" at bounding box center [1204, 172] width 204 height 34
paste input "523042"
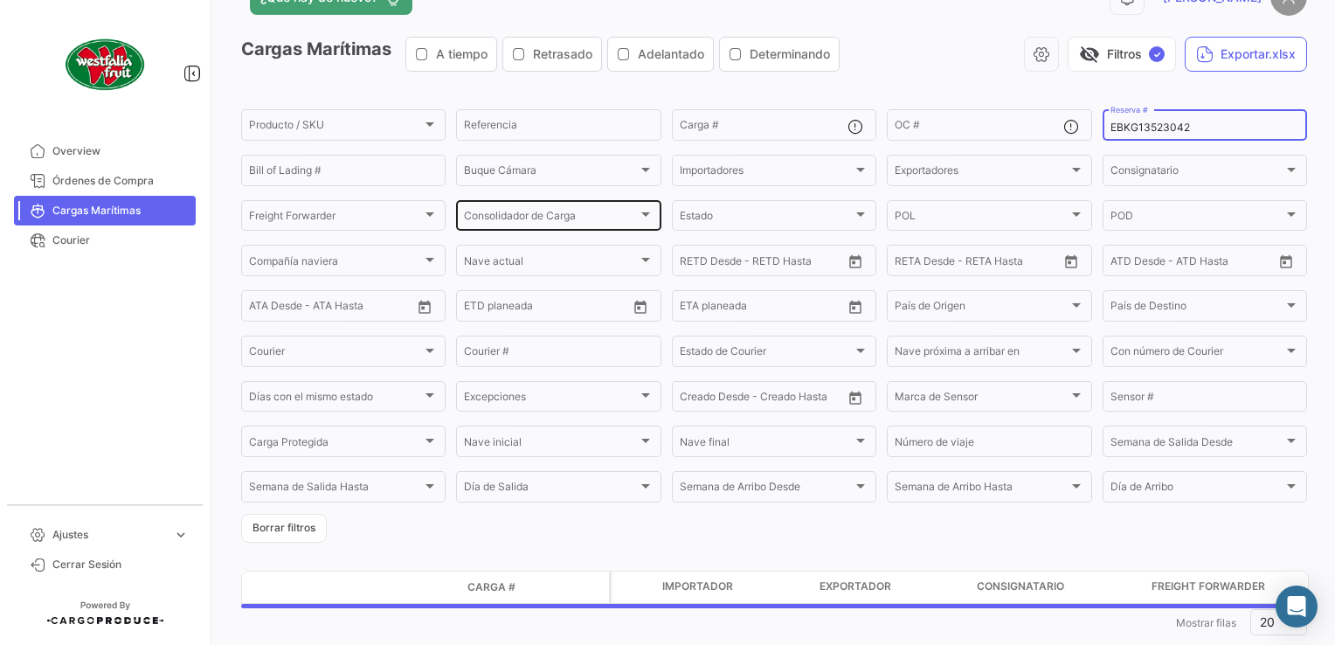
scroll to position [87, 0]
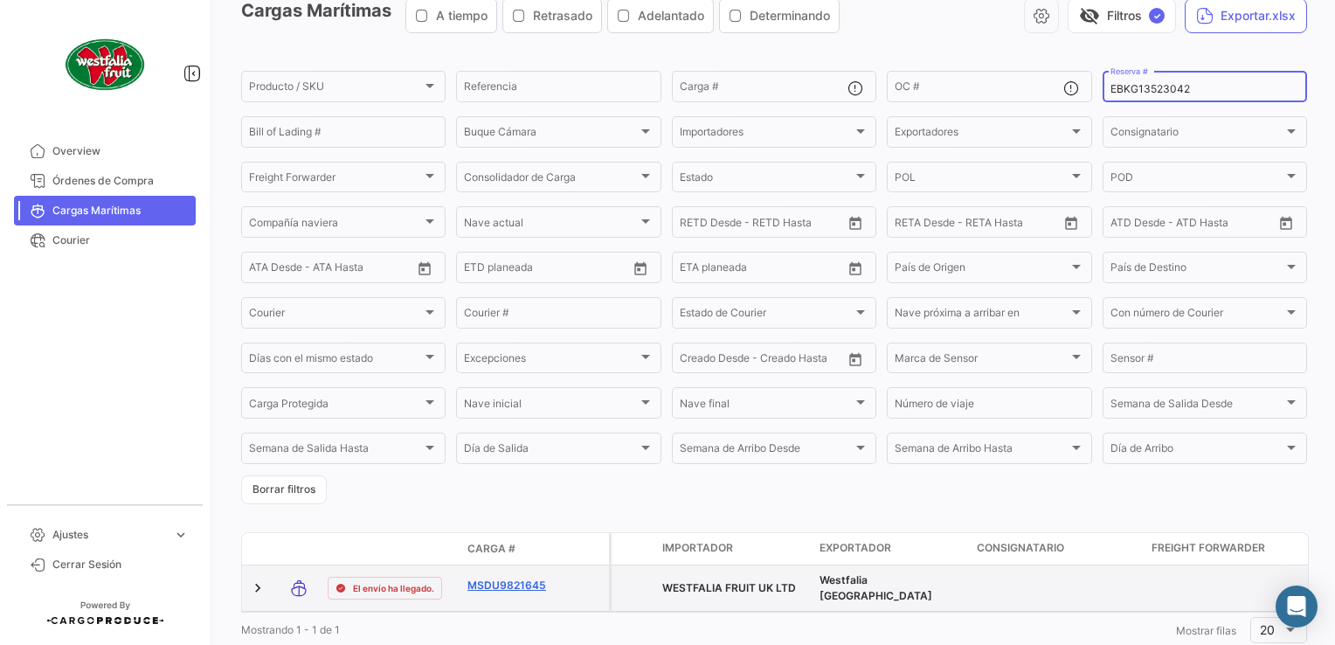
type input "EBKG13523042"
click at [493, 585] on link "MSDU9821645" at bounding box center [512, 585] width 91 height 16
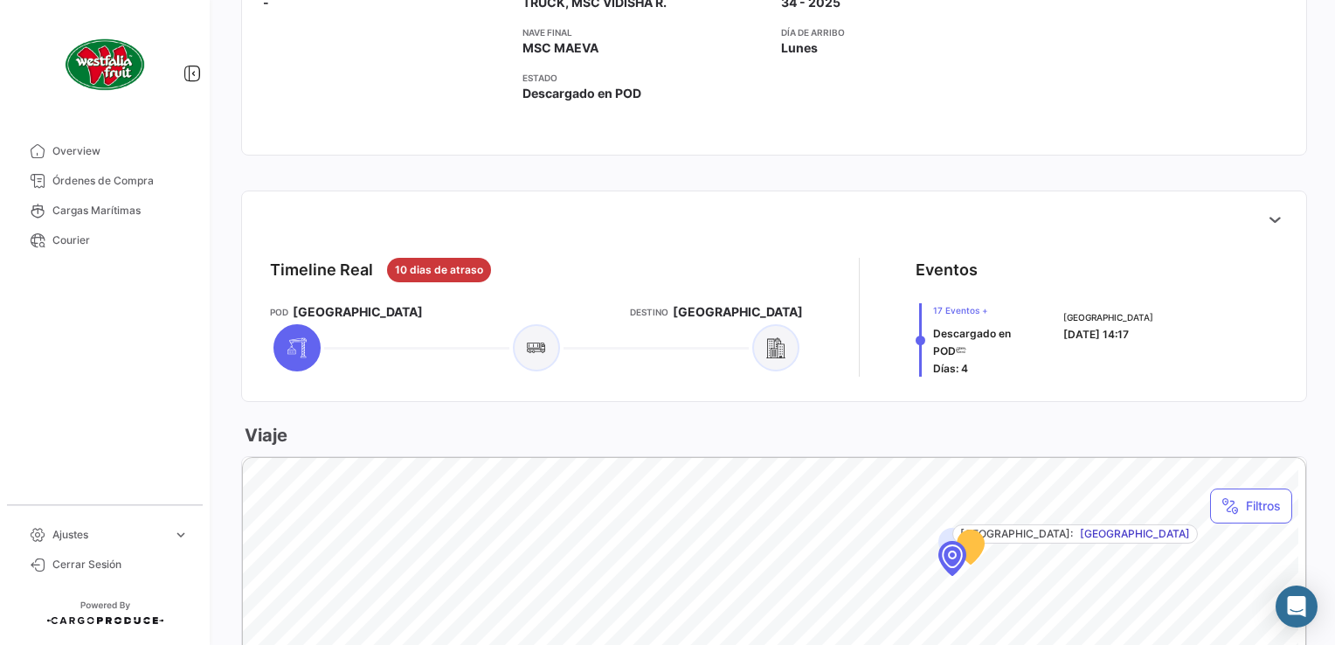
scroll to position [524, 0]
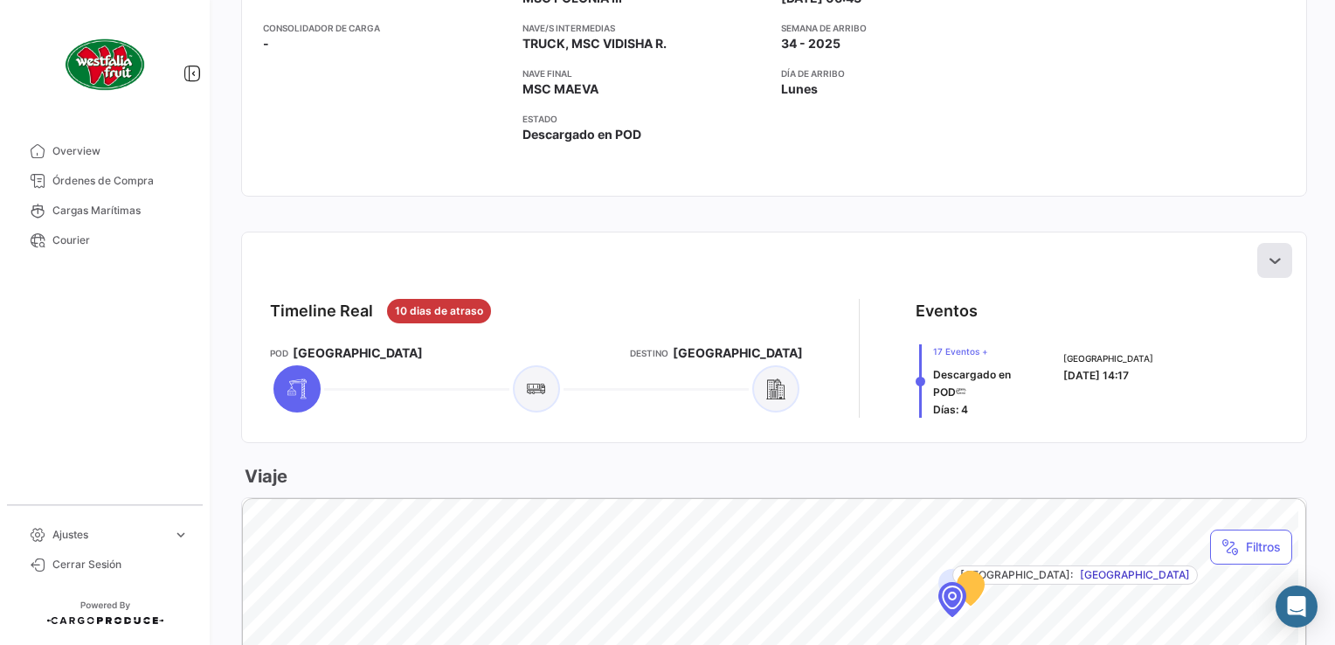
click at [1266, 263] on icon at bounding box center [1274, 260] width 17 height 17
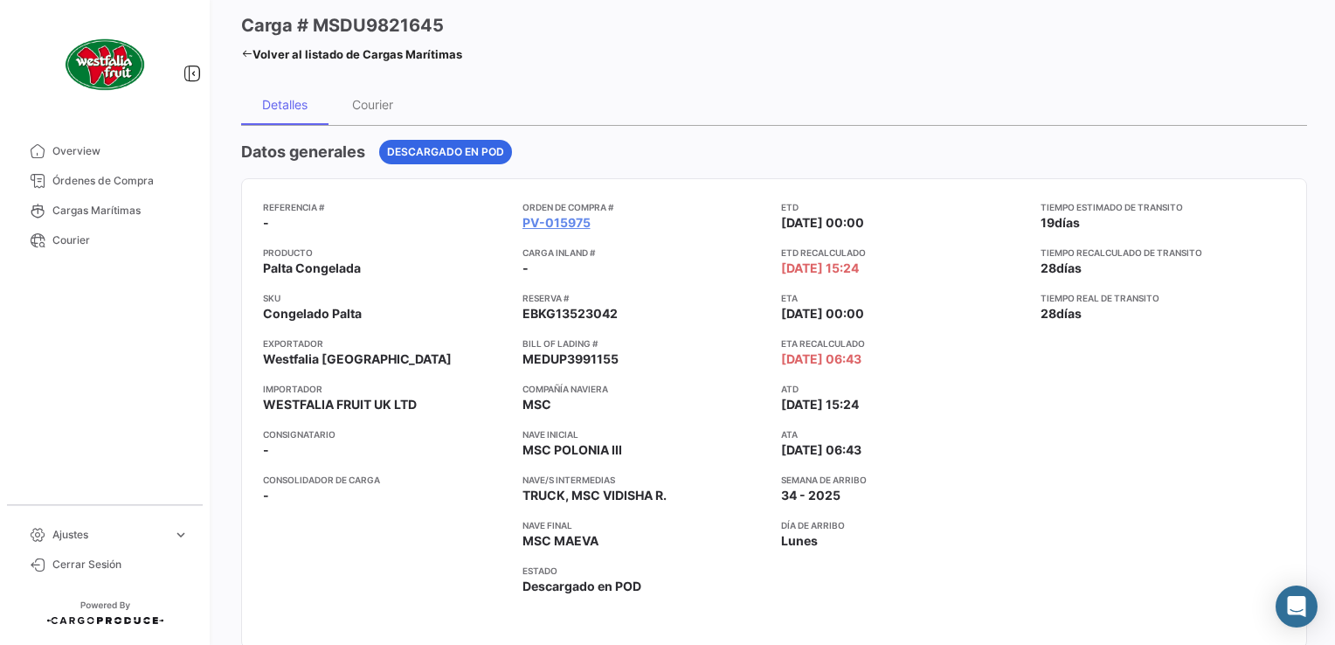
scroll to position [0, 0]
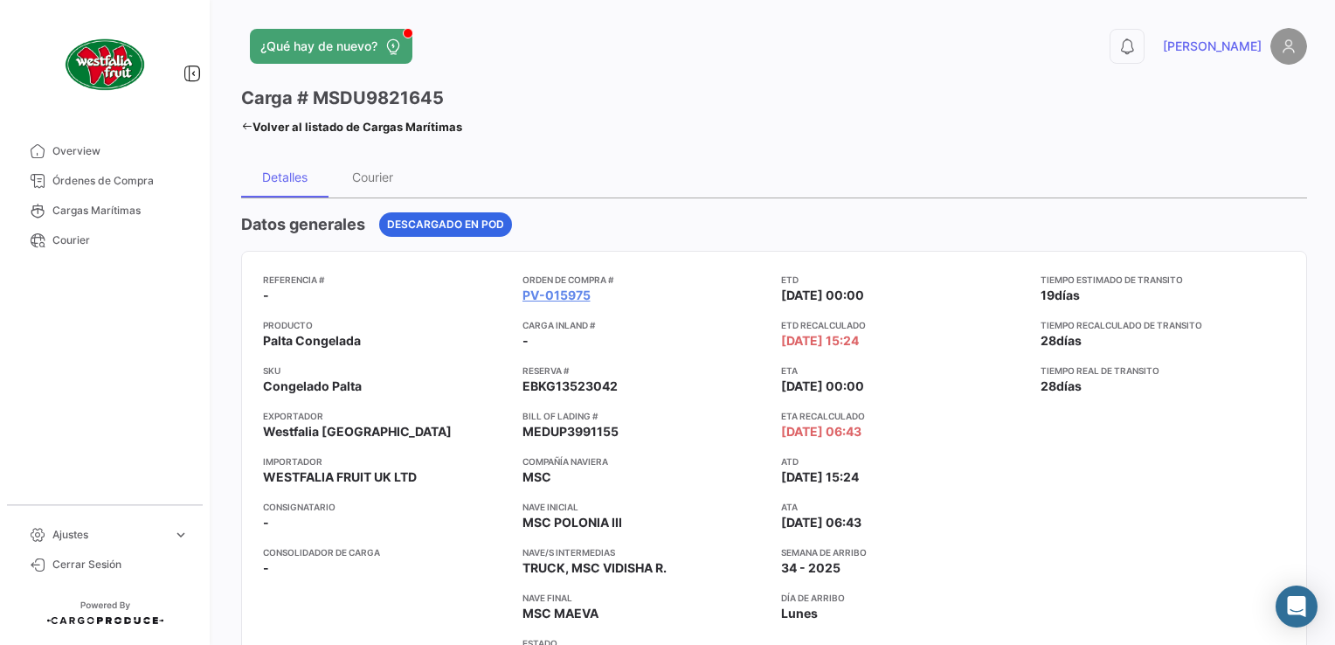
click at [239, 128] on div "¿Qué hay de nuevo? 0 Nicole Carga # MSDU9821645 Volver al listado de Cargas Mar…" at bounding box center [773, 322] width 1121 height 645
click at [241, 124] on icon at bounding box center [246, 126] width 11 height 11
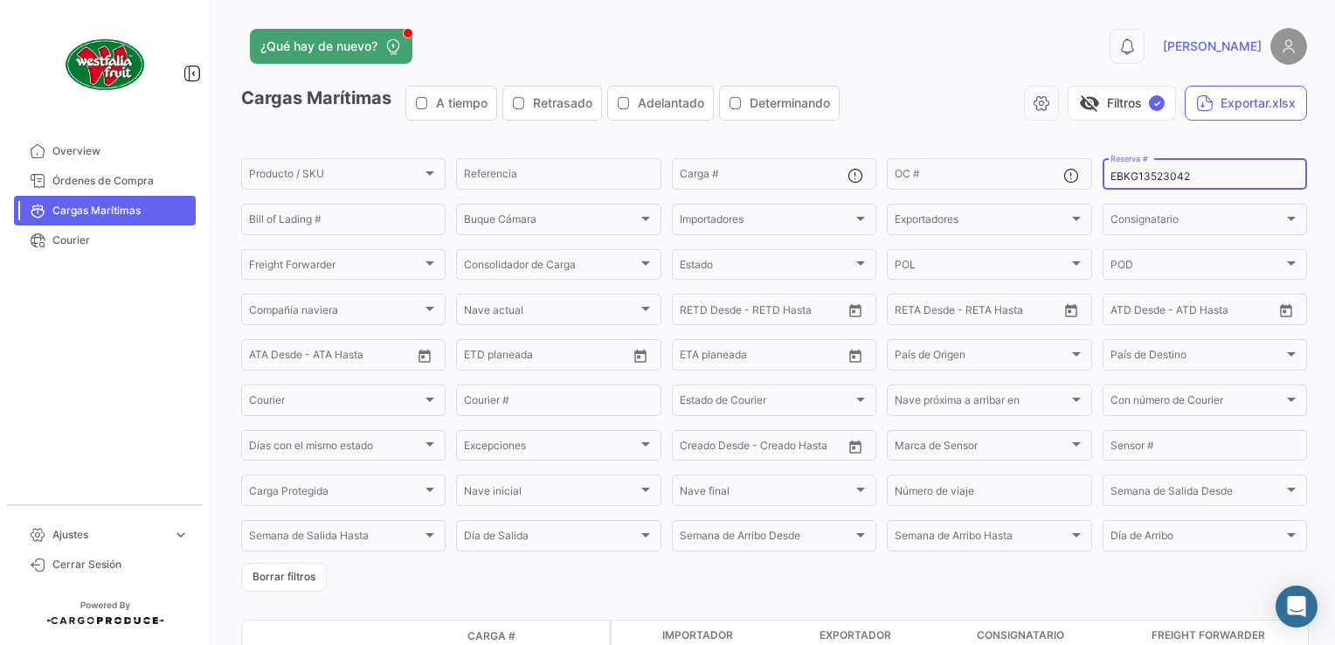
drag, startPoint x: 1190, startPoint y: 174, endPoint x: 1089, endPoint y: 187, distance: 101.3
click at [1089, 187] on form "Producto / SKU Producto / SKU Referencia Carga # OC # EBKG13523042 Reserva # Bi…" at bounding box center [774, 373] width 1066 height 436
paste input "6799758"
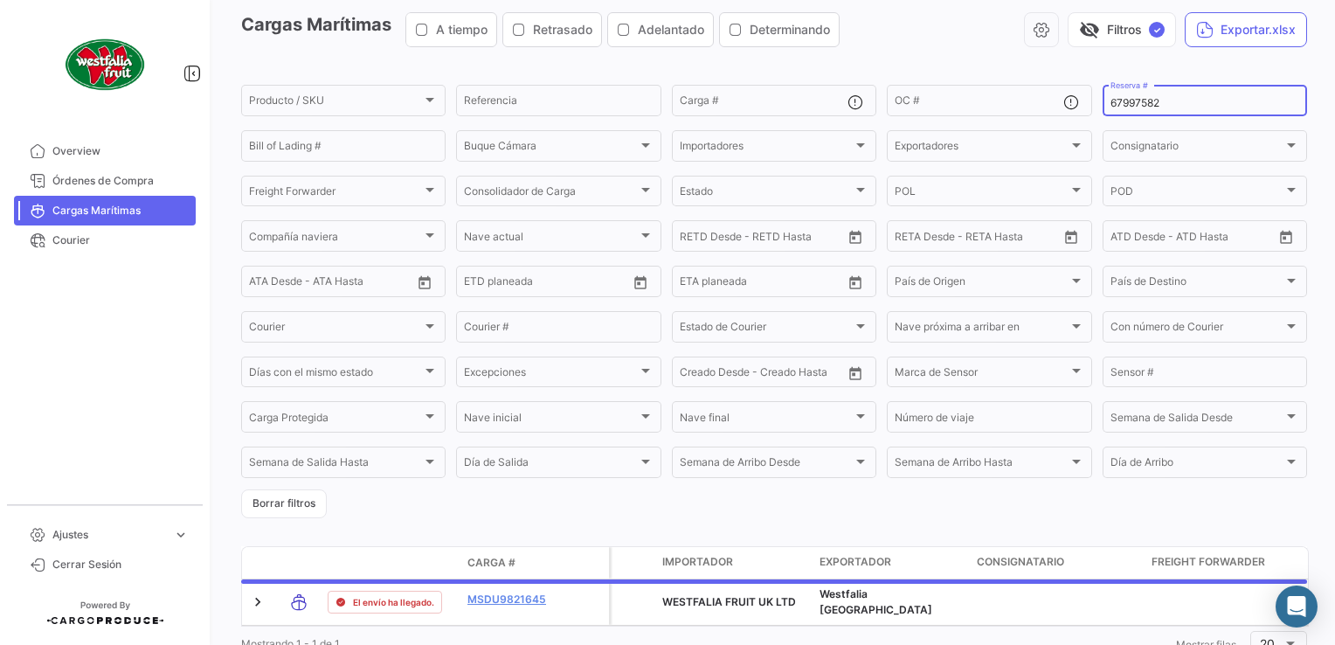
scroll to position [147, 0]
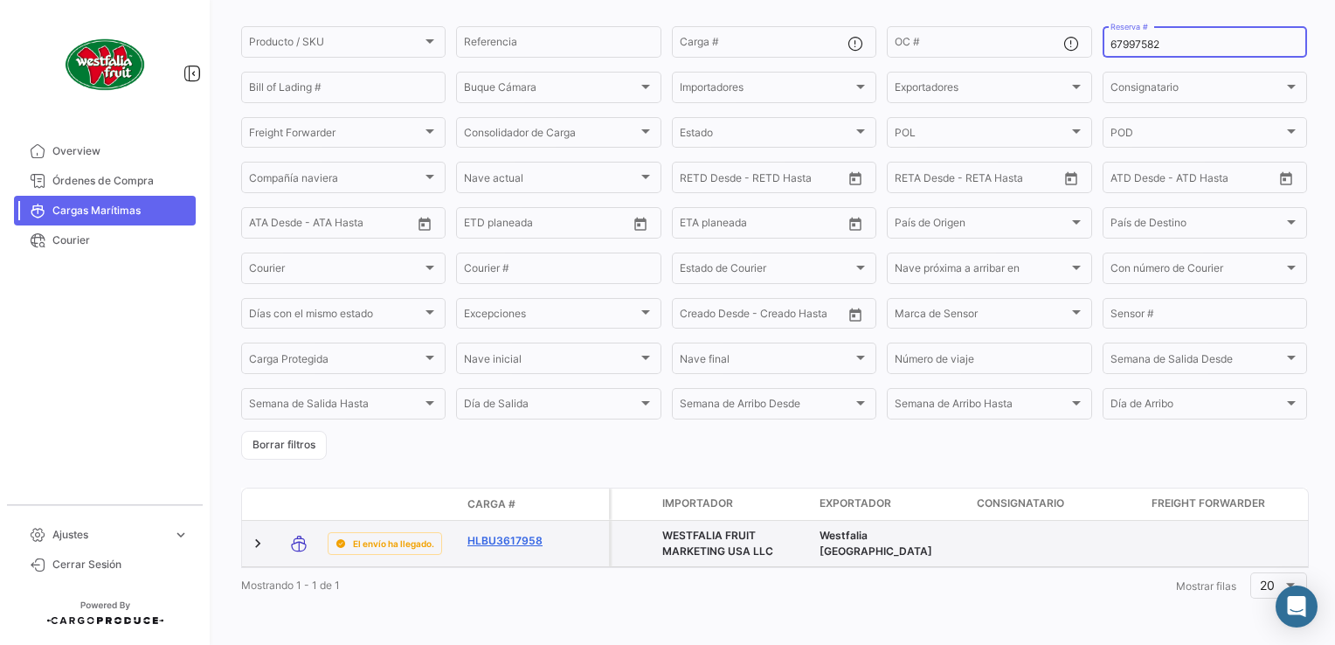
type input "67997582"
click at [503, 533] on link "HLBU3617958" at bounding box center [512, 541] width 91 height 16
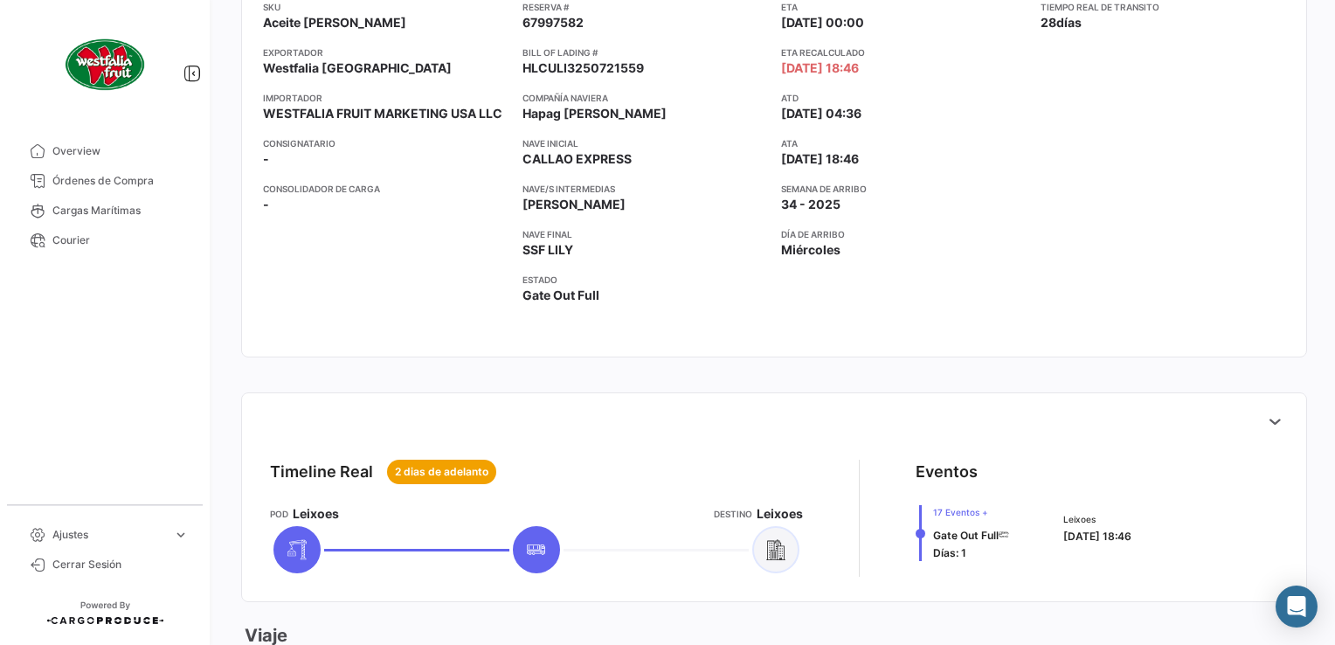
scroll to position [611, 0]
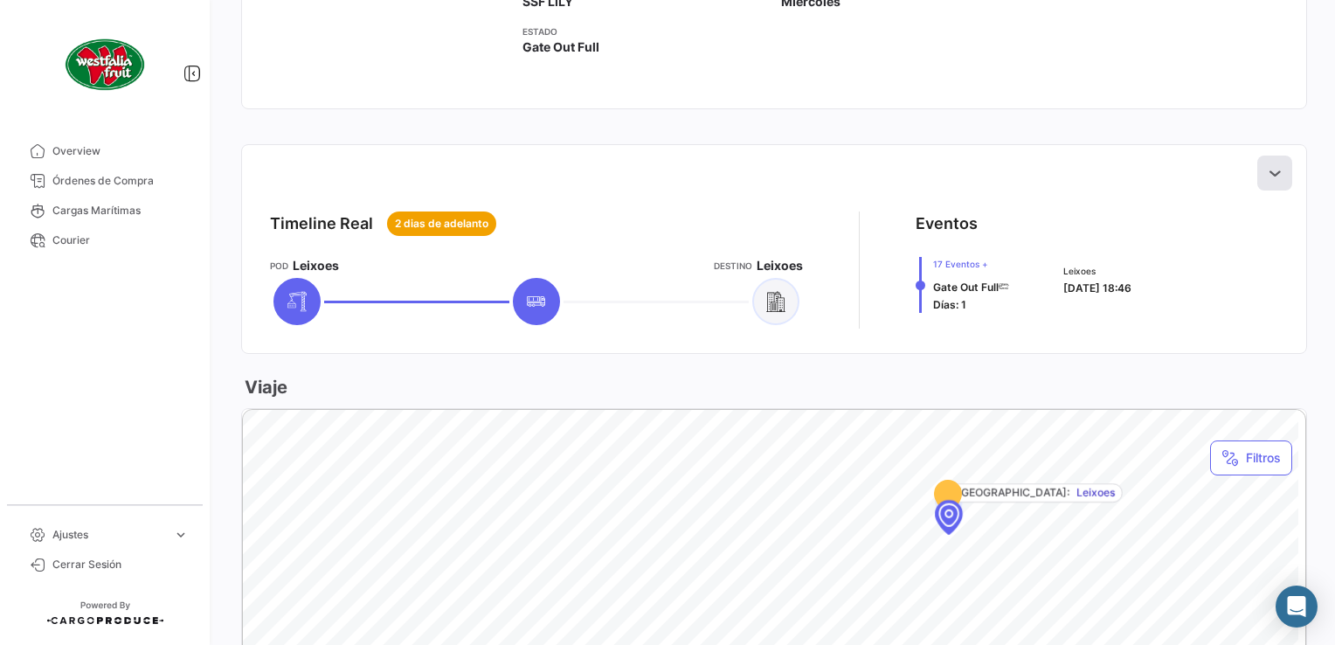
click at [1267, 171] on icon at bounding box center [1274, 172] width 17 height 17
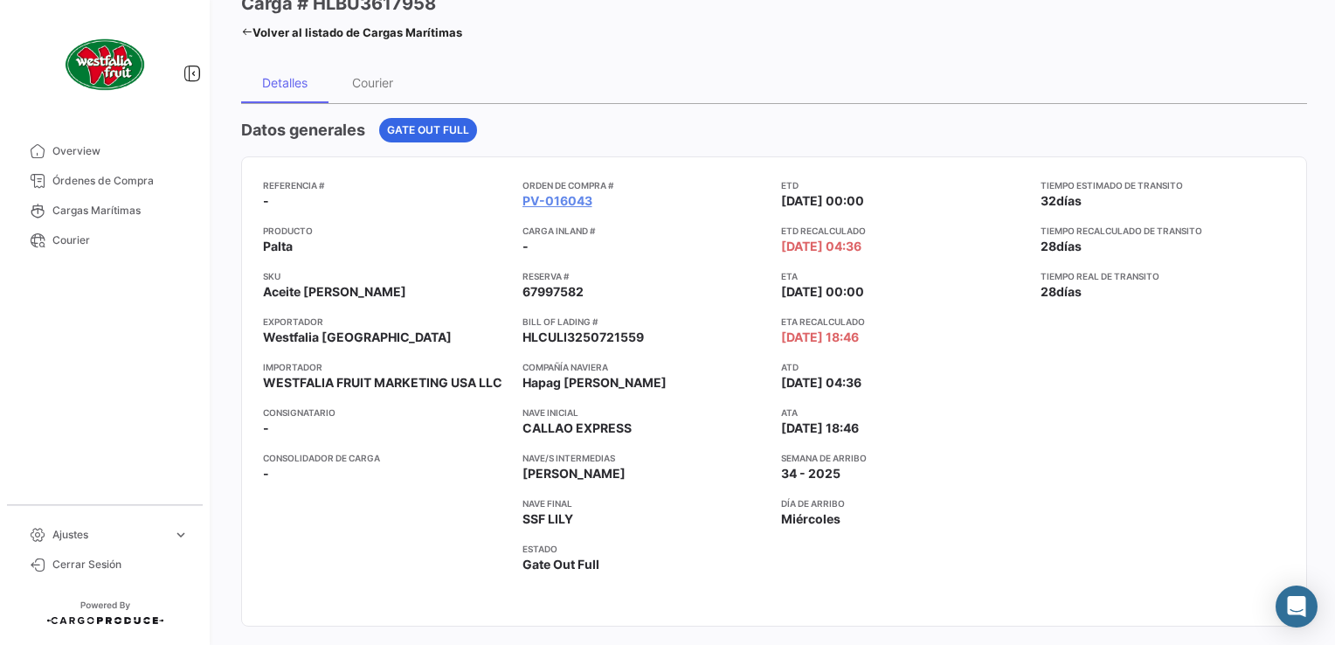
scroll to position [0, 0]
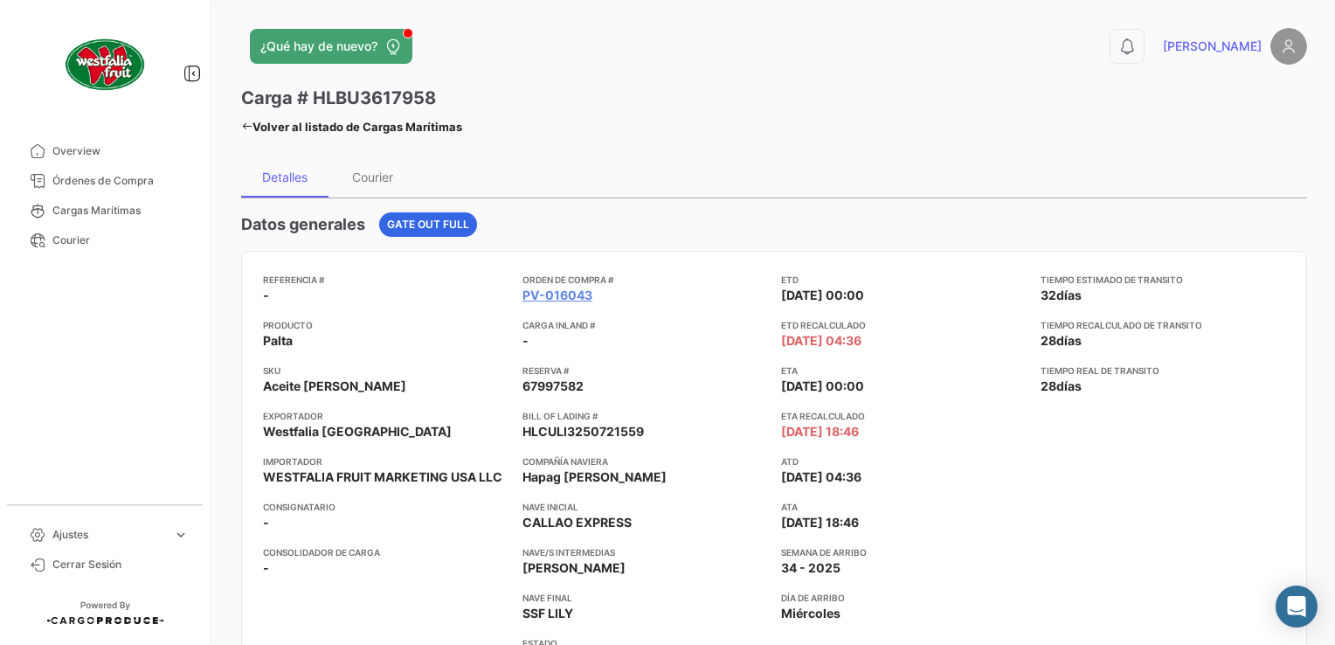
click at [248, 125] on icon at bounding box center [246, 126] width 11 height 11
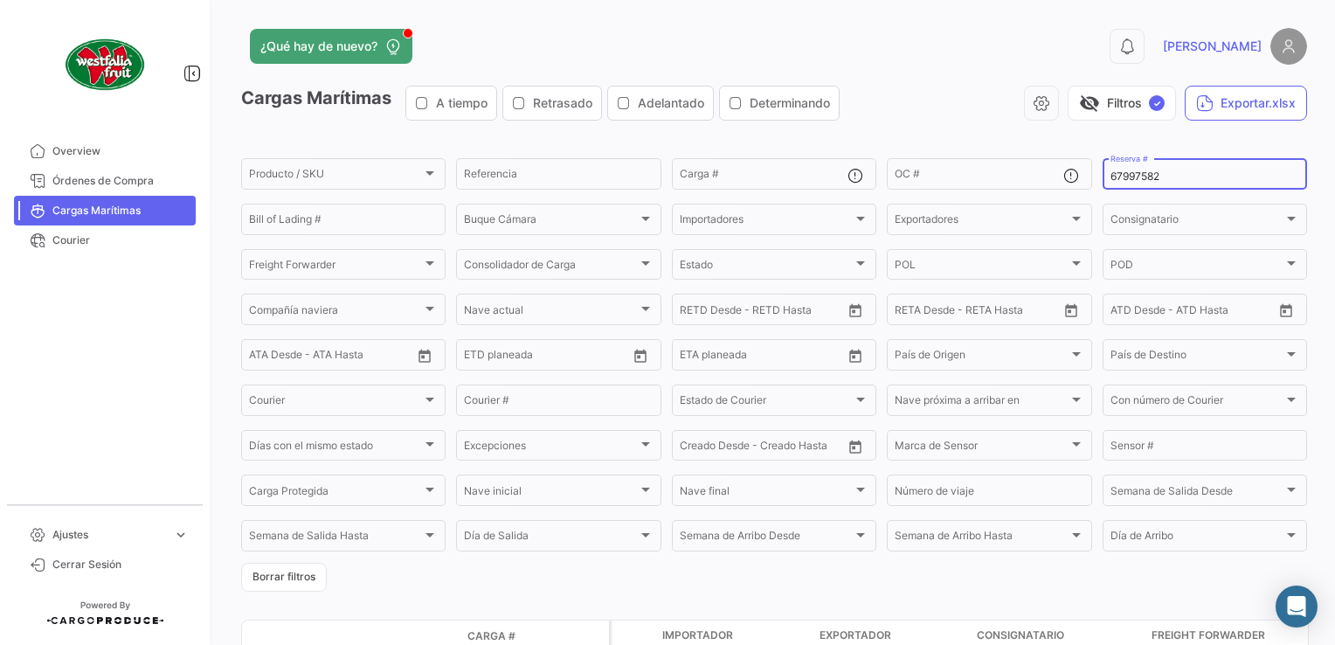
drag, startPoint x: 1170, startPoint y: 169, endPoint x: 1093, endPoint y: 176, distance: 77.2
click at [1102, 176] on div "67997582 Reserva #" at bounding box center [1204, 172] width 204 height 34
drag, startPoint x: 1167, startPoint y: 182, endPoint x: 1100, endPoint y: 176, distance: 66.7
click at [1102, 176] on div "67997582 Reserva #" at bounding box center [1204, 172] width 204 height 34
paste input "BN56356"
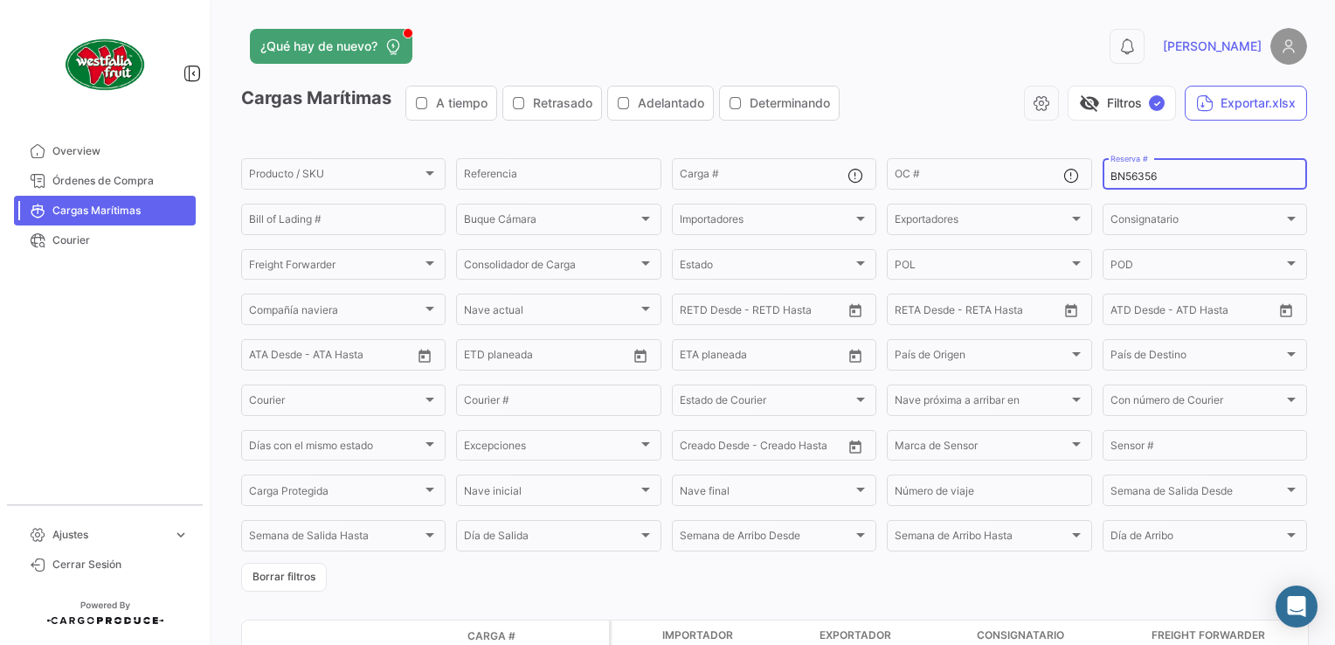
type input "BN56356"
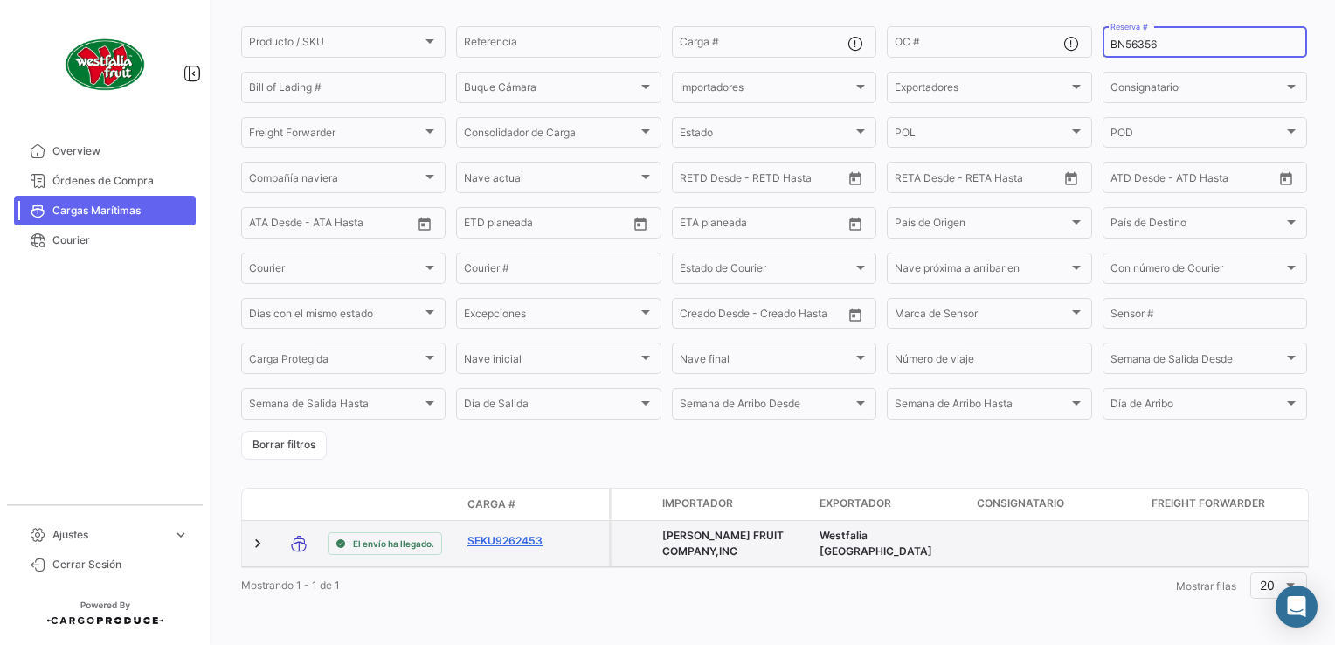
click at [507, 533] on link "SEKU9262453" at bounding box center [512, 541] width 91 height 16
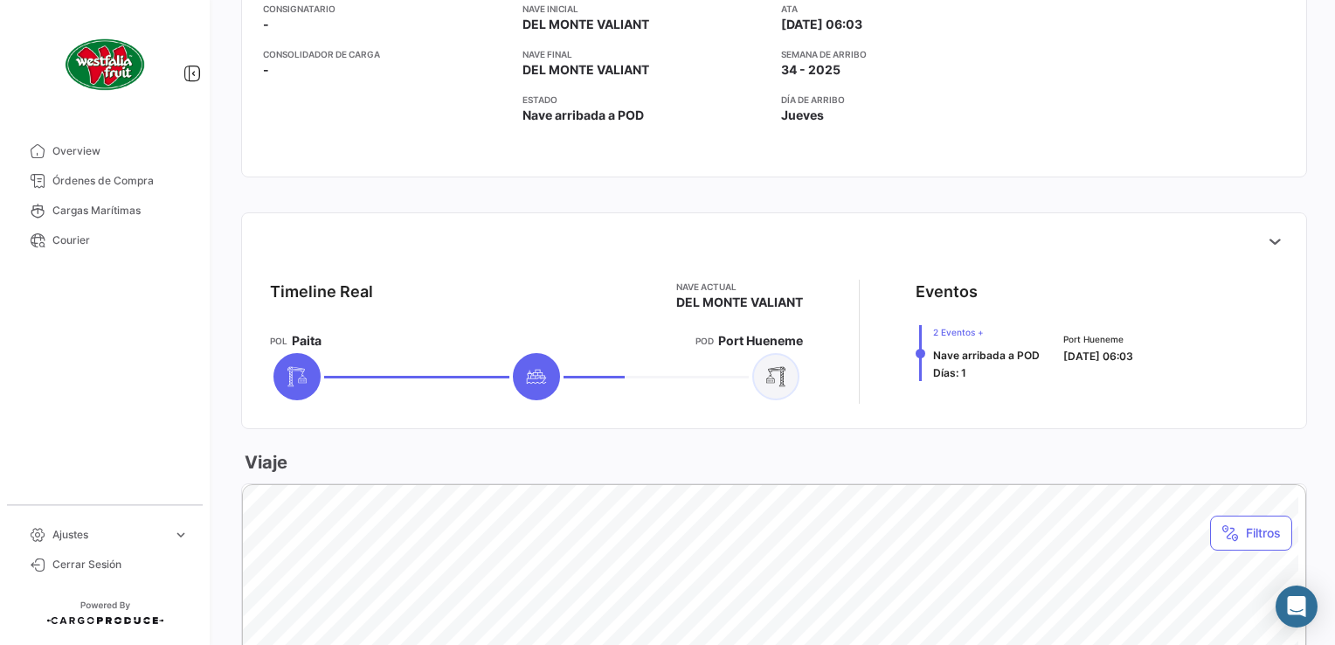
scroll to position [611, 0]
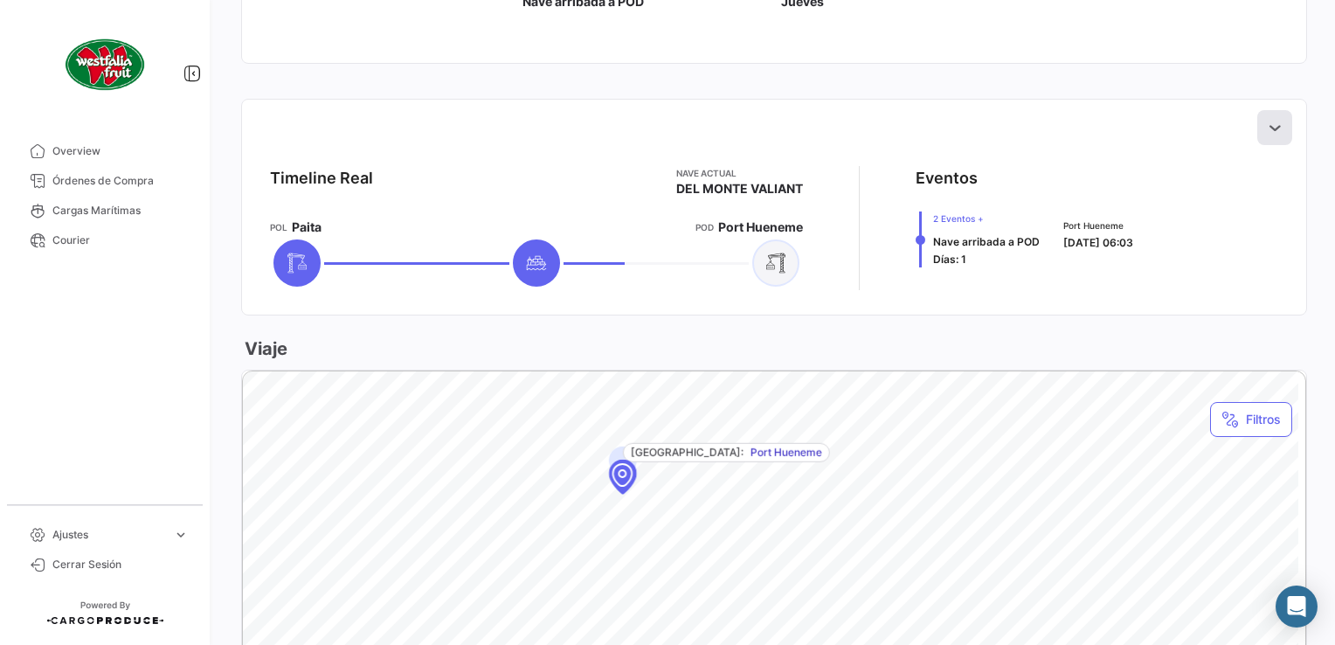
click at [1257, 126] on button at bounding box center [1274, 127] width 35 height 35
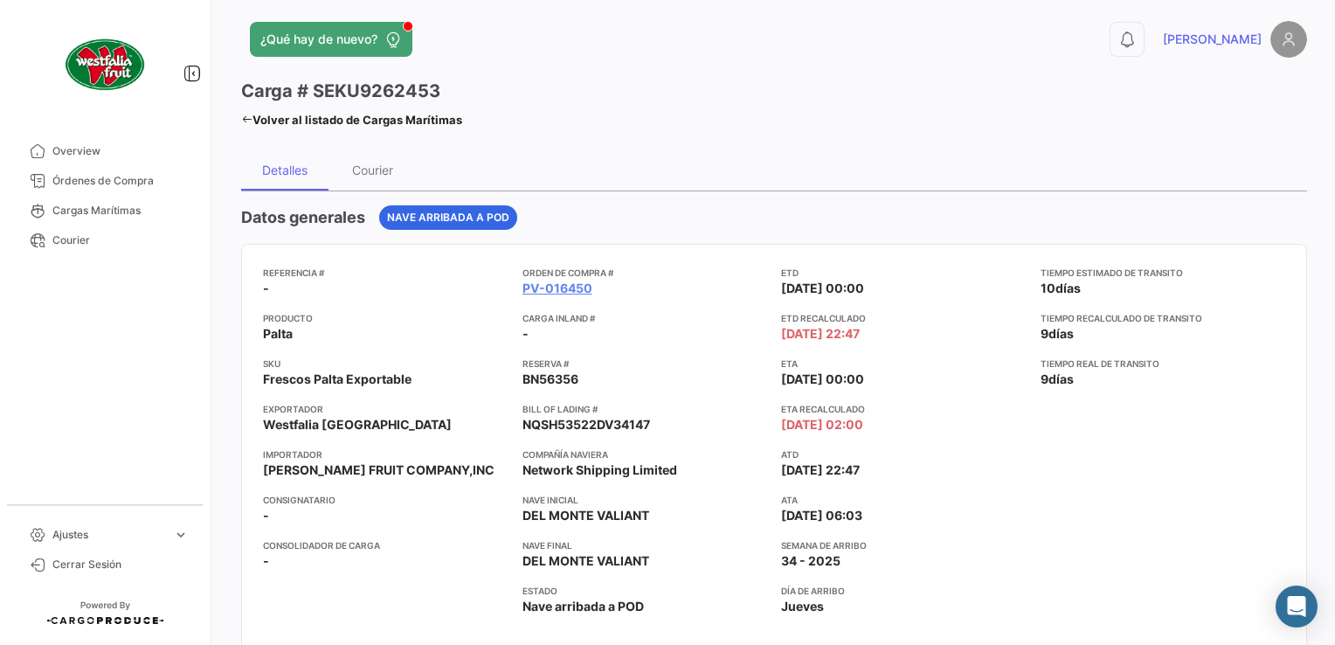
scroll to position [0, 0]
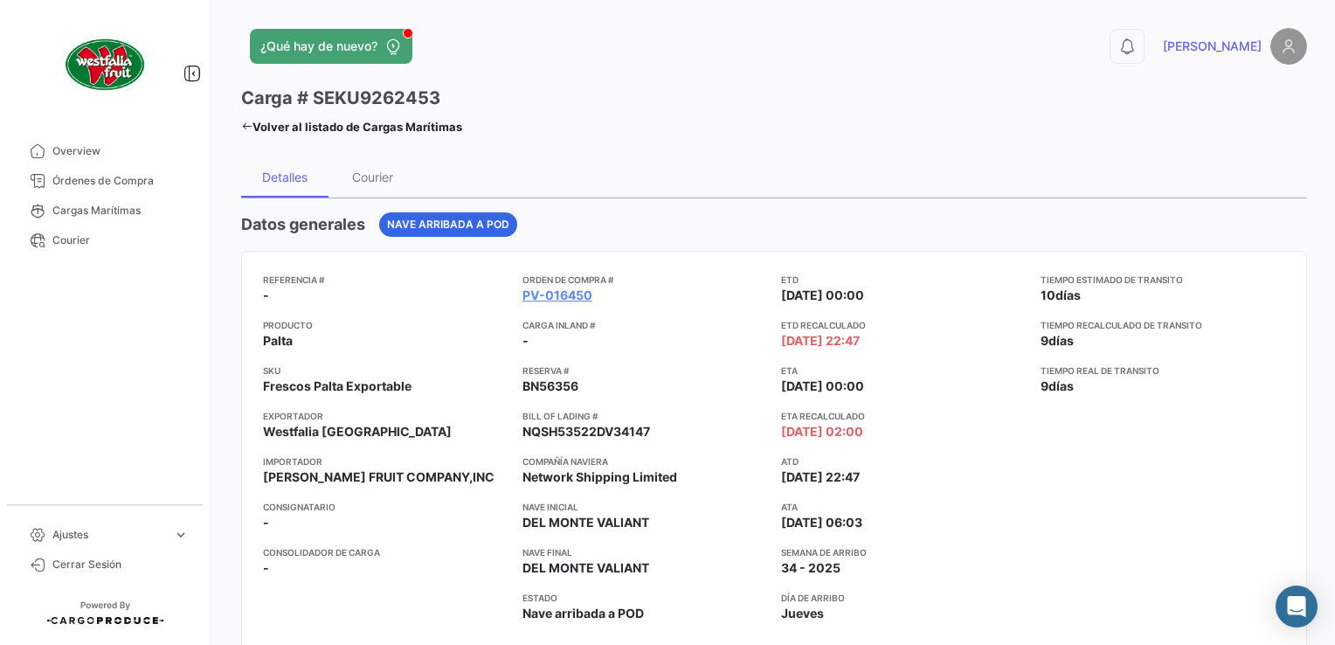
click at [243, 125] on icon at bounding box center [246, 126] width 11 height 11
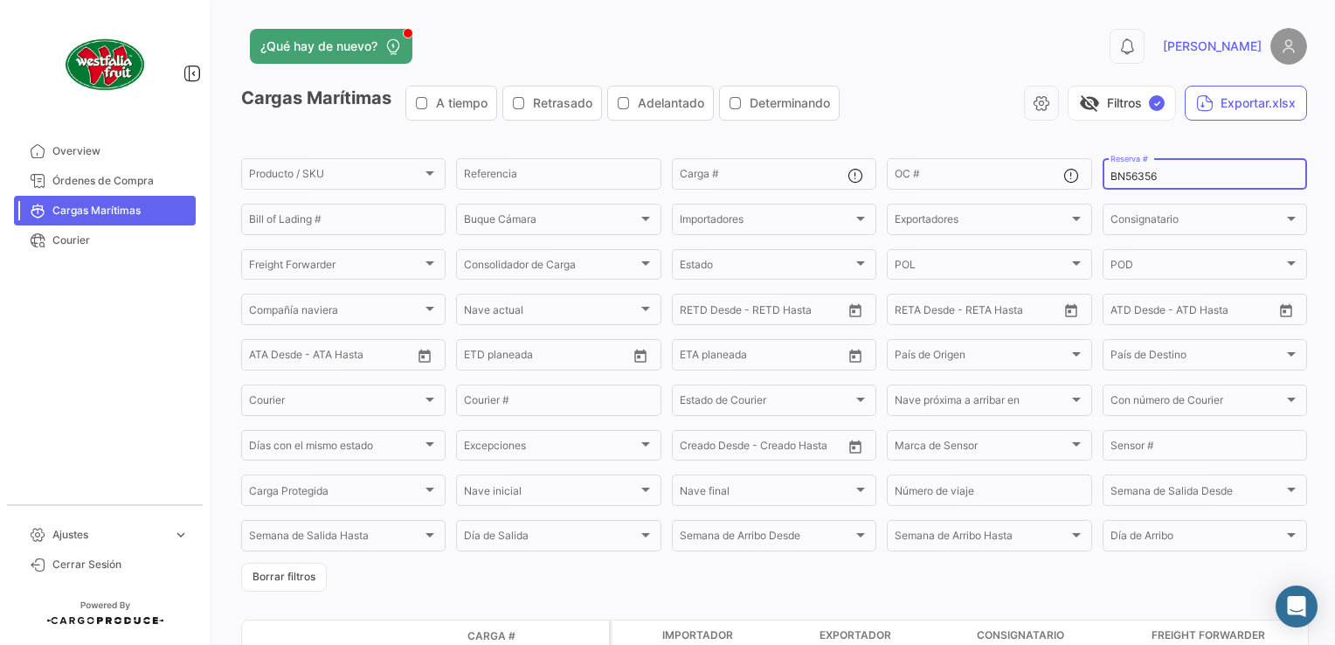
drag, startPoint x: 1154, startPoint y: 173, endPoint x: 1097, endPoint y: 175, distance: 56.8
click at [1102, 175] on div "BN56356 Reserva #" at bounding box center [1204, 172] width 204 height 34
paste input "SEKU 934623-5"
drag, startPoint x: 1194, startPoint y: 171, endPoint x: 1094, endPoint y: 172, distance: 99.6
click at [1102, 172] on div "SEKU 934623-5 Reserva #" at bounding box center [1204, 172] width 204 height 34
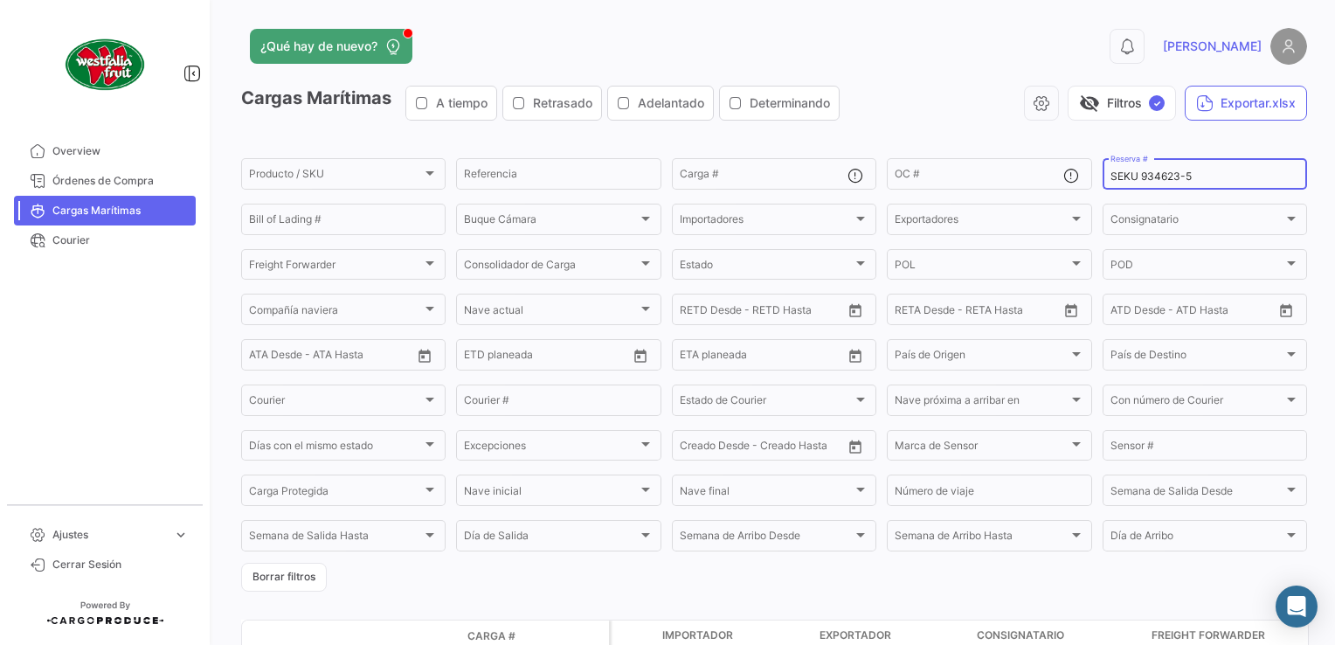
paste input "BN56861"
type input "BN56861"
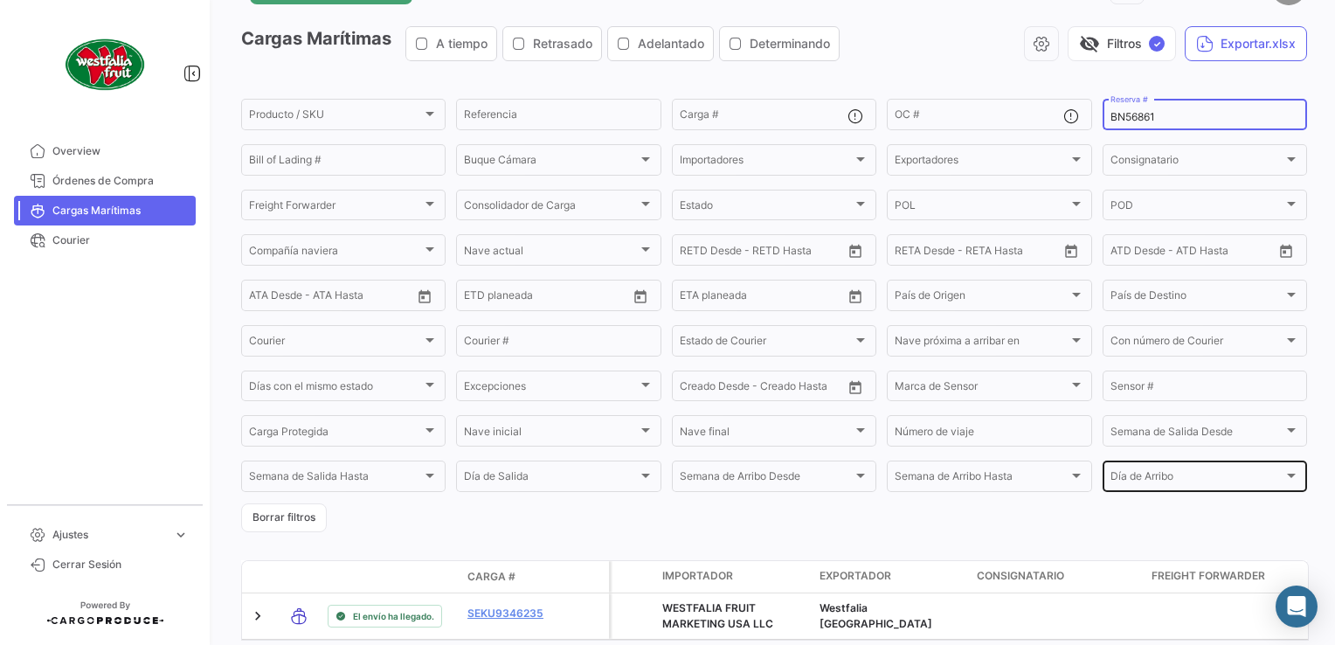
scroll to position [147, 0]
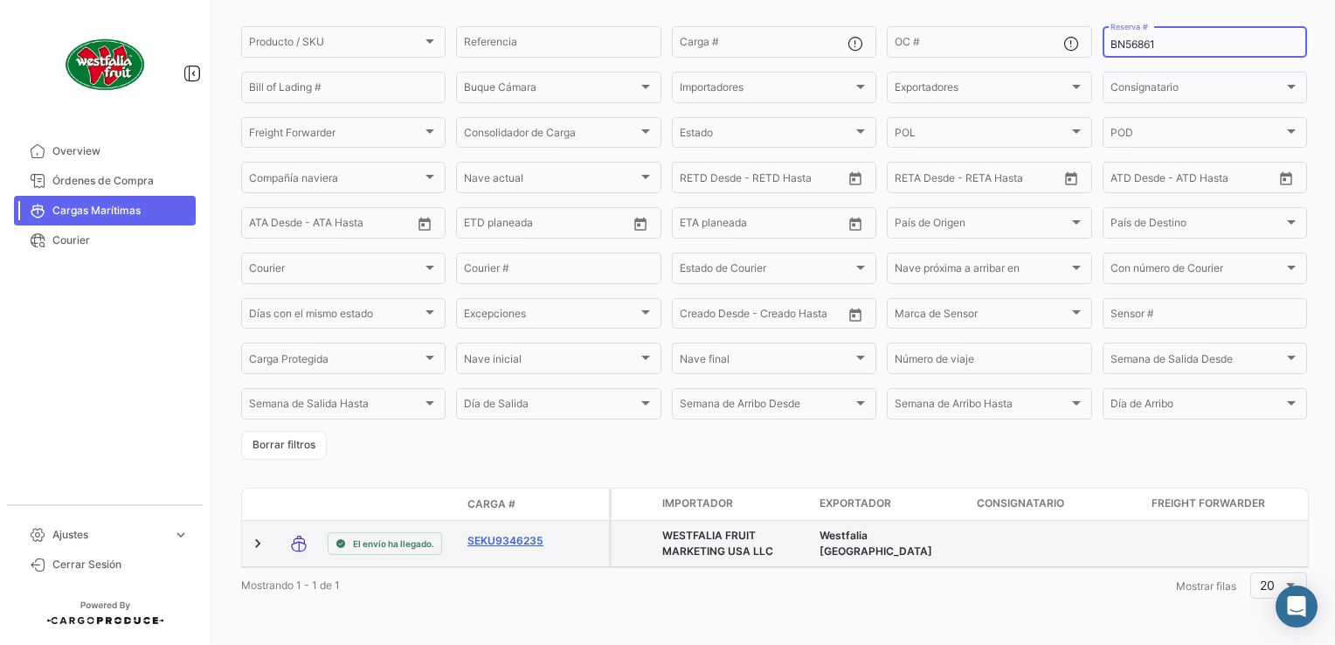
click at [518, 533] on link "SEKU9346235" at bounding box center [512, 541] width 91 height 16
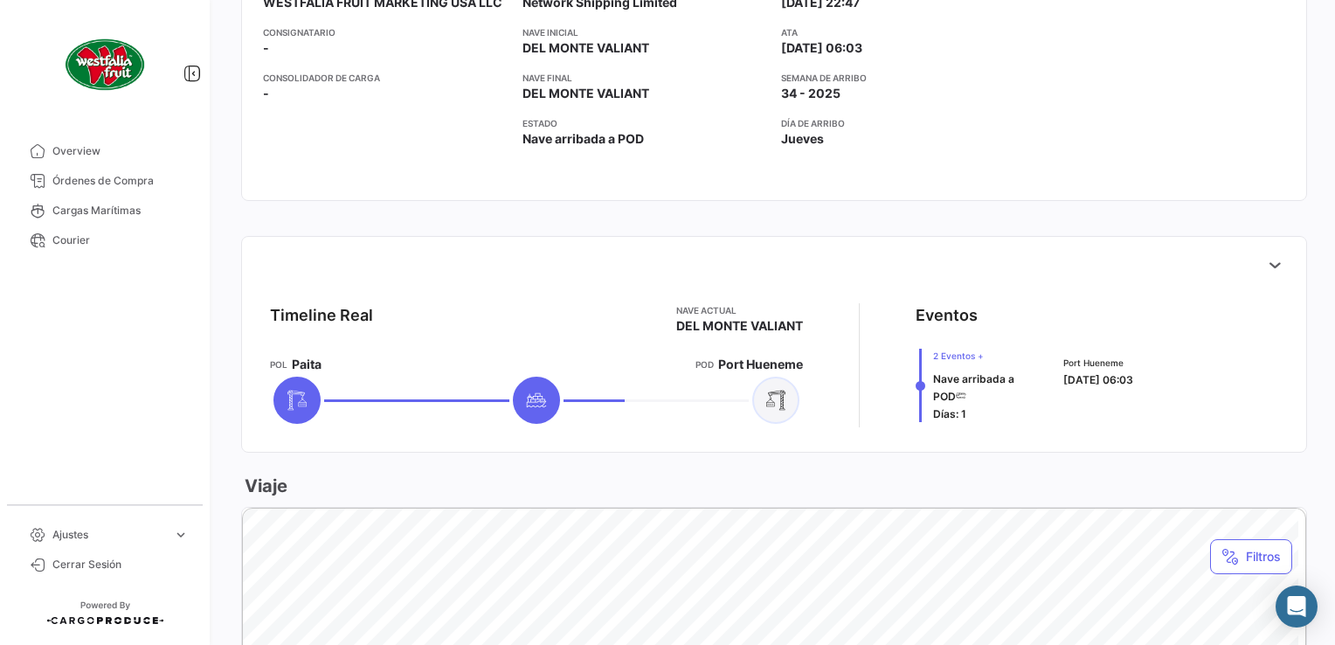
scroll to position [611, 0]
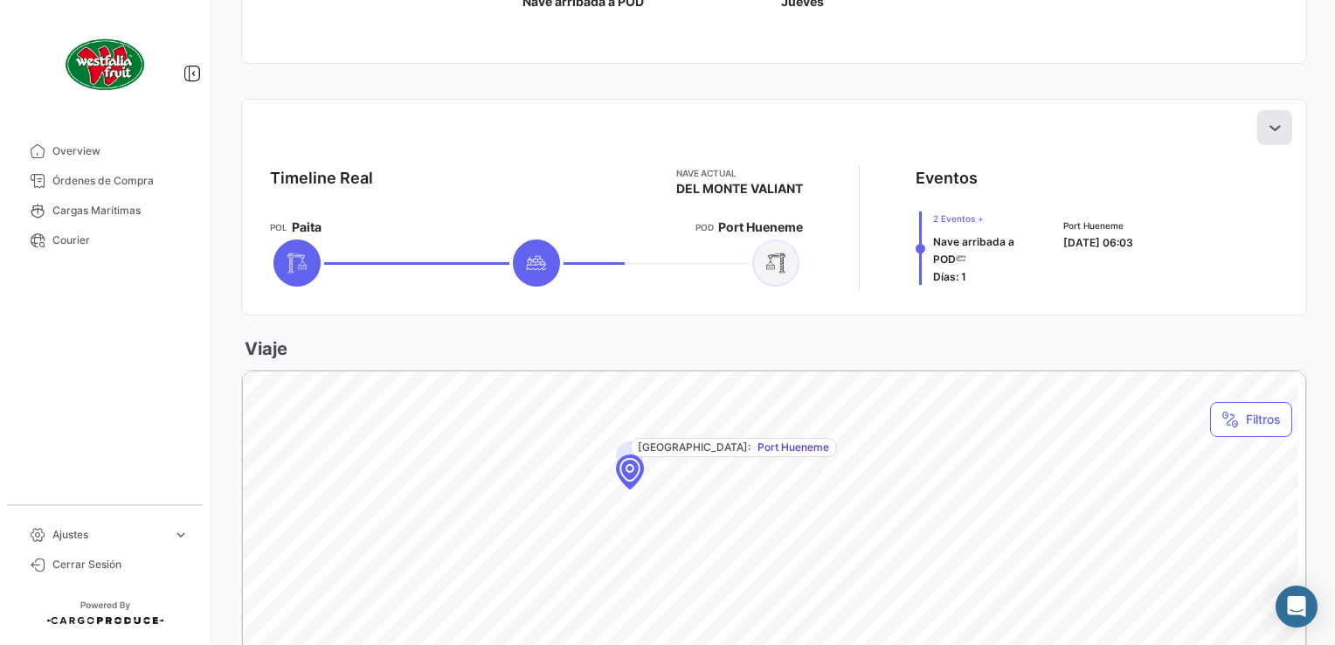
click at [1266, 128] on icon at bounding box center [1274, 127] width 17 height 17
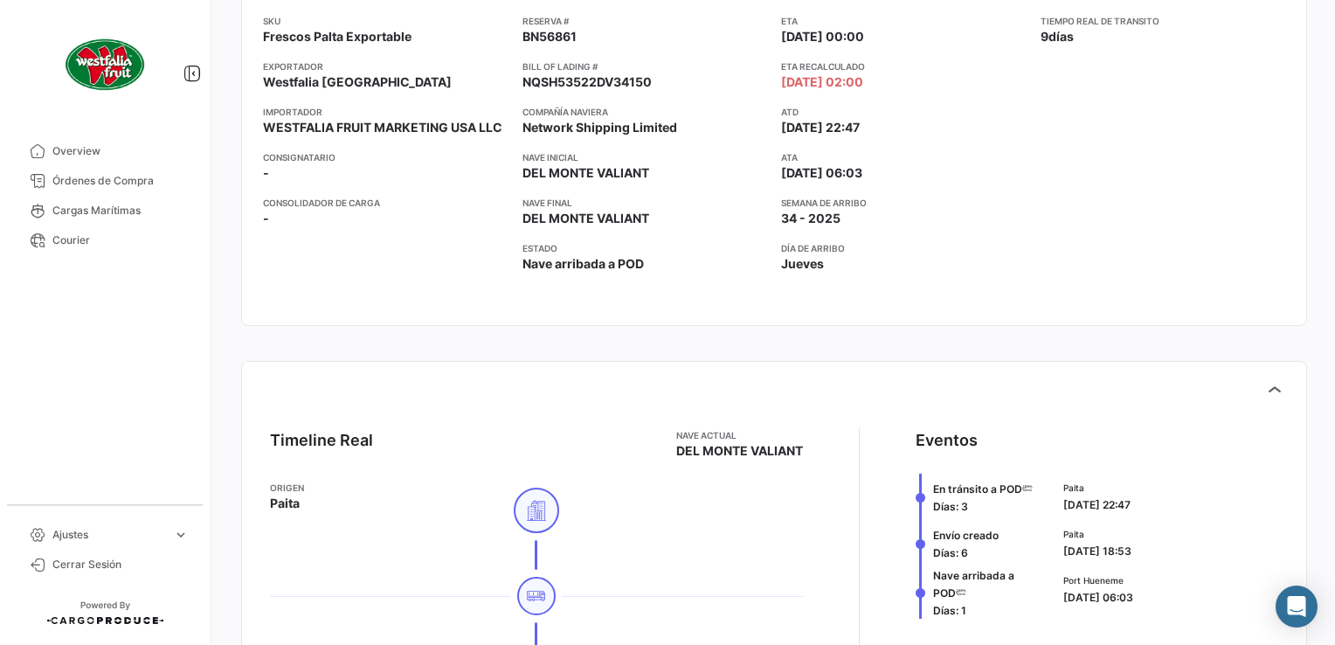
scroll to position [0, 0]
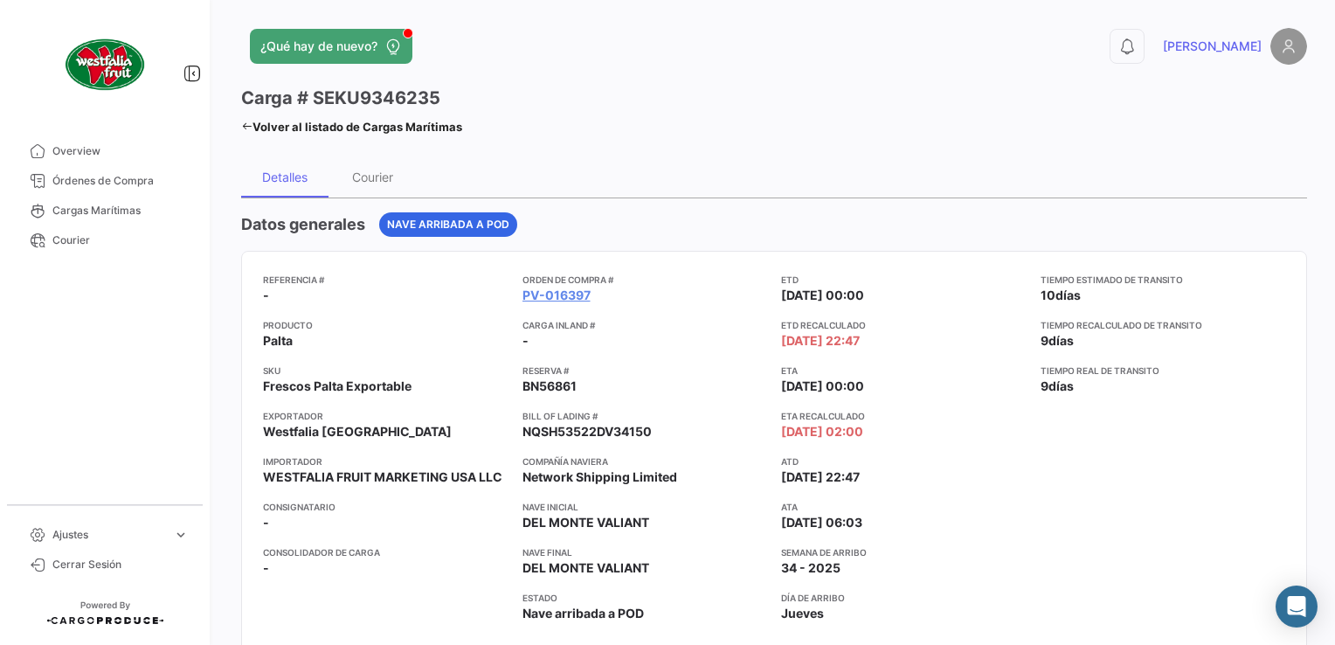
drag, startPoint x: 577, startPoint y: 381, endPoint x: 511, endPoint y: 383, distance: 66.4
click at [511, 383] on div "Referencia # - Producto Palta SKU Frescos Palta Exportable Exportador Westfalia…" at bounding box center [774, 462] width 1022 height 381
drag, startPoint x: 511, startPoint y: 383, endPoint x: 573, endPoint y: 390, distance: 62.3
click at [548, 393] on span "BN56861" at bounding box center [549, 385] width 54 height 17
click at [578, 388] on app-card-info-value "BN56861" at bounding box center [644, 385] width 245 height 17
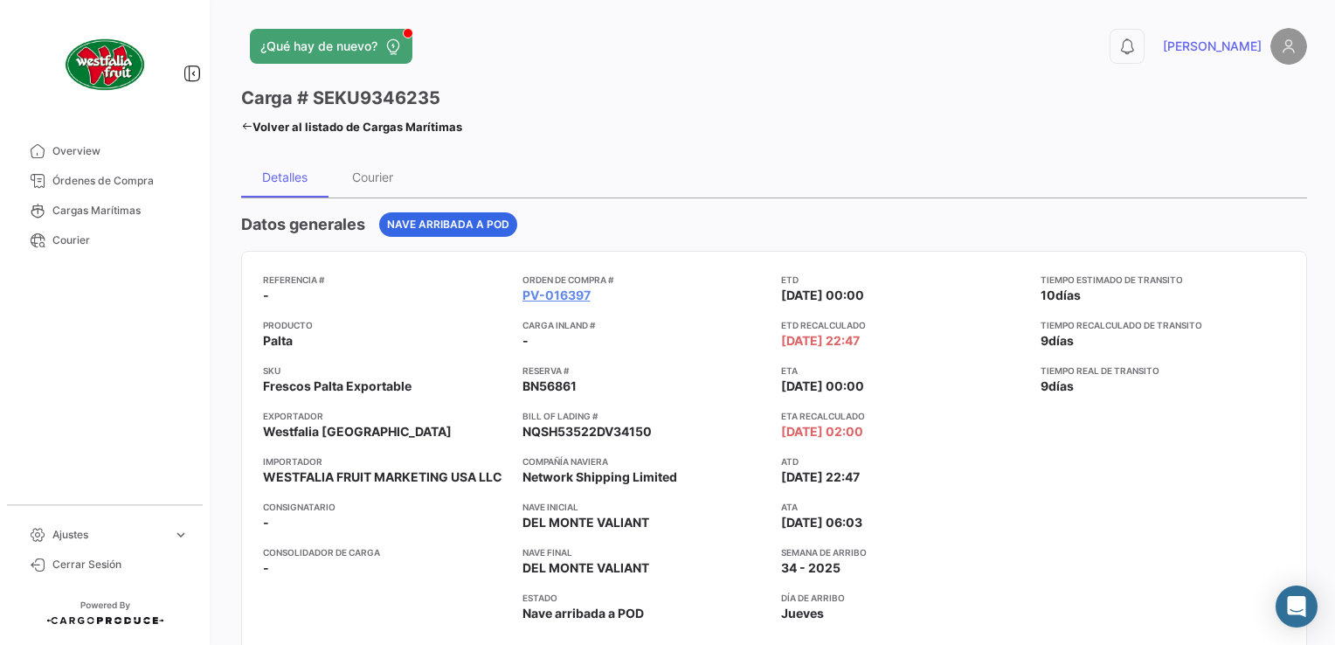
drag, startPoint x: 568, startPoint y: 386, endPoint x: 545, endPoint y: 390, distance: 23.0
click at [567, 386] on span "BN56861" at bounding box center [549, 385] width 54 height 17
click at [600, 380] on app-card-info-value "BN56861" at bounding box center [644, 385] width 245 height 17
drag, startPoint x: 520, startPoint y: 388, endPoint x: 576, endPoint y: 385, distance: 56.0
click at [576, 385] on app-card-info-value "BN56861" at bounding box center [644, 385] width 245 height 17
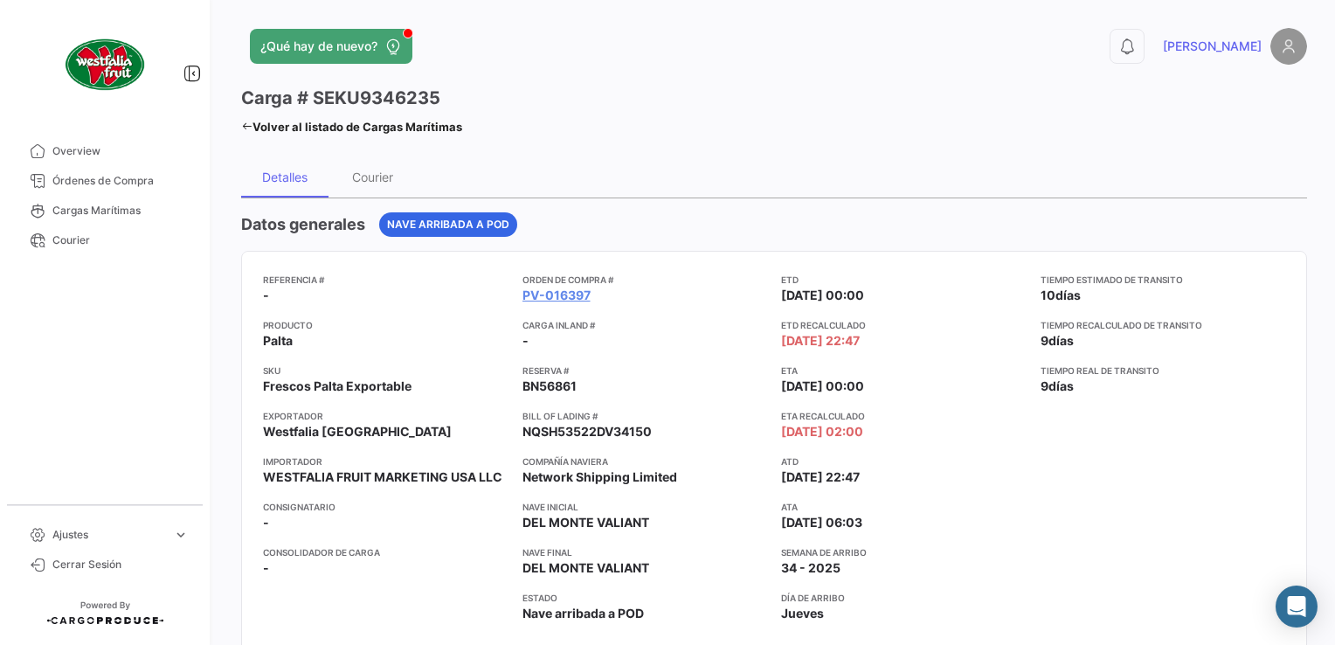
click at [576, 385] on app-card-info-value "BN56861" at bounding box center [644, 385] width 245 height 17
copy span "BN56861"
click at [242, 125] on icon at bounding box center [246, 126] width 11 height 11
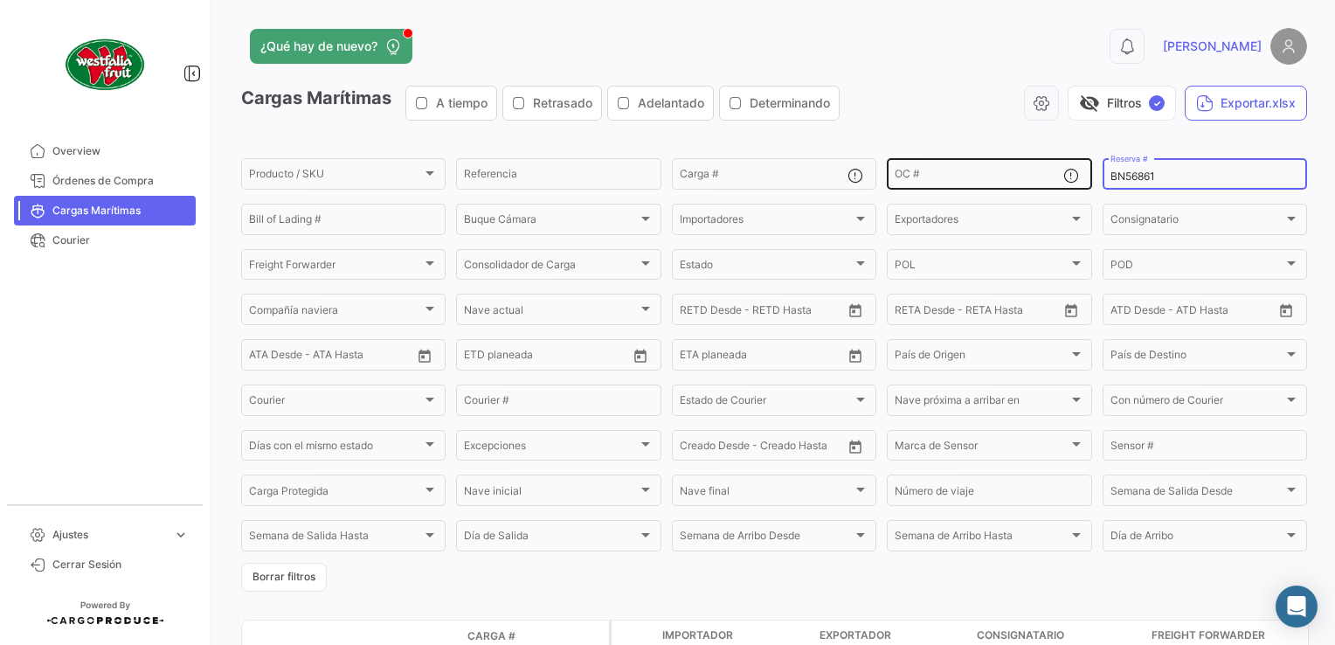
drag, startPoint x: 1169, startPoint y: 176, endPoint x: 1076, endPoint y: 161, distance: 93.9
click at [0, 0] on div "Producto / SKU Producto / SKU Referencia Carga # OC # BN56861 Reserva # Bill of…" at bounding box center [0, 0] width 0 height 0
paste input "356"
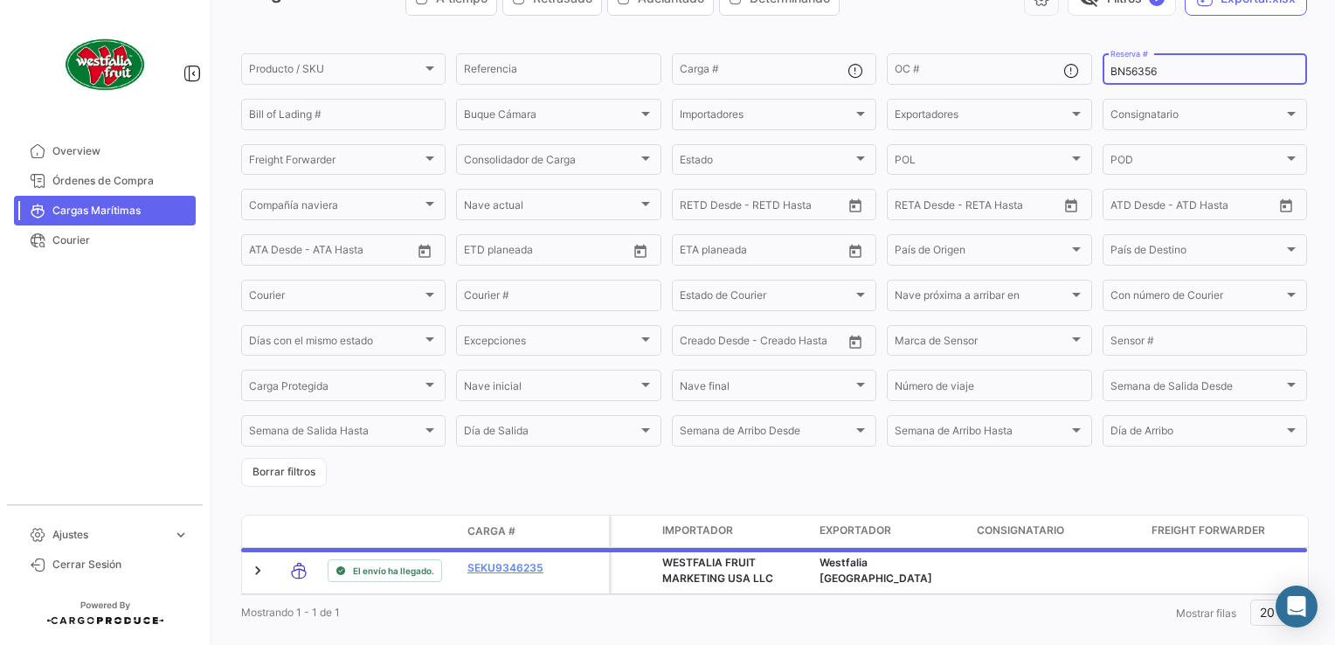
scroll to position [147, 0]
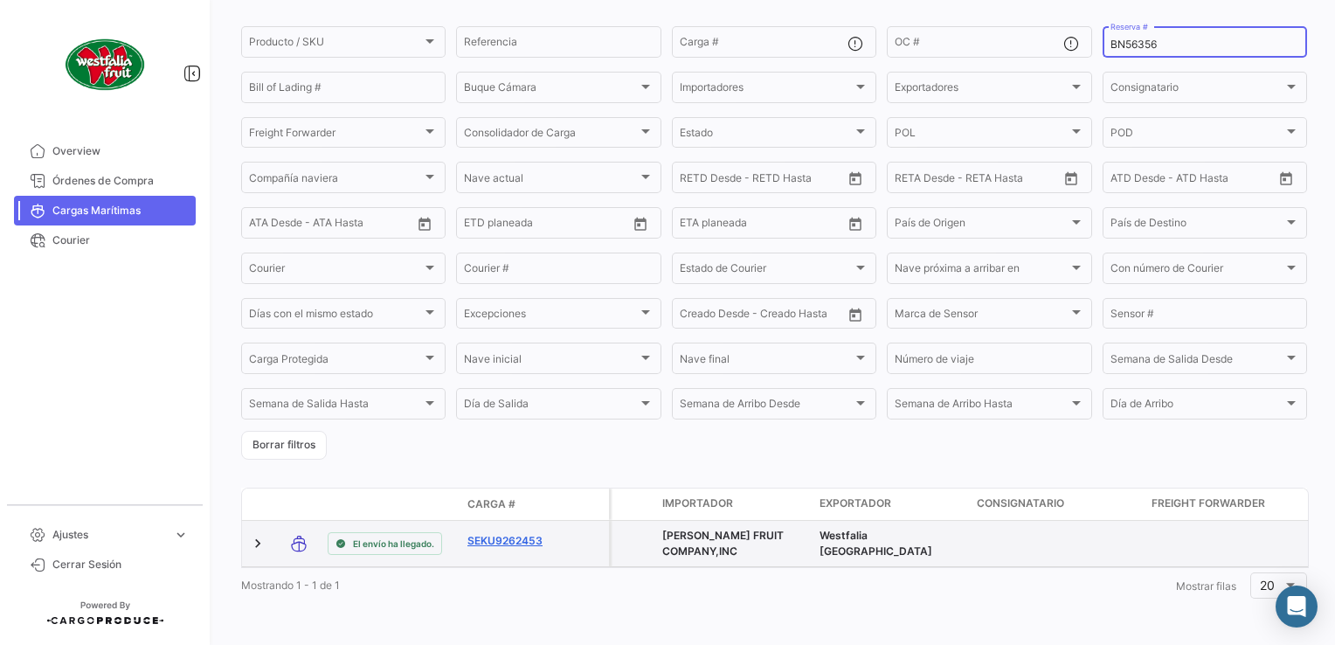
type input "BN56356"
click at [517, 533] on link "SEKU9262453" at bounding box center [512, 541] width 91 height 16
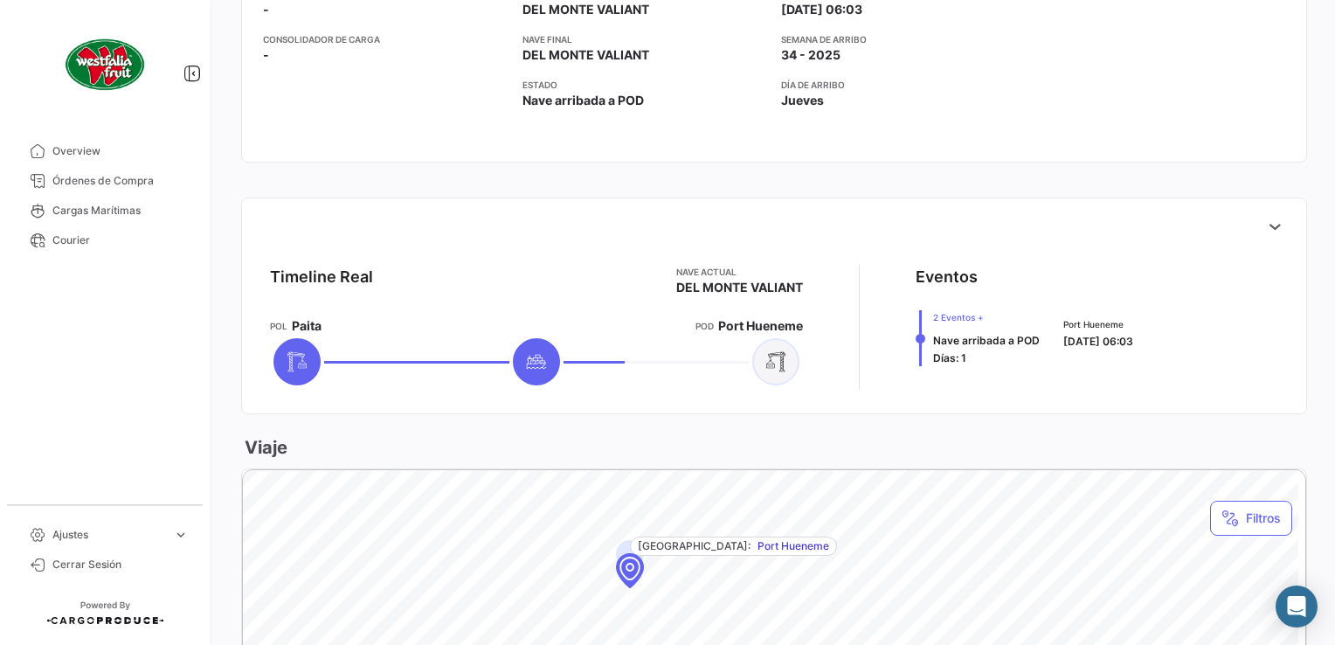
scroll to position [611, 0]
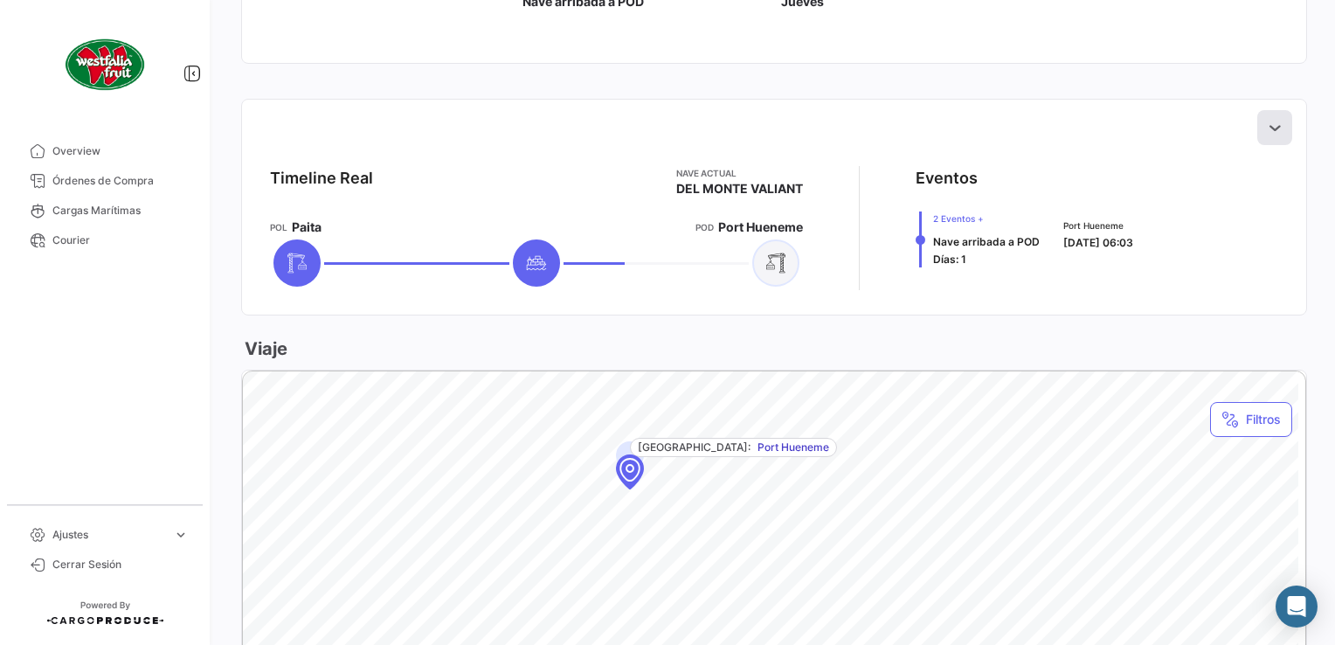
click at [1266, 126] on icon at bounding box center [1274, 127] width 17 height 17
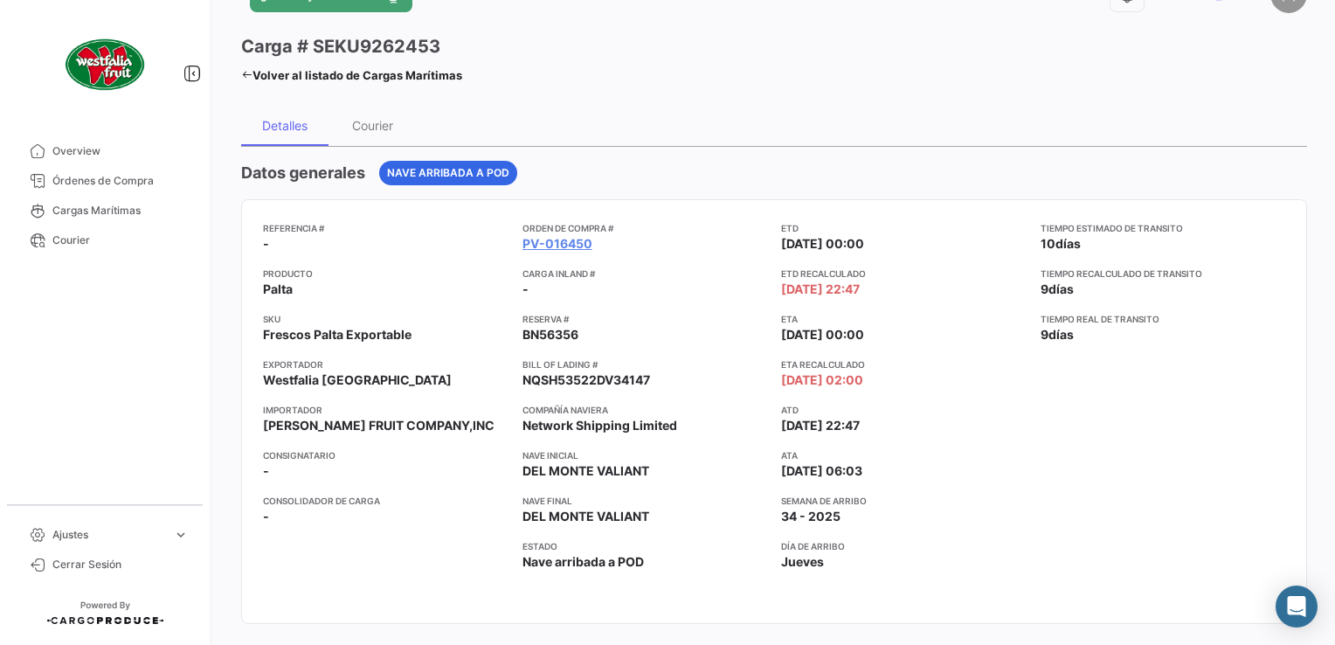
scroll to position [0, 0]
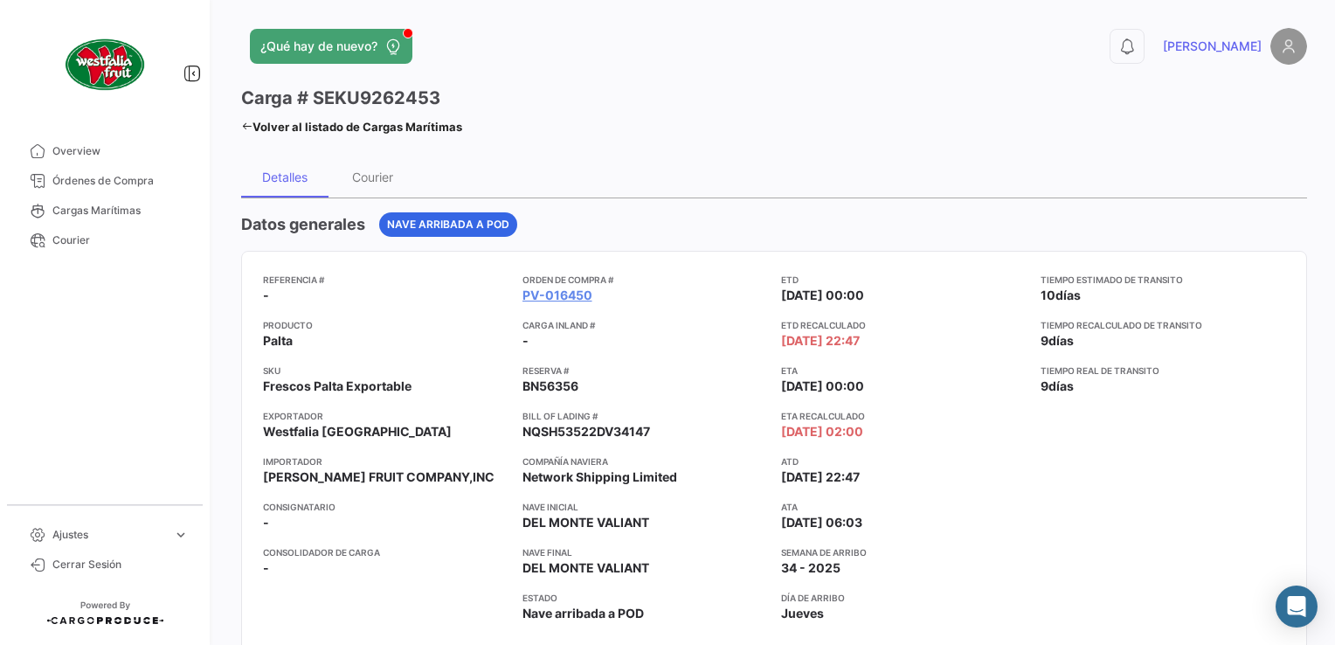
click at [241, 121] on icon at bounding box center [246, 126] width 11 height 11
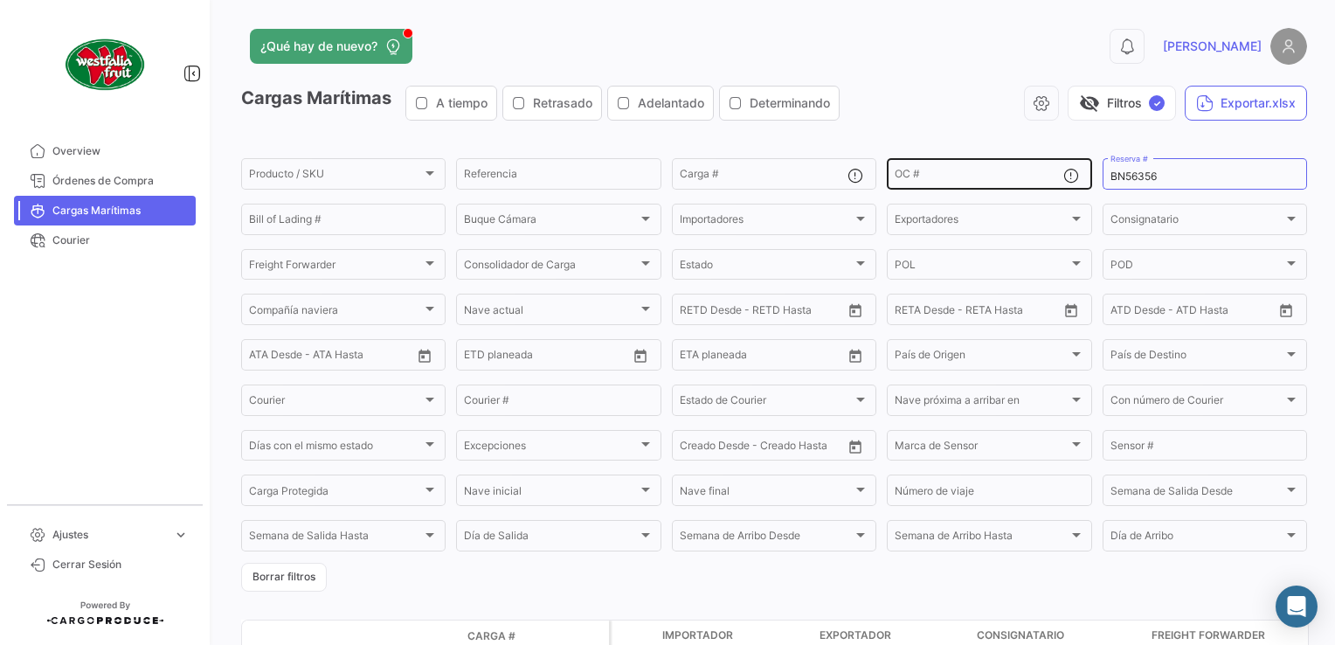
drag, startPoint x: 1173, startPoint y: 183, endPoint x: 1074, endPoint y: 181, distance: 98.7
click at [0, 0] on div "Producto / SKU Producto / SKU Referencia Carga # OC # BN56356 Reserva # Bill of…" at bounding box center [0, 0] width 0 height 0
paste input "862"
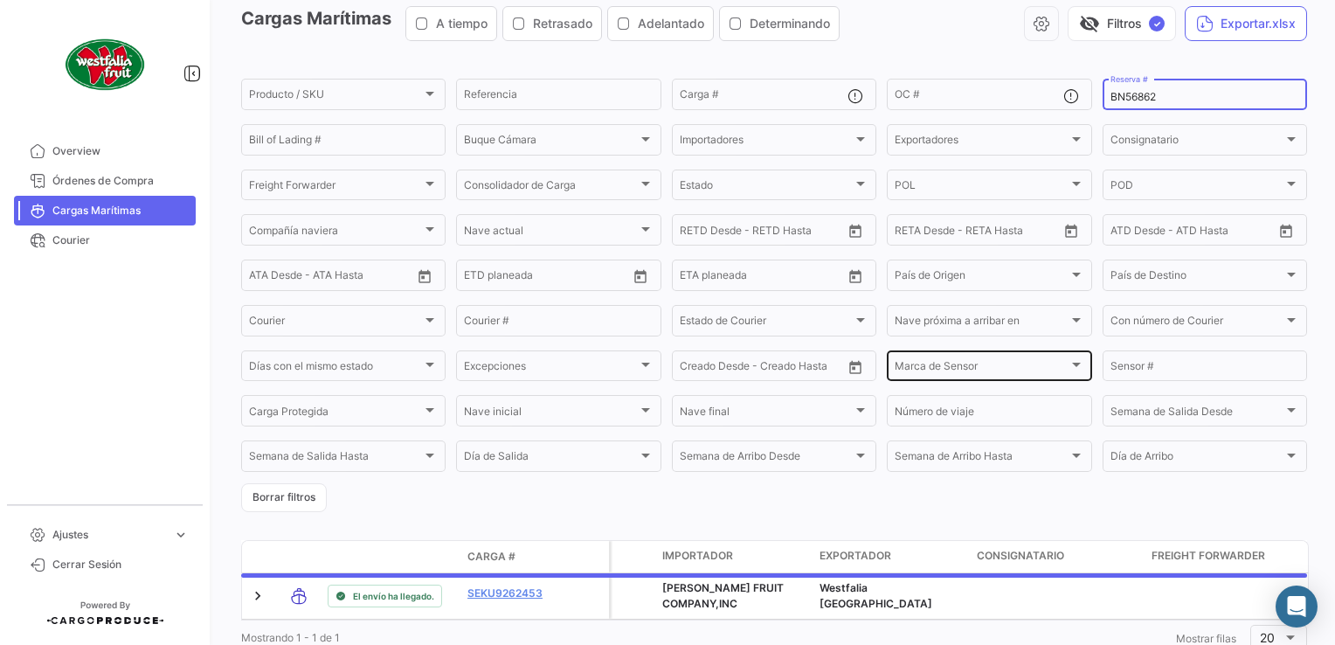
scroll to position [147, 0]
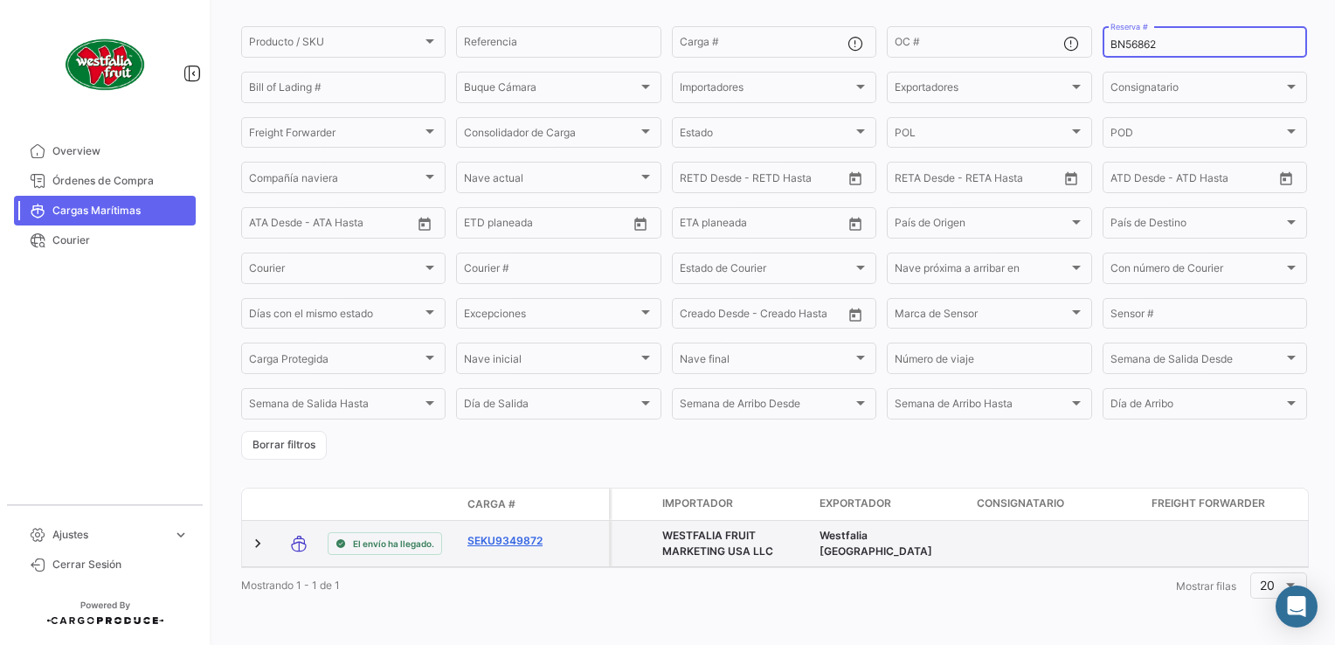
type input "BN56862"
click at [519, 533] on link "SEKU9349872" at bounding box center [512, 541] width 91 height 16
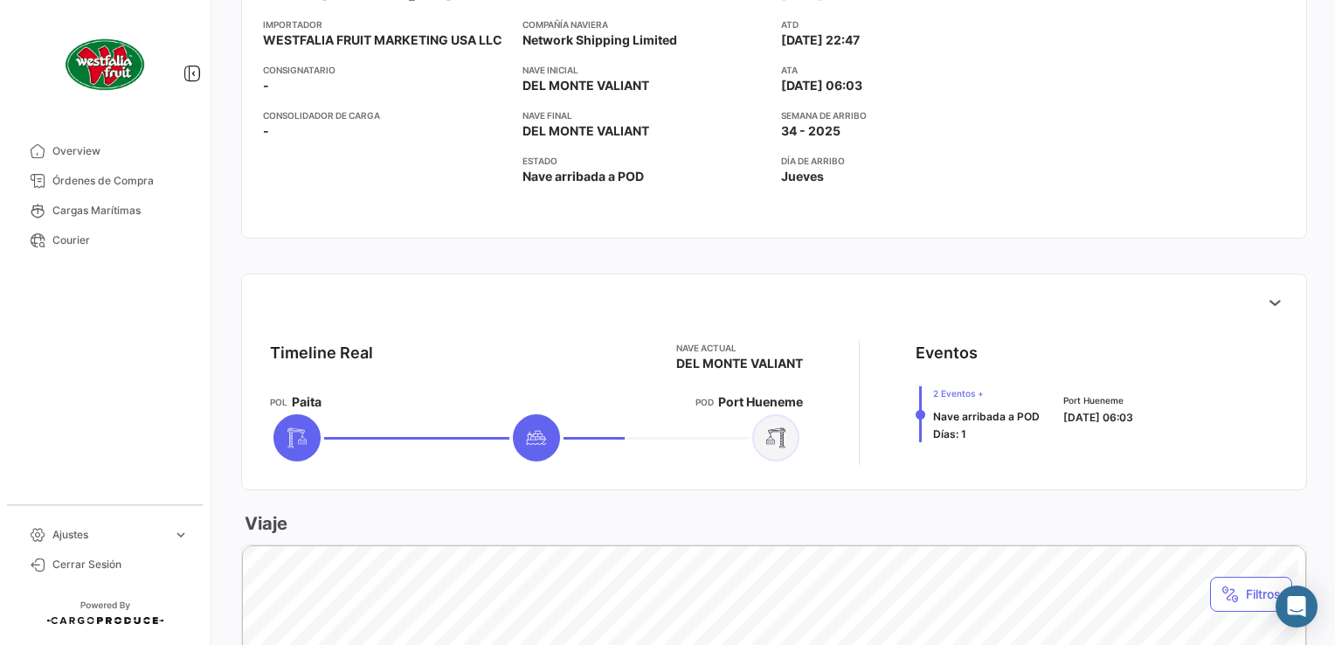
scroll to position [611, 0]
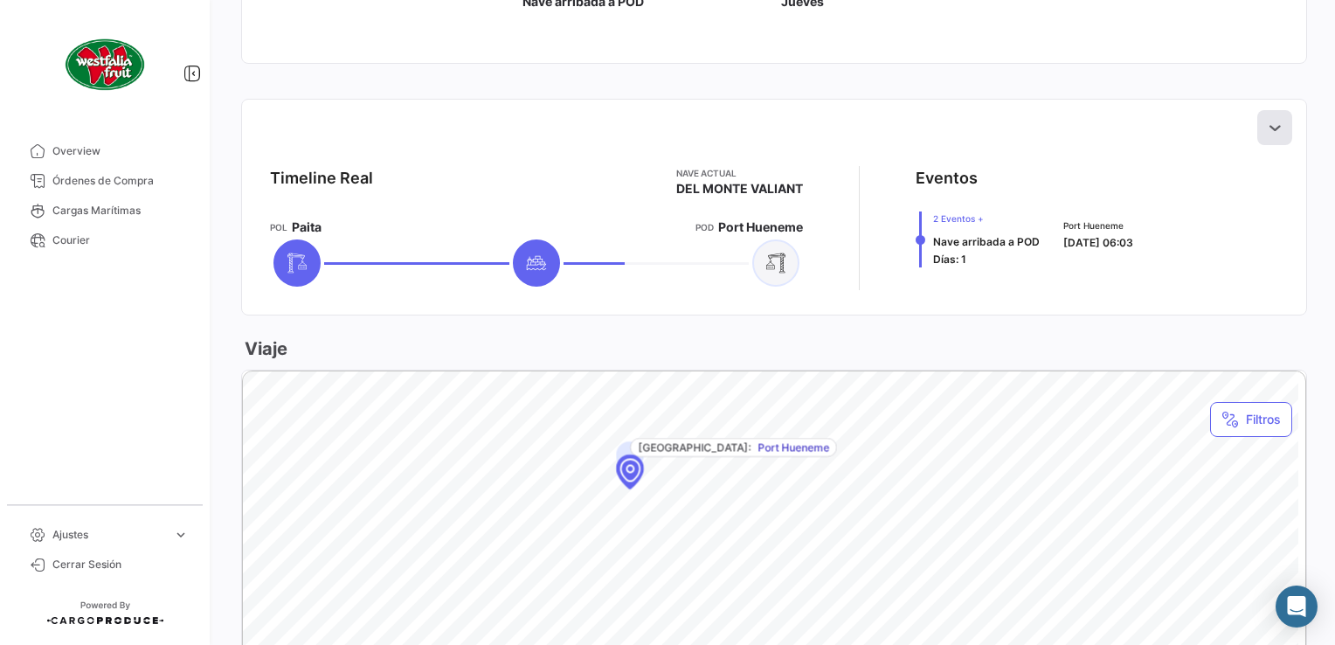
click at [1274, 128] on button at bounding box center [1274, 127] width 35 height 35
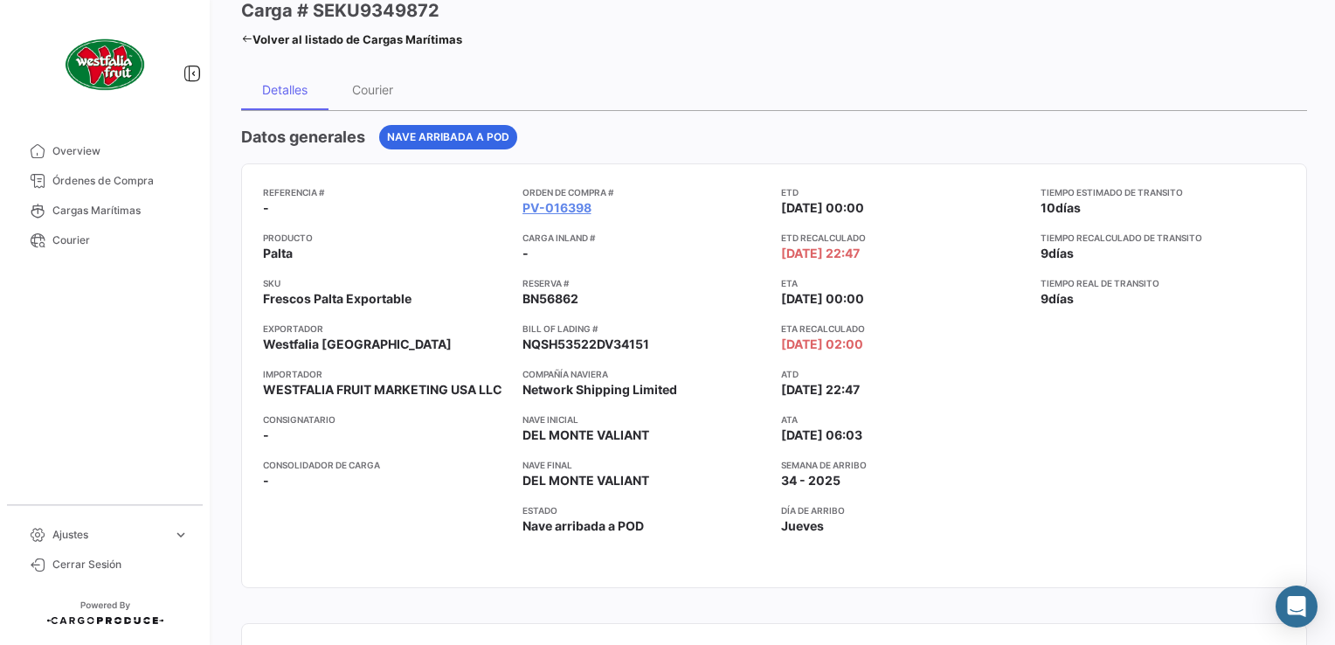
scroll to position [0, 0]
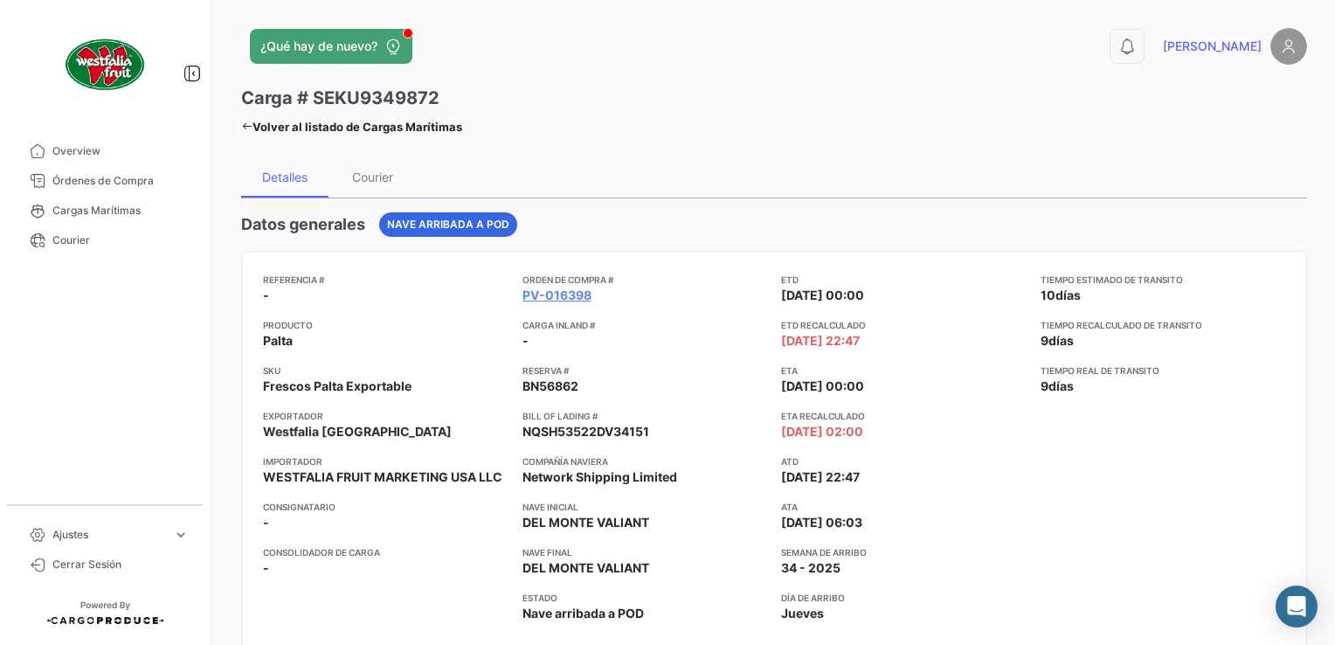
click at [247, 125] on icon at bounding box center [246, 126] width 11 height 11
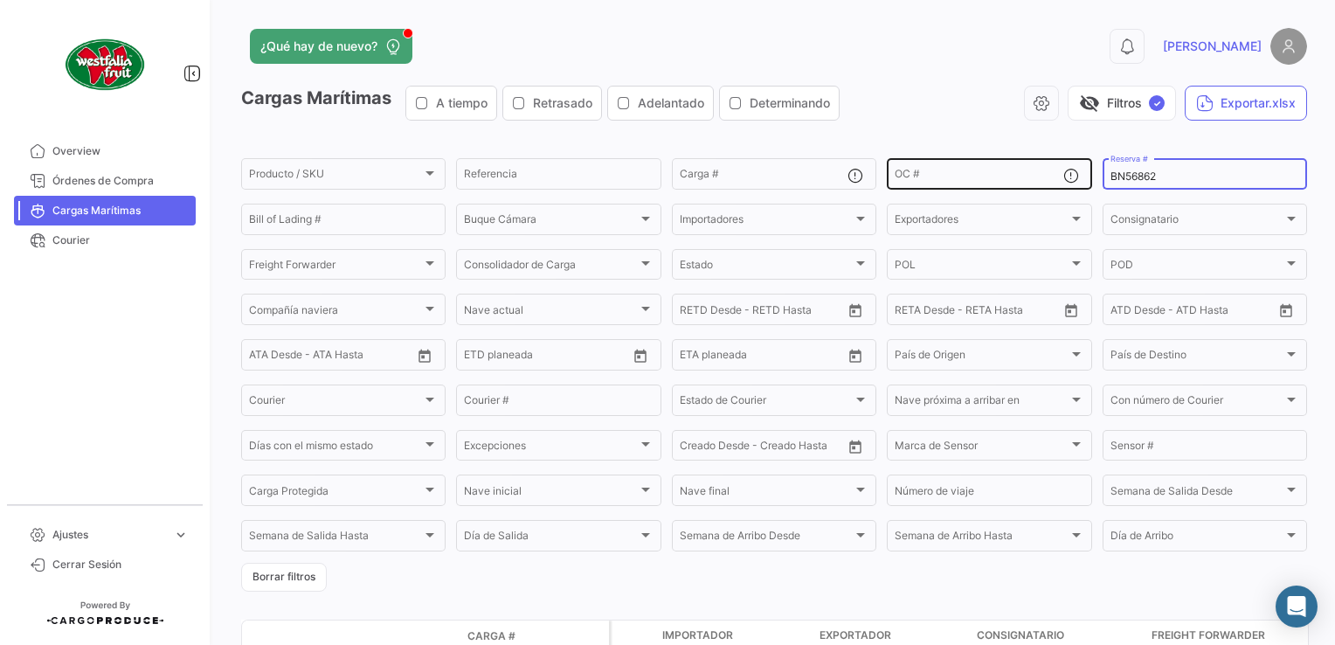
drag, startPoint x: 1152, startPoint y: 169, endPoint x: 1079, endPoint y: 168, distance: 72.5
click at [0, 0] on div "Producto / SKU Producto / SKU Referencia Carga # OC # BN56862 Reserva # Bill of…" at bounding box center [0, 0] width 0 height 0
paste input "3"
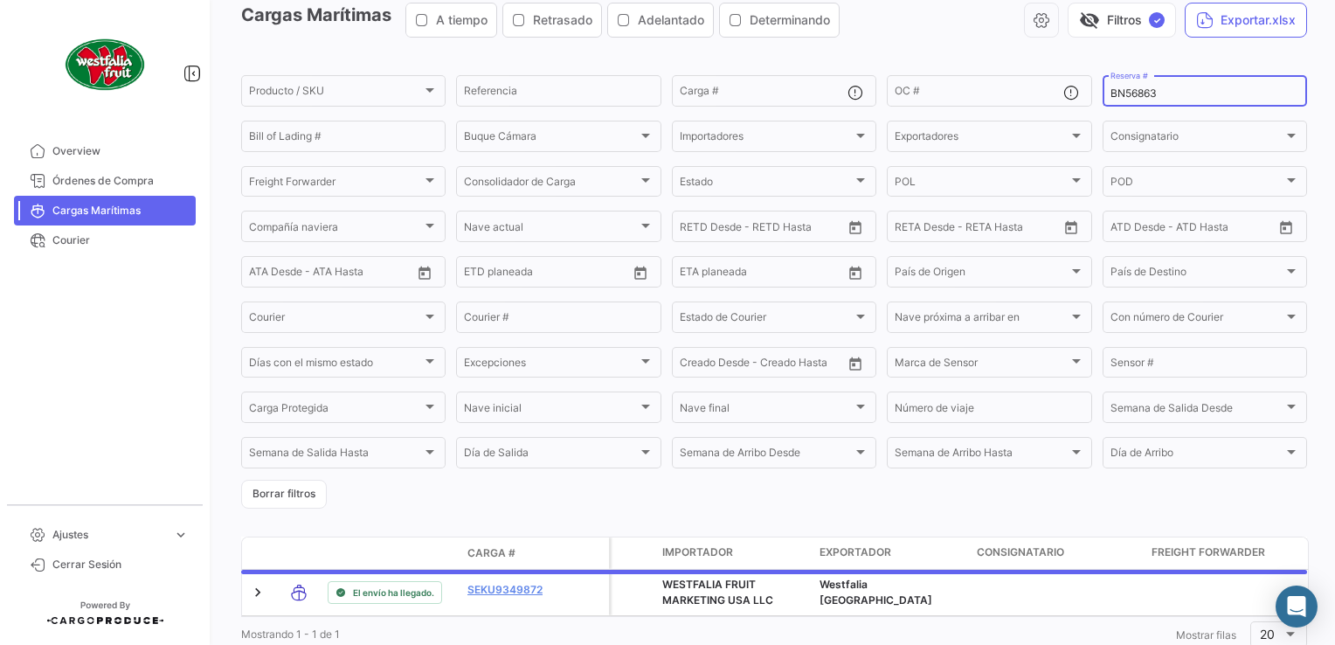
scroll to position [147, 0]
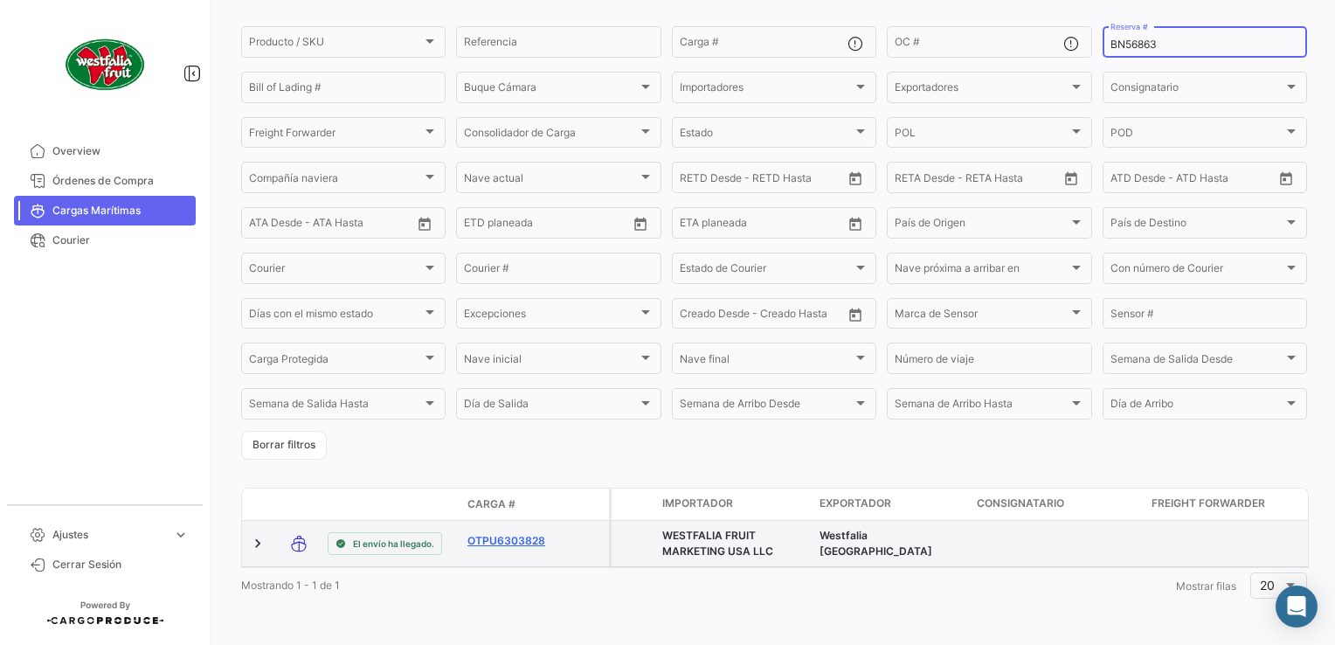
type input "BN56863"
click at [510, 533] on link "OTPU6303828" at bounding box center [512, 541] width 91 height 16
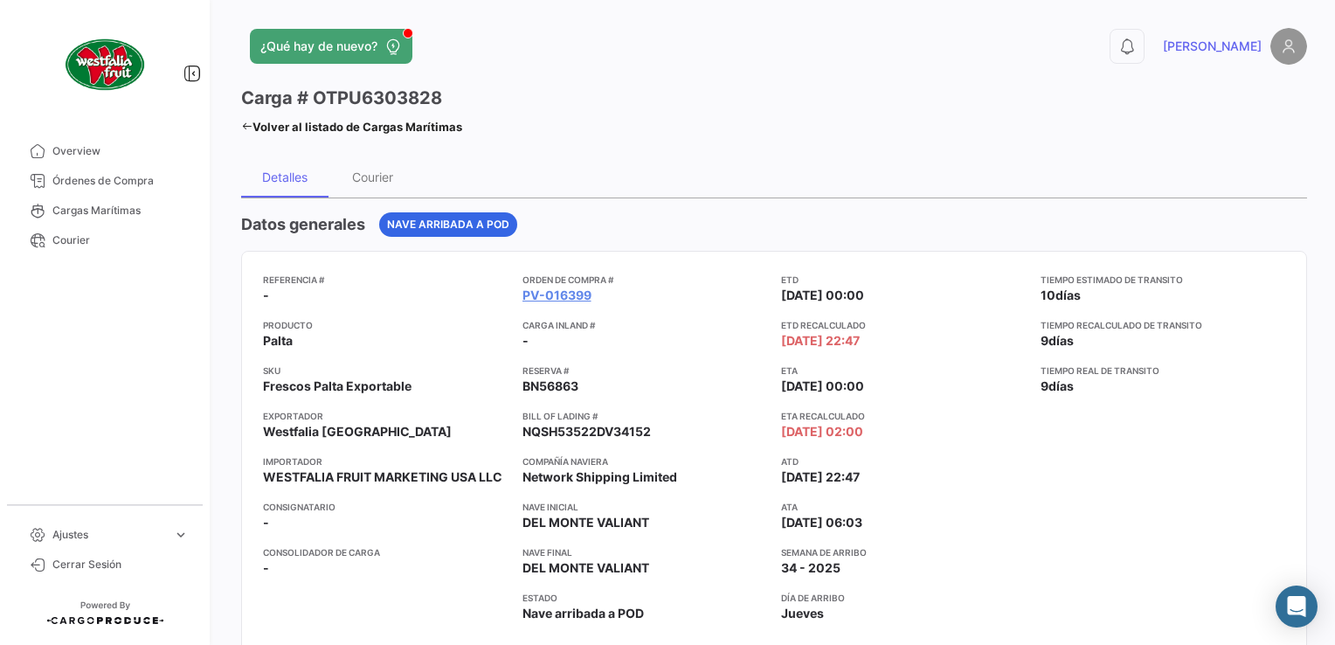
scroll to position [437, 0]
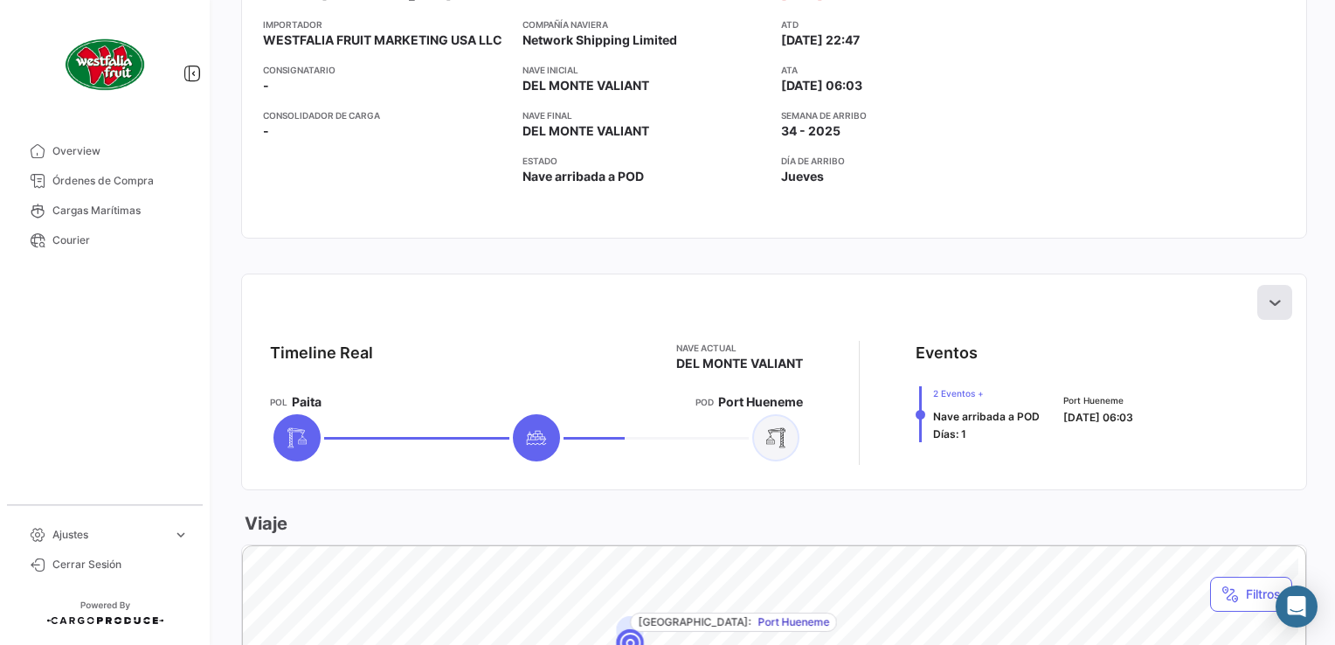
click at [1275, 304] on button at bounding box center [1274, 302] width 35 height 35
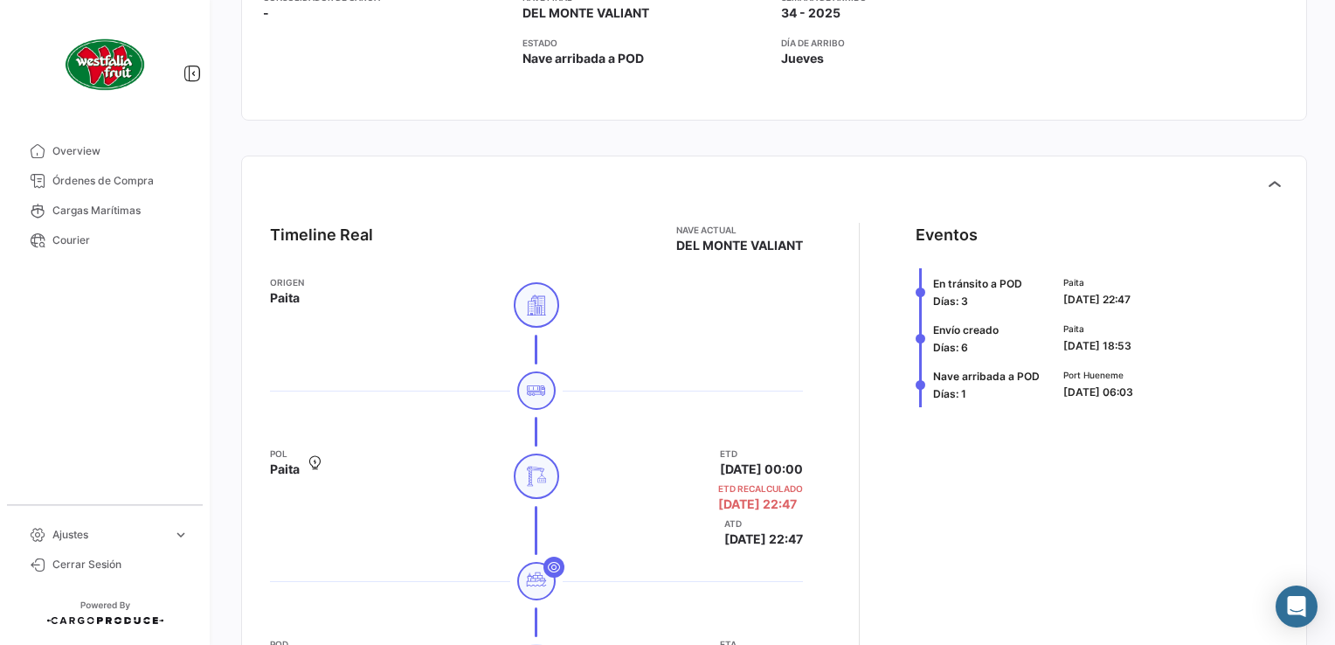
scroll to position [349, 0]
